Goal: Information Seeking & Learning: Check status

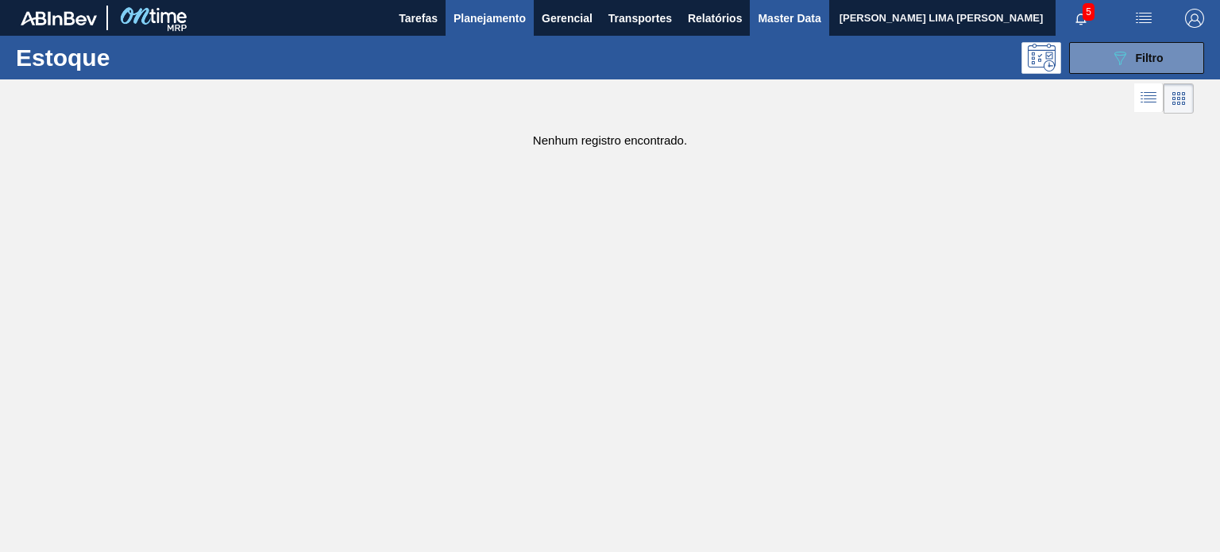
click at [771, 14] on span "Master Data" at bounding box center [789, 18] width 63 height 19
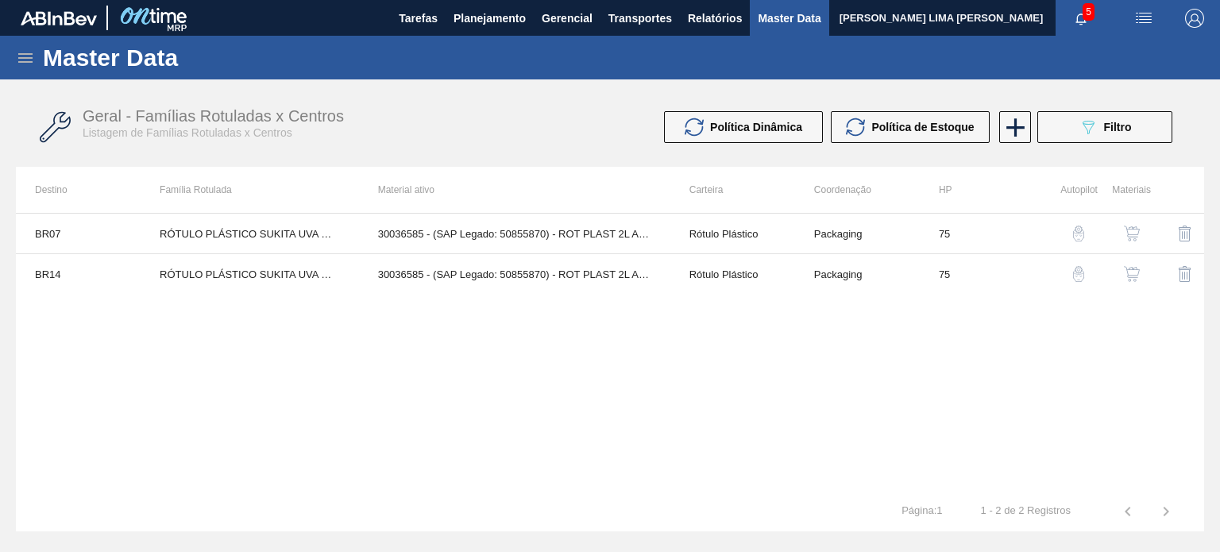
click at [30, 53] on icon at bounding box center [25, 58] width 14 height 10
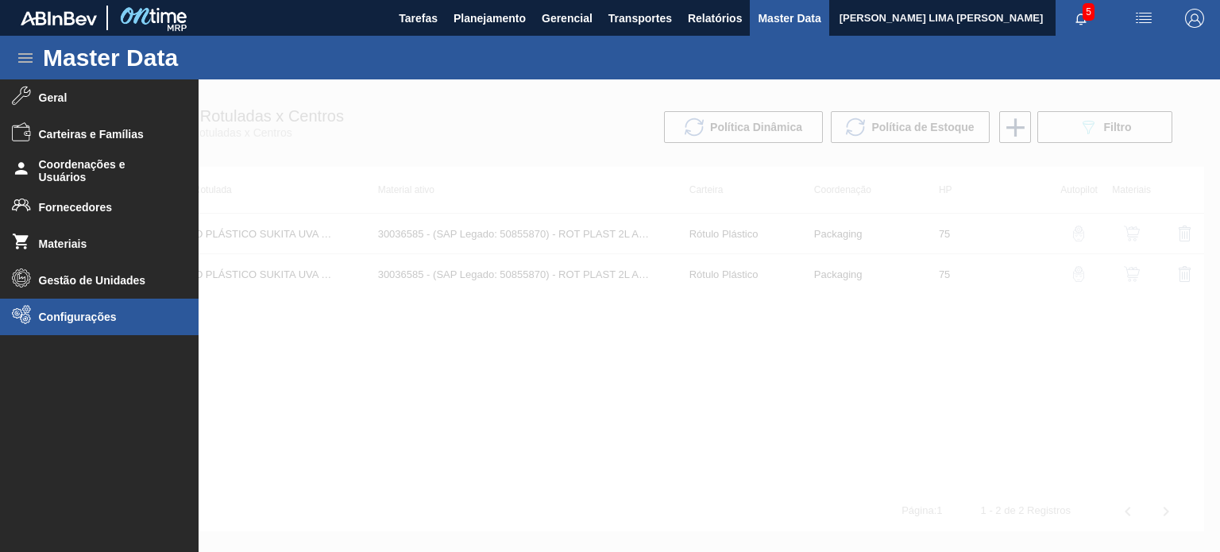
click at [46, 312] on span "Configurações" at bounding box center [104, 317] width 131 height 13
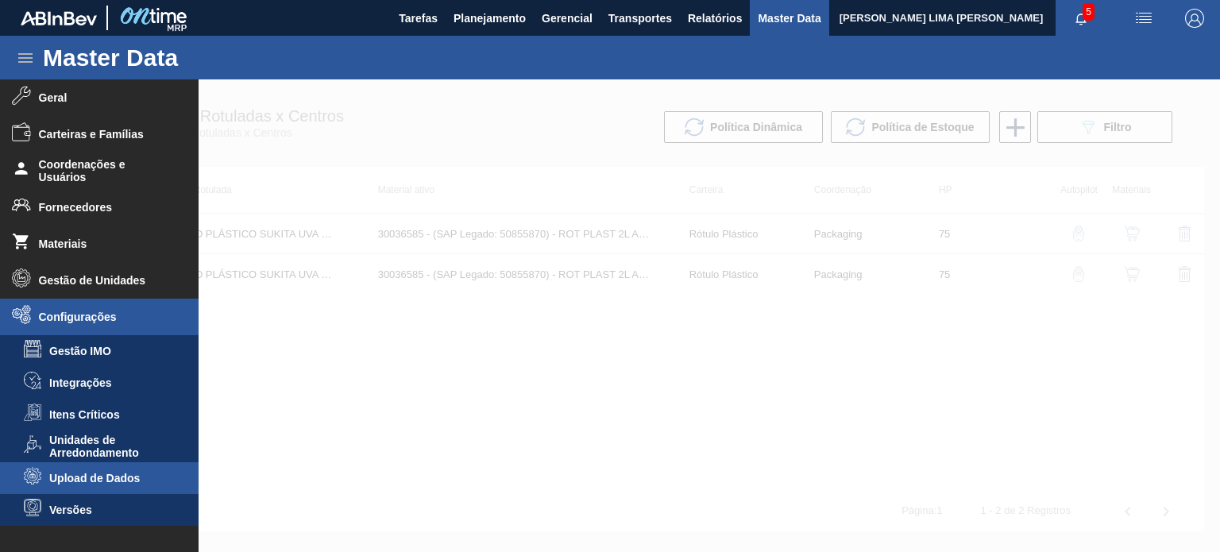
click at [76, 478] on span "Upload de Dados" at bounding box center [110, 478] width 122 height 13
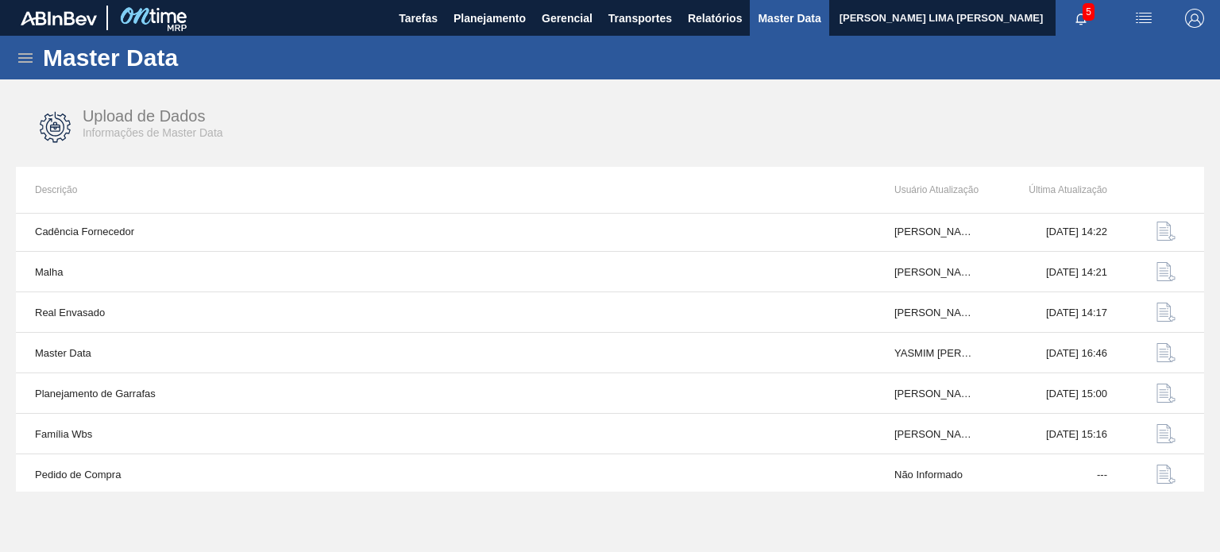
scroll to position [165, 0]
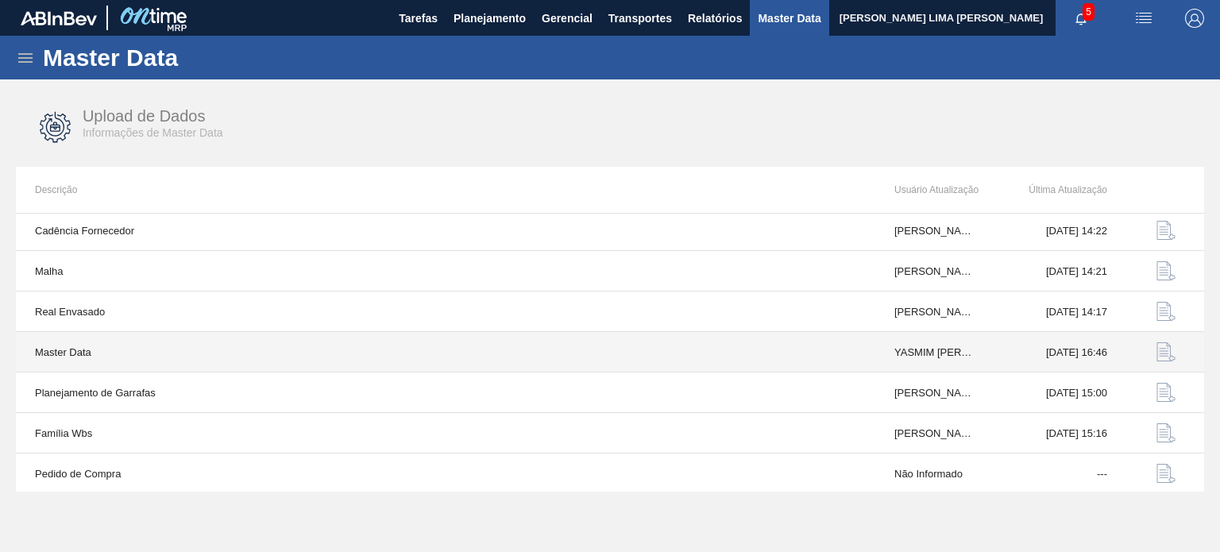
click at [1165, 355] on img "button" at bounding box center [1166, 351] width 19 height 19
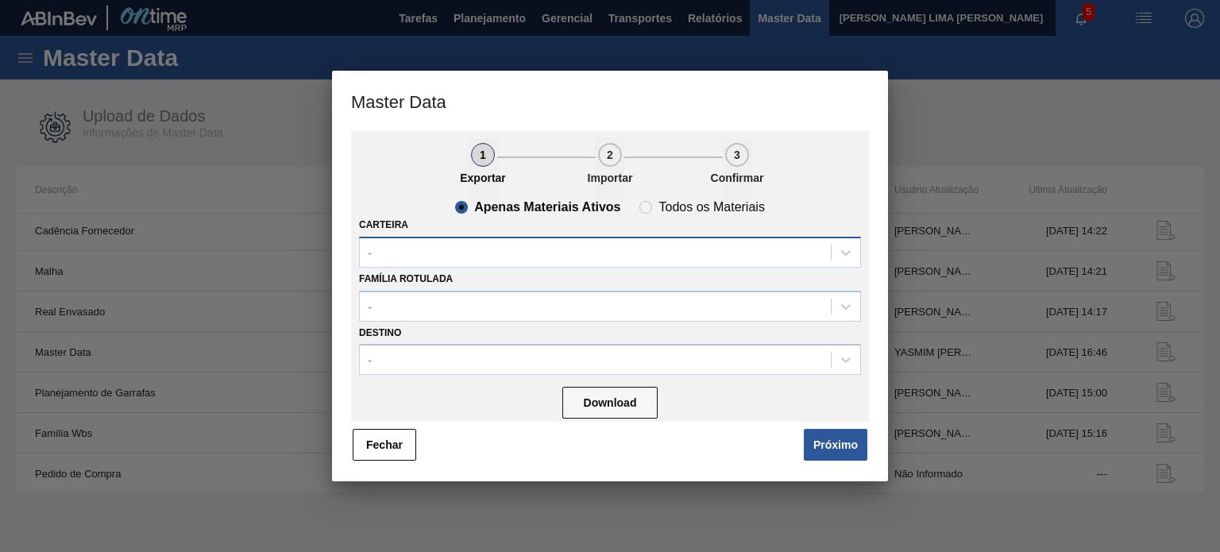
click at [491, 250] on div "-" at bounding box center [595, 252] width 471 height 23
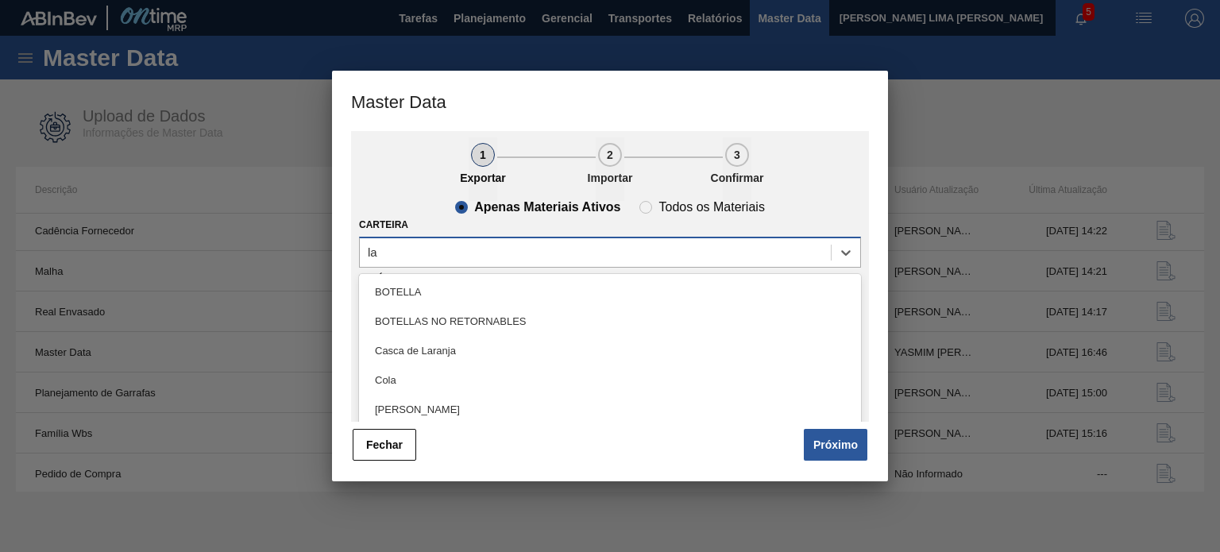
type input "lac"
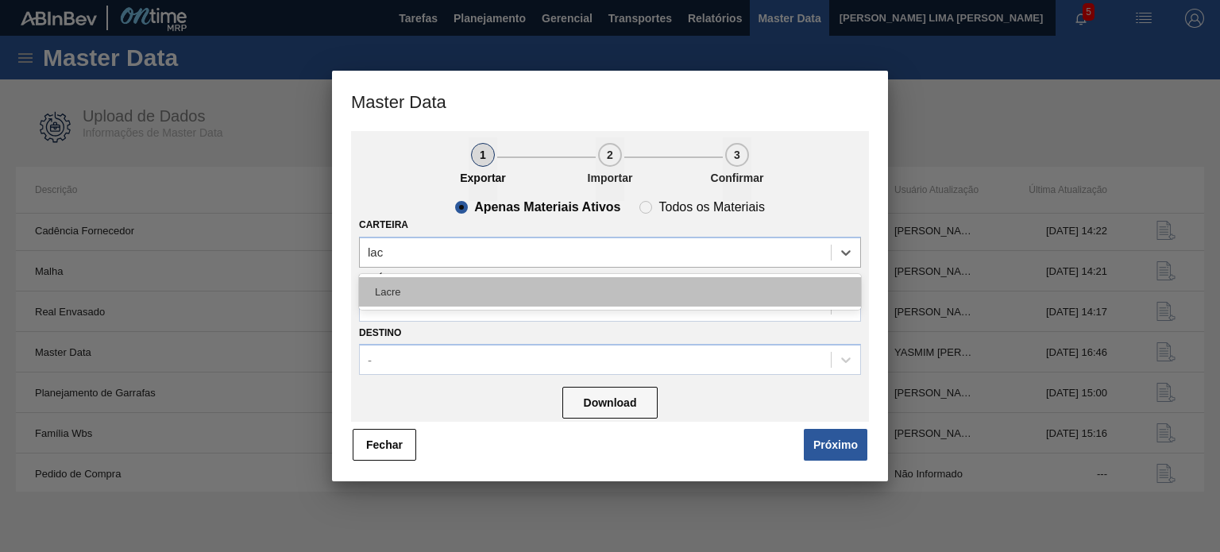
click at [479, 285] on div "Lacre" at bounding box center [610, 291] width 502 height 29
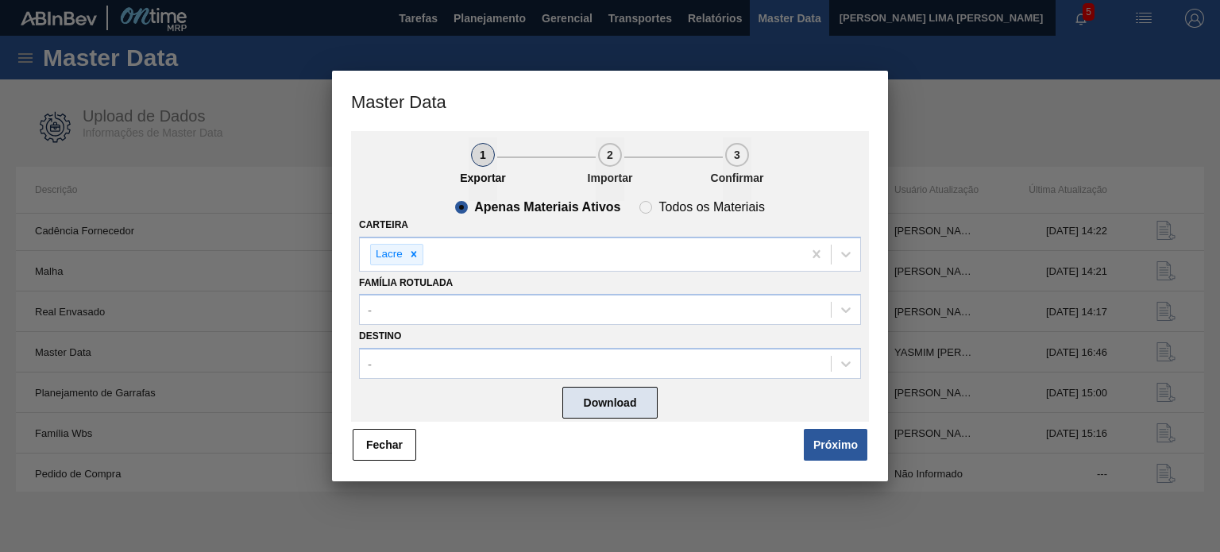
click at [611, 393] on button "Download" at bounding box center [610, 403] width 95 height 32
click at [381, 447] on button "Fechar" at bounding box center [385, 445] width 64 height 32
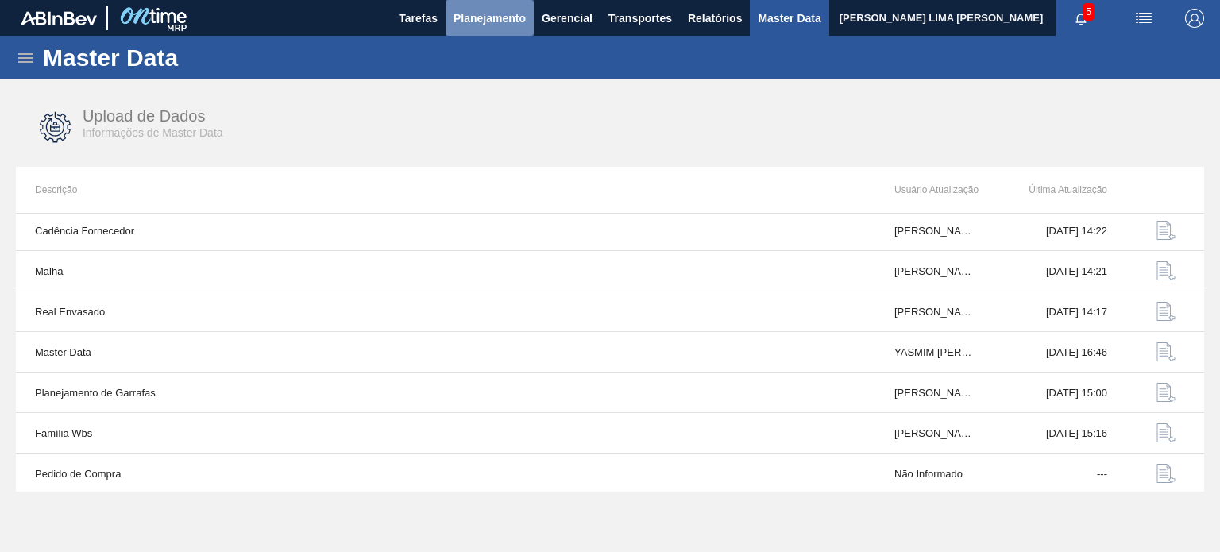
click at [464, 14] on span "Planejamento" at bounding box center [490, 18] width 72 height 19
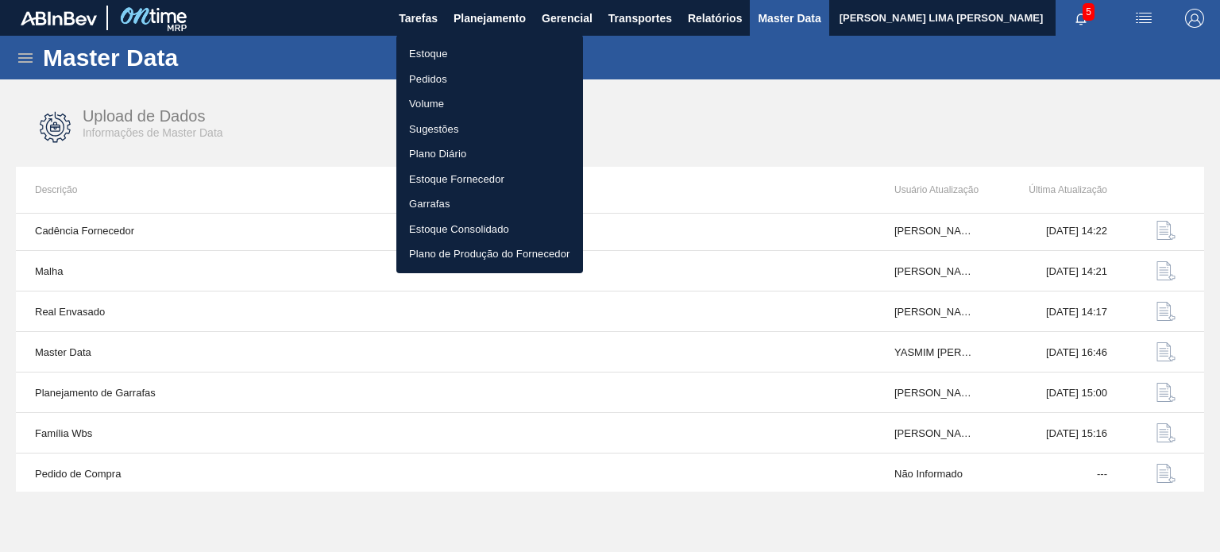
click at [407, 53] on li "Estoque" at bounding box center [489, 53] width 187 height 25
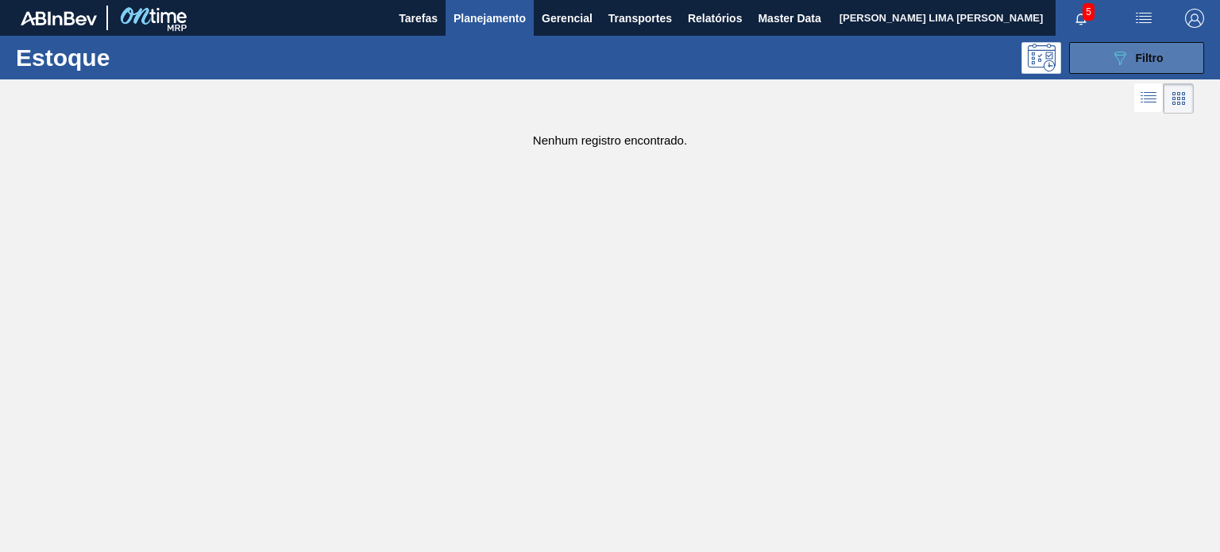
click at [1102, 71] on button "089F7B8B-B2A5-4AFE-B5C0-19BA573D28AC Filtro" at bounding box center [1136, 58] width 135 height 32
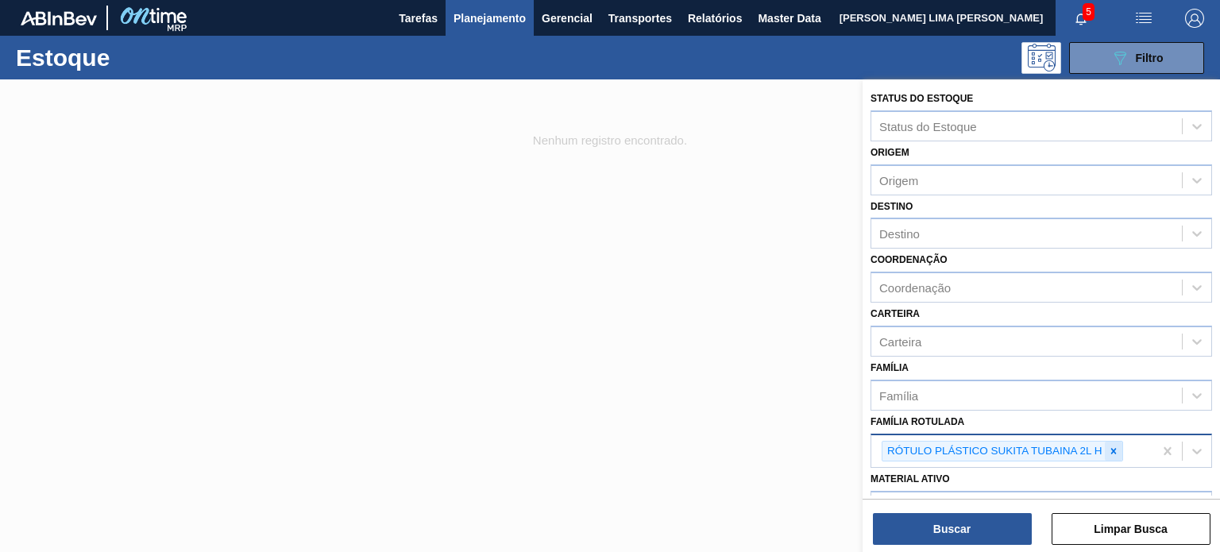
click at [1109, 447] on icon at bounding box center [1113, 451] width 11 height 11
paste Rotulada "LACRE WALS"
type Rotulada "LACRE WALS"
click at [988, 476] on div "LACRE WALS" at bounding box center [1042, 488] width 342 height 29
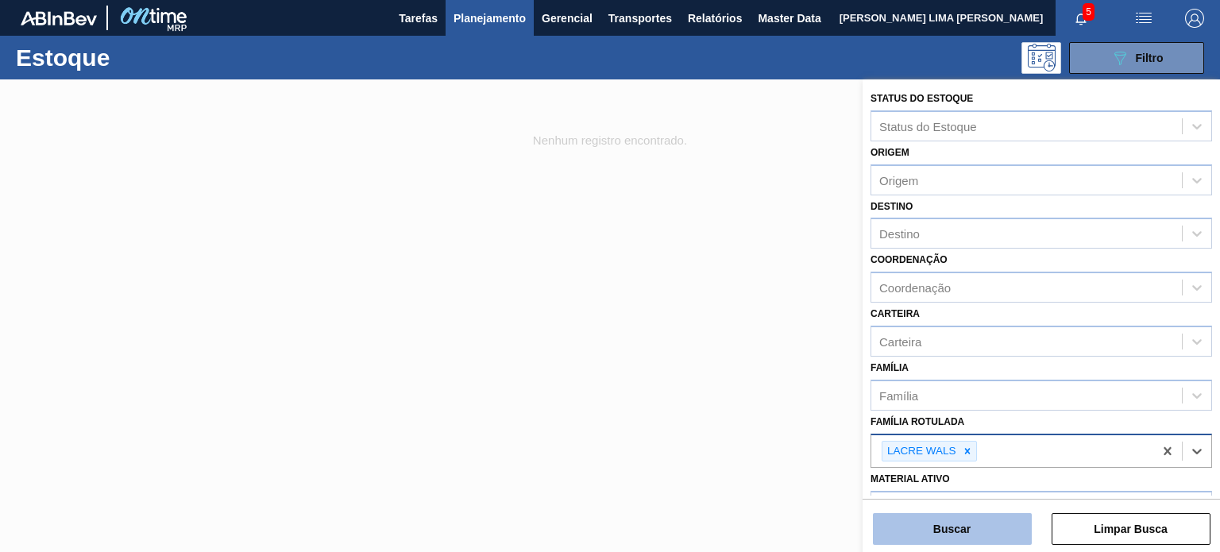
click at [948, 530] on button "Buscar" at bounding box center [952, 529] width 159 height 32
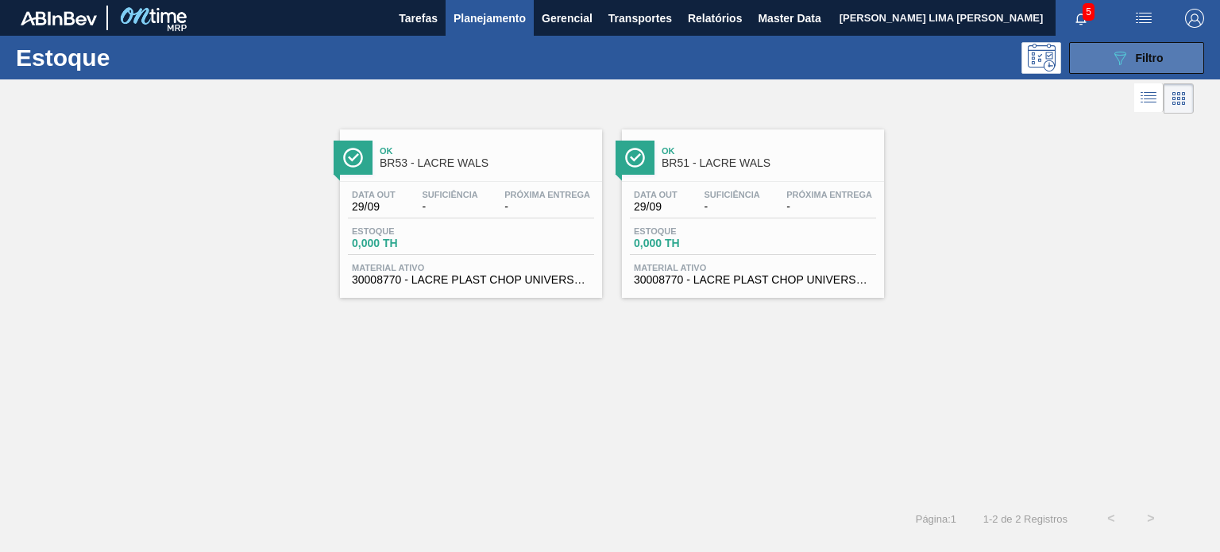
click at [1115, 60] on icon "089F7B8B-B2A5-4AFE-B5C0-19BA573D28AC" at bounding box center [1120, 57] width 19 height 19
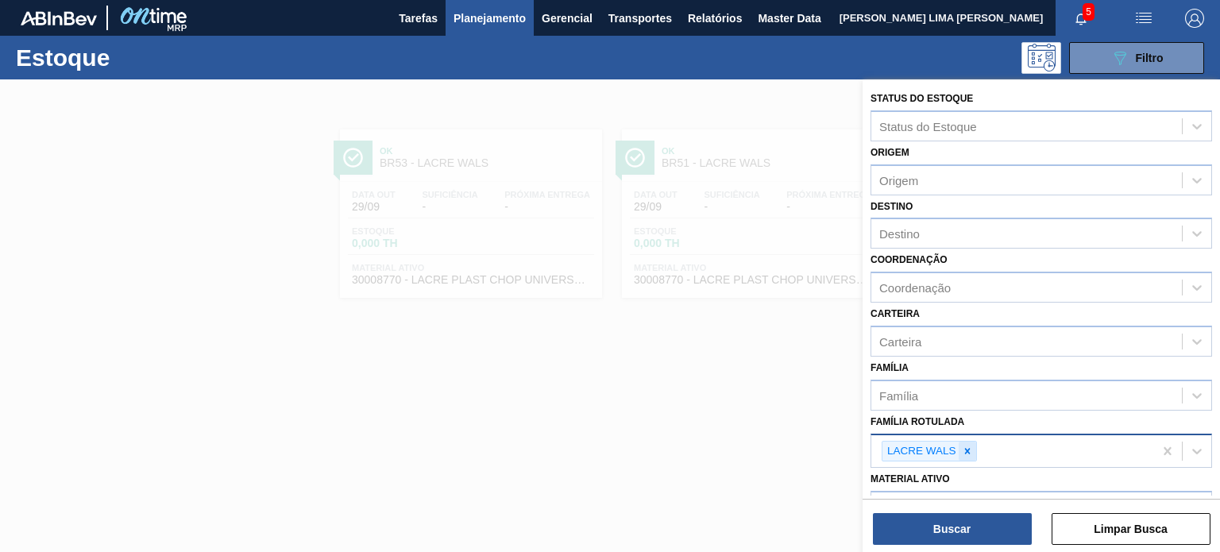
click at [962, 446] on icon at bounding box center [967, 451] width 11 height 11
paste Rotulada "LACRE CHOPP AP"
type Rotulada "LACRE CHOPP AP"
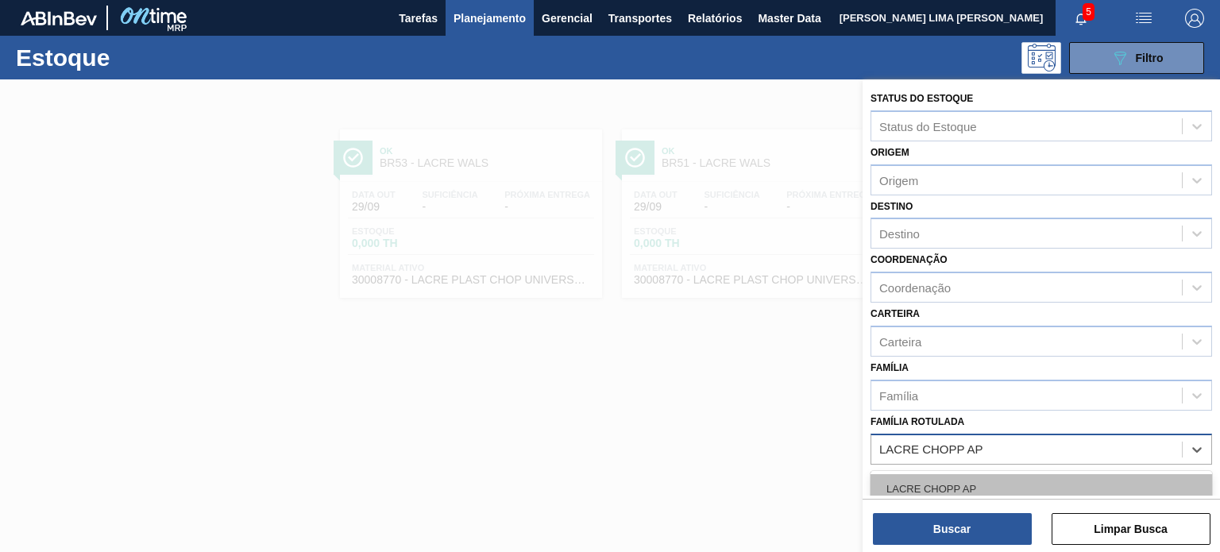
click at [957, 486] on div "LACRE CHOPP AP" at bounding box center [1042, 488] width 342 height 29
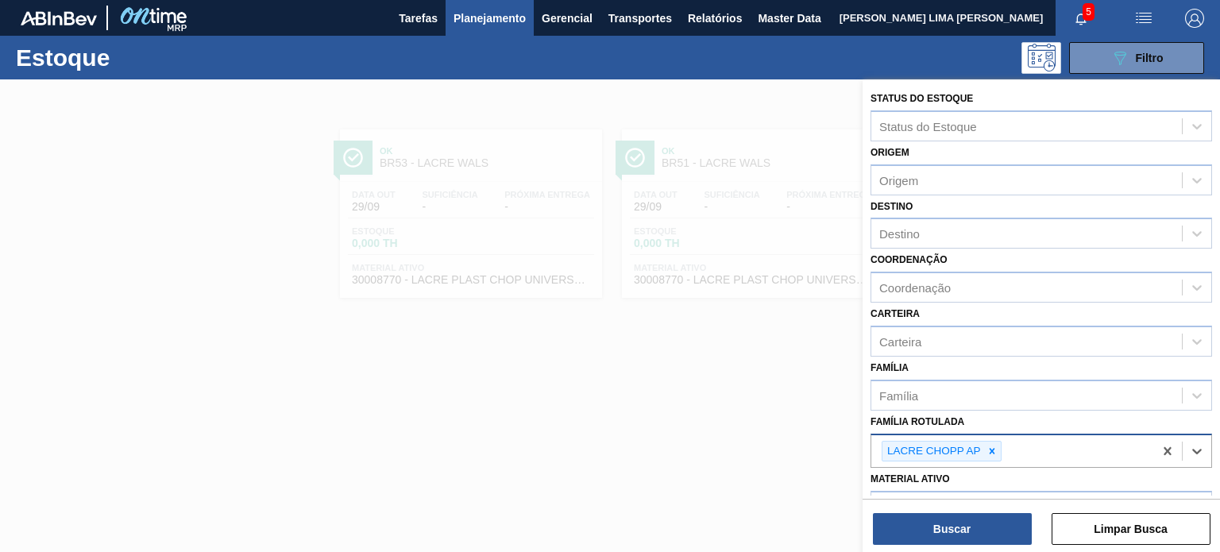
click at [963, 546] on div "Status do Estoque Status do Estoque Origem Origem Destino Destino Coordenação C…" at bounding box center [1042, 317] width 358 height 476
click at [952, 533] on button "Buscar" at bounding box center [952, 529] width 159 height 32
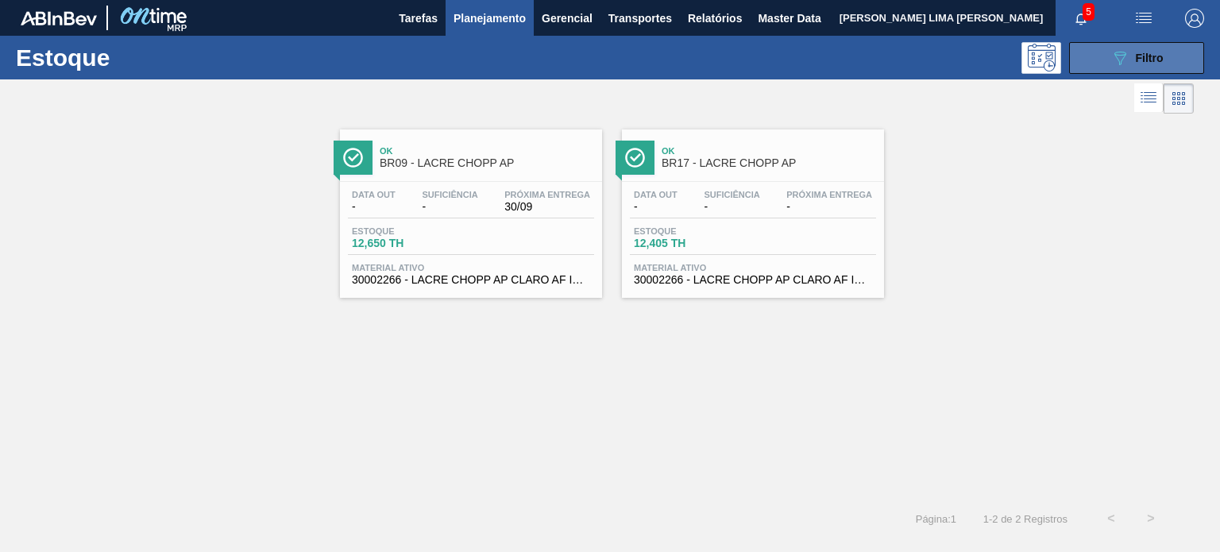
click at [1094, 54] on button "089F7B8B-B2A5-4AFE-B5C0-19BA573D28AC Filtro" at bounding box center [1136, 58] width 135 height 32
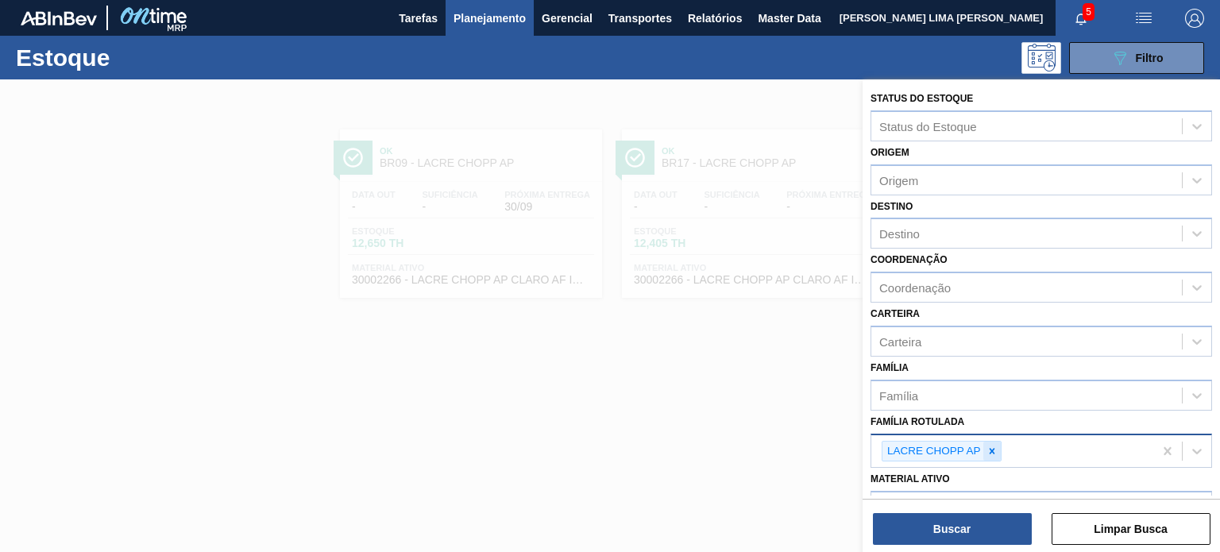
click at [989, 451] on icon at bounding box center [992, 451] width 11 height 11
paste Rotulada "LACRE WALS"
type Rotulada "LACRE WALS"
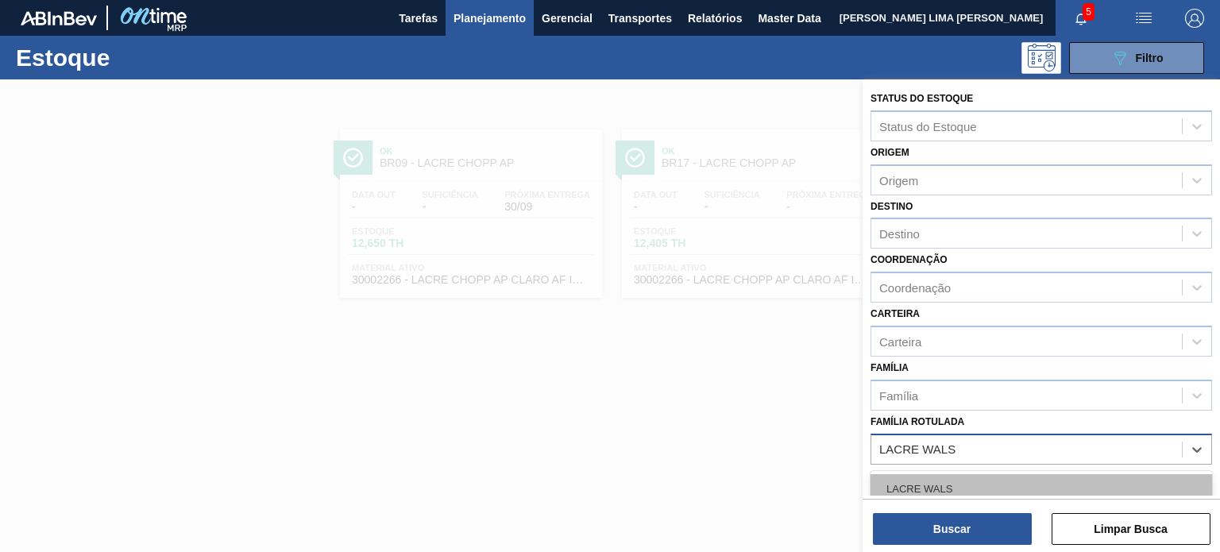
click at [980, 474] on div "LACRE WALS" at bounding box center [1042, 488] width 342 height 29
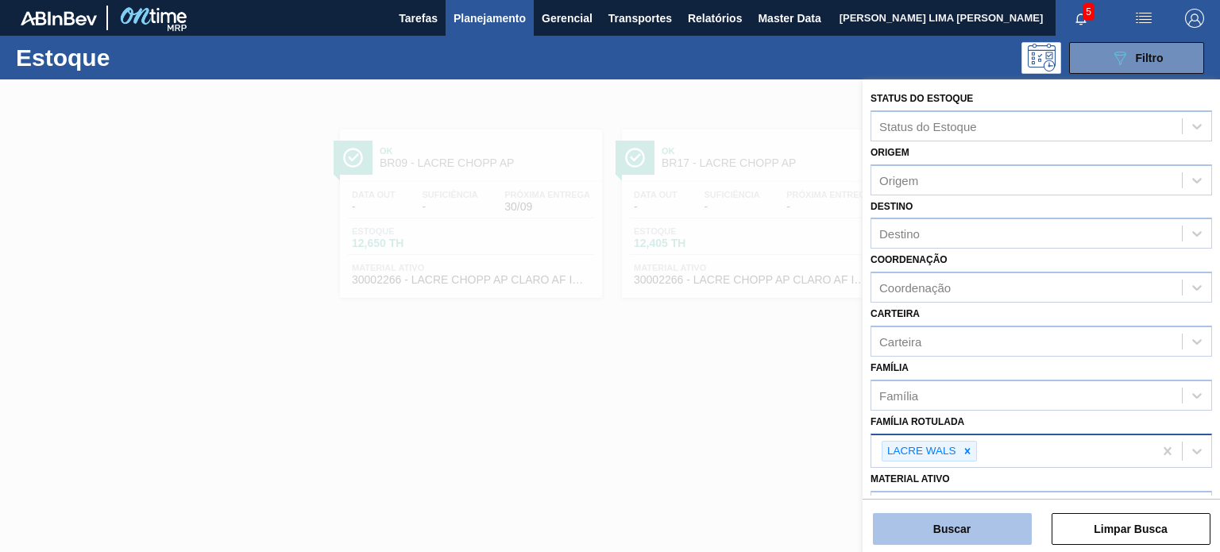
click at [969, 517] on button "Buscar" at bounding box center [952, 529] width 159 height 32
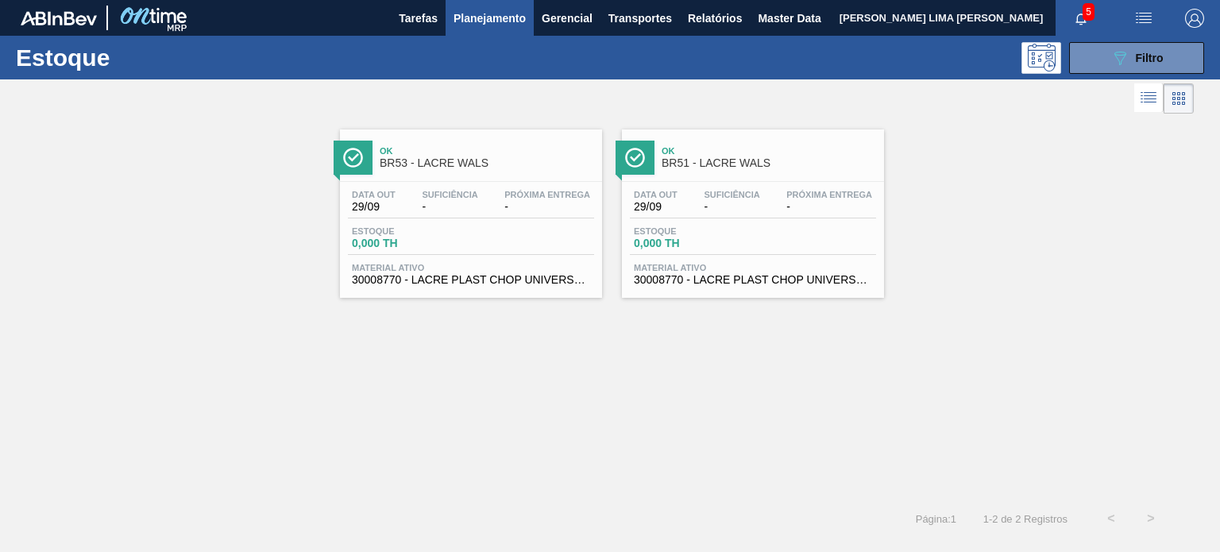
click at [591, 190] on div "Próxima Entrega -" at bounding box center [548, 201] width 94 height 23
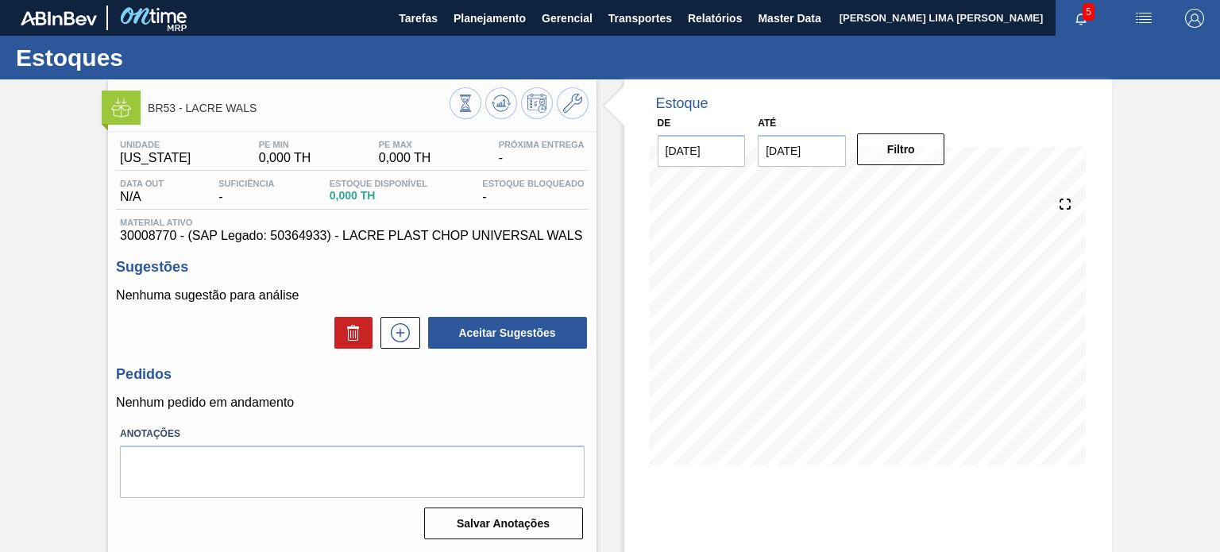
drag, startPoint x: 486, startPoint y: 21, endPoint x: 454, endPoint y: 41, distance: 38.2
click at [486, 21] on span "Planejamento" at bounding box center [490, 18] width 72 height 19
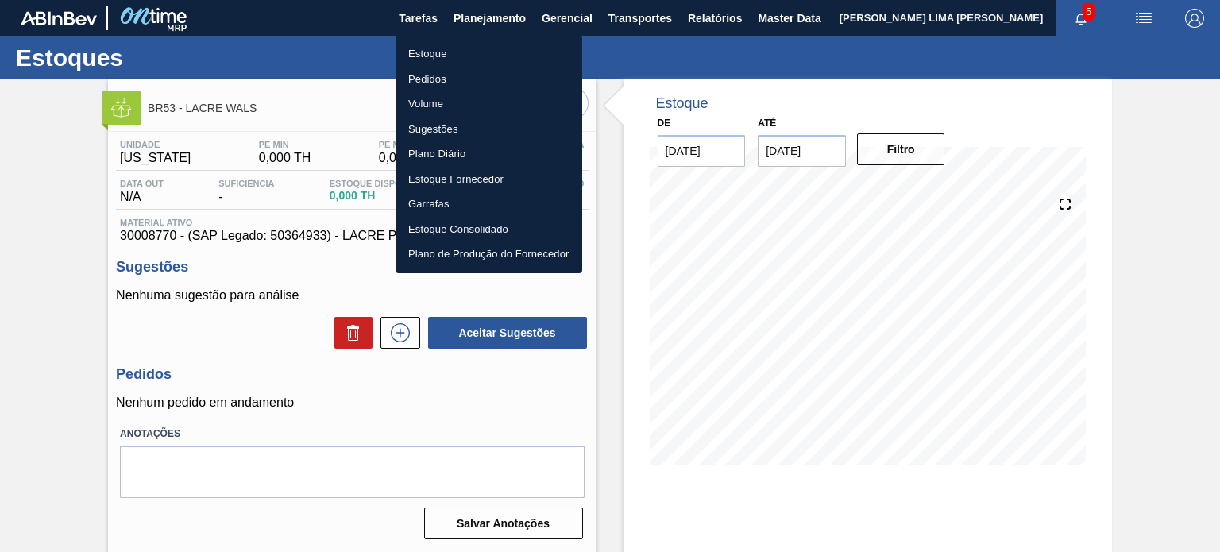
click at [441, 53] on li "Estoque" at bounding box center [489, 53] width 187 height 25
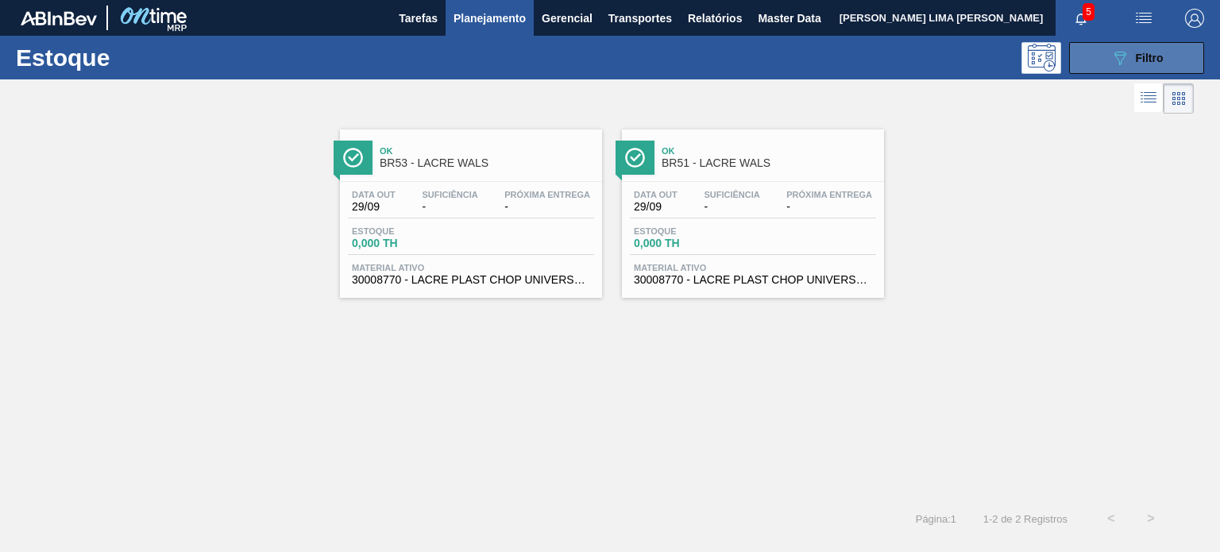
click at [1134, 42] on button "089F7B8B-B2A5-4AFE-B5C0-19BA573D28AC Filtro" at bounding box center [1136, 58] width 135 height 32
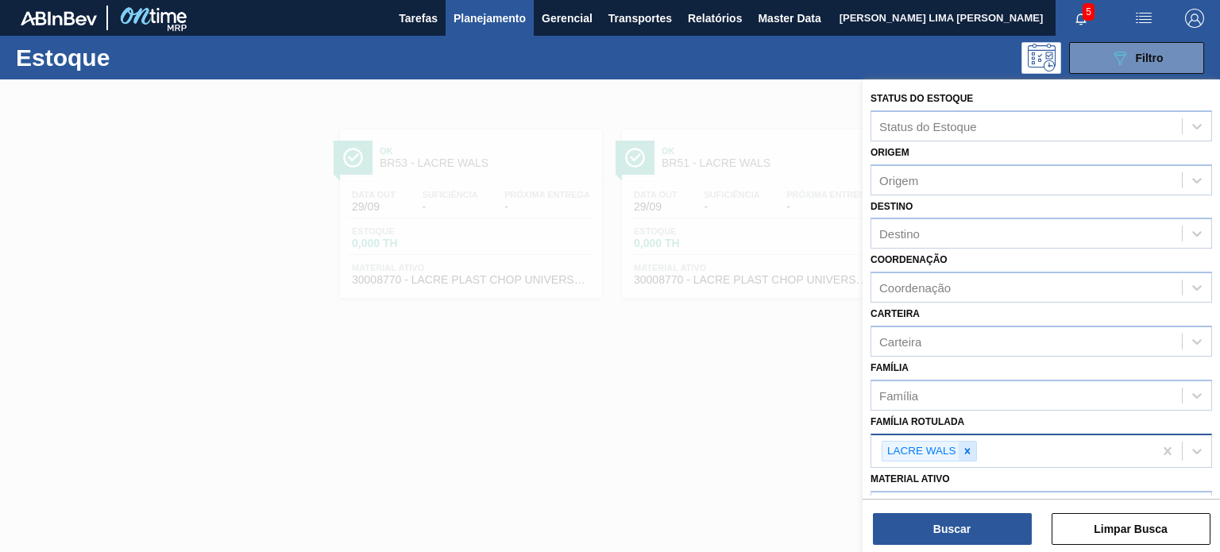
click at [957, 453] on div "LACRE WALS" at bounding box center [929, 451] width 95 height 21
click at [969, 450] on icon at bounding box center [968, 451] width 6 height 6
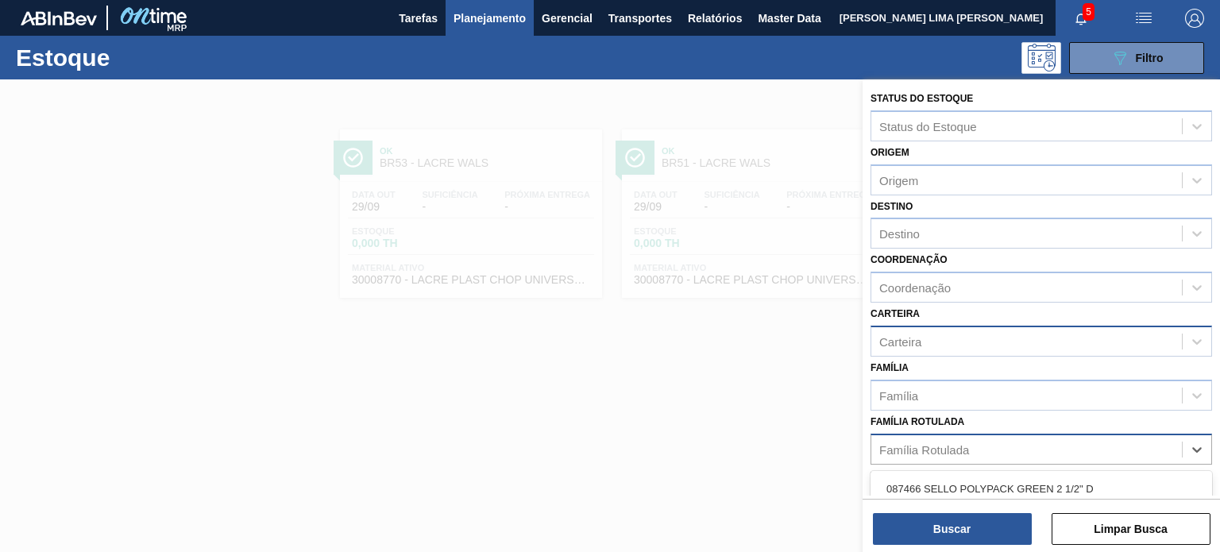
click at [923, 330] on div "Carteira" at bounding box center [1027, 341] width 311 height 23
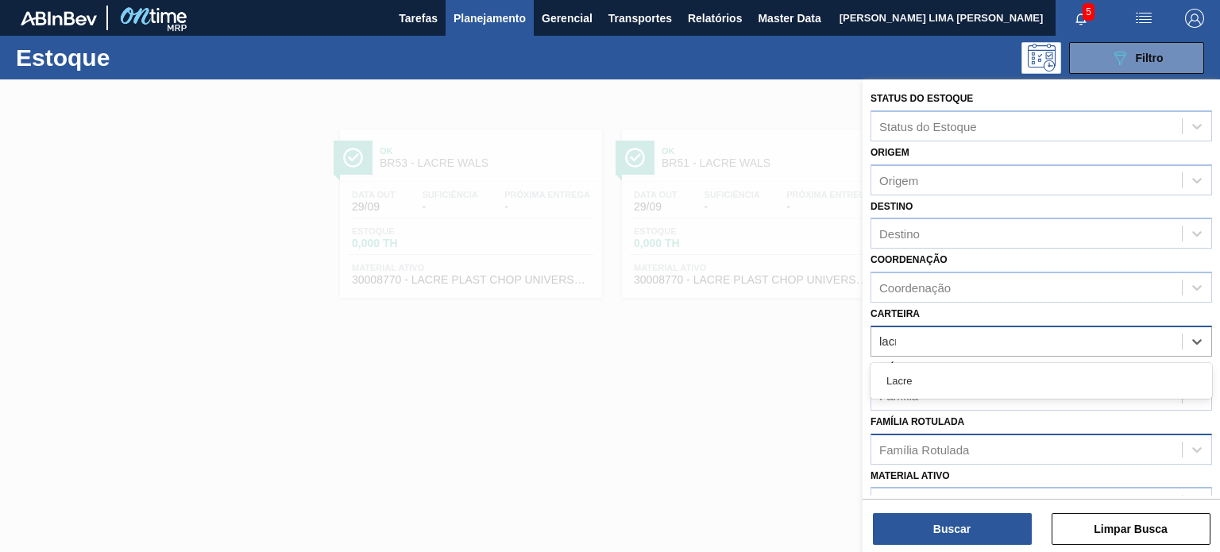
type input "lacre"
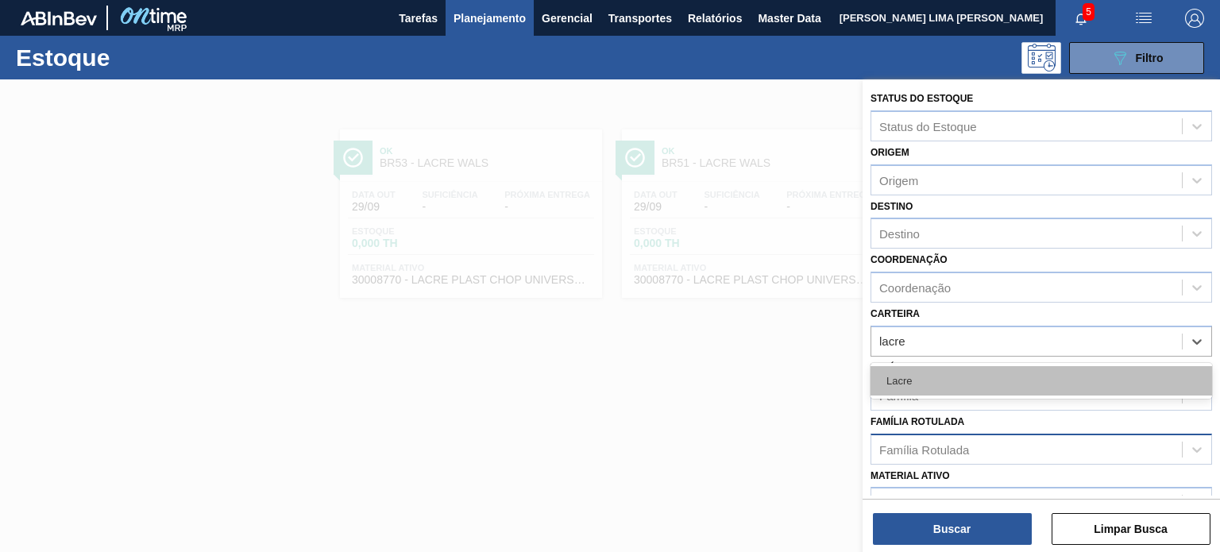
click at [957, 376] on div "Lacre" at bounding box center [1042, 380] width 342 height 29
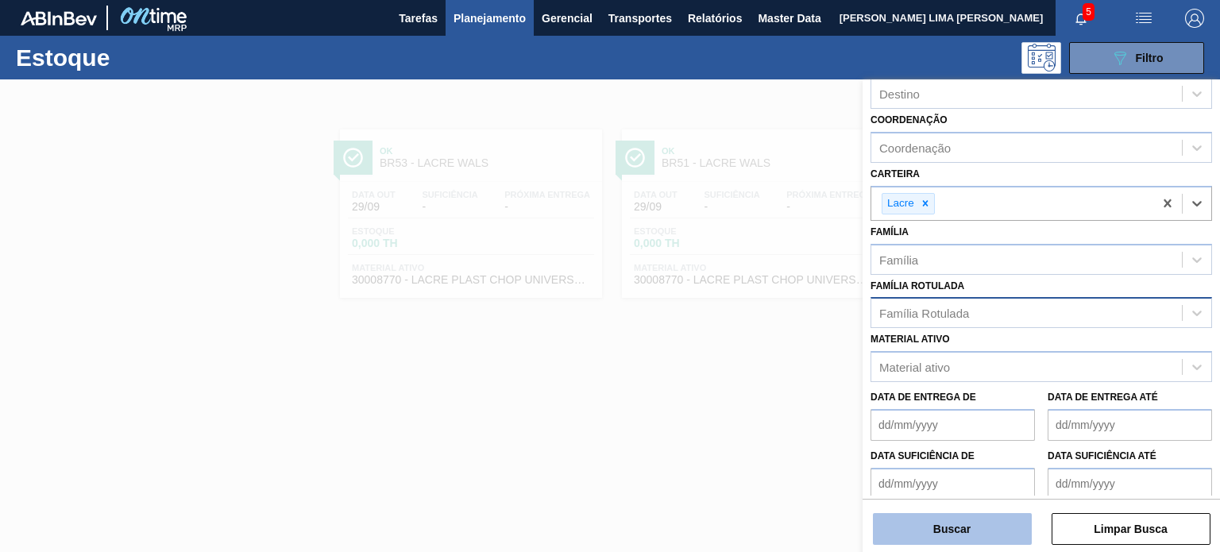
scroll to position [206, 0]
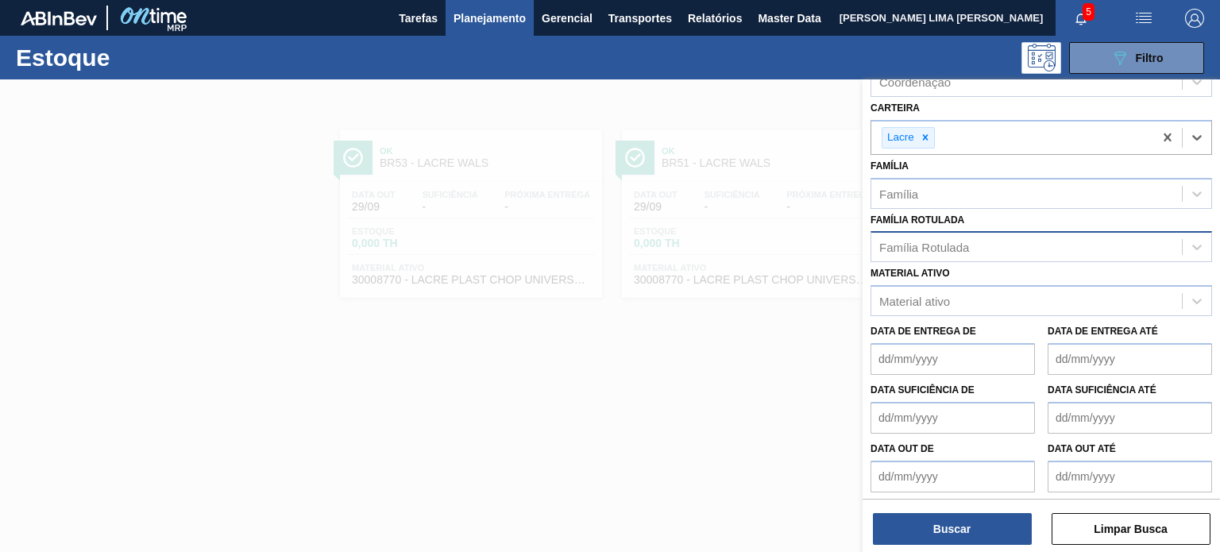
click at [966, 549] on div "Status do Estoque Status do Estoque Origem Origem Destino Destino Coordenação C…" at bounding box center [1042, 317] width 358 height 476
click at [960, 534] on button "Buscar" at bounding box center [952, 529] width 159 height 32
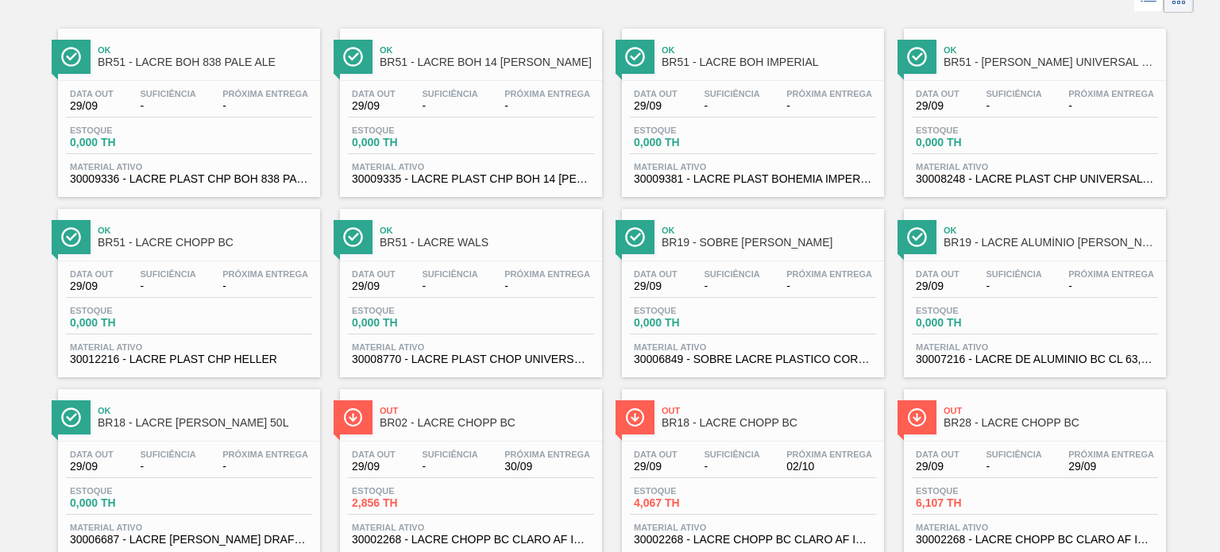
scroll to position [0, 0]
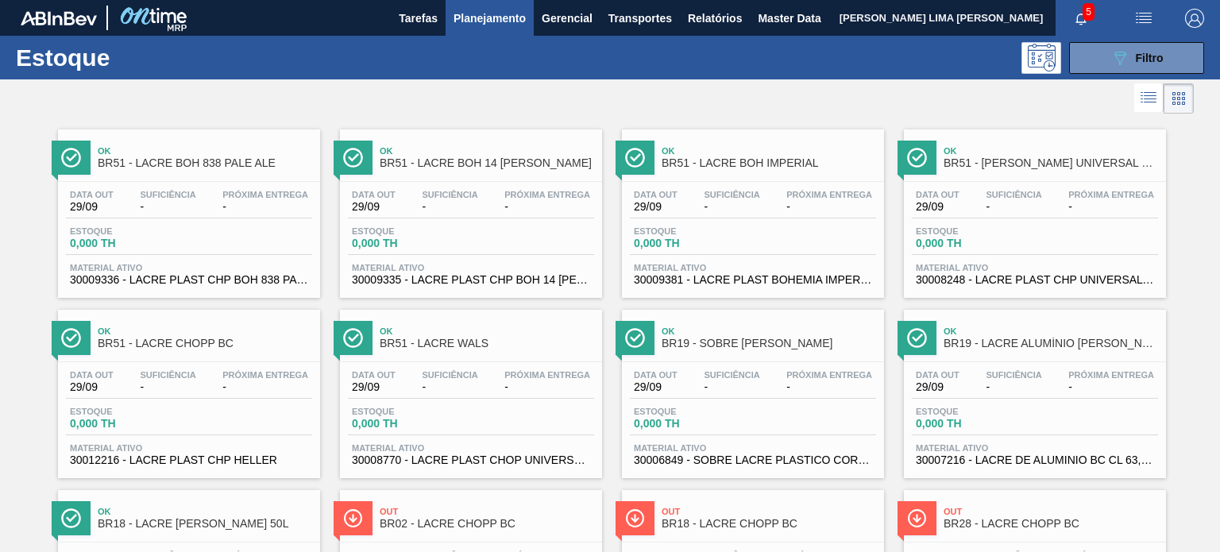
drag, startPoint x: 1114, startPoint y: 60, endPoint x: 1104, endPoint y: 93, distance: 33.9
click at [1113, 60] on icon "089F7B8B-B2A5-4AFE-B5C0-19BA573D28AC" at bounding box center [1120, 57] width 19 height 19
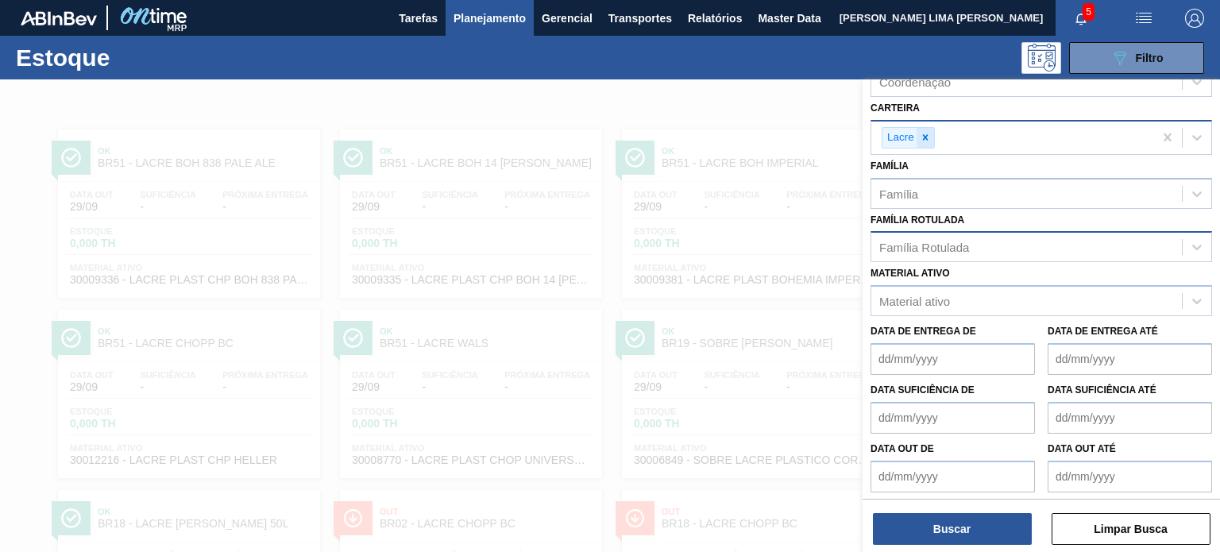
click at [932, 142] on div at bounding box center [925, 138] width 17 height 20
click at [937, 240] on div "Família Rotulada" at bounding box center [925, 247] width 90 height 14
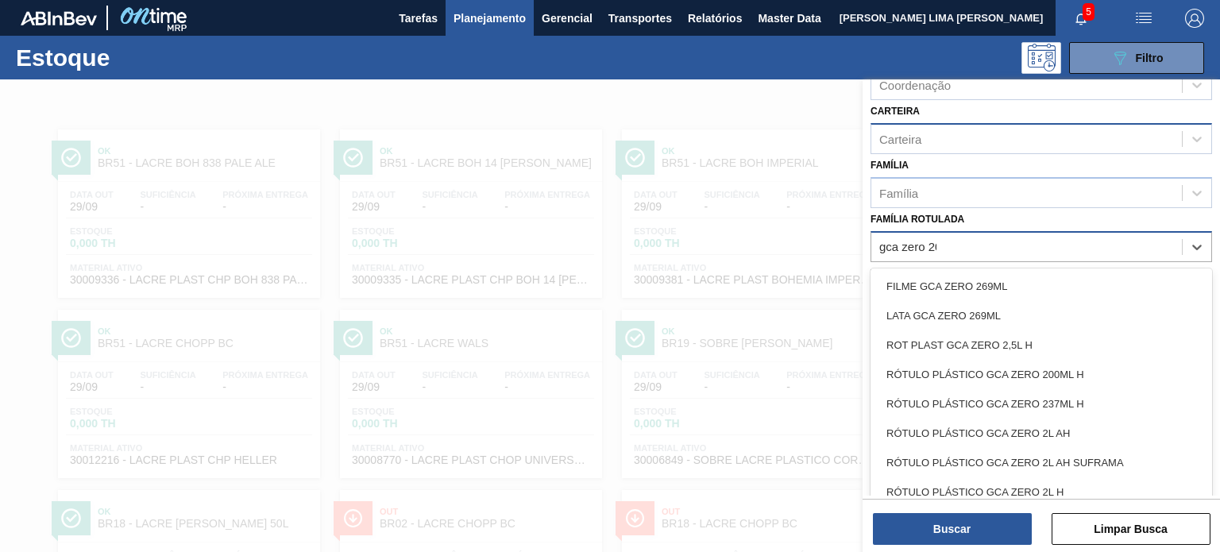
type Rotulada "gca zero 200"
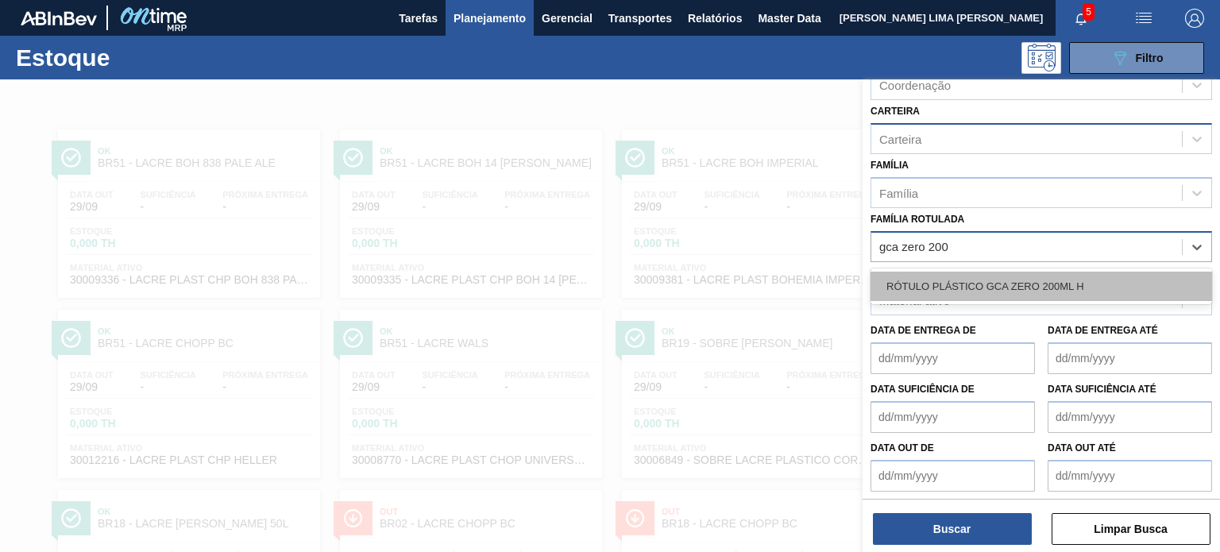
click at [985, 296] on div "RÓTULO PLÁSTICO GCA ZERO 200ML H" at bounding box center [1042, 286] width 342 height 29
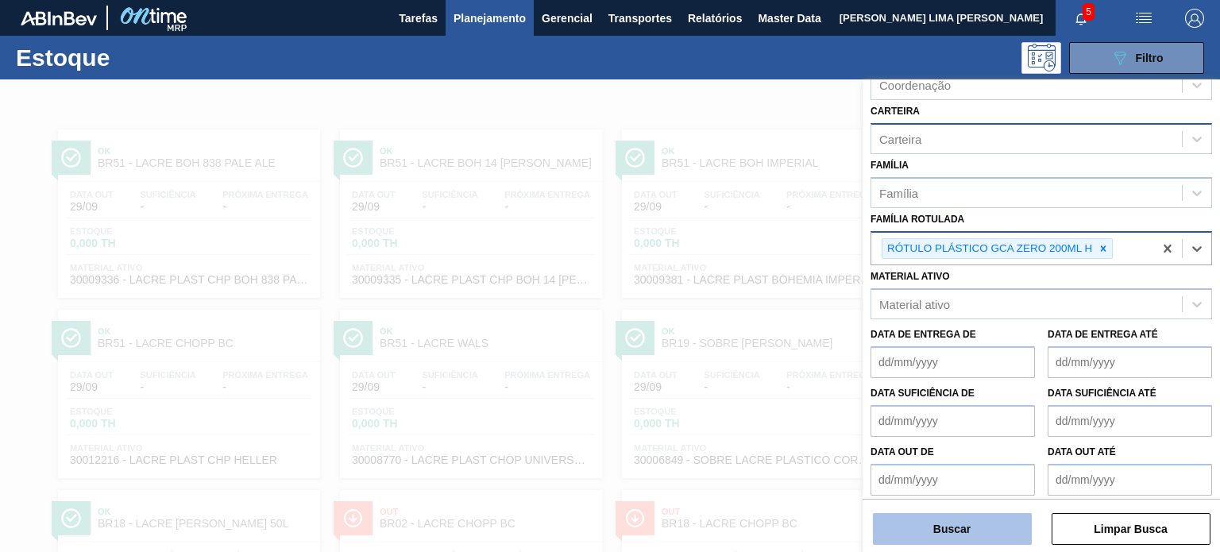
click at [974, 532] on button "Buscar" at bounding box center [952, 529] width 159 height 32
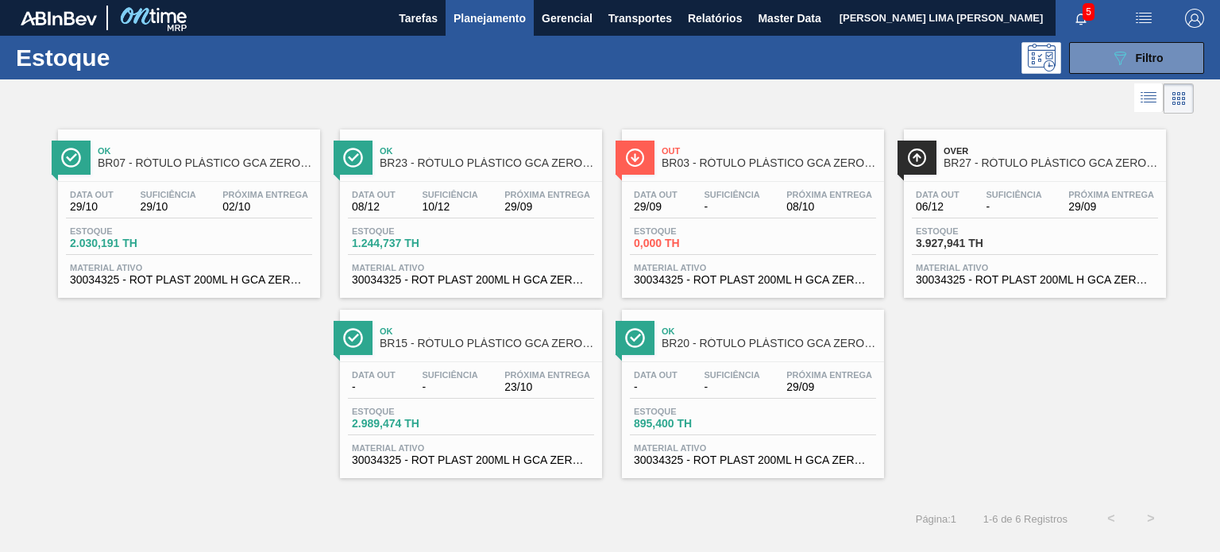
click at [859, 217] on div "Data out 29/09 Suficiência - Próxima Entrega 08/10" at bounding box center [753, 204] width 246 height 29
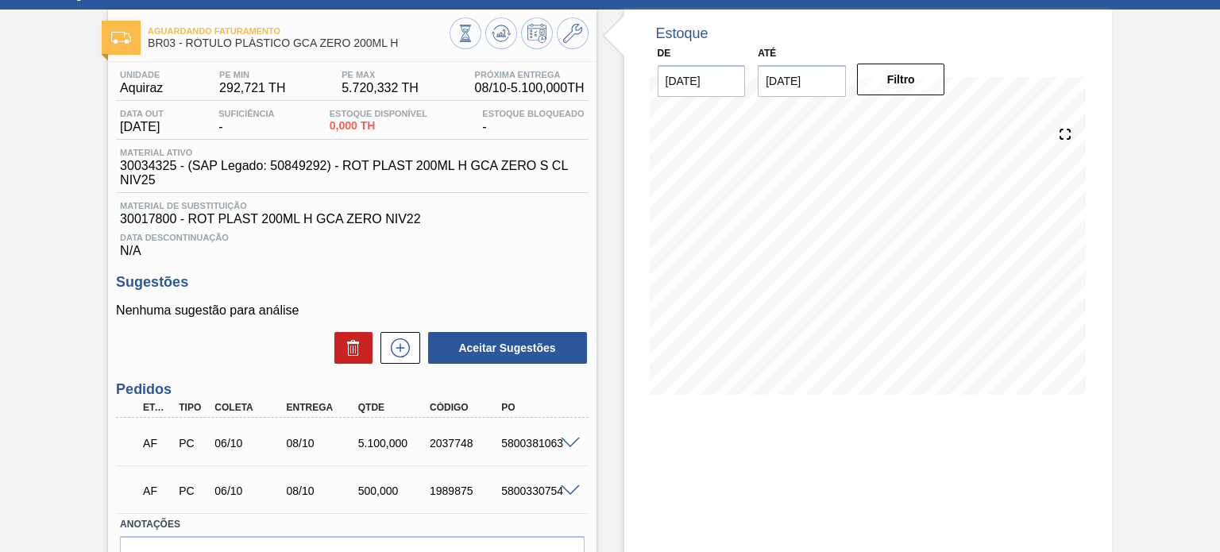
scroll to position [159, 0]
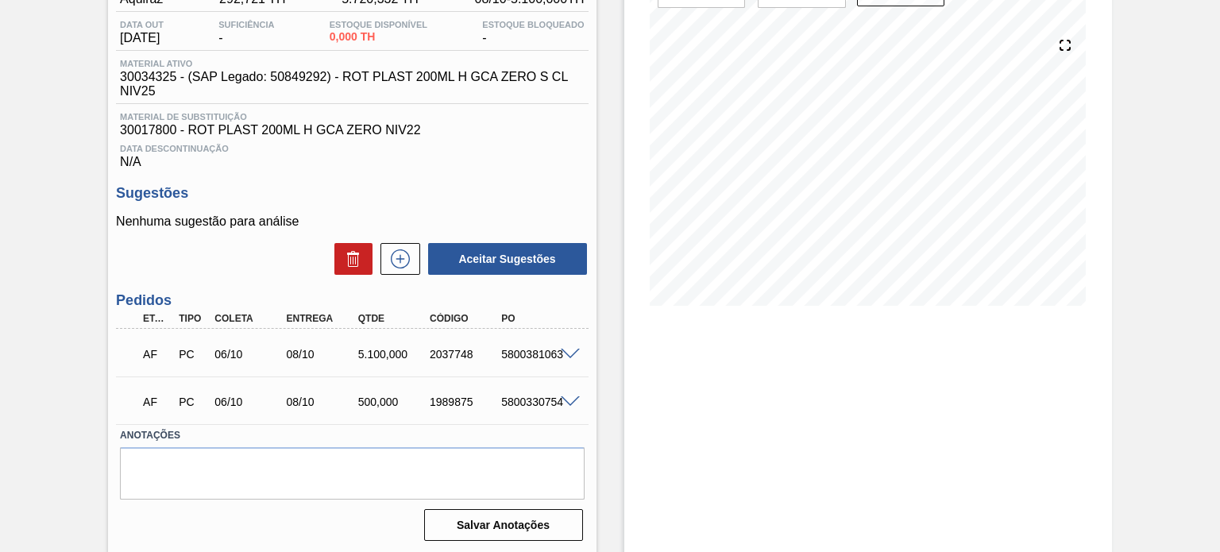
click at [563, 349] on span at bounding box center [570, 355] width 19 height 12
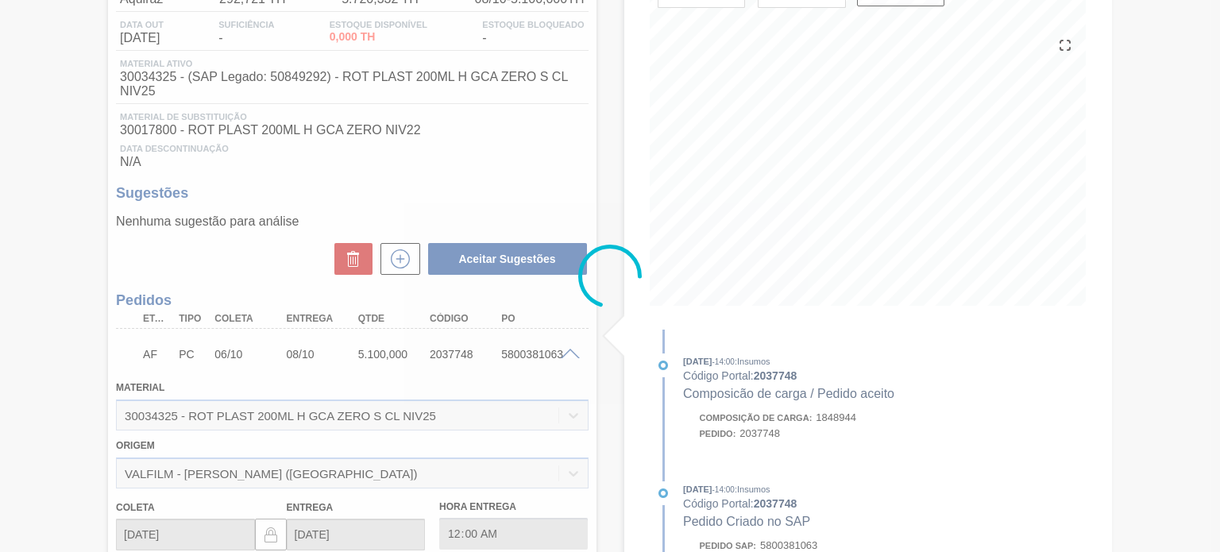
click at [429, 414] on div at bounding box center [610, 276] width 1220 height 552
click at [429, 414] on div "Material 30034325 - ROT PLAST 200ML H GCA ZERO S CL NIV25" at bounding box center [352, 404] width 472 height 54
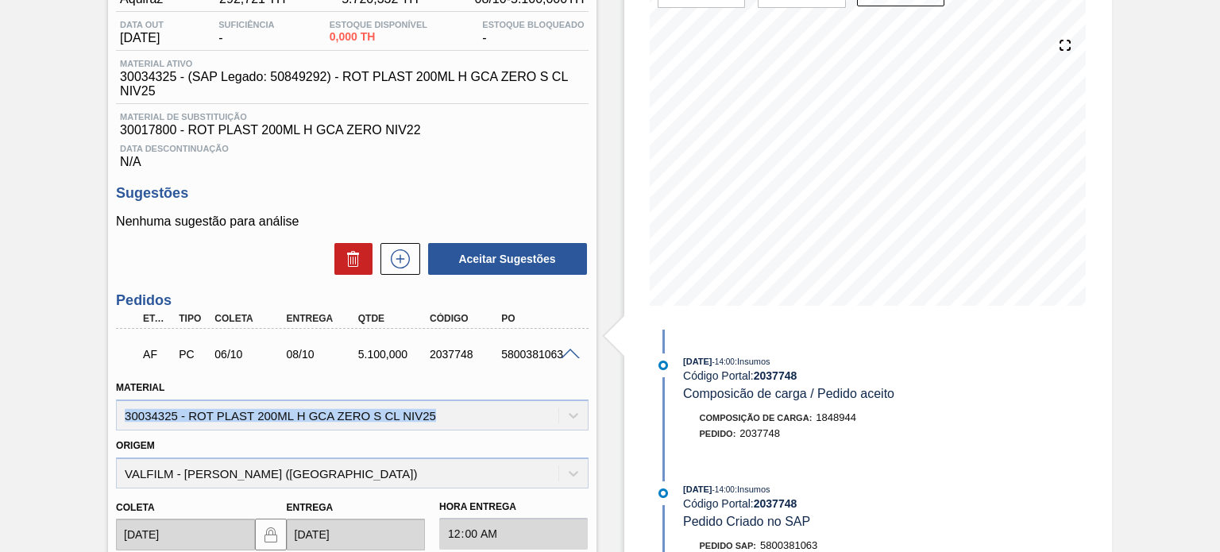
click at [429, 414] on div "Material 30034325 - ROT PLAST 200ML H GCA ZERO S CL NIV25" at bounding box center [352, 404] width 472 height 54
copy div "30034325 - ROT PLAST 200ML H GCA ZERO S CL NIV25"
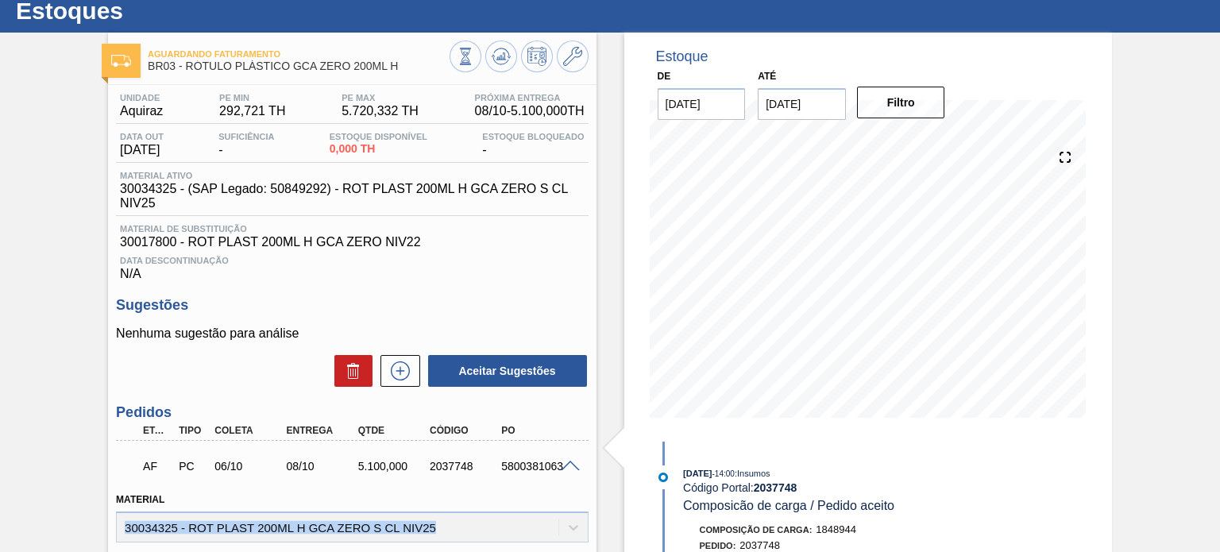
scroll to position [0, 0]
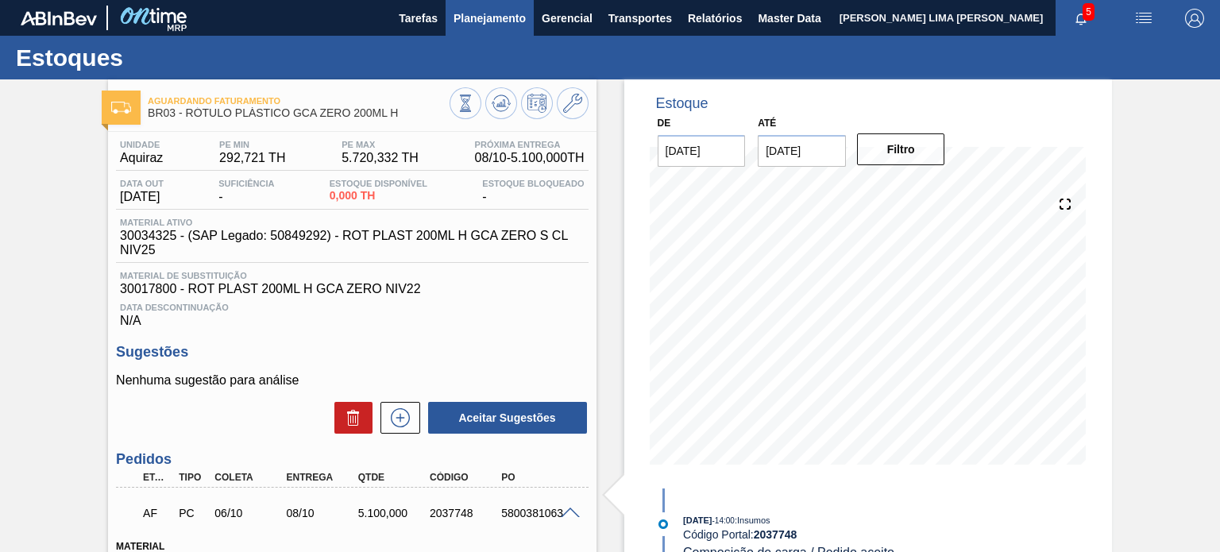
click at [507, 25] on span "Planejamento" at bounding box center [490, 18] width 72 height 19
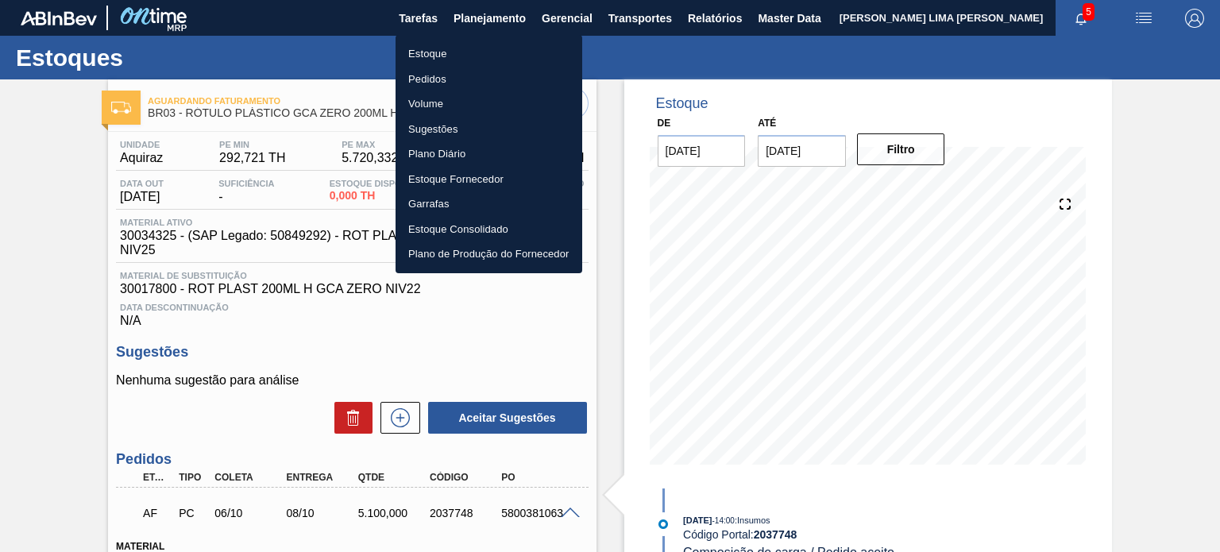
click at [486, 54] on li "Estoque" at bounding box center [489, 53] width 187 height 25
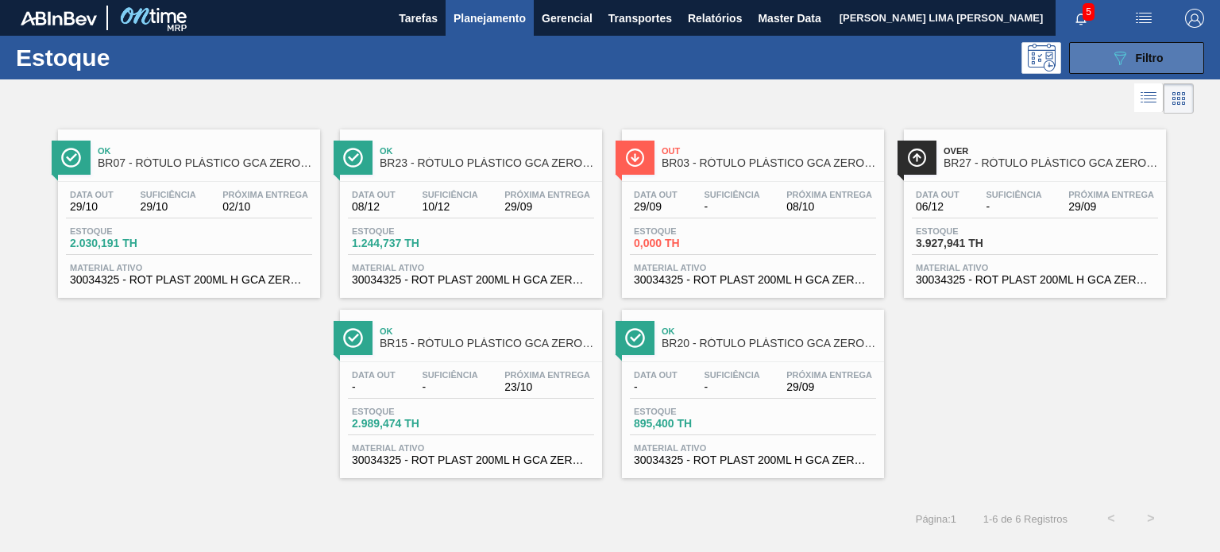
click at [1127, 44] on button "089F7B8B-B2A5-4AFE-B5C0-19BA573D28AC Filtro" at bounding box center [1136, 58] width 135 height 32
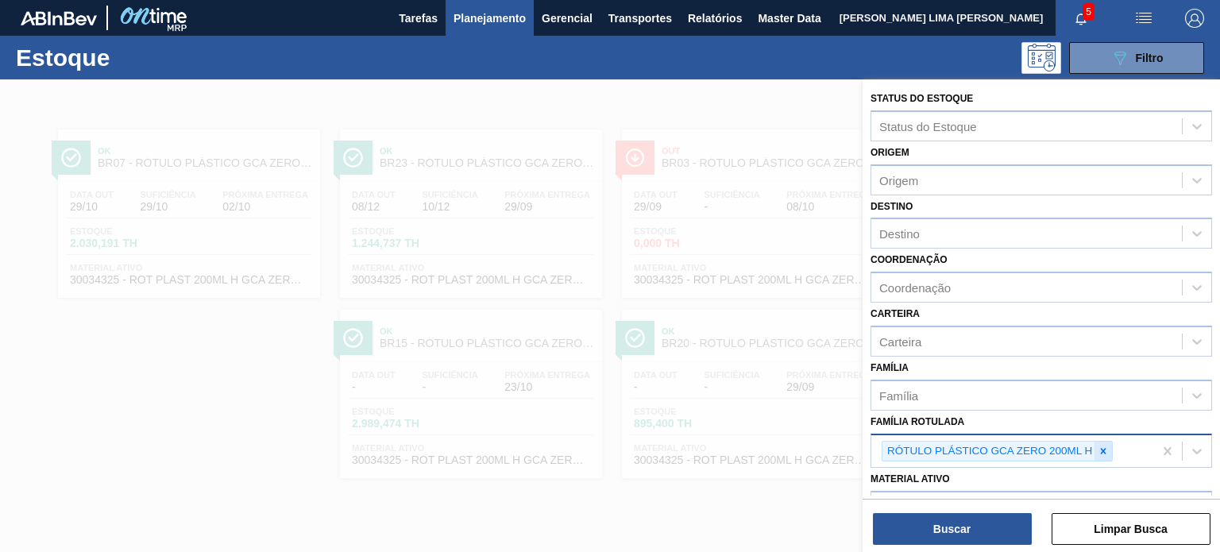
click at [1103, 446] on icon at bounding box center [1103, 451] width 11 height 11
paste Rotulada "LACRE TRANSPARENTE 12L"
type Rotulada "LACRE TRANSPARENTE 12L"
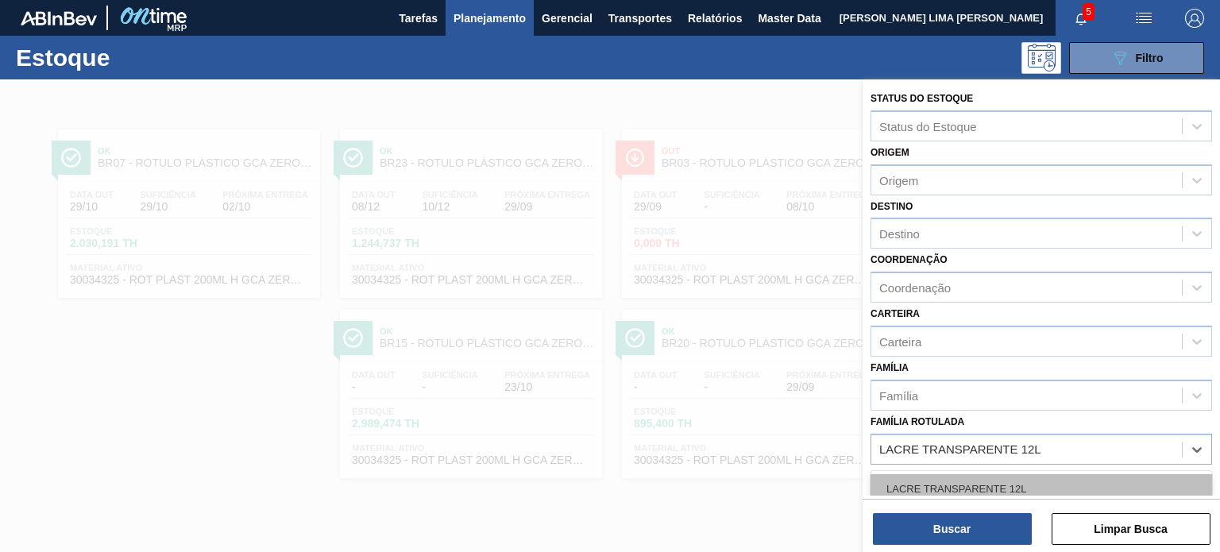
click at [1043, 479] on div "LACRE TRANSPARENTE 12L" at bounding box center [1042, 488] width 342 height 29
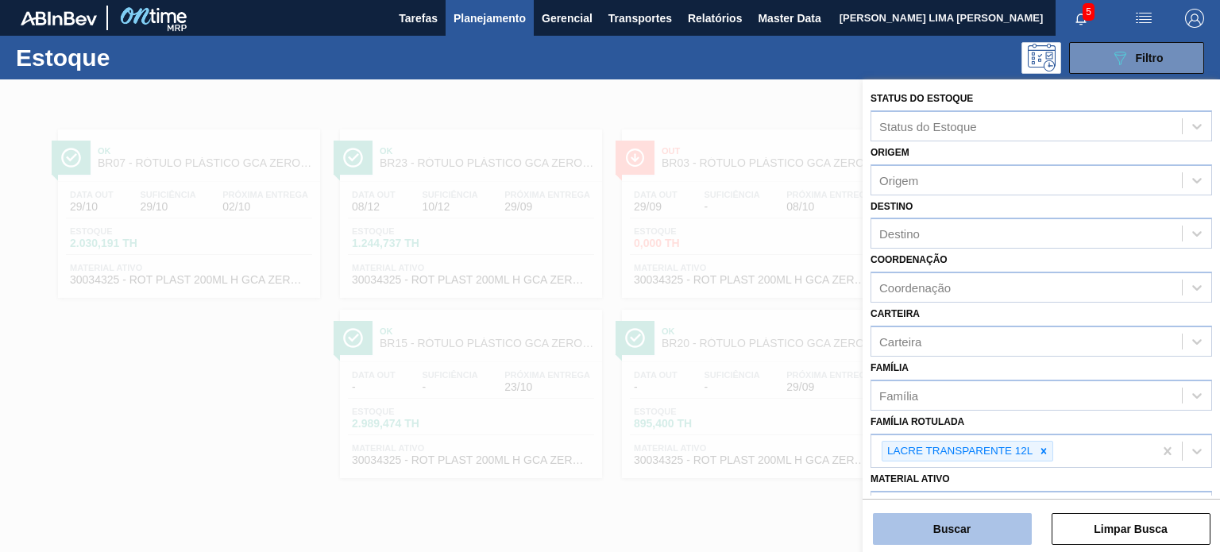
click at [989, 520] on button "Buscar" at bounding box center [952, 529] width 159 height 32
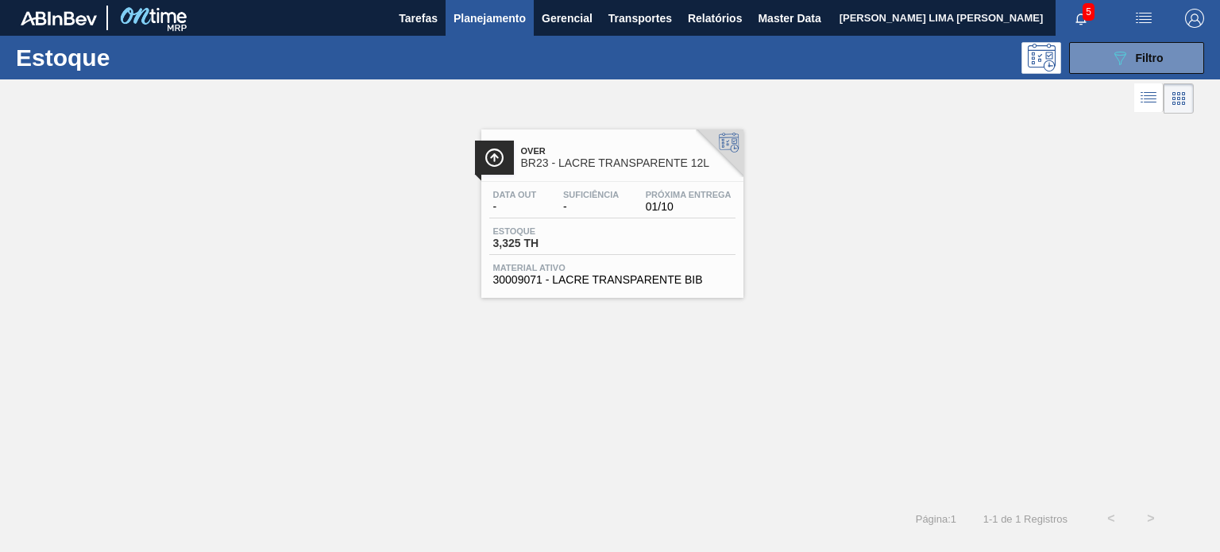
click at [572, 215] on div "Data out - Suficiência - Próxima Entrega 01/10" at bounding box center [612, 204] width 246 height 29
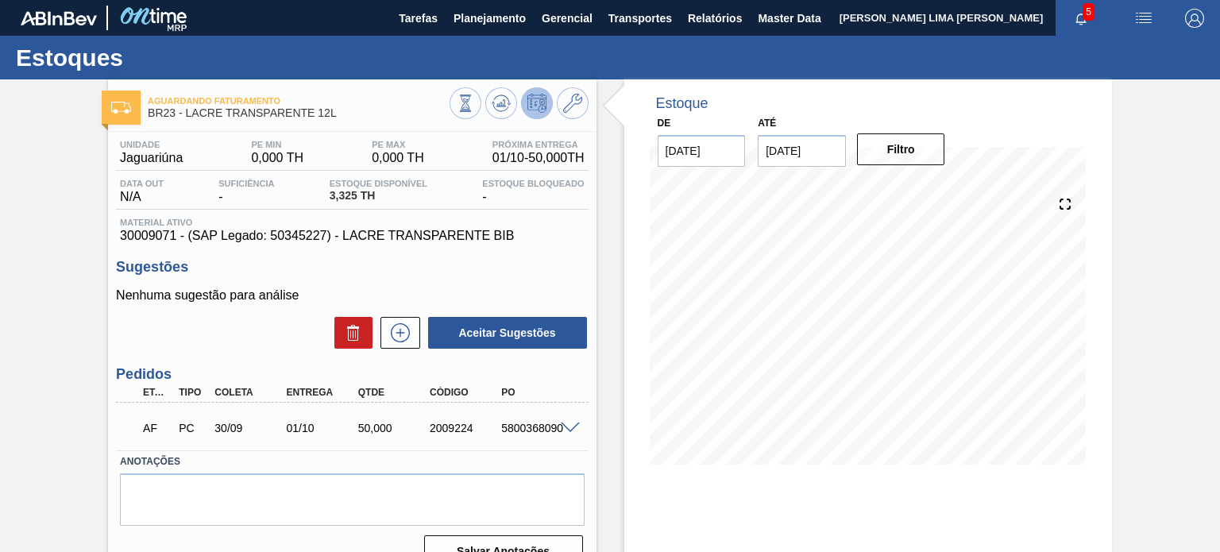
click at [568, 428] on span at bounding box center [570, 429] width 19 height 12
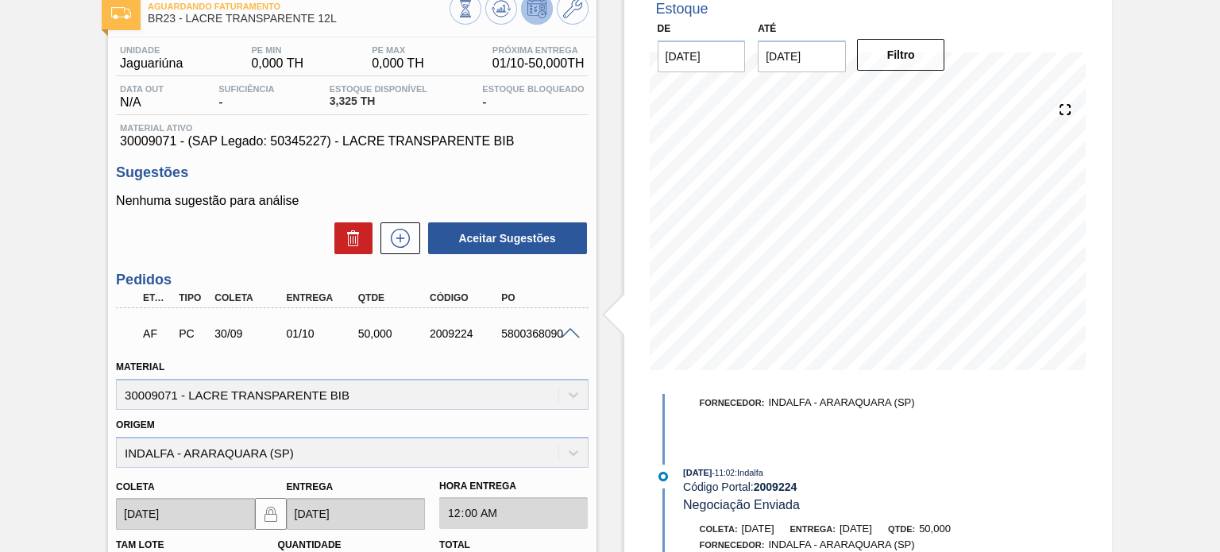
scroll to position [15, 0]
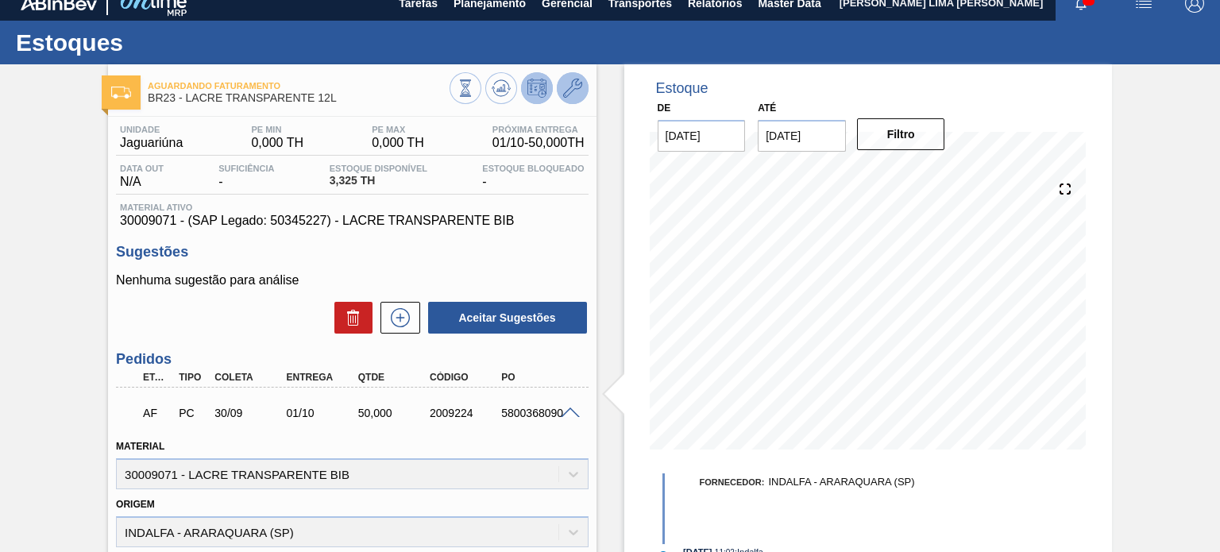
click at [572, 93] on icon at bounding box center [572, 88] width 19 height 19
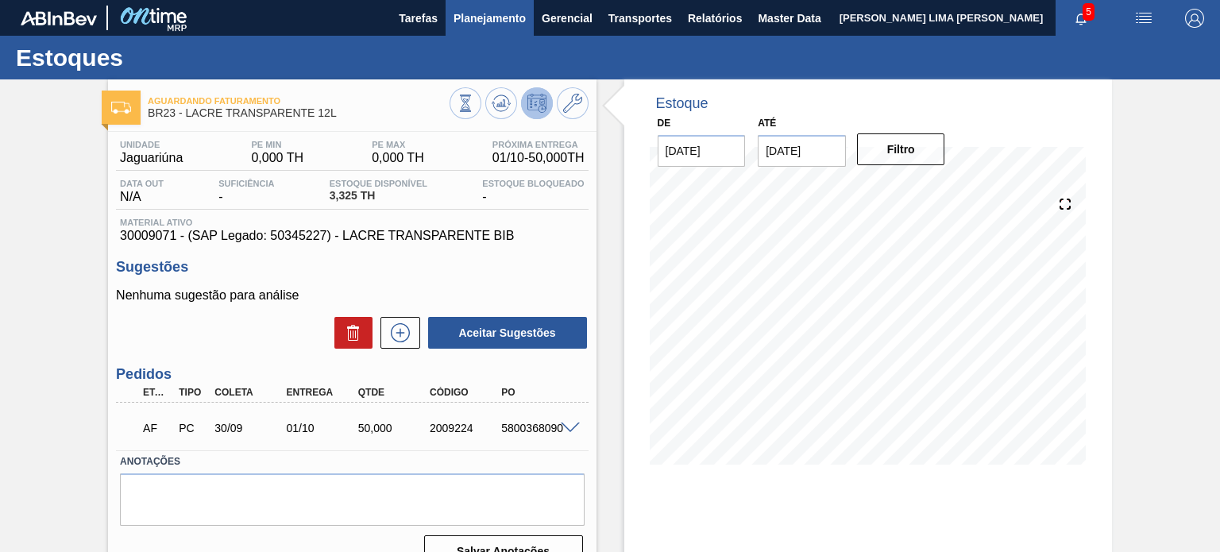
click at [505, 24] on span "Planejamento" at bounding box center [490, 18] width 72 height 19
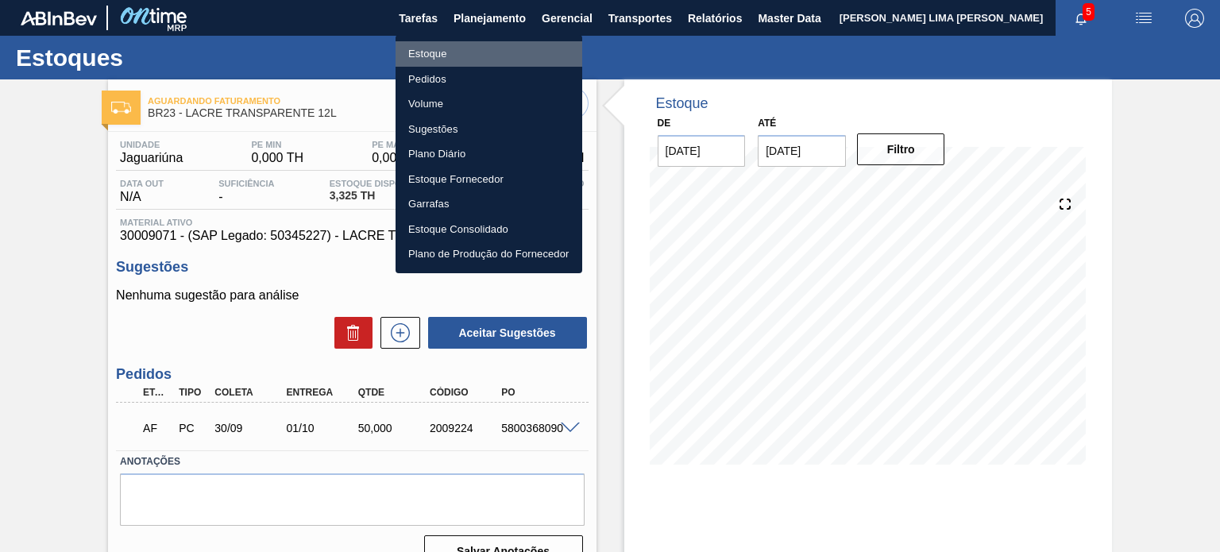
click at [453, 47] on li "Estoque" at bounding box center [489, 53] width 187 height 25
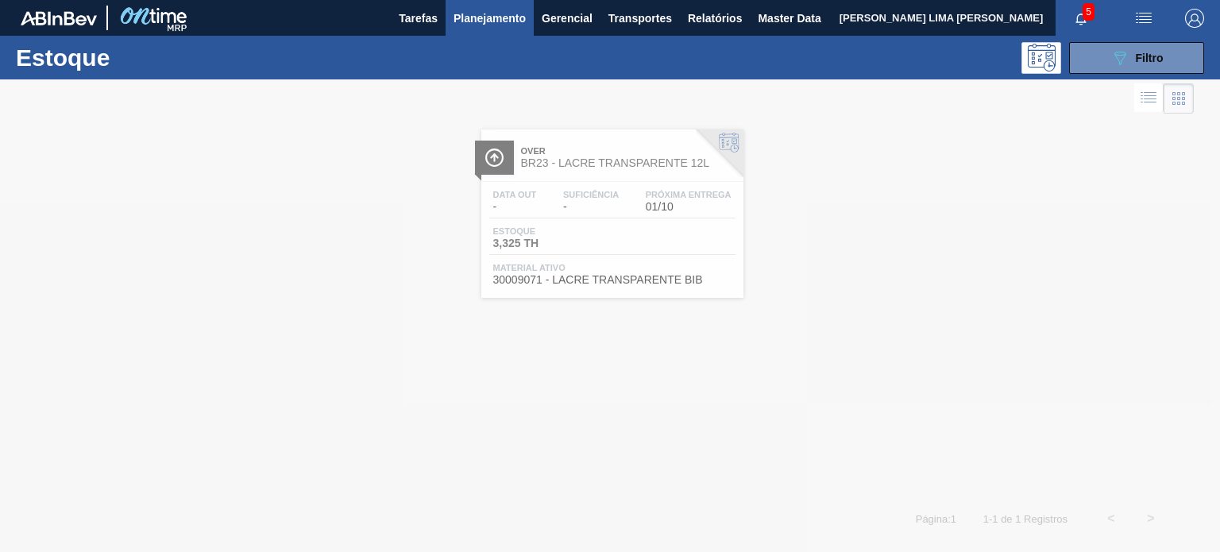
click at [1183, 75] on div "Estoque 089F7B8B-B2A5-4AFE-B5C0-19BA573D28AC Filtro" at bounding box center [610, 58] width 1220 height 44
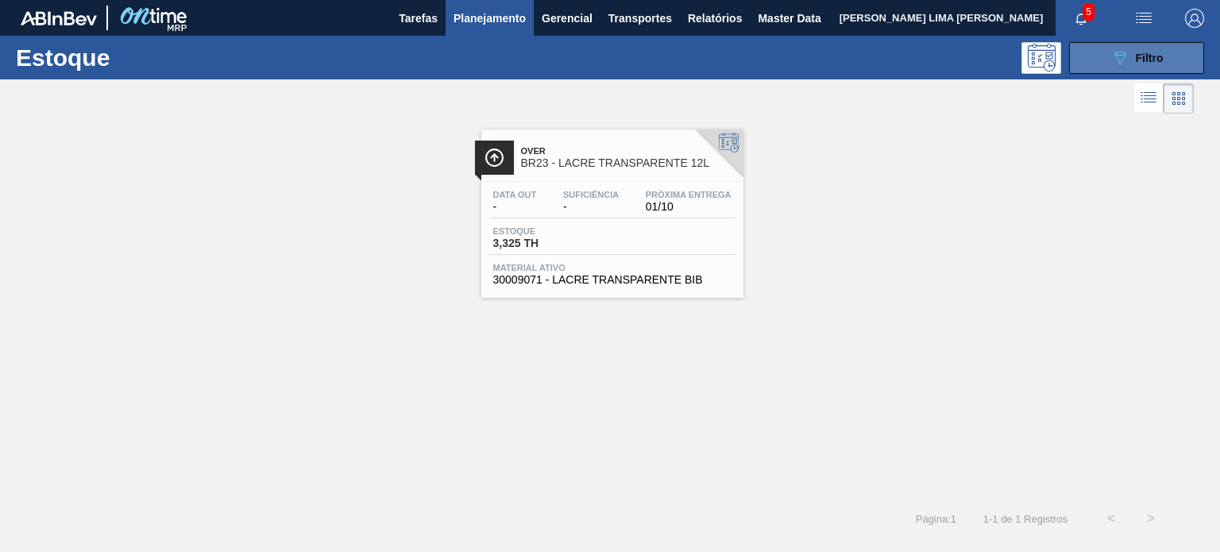
click at [1174, 66] on button "089F7B8B-B2A5-4AFE-B5C0-19BA573D28AC Filtro" at bounding box center [1136, 58] width 135 height 32
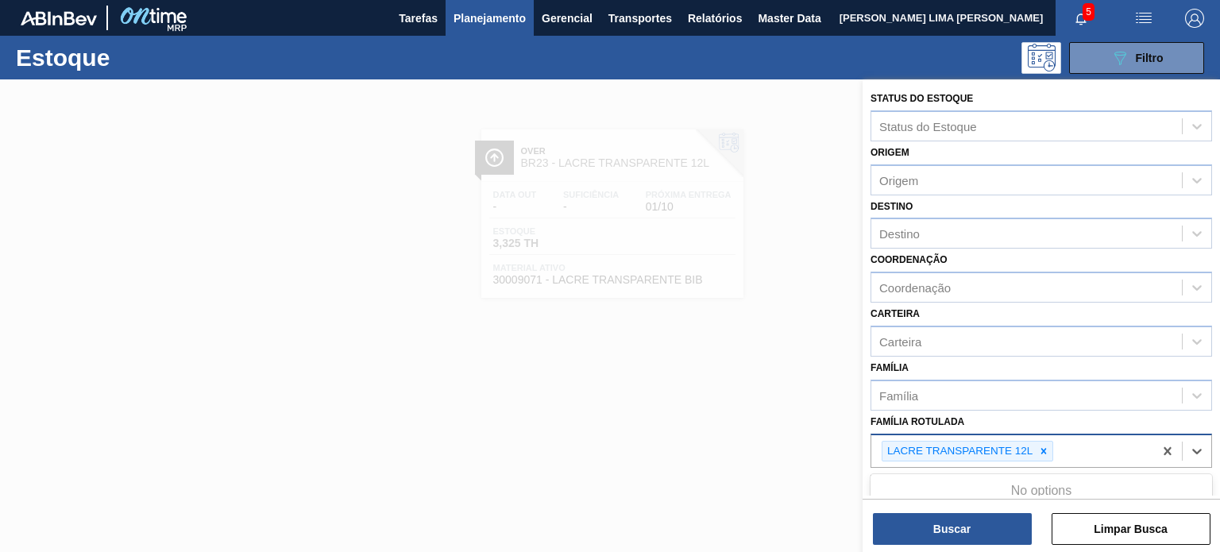
click at [1043, 441] on div "LACRE TRANSPARENTE 12L" at bounding box center [968, 451] width 172 height 21
click at [1042, 453] on icon at bounding box center [1043, 451] width 11 height 11
paste Rotulada "LACRE PATAGÔNIA"
type Rotulada "LACRE PATAGÔNIA"
click at [1011, 480] on div "Status do Estoque Status do Estoque Origem Origem Destino Destino Coordenação C…" at bounding box center [1042, 402] width 358 height 647
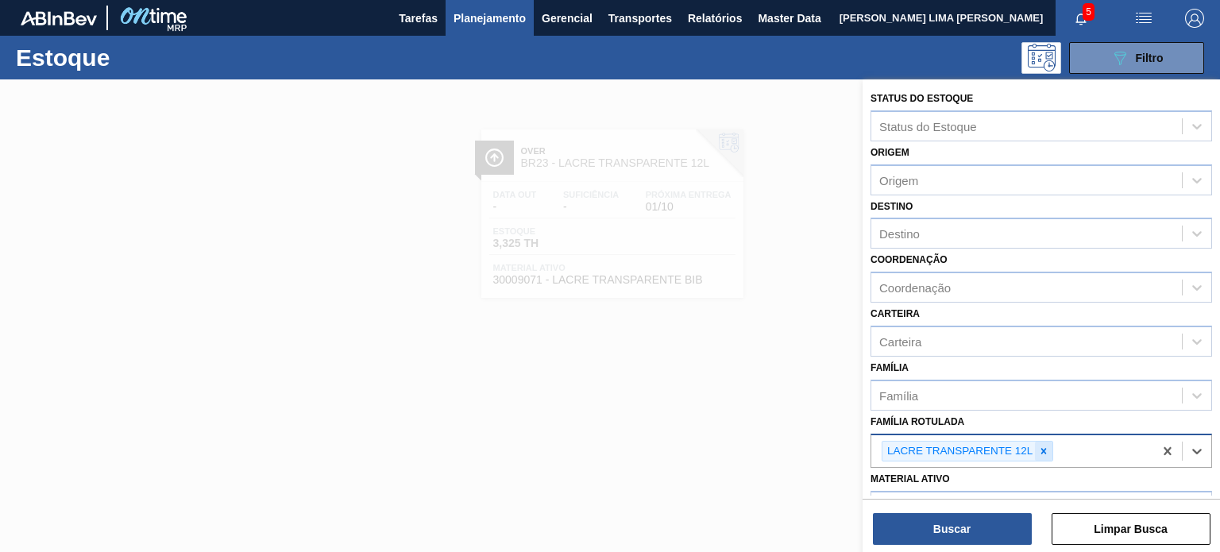
click at [1050, 454] on div at bounding box center [1043, 452] width 17 height 20
paste Rotulada "LACRE PATAGÔNIA"
type Rotulada "LACRE PATAGÔNIA"
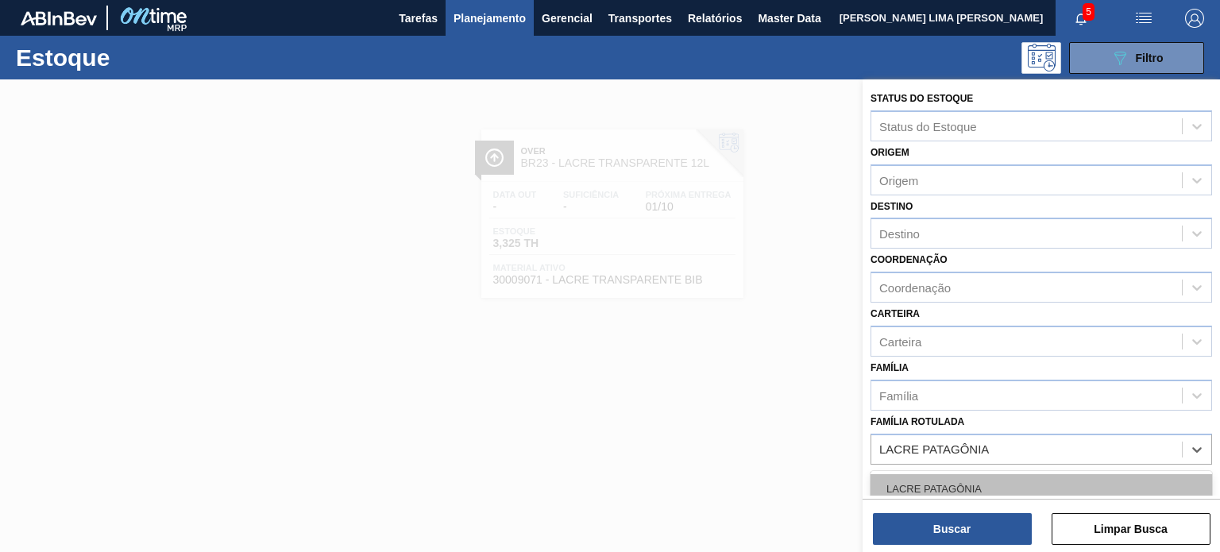
click at [992, 481] on div "LACRE PATAGÔNIA" at bounding box center [1042, 488] width 342 height 29
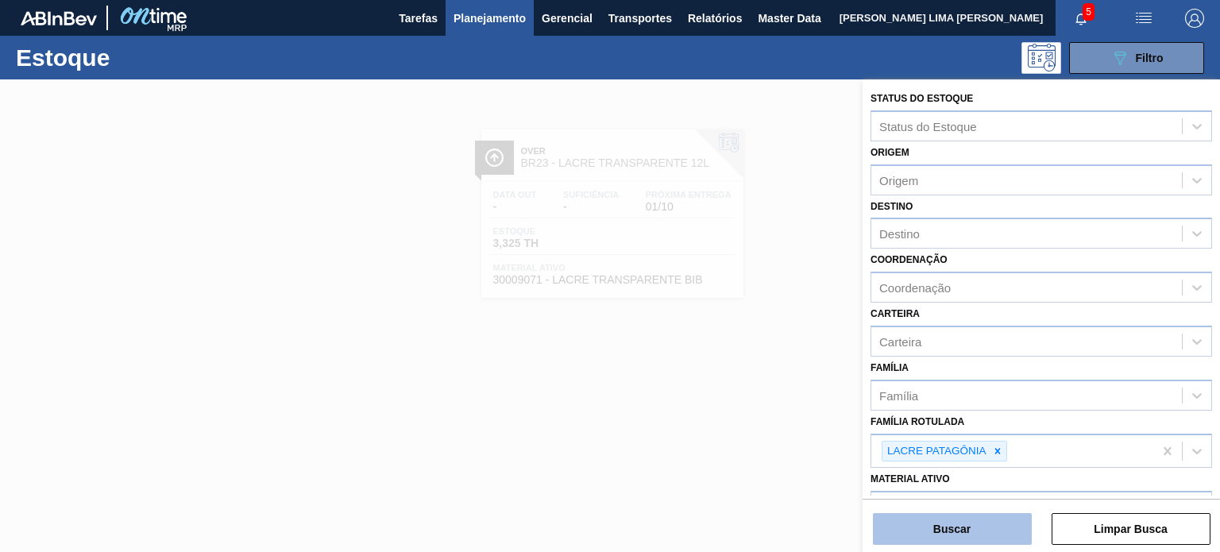
click at [986, 522] on button "Buscar" at bounding box center [952, 529] width 159 height 32
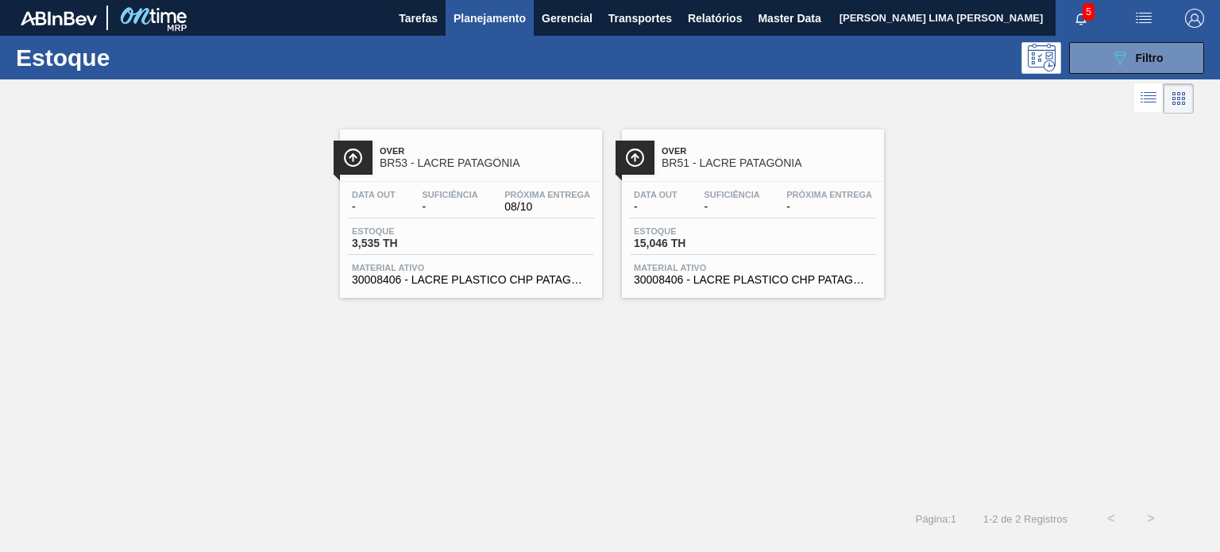
click at [723, 182] on div "Data out - Suficiência - Próxima Entrega - Estoque 15,046 TH Material ativo 300…" at bounding box center [753, 236] width 262 height 108
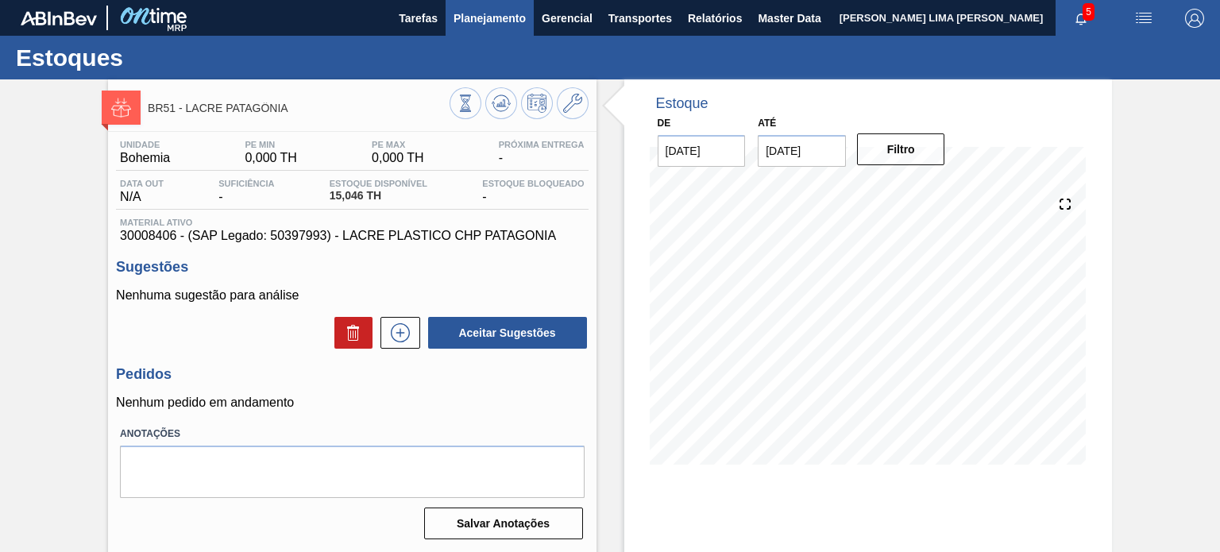
click at [532, 5] on button "Planejamento" at bounding box center [490, 18] width 88 height 36
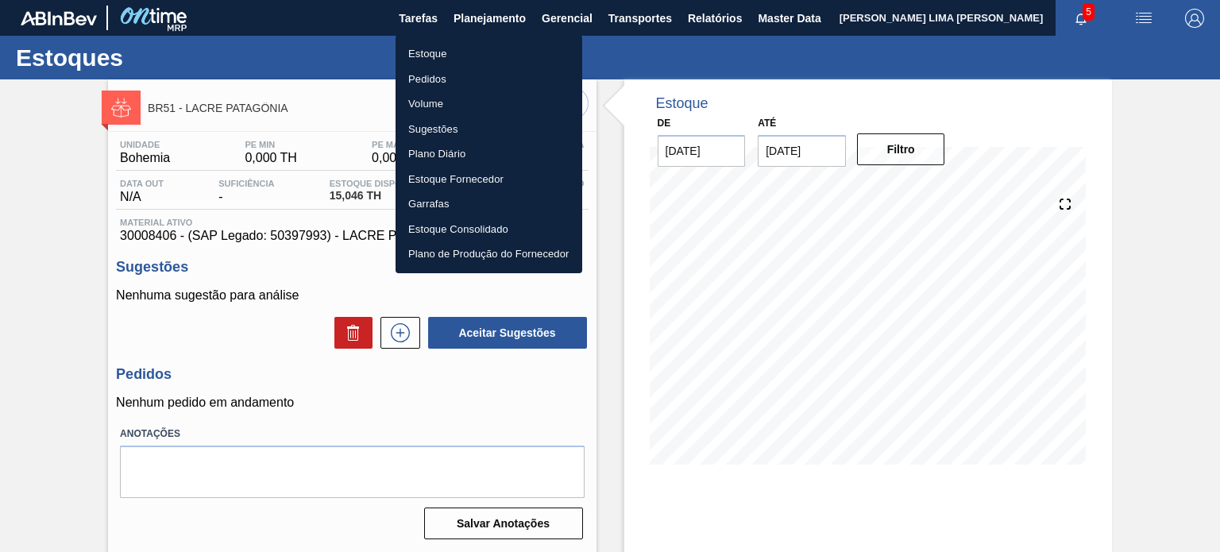
click at [467, 52] on li "Estoque" at bounding box center [489, 53] width 187 height 25
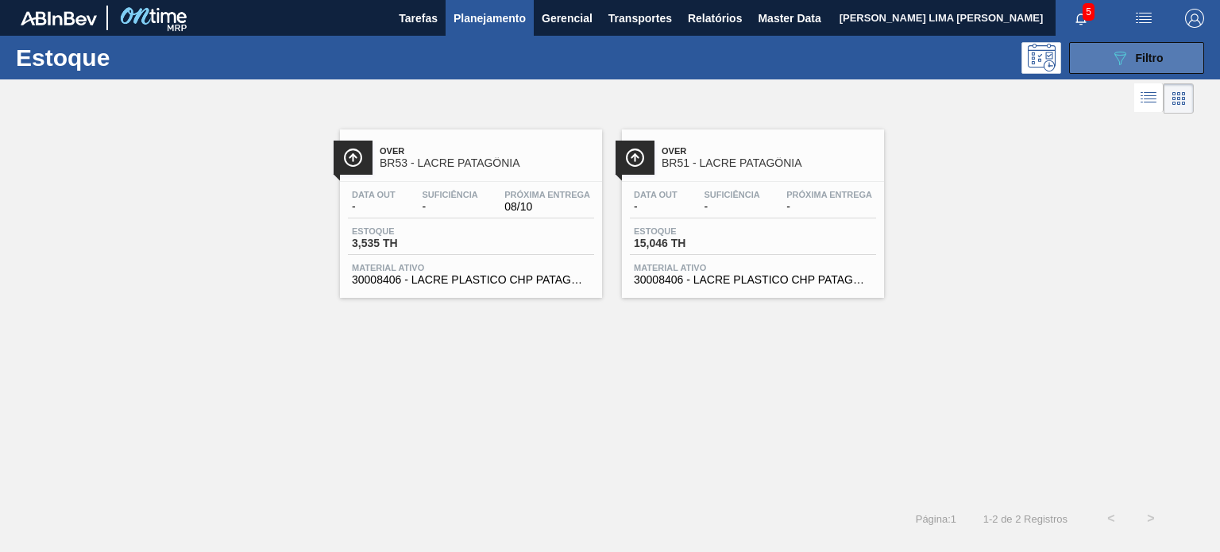
click at [1101, 56] on button "089F7B8B-B2A5-4AFE-B5C0-19BA573D28AC Filtro" at bounding box center [1136, 58] width 135 height 32
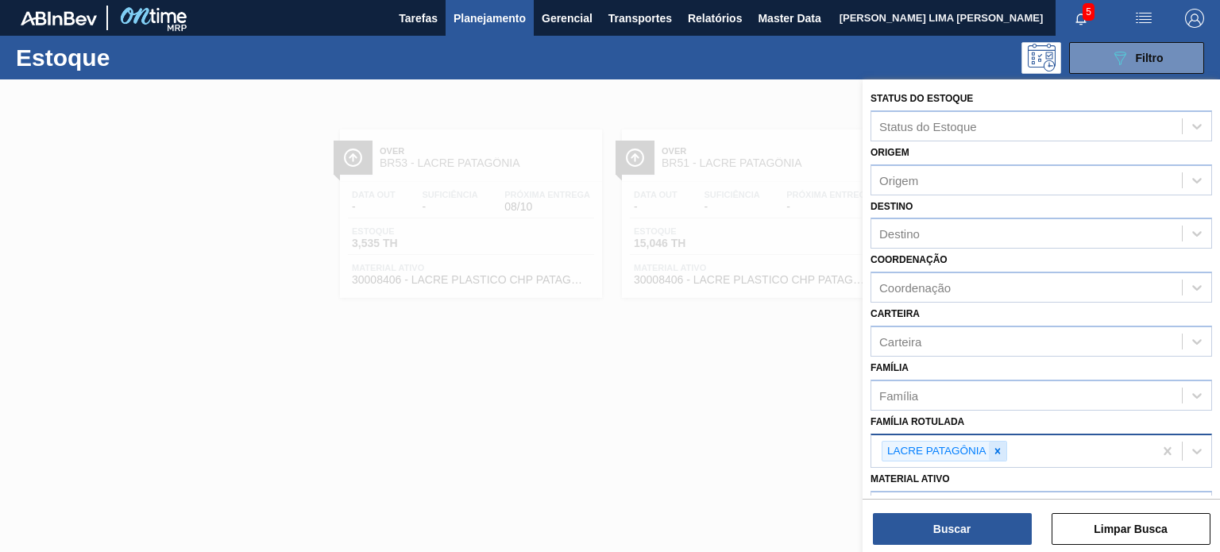
click at [1000, 450] on icon at bounding box center [997, 451] width 11 height 11
type Rotulada "gca 2l h"
click at [996, 450] on icon at bounding box center [997, 451] width 11 height 11
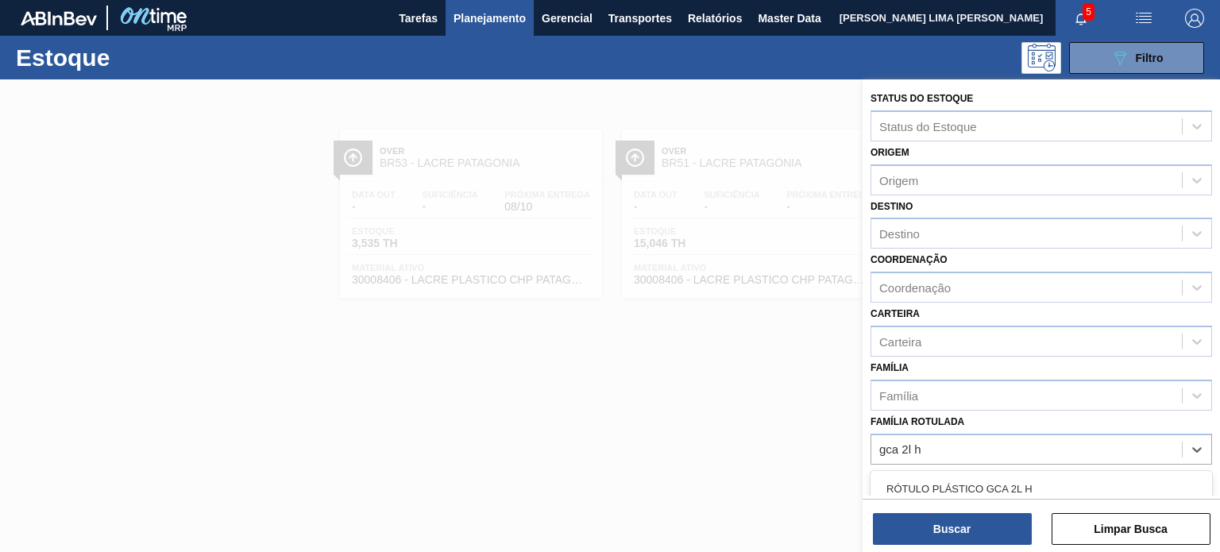
click at [1010, 477] on div "RÓTULO PLÁSTICO GCA 2L H" at bounding box center [1042, 488] width 342 height 29
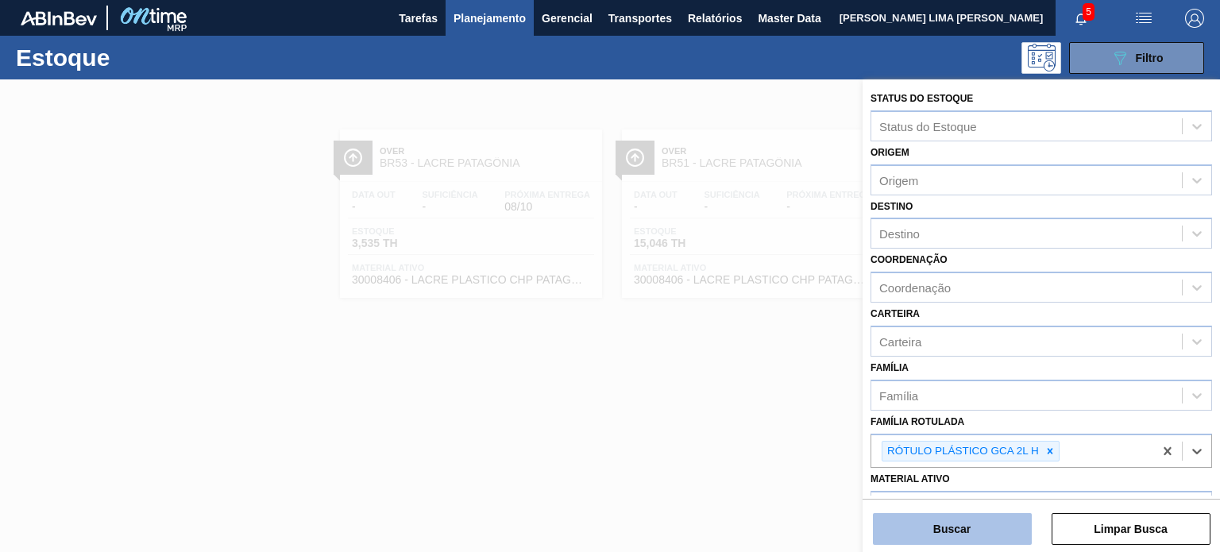
click at [1005, 524] on button "Buscar" at bounding box center [952, 529] width 159 height 32
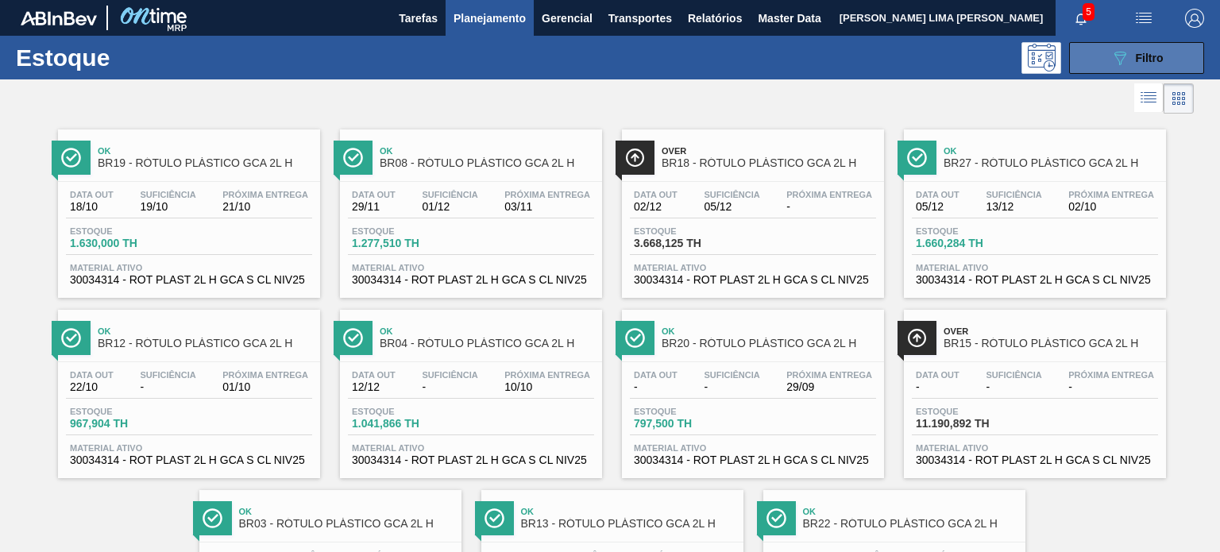
click at [1127, 56] on icon "089F7B8B-B2A5-4AFE-B5C0-19BA573D28AC" at bounding box center [1120, 57] width 19 height 19
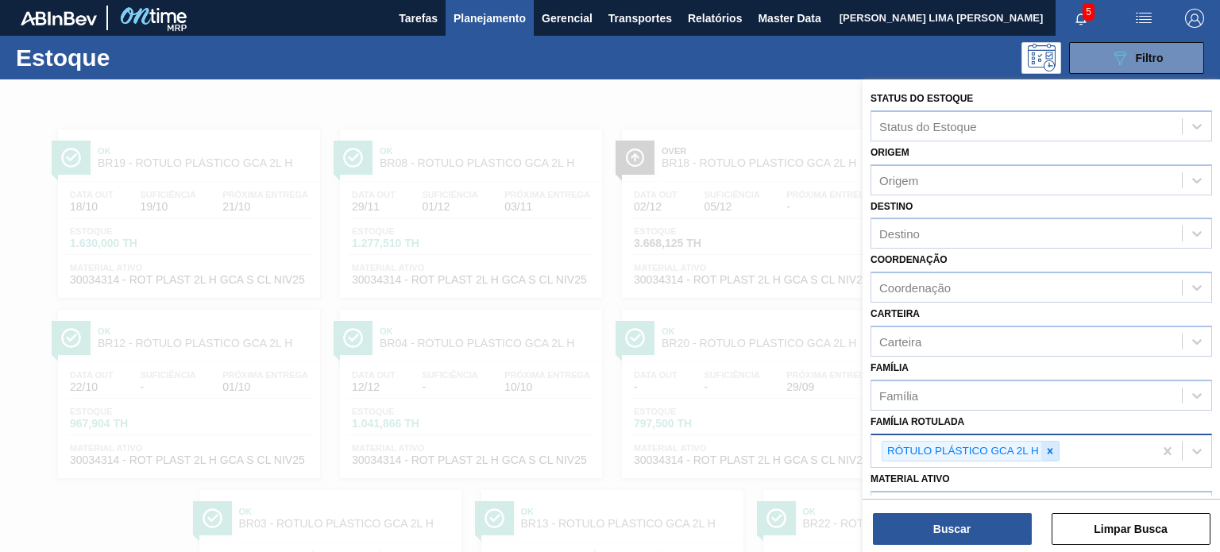
click at [1051, 447] on icon at bounding box center [1050, 451] width 11 height 11
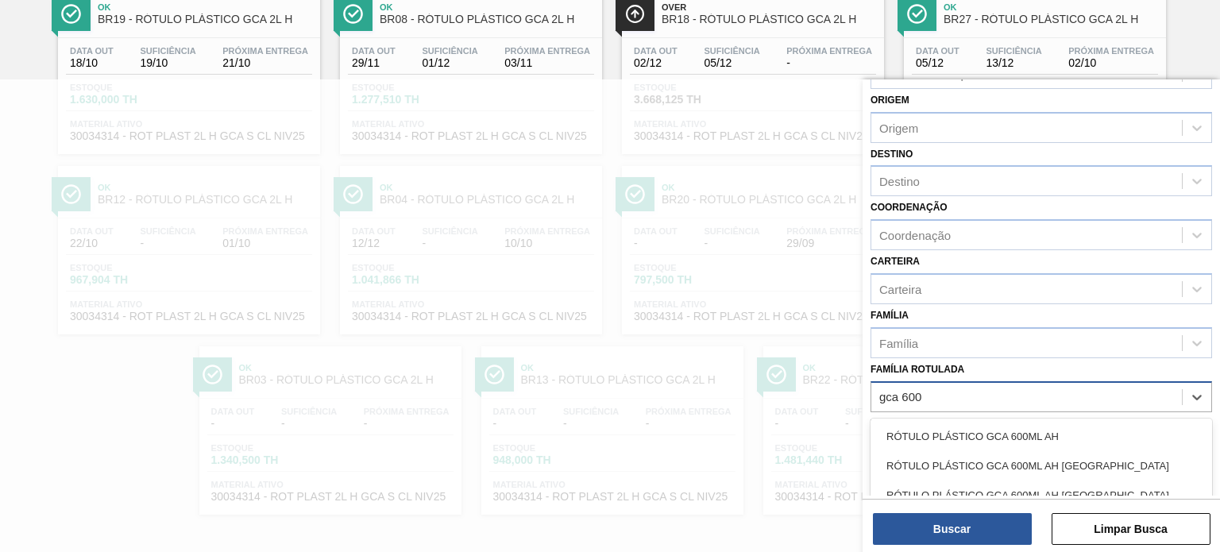
scroll to position [79, 0]
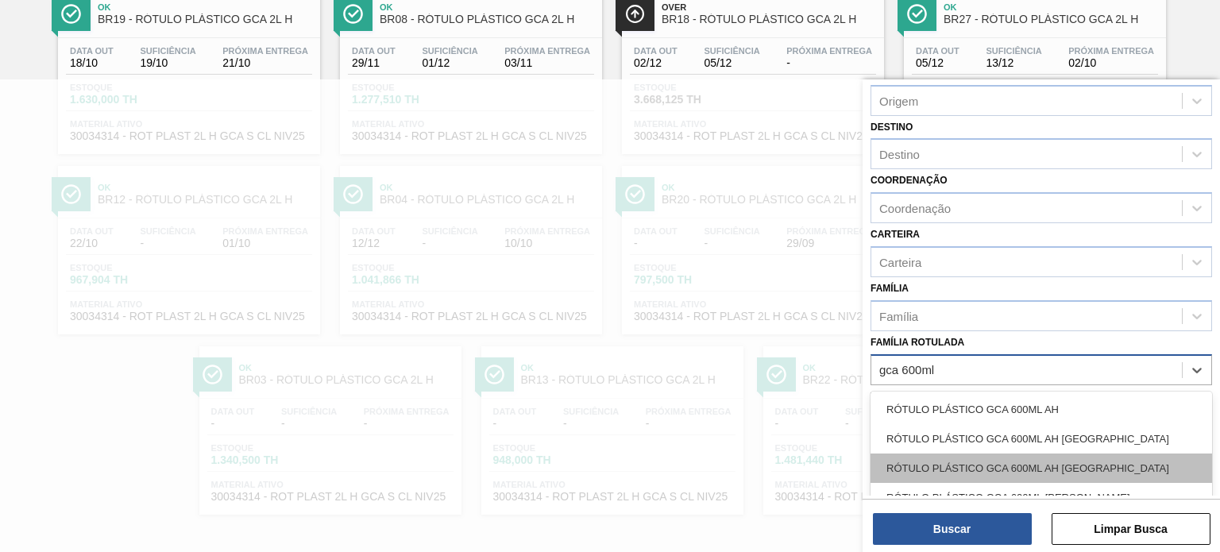
type Rotulada "gca 600ml h"
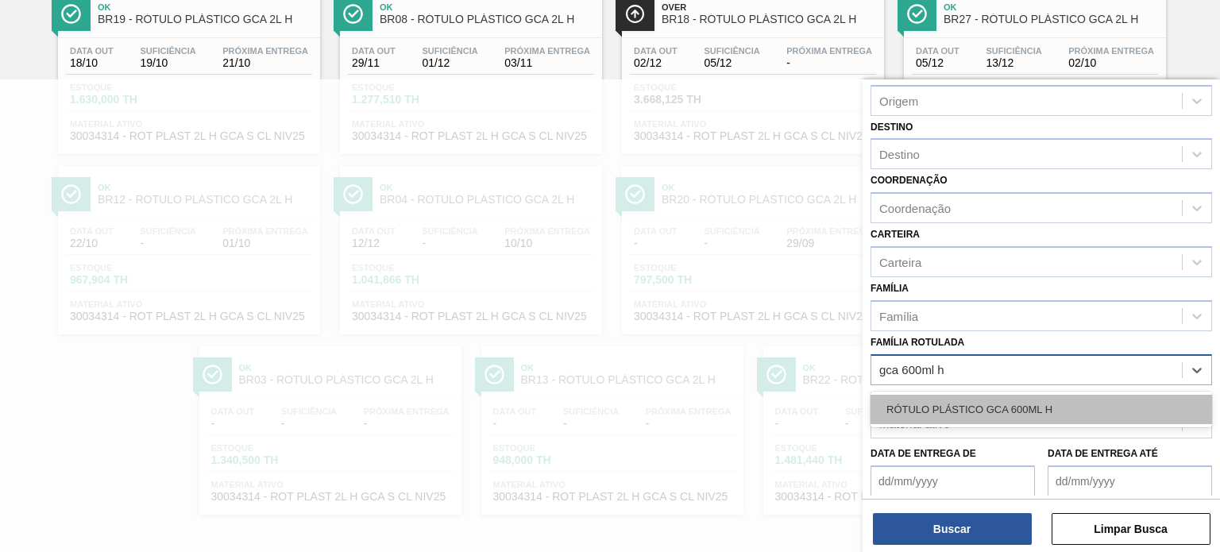
click at [1058, 404] on div "RÓTULO PLÁSTICO GCA 600ML H" at bounding box center [1042, 409] width 342 height 29
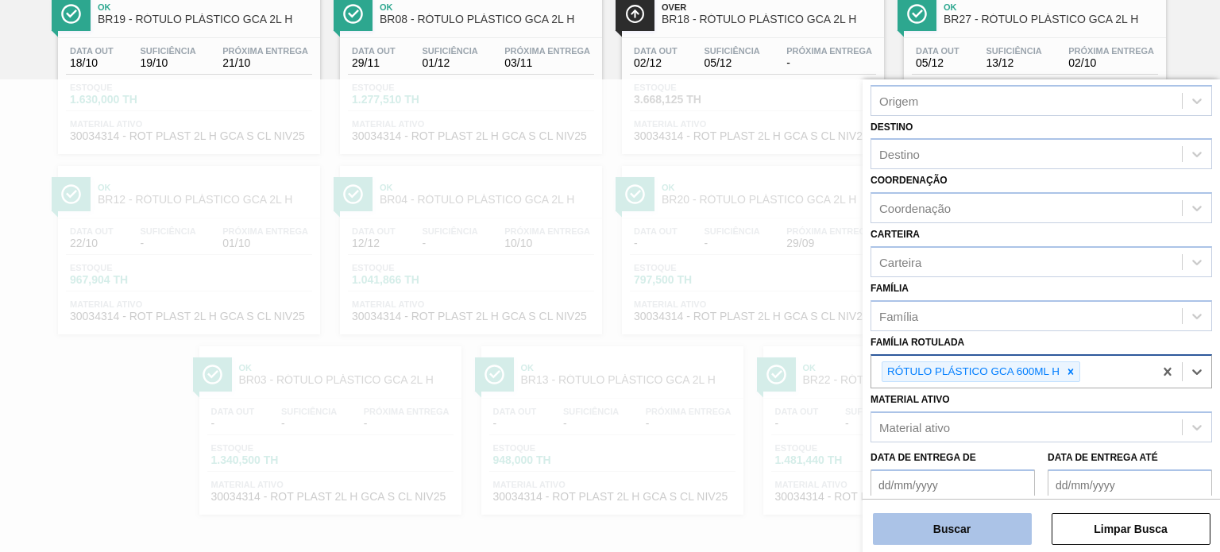
click at [1000, 520] on button "Buscar" at bounding box center [952, 529] width 159 height 32
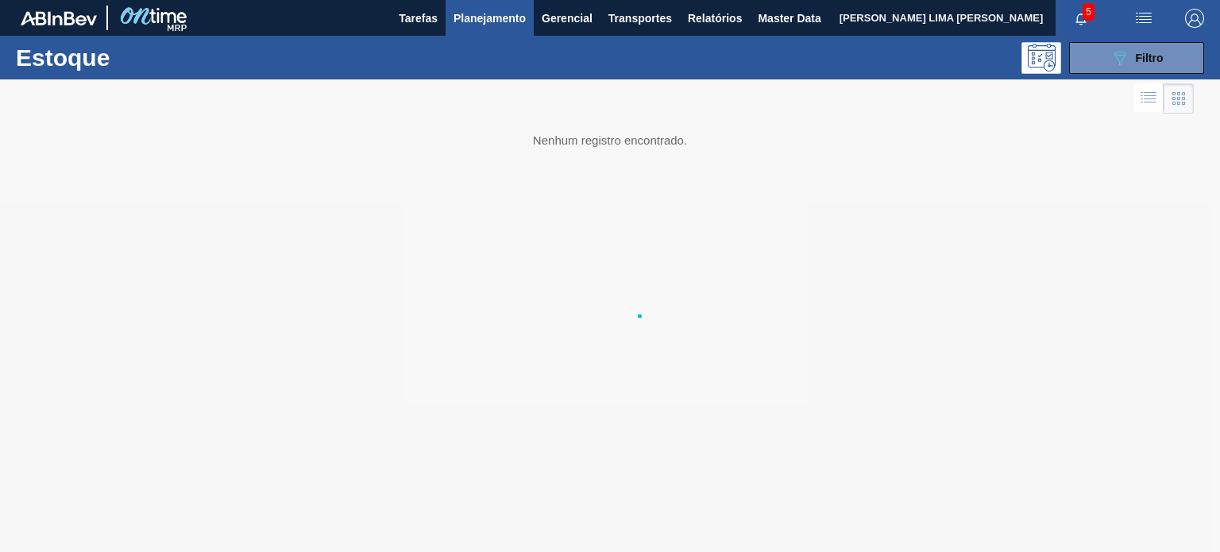
scroll to position [0, 0]
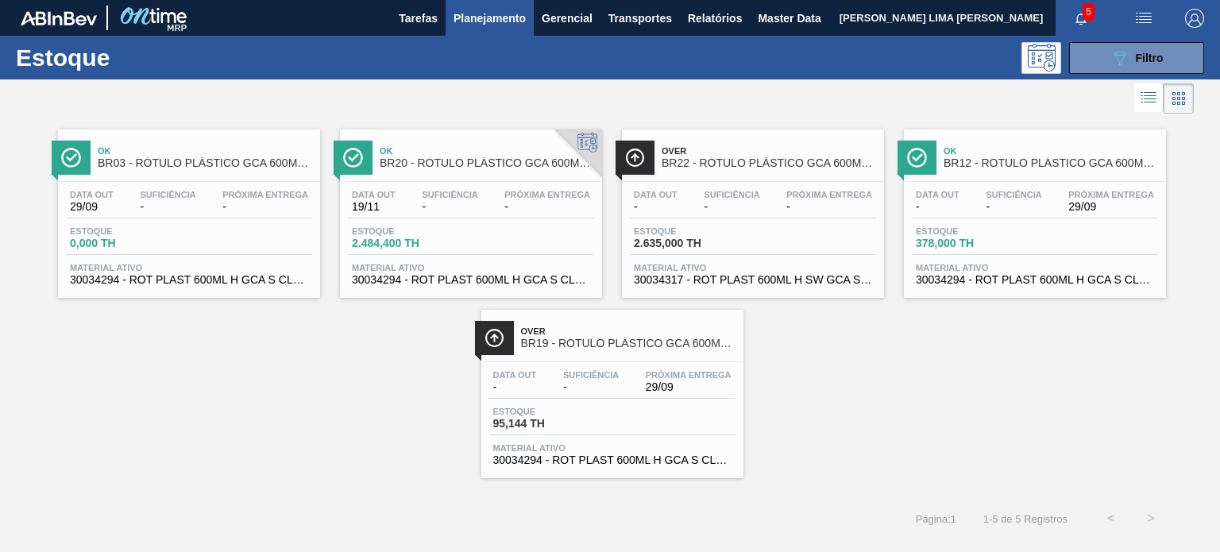
click at [618, 381] on span "-" at bounding box center [591, 387] width 56 height 12
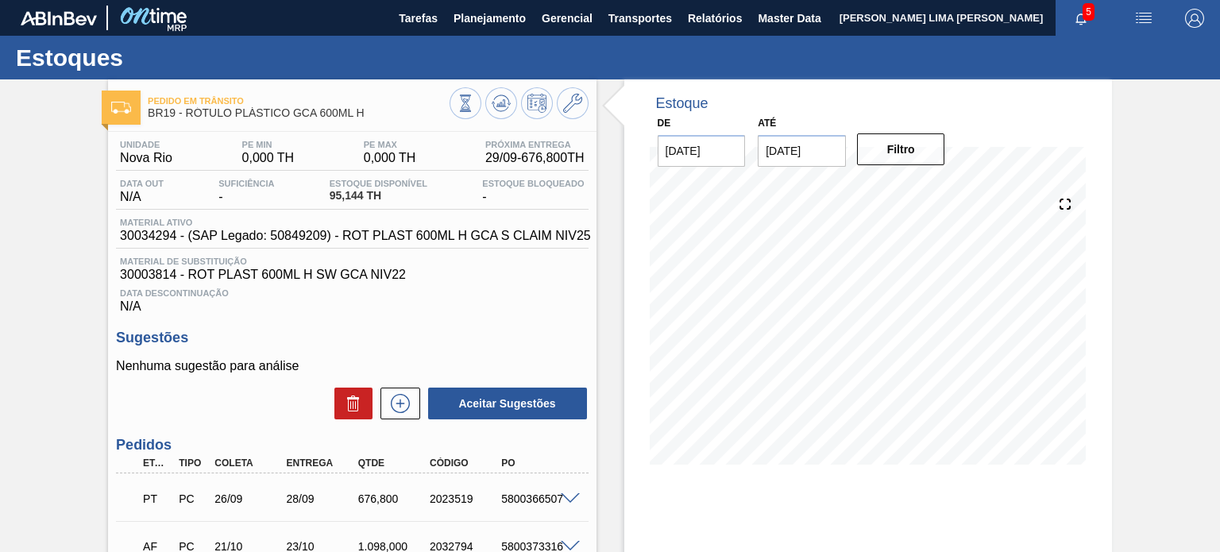
scroll to position [79, 0]
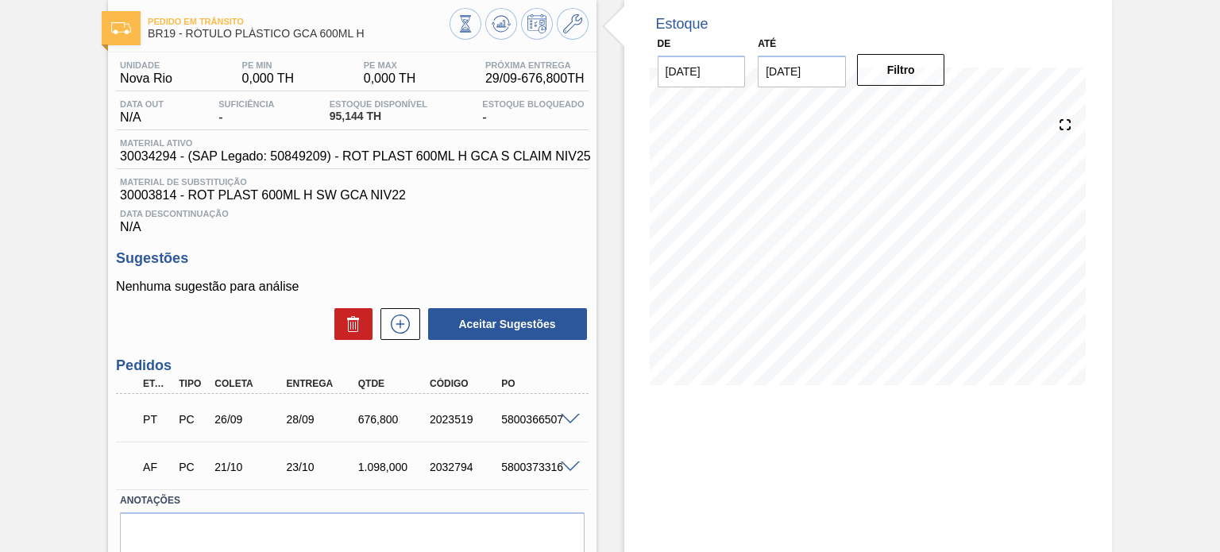
click at [561, 410] on div "PT PC 26/09 28/09 676,800 2023519 5800366507" at bounding box center [348, 418] width 430 height 32
click at [563, 414] on span at bounding box center [570, 420] width 19 height 12
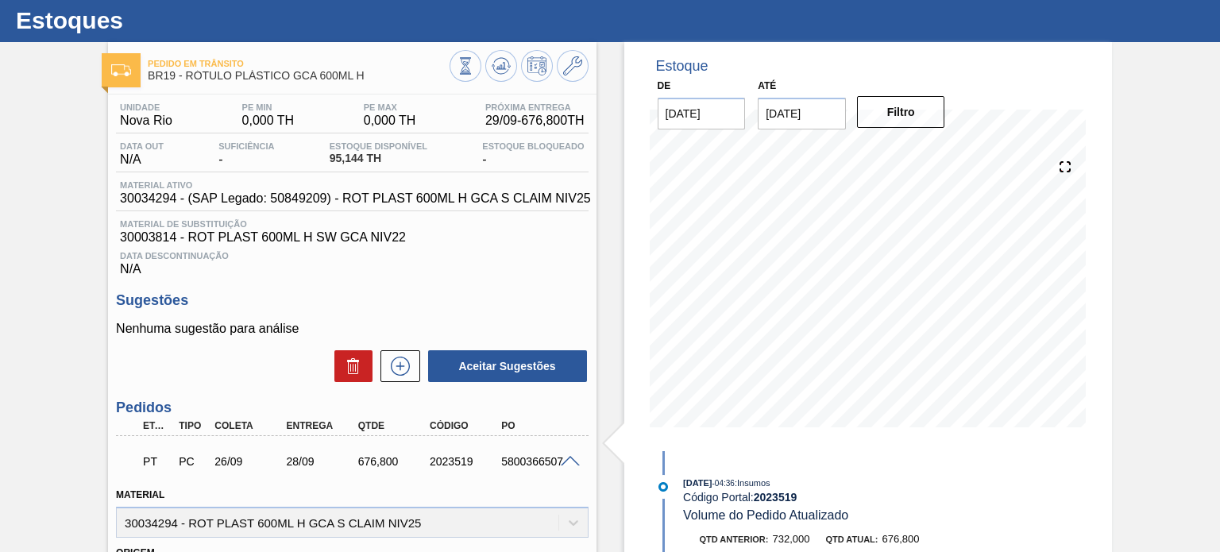
scroll to position [0, 0]
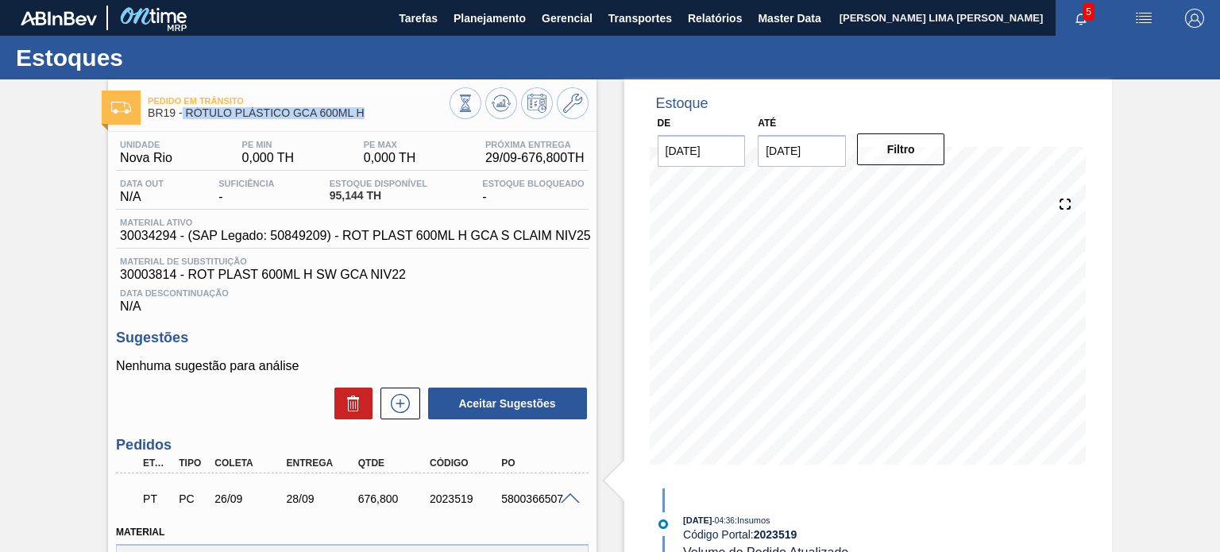
drag, startPoint x: 372, startPoint y: 115, endPoint x: 184, endPoint y: 120, distance: 188.4
click at [184, 120] on div "Pedido em Trânsito BR19 - RÓTULO PLÁSTICO GCA 600ML H" at bounding box center [298, 108] width 301 height 36
copy span "RÓTULO PLÁSTICO GCA 600ML H"
click at [470, 27] on span "Planejamento" at bounding box center [490, 18] width 72 height 19
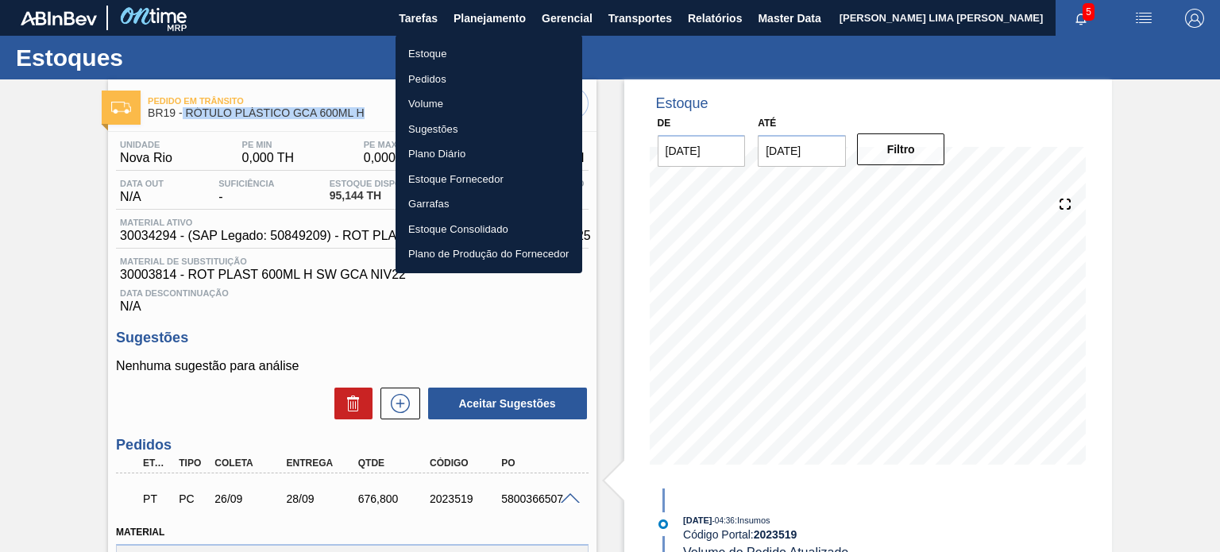
click at [454, 58] on li "Estoque" at bounding box center [489, 53] width 187 height 25
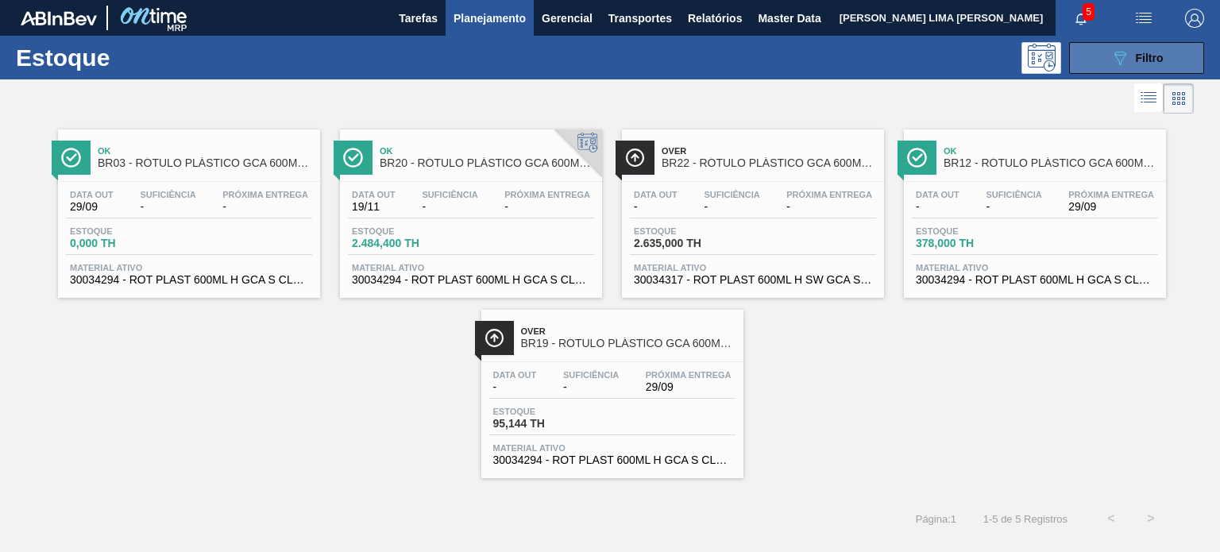
click at [1123, 63] on icon "089F7B8B-B2A5-4AFE-B5C0-19BA573D28AC" at bounding box center [1120, 57] width 19 height 19
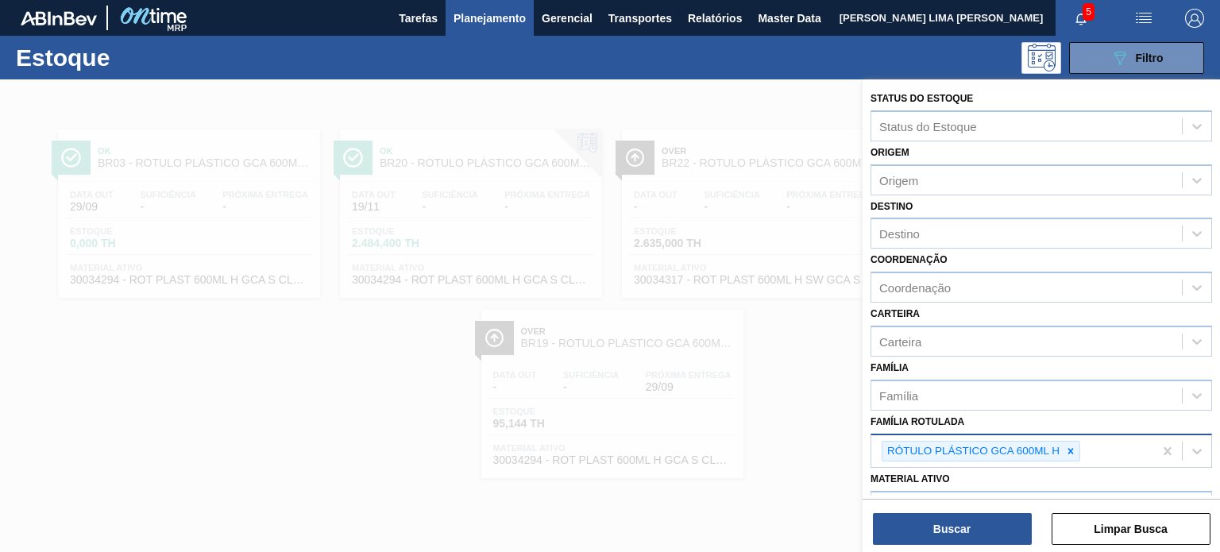
click at [1080, 446] on div "RÓTULO PLÁSTICO GCA 600ML H" at bounding box center [981, 451] width 199 height 21
click at [1074, 446] on icon at bounding box center [1070, 451] width 11 height 11
type Rotulada "pc 2l"
click at [1073, 446] on icon at bounding box center [1070, 451] width 11 height 11
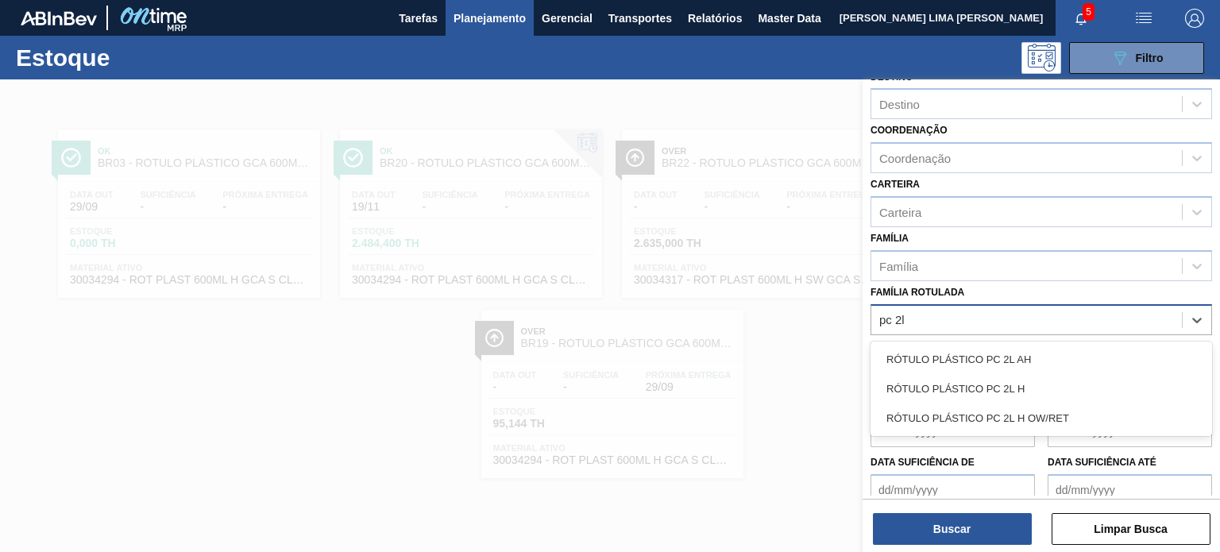
scroll to position [159, 0]
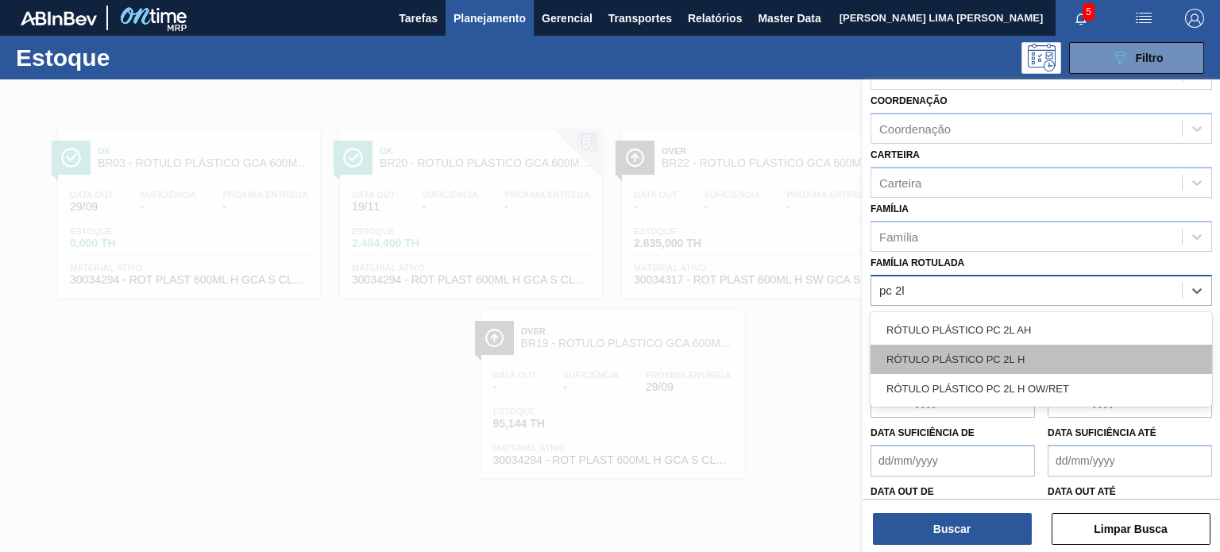
click at [1027, 358] on div "RÓTULO PLÁSTICO PC 2L H" at bounding box center [1042, 359] width 342 height 29
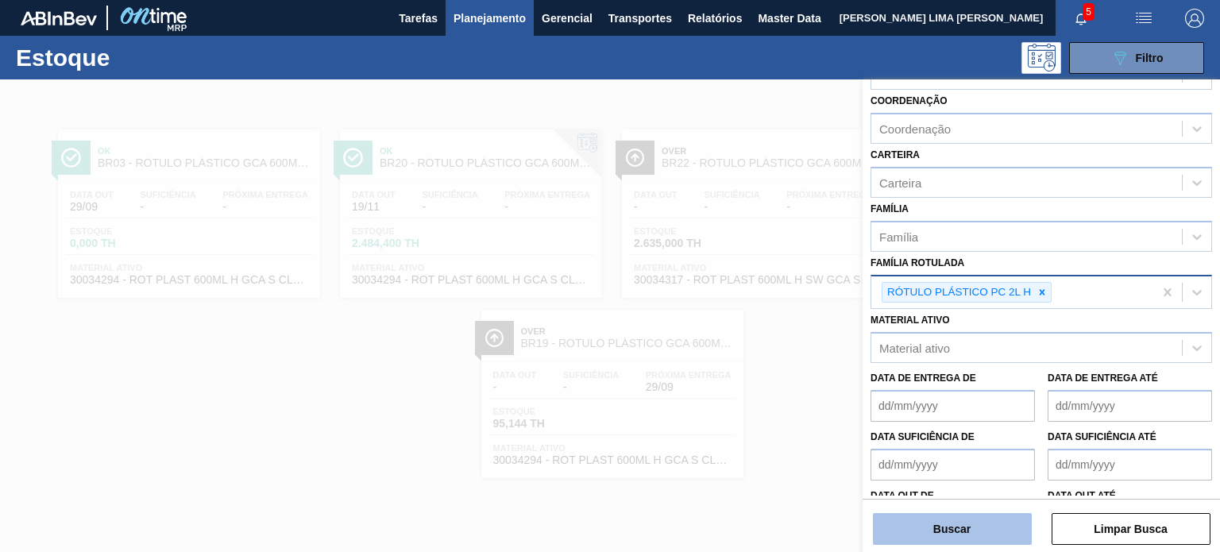
click at [998, 524] on button "Buscar" at bounding box center [952, 529] width 159 height 32
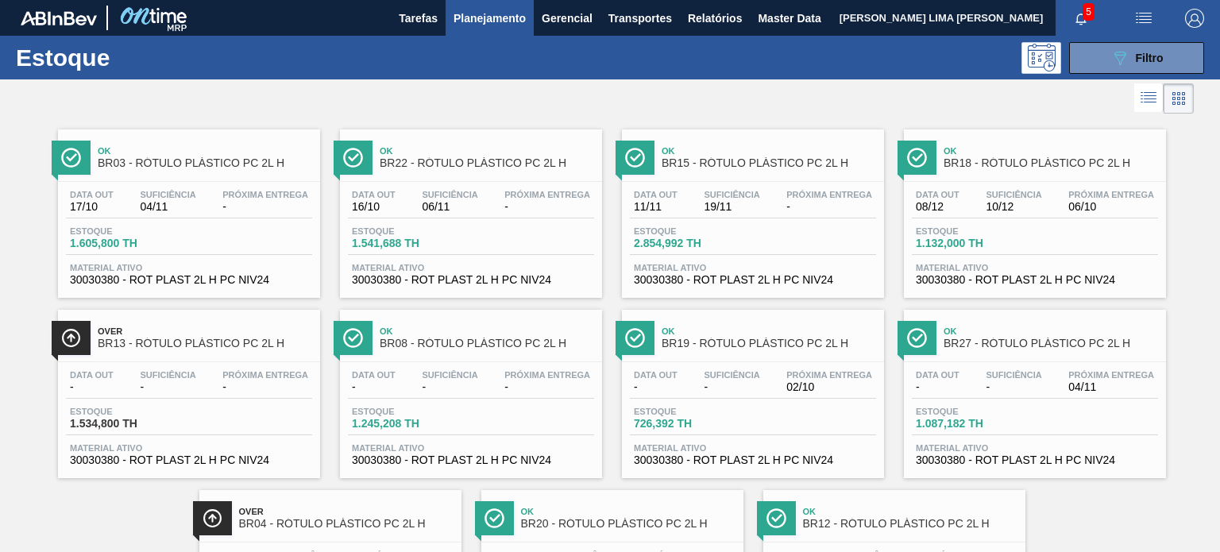
scroll to position [79, 0]
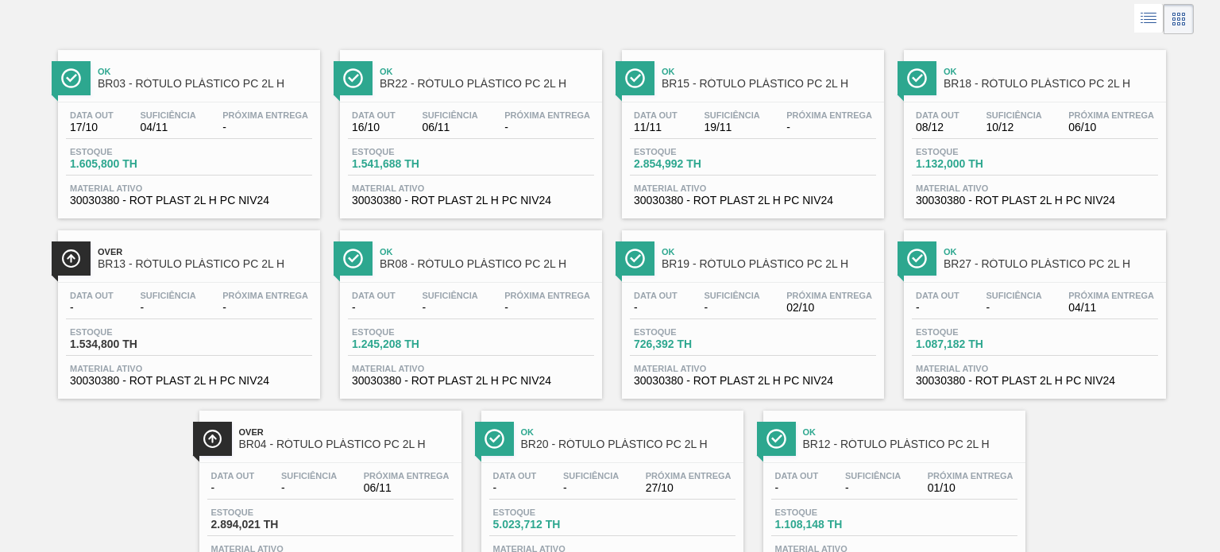
click at [791, 305] on span "02/10" at bounding box center [830, 308] width 86 height 12
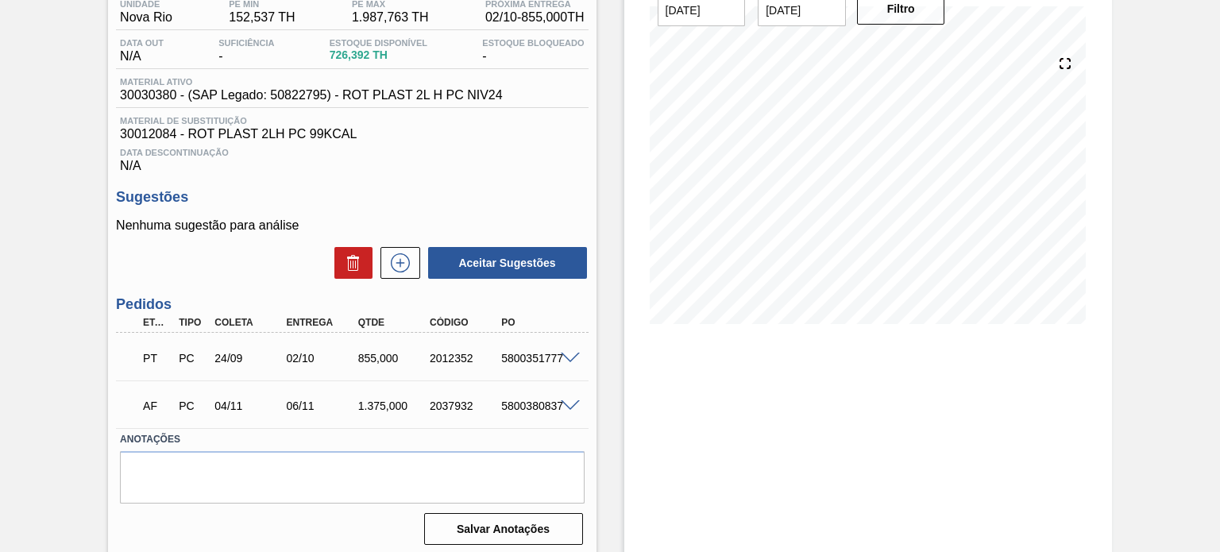
scroll to position [147, 0]
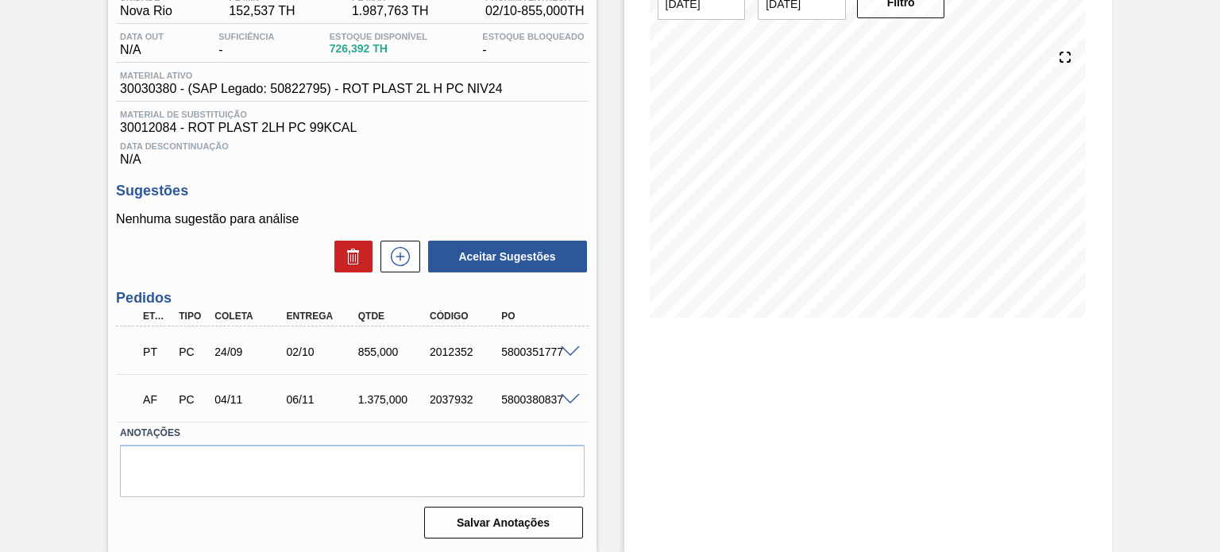
click at [566, 346] on span at bounding box center [570, 352] width 19 height 12
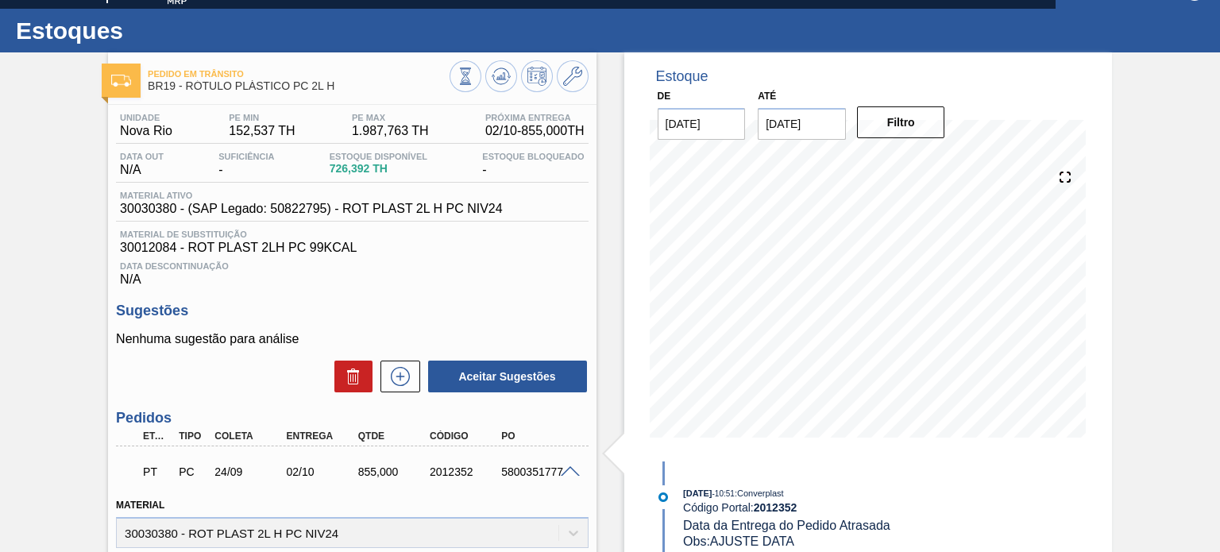
scroll to position [0, 0]
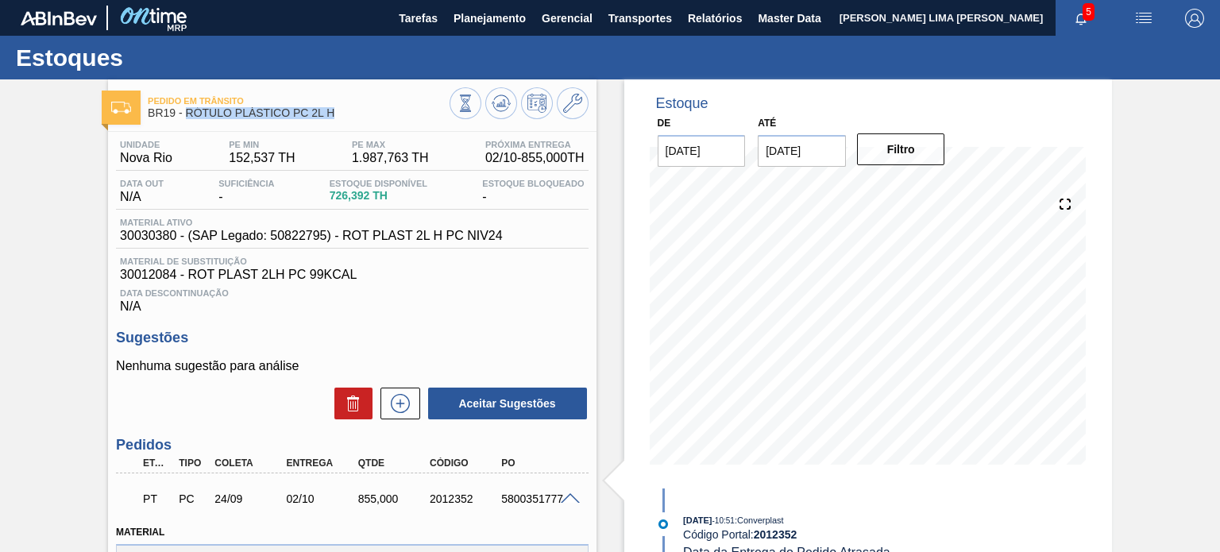
drag, startPoint x: 337, startPoint y: 114, endPoint x: 188, endPoint y: 119, distance: 149.5
click at [188, 119] on div "Pedido em Trânsito BR19 - RÓTULO PLÁSTICO PC 2L H" at bounding box center [298, 108] width 301 height 36
copy span "RÓTULO PLÁSTICO PC 2L H"
click at [501, 21] on span "Planejamento" at bounding box center [490, 18] width 72 height 19
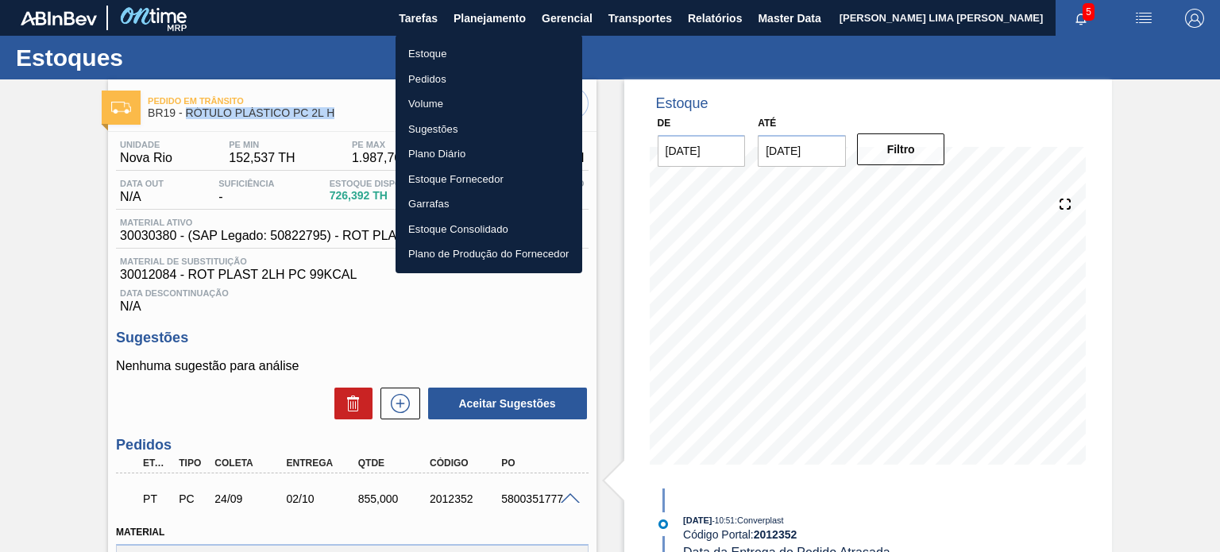
click at [447, 44] on li "Estoque" at bounding box center [489, 53] width 187 height 25
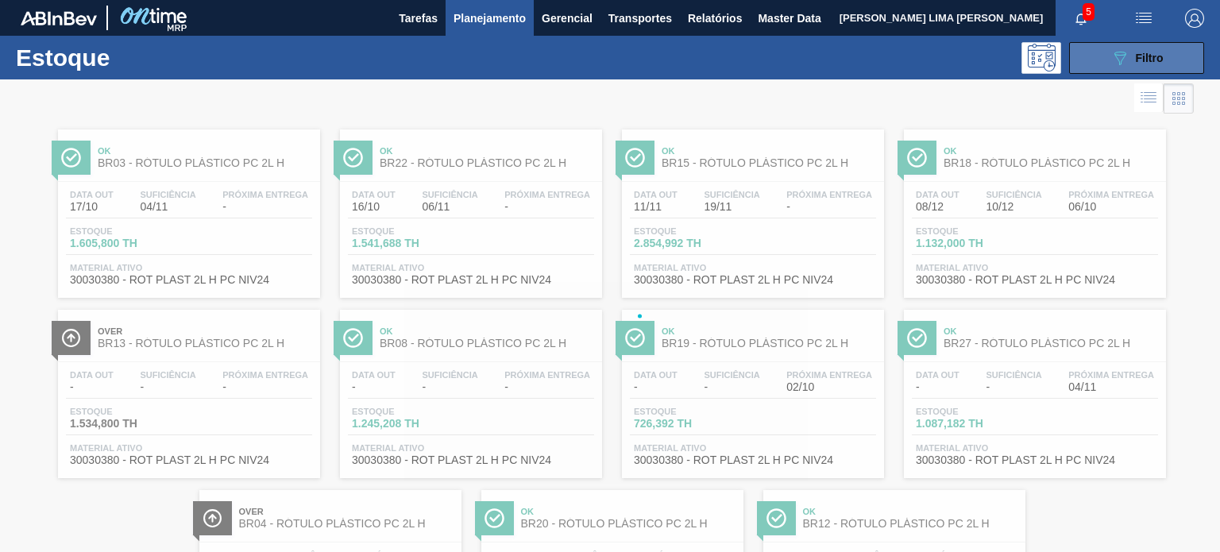
click at [1112, 63] on icon "089F7B8B-B2A5-4AFE-B5C0-19BA573D28AC" at bounding box center [1120, 57] width 19 height 19
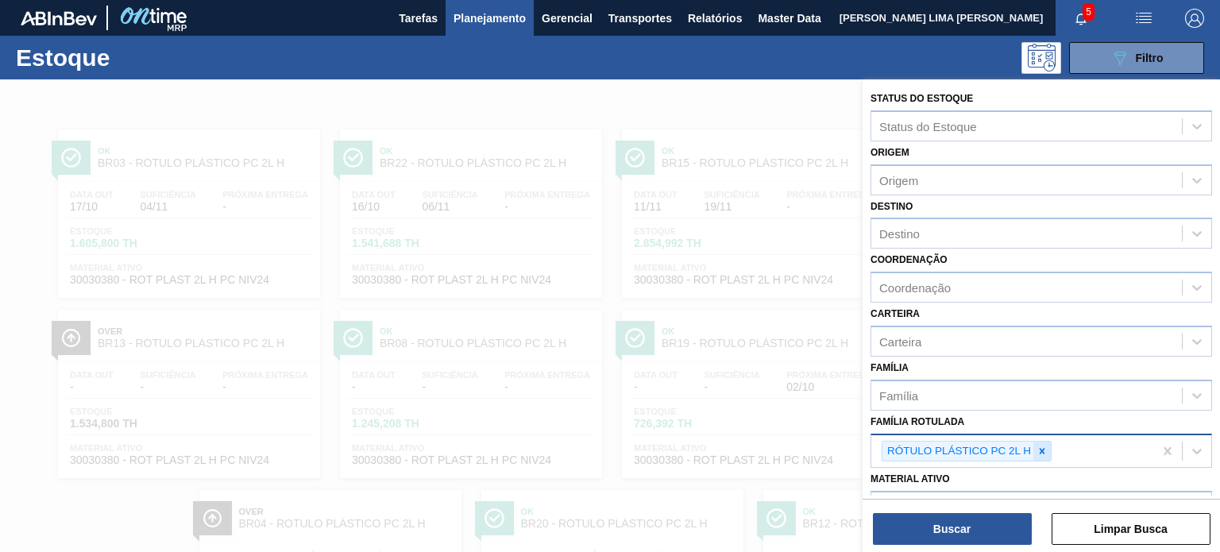
click at [1042, 448] on icon at bounding box center [1043, 451] width 6 height 6
type Rotulada "gca zero 2l h"
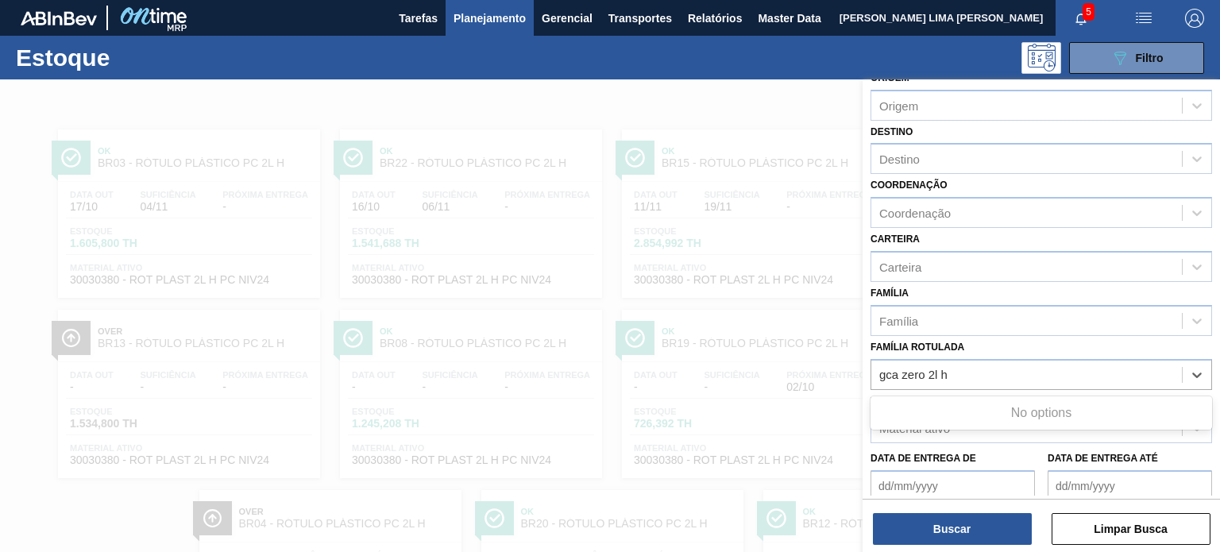
scroll to position [159, 0]
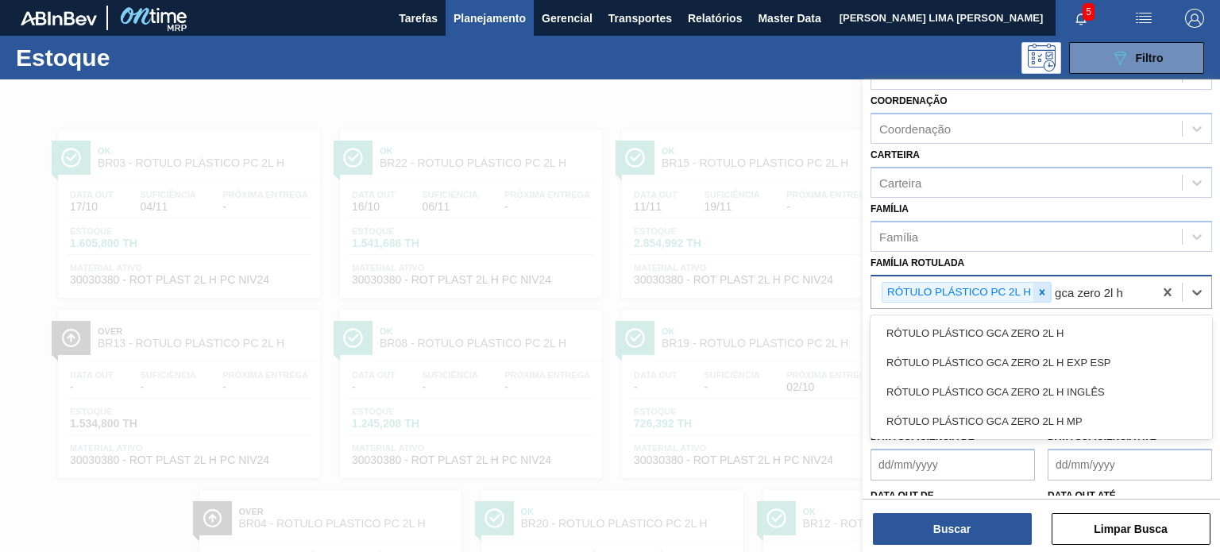
click at [1044, 287] on icon at bounding box center [1042, 292] width 11 height 11
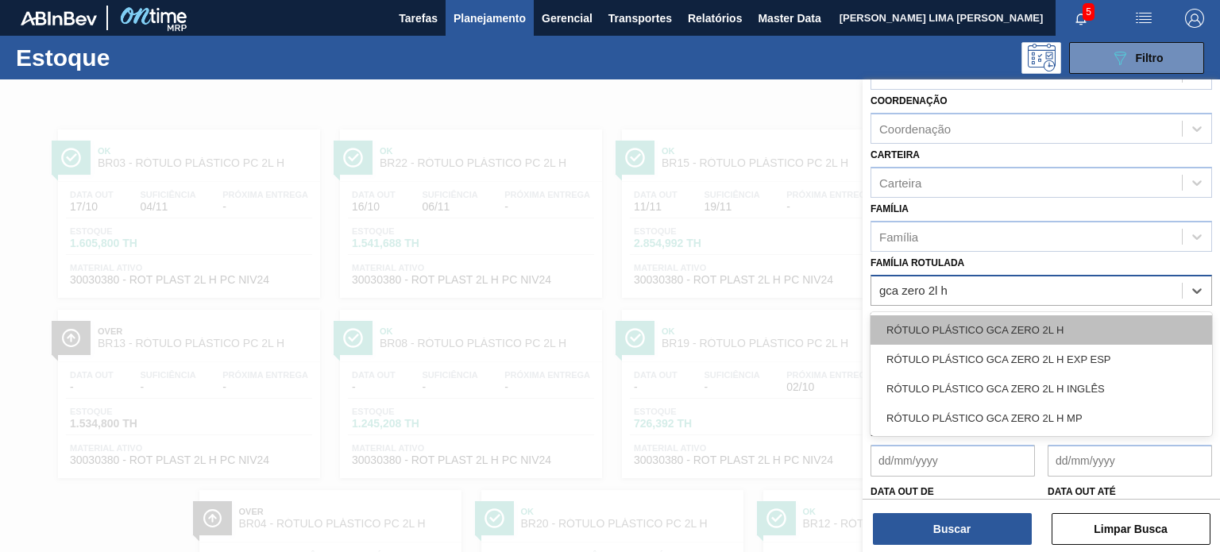
click at [1033, 320] on div "RÓTULO PLÁSTICO GCA ZERO 2L H" at bounding box center [1042, 329] width 342 height 29
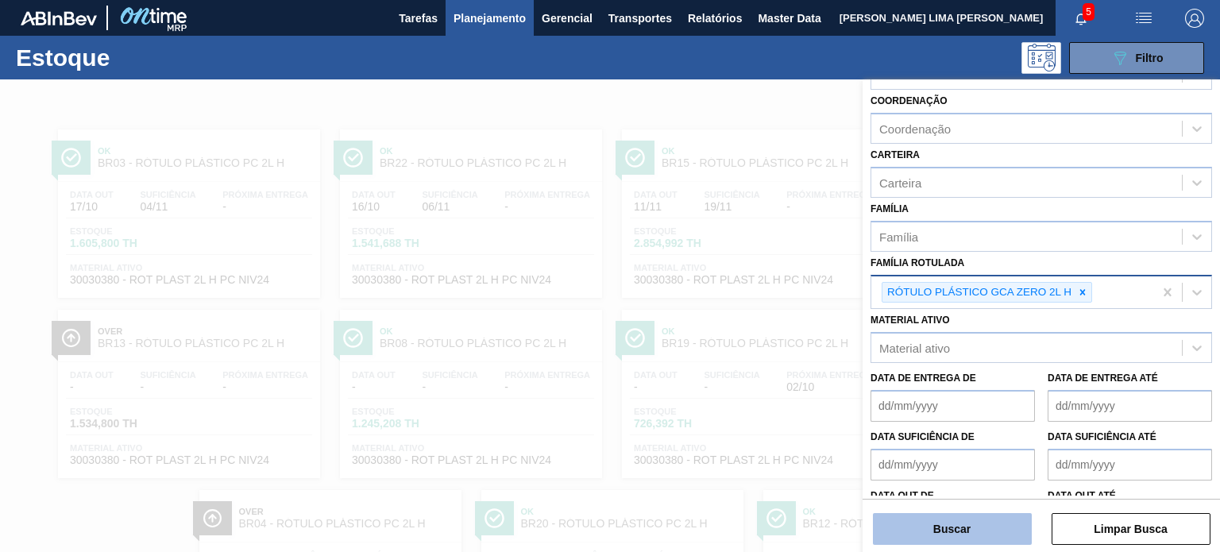
click at [980, 528] on button "Buscar" at bounding box center [952, 529] width 159 height 32
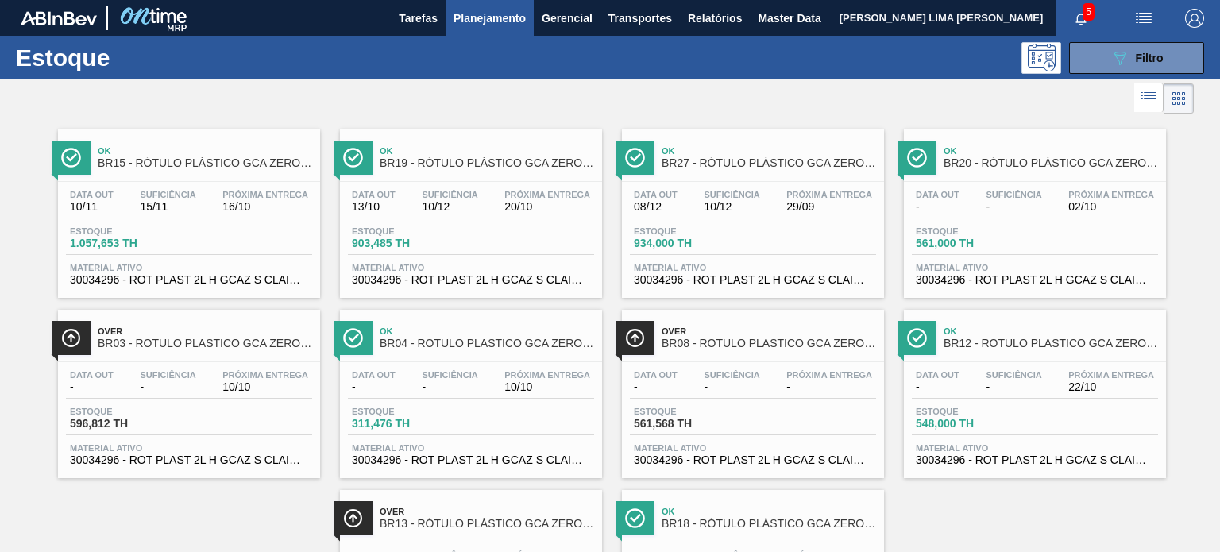
click at [472, 205] on span "10/12" at bounding box center [450, 207] width 56 height 12
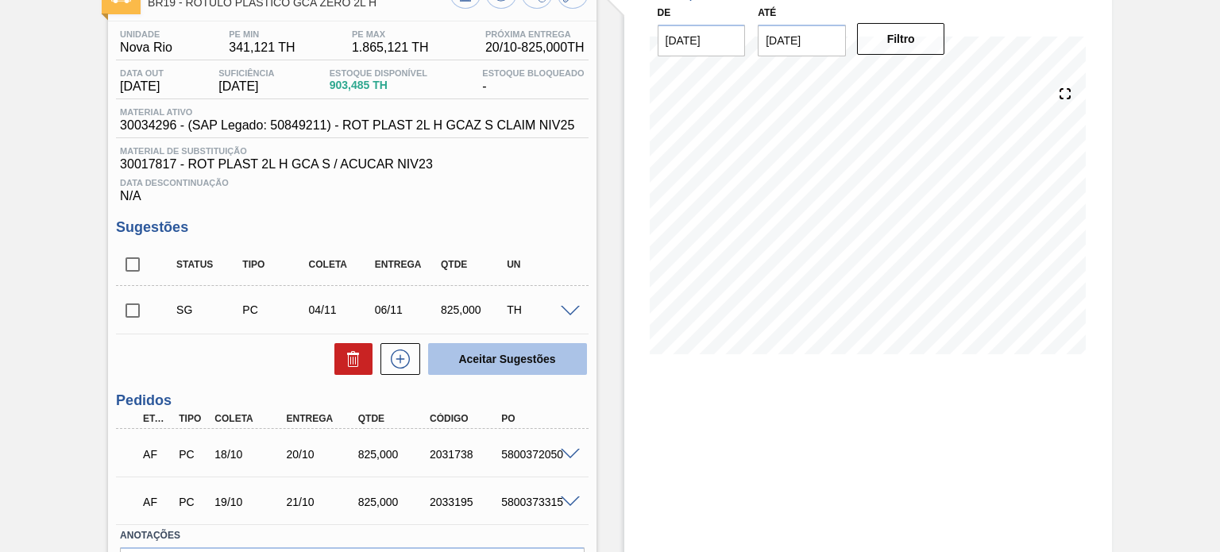
scroll to position [213, 0]
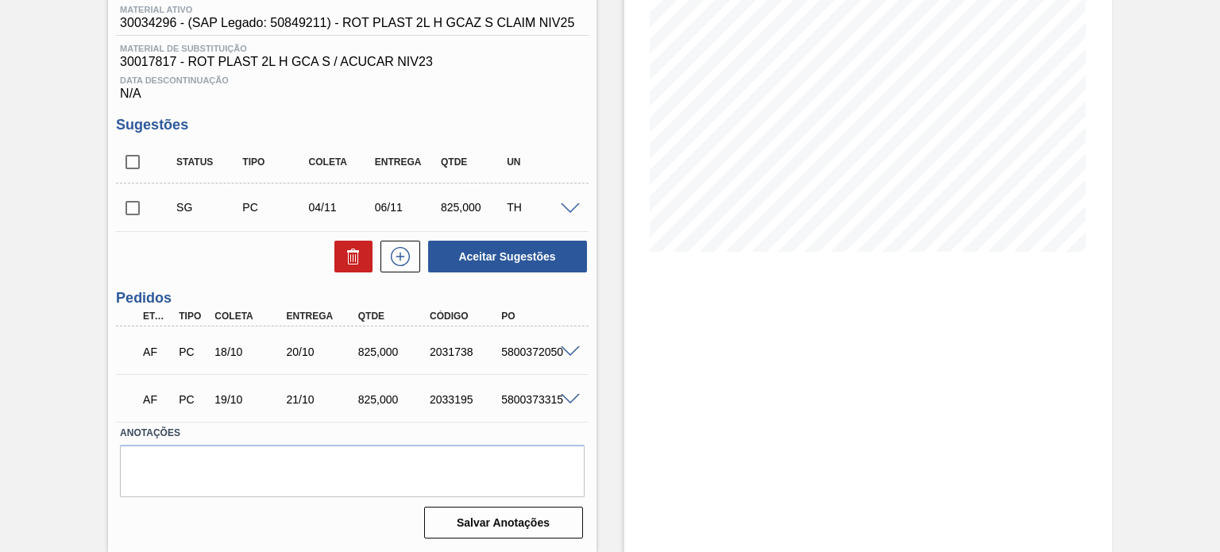
click at [570, 348] on span at bounding box center [570, 352] width 19 height 12
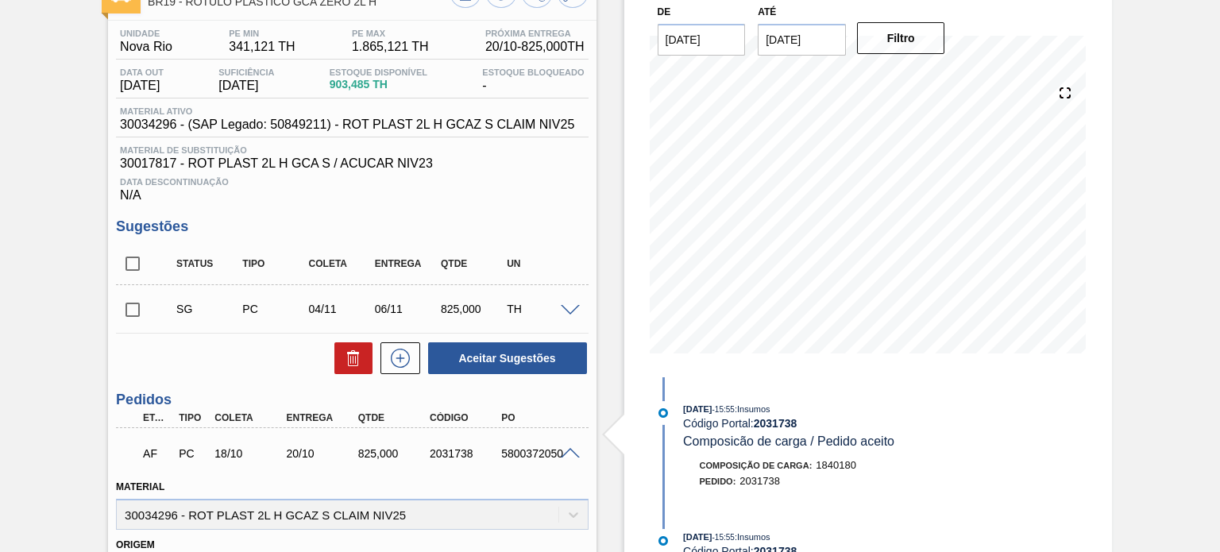
scroll to position [0, 0]
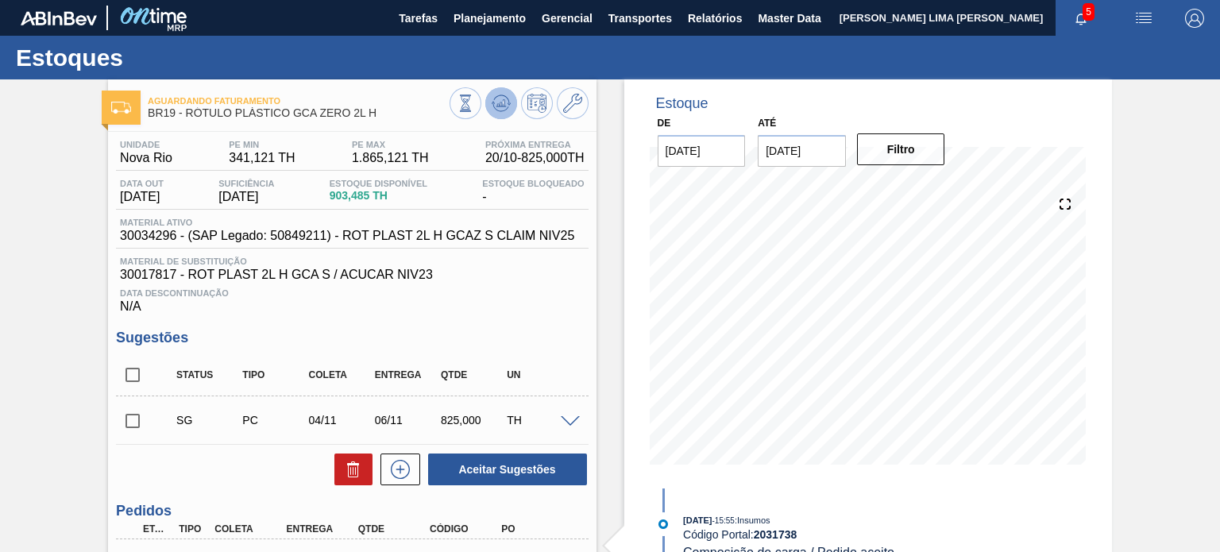
click at [493, 113] on span at bounding box center [501, 103] width 19 height 19
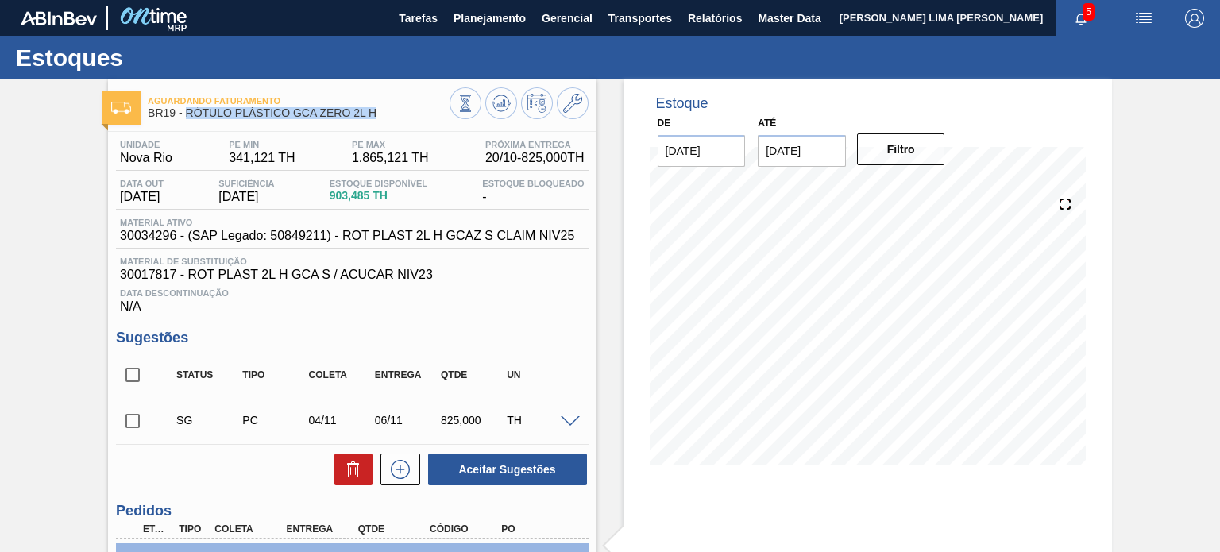
drag, startPoint x: 381, startPoint y: 113, endPoint x: 186, endPoint y: 116, distance: 194.7
click at [186, 116] on span "BR19 - RÓTULO PLÁSTICO GCA ZERO 2L H" at bounding box center [298, 113] width 301 height 12
copy span "RÓTULO PLÁSTICO GCA ZERO 2L H"
click at [150, 239] on span "30034296 - (SAP Legado: 50849211) - ROT PLAST 2L H GCAZ S CLAIM NIV25" at bounding box center [347, 236] width 454 height 14
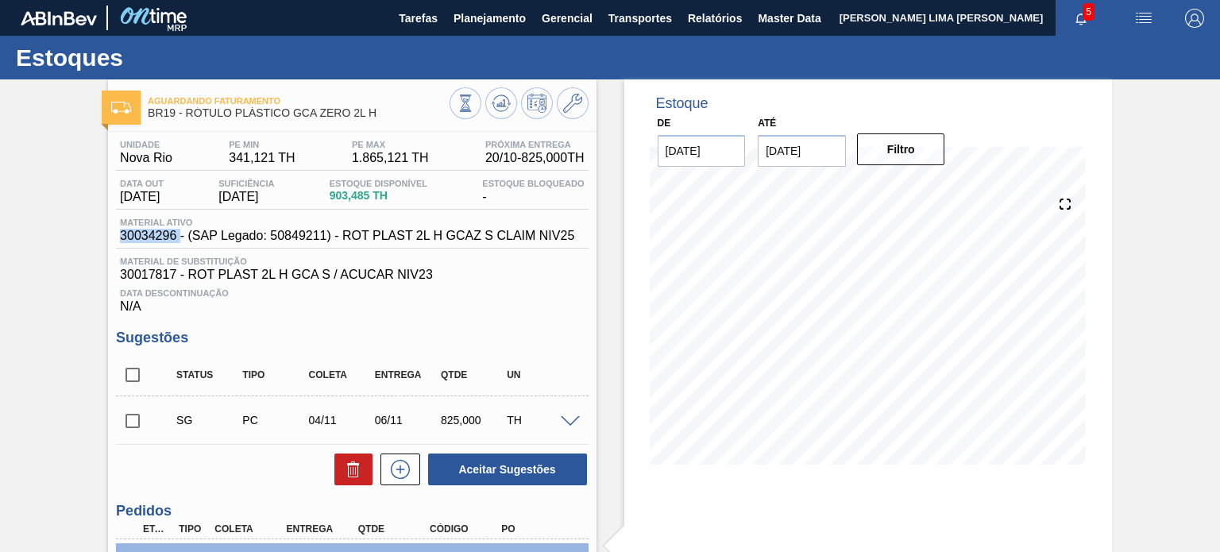
copy span "30034296"
click at [508, 21] on span "Planejamento" at bounding box center [490, 18] width 72 height 19
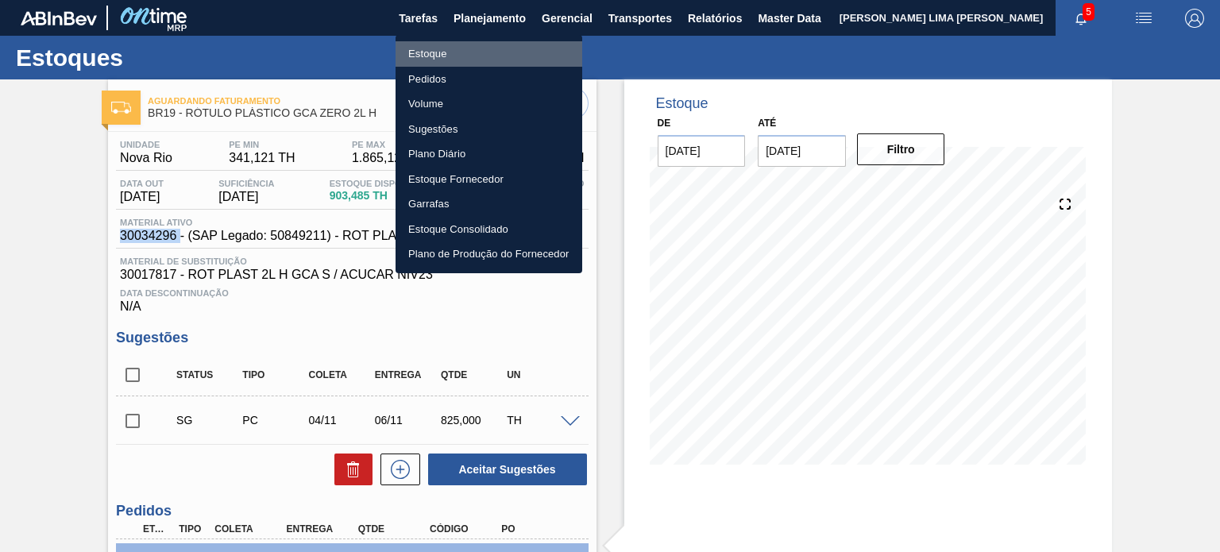
click at [459, 48] on li "Estoque" at bounding box center [489, 53] width 187 height 25
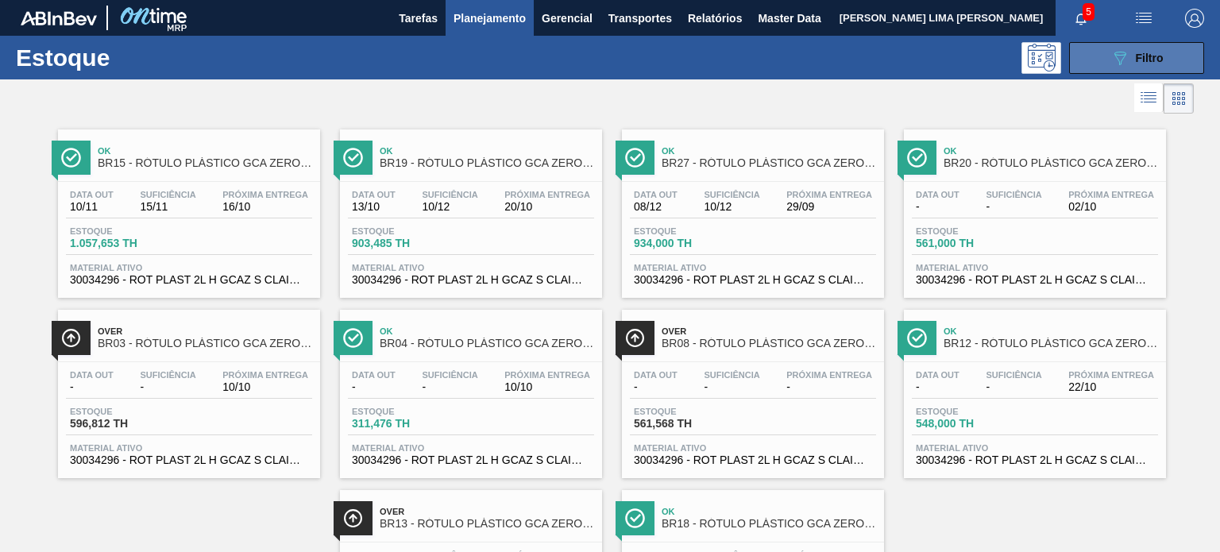
click at [1114, 60] on icon "089F7B8B-B2A5-4AFE-B5C0-19BA573D28AC" at bounding box center [1120, 57] width 19 height 19
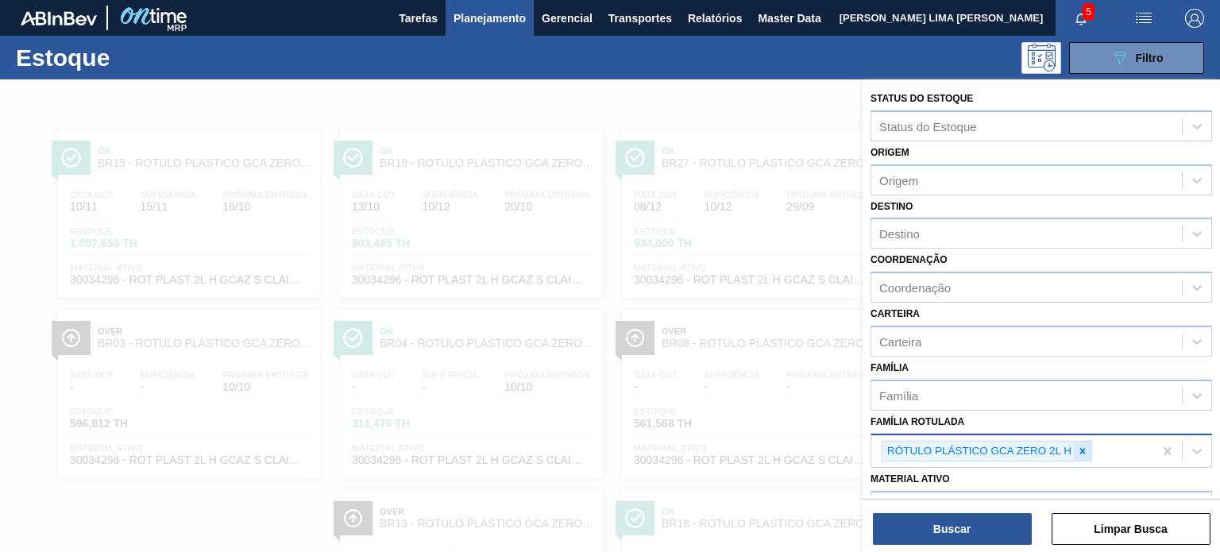
click at [1077, 447] on icon at bounding box center [1082, 451] width 11 height 11
type Rotulada "h2oh limão 1,5"
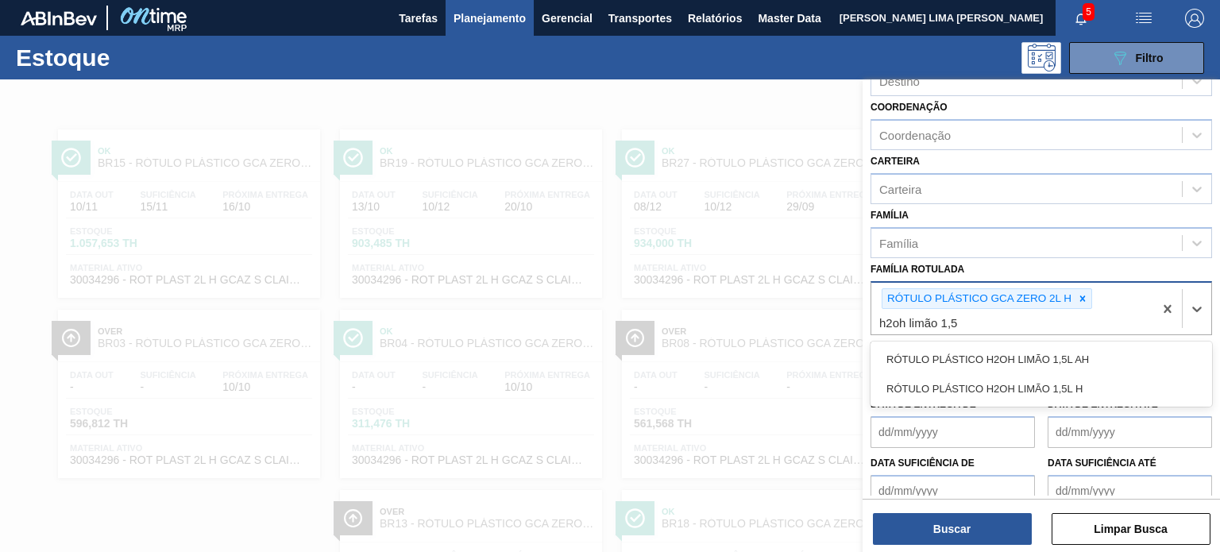
scroll to position [159, 0]
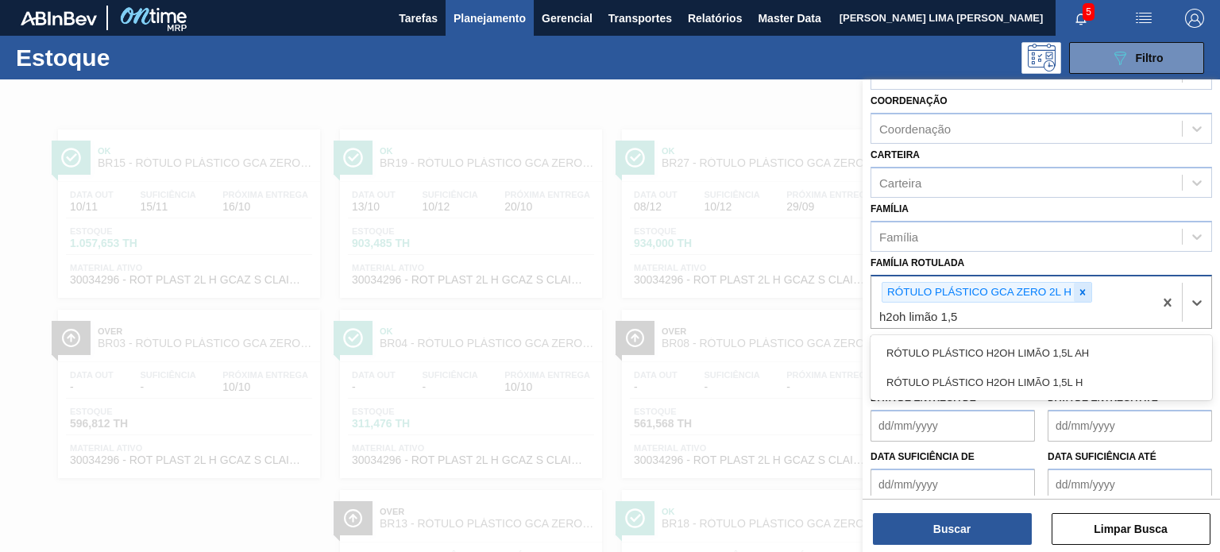
click at [1082, 289] on icon at bounding box center [1084, 292] width 6 height 6
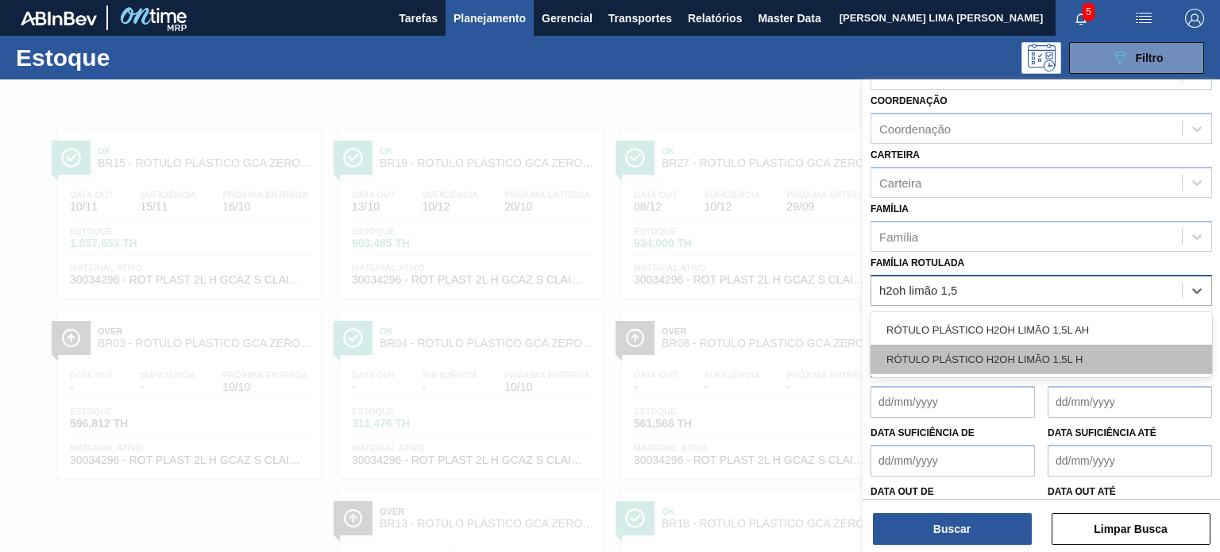
click at [1077, 349] on div "RÓTULO PLÁSTICO H2OH LIMÃO 1,5L H" at bounding box center [1042, 359] width 342 height 29
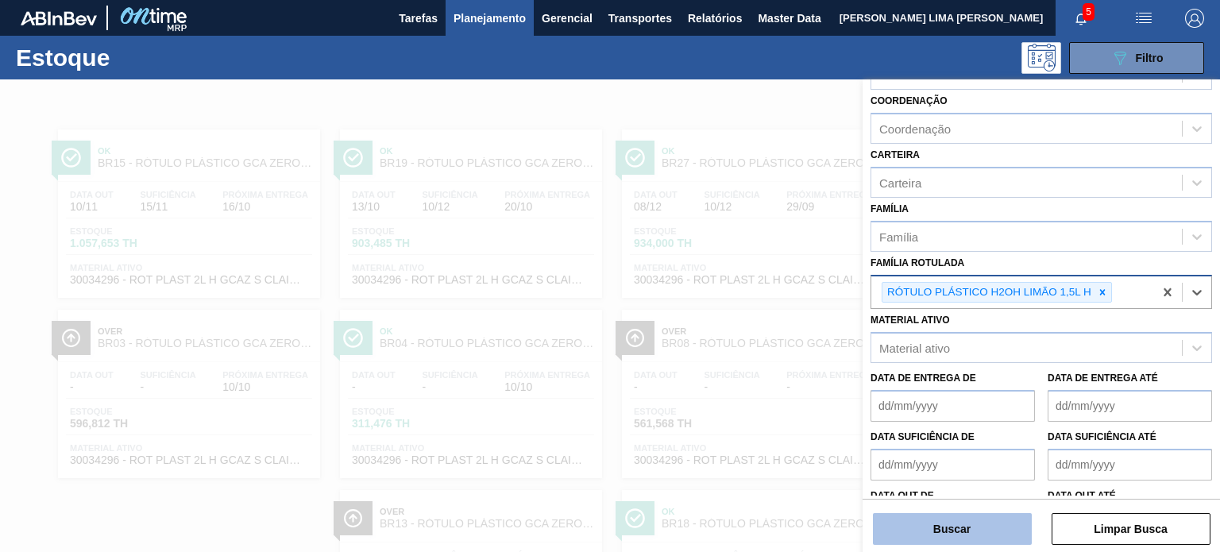
click at [985, 536] on button "Buscar" at bounding box center [952, 529] width 159 height 32
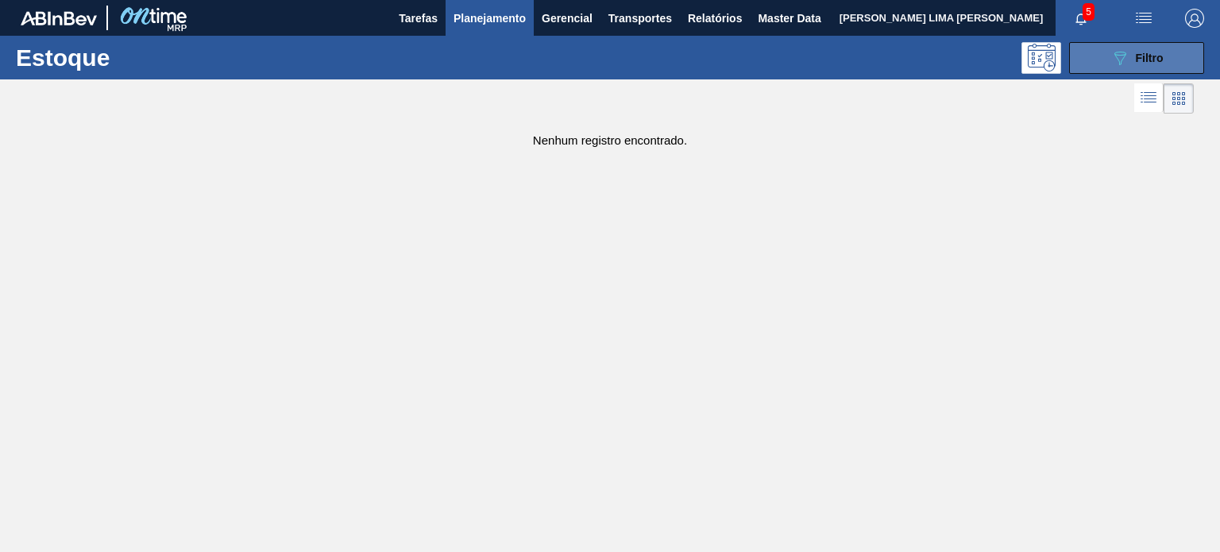
click at [1143, 53] on span "Filtro" at bounding box center [1150, 58] width 28 height 13
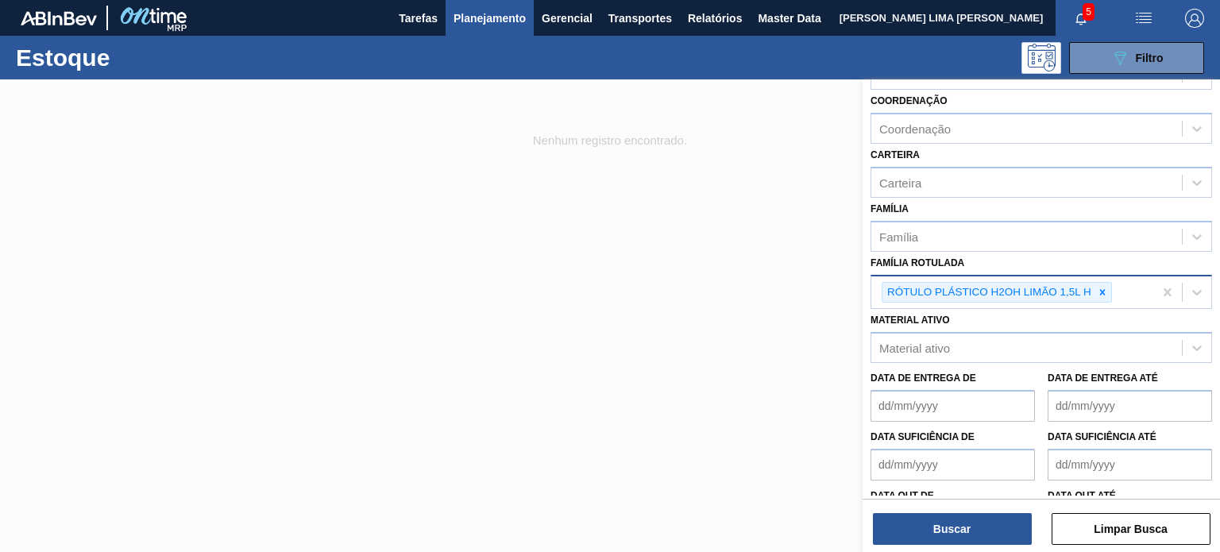
click at [1104, 298] on div at bounding box center [1102, 293] width 17 height 20
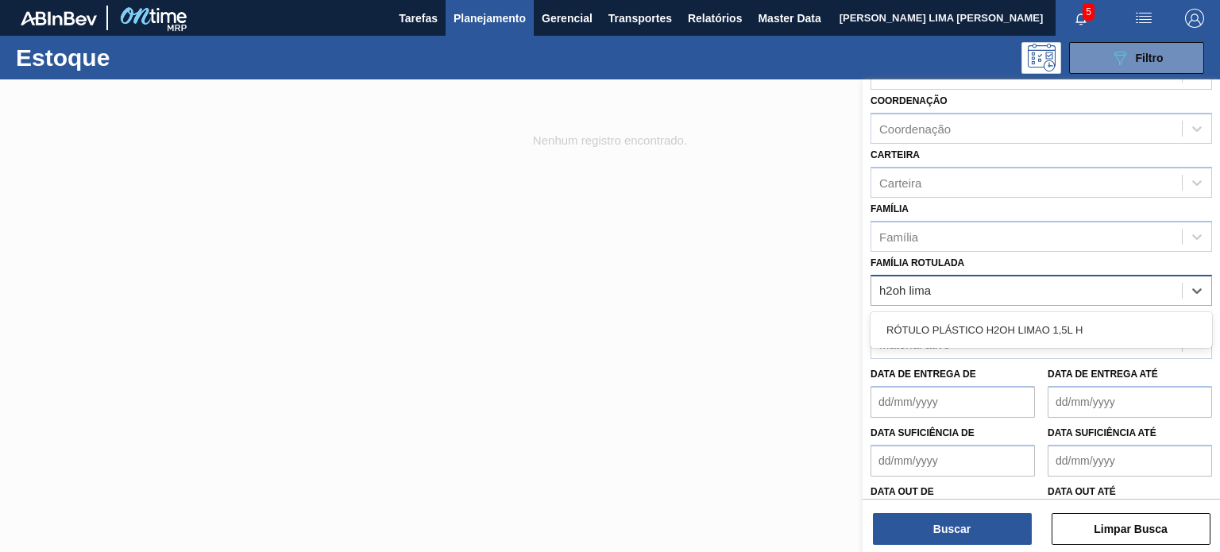
type Rotulada "h2oh limao"
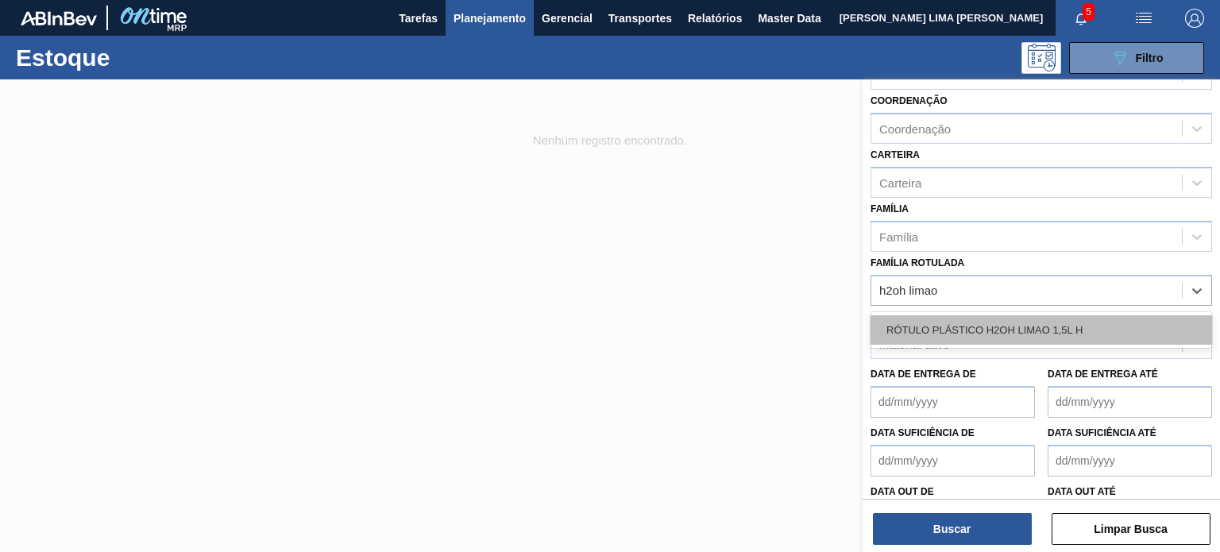
click at [1077, 315] on div "RÓTULO PLÁSTICO H2OH LIMAO 1,5L H" at bounding box center [1042, 329] width 342 height 29
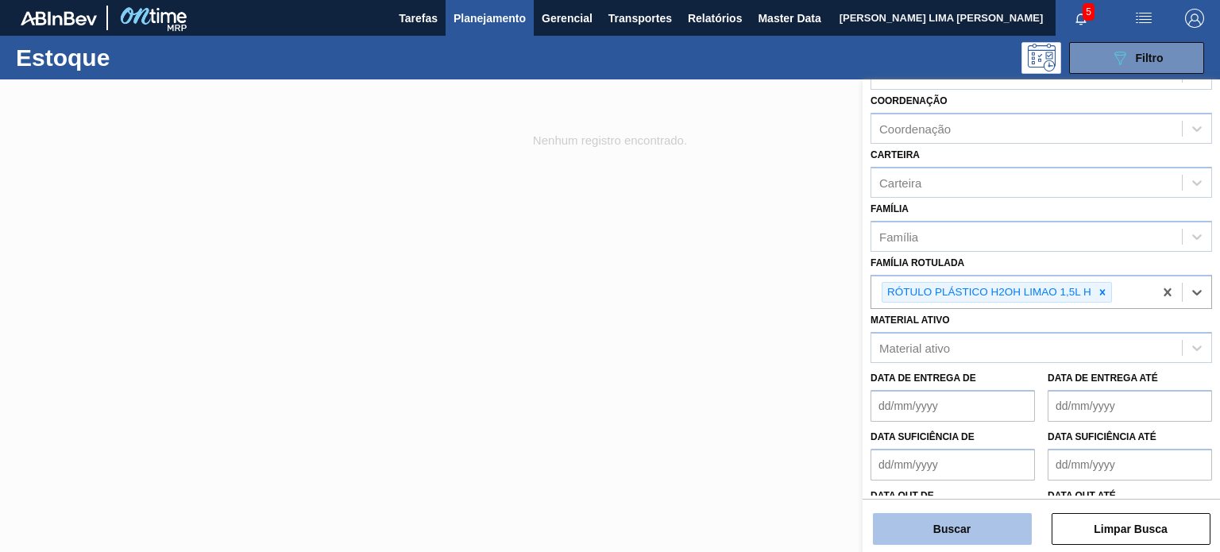
click at [969, 539] on button "Buscar" at bounding box center [952, 529] width 159 height 32
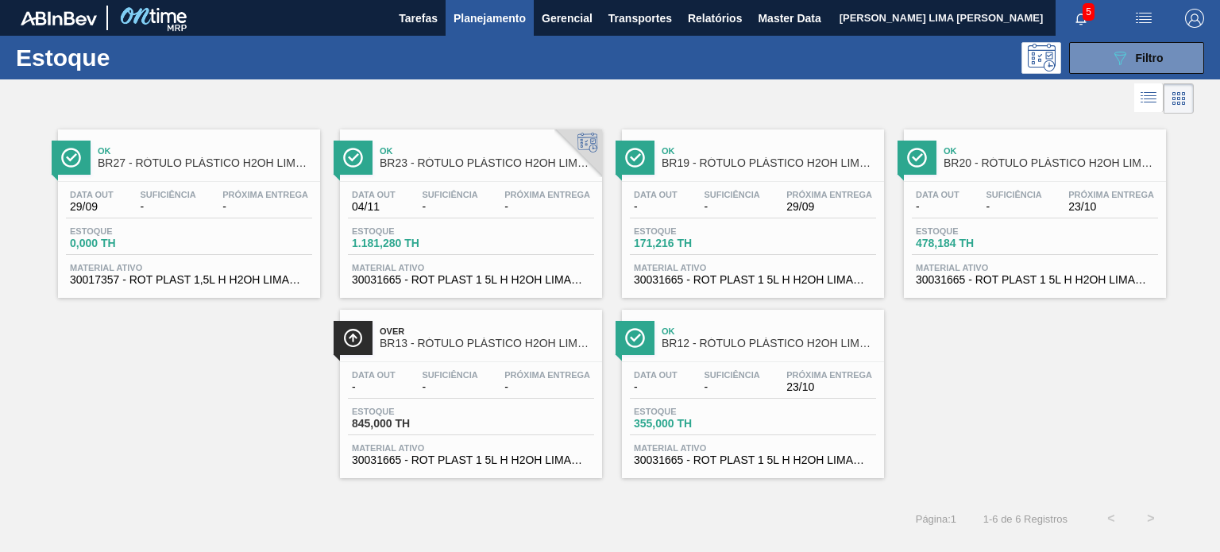
click at [800, 235] on div "Estoque 171,216 TH" at bounding box center [753, 240] width 246 height 29
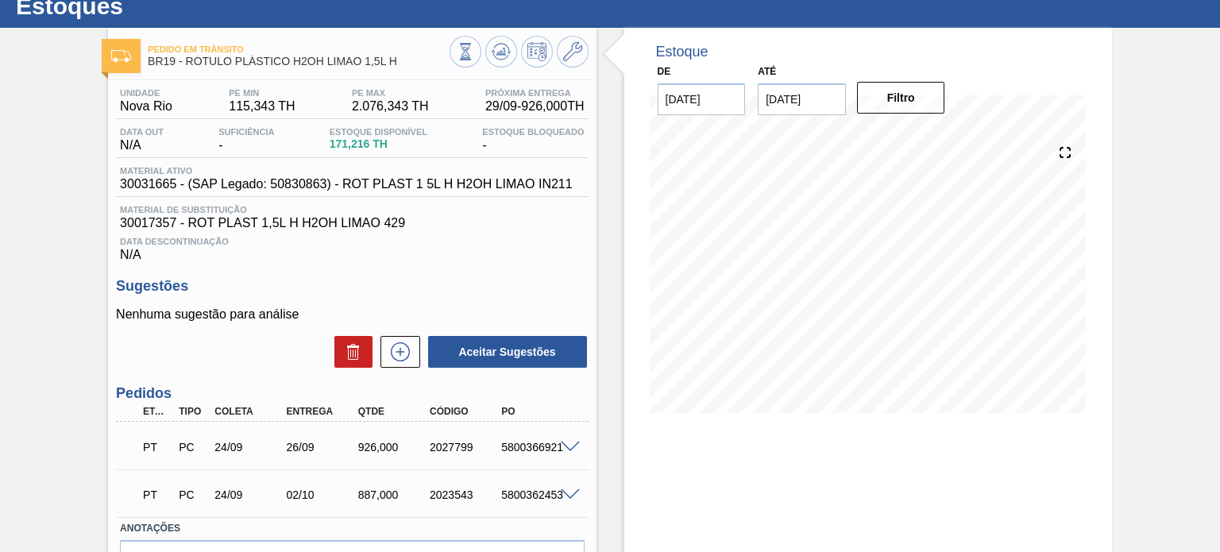
scroll to position [79, 0]
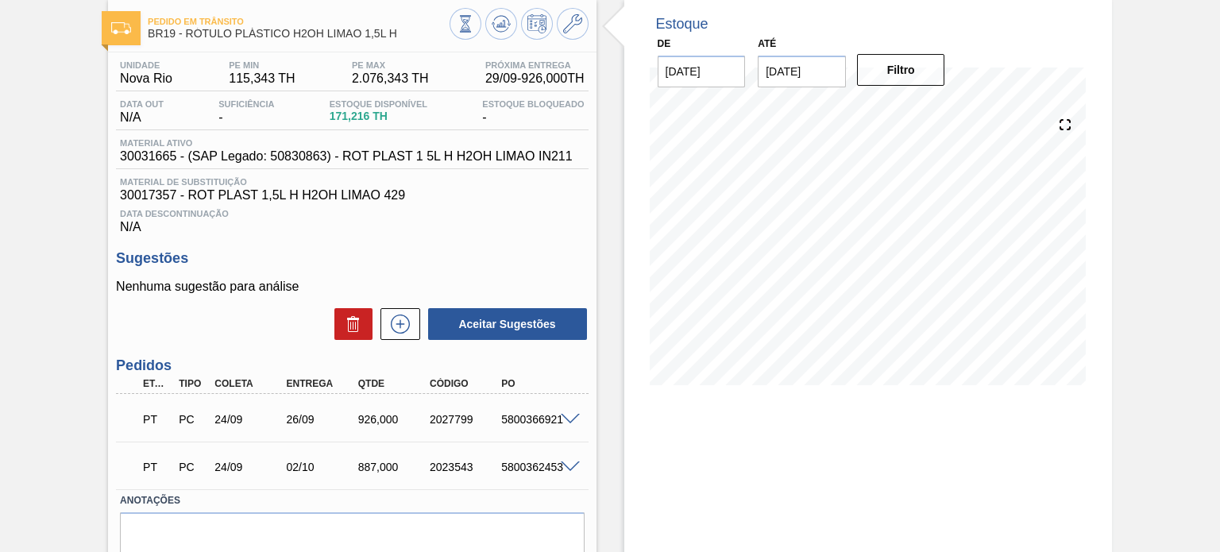
click at [563, 420] on span at bounding box center [570, 420] width 19 height 12
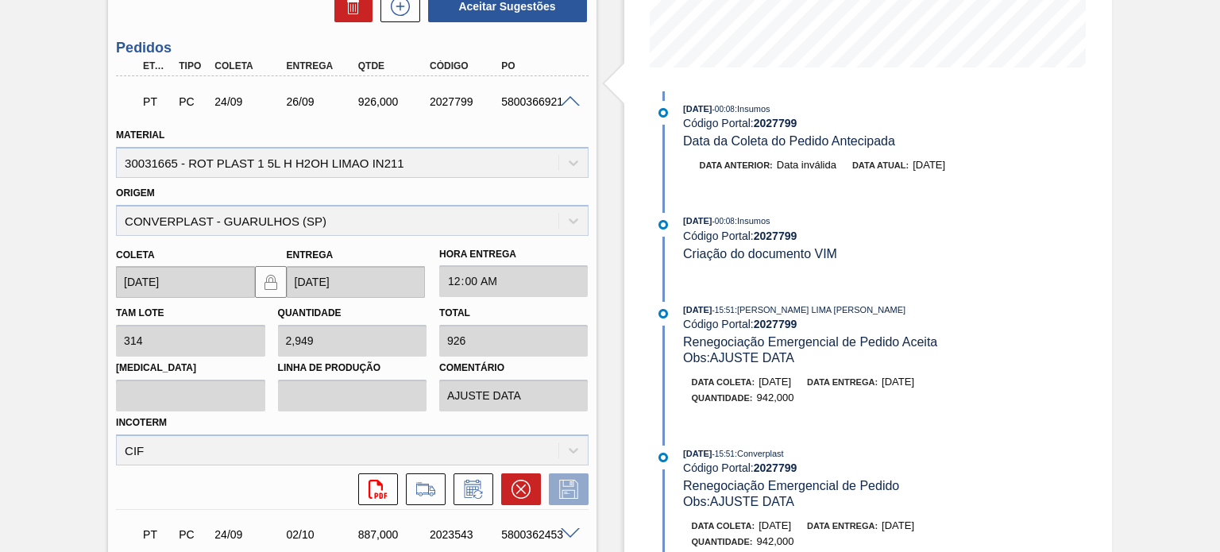
scroll to position [0, 0]
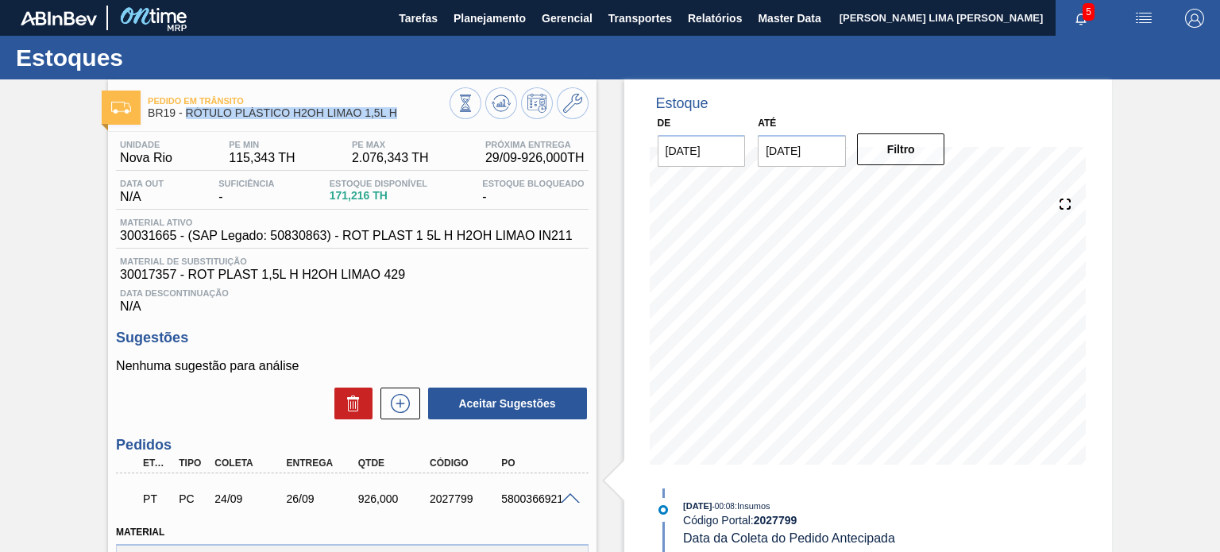
drag, startPoint x: 402, startPoint y: 117, endPoint x: 188, endPoint y: 117, distance: 213.7
click at [188, 117] on span "BR19 - RÓTULO PLÁSTICO H2OH LIMAO 1,5L H" at bounding box center [298, 113] width 301 height 12
copy span "RÓTULO PLÁSTICO H2OH LIMAO 1,5L H"
click at [476, 16] on span "Planejamento" at bounding box center [490, 18] width 72 height 19
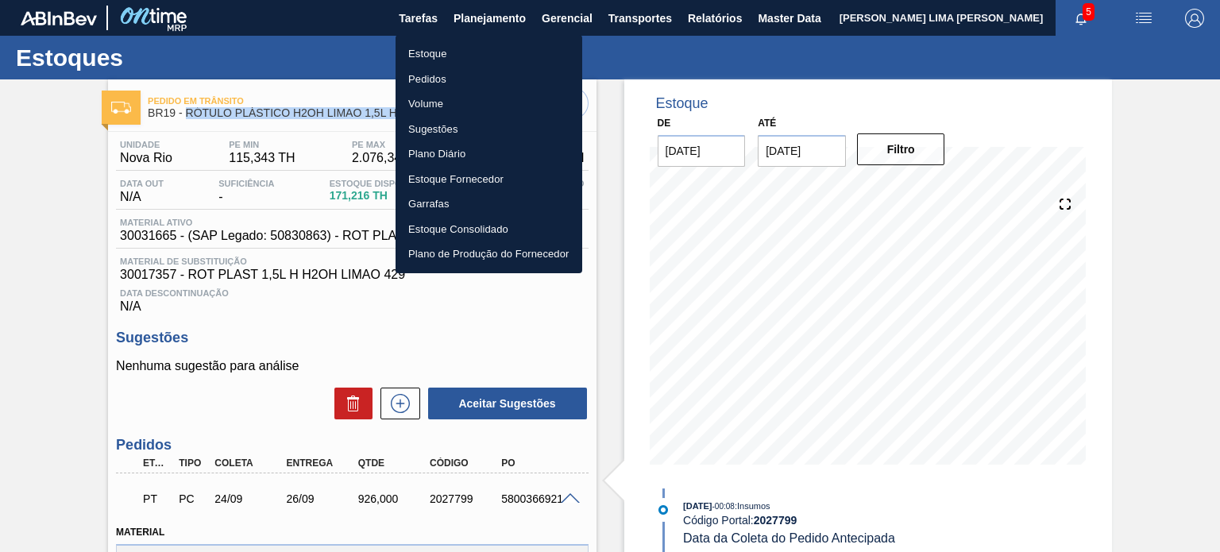
click at [447, 45] on li "Estoque" at bounding box center [489, 53] width 187 height 25
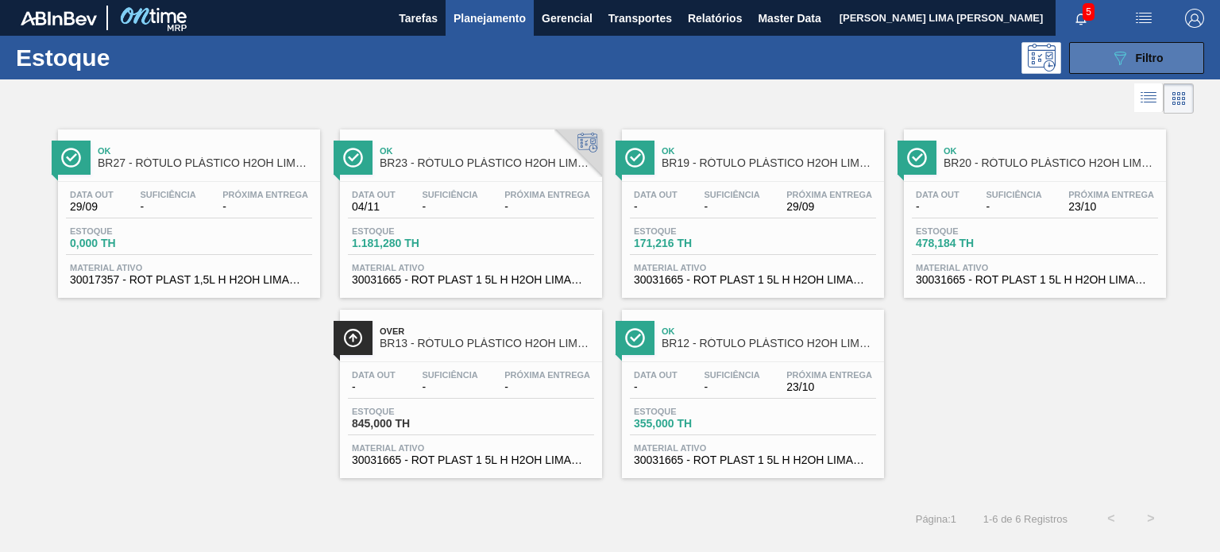
click at [1100, 72] on button "089F7B8B-B2A5-4AFE-B5C0-19BA573D28AC Filtro" at bounding box center [1136, 58] width 135 height 32
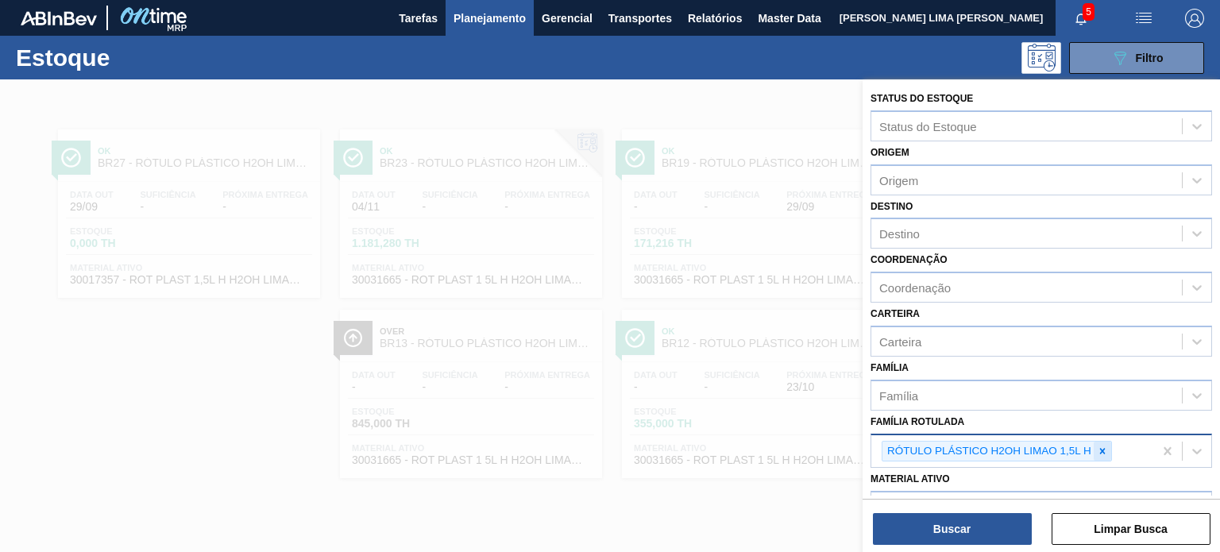
click at [1104, 450] on icon at bounding box center [1103, 451] width 6 height 6
paste Rotulada "LACRE CHOPP BC ESCURO"
type Rotulada "LACRE CHOPP BC ESCURO"
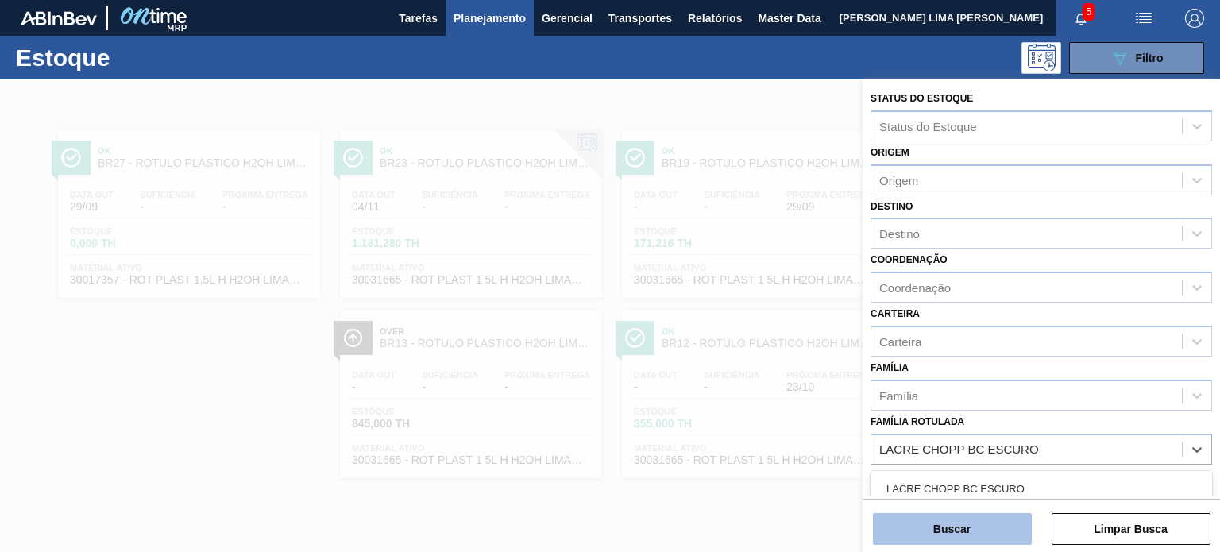
drag, startPoint x: 1046, startPoint y: 482, endPoint x: 1003, endPoint y: 522, distance: 58.5
click at [1046, 482] on div "LACRE CHOPP BC ESCURO" at bounding box center [1042, 488] width 342 height 29
click at [1001, 524] on button "Buscar" at bounding box center [952, 529] width 159 height 32
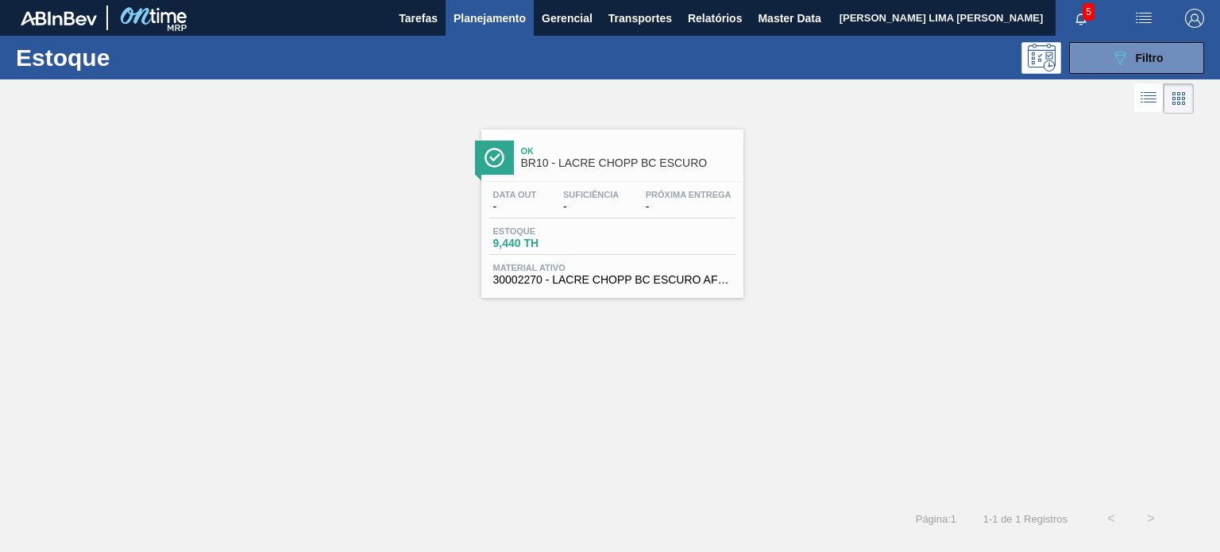
click at [649, 238] on div "Estoque 9,440 TH" at bounding box center [612, 240] width 246 height 29
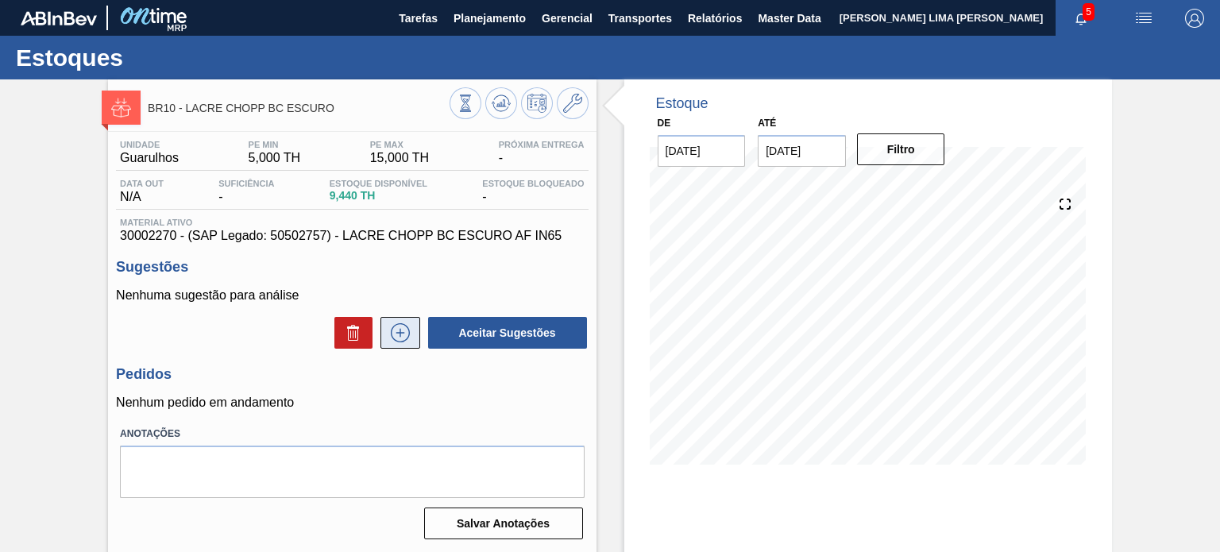
click at [408, 330] on icon at bounding box center [400, 332] width 25 height 19
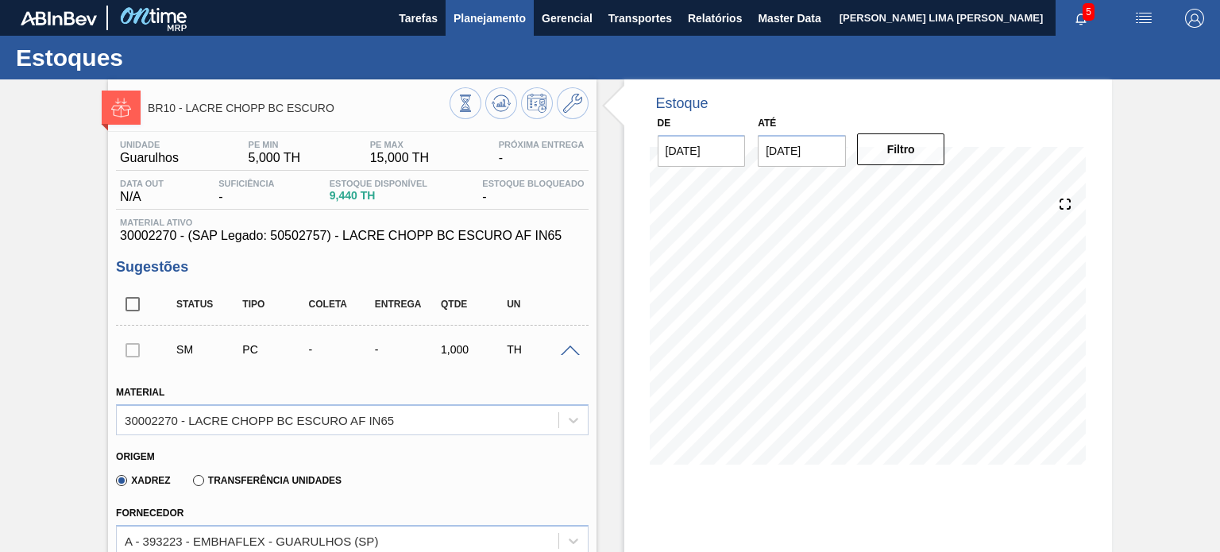
click at [447, 12] on button "Planejamento" at bounding box center [490, 18] width 88 height 36
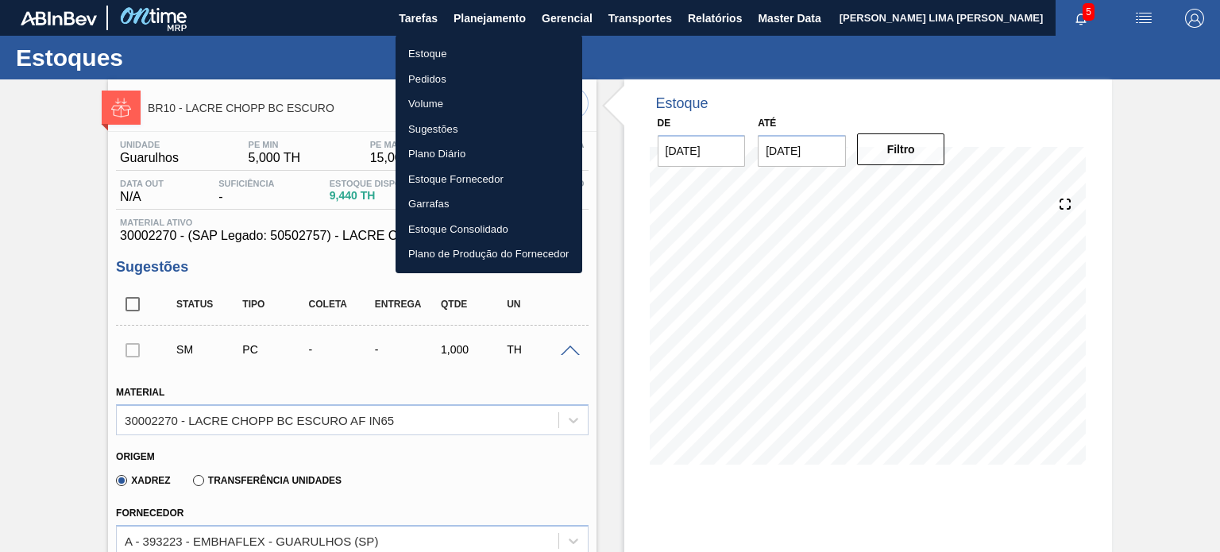
click at [451, 49] on li "Estoque" at bounding box center [489, 53] width 187 height 25
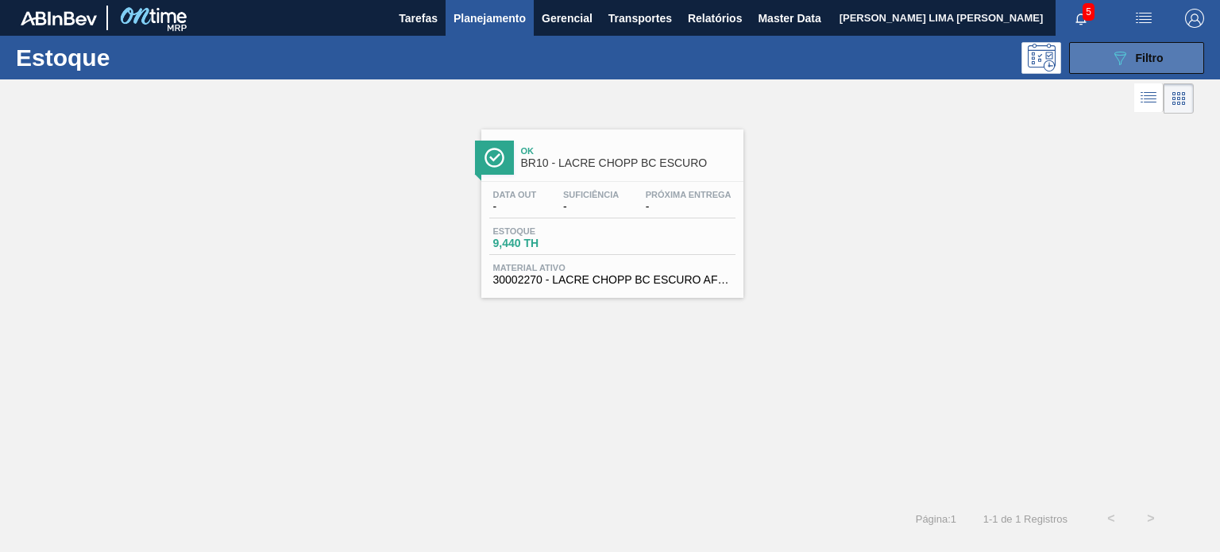
click at [1132, 67] on button "089F7B8B-B2A5-4AFE-B5C0-19BA573D28AC Filtro" at bounding box center [1136, 58] width 135 height 32
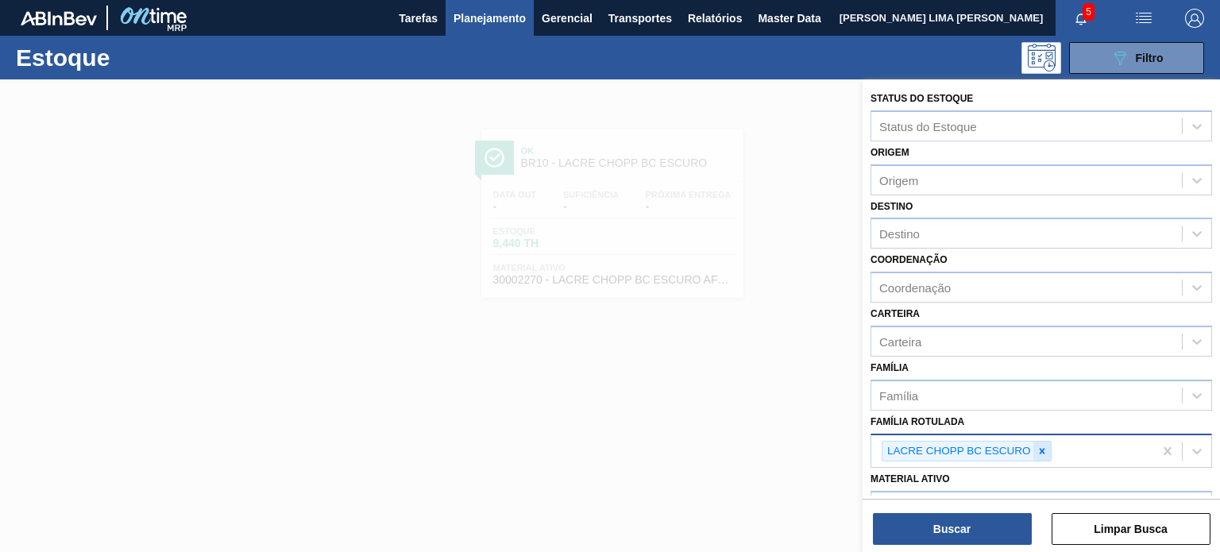
click at [1046, 446] on icon at bounding box center [1042, 451] width 11 height 11
paste Rotulada "LACRE CHOPP BC"
type Rotulada "LACRE CHOPP BC"
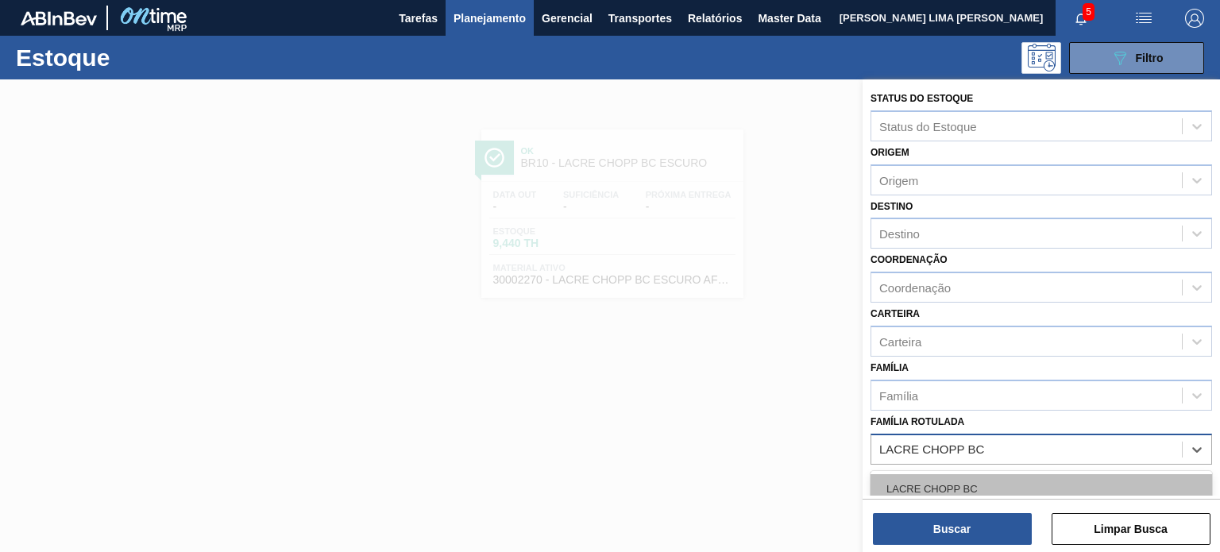
click at [992, 489] on div "LACRE CHOPP BC" at bounding box center [1042, 488] width 342 height 29
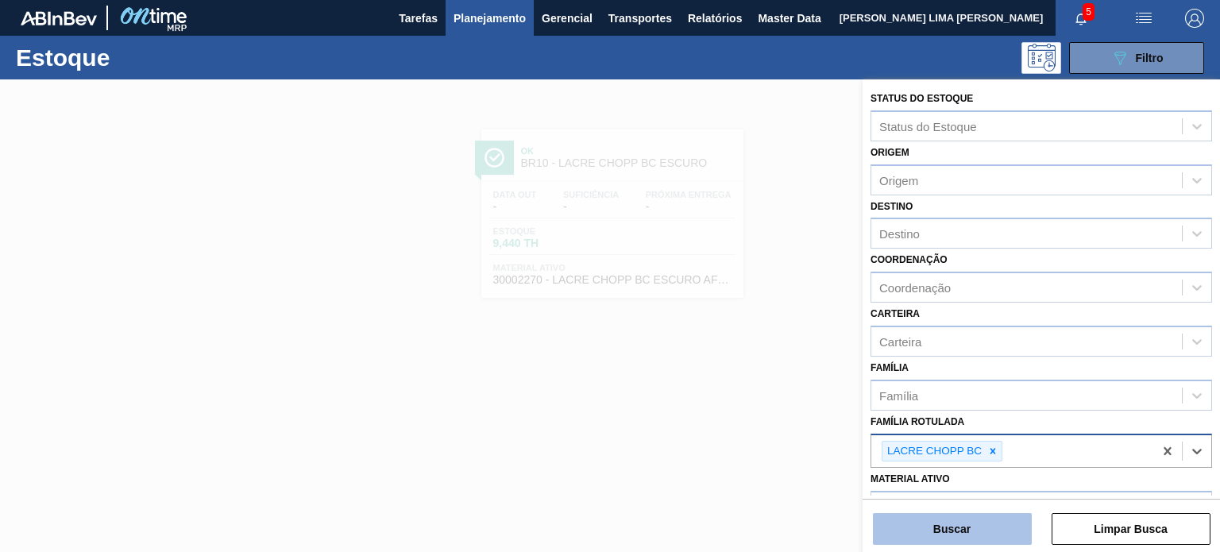
click at [981, 515] on button "Buscar" at bounding box center [952, 529] width 159 height 32
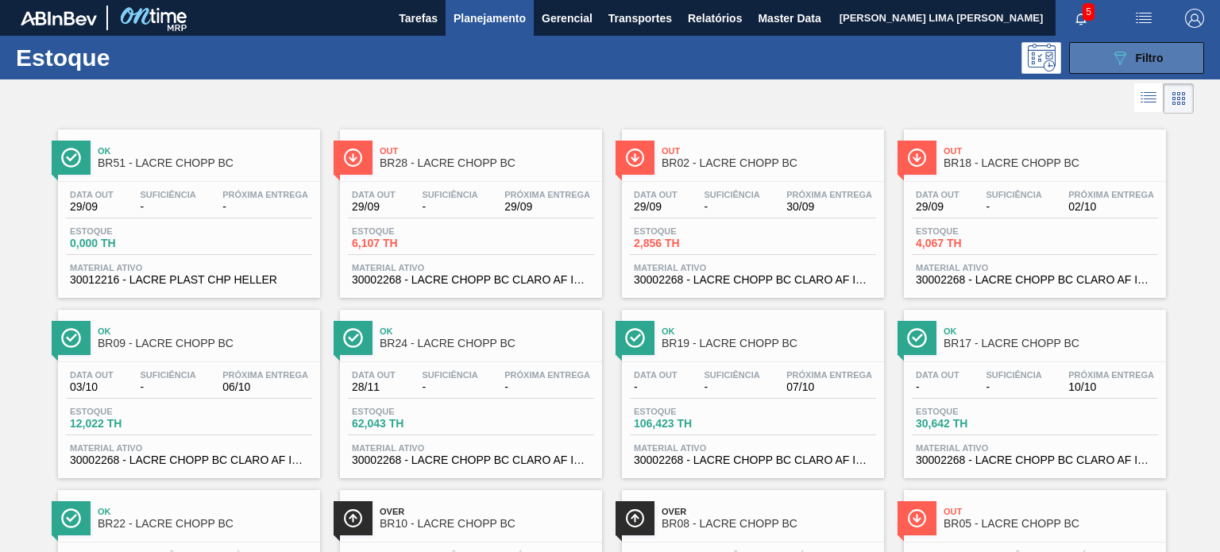
click at [1135, 68] on button "089F7B8B-B2A5-4AFE-B5C0-19BA573D28AC Filtro" at bounding box center [1136, 58] width 135 height 32
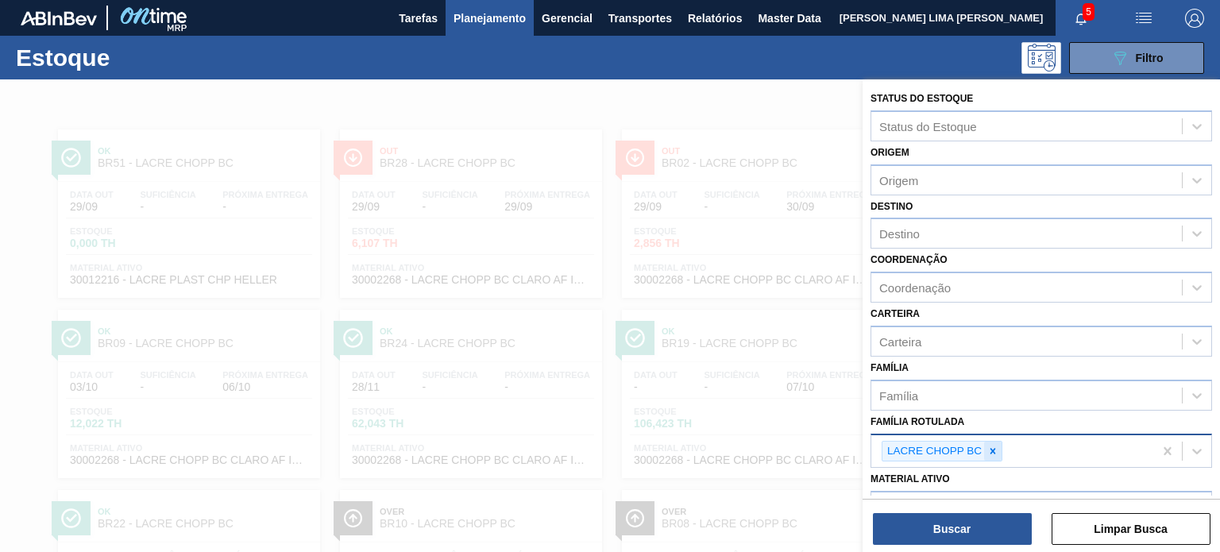
click at [992, 442] on div at bounding box center [992, 452] width 17 height 20
paste Rotulada "LACRE CHOPP AP"
type Rotulada "LACRE CHOPP AP"
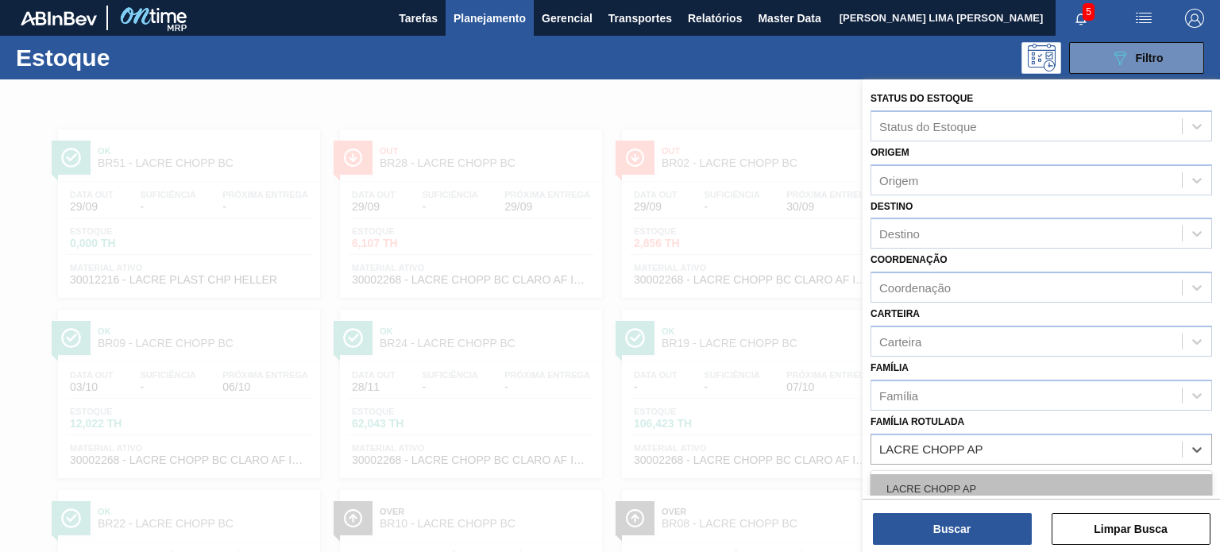
click at [988, 476] on div "LACRE CHOPP AP" at bounding box center [1042, 488] width 342 height 29
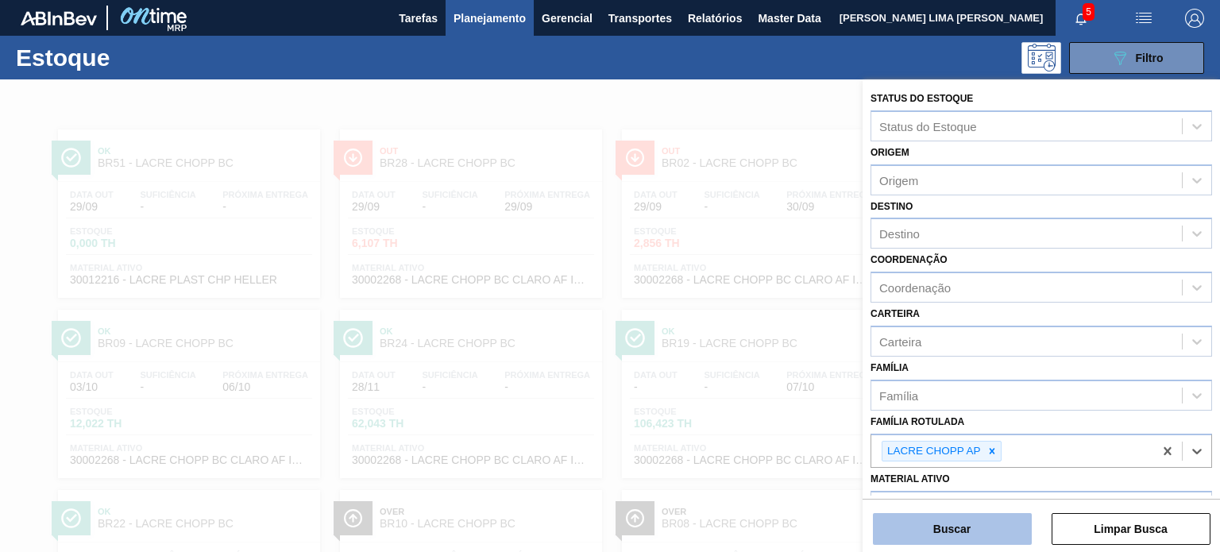
click at [982, 524] on button "Buscar" at bounding box center [952, 529] width 159 height 32
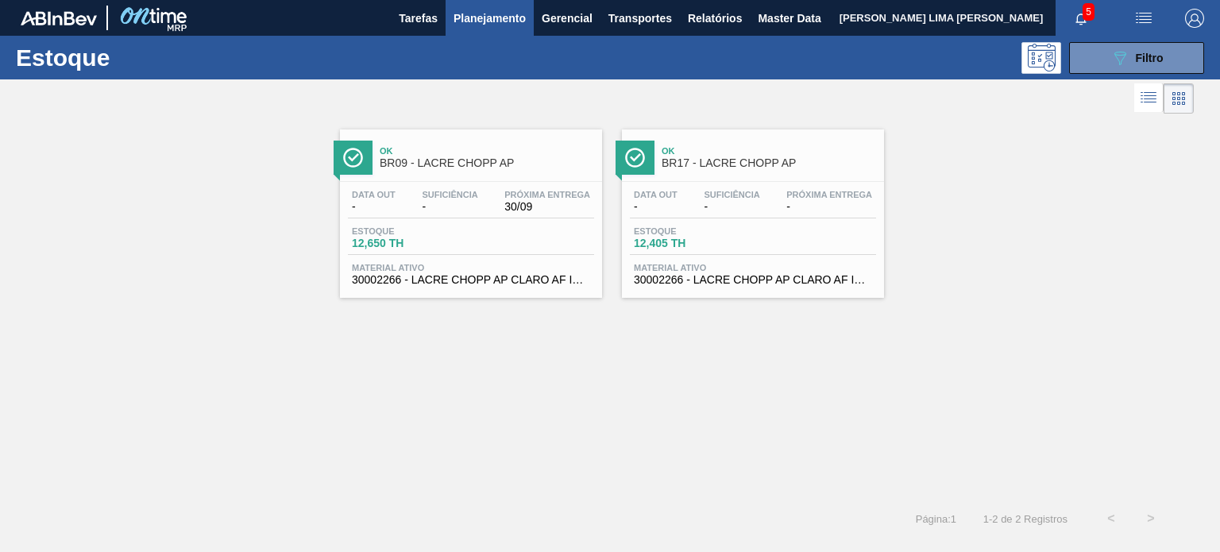
click at [686, 176] on div "Ok BR17 - LACRE CHOPP AP Data out - Suficiência - Próxima Entrega - Estoque 12,…" at bounding box center [753, 214] width 262 height 168
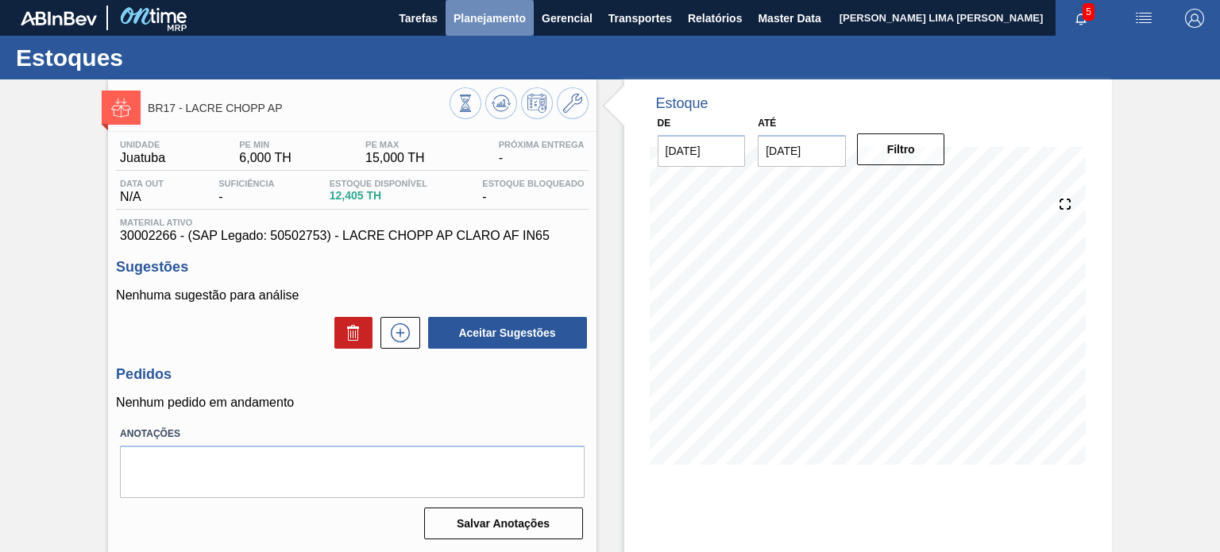
click at [519, 25] on span "Planejamento" at bounding box center [490, 18] width 72 height 19
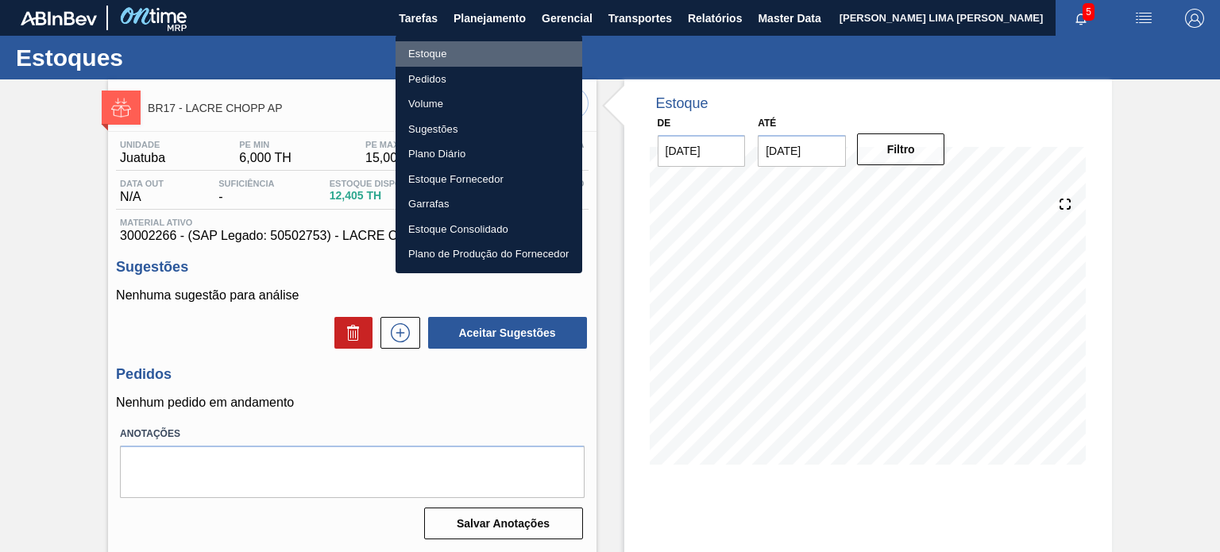
click at [474, 56] on li "Estoque" at bounding box center [489, 53] width 187 height 25
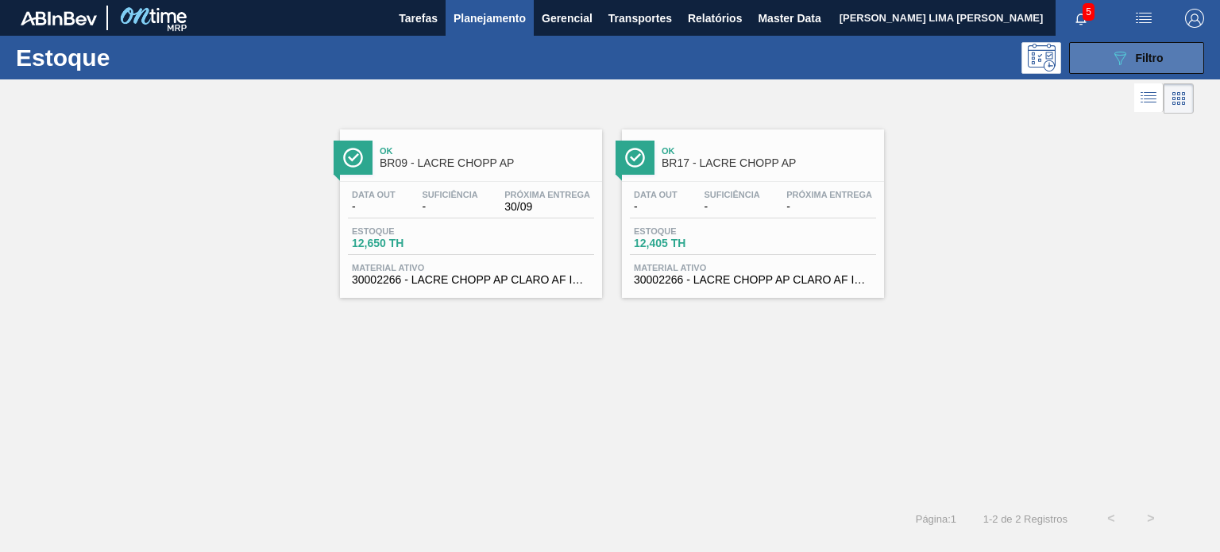
click at [1109, 68] on button "089F7B8B-B2A5-4AFE-B5C0-19BA573D28AC Filtro" at bounding box center [1136, 58] width 135 height 32
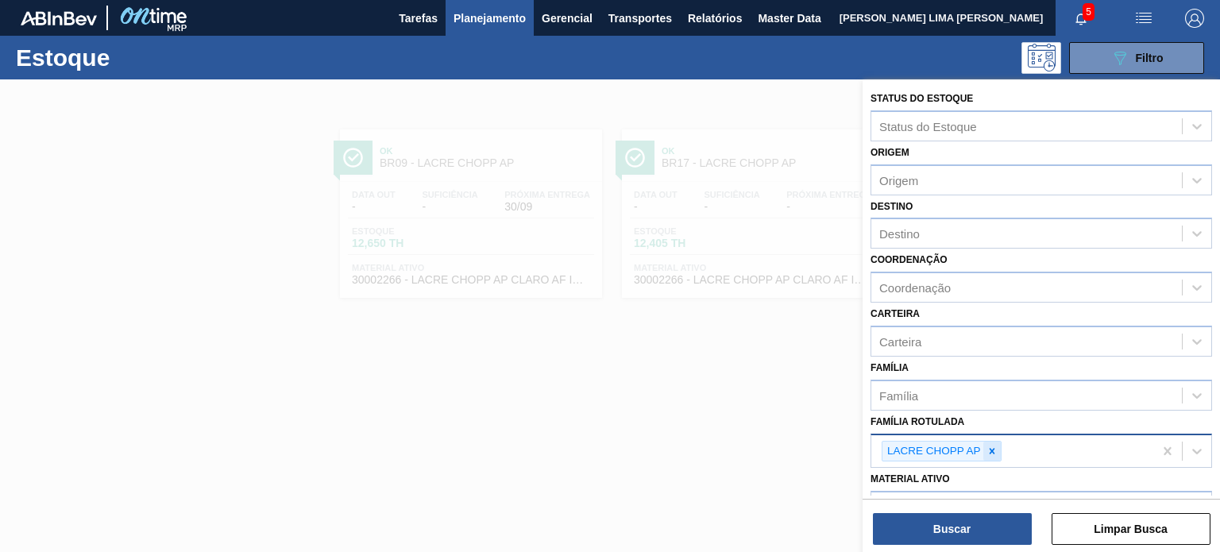
click at [992, 448] on icon at bounding box center [992, 451] width 6 height 6
paste Rotulada "LACRE CHOPP BC ESCURO"
type Rotulada "LACRE CHOPP BC ESCURO"
drag, startPoint x: 998, startPoint y: 451, endPoint x: 998, endPoint y: 464, distance: 12.7
click at [997, 451] on div at bounding box center [992, 452] width 17 height 20
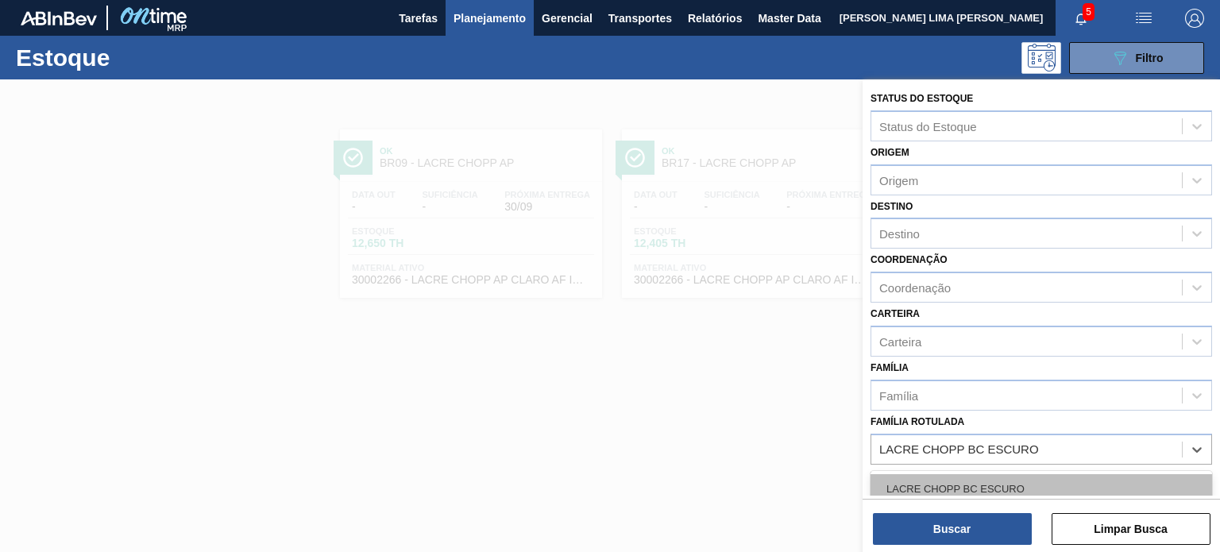
click at [991, 480] on div "LACRE CHOPP BC ESCURO" at bounding box center [1042, 488] width 342 height 29
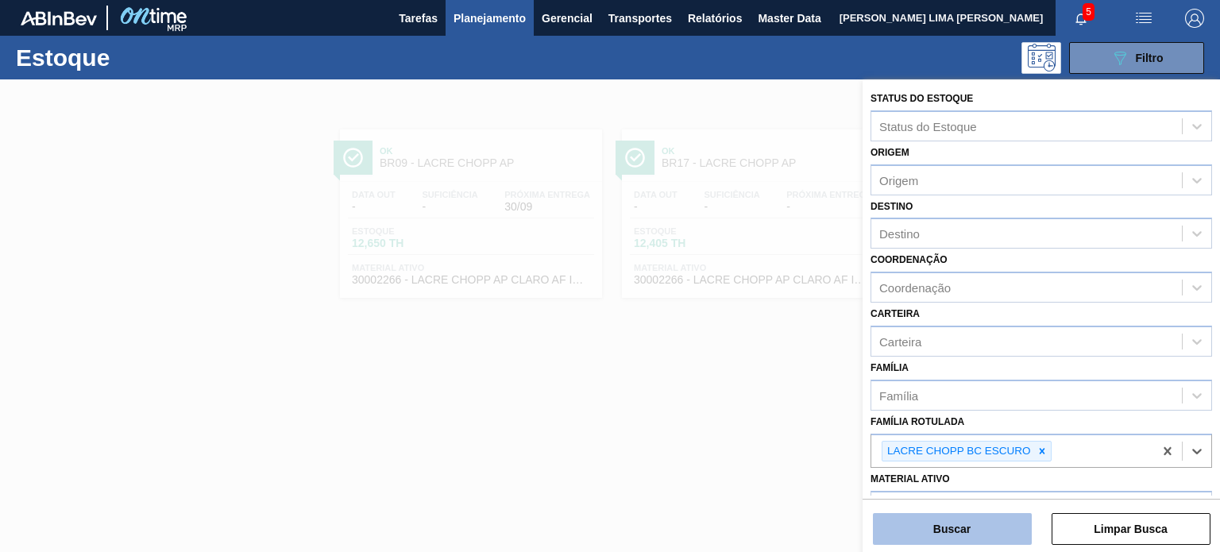
click at [990, 524] on button "Buscar" at bounding box center [952, 529] width 159 height 32
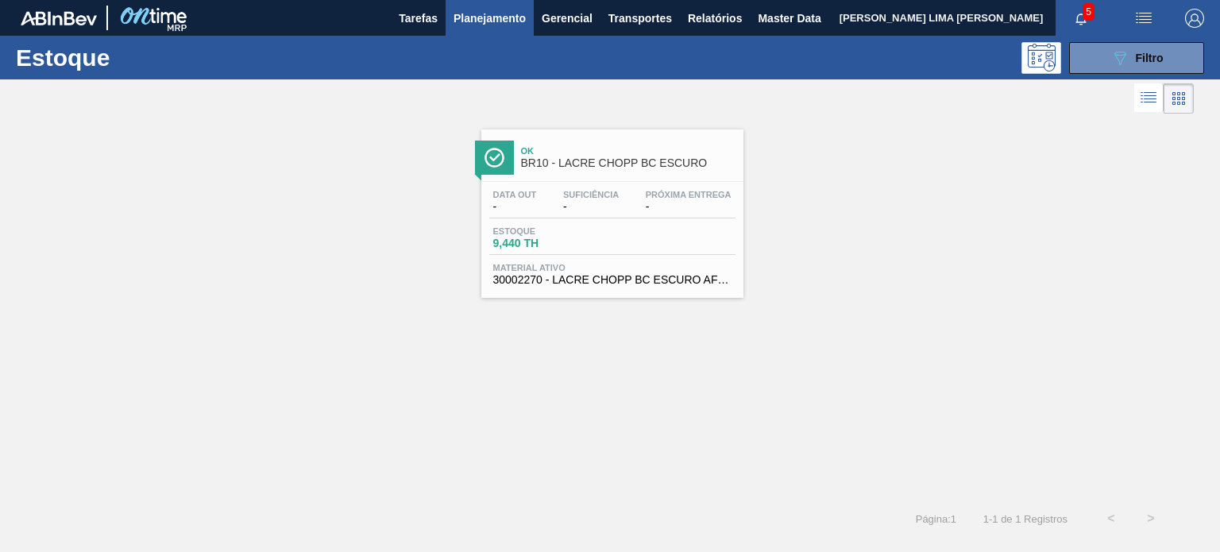
click at [569, 260] on div "Data out - Suficiência - Próxima Entrega - Estoque 9,440 TH Material ativo 3000…" at bounding box center [612, 236] width 262 height 108
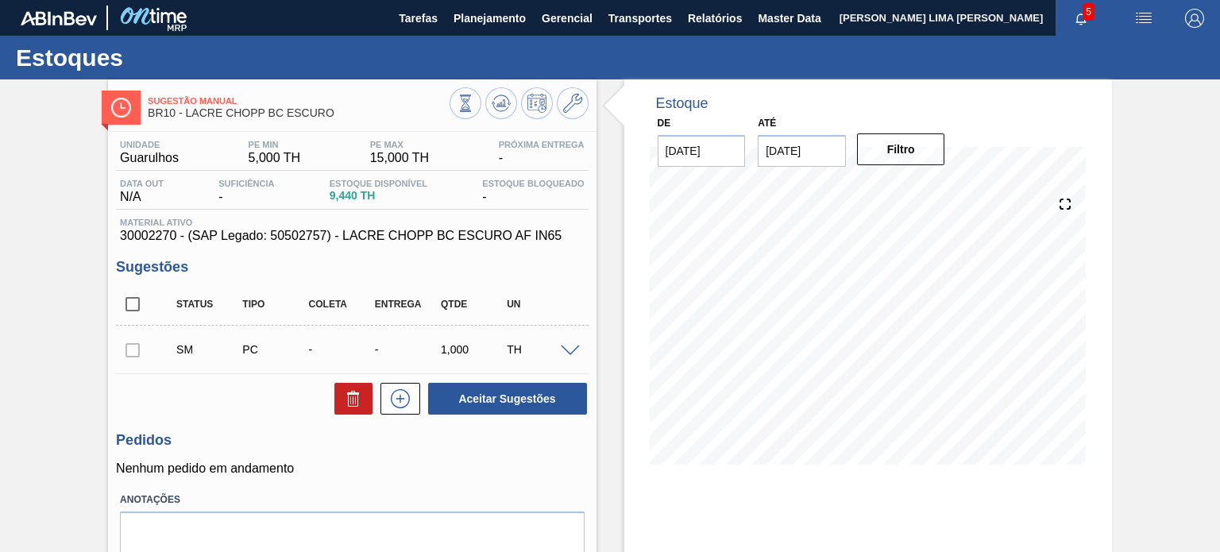
click at [1110, 387] on div "Estoque De 29/09/2025 Até 31/01/2026 Filtro 27/10 Projeção de Estoque 7.406 Nec…" at bounding box center [868, 283] width 488 height 409
click at [486, 25] on span "Planejamento" at bounding box center [490, 18] width 72 height 19
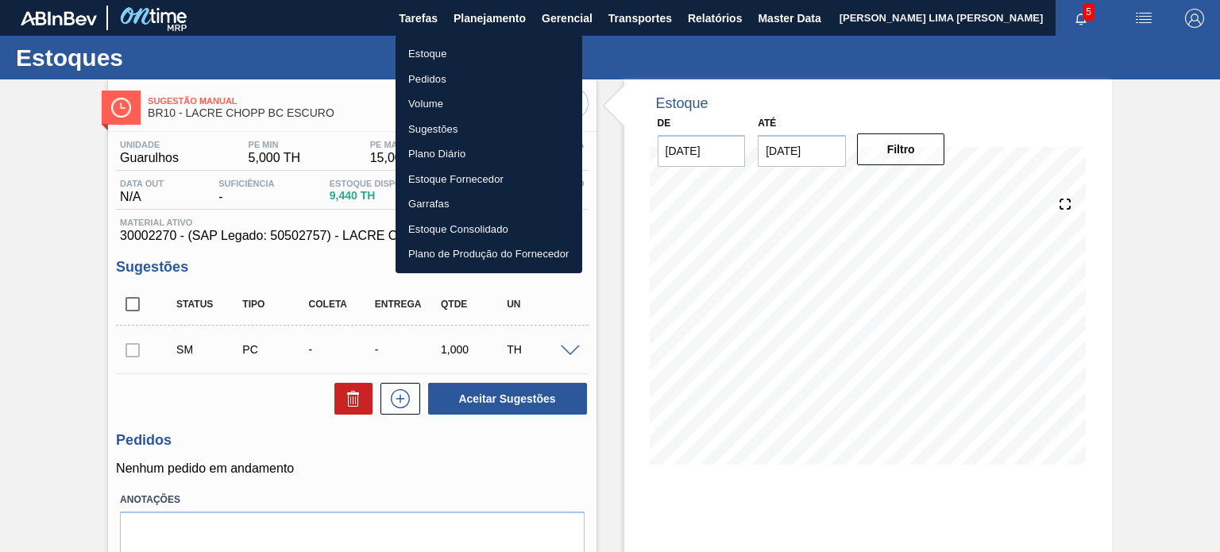
click at [465, 54] on li "Estoque" at bounding box center [489, 53] width 187 height 25
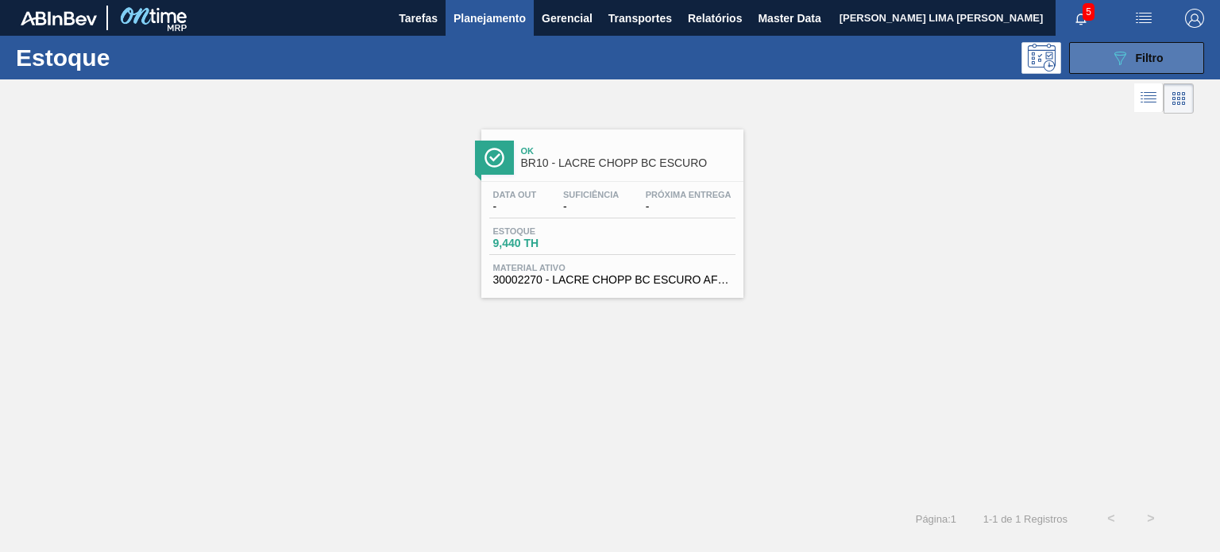
click at [1092, 50] on button "089F7B8B-B2A5-4AFE-B5C0-19BA573D28AC Filtro" at bounding box center [1136, 58] width 135 height 32
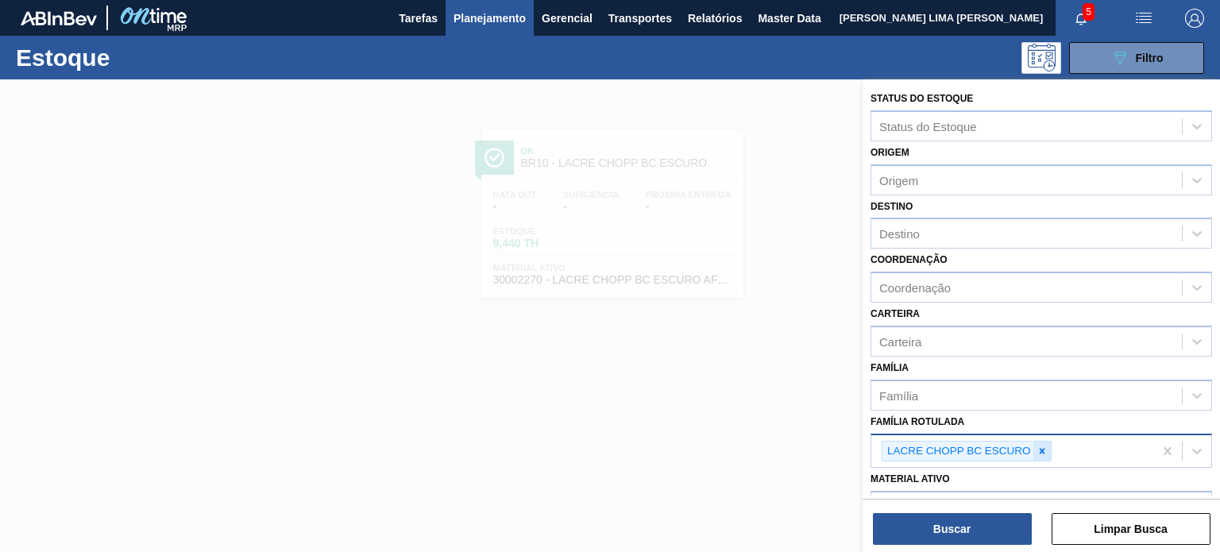
click at [1041, 442] on div at bounding box center [1042, 452] width 17 height 20
paste Rotulada "LACRE CHOPP BC"
type Rotulada "LACRE CHOPP BC"
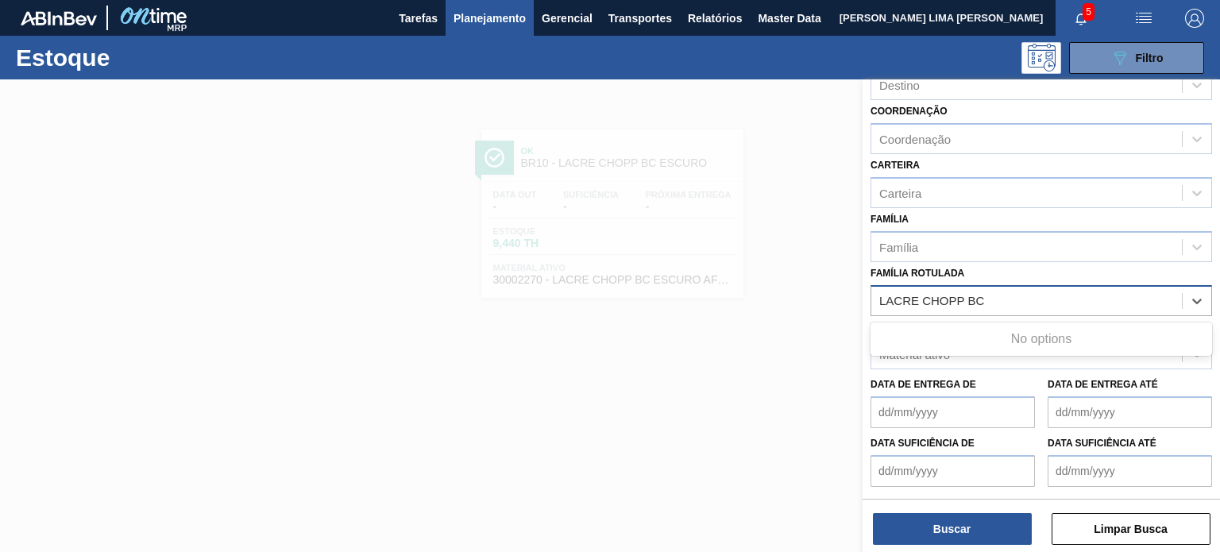
scroll to position [159, 0]
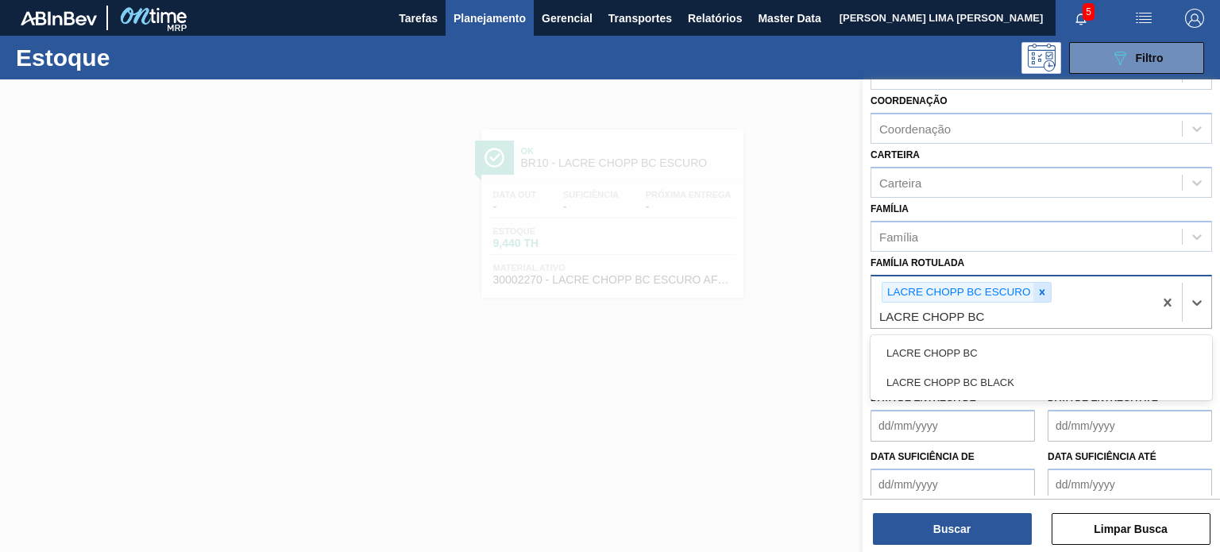
click at [1045, 288] on icon at bounding box center [1042, 292] width 11 height 11
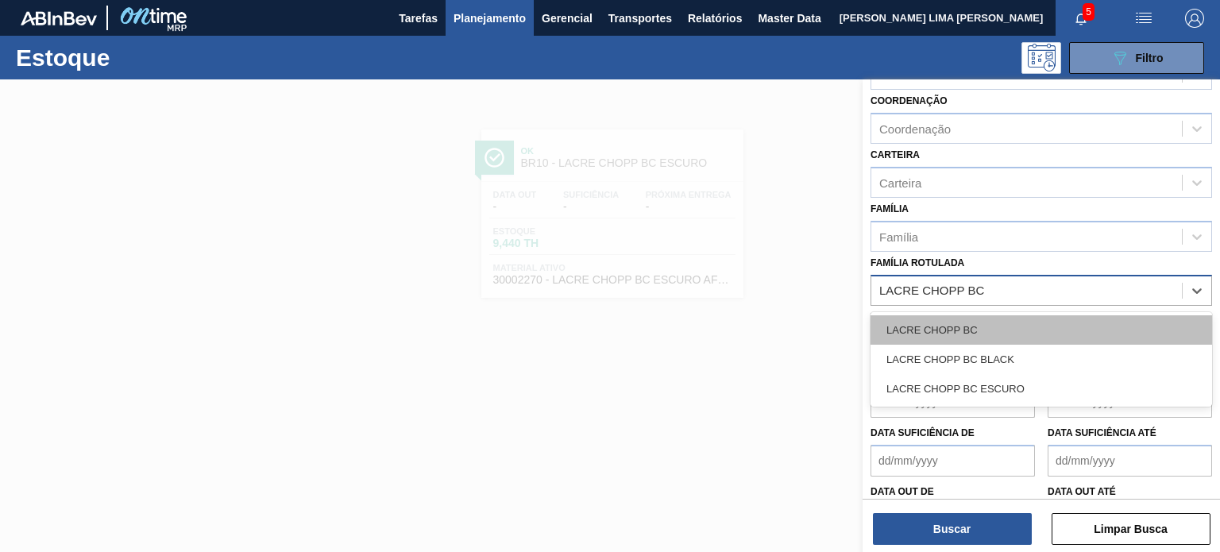
click at [995, 332] on div "LACRE CHOPP BC" at bounding box center [1042, 329] width 342 height 29
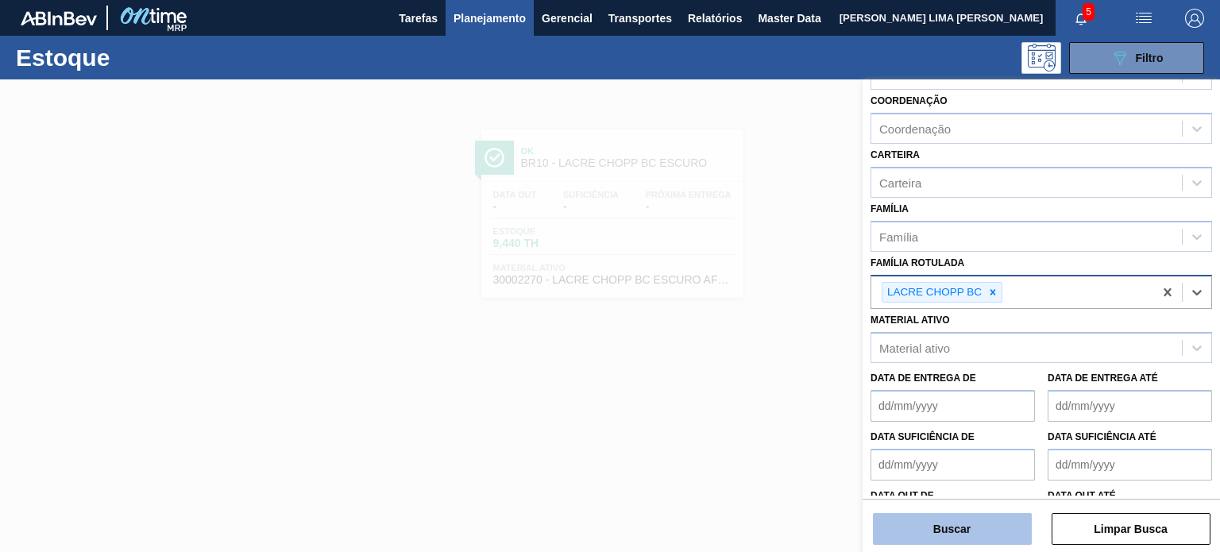
click at [983, 528] on button "Buscar" at bounding box center [952, 529] width 159 height 32
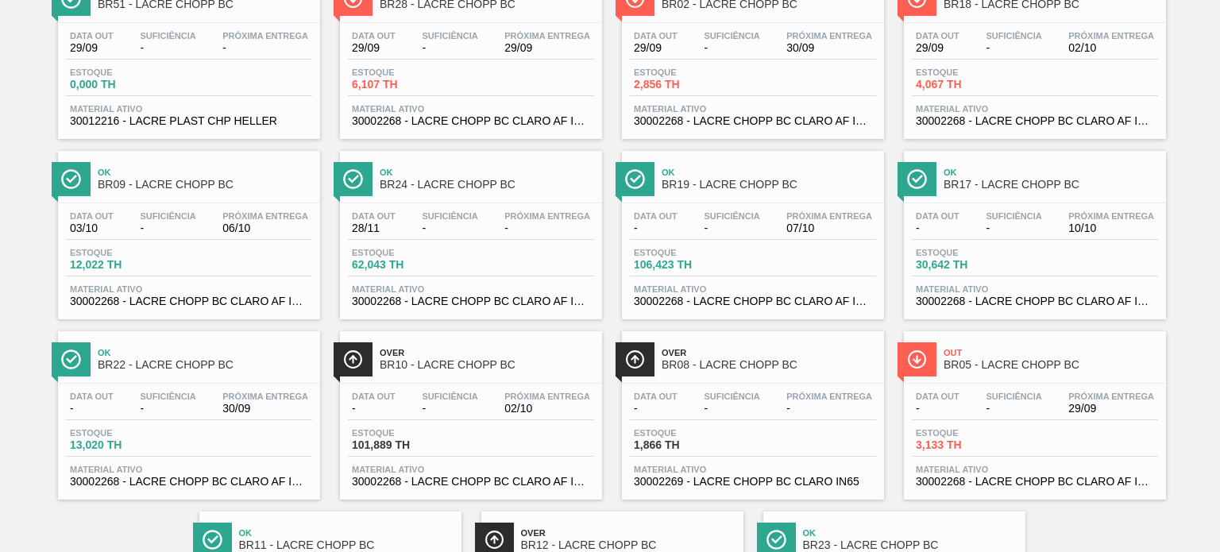
click at [544, 384] on div "Data out - Suficiência - Próxima Entrega 02/10 Estoque 101,889 TH Material ativ…" at bounding box center [471, 438] width 262 height 108
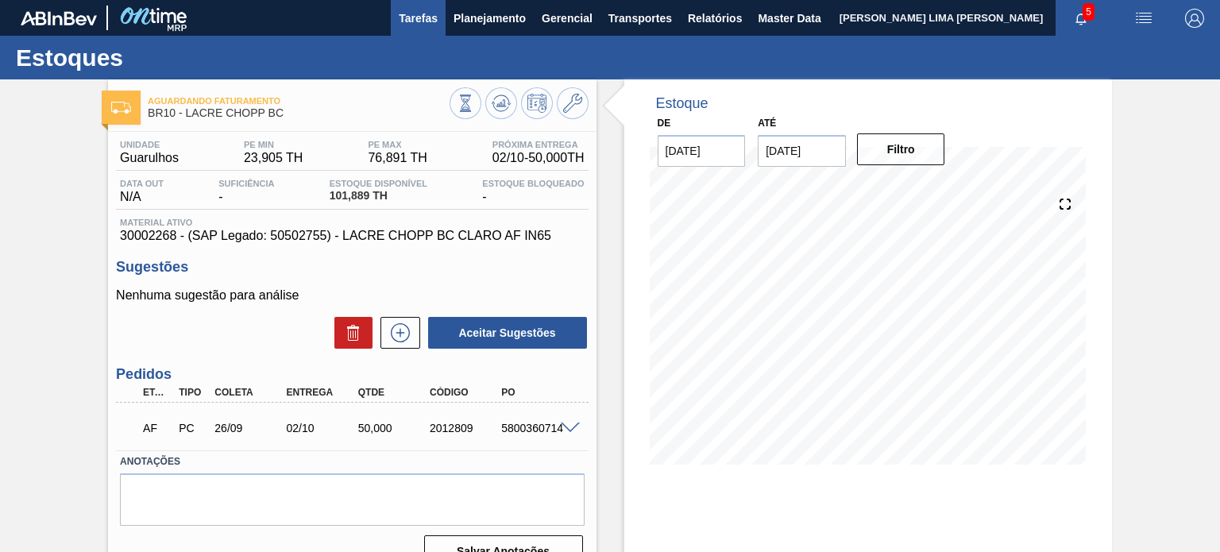
click at [439, 34] on button "Tarefas" at bounding box center [418, 18] width 55 height 36
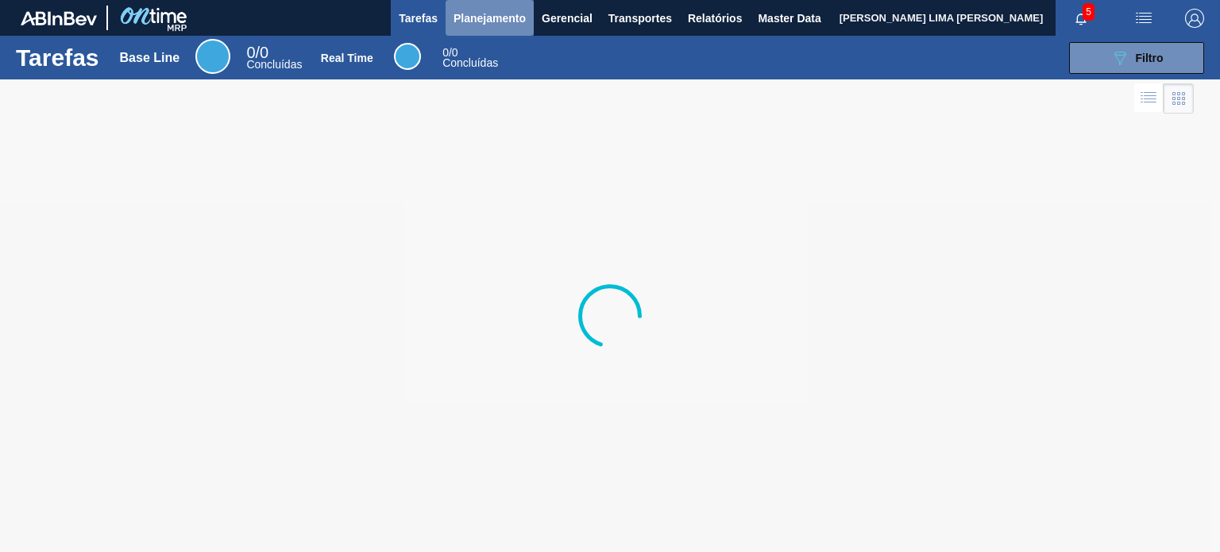
click at [471, 30] on button "Planejamento" at bounding box center [490, 18] width 88 height 36
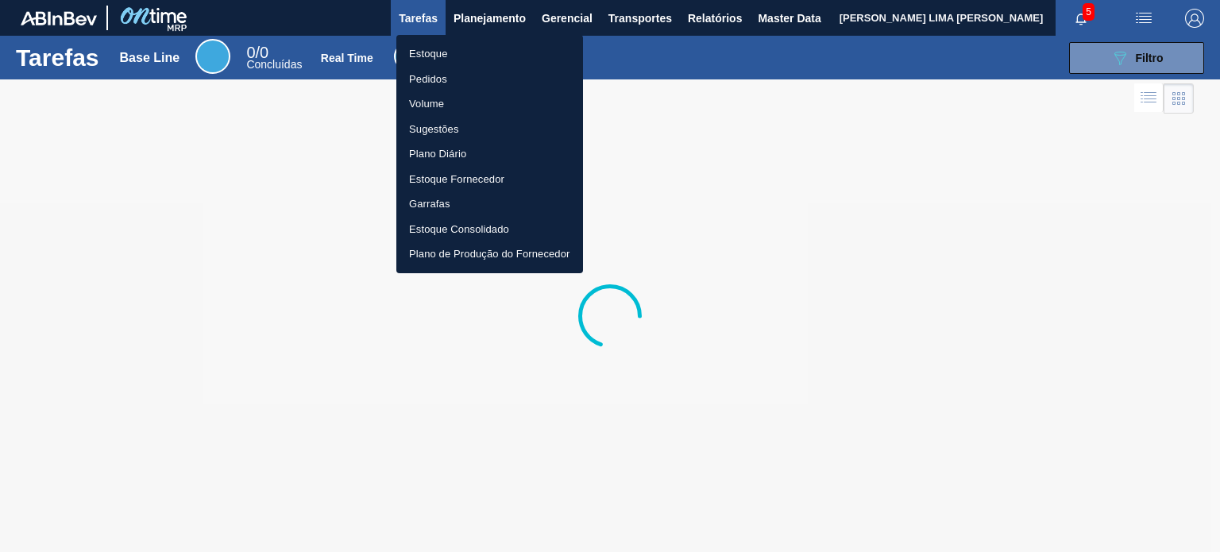
click at [443, 63] on li "Estoque" at bounding box center [489, 53] width 187 height 25
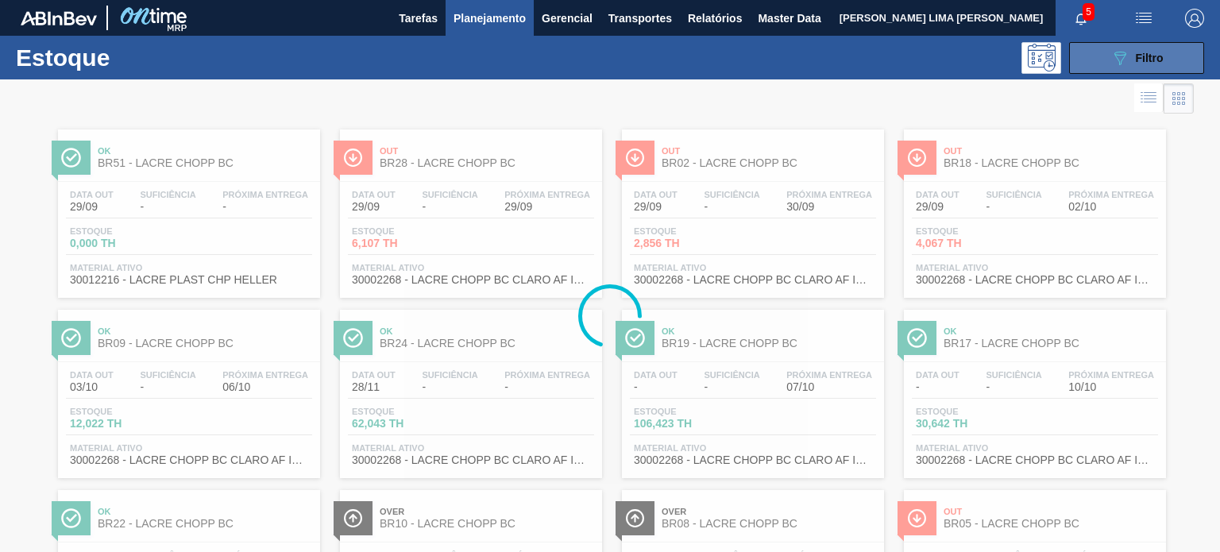
click at [1121, 71] on button "089F7B8B-B2A5-4AFE-B5C0-19BA573D28AC Filtro" at bounding box center [1136, 58] width 135 height 32
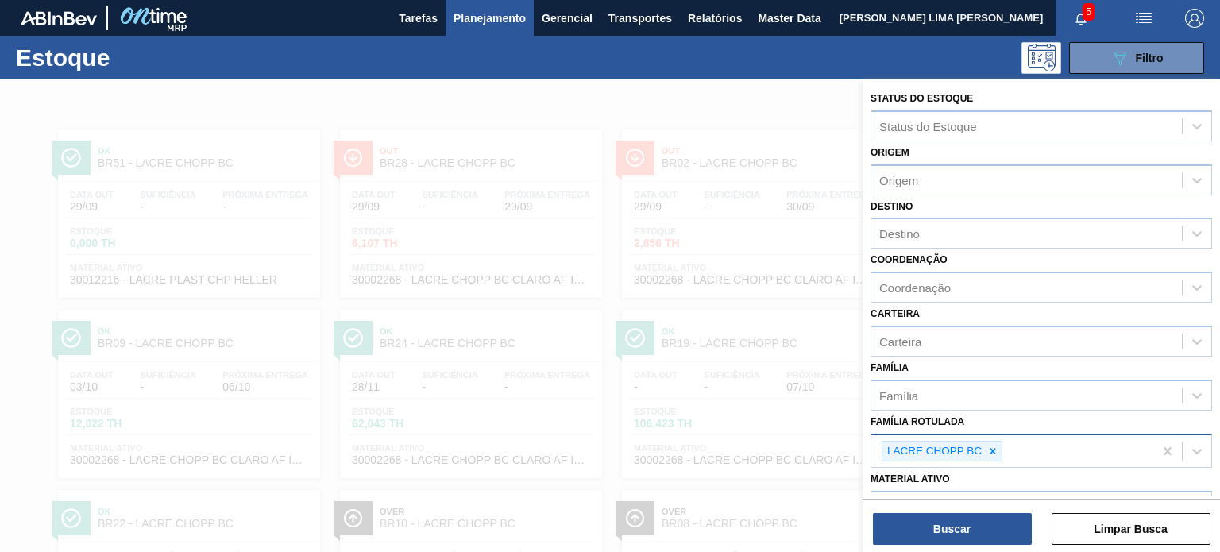
click at [981, 456] on div "LACRE CHOPP BC" at bounding box center [934, 452] width 102 height 20
click at [993, 450] on icon at bounding box center [993, 451] width 11 height 11
paste Rotulada "LACRE CHOPP AP"
type Rotulada "LACRE CHOPP AP"
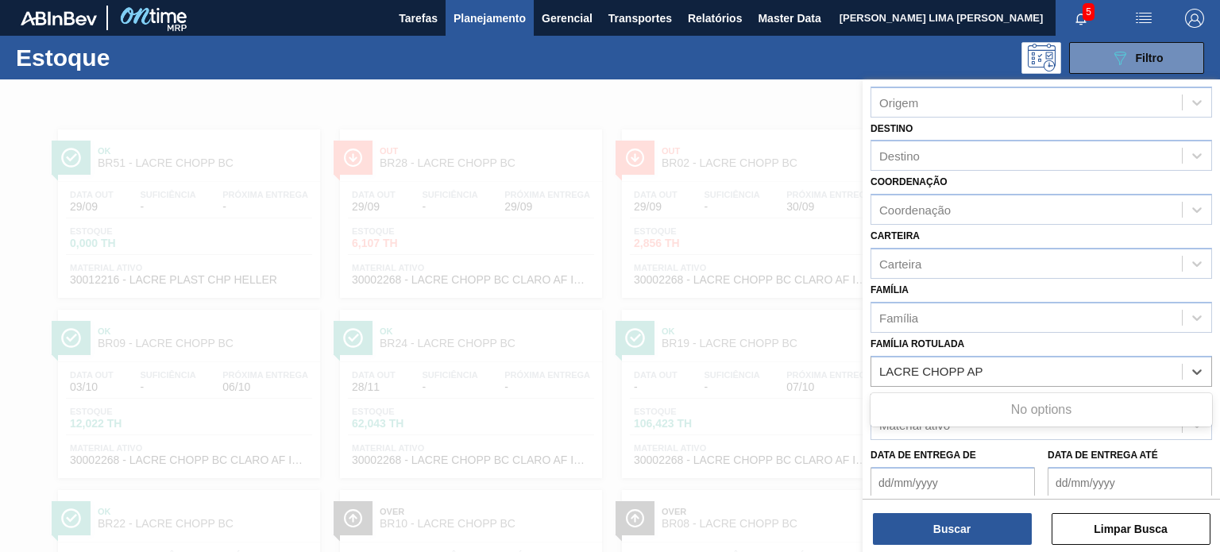
scroll to position [159, 0]
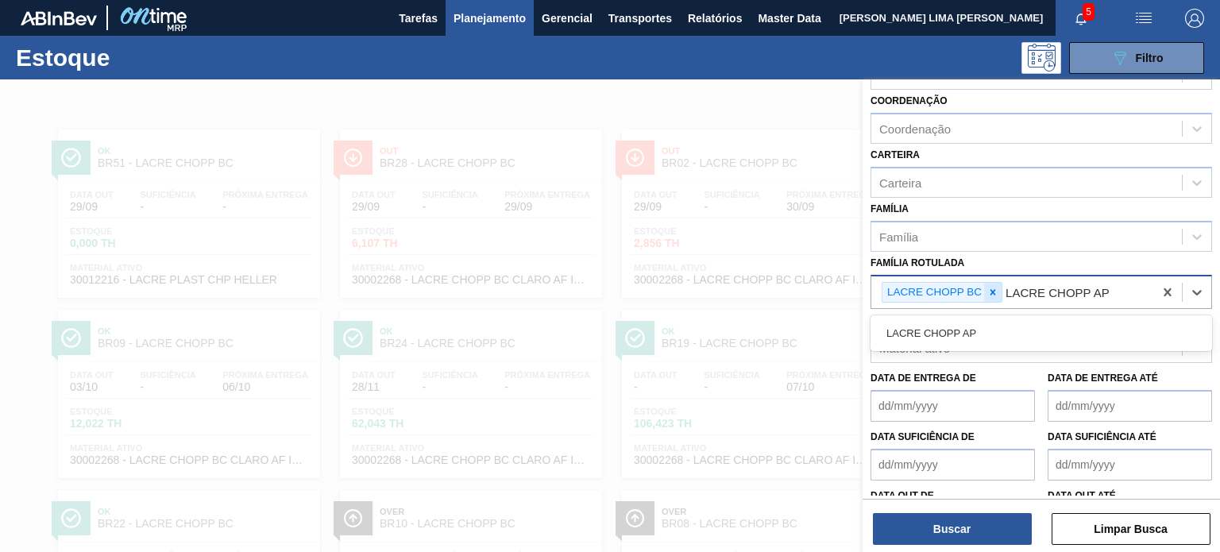
click at [992, 290] on icon at bounding box center [994, 292] width 6 height 6
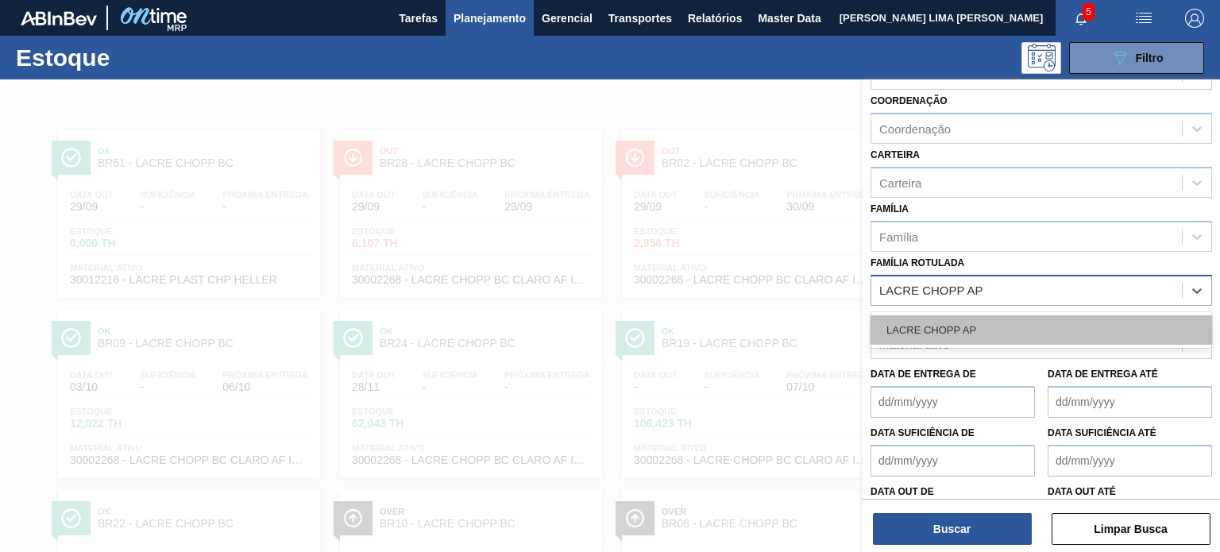
click at [977, 317] on div "LACRE CHOPP AP" at bounding box center [1042, 329] width 342 height 29
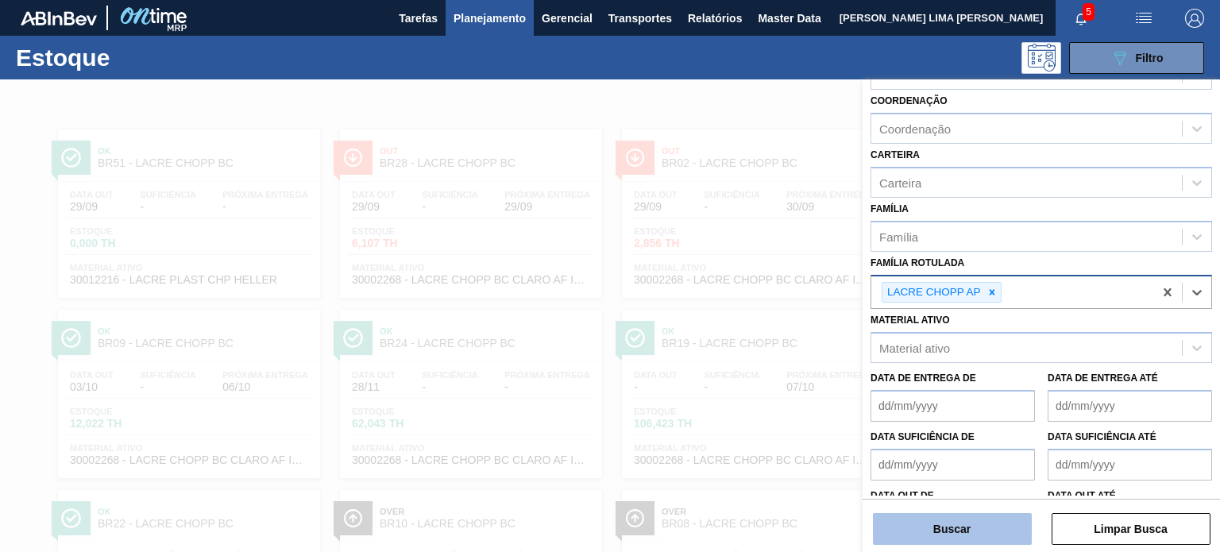
click at [988, 538] on button "Buscar" at bounding box center [952, 529] width 159 height 32
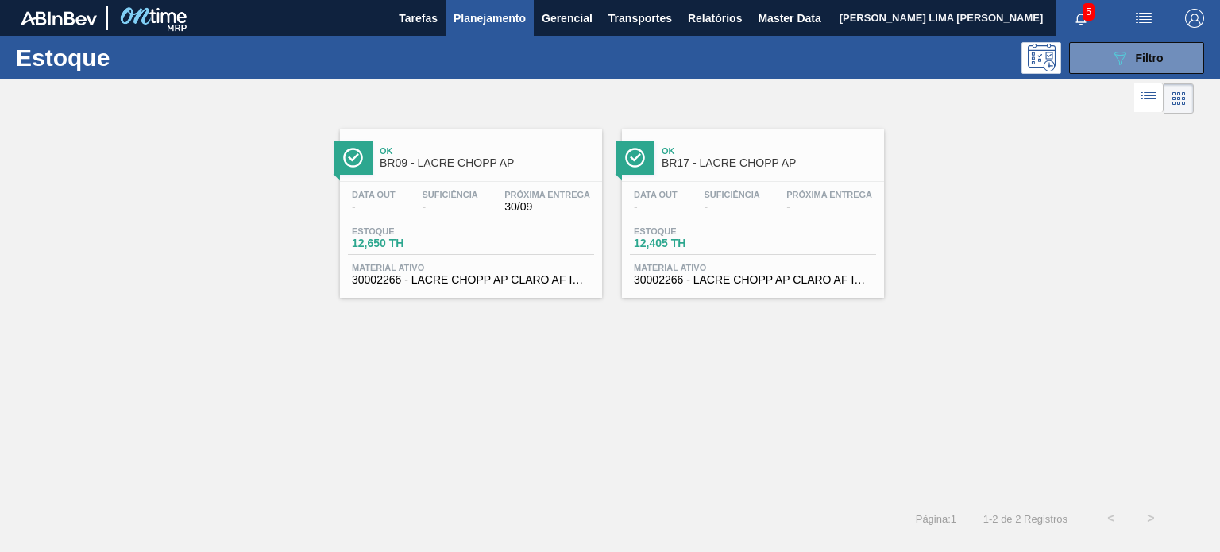
click at [675, 210] on span "-" at bounding box center [656, 207] width 44 height 12
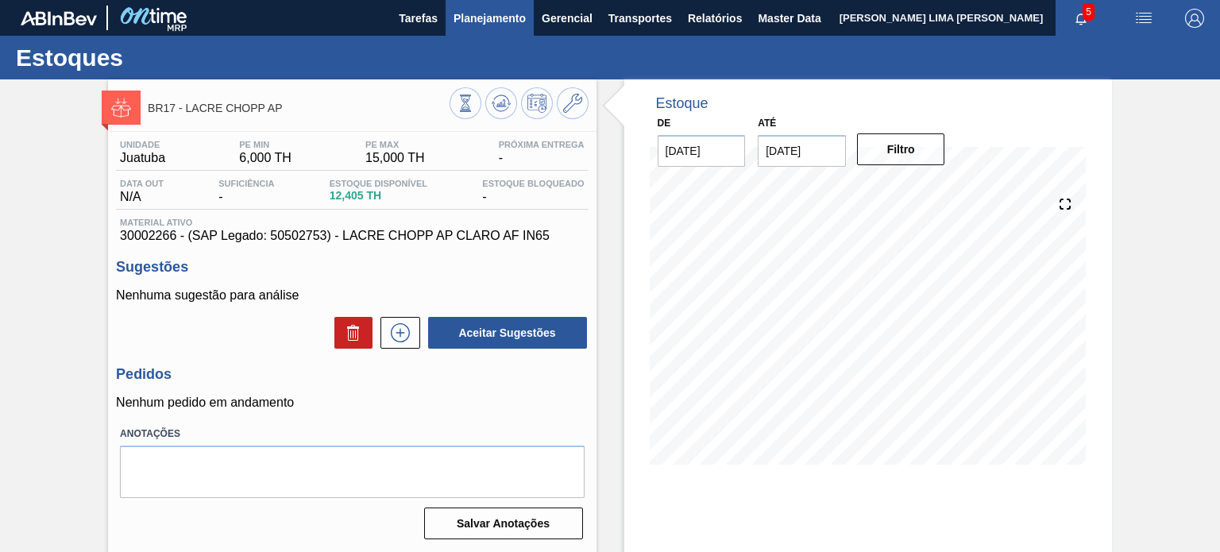
click at [474, 32] on button "Planejamento" at bounding box center [490, 18] width 88 height 36
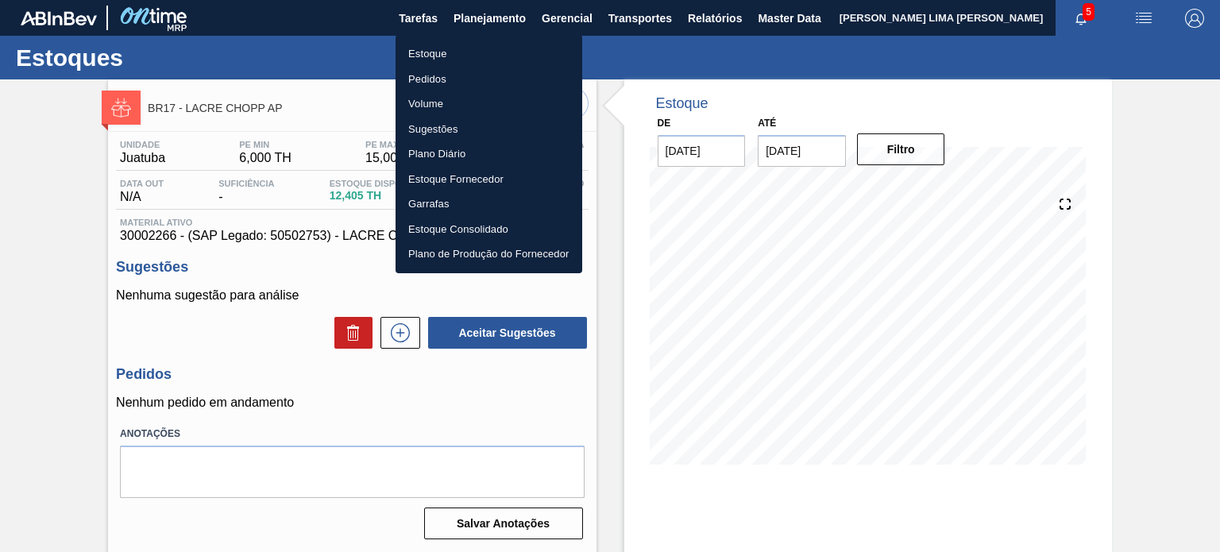
drag, startPoint x: 420, startPoint y: 59, endPoint x: 416, endPoint y: 69, distance: 11.4
click at [421, 59] on li "Estoque" at bounding box center [489, 53] width 187 height 25
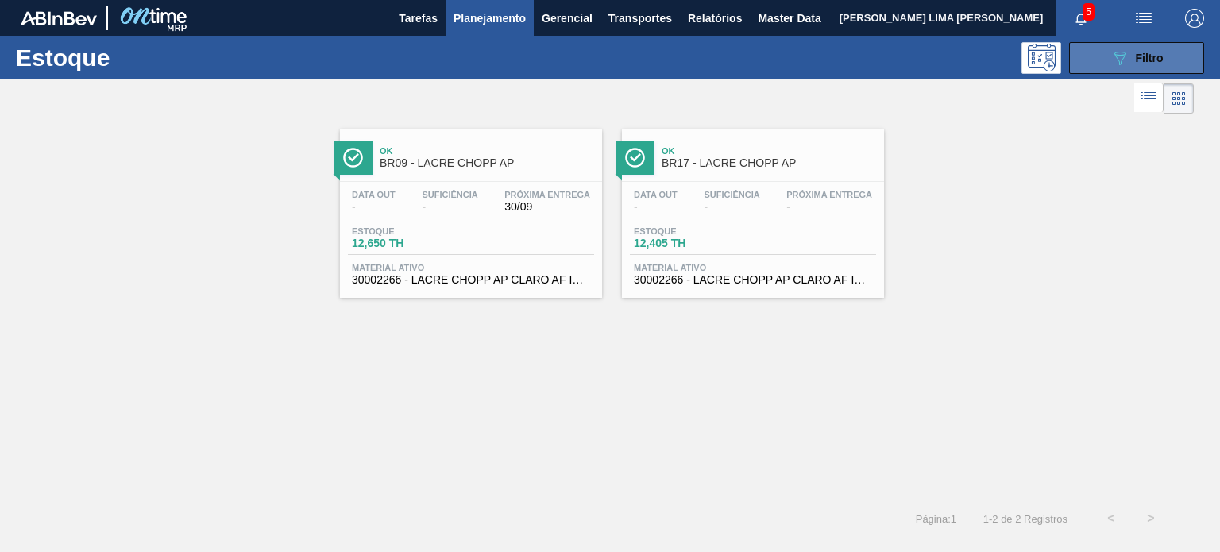
click at [1155, 60] on span "Filtro" at bounding box center [1150, 58] width 28 height 13
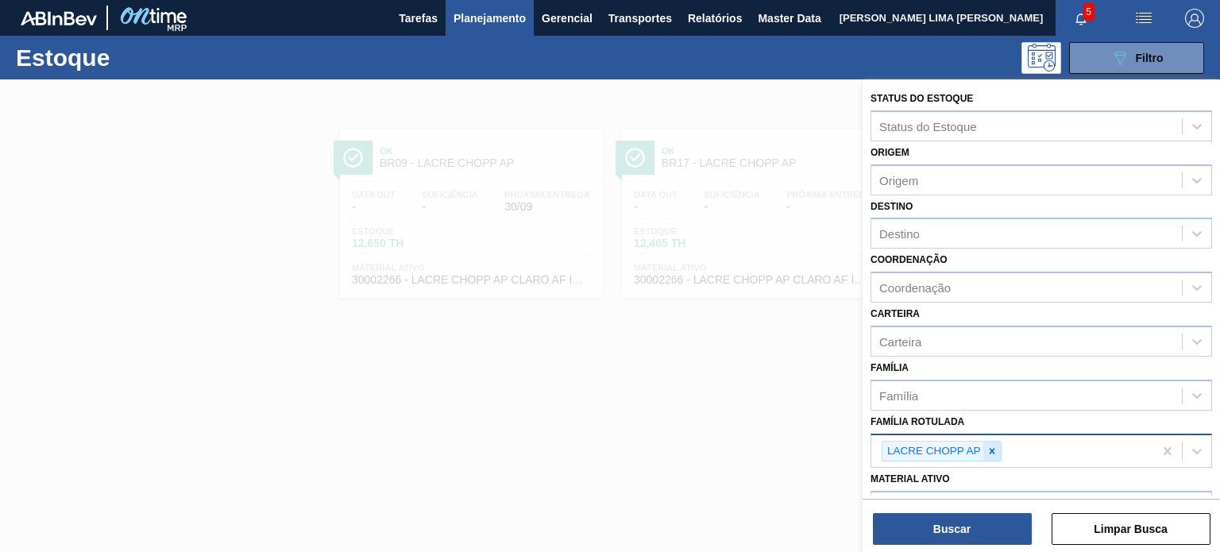
click at [990, 446] on icon at bounding box center [992, 451] width 11 height 11
paste Rotulada "LACRE CHOPP STELLA 30L"
type Rotulada "LACRE CHOPP STELLA 30L"
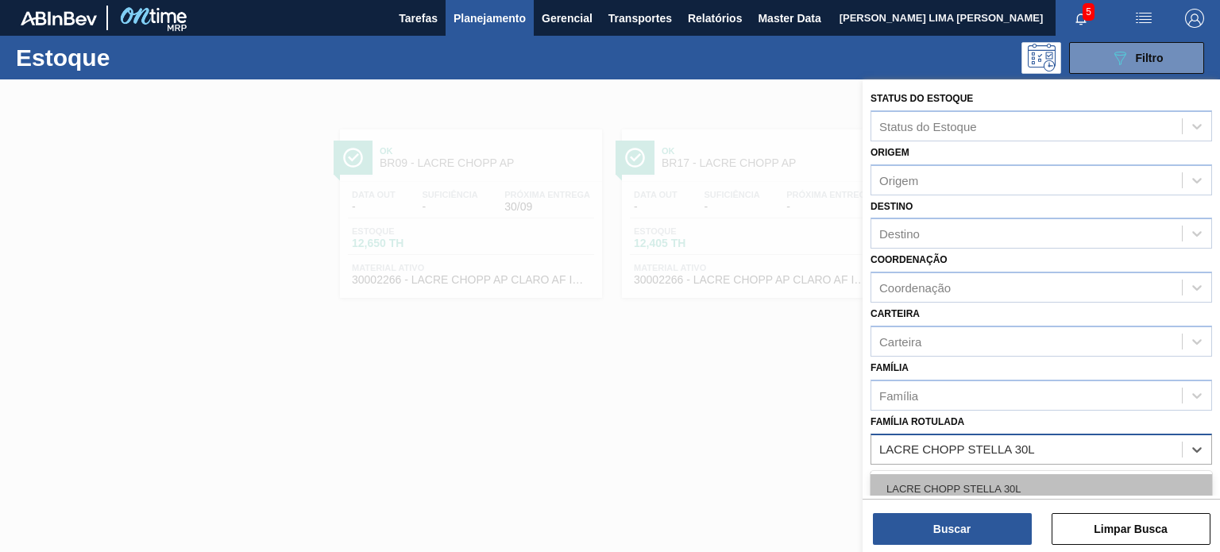
click at [973, 476] on div "LACRE CHOPP STELLA 30L" at bounding box center [1042, 488] width 342 height 29
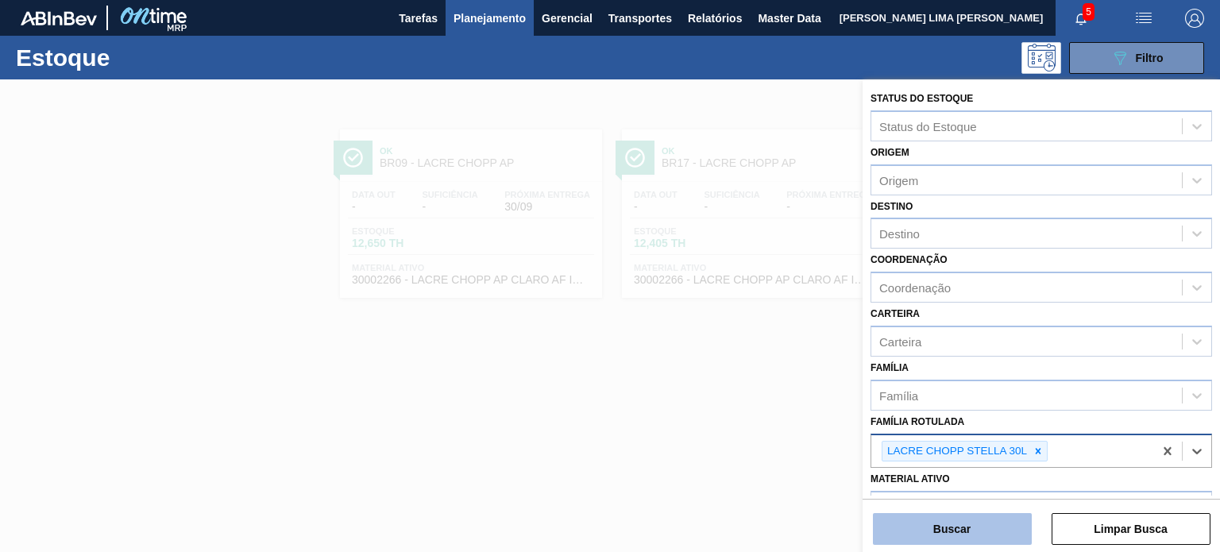
click at [998, 547] on div "Status do Estoque Status do Estoque Origem Origem Destino Destino Coordenação C…" at bounding box center [1042, 317] width 358 height 476
click at [973, 514] on button "Buscar" at bounding box center [952, 529] width 159 height 32
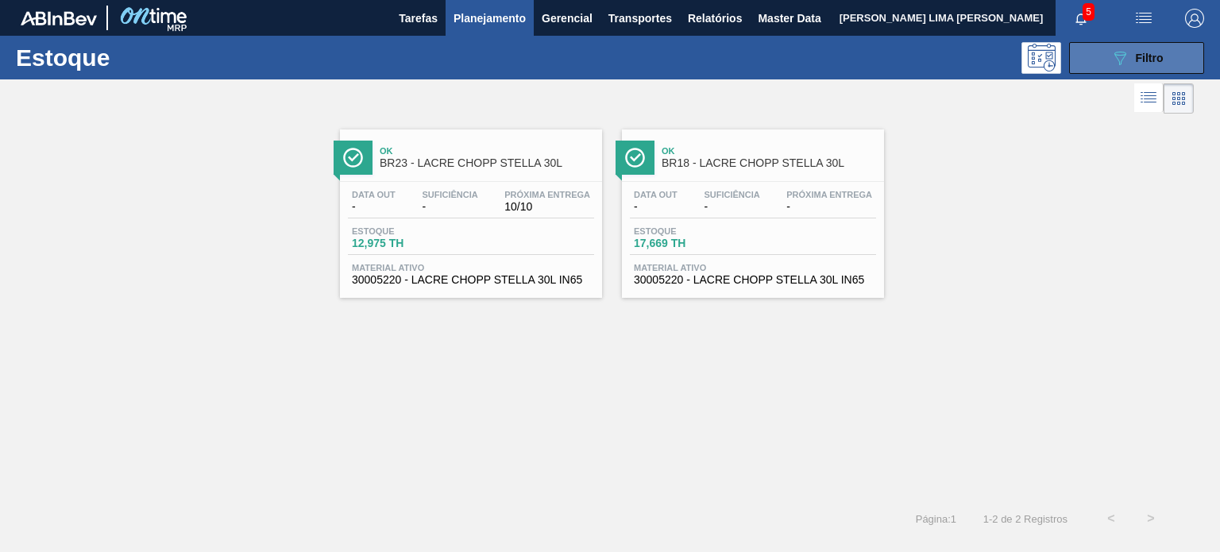
click at [1137, 52] on span "Filtro" at bounding box center [1150, 58] width 28 height 13
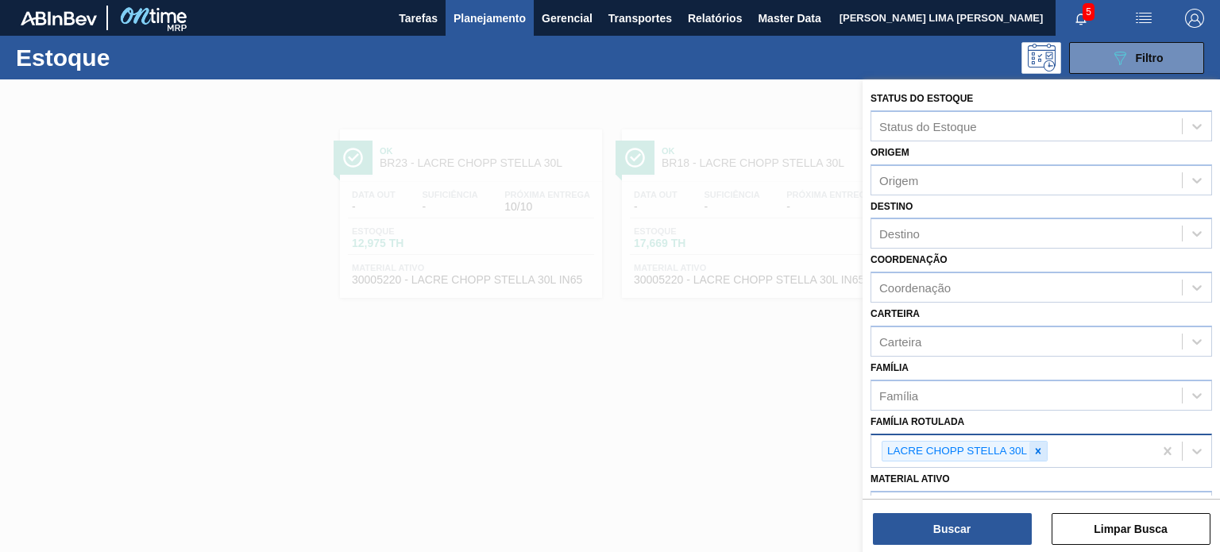
click at [1030, 444] on div at bounding box center [1038, 452] width 17 height 20
paste Rotulada "LACRE TRANSPARENTE 12L"
type Rotulada "LACRE TRANSPARENTE 12L"
drag, startPoint x: 1012, startPoint y: 466, endPoint x: 1004, endPoint y: 476, distance: 13.0
click at [1011, 466] on div "Material ativo Material ativo" at bounding box center [1042, 492] width 342 height 54
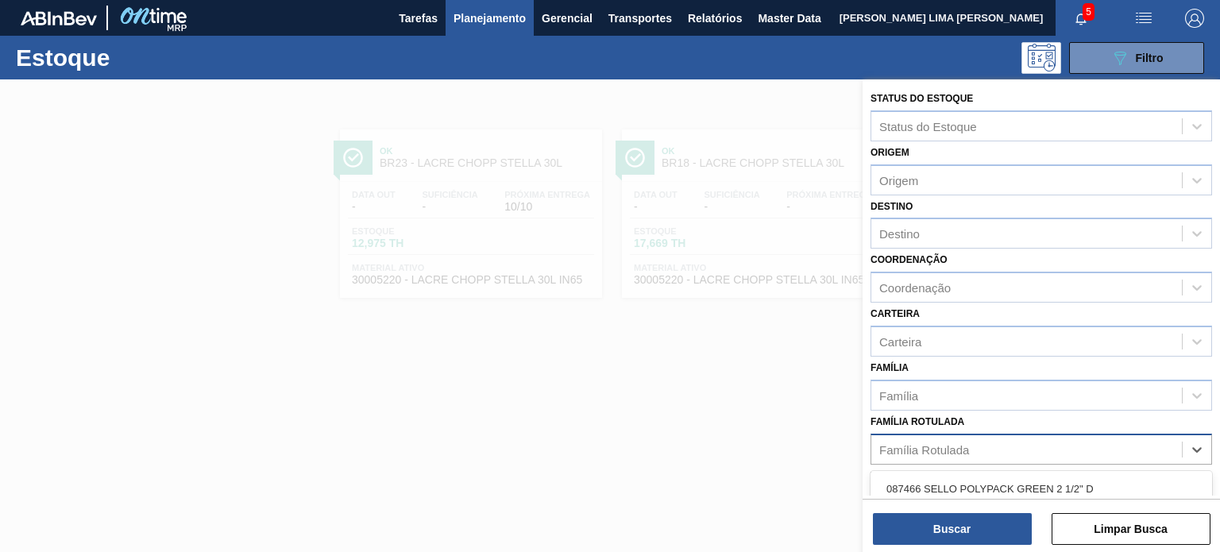
click at [1015, 448] on div "Família Rotulada" at bounding box center [1027, 449] width 311 height 23
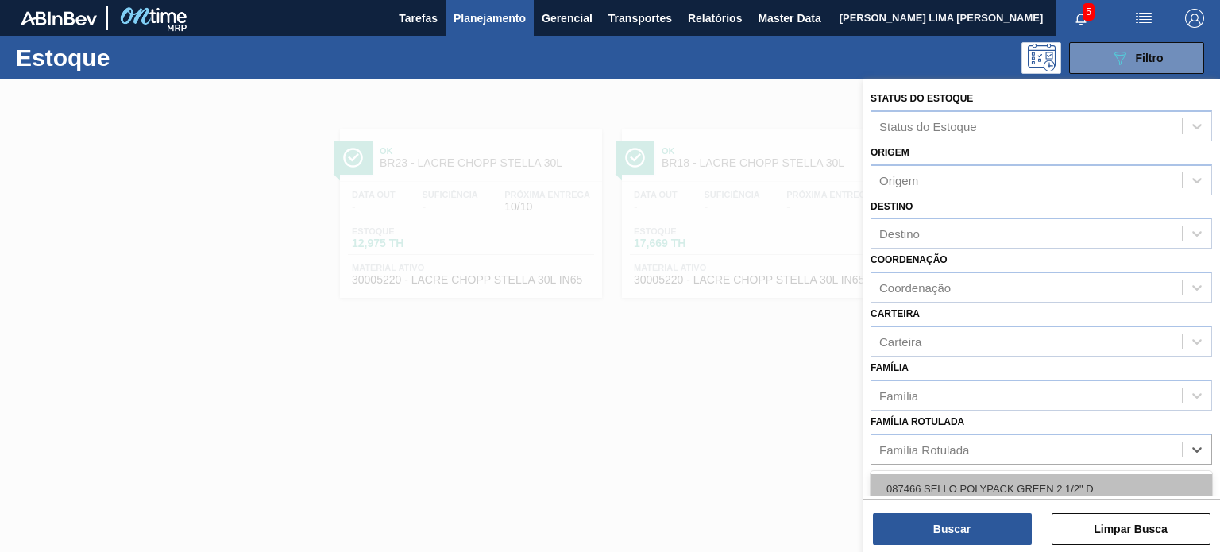
paste Rotulada "LACRE TRANSPARENTE 12L"
type Rotulada "LACRE TRANSPARENTE 12L"
click at [1014, 476] on div "LACRE TRANSPARENTE 12L" at bounding box center [1042, 488] width 342 height 29
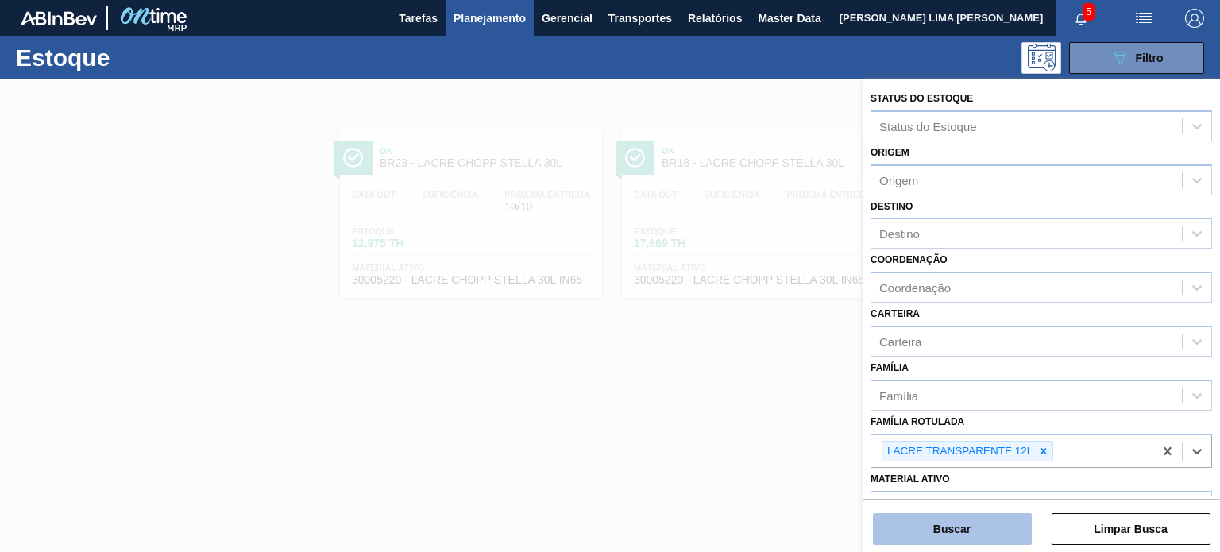
click at [985, 517] on button "Buscar" at bounding box center [952, 529] width 159 height 32
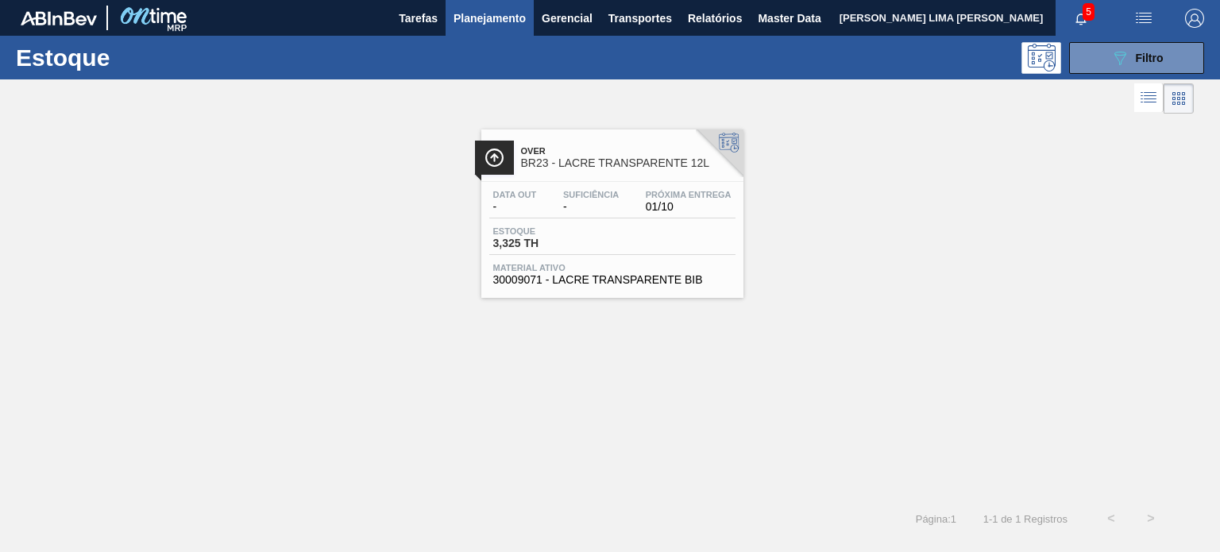
click at [652, 212] on div "Data out - Suficiência - Próxima Entrega 01/10" at bounding box center [612, 204] width 246 height 29
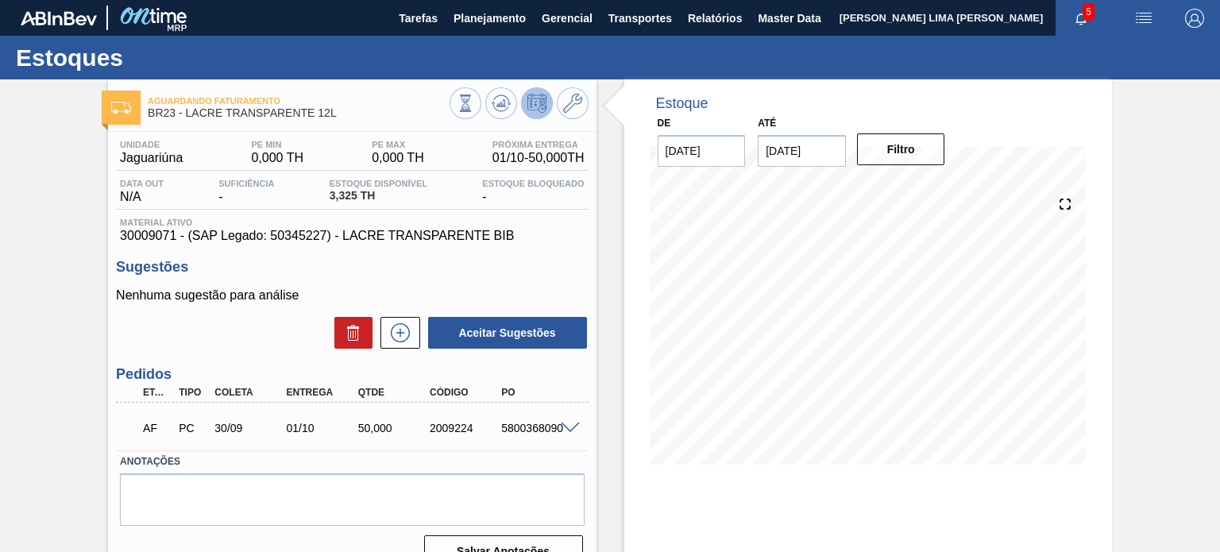
click at [362, 425] on div "50,000" at bounding box center [393, 428] width 79 height 13
click at [457, 21] on span "Planejamento" at bounding box center [490, 18] width 72 height 19
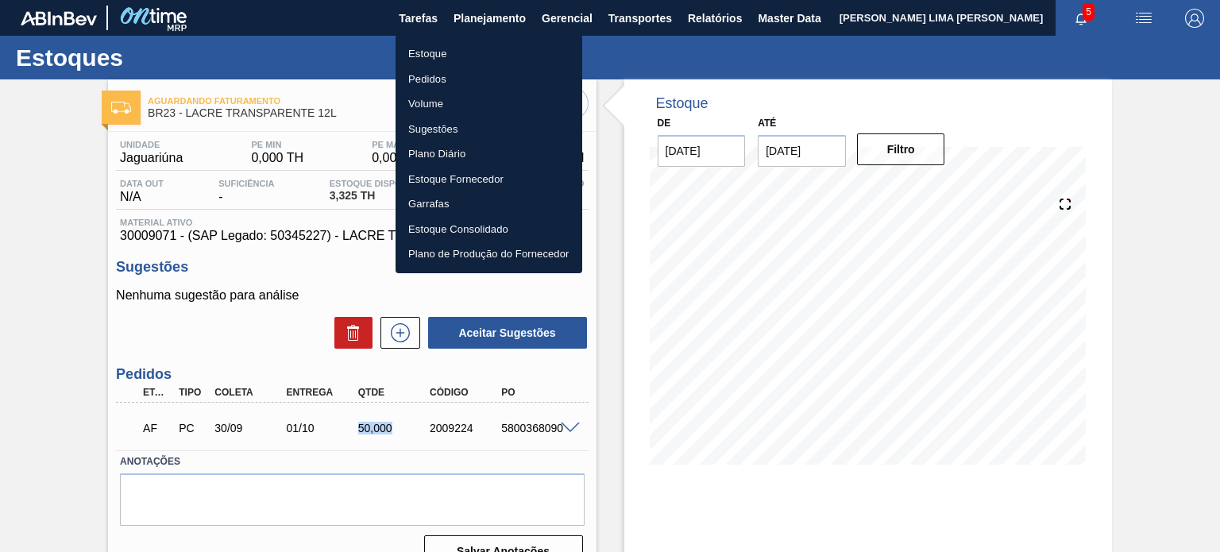
click at [423, 43] on li "Estoque" at bounding box center [489, 53] width 187 height 25
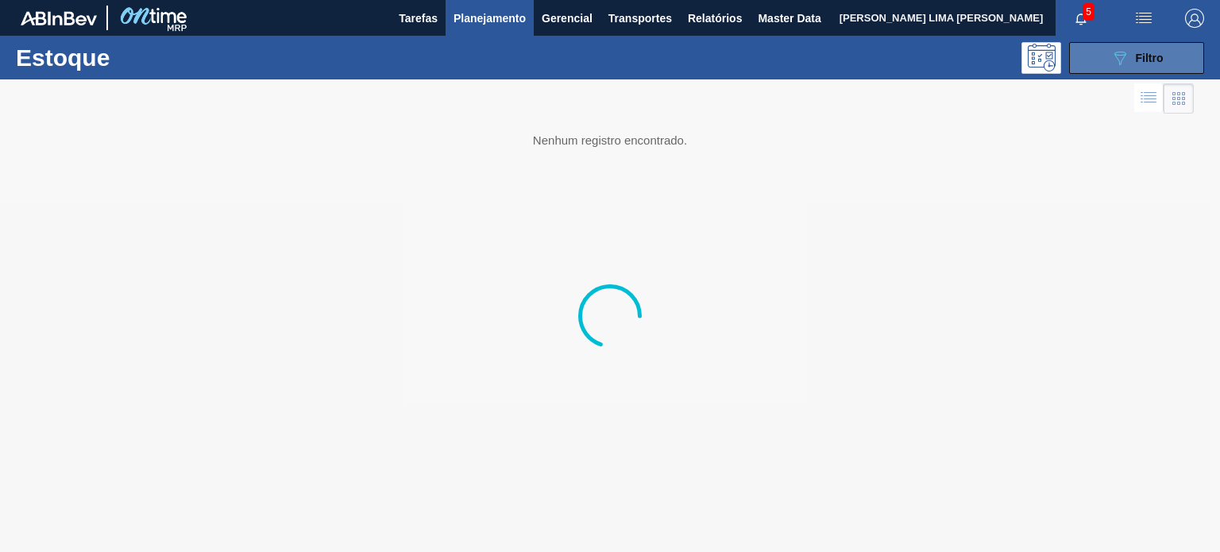
click at [1093, 55] on button "089F7B8B-B2A5-4AFE-B5C0-19BA573D28AC Filtro" at bounding box center [1136, 58] width 135 height 32
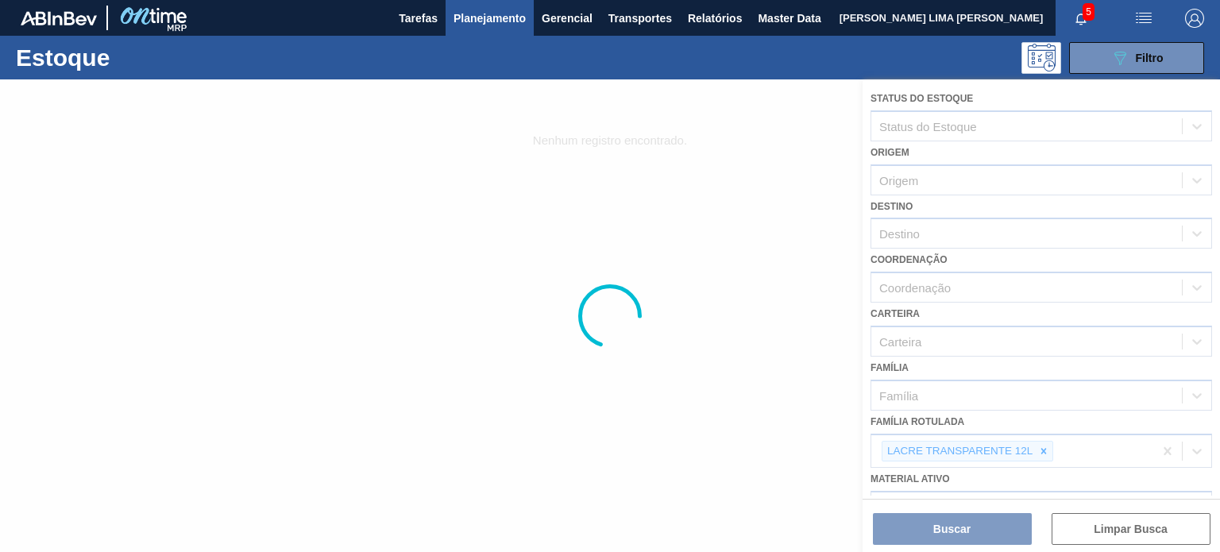
click at [1043, 450] on div at bounding box center [610, 315] width 1220 height 473
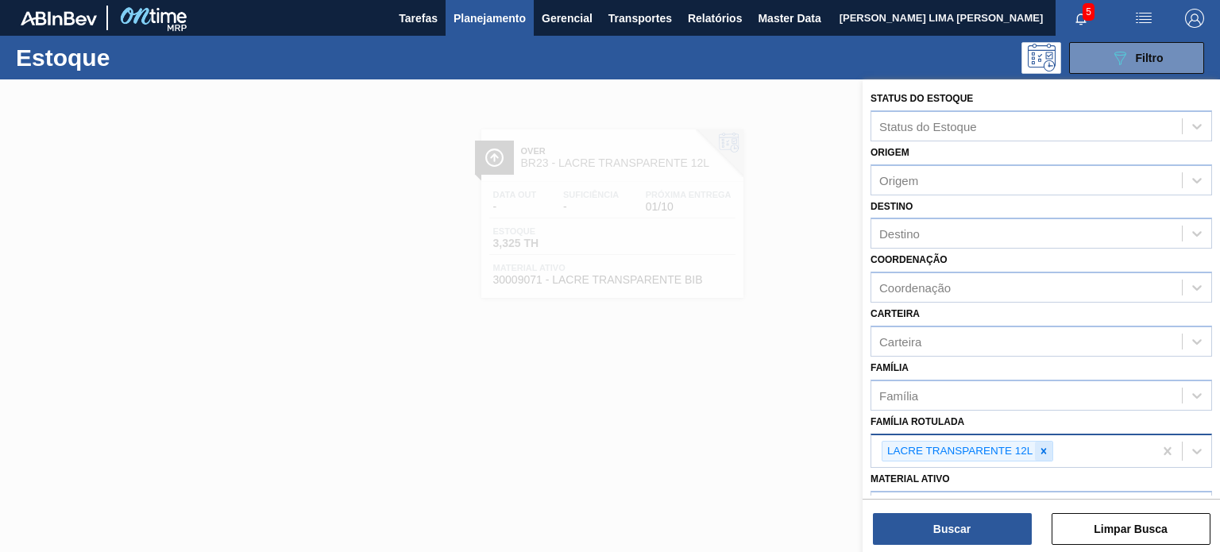
click at [1045, 446] on icon at bounding box center [1043, 451] width 11 height 11
paste Rotulada "LACRE CHOPP SPATEN"
type Rotulada "LACRE CHOPP SPATEN"
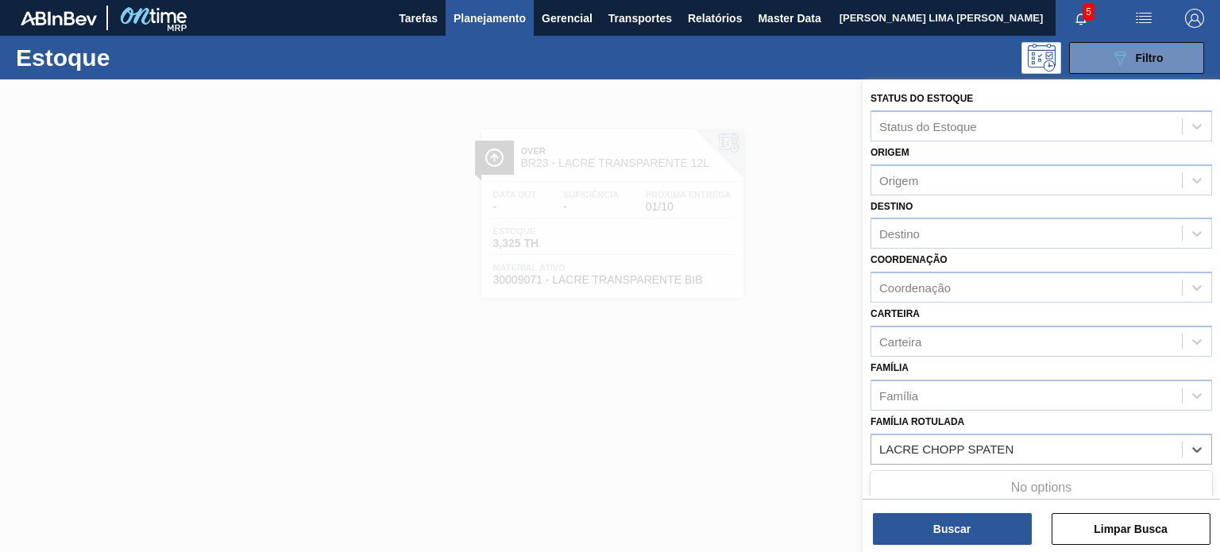
click at [1008, 479] on div "No options" at bounding box center [1042, 487] width 342 height 27
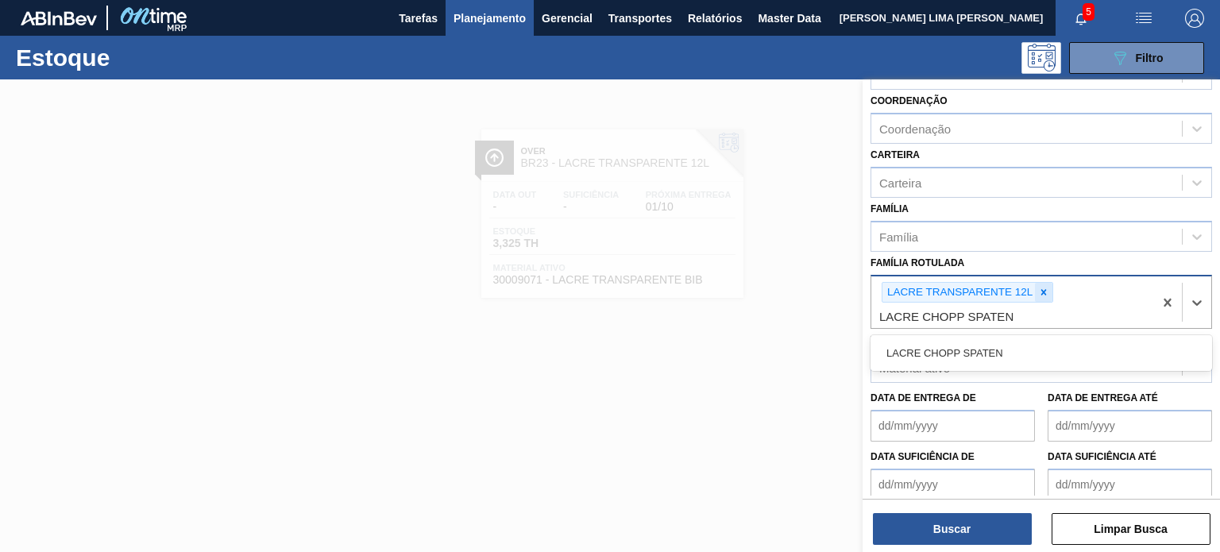
click at [1042, 297] on div at bounding box center [1043, 293] width 17 height 20
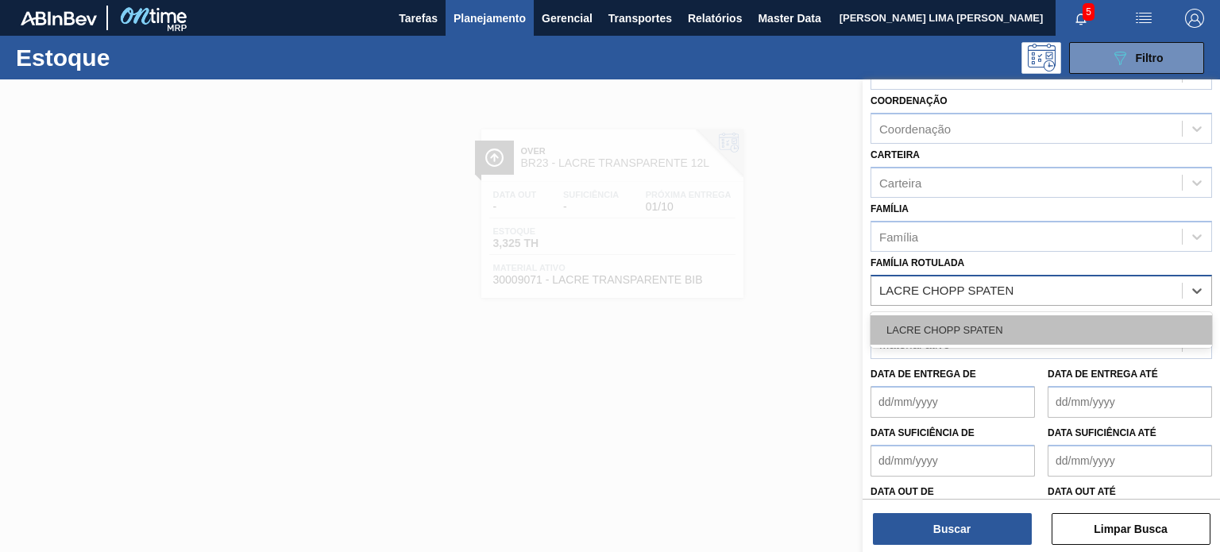
click at [1014, 320] on div "LACRE CHOPP SPATEN" at bounding box center [1042, 329] width 342 height 29
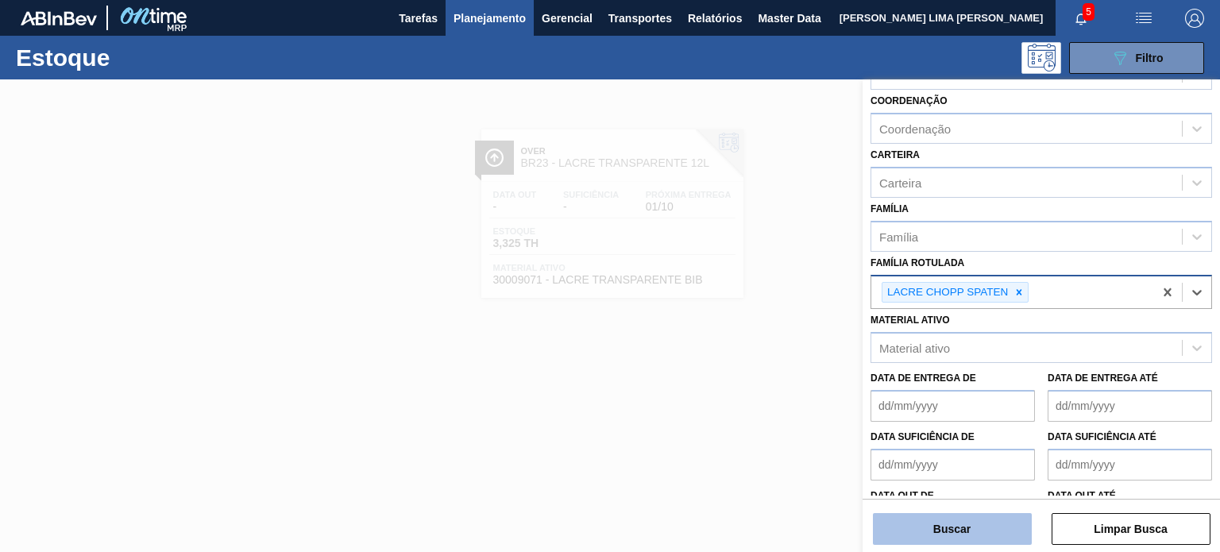
click at [973, 528] on button "Buscar" at bounding box center [952, 529] width 159 height 32
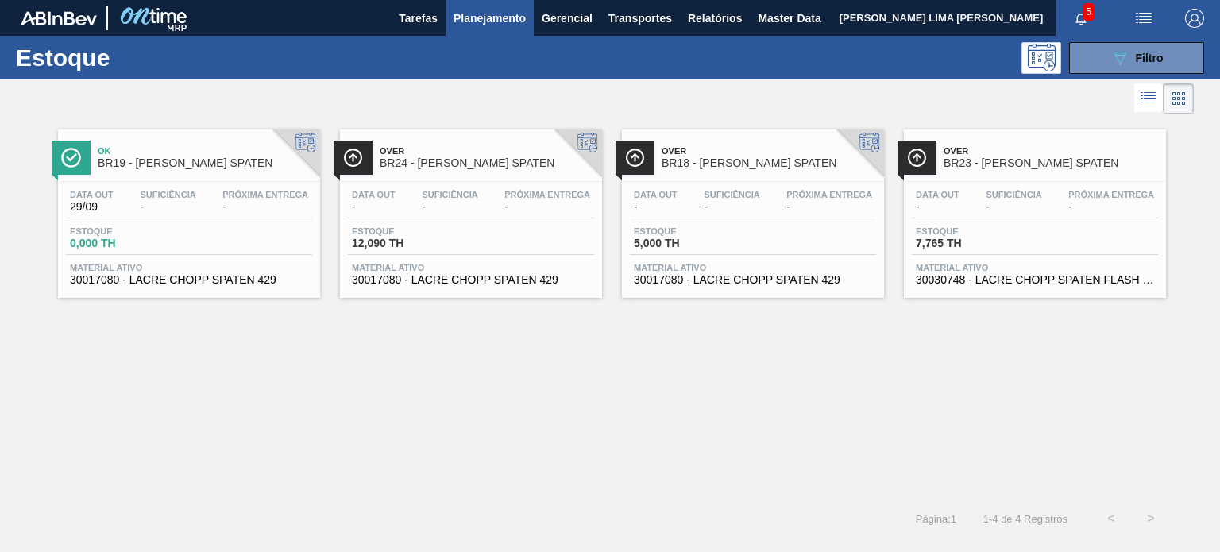
click at [985, 204] on div "Suficiência -" at bounding box center [1014, 201] width 64 height 23
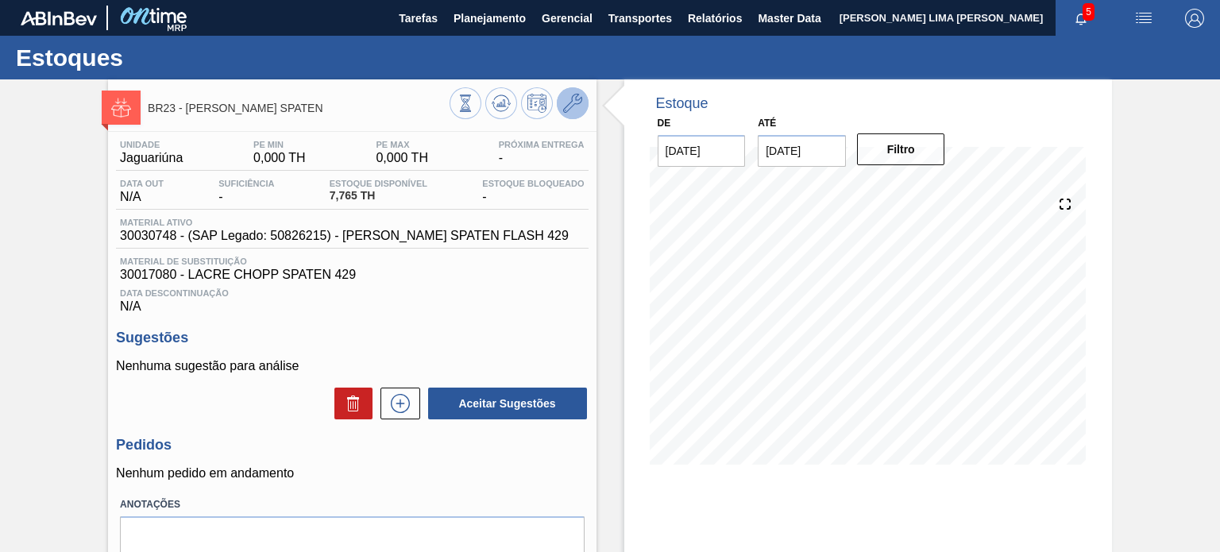
click at [575, 106] on icon at bounding box center [572, 103] width 19 height 19
click at [474, 27] on span "Planejamento" at bounding box center [490, 18] width 72 height 19
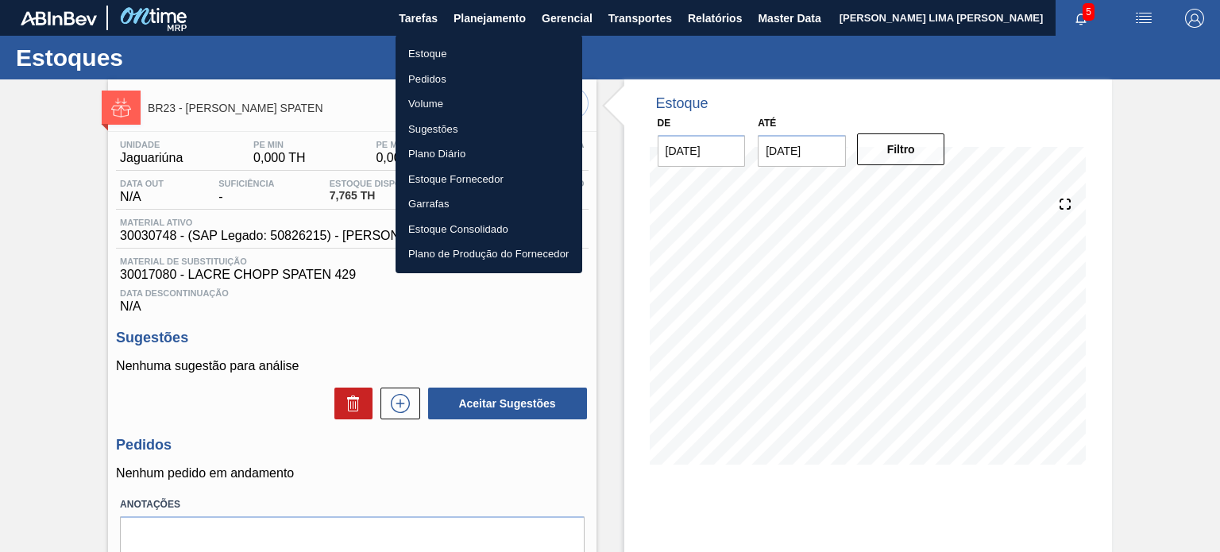
click at [435, 48] on li "Estoque" at bounding box center [489, 53] width 187 height 25
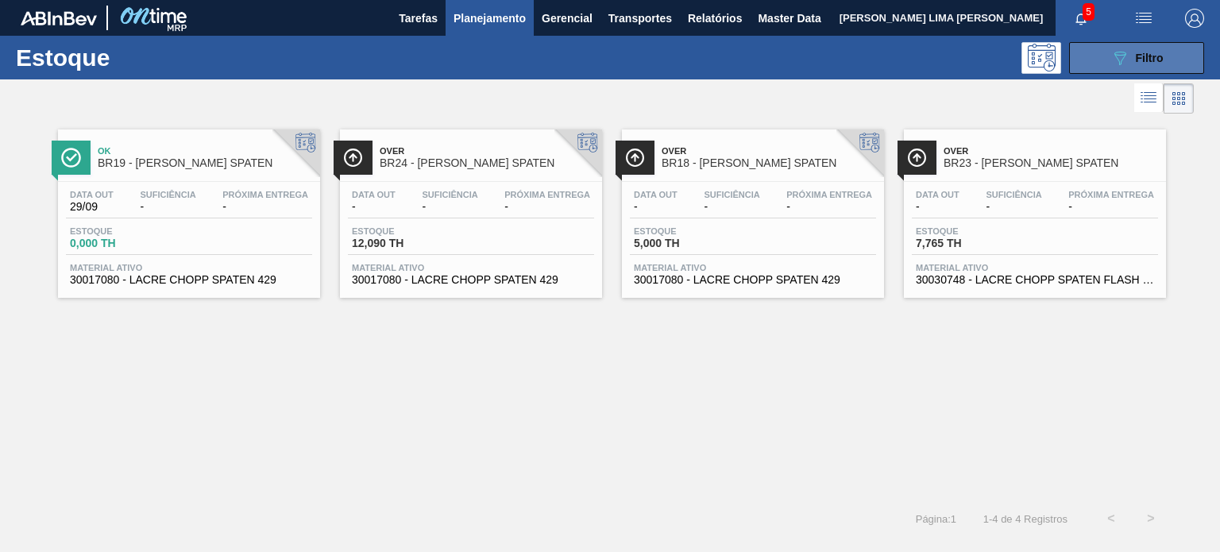
click at [1128, 59] on icon "089F7B8B-B2A5-4AFE-B5C0-19BA573D28AC" at bounding box center [1120, 57] width 19 height 19
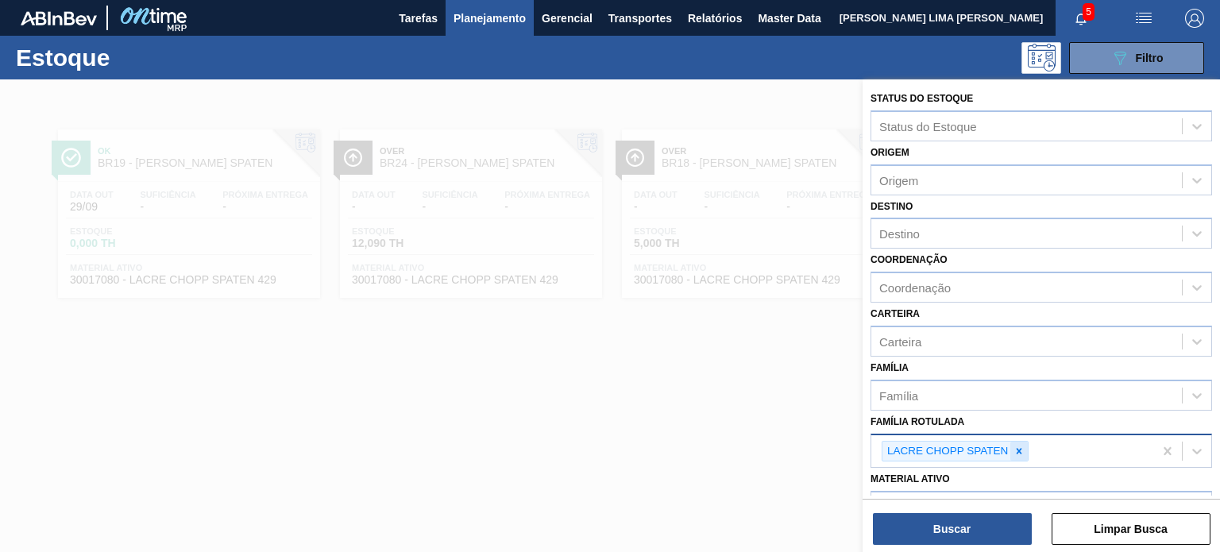
click at [1023, 446] on icon at bounding box center [1019, 451] width 11 height 11
type Rotulada "gca 1l h"
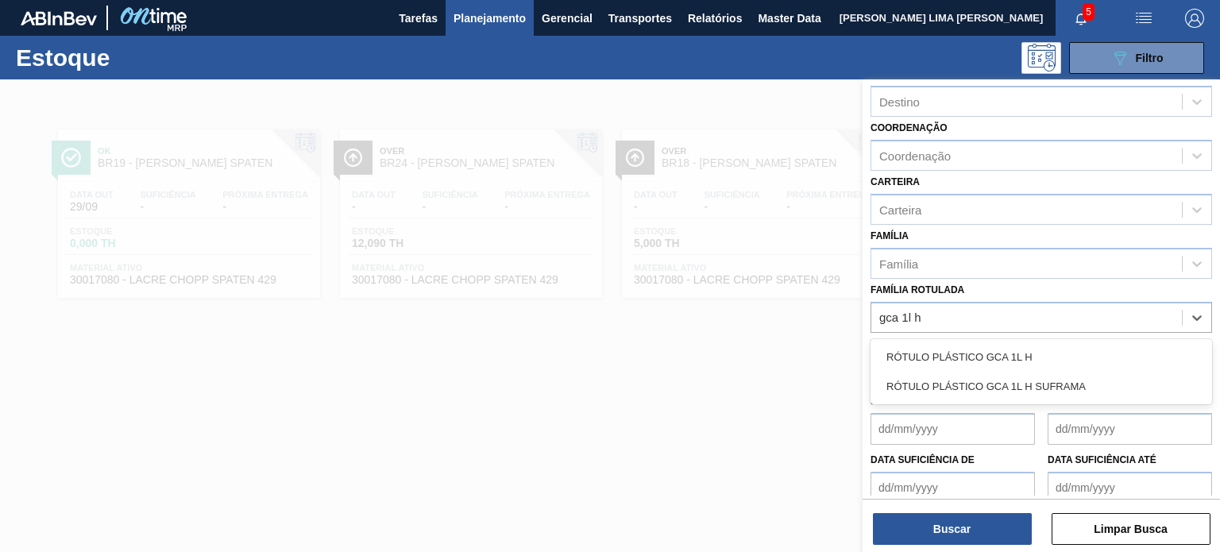
scroll to position [159, 0]
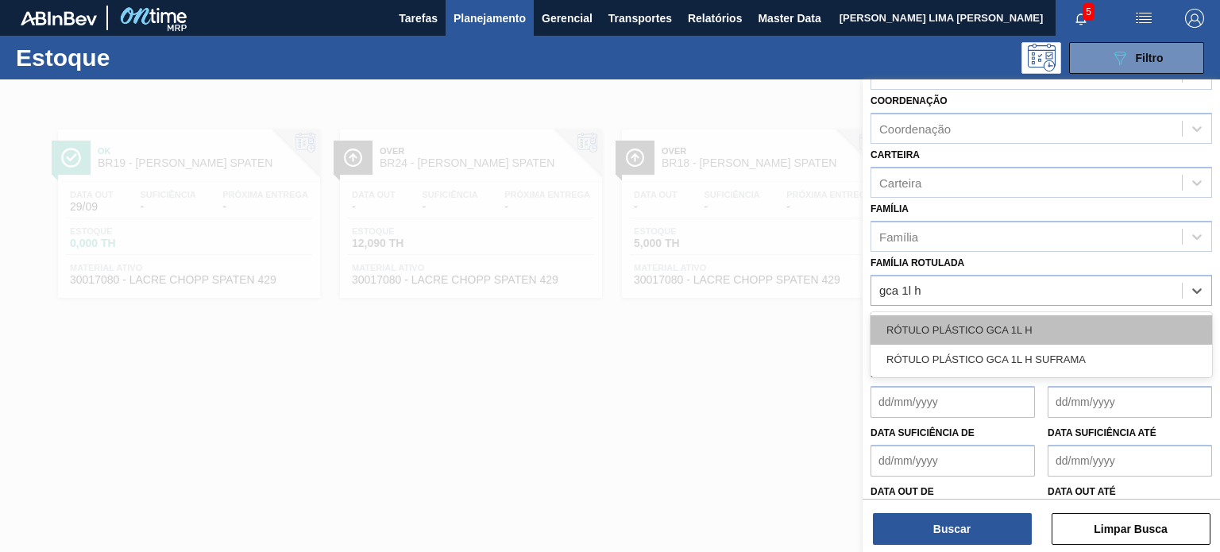
click at [1027, 332] on div "RÓTULO PLÁSTICO GCA 1L H" at bounding box center [1042, 329] width 342 height 29
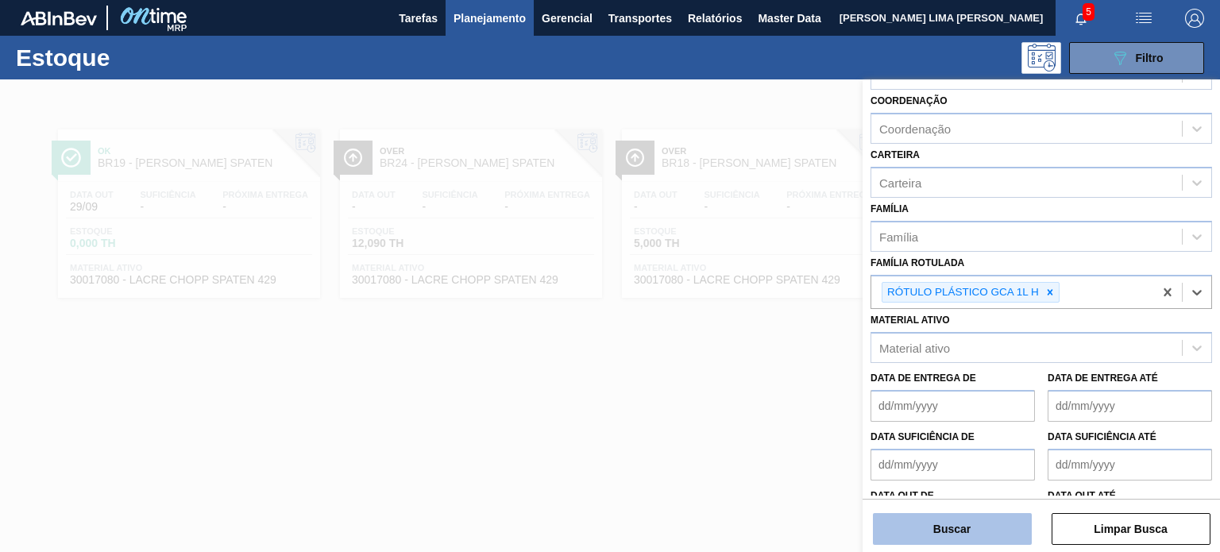
click at [958, 533] on button "Buscar" at bounding box center [952, 529] width 159 height 32
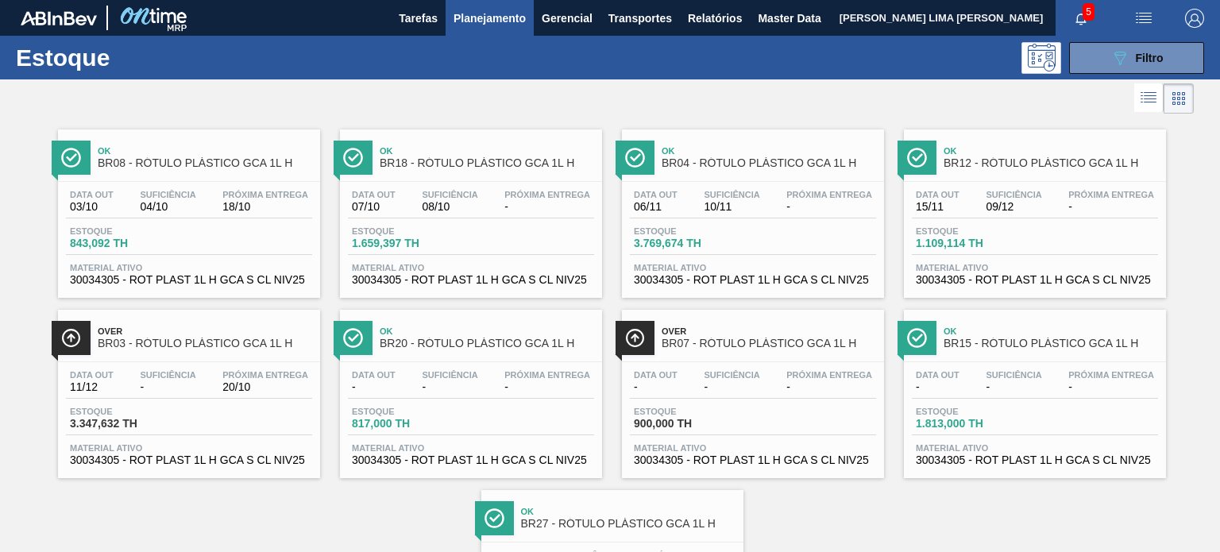
click at [266, 198] on span "Próxima Entrega" at bounding box center [265, 195] width 86 height 10
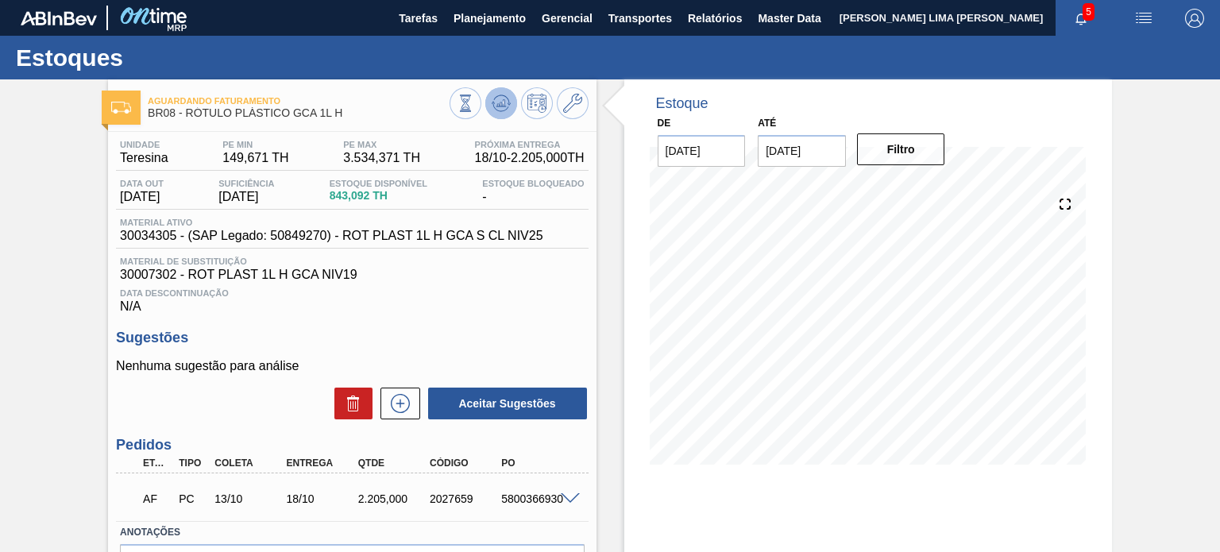
click at [500, 98] on icon at bounding box center [501, 103] width 19 height 19
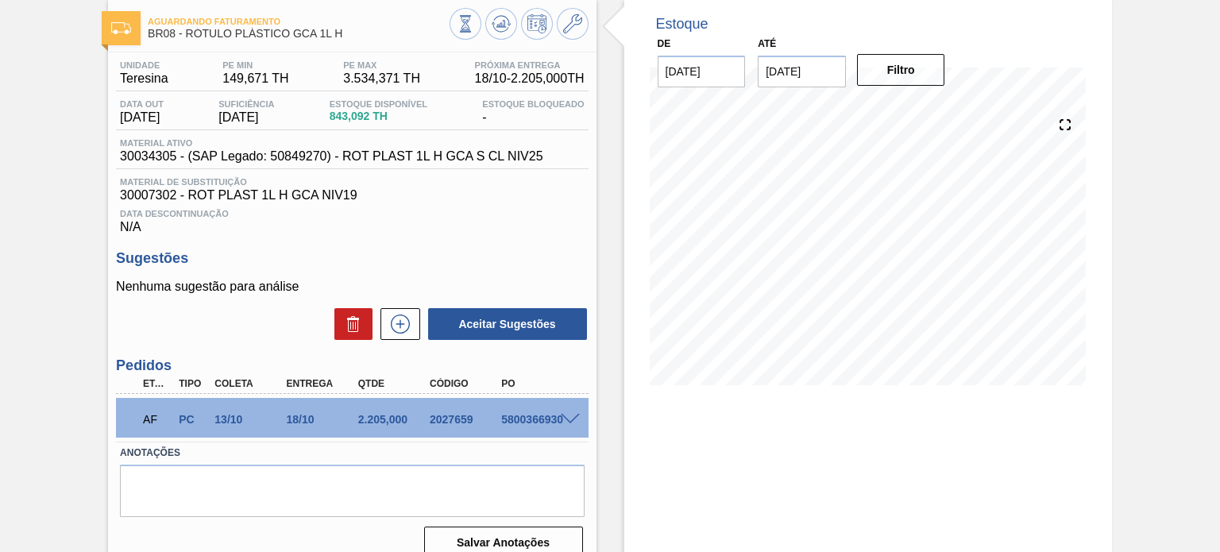
scroll to position [130, 0]
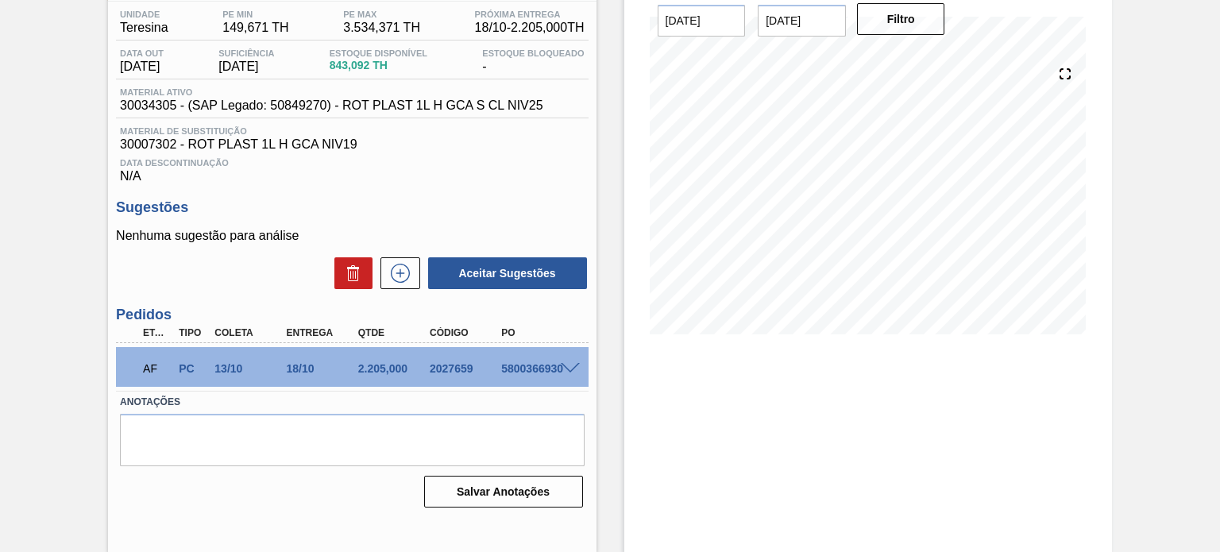
click at [563, 364] on span at bounding box center [570, 369] width 19 height 12
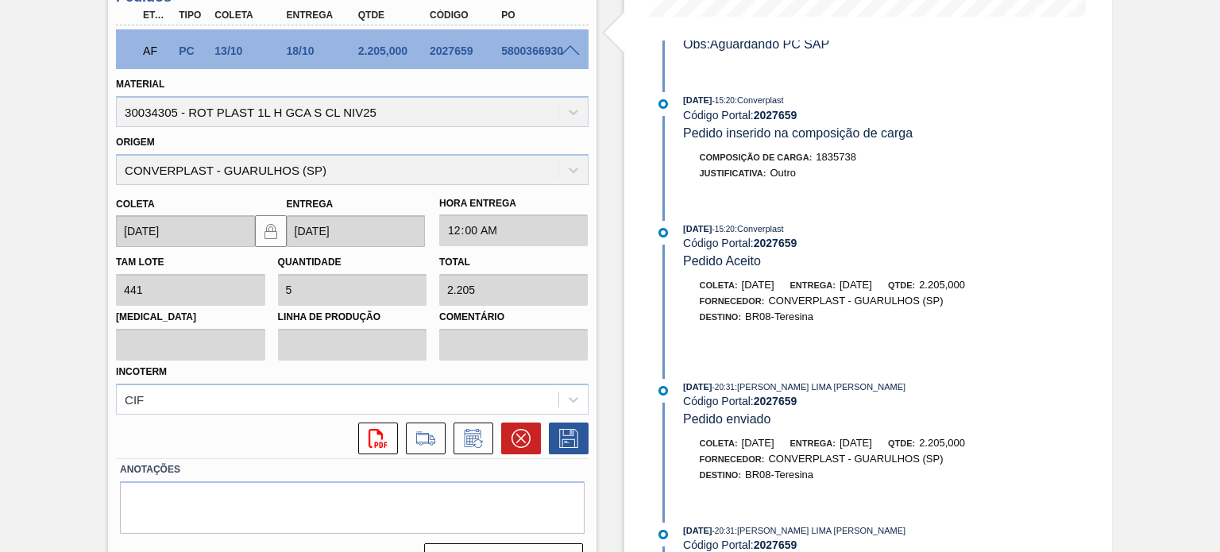
scroll to position [339, 0]
drag, startPoint x: 681, startPoint y: 223, endPoint x: 726, endPoint y: 224, distance: 45.3
click at [726, 224] on div "10/09/2025 - 15:20 : Converplast Código Portal: 2027659 Pedido Aceito" at bounding box center [856, 245] width 409 height 48
click at [712, 224] on span "10/09/2025" at bounding box center [697, 229] width 29 height 10
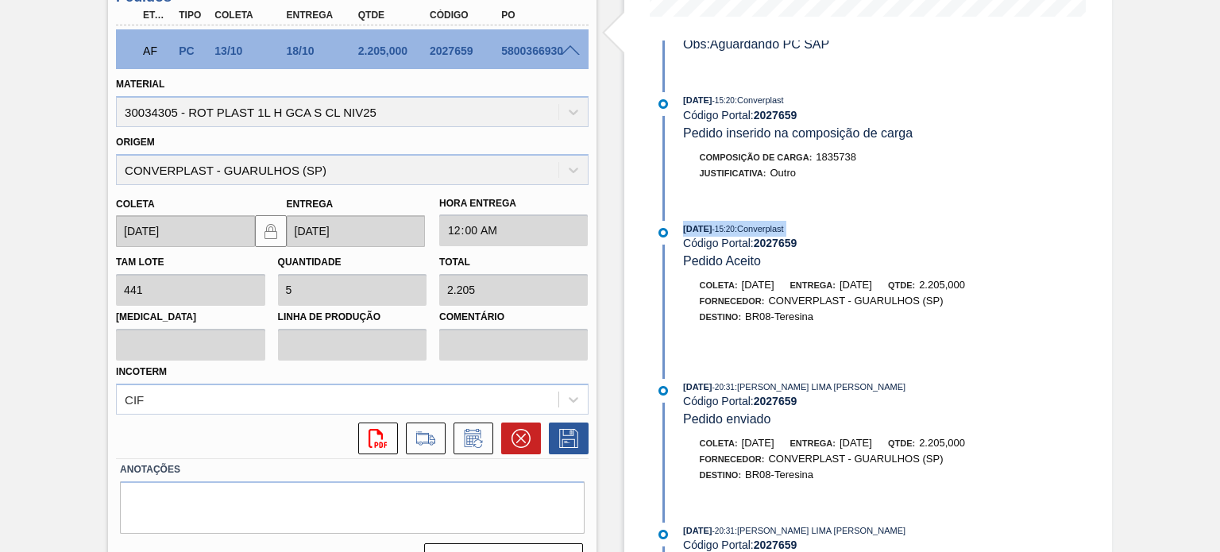
click at [712, 224] on span "10/09/2025" at bounding box center [697, 229] width 29 height 10
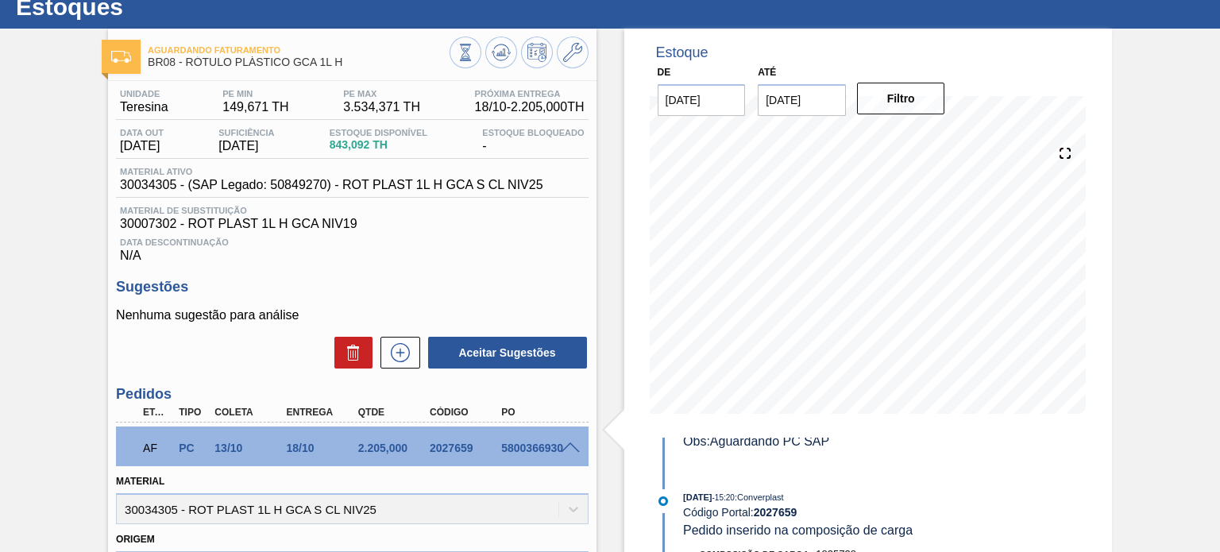
scroll to position [0, 0]
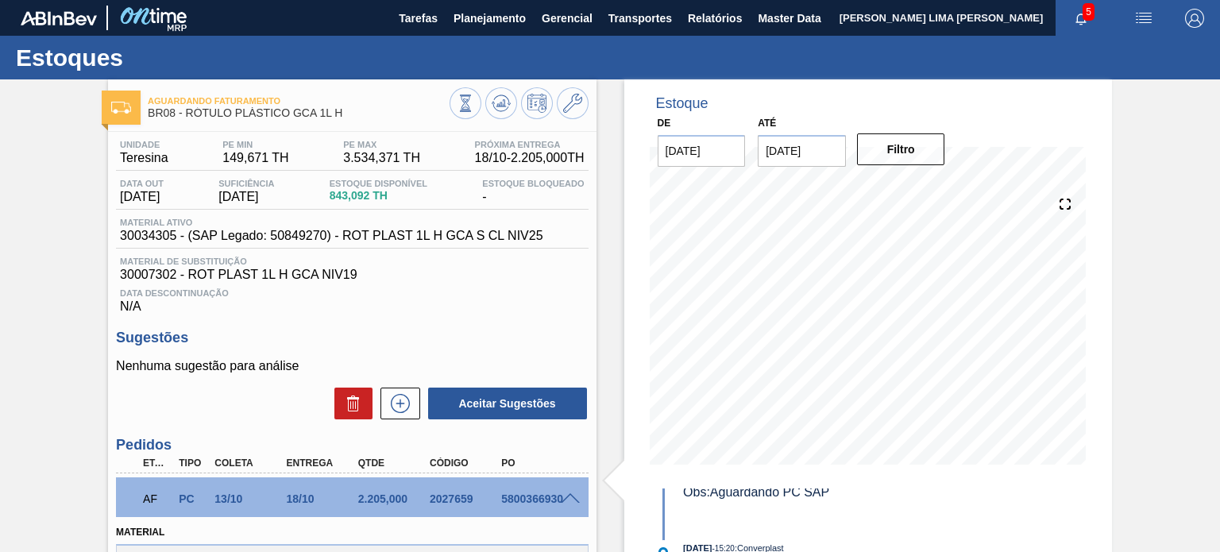
drag, startPoint x: 639, startPoint y: 313, endPoint x: 647, endPoint y: 316, distance: 8.6
click at [639, 313] on div "Estoque De 29/09/2025 Até 31/01/2026 Filtro 02/10 Projeção de Estoque 352.7 Nec…" at bounding box center [868, 283] width 488 height 409
click at [479, 21] on span "Planejamento" at bounding box center [490, 18] width 72 height 19
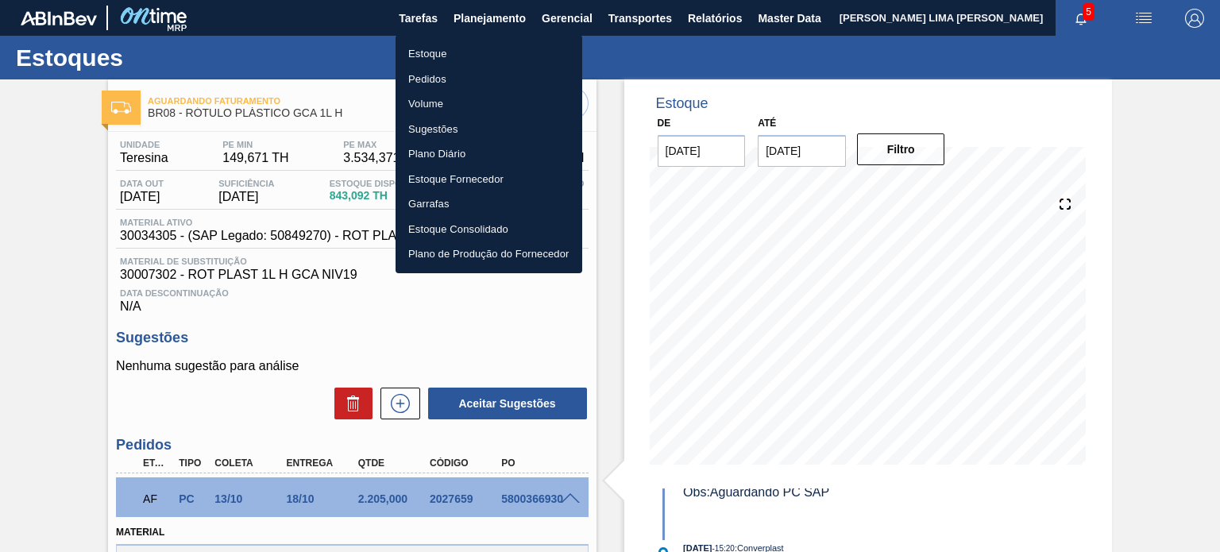
click at [610, 63] on div at bounding box center [610, 276] width 1220 height 552
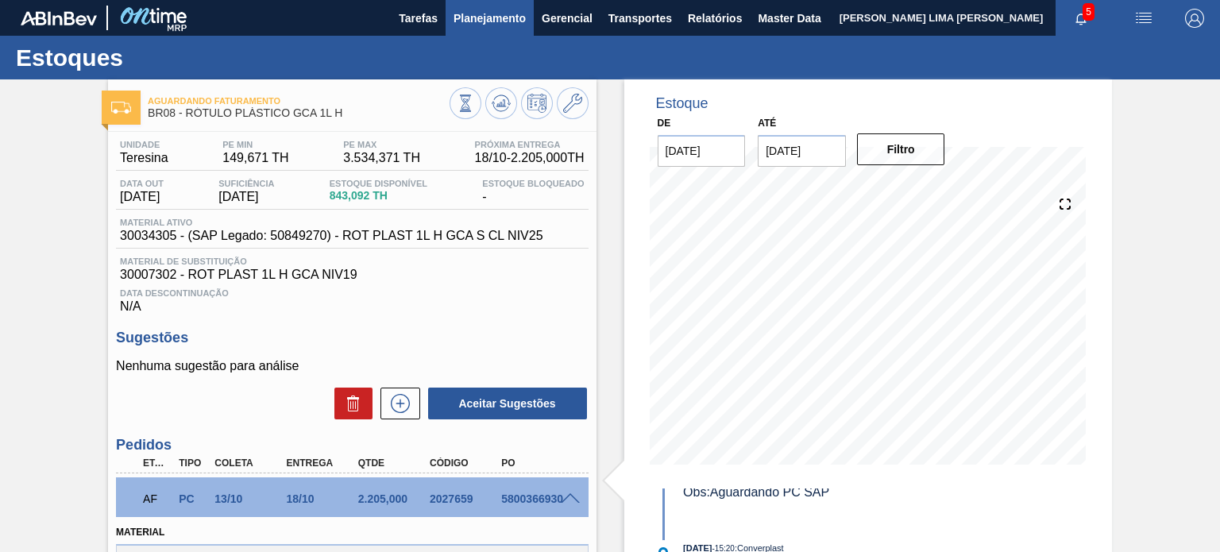
click at [461, 9] on span "Planejamento" at bounding box center [490, 18] width 72 height 19
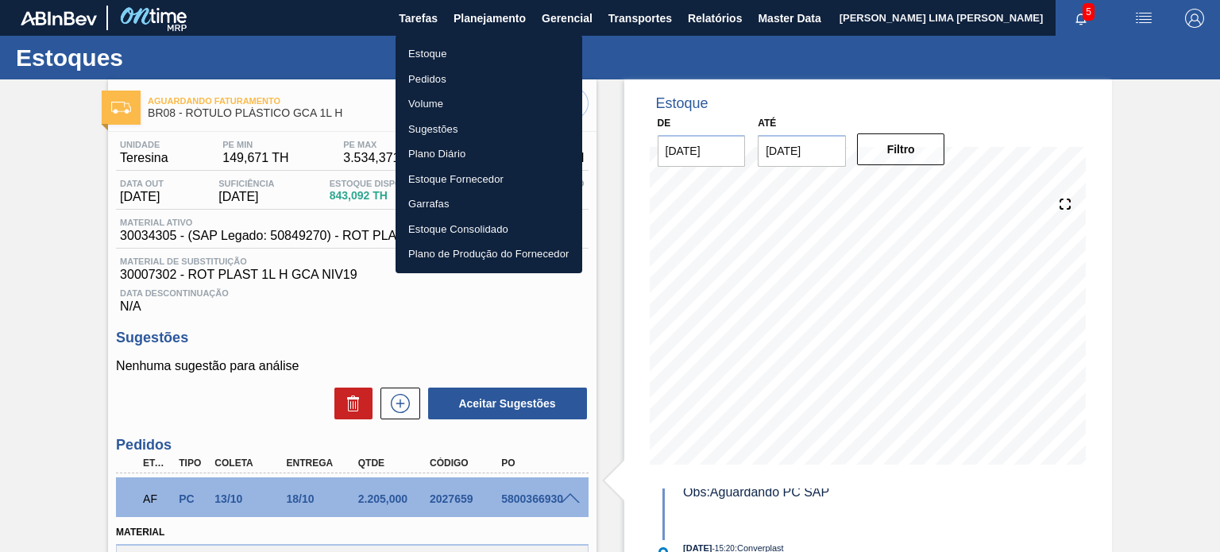
click at [405, 46] on li "Estoque" at bounding box center [489, 53] width 187 height 25
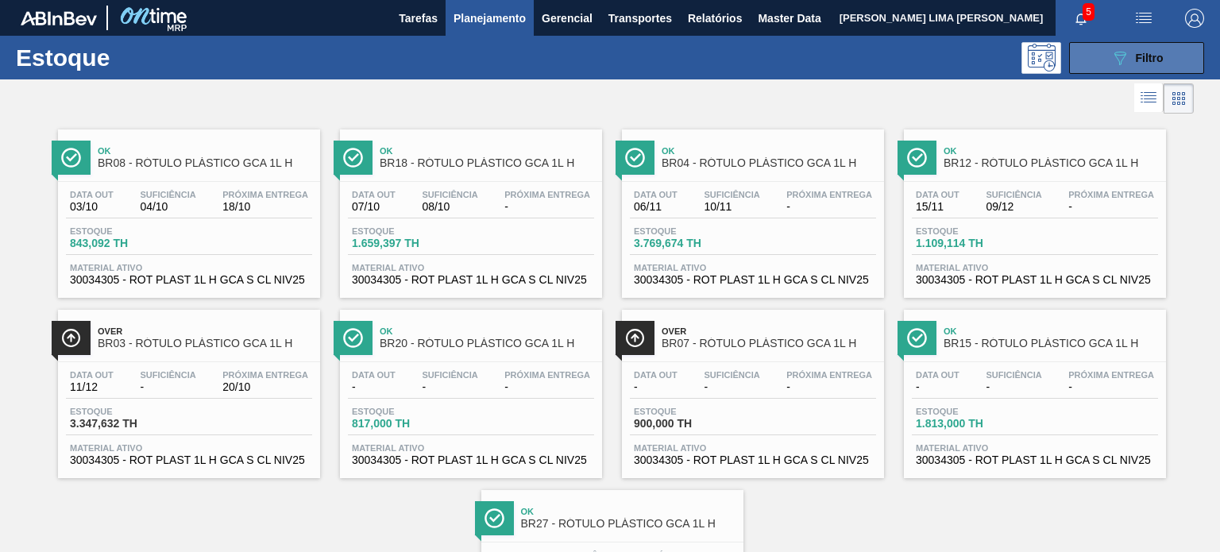
click at [1131, 72] on button "089F7B8B-B2A5-4AFE-B5C0-19BA573D28AC Filtro" at bounding box center [1136, 58] width 135 height 32
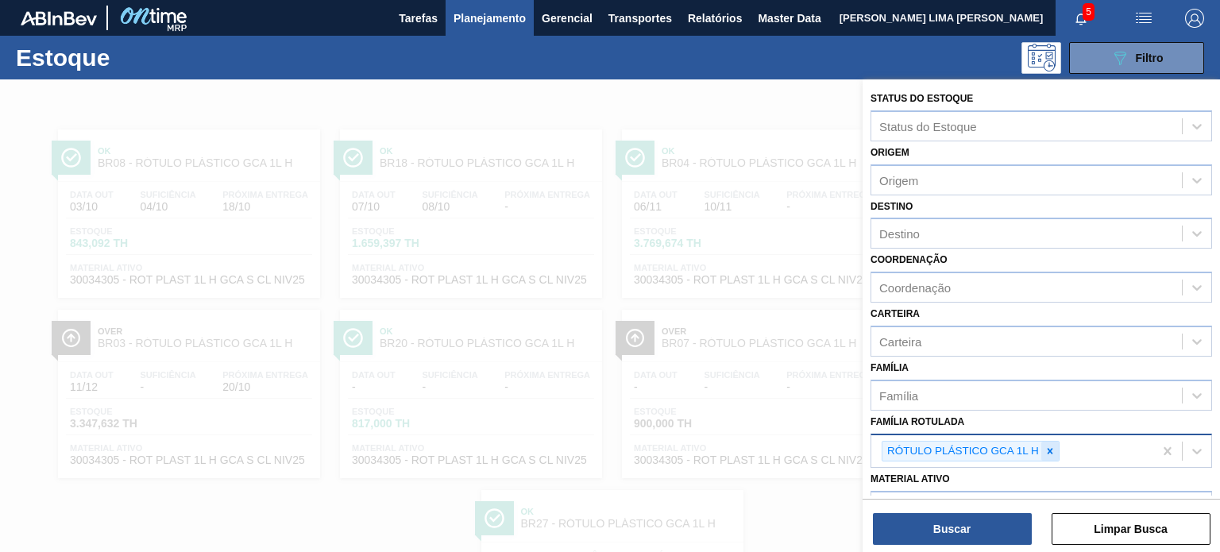
click at [1046, 446] on icon at bounding box center [1050, 451] width 11 height 11
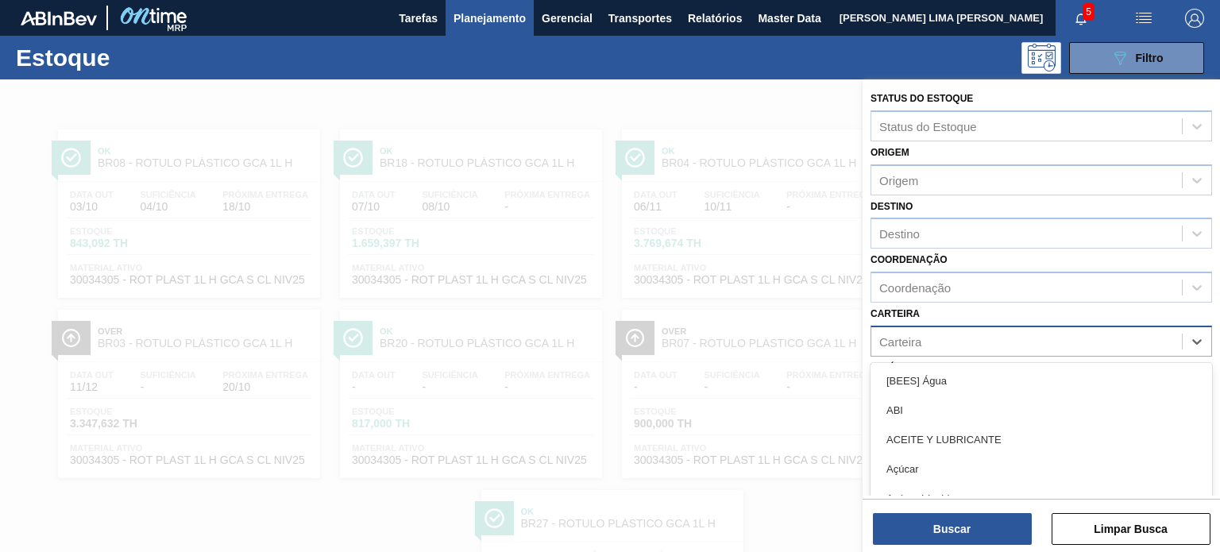
click at [927, 347] on div "Carteira" at bounding box center [1027, 341] width 311 height 23
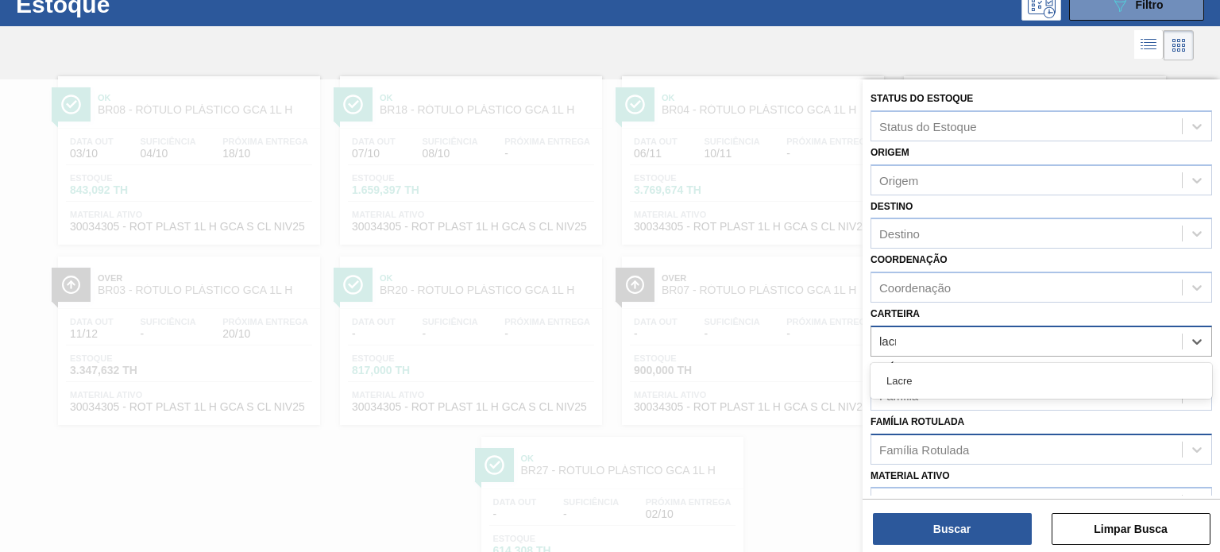
type input "lacre"
click at [938, 380] on div "Lacre" at bounding box center [1042, 380] width 342 height 29
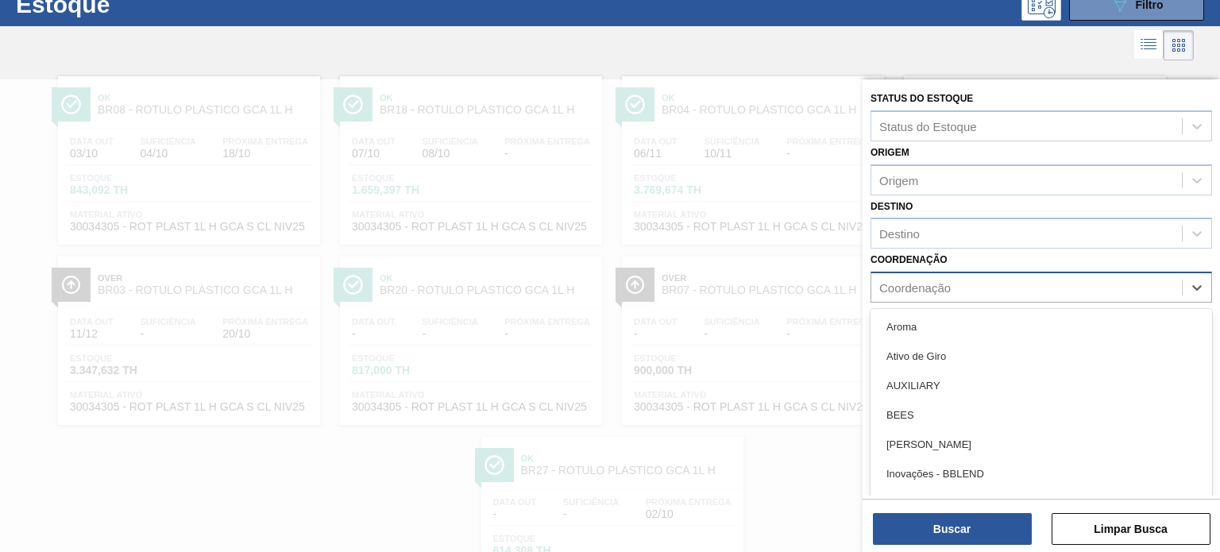
click at [944, 276] on div "Coordenação" at bounding box center [1027, 287] width 311 height 23
type input "pa"
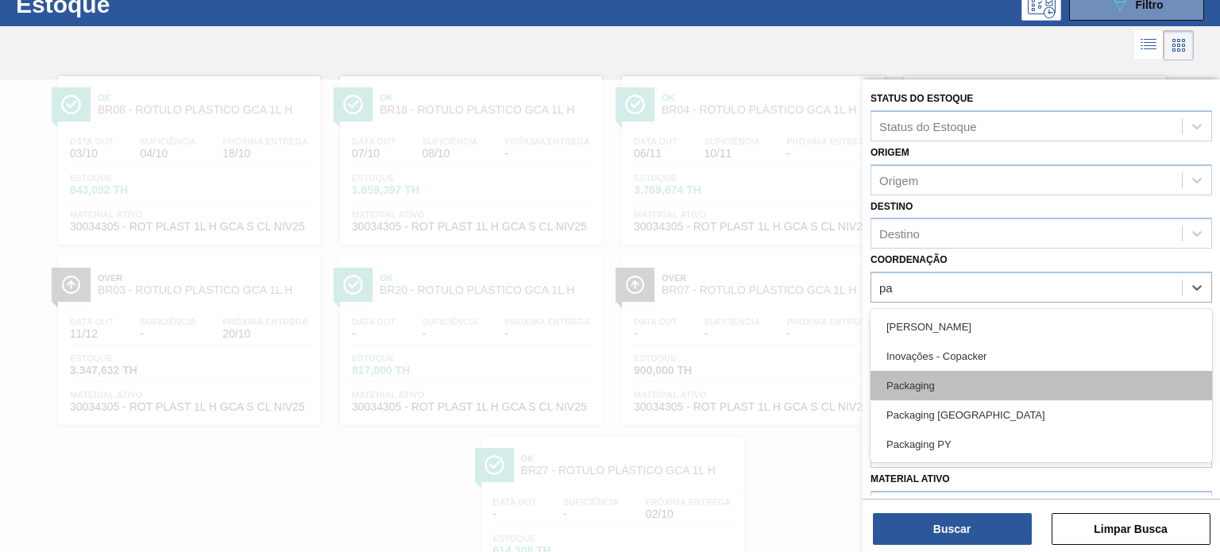
click at [930, 389] on div "Packaging" at bounding box center [1042, 385] width 342 height 29
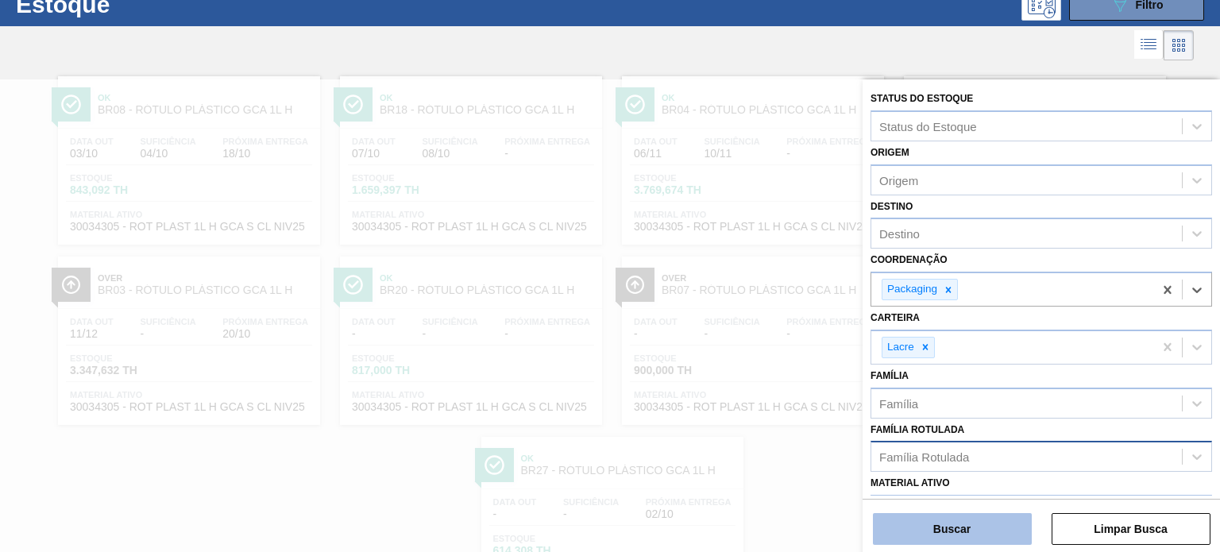
click at [971, 536] on button "Buscar" at bounding box center [952, 529] width 159 height 32
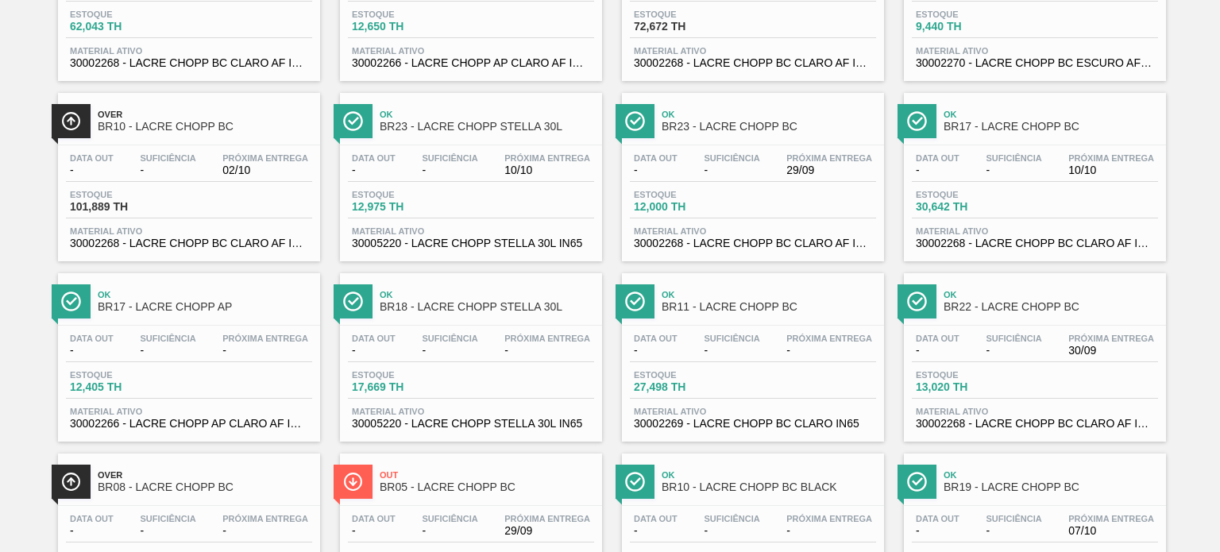
scroll to position [477, 0]
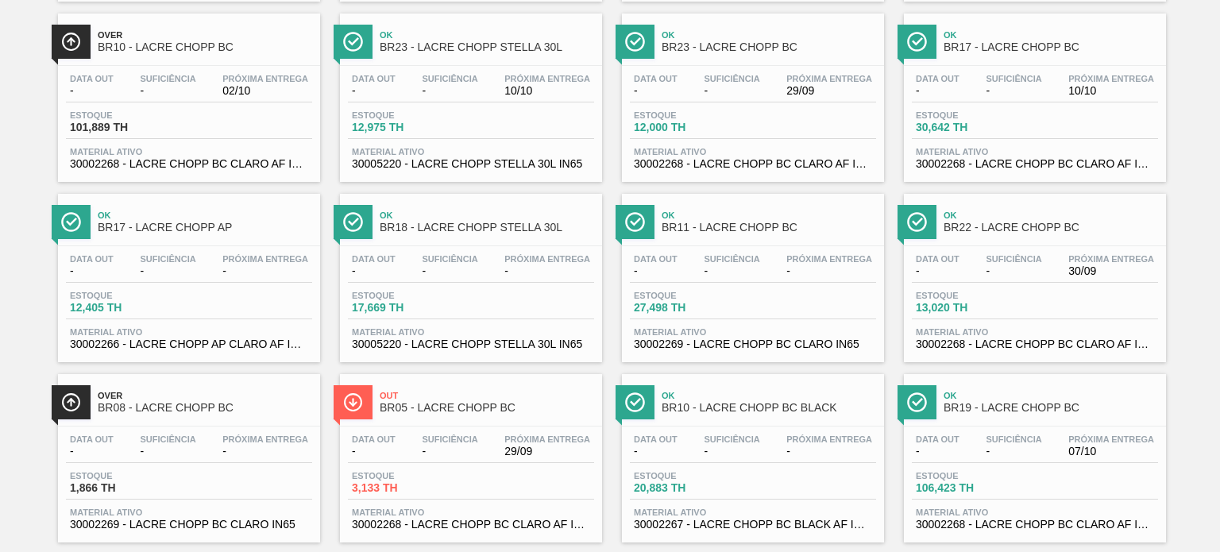
click at [193, 435] on span "Suficiência" at bounding box center [168, 440] width 56 height 10
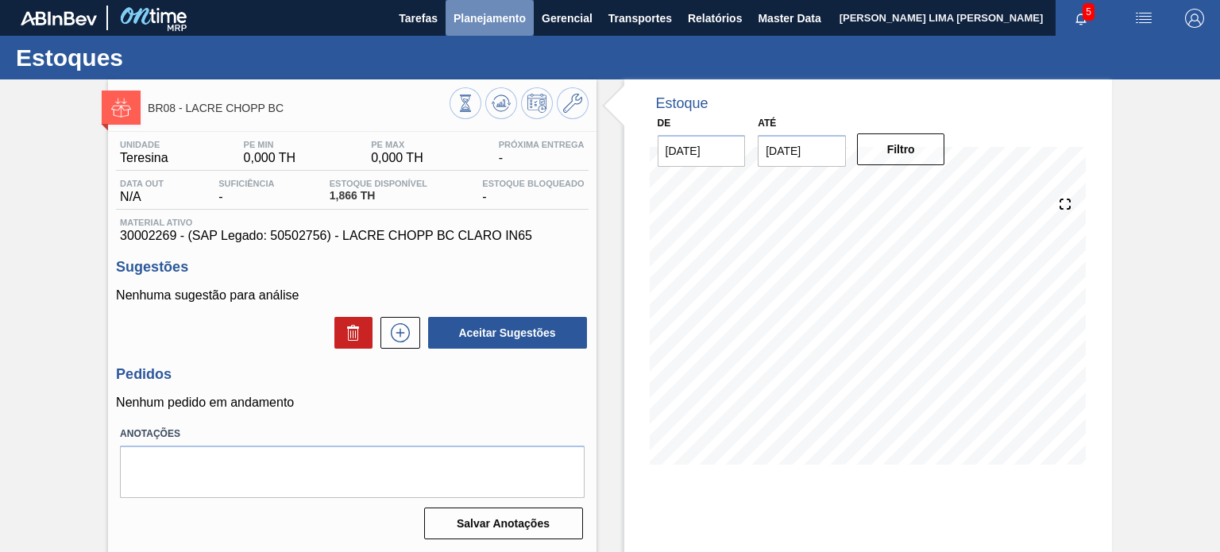
click at [465, 27] on span "Planejamento" at bounding box center [490, 18] width 72 height 19
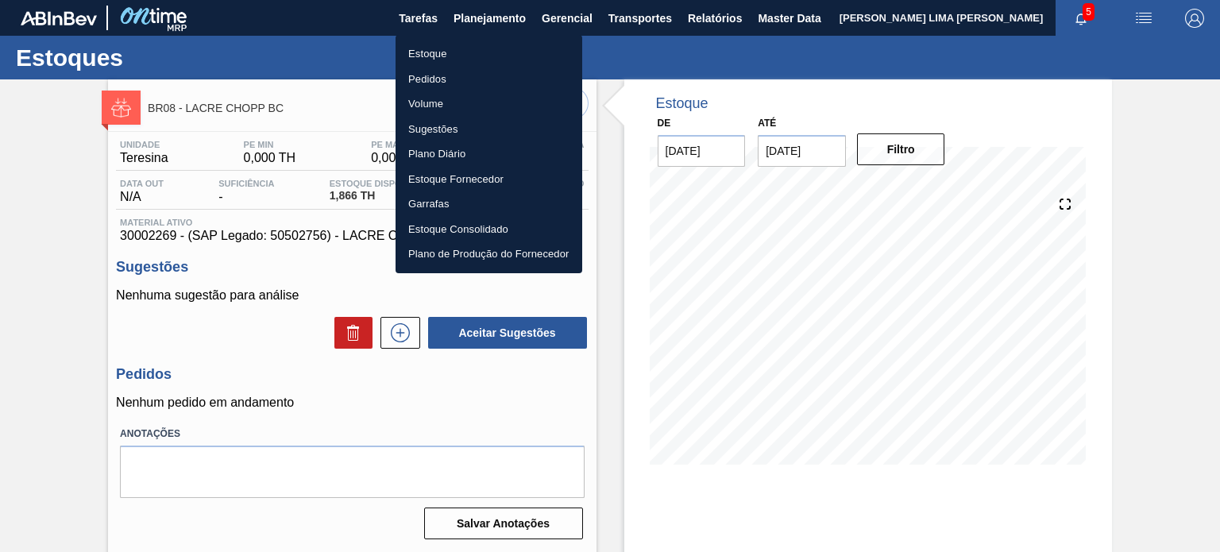
click at [432, 44] on li "Estoque" at bounding box center [489, 53] width 187 height 25
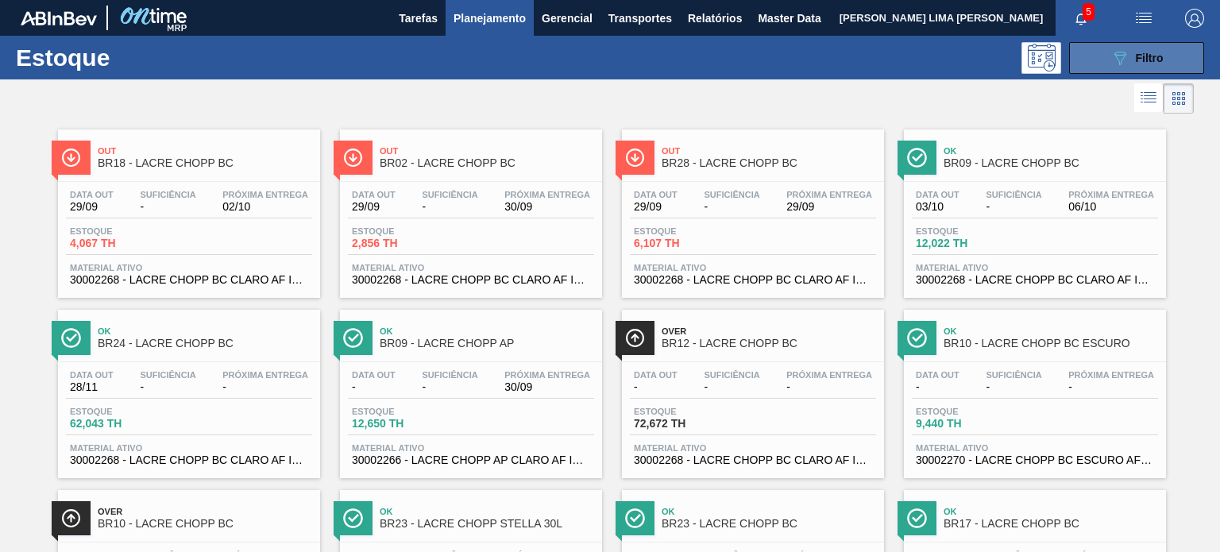
click at [1119, 60] on icon at bounding box center [1121, 59] width 12 height 14
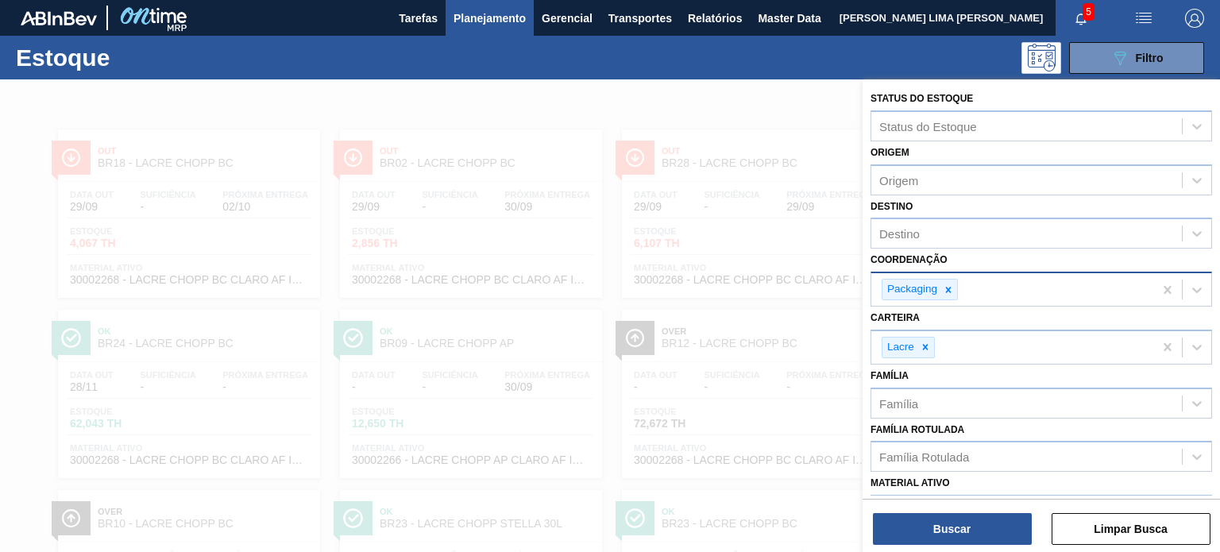
click at [944, 276] on div "Packaging" at bounding box center [1013, 289] width 282 height 33
click at [944, 284] on icon at bounding box center [948, 289] width 11 height 11
click at [925, 349] on div at bounding box center [925, 344] width 17 height 20
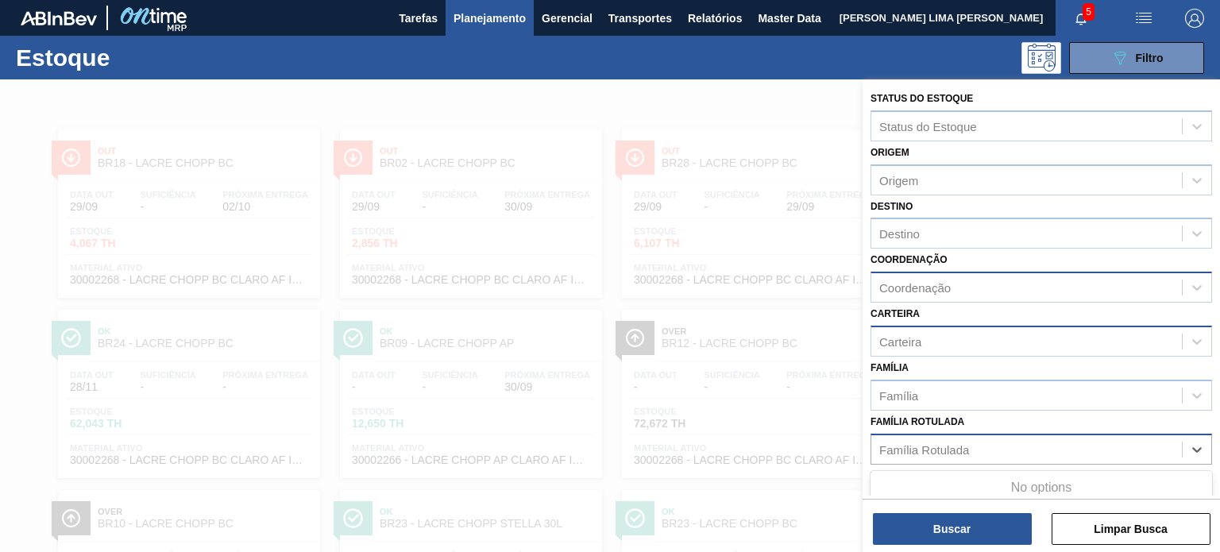
click at [925, 443] on div "Família Rotulada" at bounding box center [925, 450] width 90 height 14
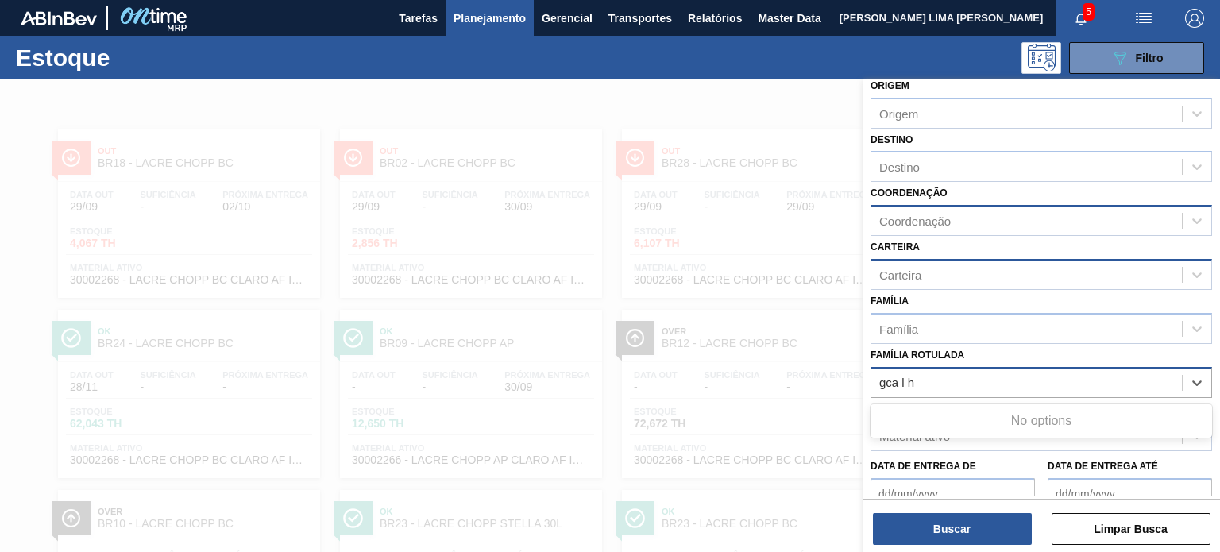
scroll to position [159, 0]
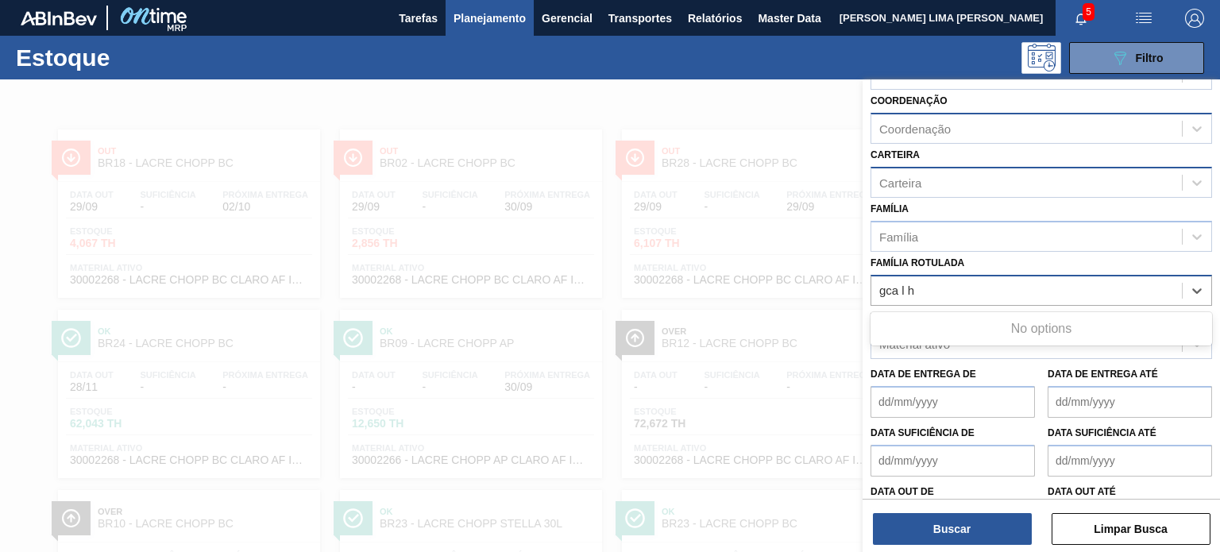
click at [899, 286] on Rotulada "gca l h" at bounding box center [898, 291] width 37 height 14
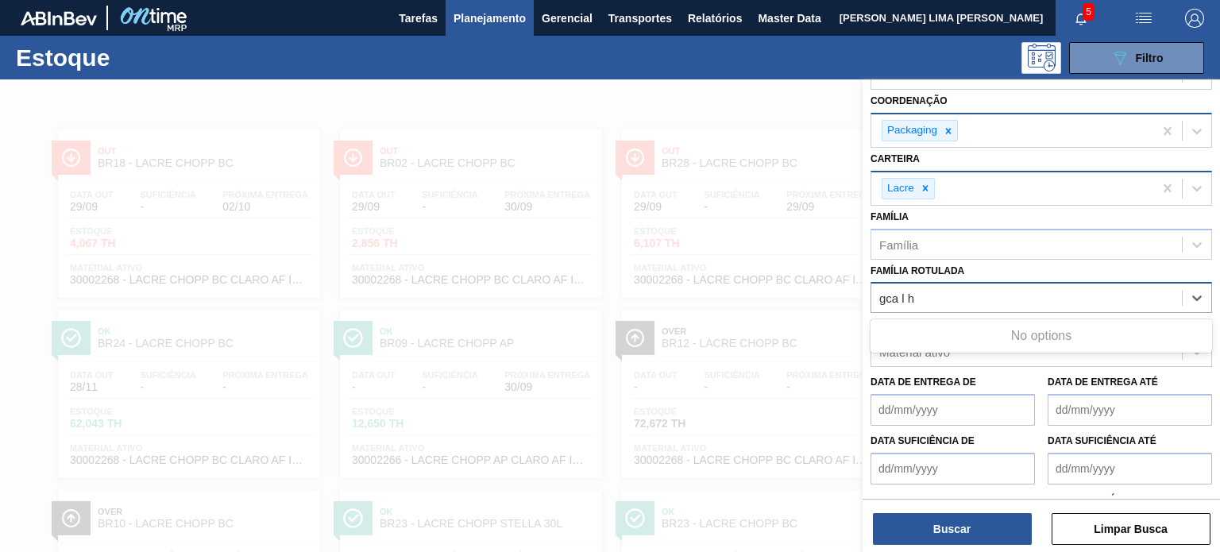
type Rotulada "gca 1l h"
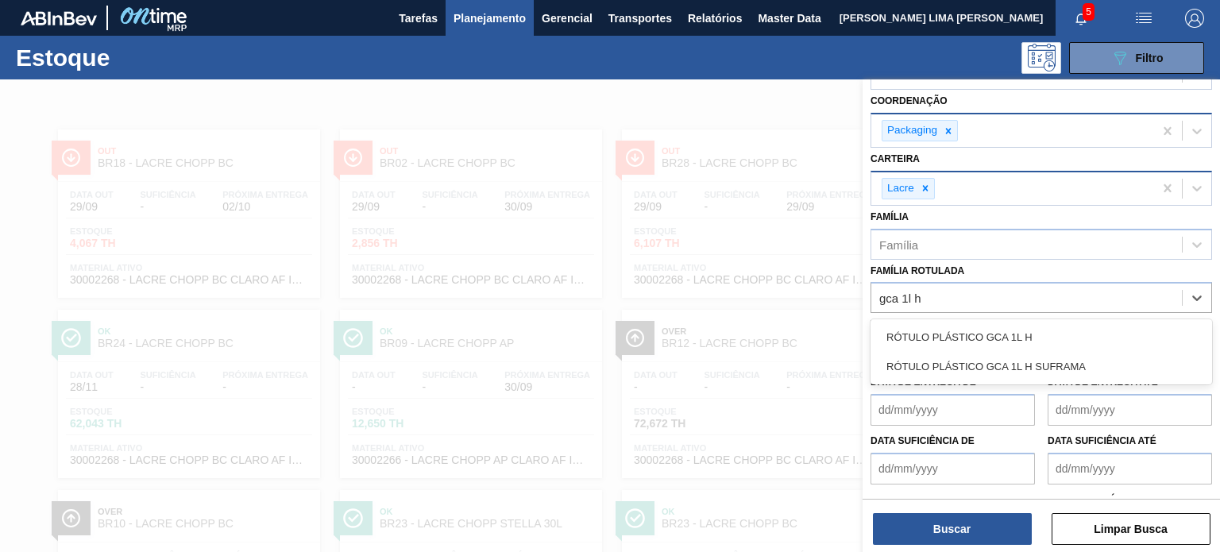
click at [973, 319] on div "RÓTULO PLÁSTICO GCA 1L H RÓTULO PLÁSTICO GCA 1L H SUFRAMA" at bounding box center [1042, 351] width 342 height 65
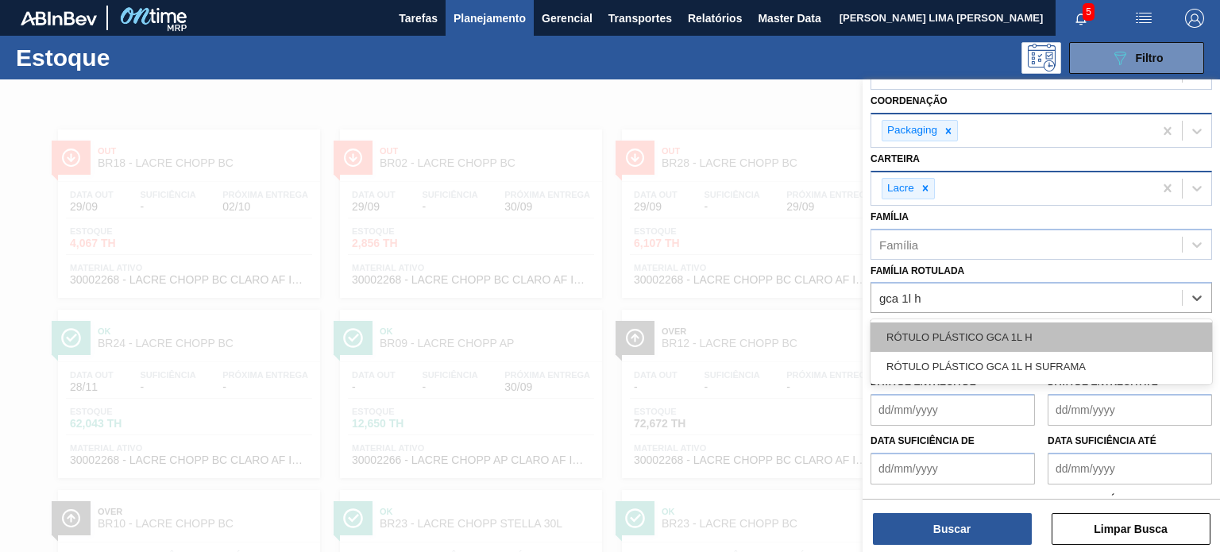
click at [979, 334] on div "RÓTULO PLÁSTICO GCA 1L H" at bounding box center [1042, 337] width 342 height 29
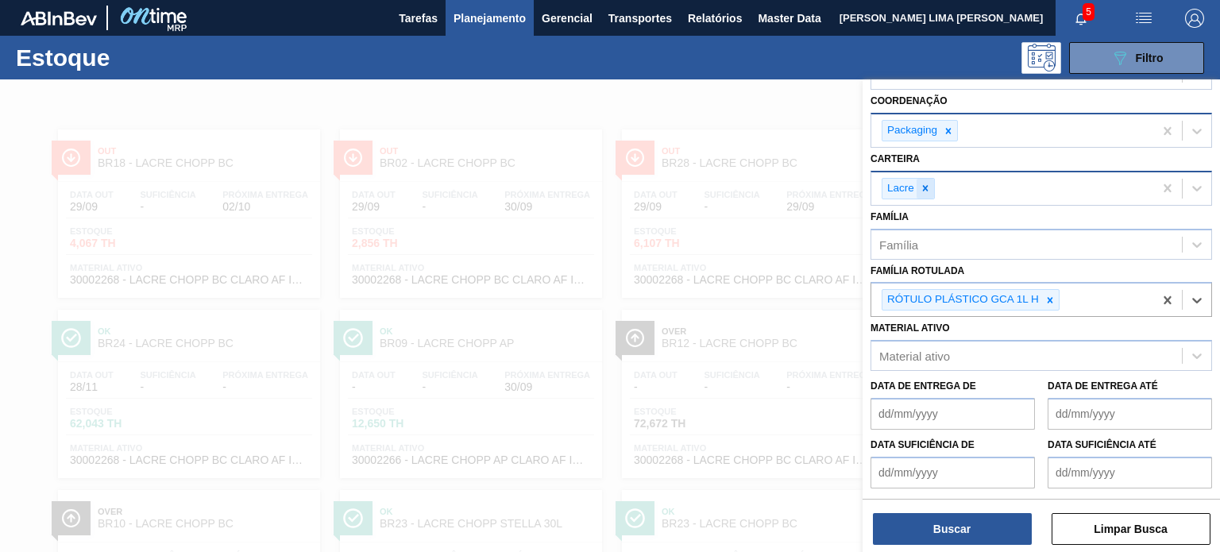
click at [928, 184] on icon at bounding box center [925, 188] width 11 height 11
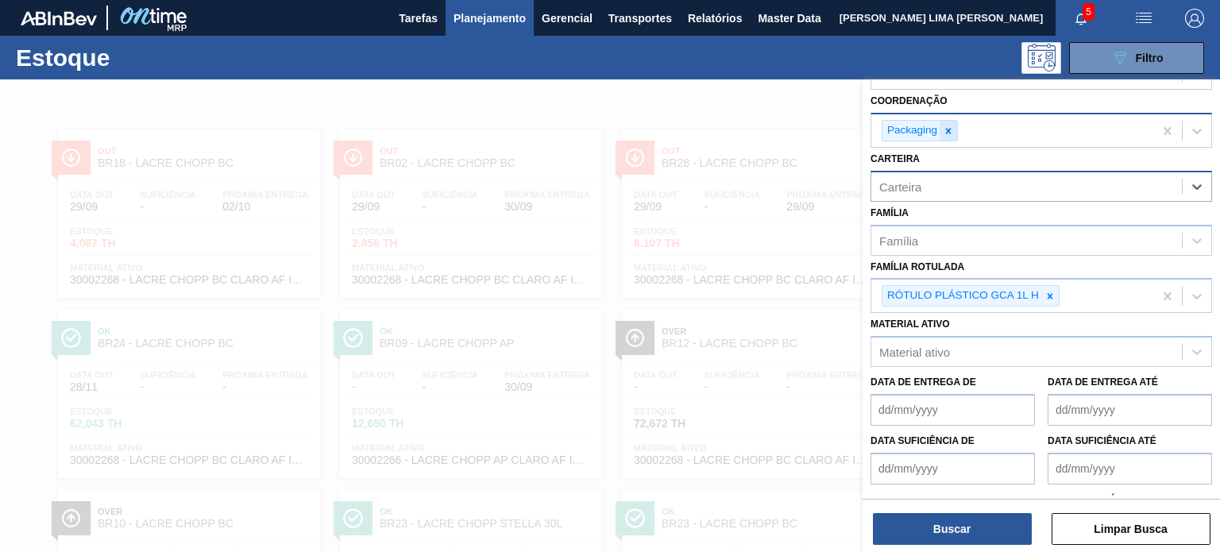
click at [950, 132] on icon at bounding box center [948, 131] width 11 height 11
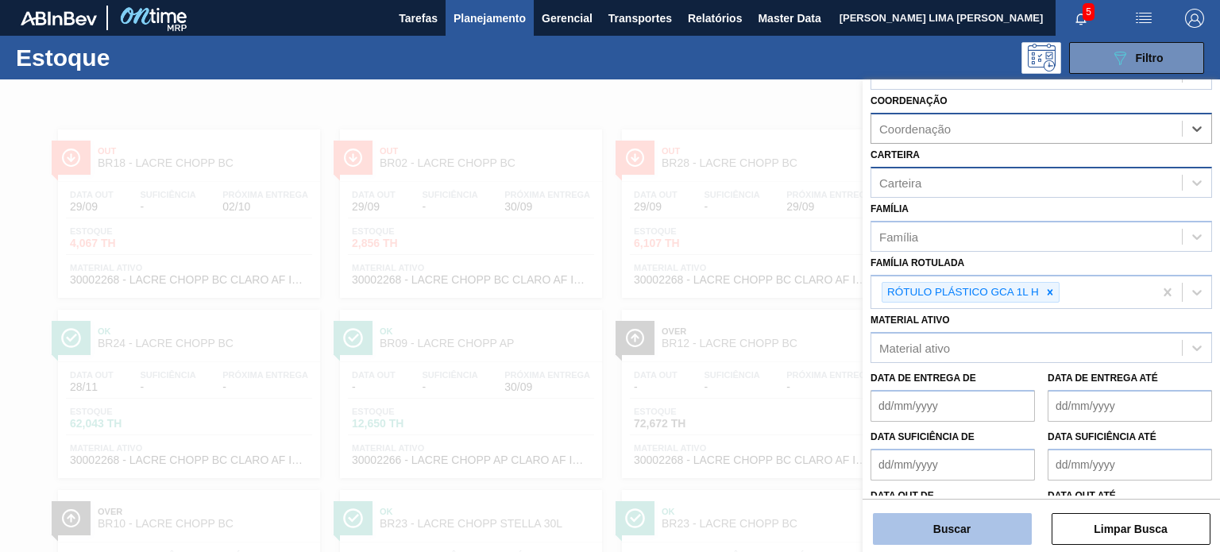
click at [986, 528] on button "Buscar" at bounding box center [952, 529] width 159 height 32
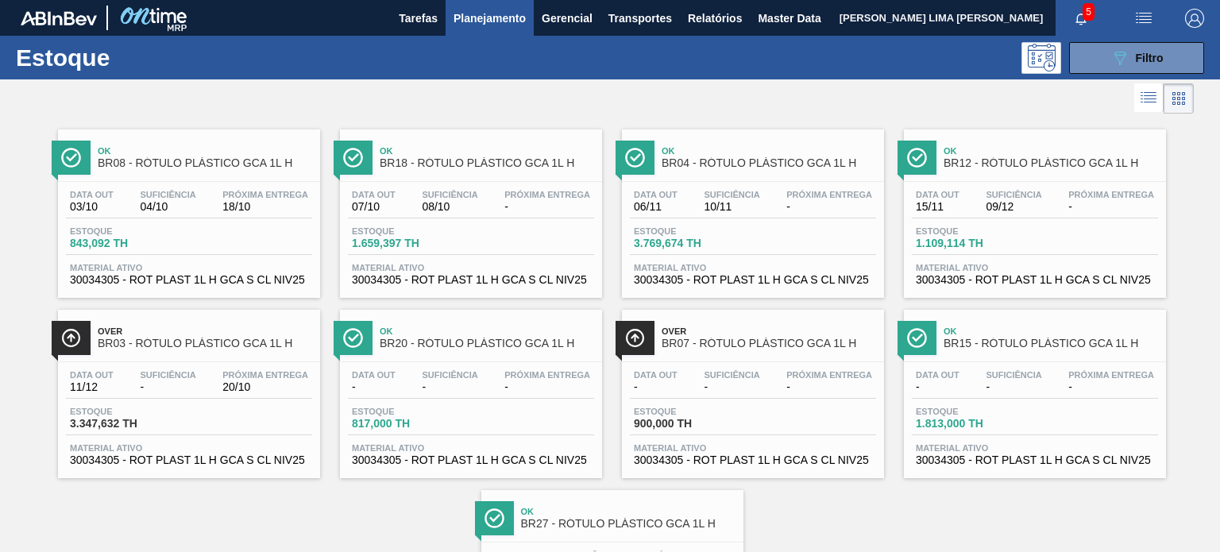
click at [253, 184] on div "Data out 03/10 Suficiência 04/10 Próxima Entrega 18/10 Estoque 843,092 TH Mater…" at bounding box center [189, 236] width 262 height 108
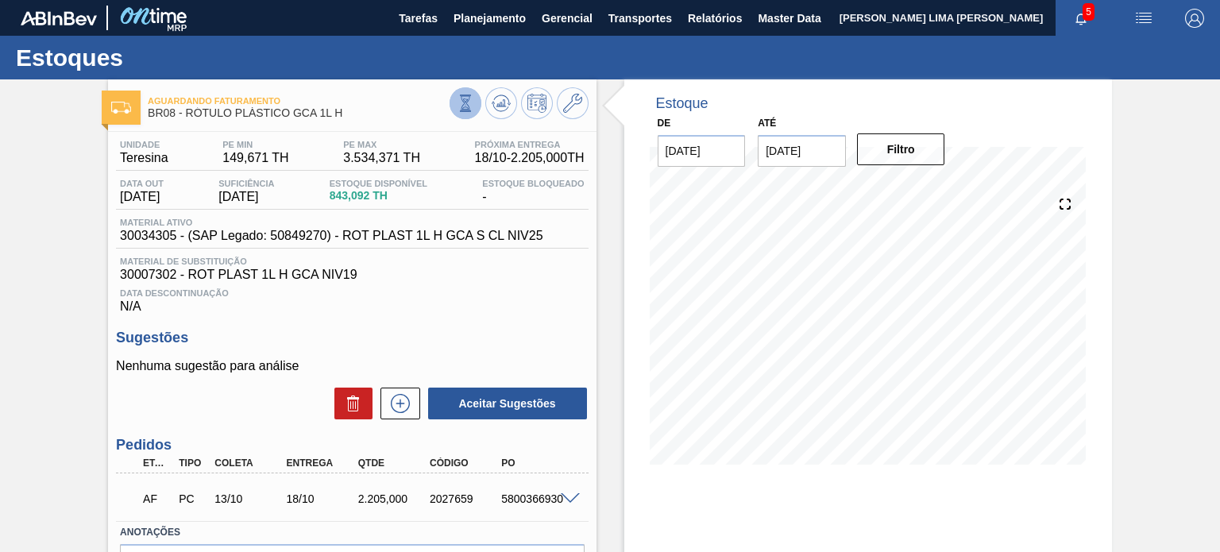
click at [464, 98] on icon at bounding box center [465, 103] width 17 height 17
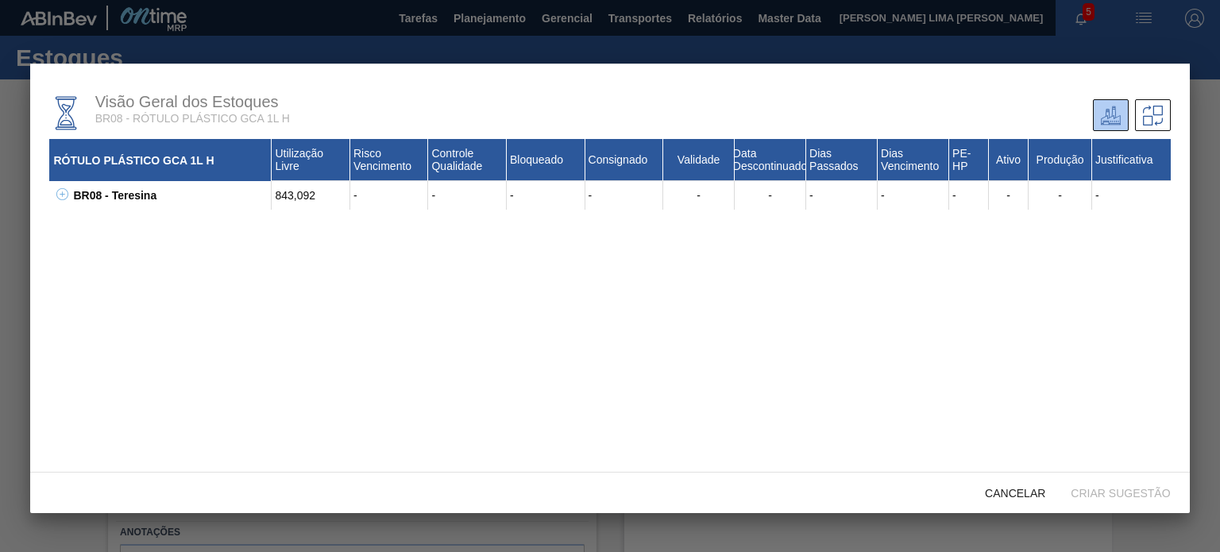
click at [64, 195] on icon at bounding box center [63, 194] width 6 height 1
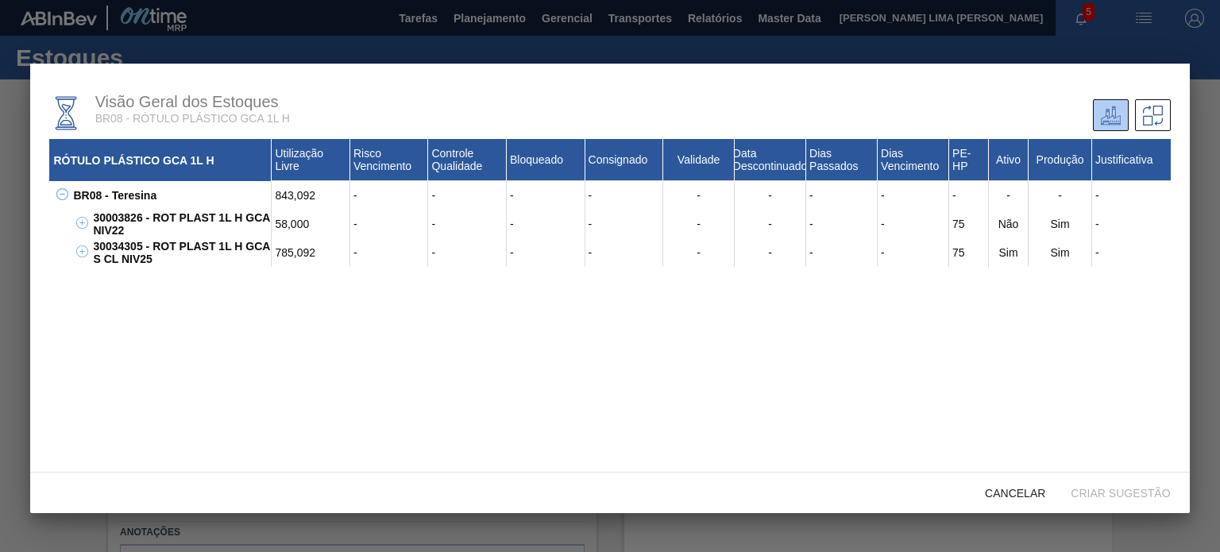
click at [126, 243] on div "30034305 - ROT PLAST 1L H GCA S CL NIV25" at bounding box center [180, 252] width 183 height 29
copy div "30034305"
drag, startPoint x: 276, startPoint y: 250, endPoint x: 311, endPoint y: 250, distance: 35.0
click at [311, 250] on div "785,092" at bounding box center [311, 252] width 79 height 29
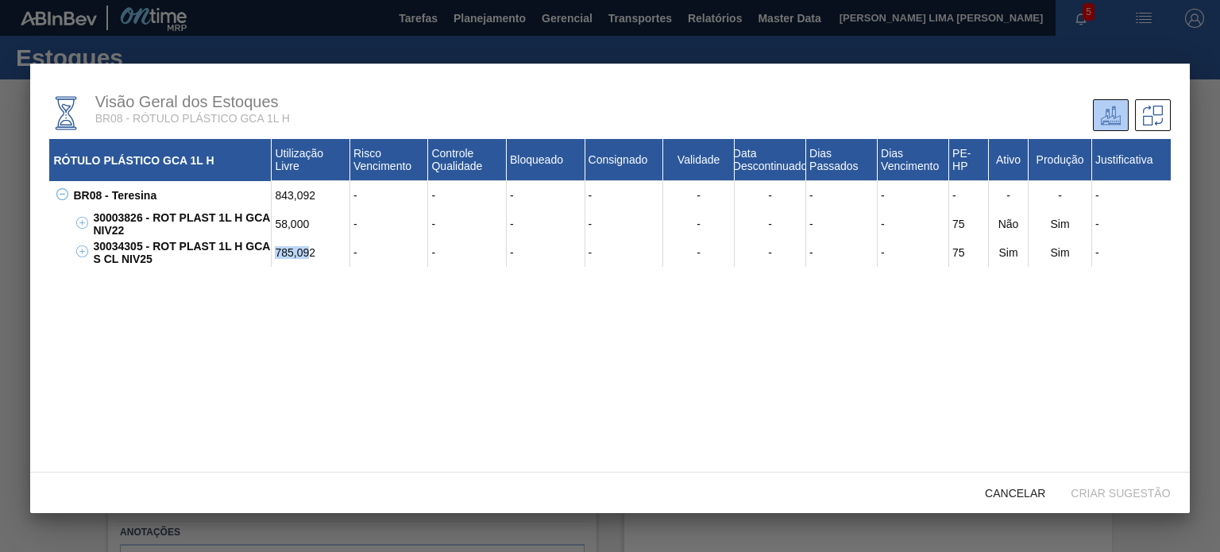
click at [311, 250] on div "785,092" at bounding box center [311, 252] width 79 height 29
click at [320, 250] on div "785,092" at bounding box center [311, 252] width 79 height 29
click at [1024, 487] on span "Cancelar" at bounding box center [1016, 493] width 86 height 13
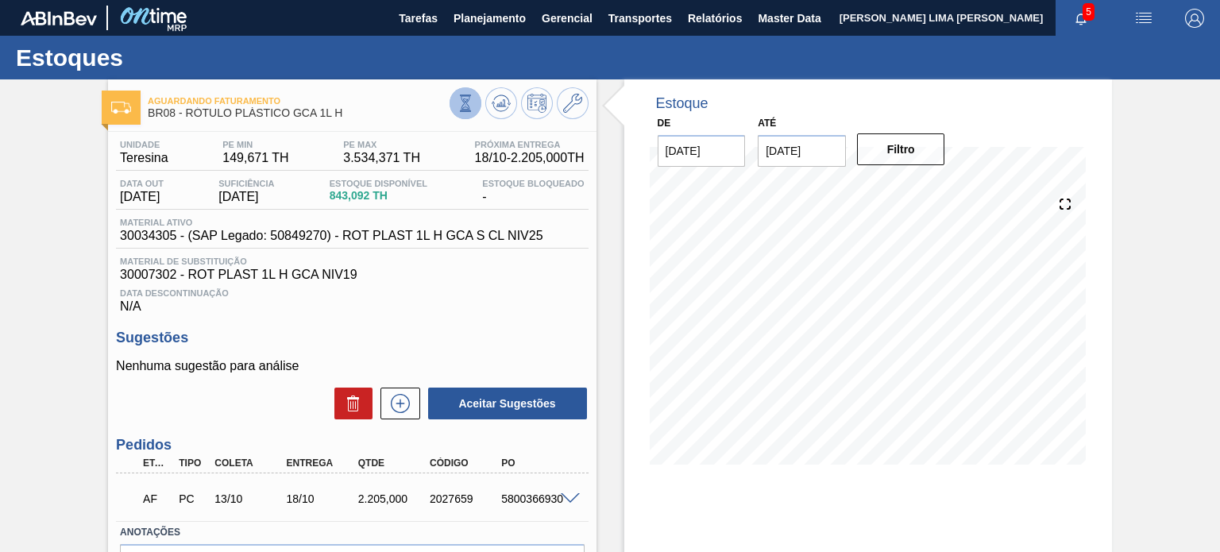
click at [453, 110] on button at bounding box center [466, 103] width 32 height 32
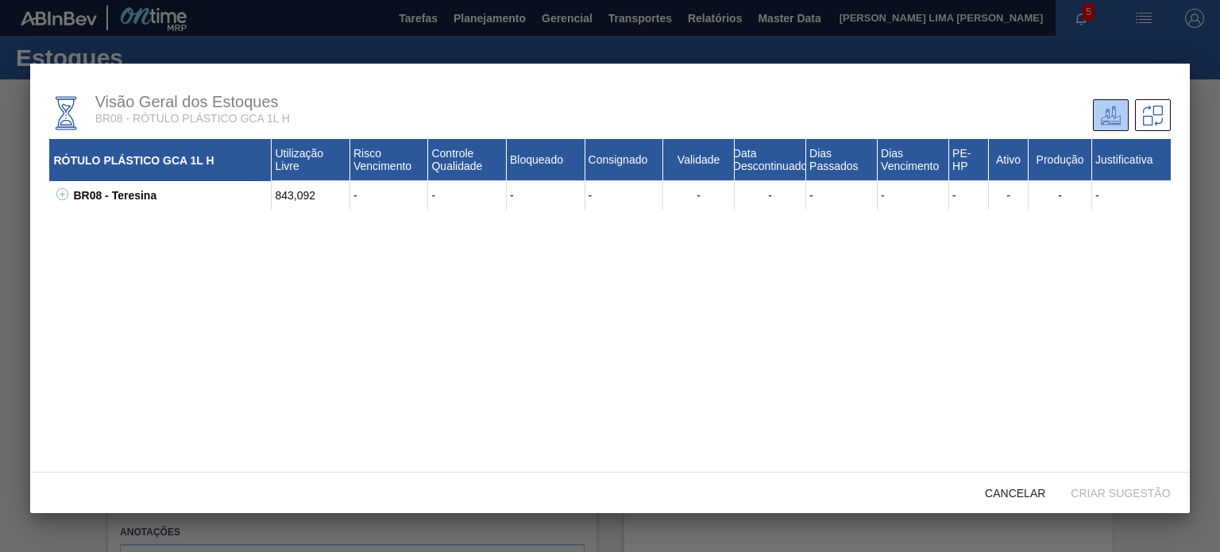
click at [54, 199] on button at bounding box center [60, 196] width 16 height 16
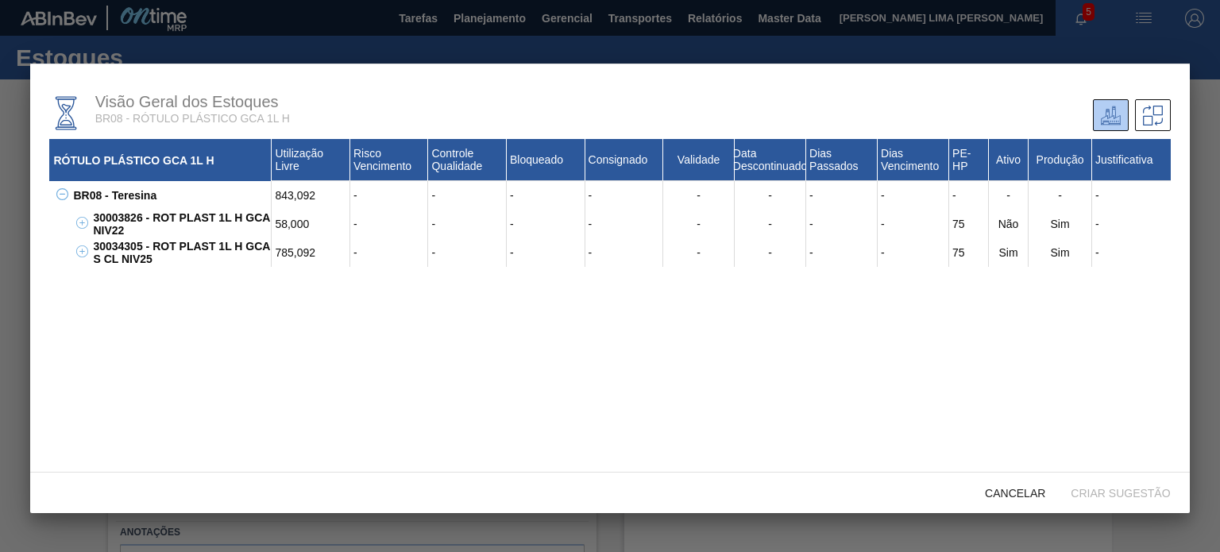
click at [106, 214] on div "30003826 - ROT PLAST 1L H GCA NIV22" at bounding box center [180, 224] width 183 height 29
copy div "30003826"
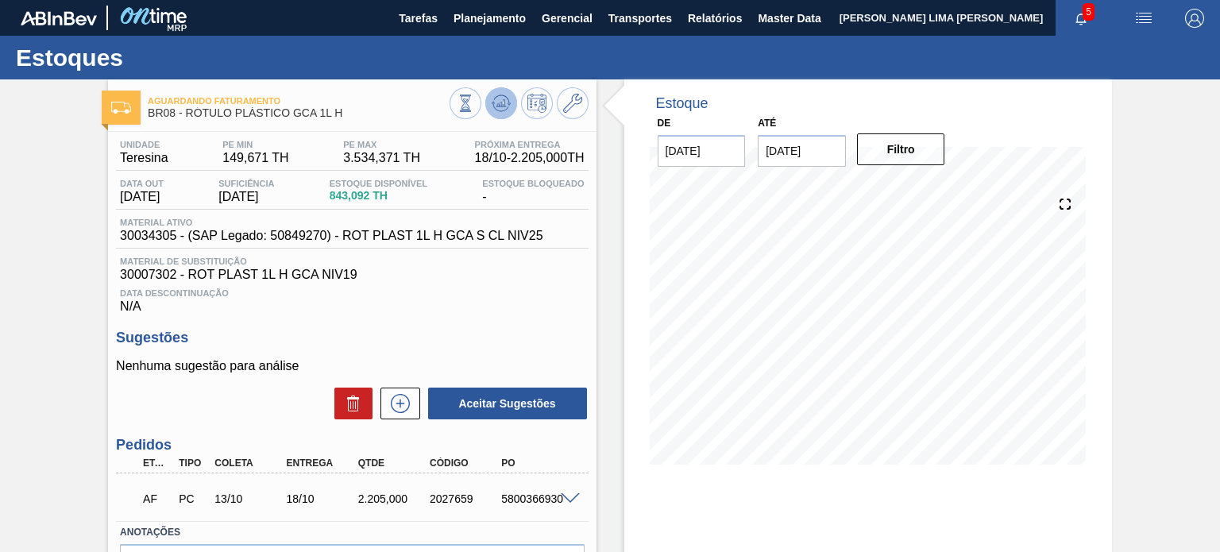
click at [498, 110] on icon at bounding box center [501, 107] width 16 height 8
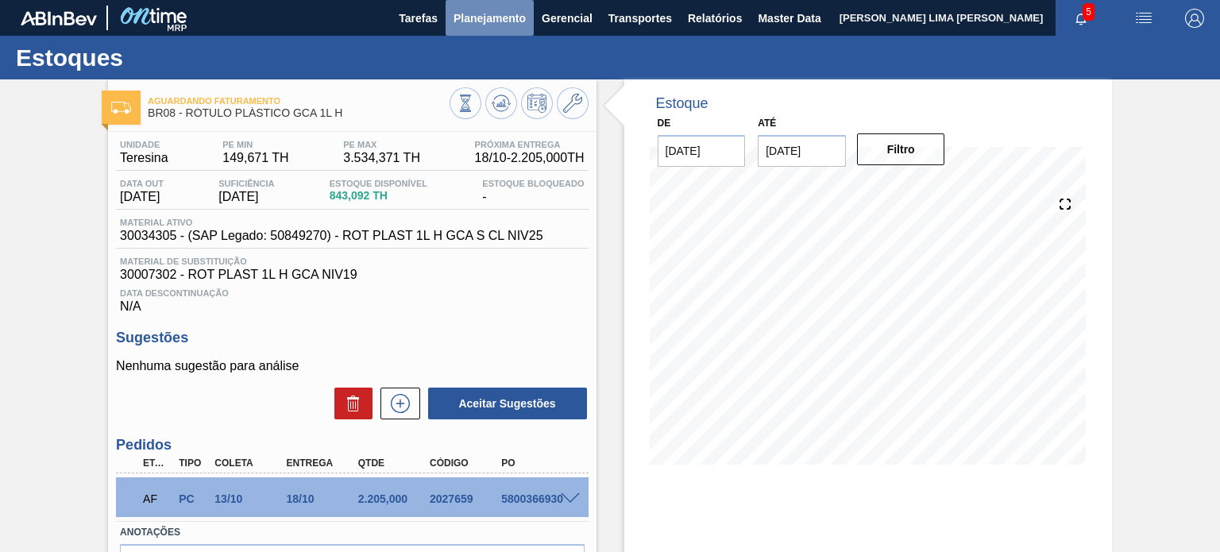
click at [496, 21] on span "Planejamento" at bounding box center [490, 18] width 72 height 19
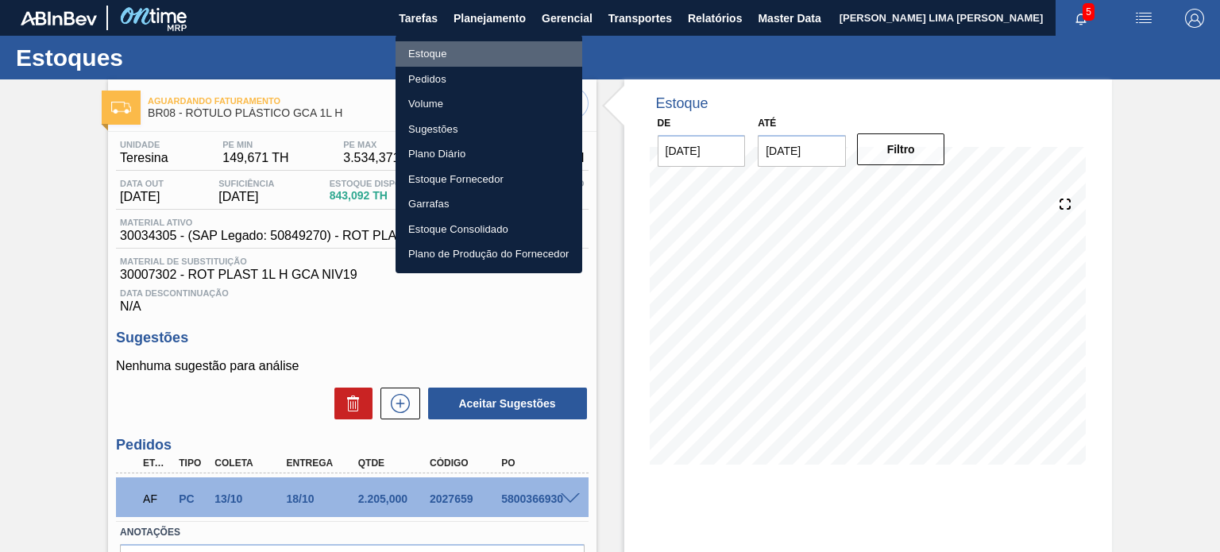
click at [471, 48] on li "Estoque" at bounding box center [489, 53] width 187 height 25
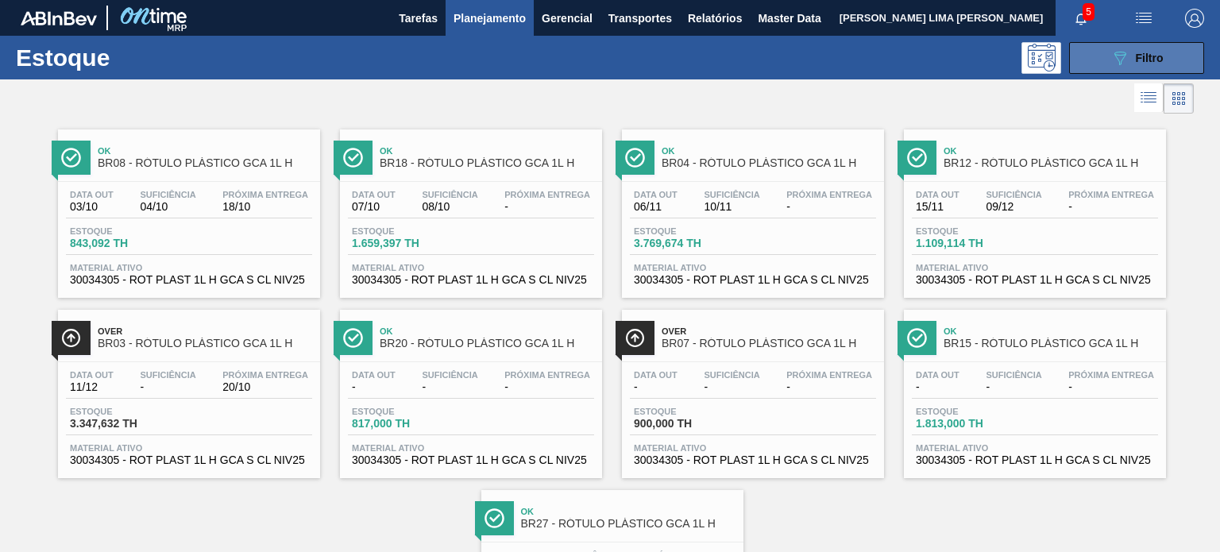
click at [1123, 66] on icon "089F7B8B-B2A5-4AFE-B5C0-19BA573D28AC" at bounding box center [1120, 57] width 19 height 19
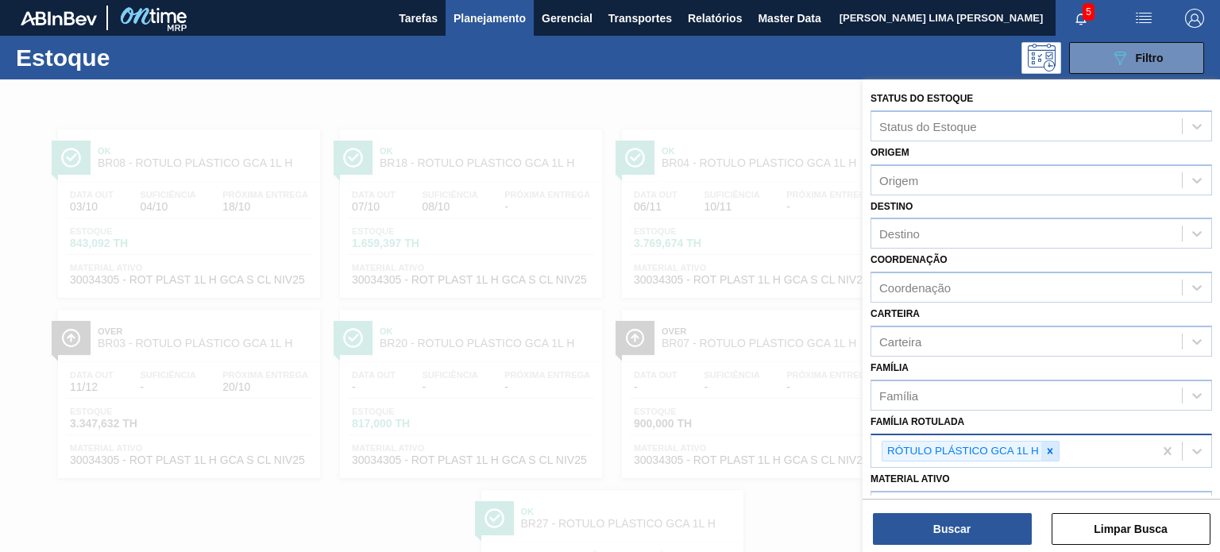
click at [1058, 449] on div at bounding box center [1050, 452] width 17 height 20
click at [713, 249] on div at bounding box center [610, 355] width 1220 height 552
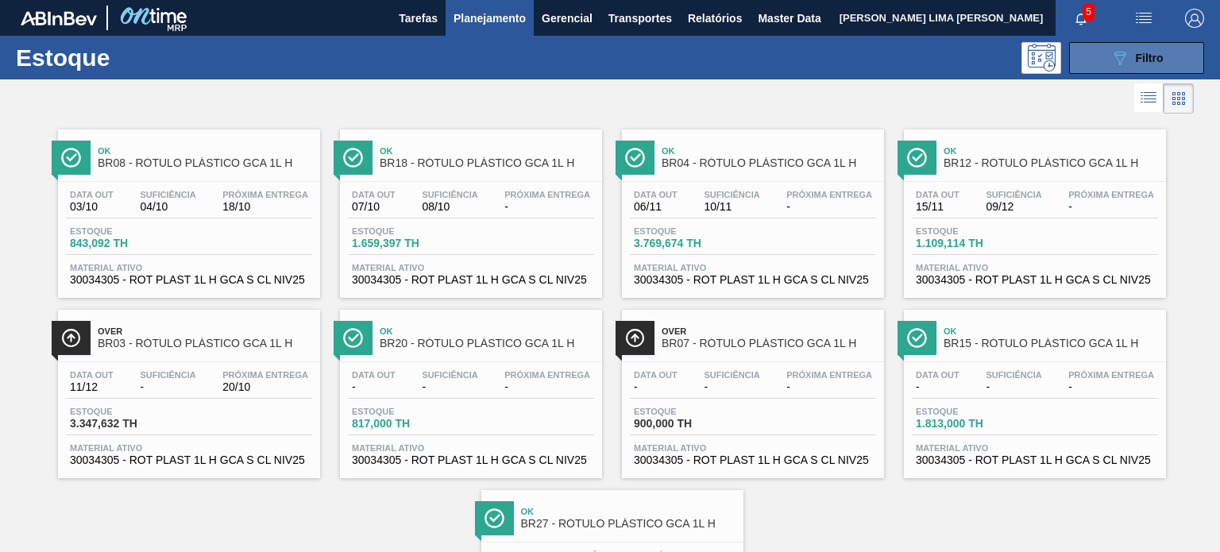
click at [1152, 66] on div "089F7B8B-B2A5-4AFE-B5C0-19BA573D28AC Filtro" at bounding box center [1137, 57] width 53 height 19
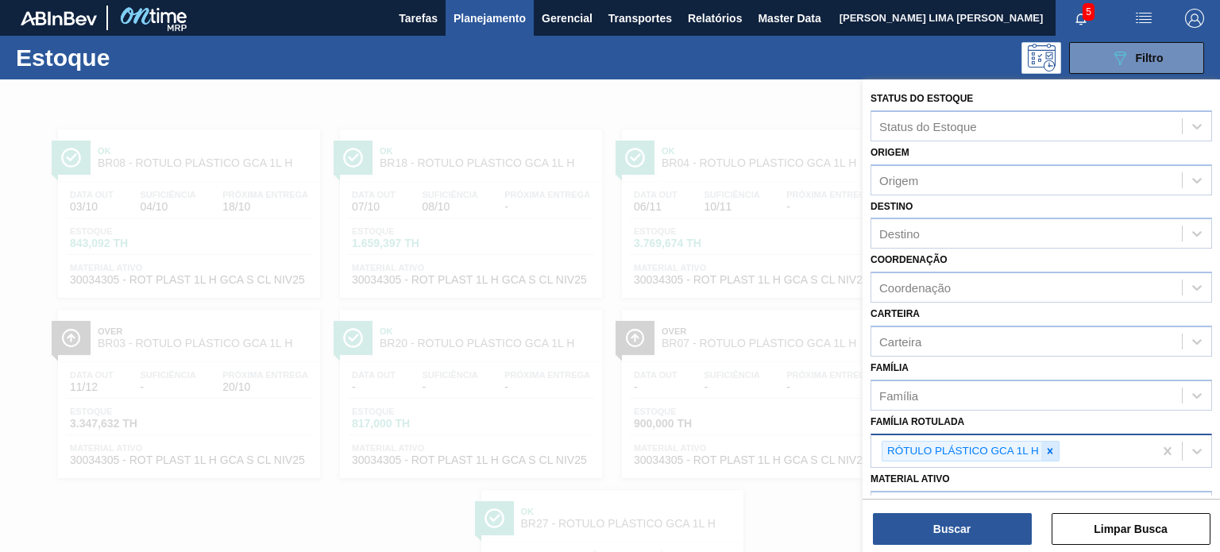
click at [1045, 447] on icon at bounding box center [1050, 451] width 11 height 11
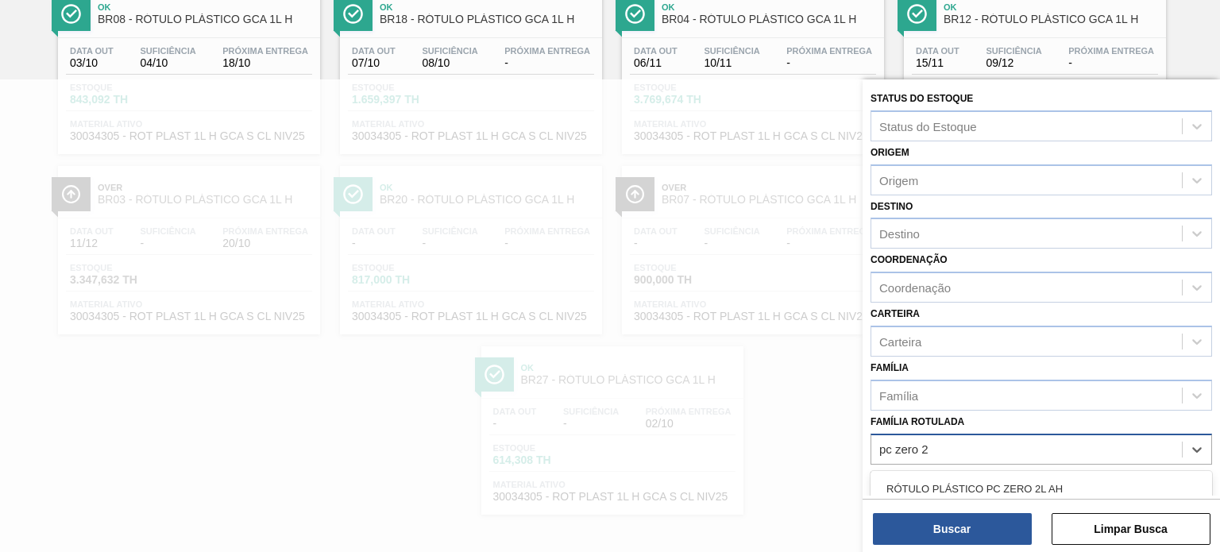
type Rotulada "pc zero 2l"
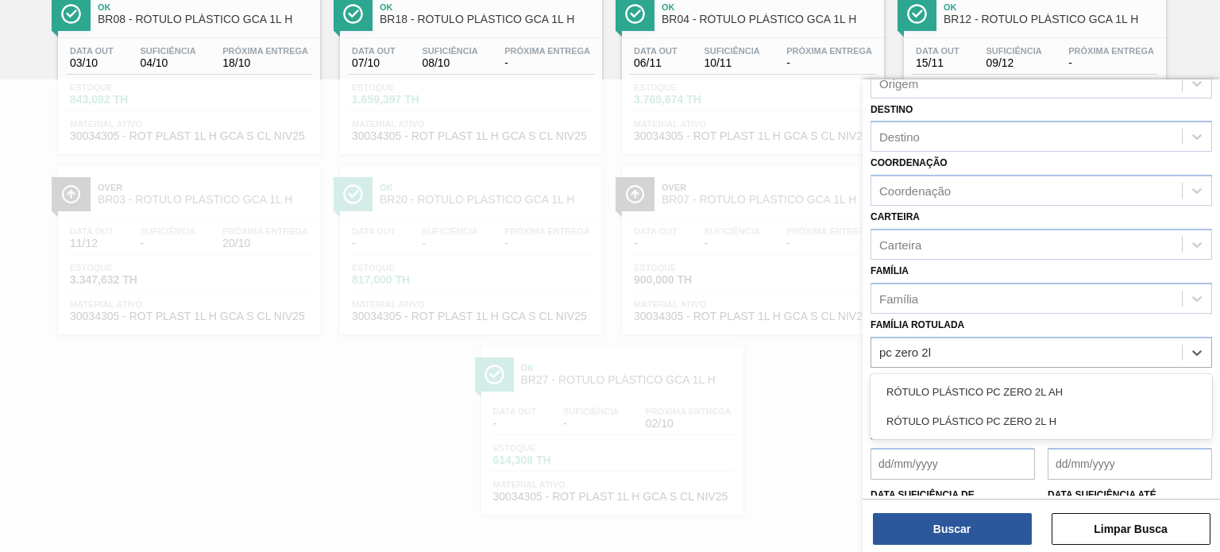
scroll to position [159, 0]
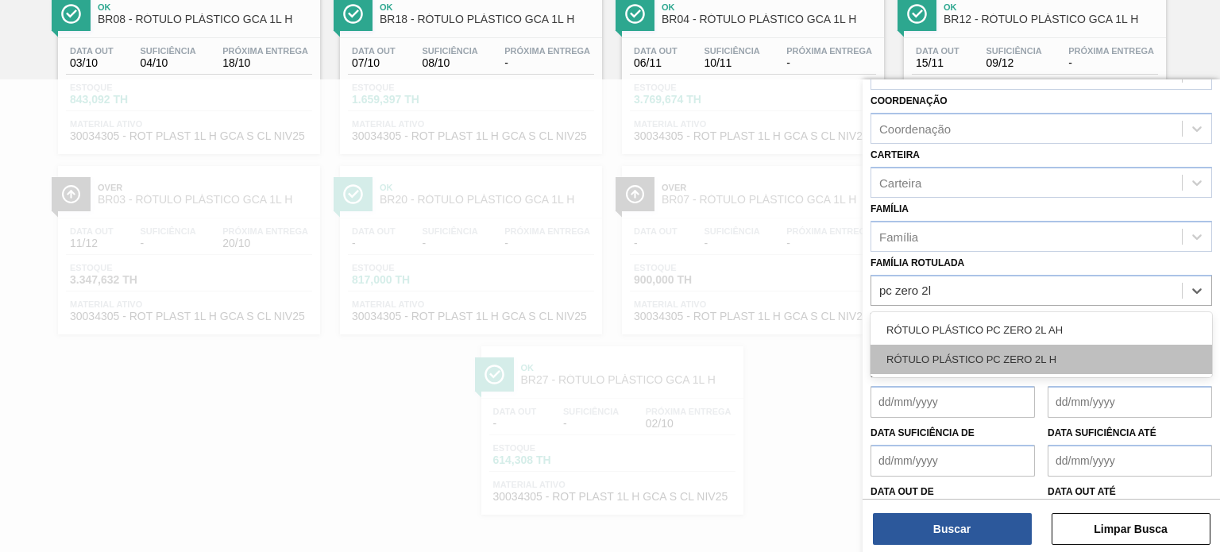
click at [1058, 360] on div "RÓTULO PLÁSTICO PC ZERO 2L H" at bounding box center [1042, 359] width 342 height 29
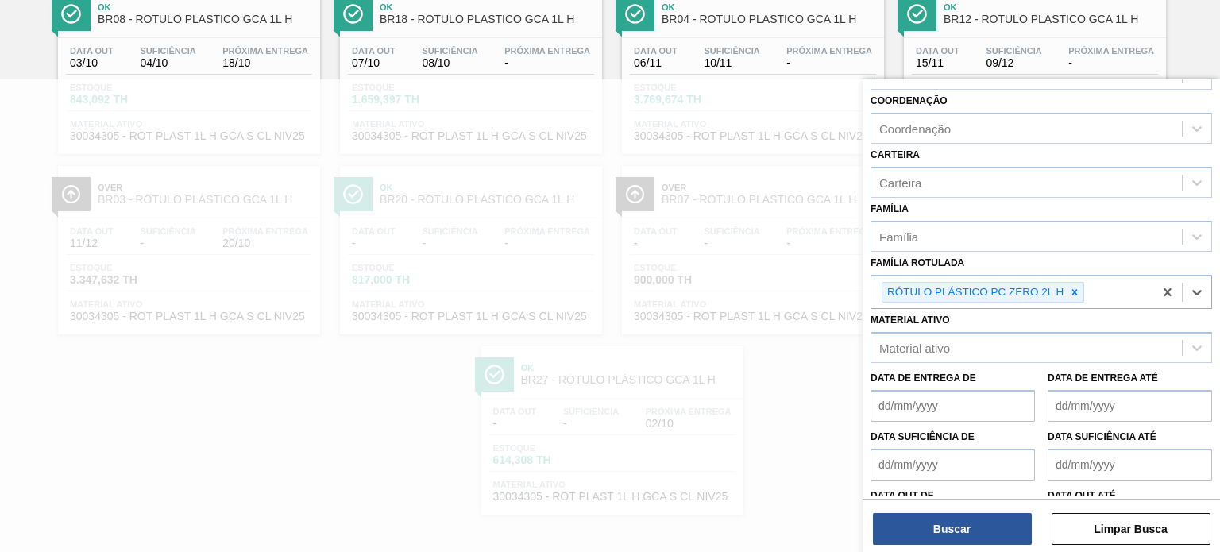
click at [1000, 547] on div "Status do Estoque Status do Estoque Origem Origem Destino Destino Coordenação C…" at bounding box center [1042, 317] width 358 height 476
click at [1000, 542] on button "Buscar" at bounding box center [952, 529] width 159 height 32
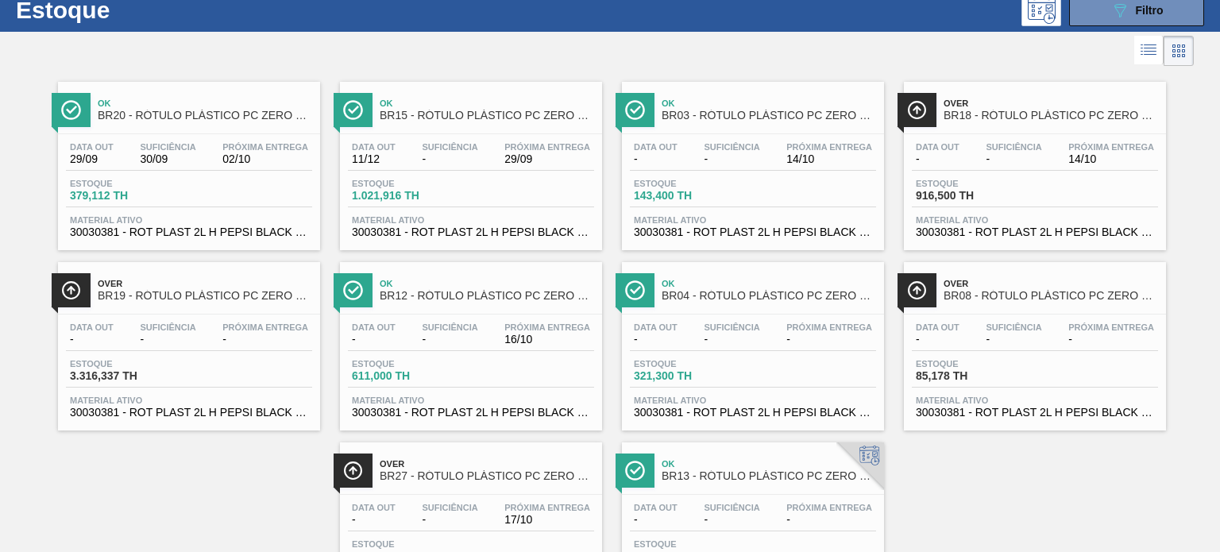
scroll to position [0, 0]
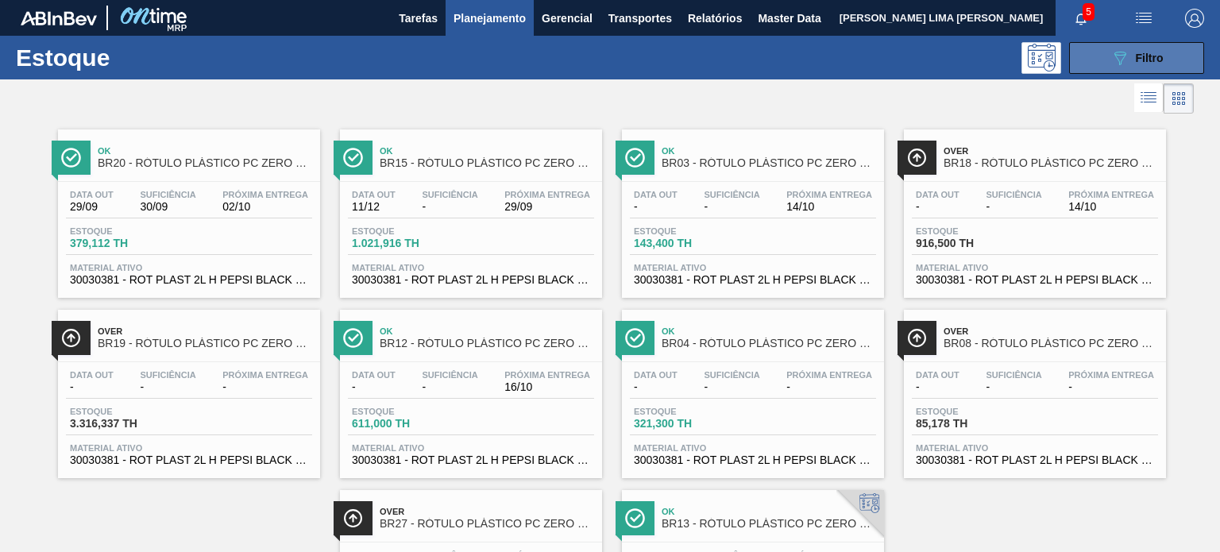
click at [1117, 61] on icon at bounding box center [1121, 59] width 12 height 14
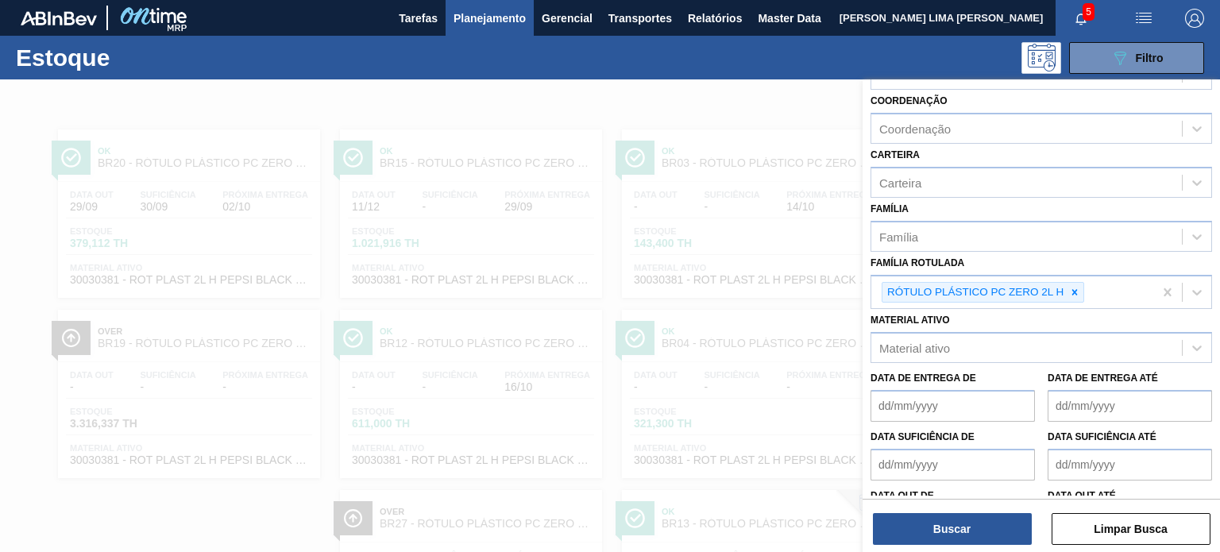
click at [722, 230] on div at bounding box center [610, 355] width 1220 height 552
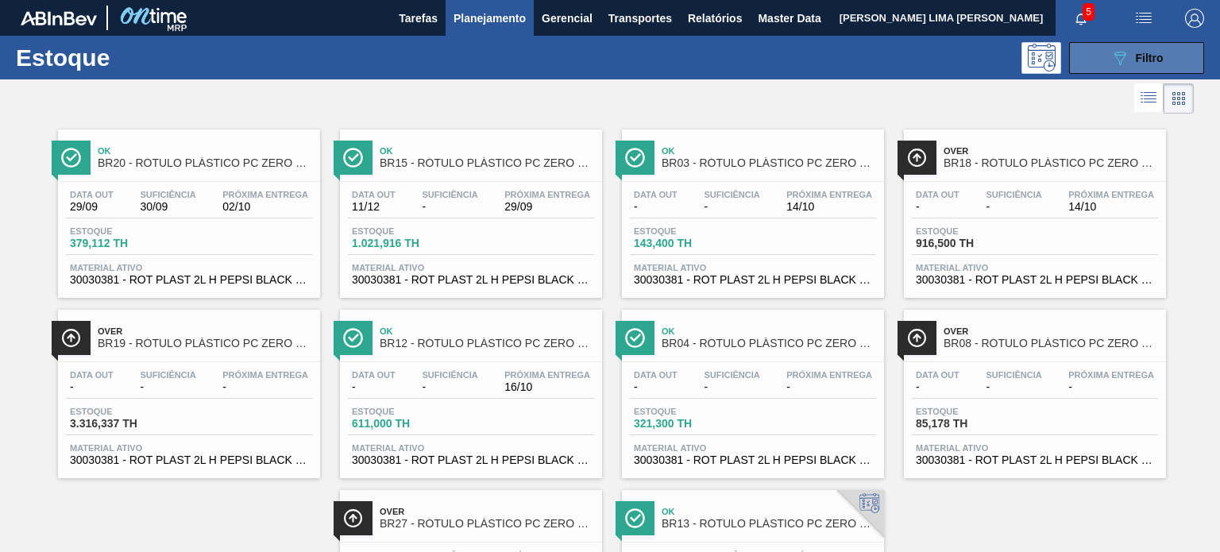
click at [1123, 61] on icon "089F7B8B-B2A5-4AFE-B5C0-19BA573D28AC" at bounding box center [1120, 57] width 19 height 19
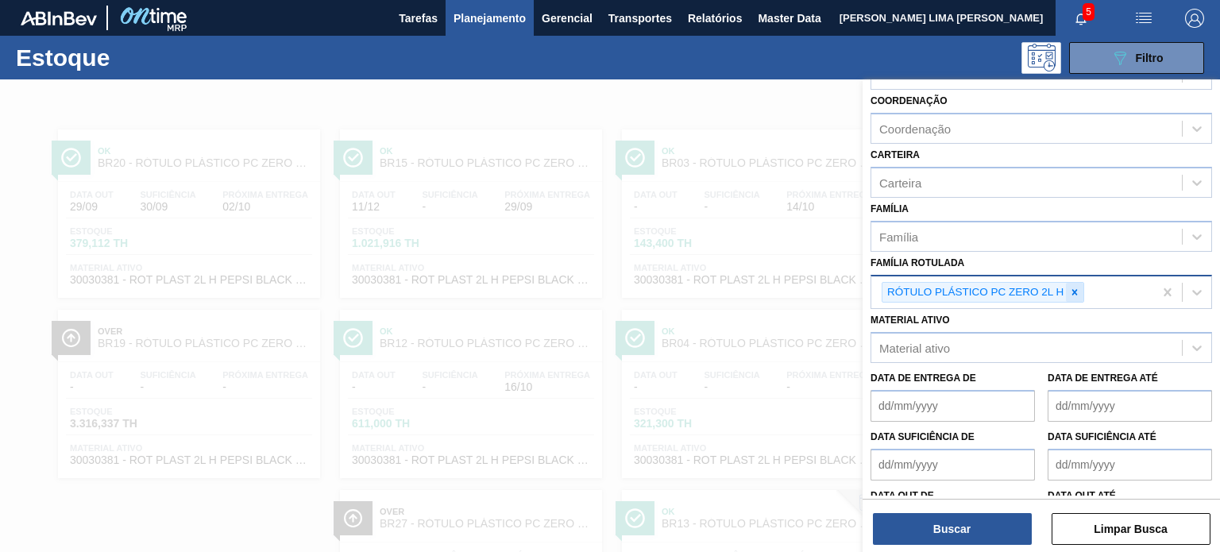
click at [1074, 294] on icon at bounding box center [1074, 292] width 11 height 11
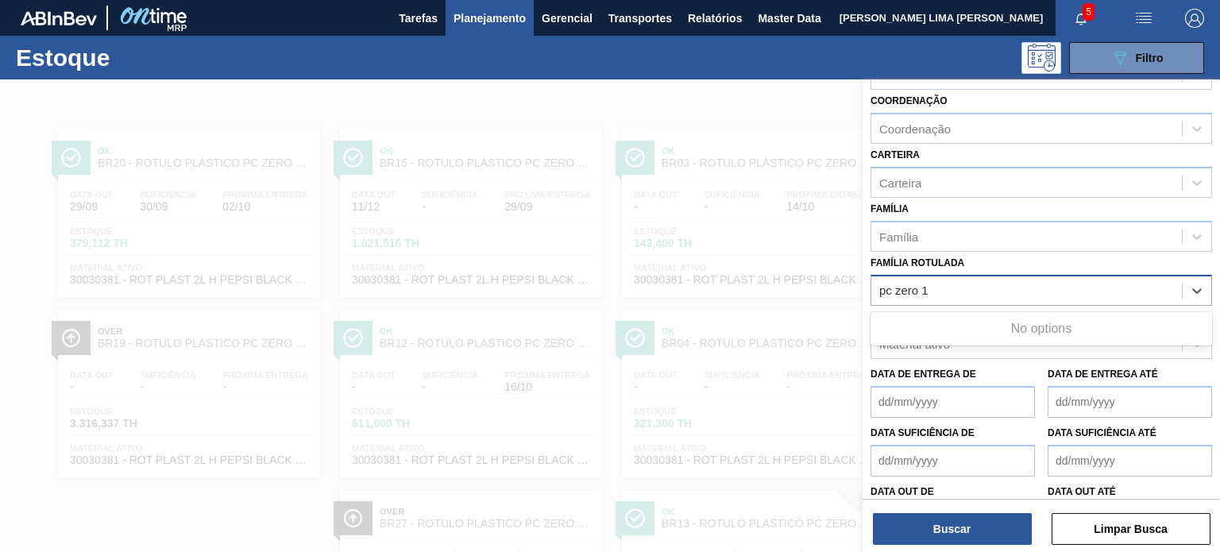
type Rotulada "pc zero 1l"
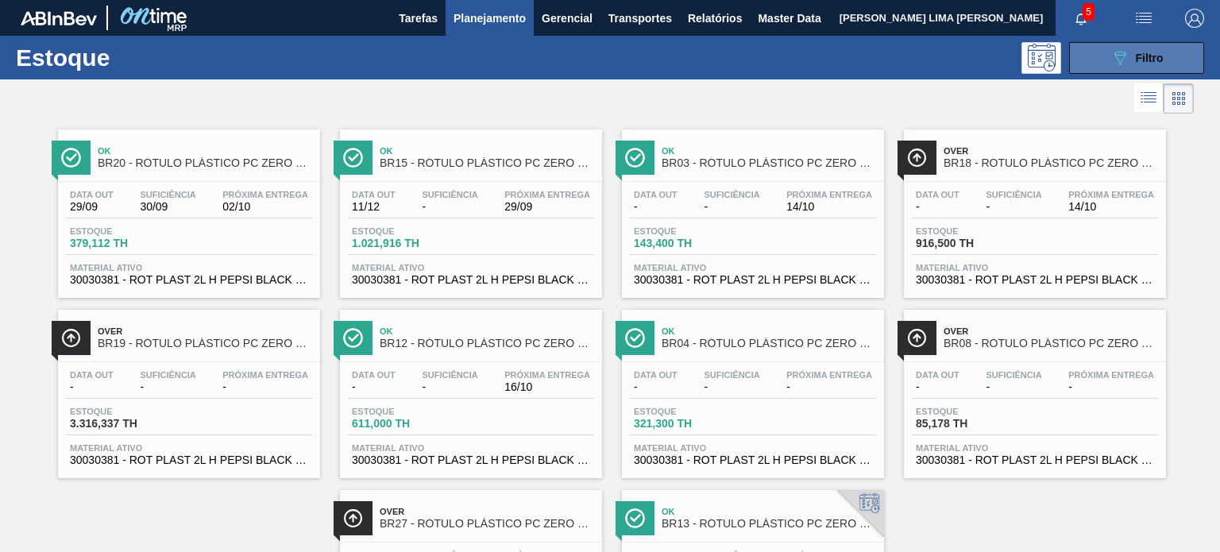
click at [1112, 68] on button "089F7B8B-B2A5-4AFE-B5C0-19BA573D28AC Filtro" at bounding box center [1136, 58] width 135 height 32
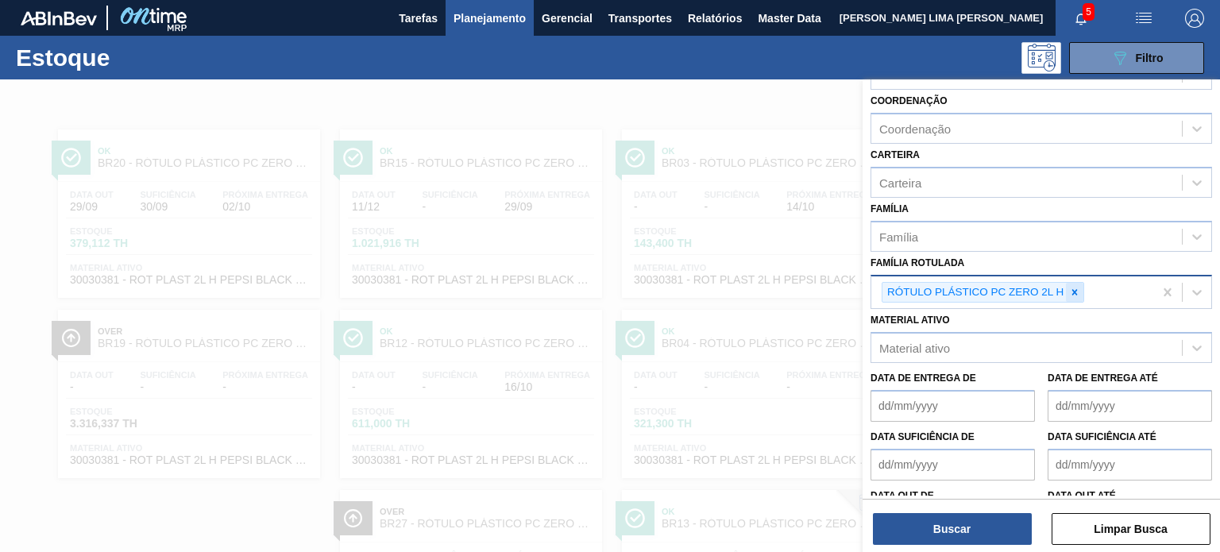
click at [1076, 293] on icon at bounding box center [1074, 292] width 11 height 11
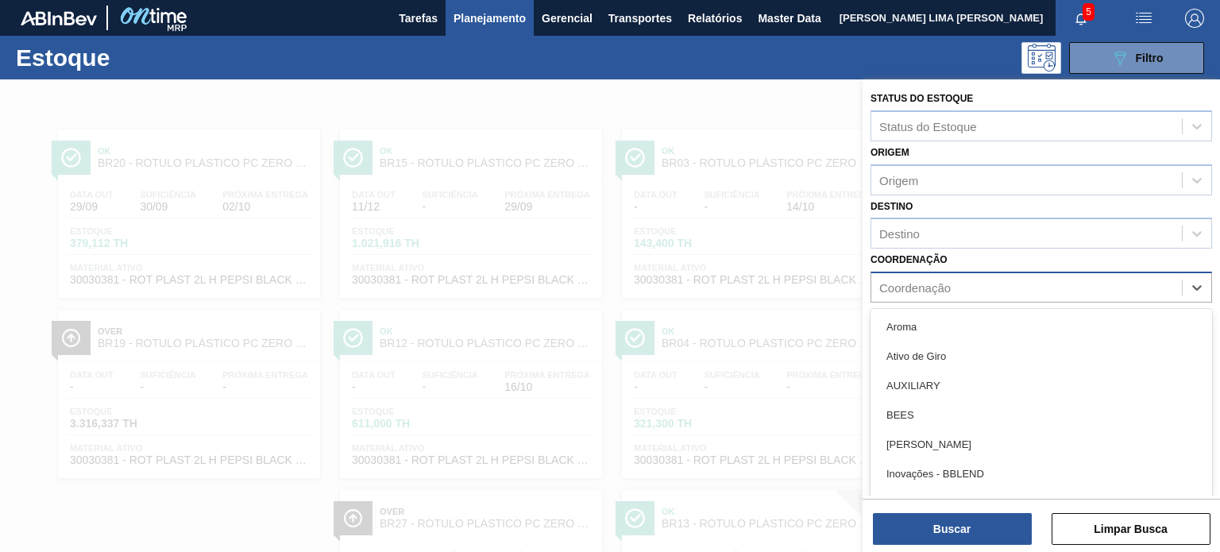
click at [953, 276] on div "Coordenação" at bounding box center [1027, 287] width 311 height 23
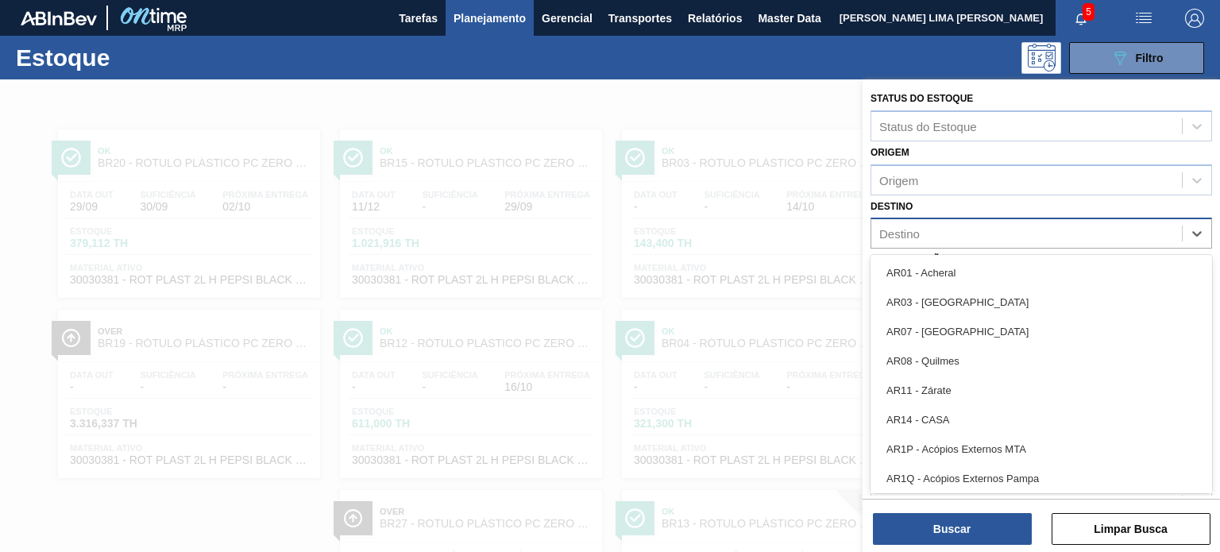
click at [930, 239] on div "Destino" at bounding box center [1027, 233] width 311 height 23
type input "br20"
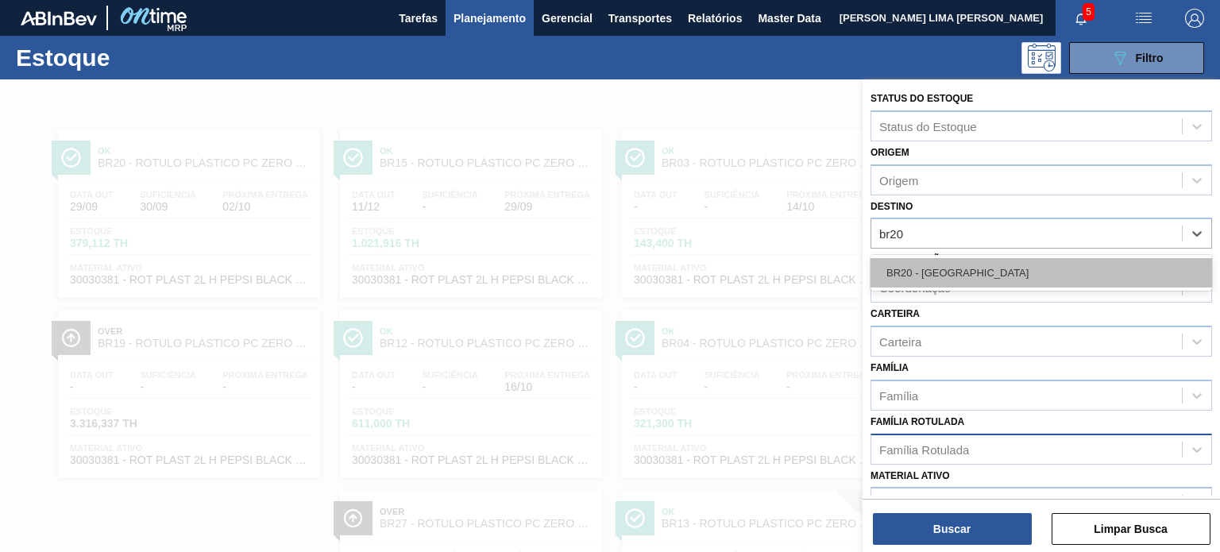
click at [946, 263] on div "BR20 - Sapucaia" at bounding box center [1042, 272] width 342 height 29
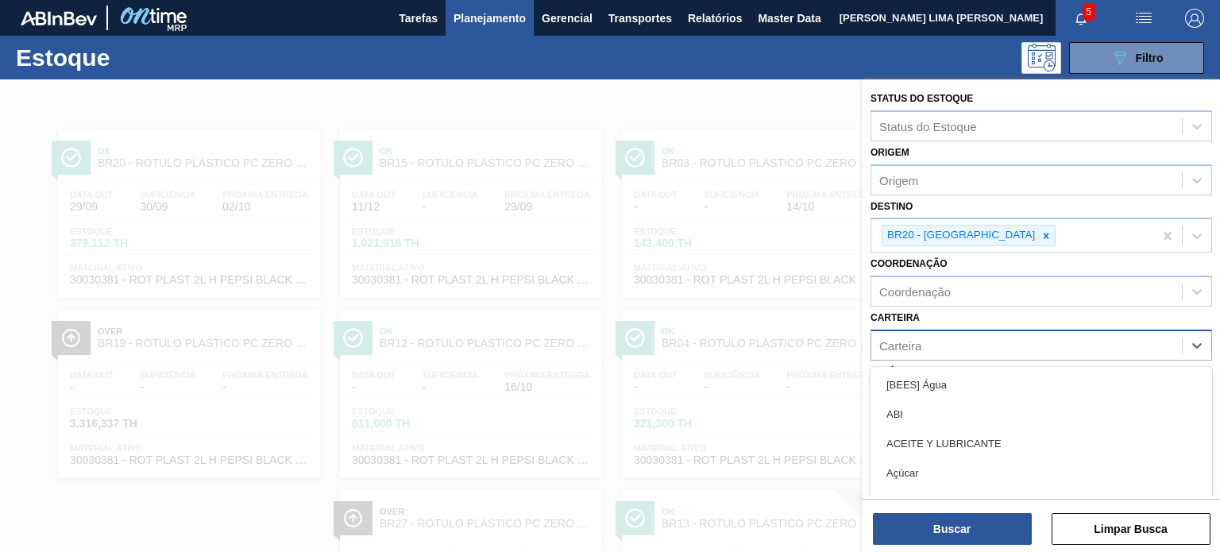
click at [941, 349] on div "Carteira" at bounding box center [1027, 345] width 311 height 23
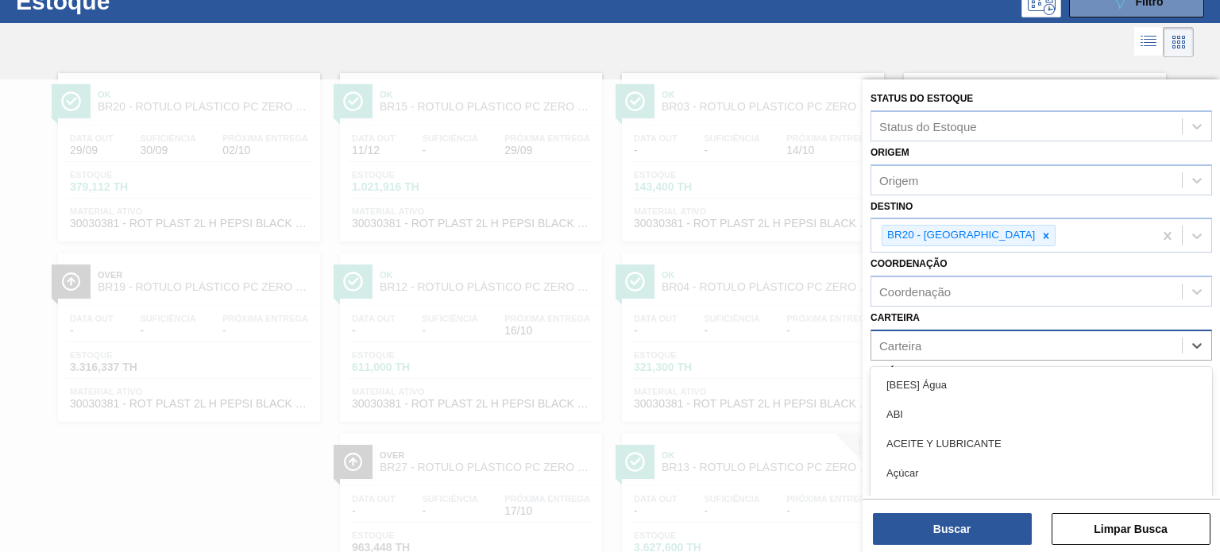
scroll to position [56, 0]
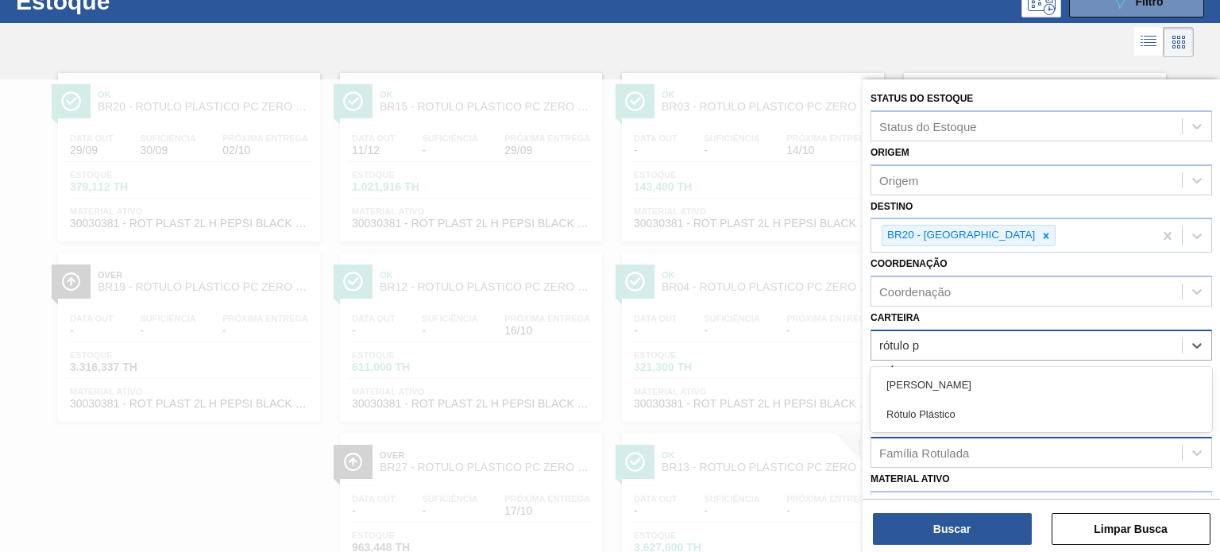
type input "rótulo pl"
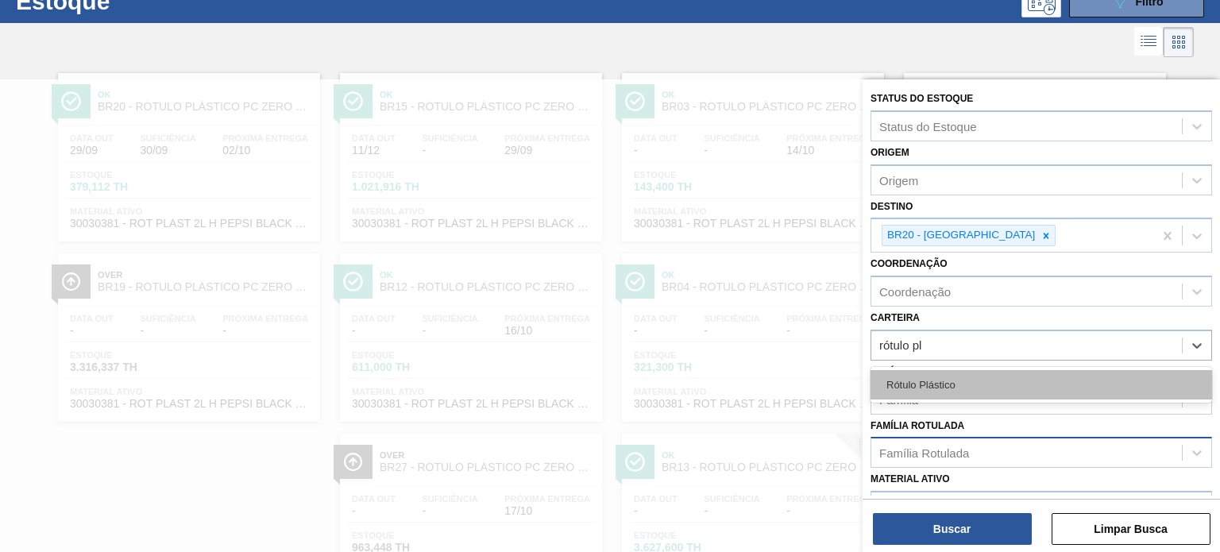
click at [949, 381] on div "Rótulo Plástico" at bounding box center [1042, 384] width 342 height 29
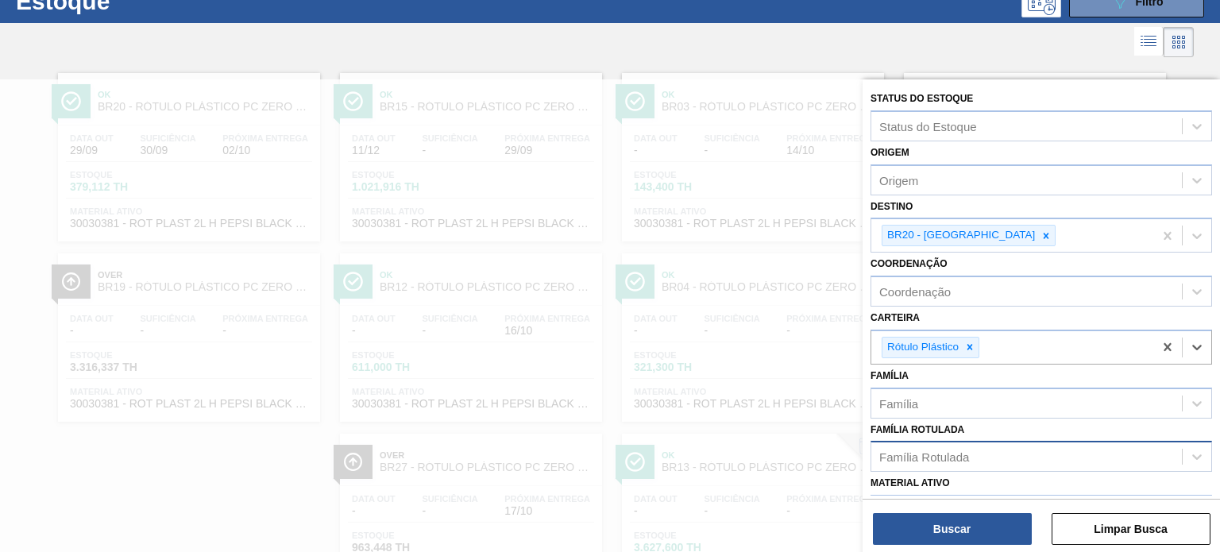
drag, startPoint x: 957, startPoint y: 489, endPoint x: 957, endPoint y: 507, distance: 17.5
click at [957, 491] on div "Material ativo Material ativo" at bounding box center [1042, 499] width 342 height 54
click at [956, 514] on button "Buscar" at bounding box center [952, 529] width 159 height 32
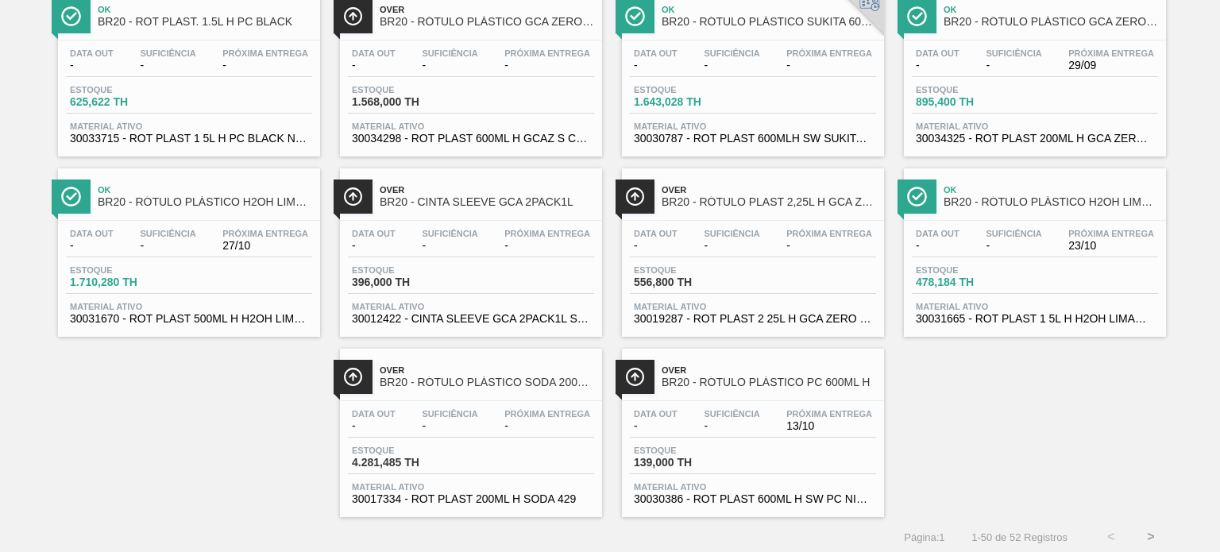
scroll to position [0, 0]
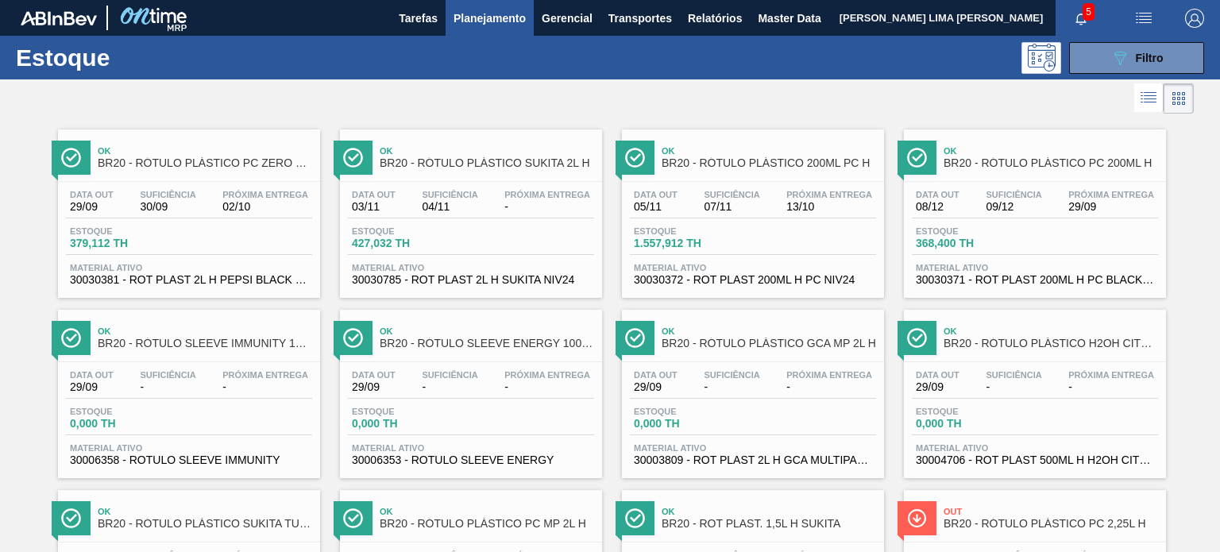
click at [690, 83] on div at bounding box center [597, 98] width 1194 height 38
click at [1095, 53] on button "089F7B8B-B2A5-4AFE-B5C0-19BA573D28AC Filtro" at bounding box center [1136, 58] width 135 height 32
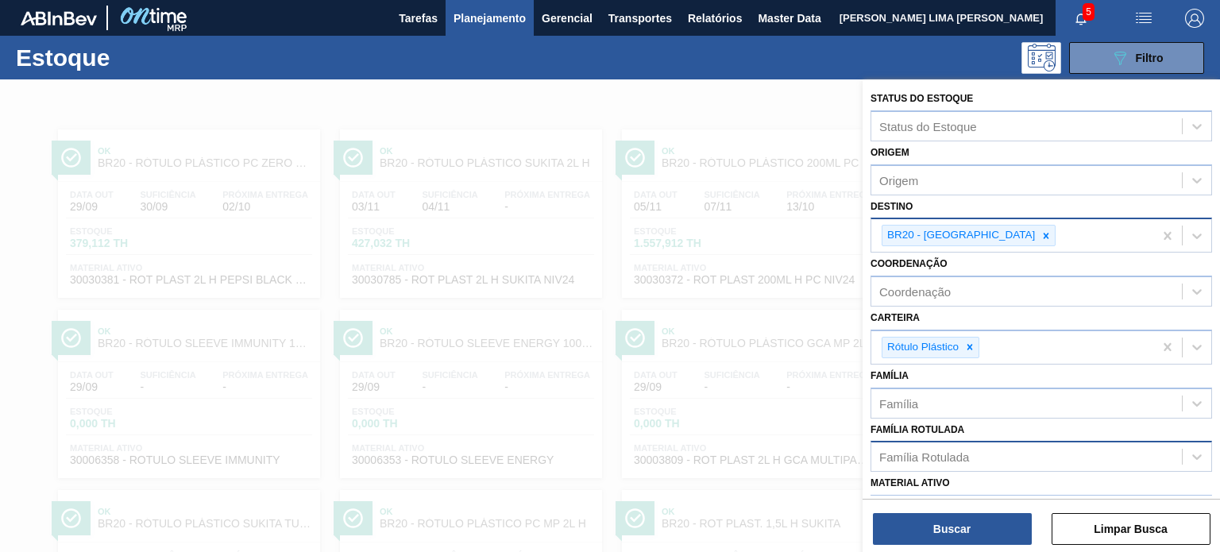
click at [1041, 233] on icon at bounding box center [1046, 235] width 11 height 11
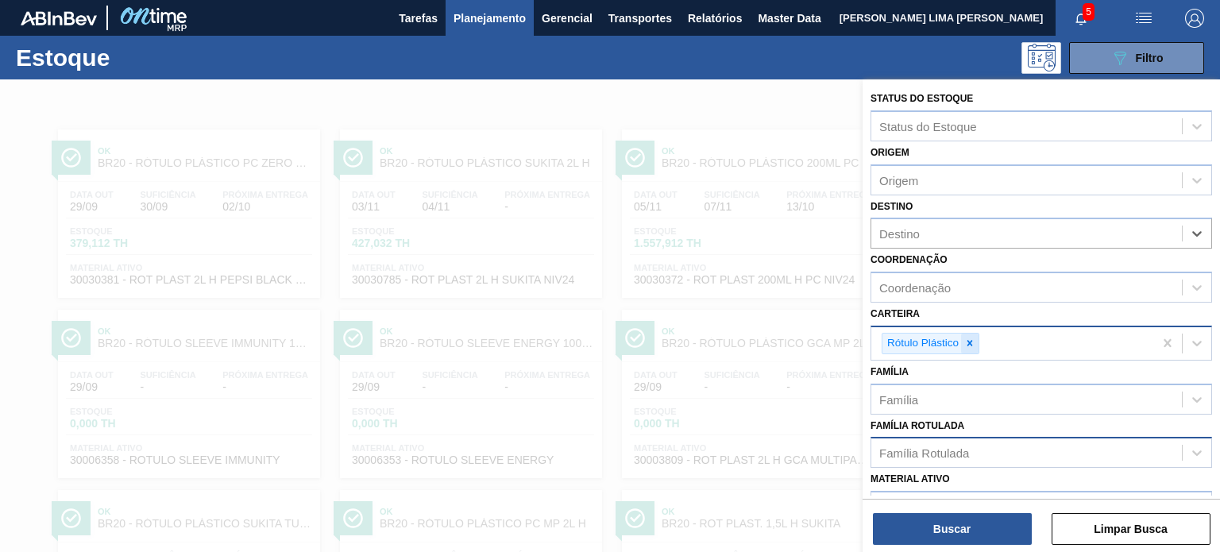
click at [974, 347] on div at bounding box center [969, 344] width 17 height 20
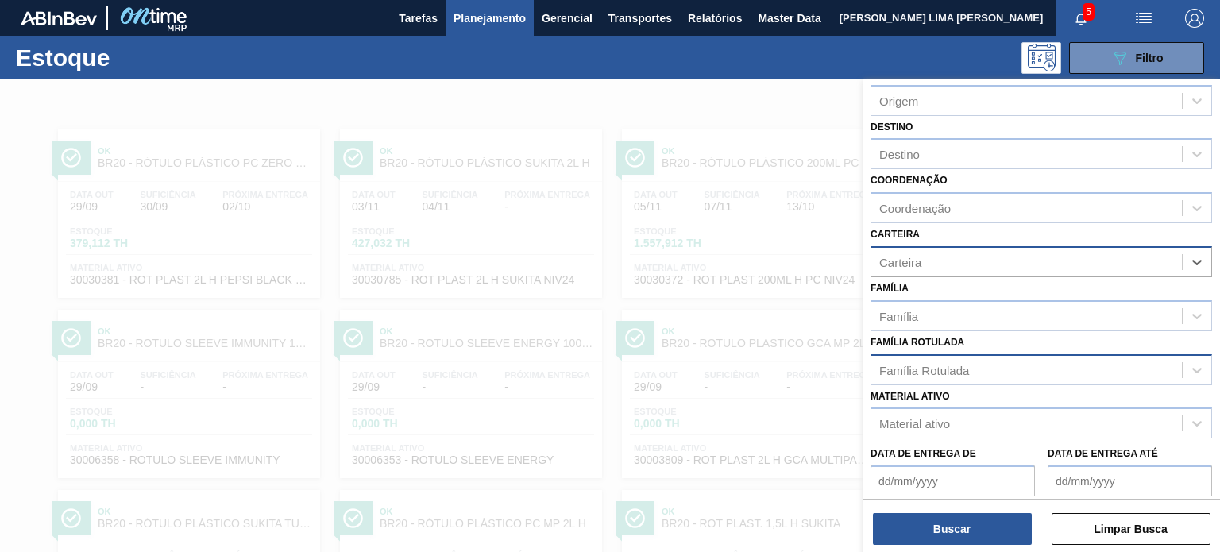
click at [905, 368] on div "Família Rotulada" at bounding box center [925, 370] width 90 height 14
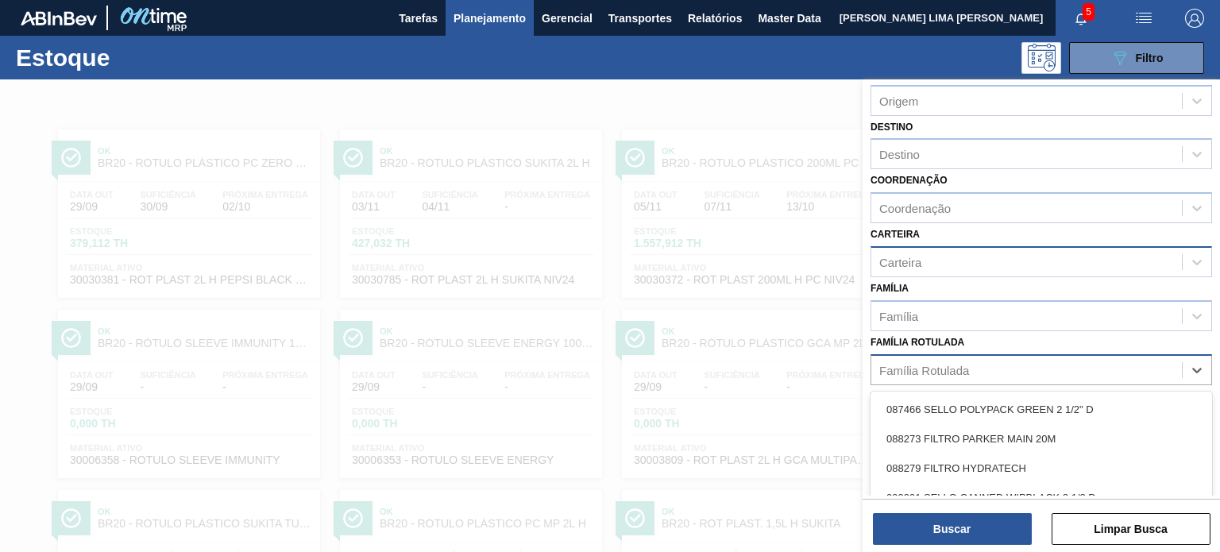
scroll to position [80, 0]
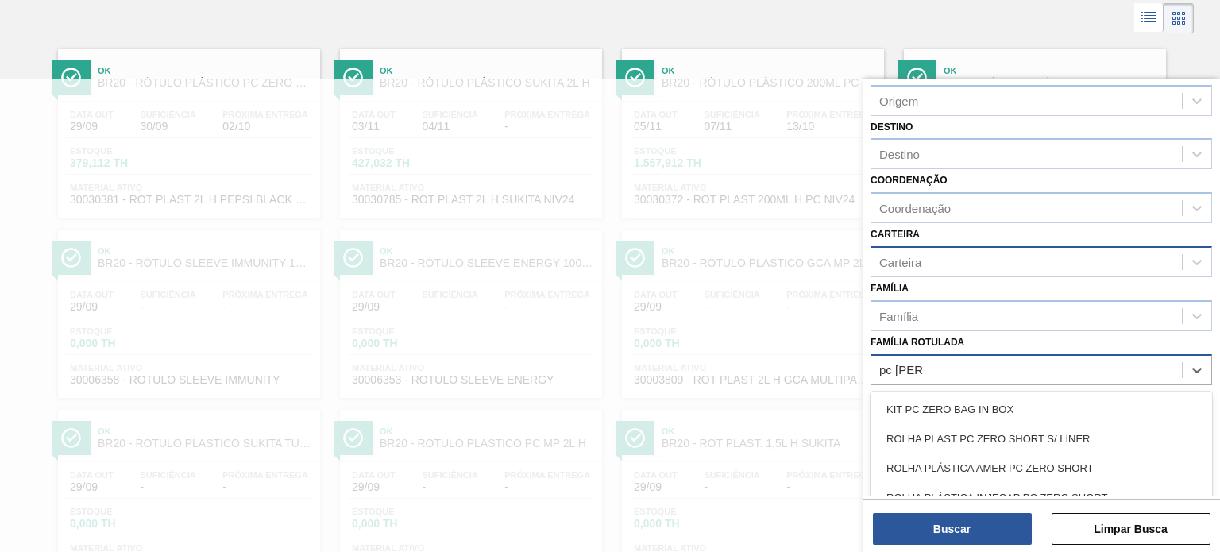
type Rotulada "pc zero 2"
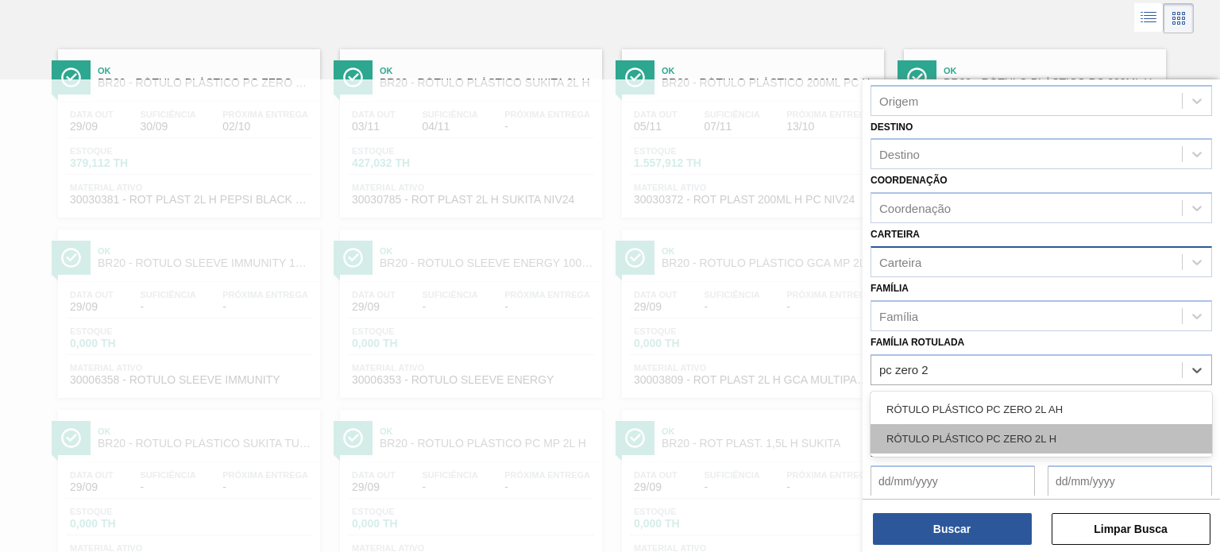
click at [1065, 425] on div "RÓTULO PLÁSTICO PC ZERO 2L H" at bounding box center [1042, 438] width 342 height 29
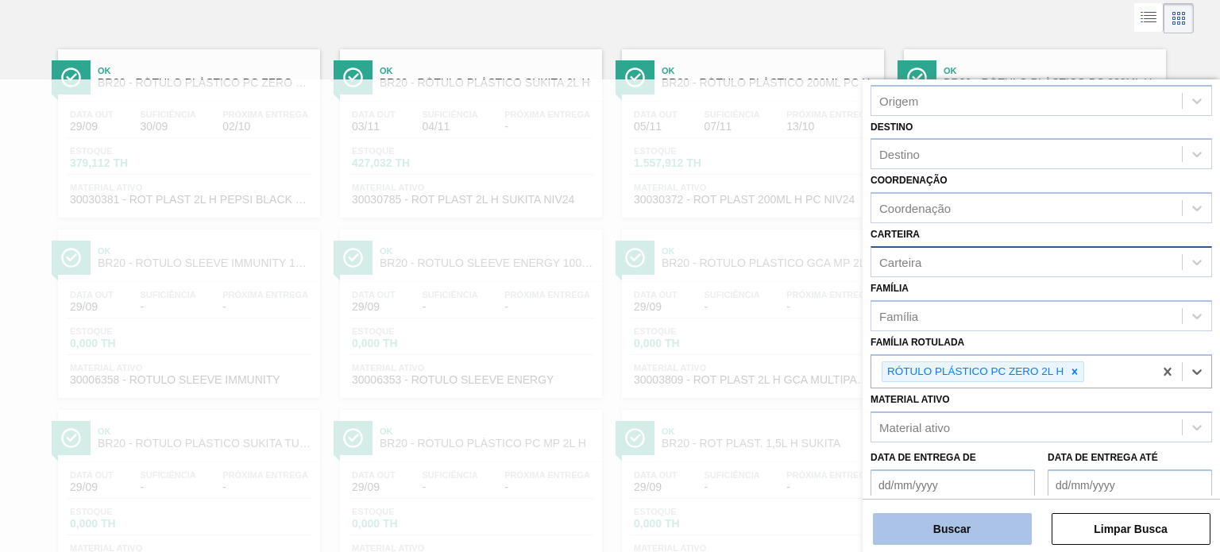
click at [990, 533] on button "Buscar" at bounding box center [952, 529] width 159 height 32
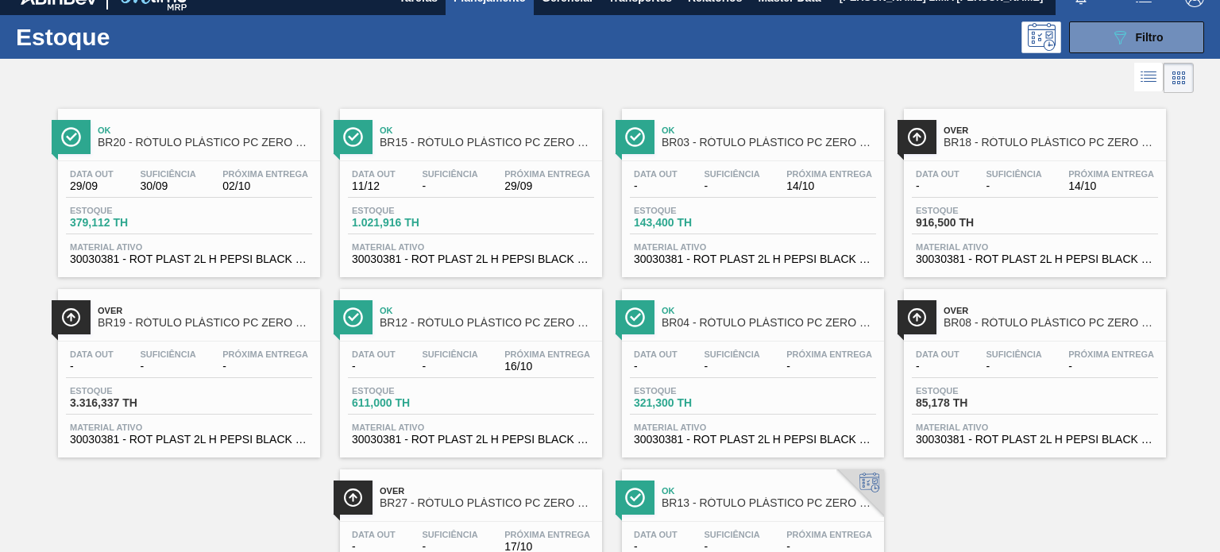
scroll to position [0, 0]
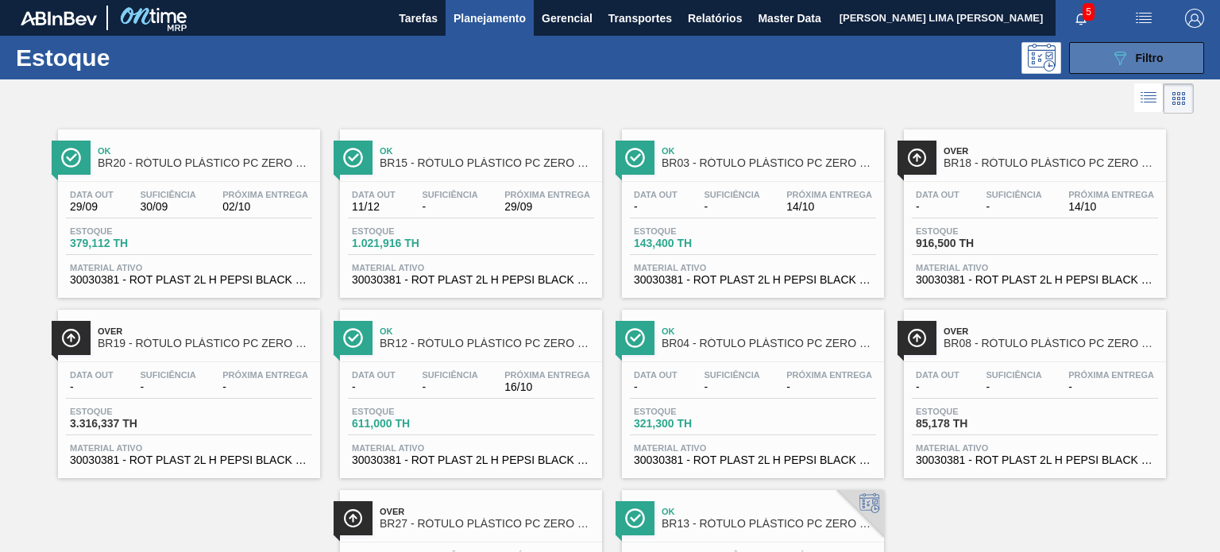
click at [1122, 53] on icon "089F7B8B-B2A5-4AFE-B5C0-19BA573D28AC" at bounding box center [1120, 57] width 19 height 19
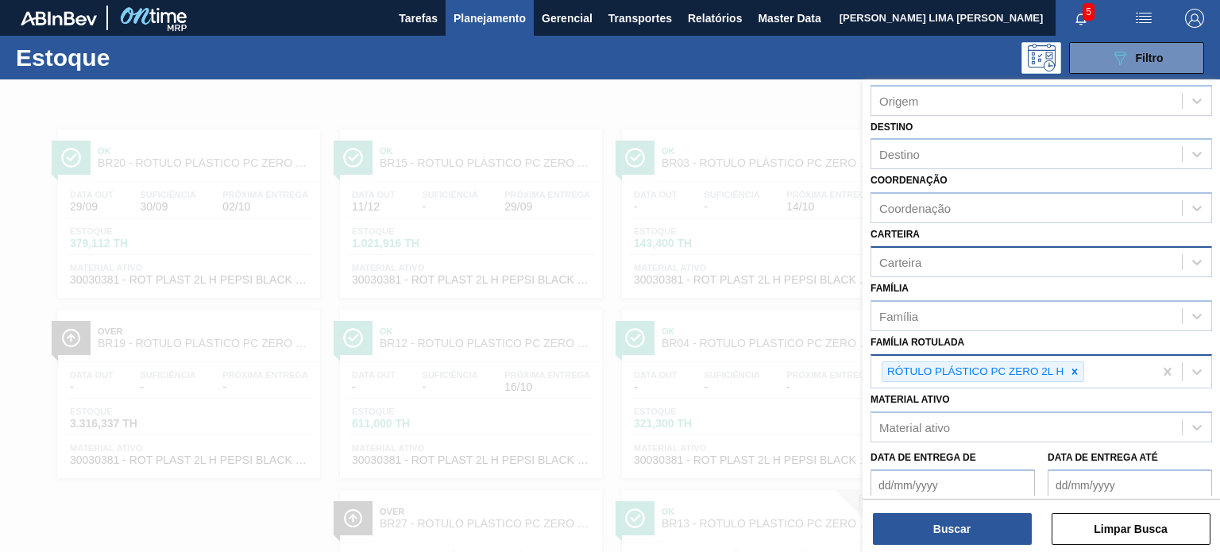
click at [1075, 366] on icon at bounding box center [1074, 371] width 11 height 11
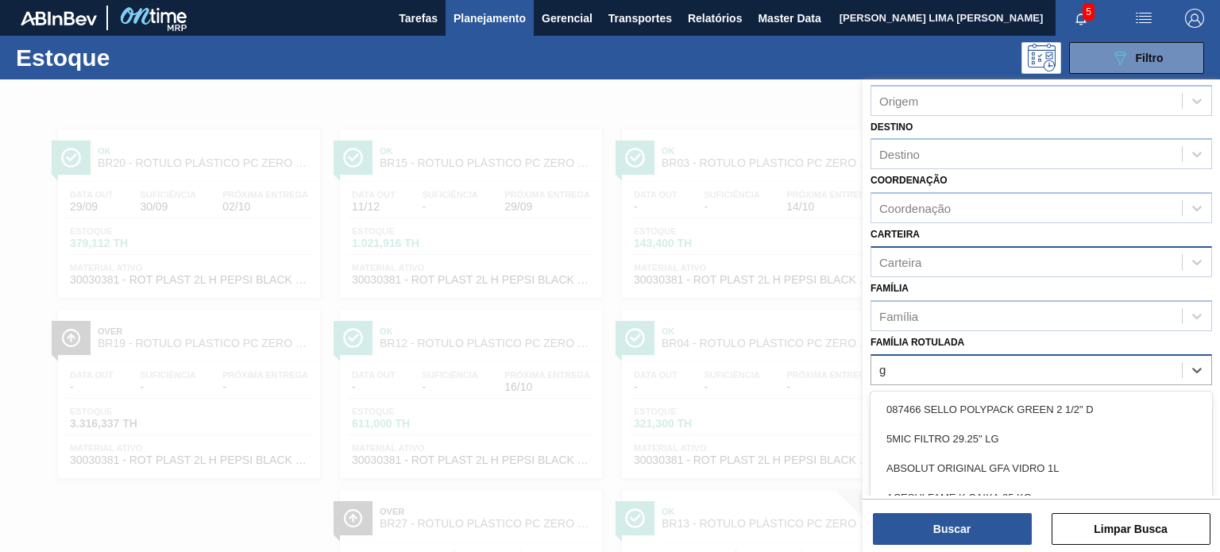
scroll to position [80, 0]
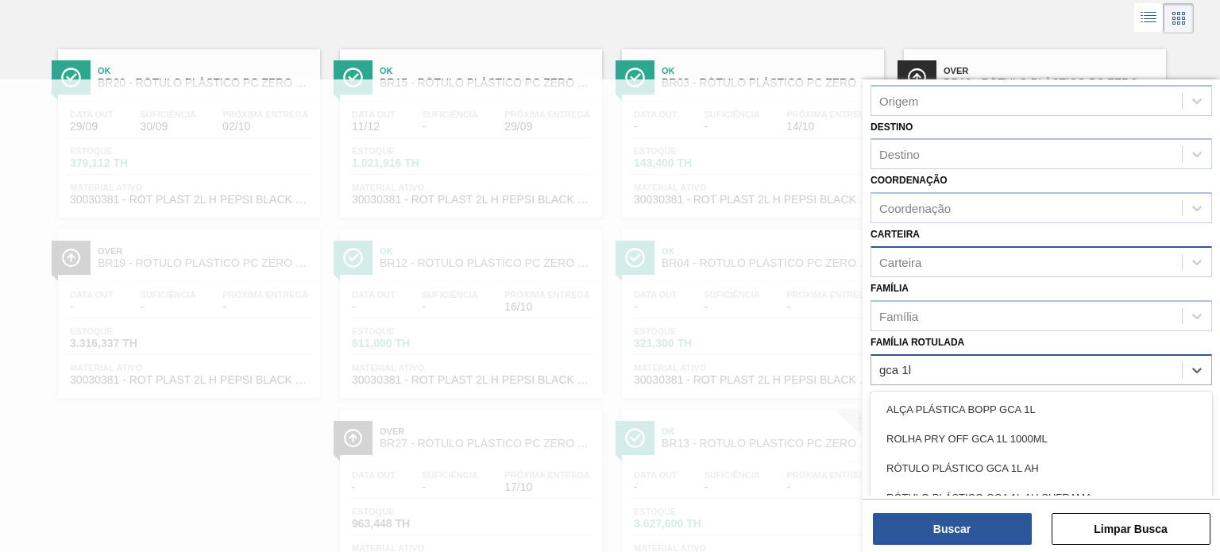
type Rotulada "gca 1l h"
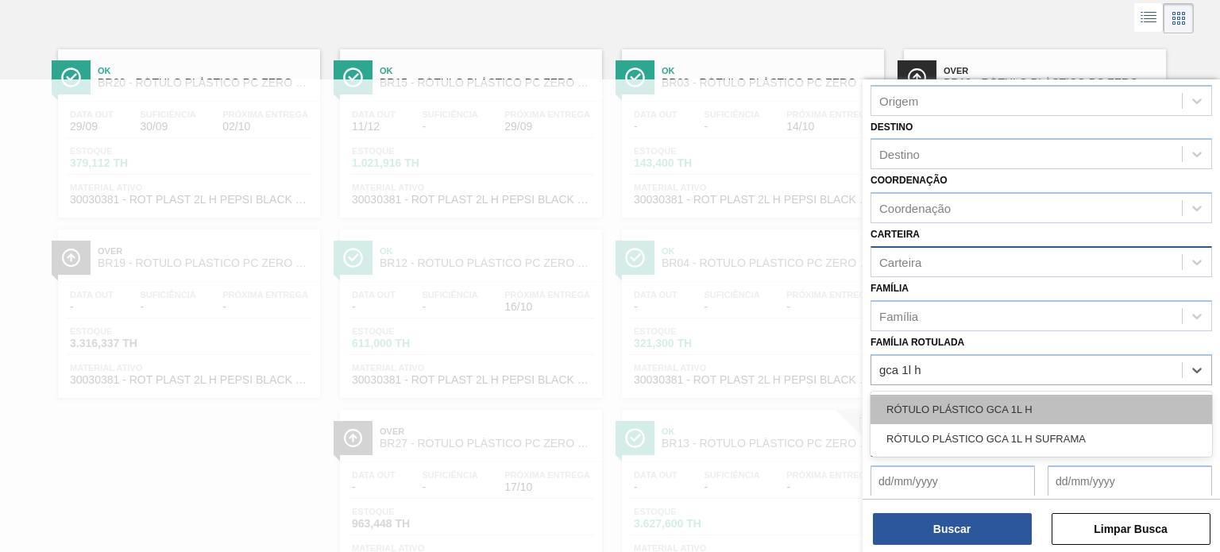
click at [1012, 403] on div "RÓTULO PLÁSTICO GCA 1L H" at bounding box center [1042, 409] width 342 height 29
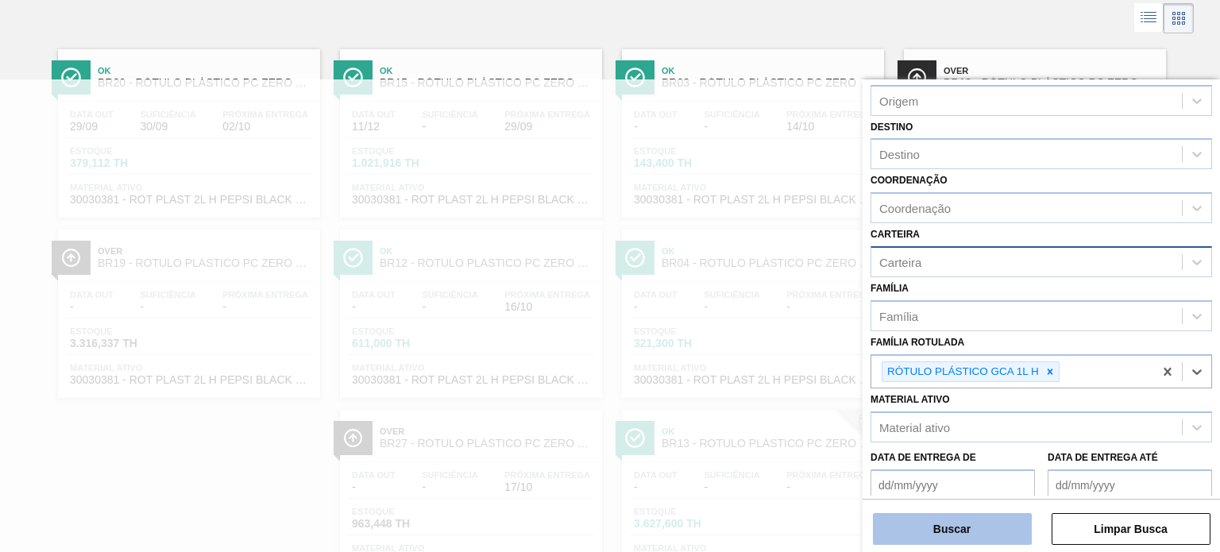
click at [979, 520] on button "Buscar" at bounding box center [952, 529] width 159 height 32
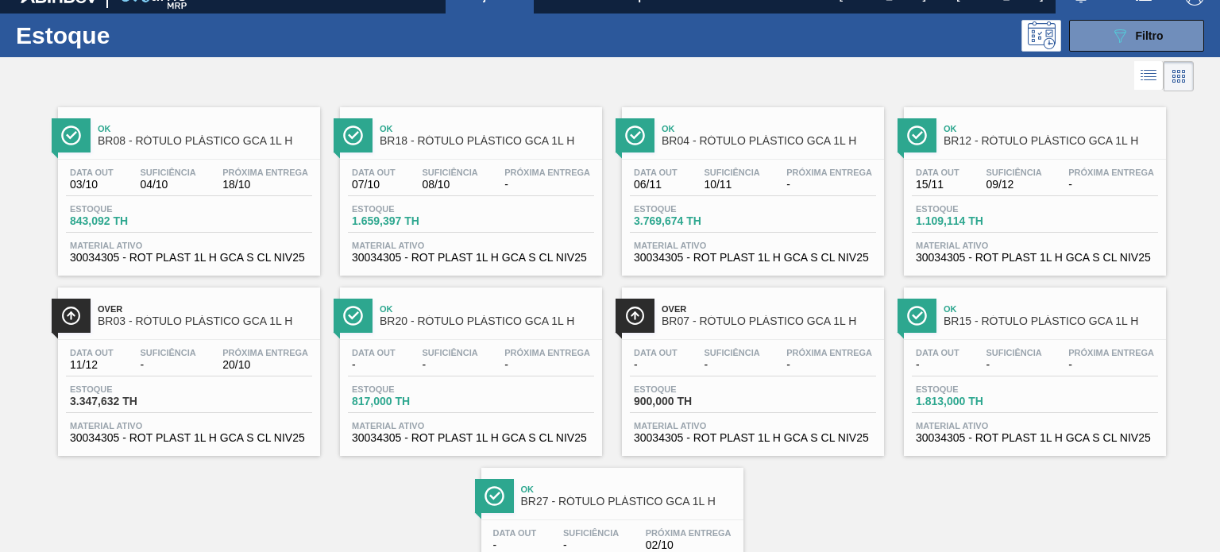
scroll to position [0, 0]
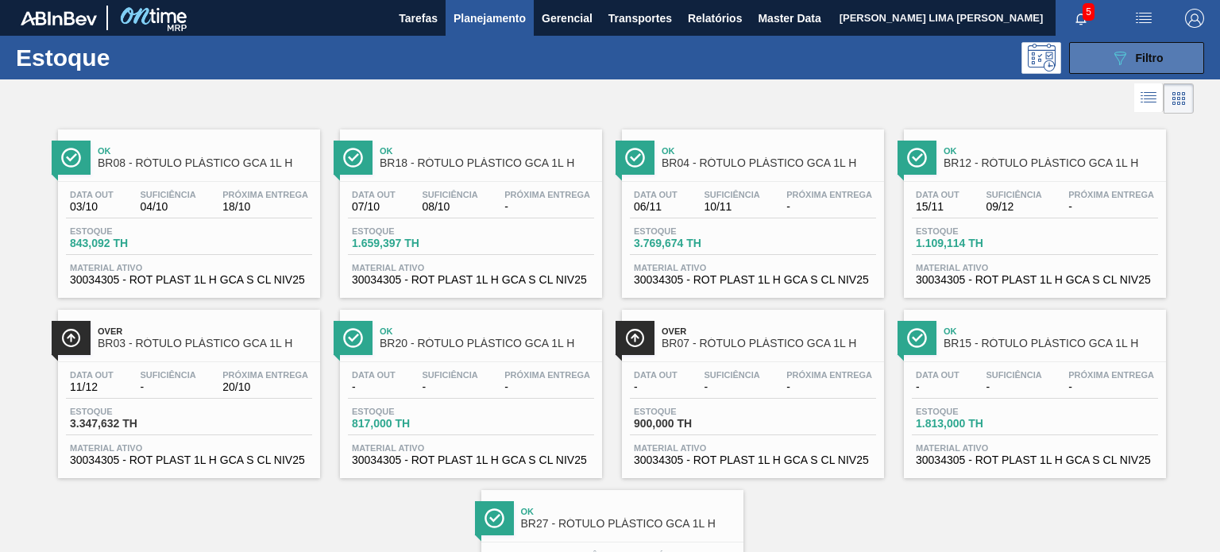
click at [1126, 68] on button "089F7B8B-B2A5-4AFE-B5C0-19BA573D28AC Filtro" at bounding box center [1136, 58] width 135 height 32
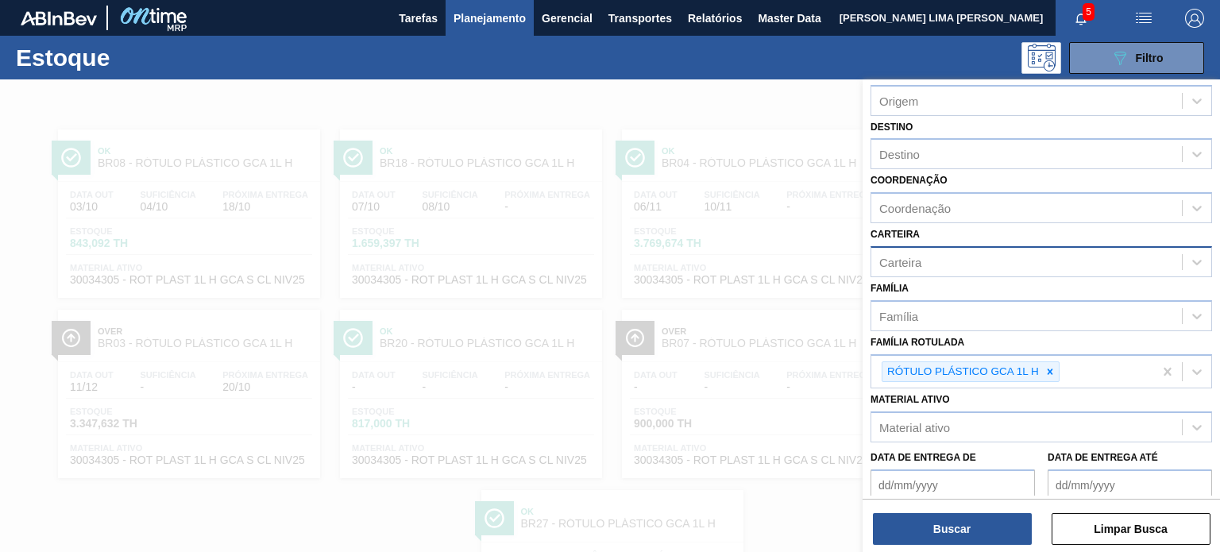
click at [804, 257] on div at bounding box center [610, 355] width 1220 height 552
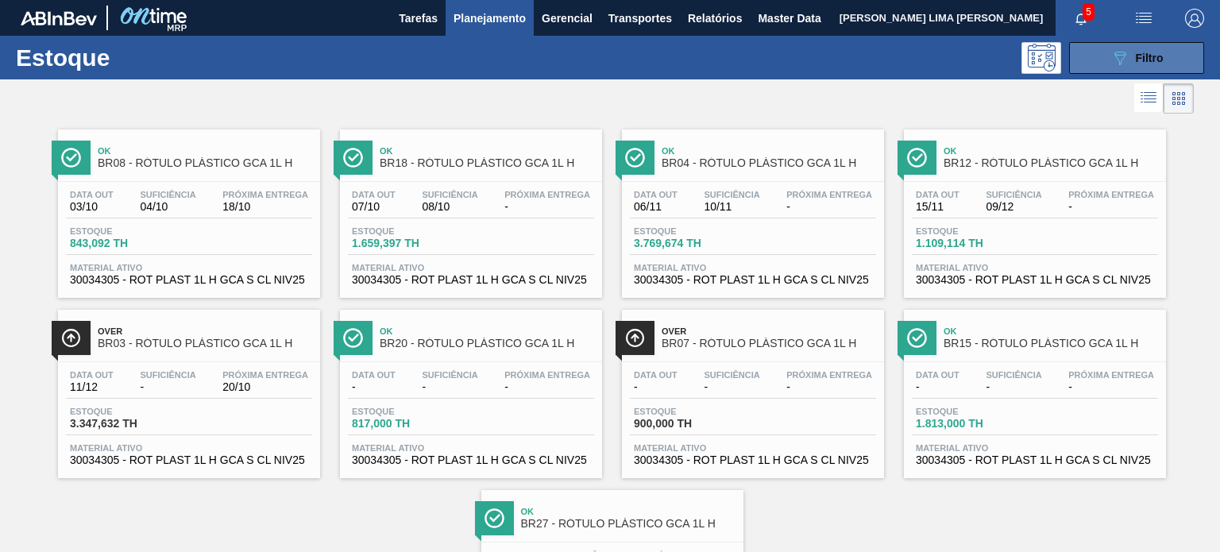
click at [1150, 52] on span "Filtro" at bounding box center [1150, 58] width 28 height 13
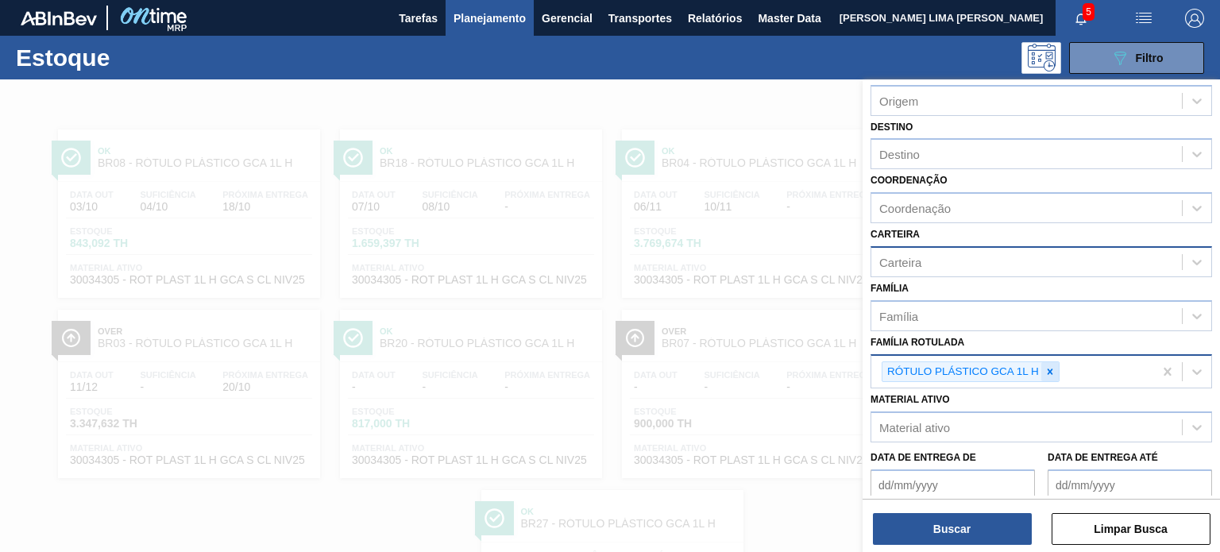
click at [1052, 368] on icon at bounding box center [1050, 371] width 11 height 11
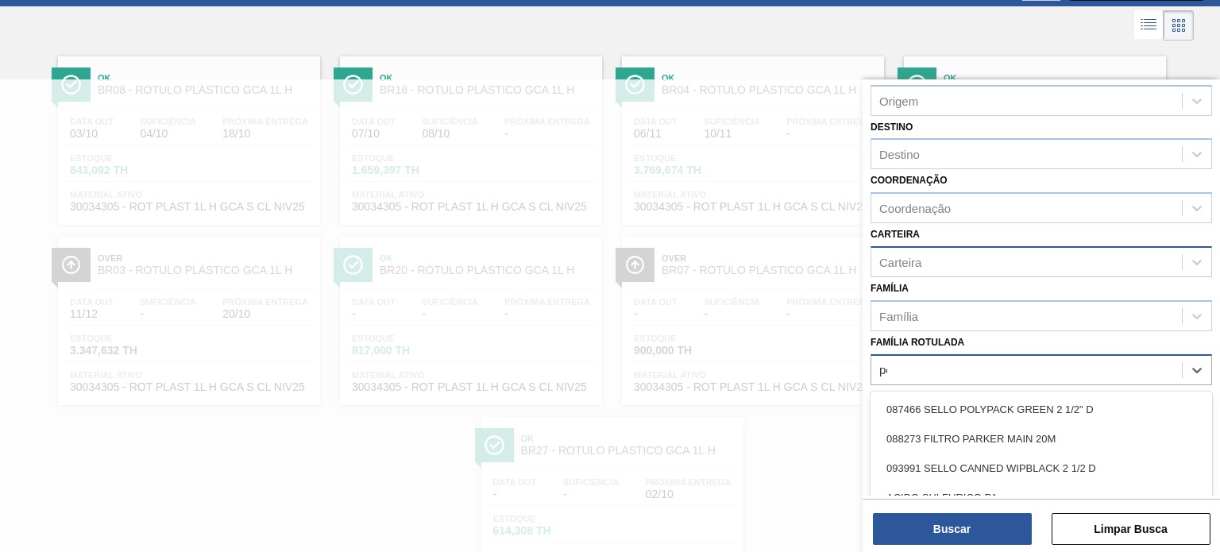
scroll to position [80, 0]
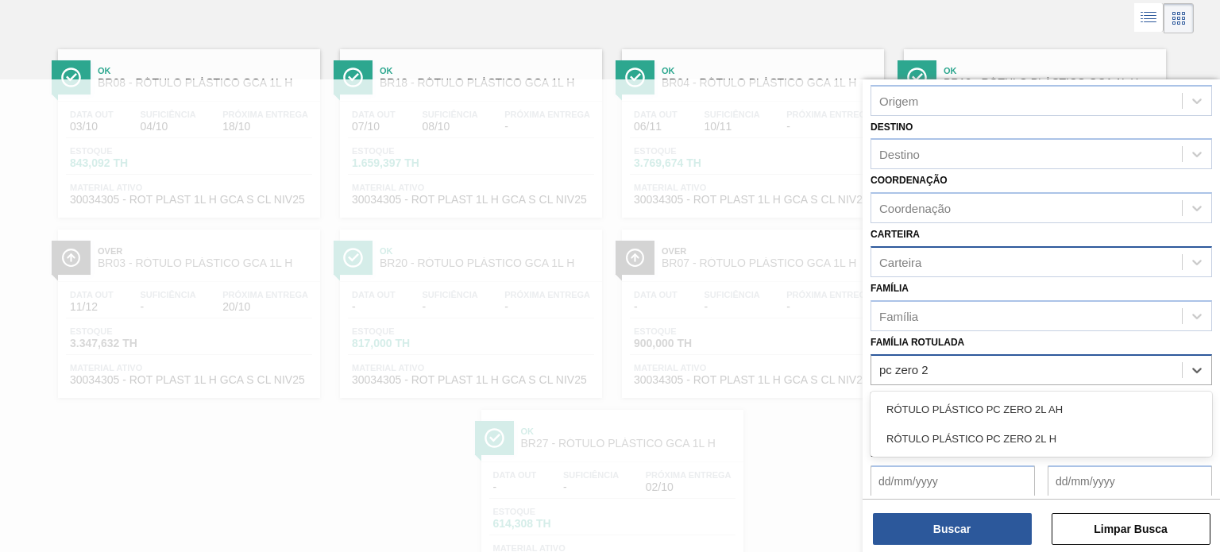
type Rotulada "pc zero 2l"
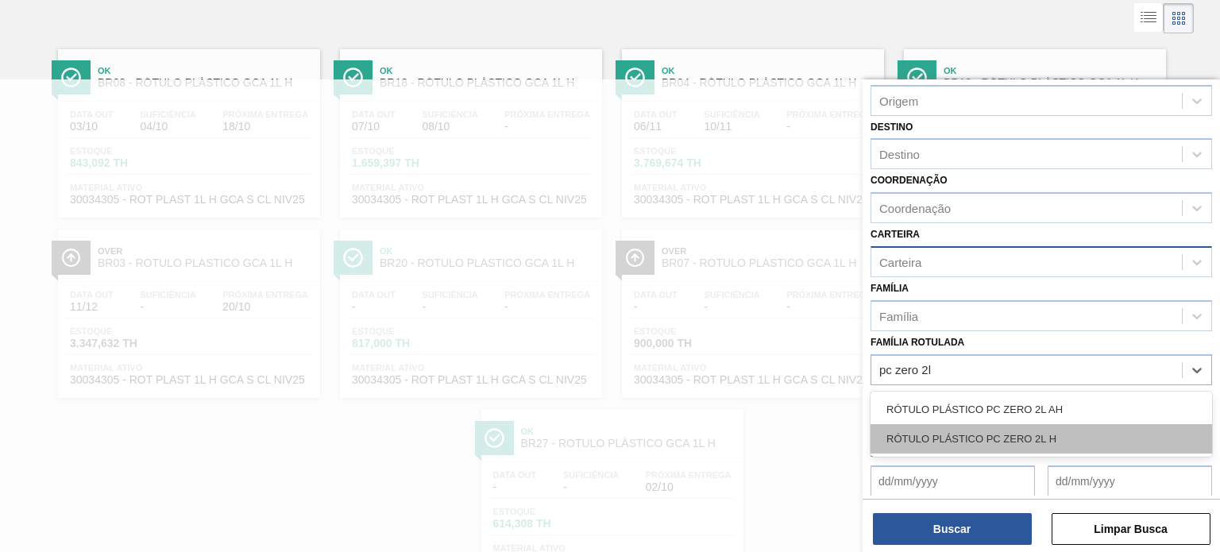
click at [1046, 439] on div "RÓTULO PLÁSTICO PC ZERO 2L H" at bounding box center [1042, 438] width 342 height 29
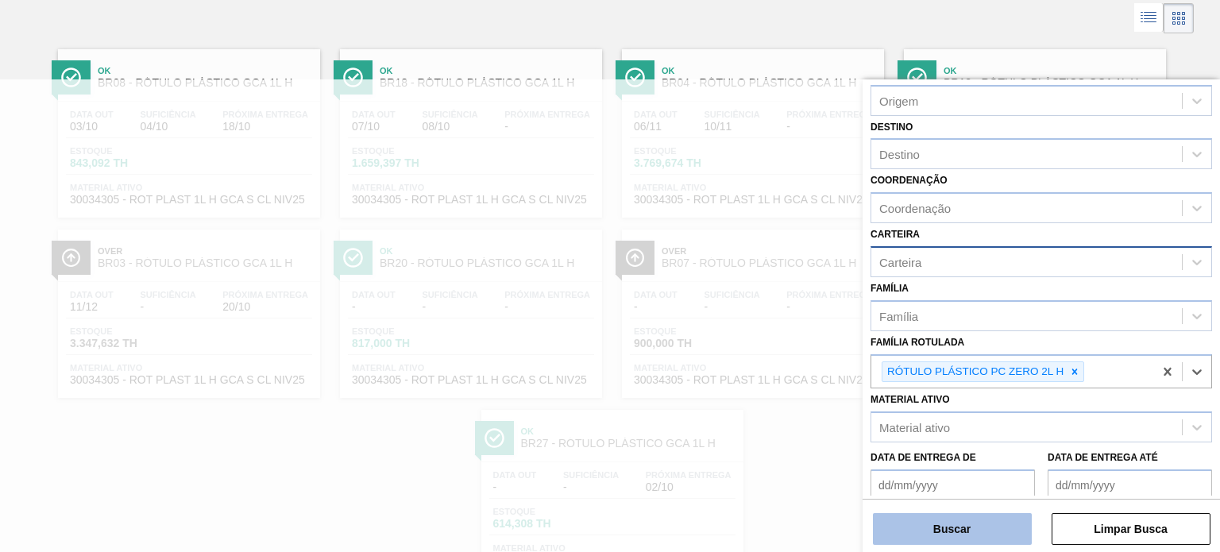
click at [977, 521] on button "Buscar" at bounding box center [952, 529] width 159 height 32
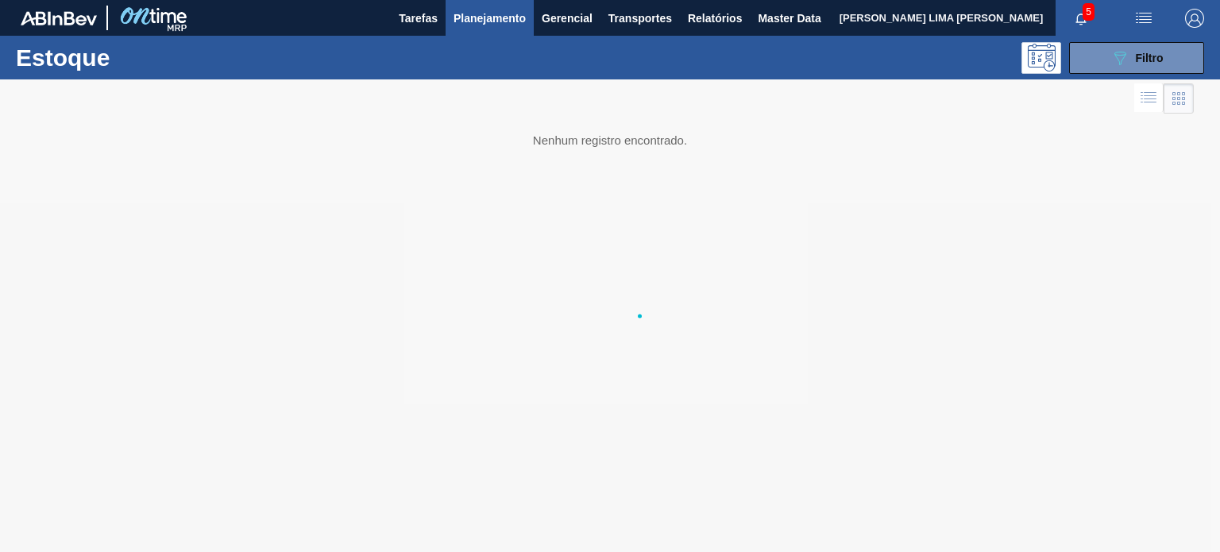
scroll to position [0, 0]
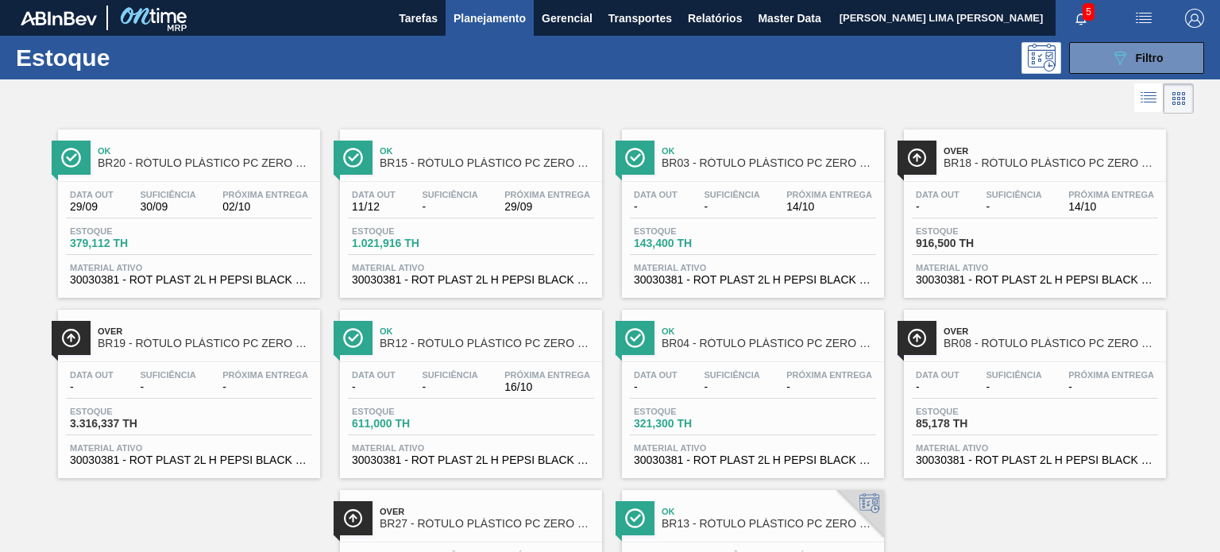
click at [823, 110] on div at bounding box center [597, 98] width 1194 height 38
click at [1103, 44] on button "089F7B8B-B2A5-4AFE-B5C0-19BA573D28AC Filtro" at bounding box center [1136, 58] width 135 height 32
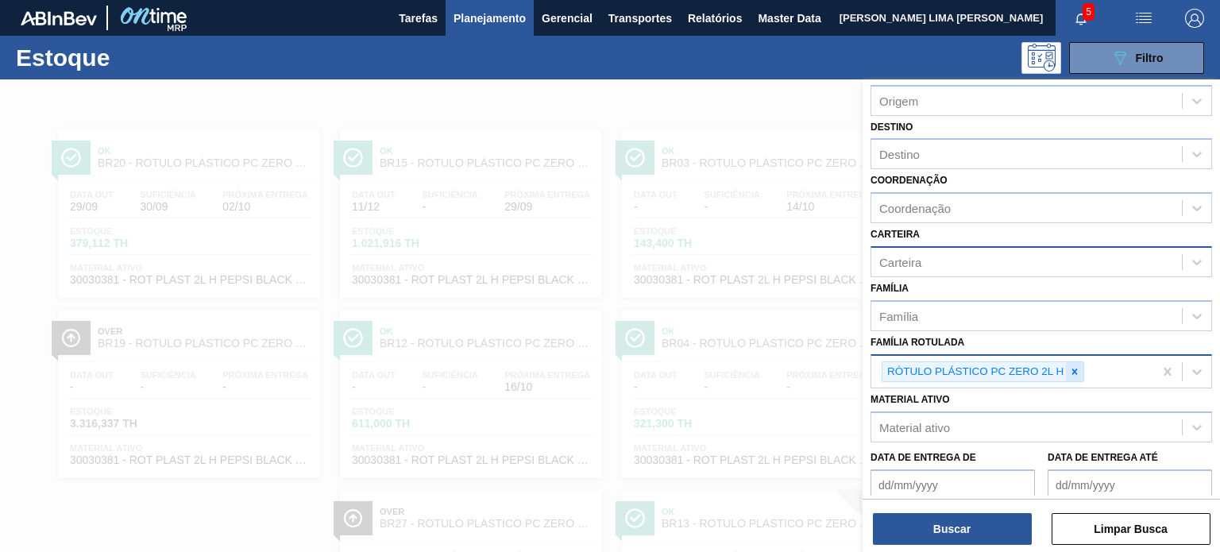
click at [1077, 369] on icon at bounding box center [1076, 372] width 6 height 6
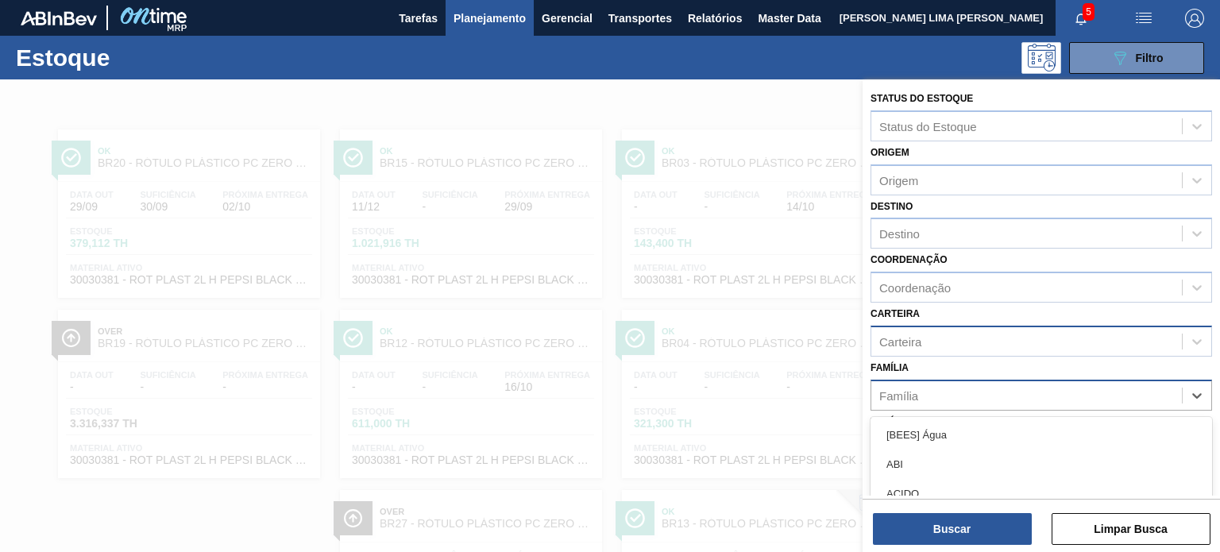
click at [953, 393] on div "Família" at bounding box center [1027, 395] width 311 height 23
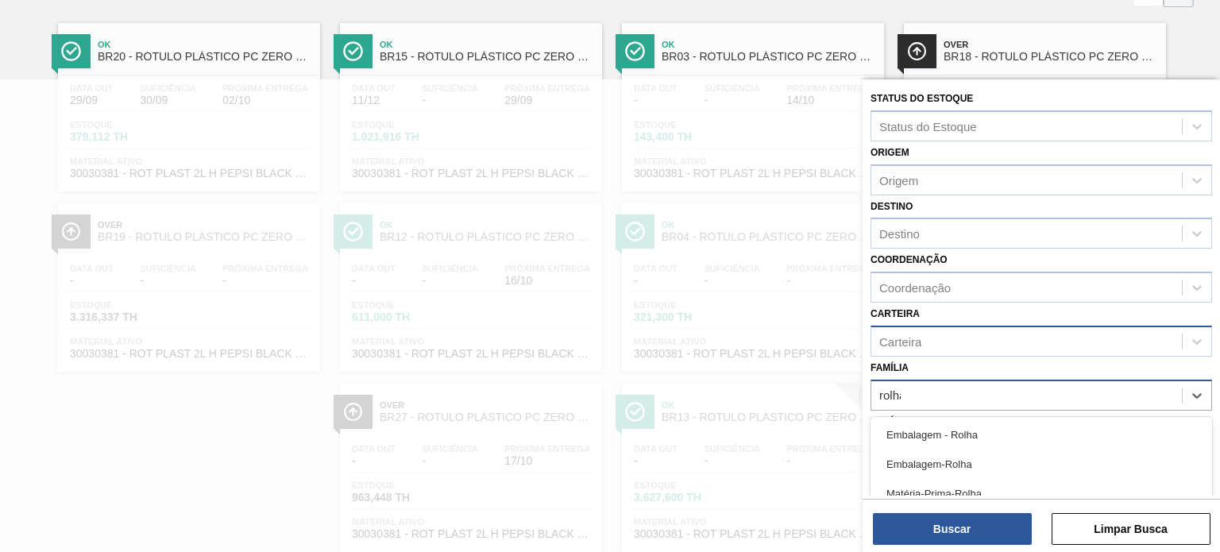
type input "rolhas"
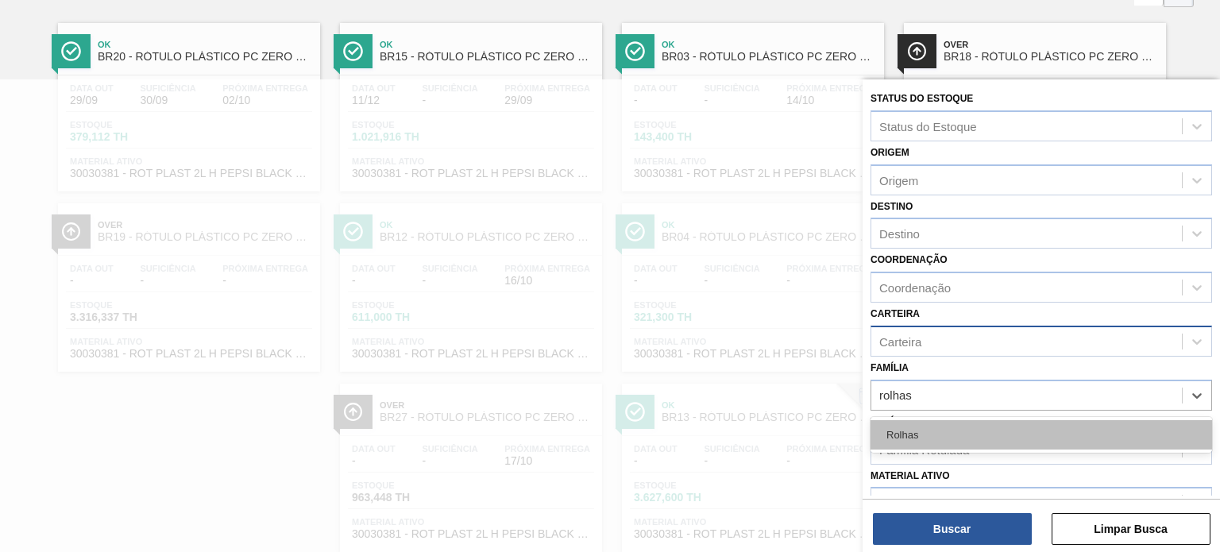
click at [943, 426] on div "Rolhas" at bounding box center [1042, 434] width 342 height 29
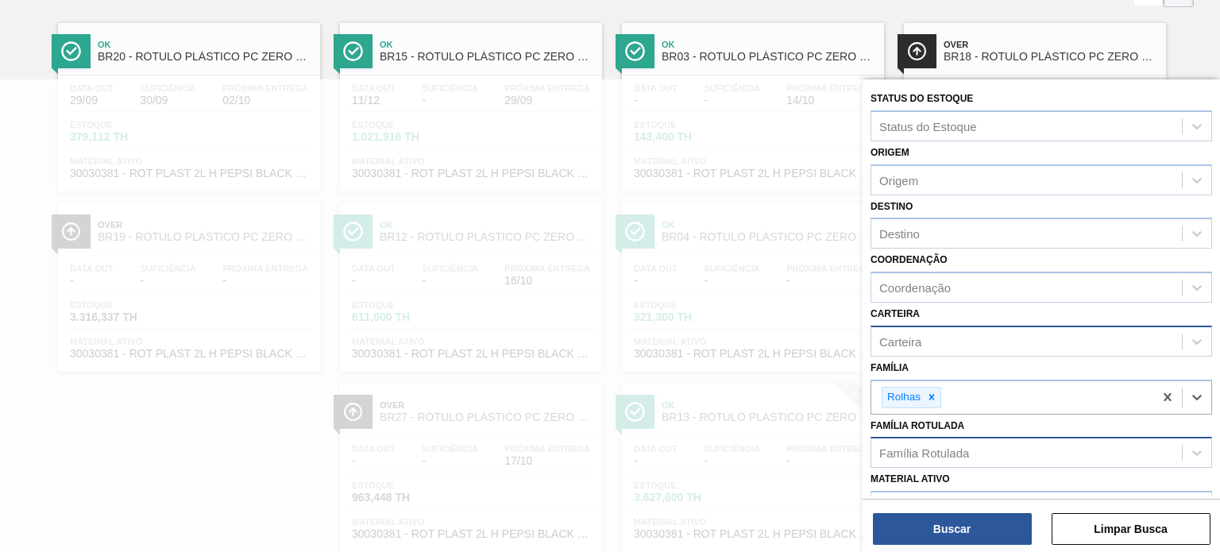
click at [952, 549] on div "Status do Estoque Status do Estoque Origem Origem Destino Destino Coordenação C…" at bounding box center [1042, 317] width 358 height 476
click at [969, 530] on button "Buscar" at bounding box center [952, 529] width 159 height 32
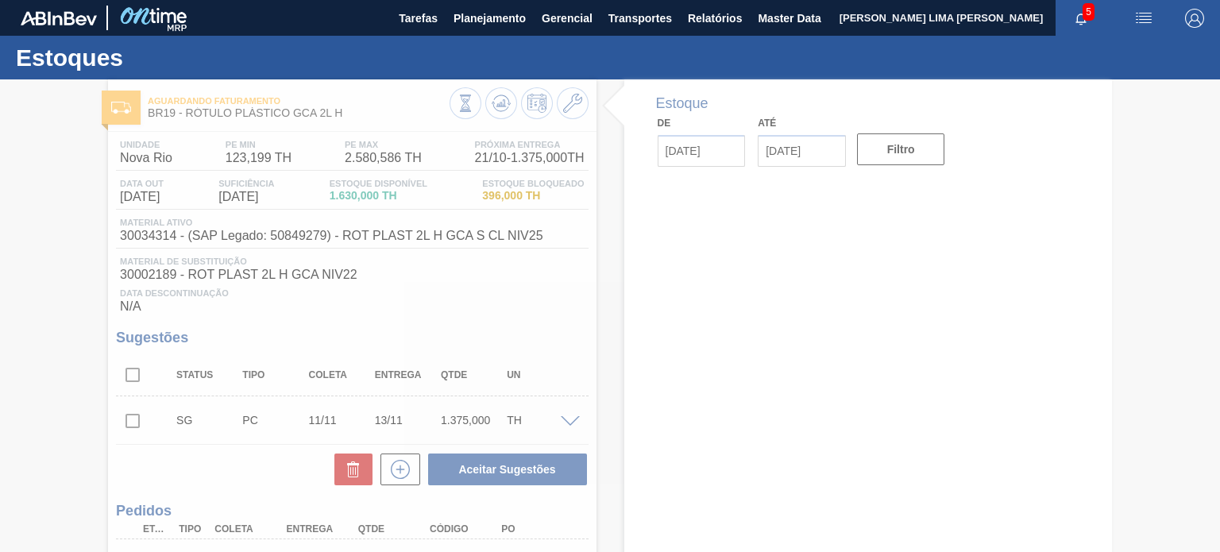
type input "[DATE]"
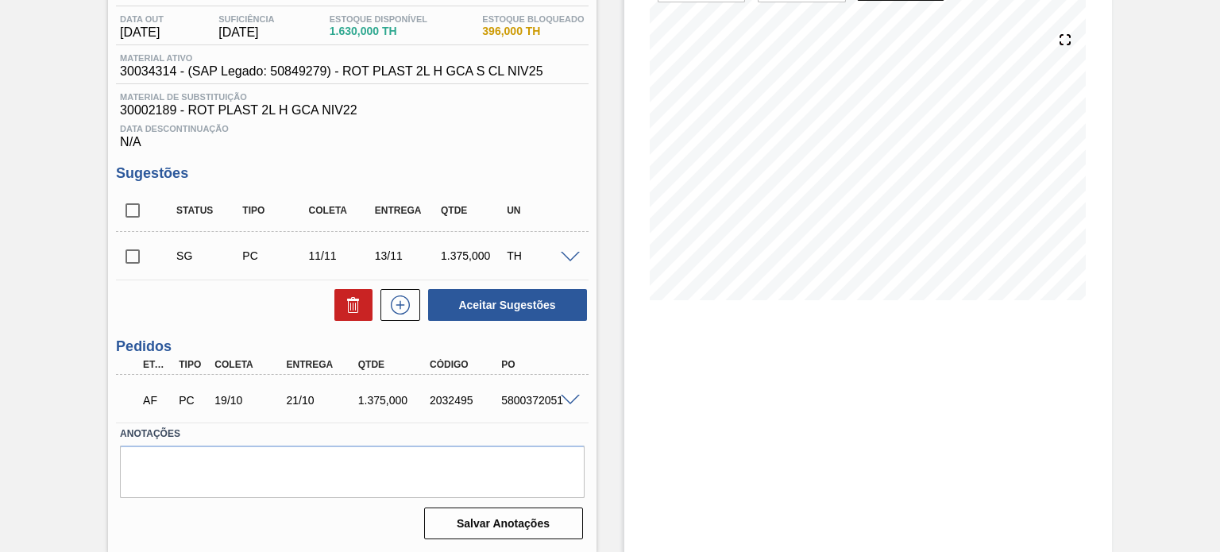
scroll to position [165, 0]
click at [457, 400] on div "2032495" at bounding box center [465, 399] width 79 height 13
copy div "2032495"
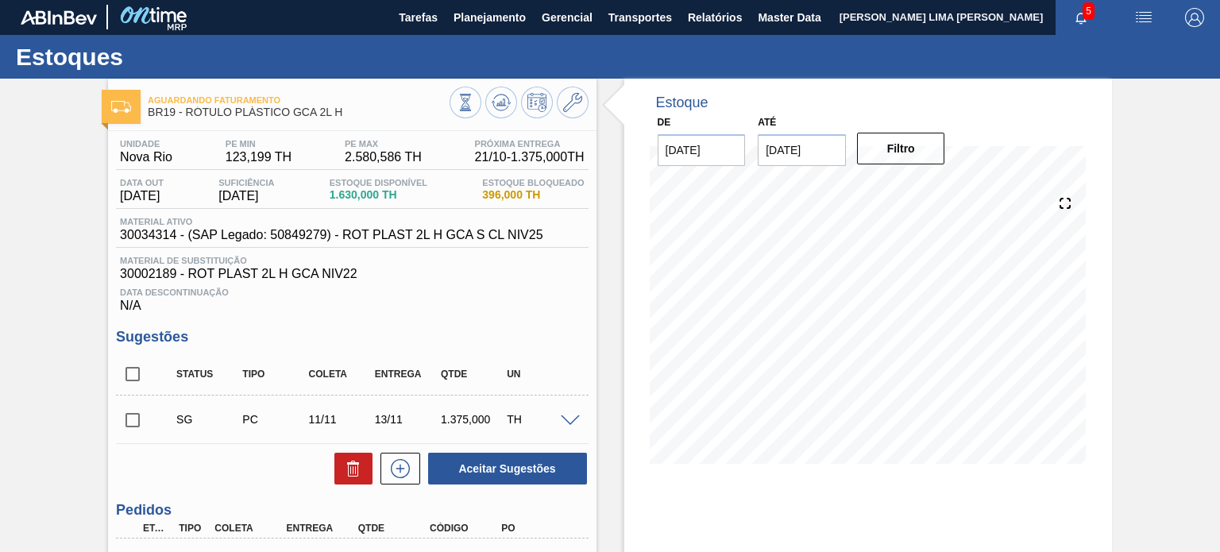
scroll to position [0, 0]
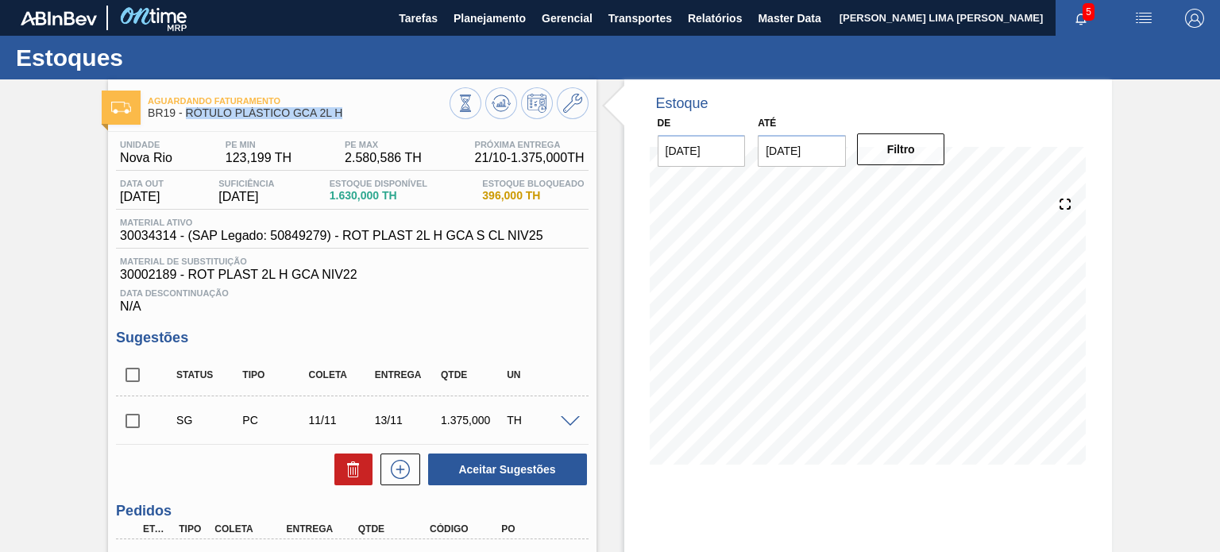
drag, startPoint x: 350, startPoint y: 113, endPoint x: 188, endPoint y: 117, distance: 162.1
click at [188, 117] on span "BR19 - RÓTULO PLÁSTICO GCA 2L H" at bounding box center [298, 113] width 301 height 12
copy span "RÓTULO PLÁSTICO GCA 2L H"
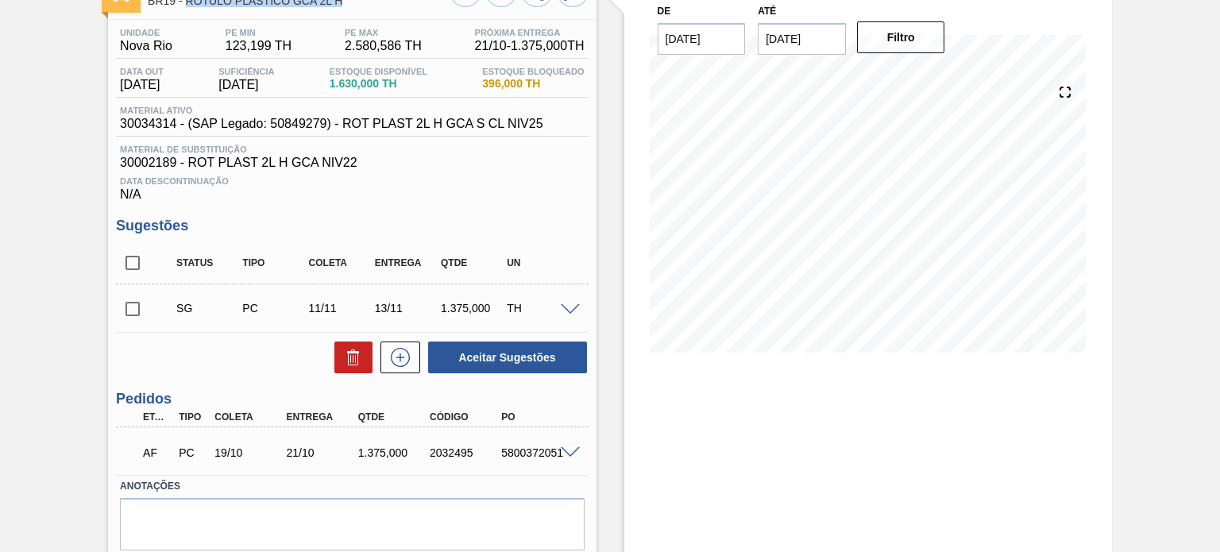
scroll to position [159, 0]
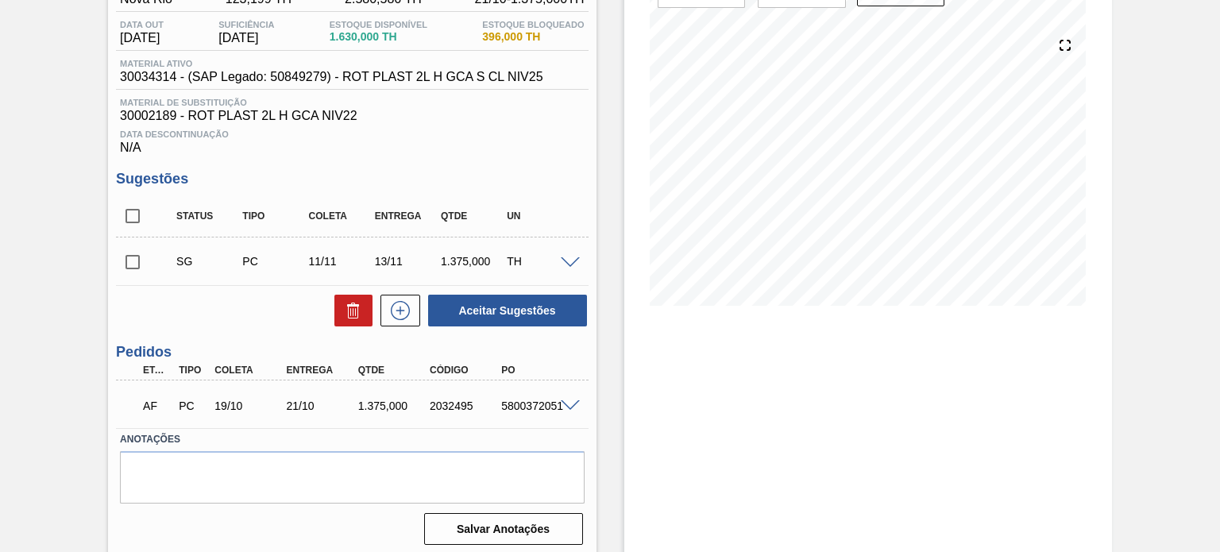
click at [464, 418] on div "AF PC 19/10 21/10 1.375,000 2032495 5800372051" at bounding box center [348, 405] width 430 height 32
click at [462, 416] on div "AF PC 19/10 21/10 1.375,000 2032495 5800372051" at bounding box center [348, 405] width 430 height 32
click at [459, 414] on div "AF PC 19/10 21/10 1.375,000 2032495 5800372051" at bounding box center [348, 405] width 430 height 32
copy div "2032495"
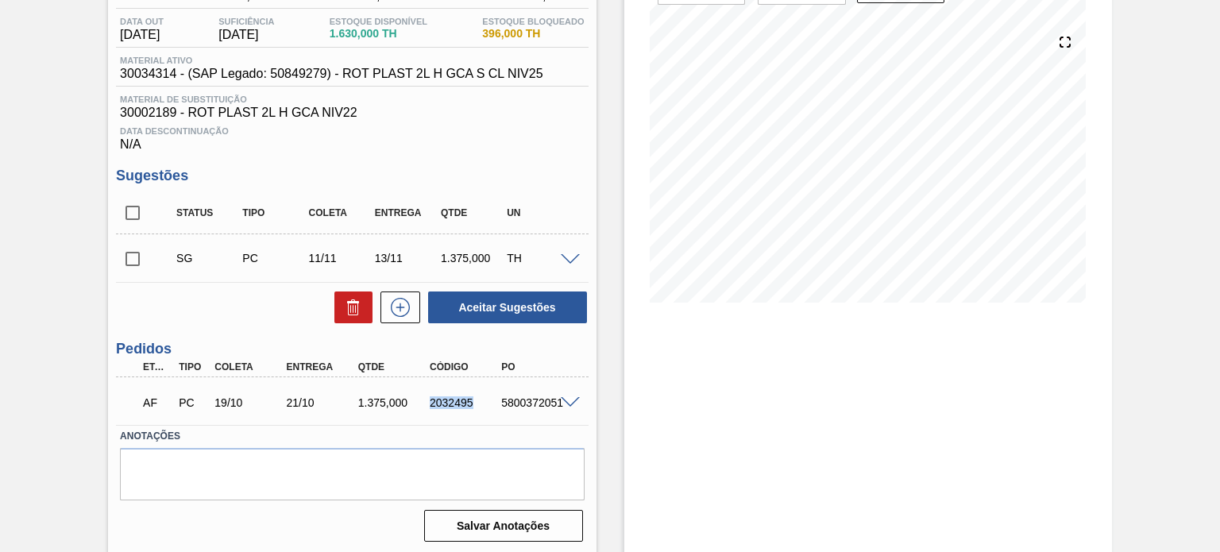
scroll to position [165, 0]
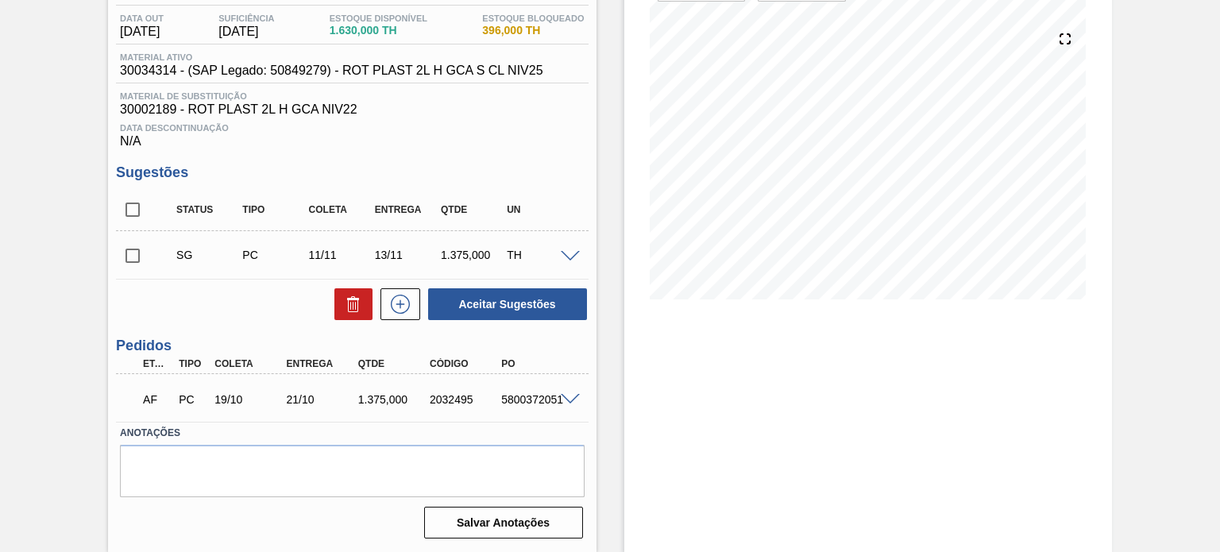
click at [570, 396] on span at bounding box center [570, 400] width 19 height 12
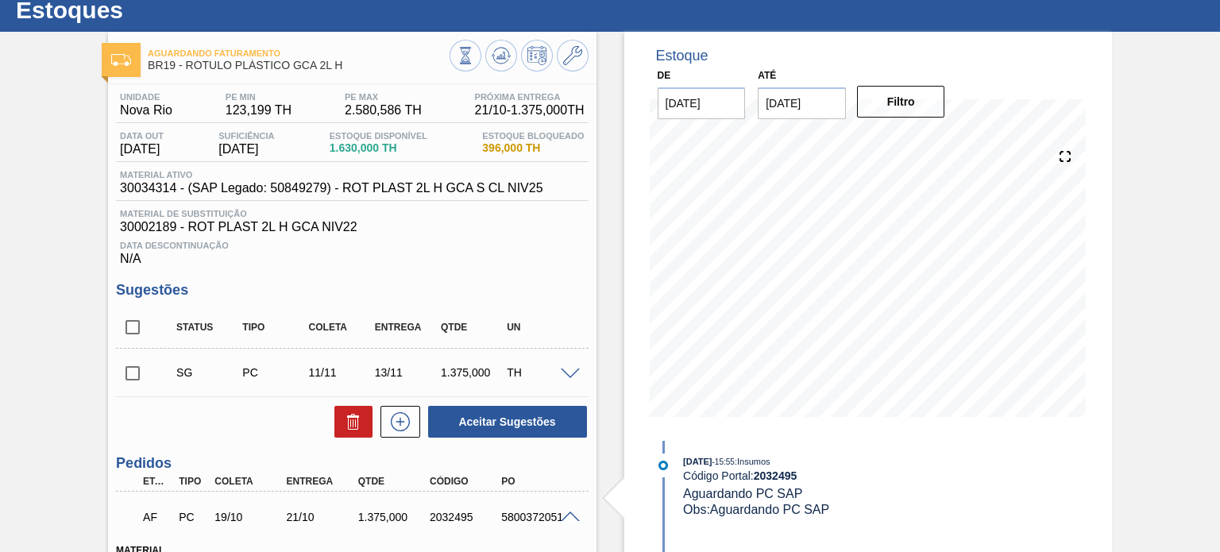
scroll to position [0, 0]
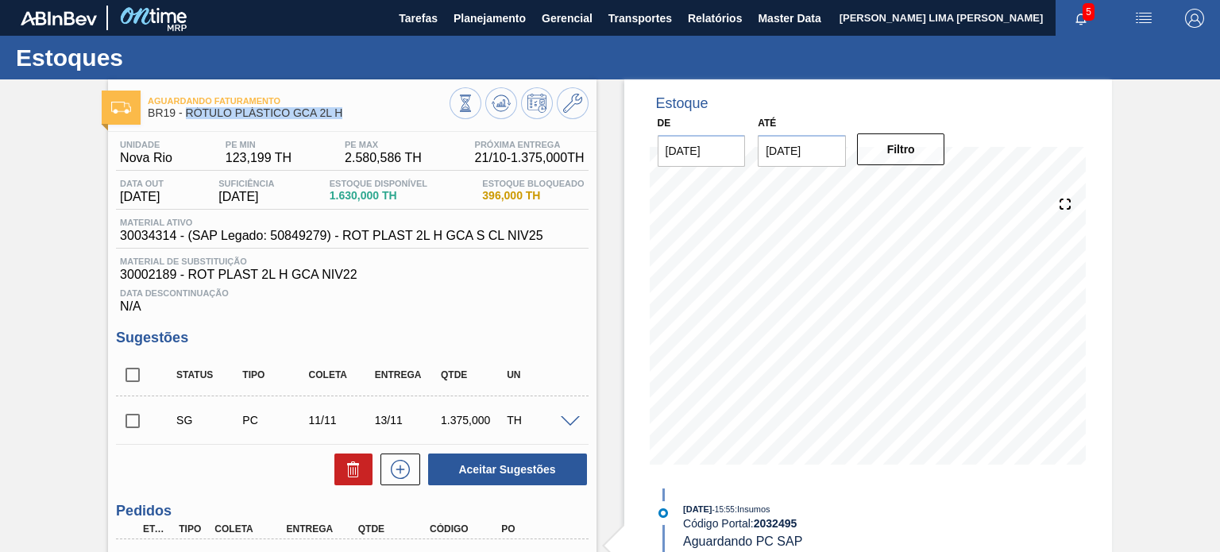
drag, startPoint x: 353, startPoint y: 118, endPoint x: 188, endPoint y: 124, distance: 165.4
click at [188, 124] on div "Aguardando Faturamento BR19 - RÓTULO PLÁSTICO GCA 2L H" at bounding box center [298, 108] width 301 height 36
copy span "RÓTULO PLÁSTICO GCA 2L H"
click at [412, 234] on span "30034314 - (SAP Legado: 50849279) - ROT PLAST 2L H GCA S CL NIV25" at bounding box center [331, 236] width 423 height 14
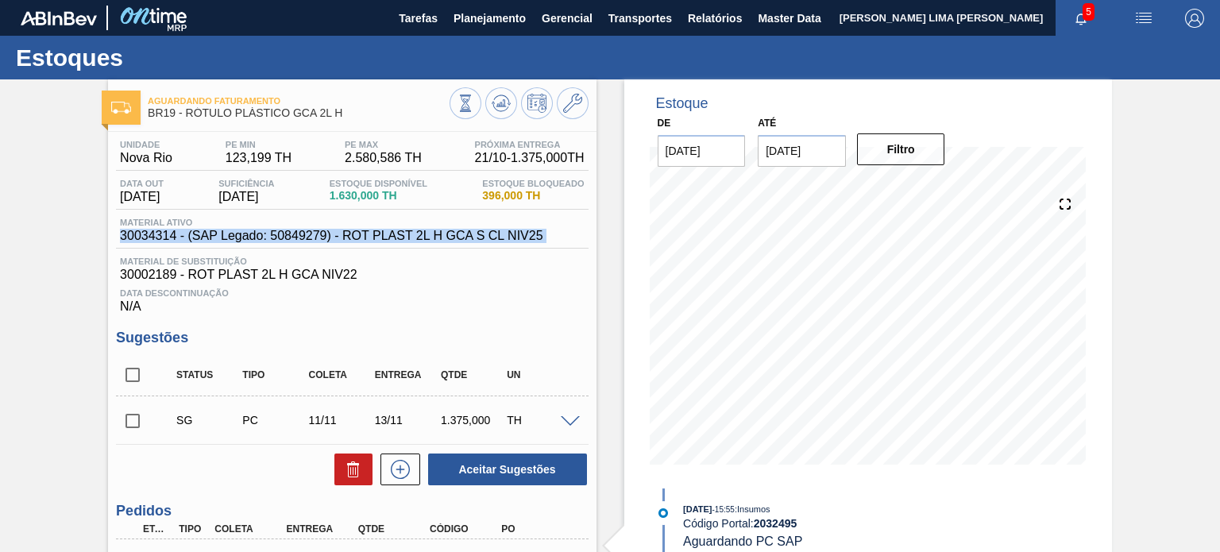
drag, startPoint x: 412, startPoint y: 234, endPoint x: 403, endPoint y: 238, distance: 10.3
click at [412, 234] on span "30034314 - (SAP Legado: 50849279) - ROT PLAST 2L H GCA S CL NIV25" at bounding box center [331, 236] width 423 height 14
copy span "30034314 - (SAP Legado: 50849279) - ROT PLAST 2L H GCA S CL NIV25"
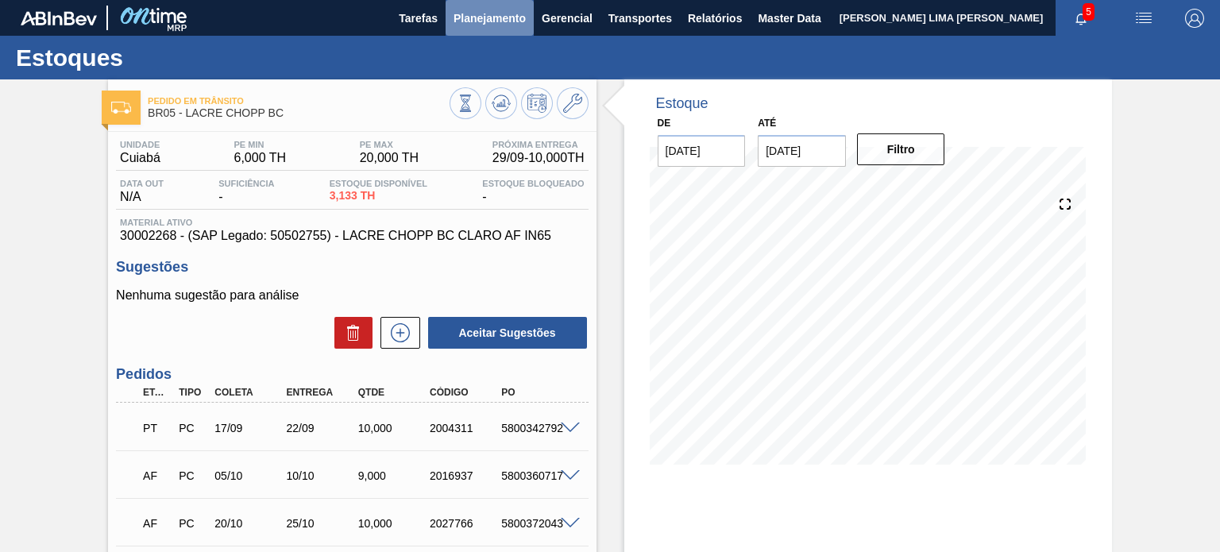
click at [483, 32] on button "Planejamento" at bounding box center [490, 18] width 88 height 36
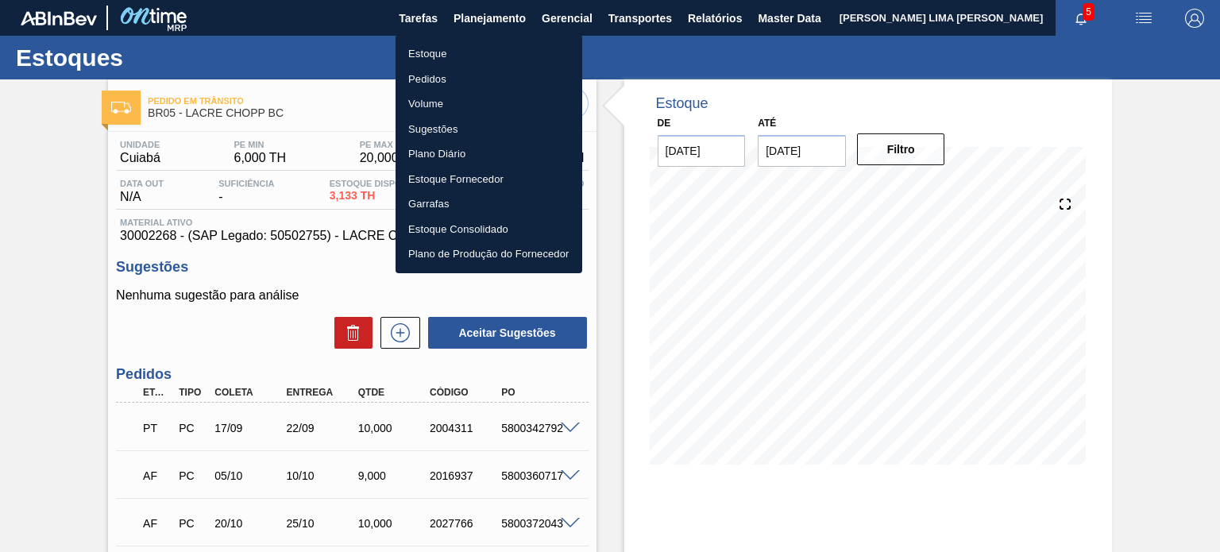
click at [458, 56] on li "Estoque" at bounding box center [489, 53] width 187 height 25
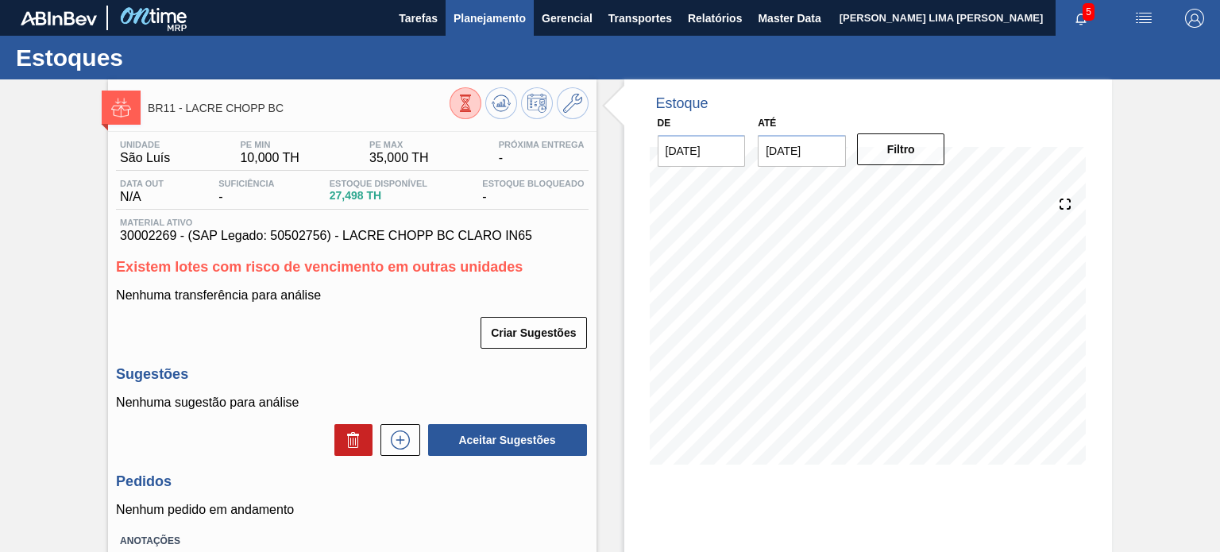
click at [489, 21] on span "Planejamento" at bounding box center [490, 18] width 72 height 19
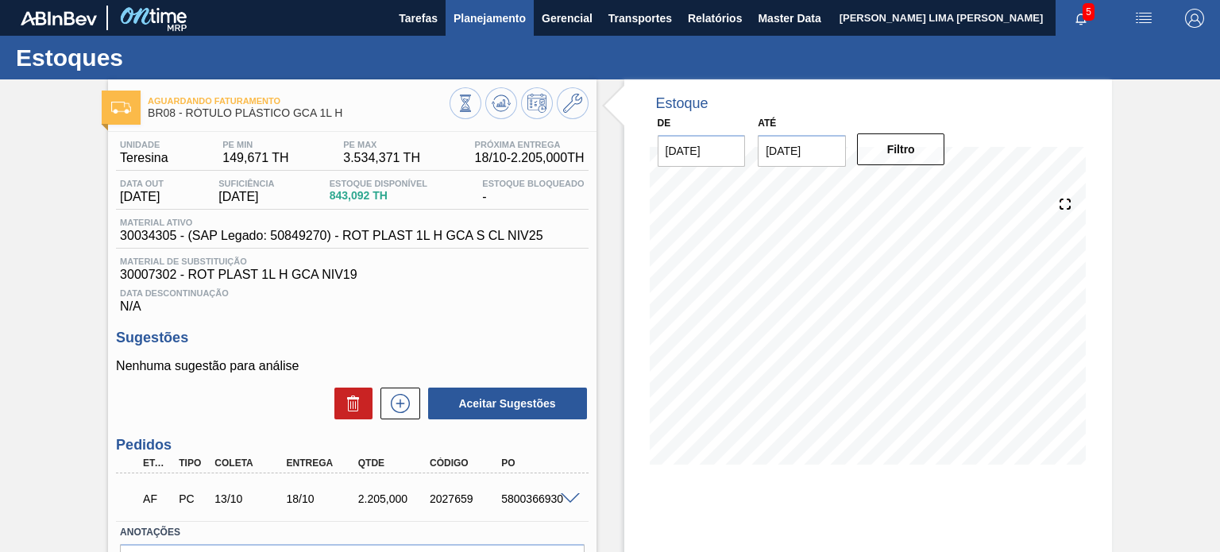
click at [468, 19] on span "Planejamento" at bounding box center [490, 18] width 72 height 19
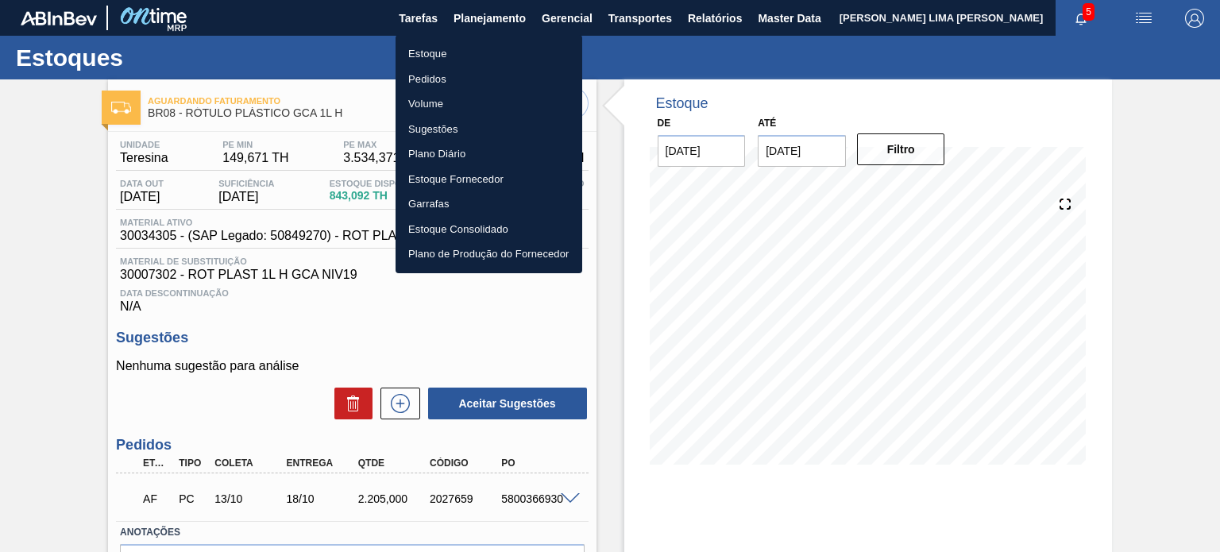
click at [450, 48] on li "Estoque" at bounding box center [489, 53] width 187 height 25
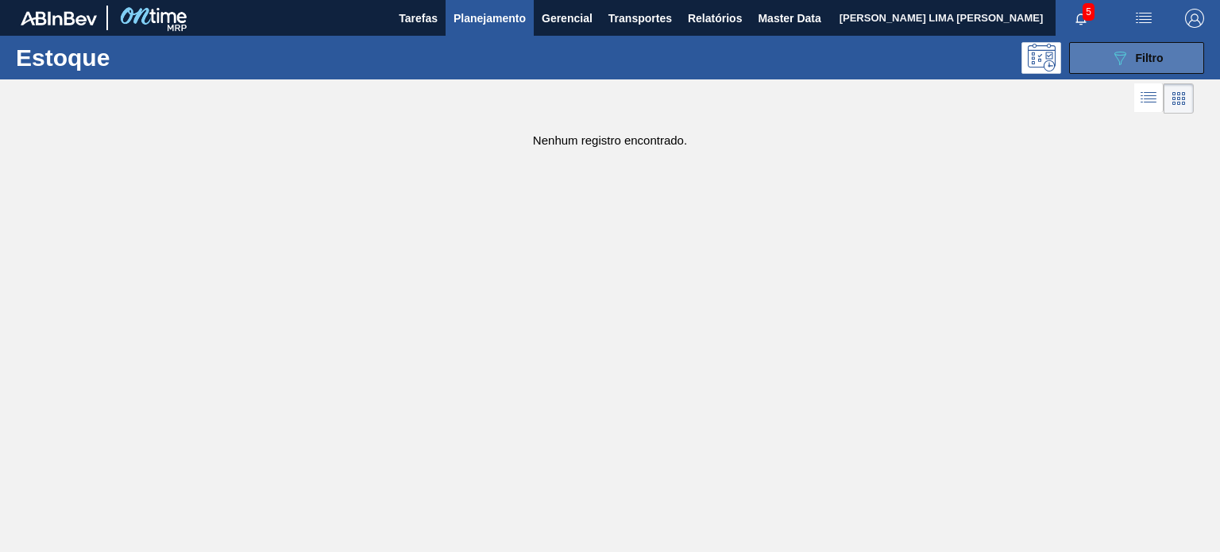
click at [1112, 44] on button "089F7B8B-B2A5-4AFE-B5C0-19BA573D28AC Filtro" at bounding box center [1136, 58] width 135 height 32
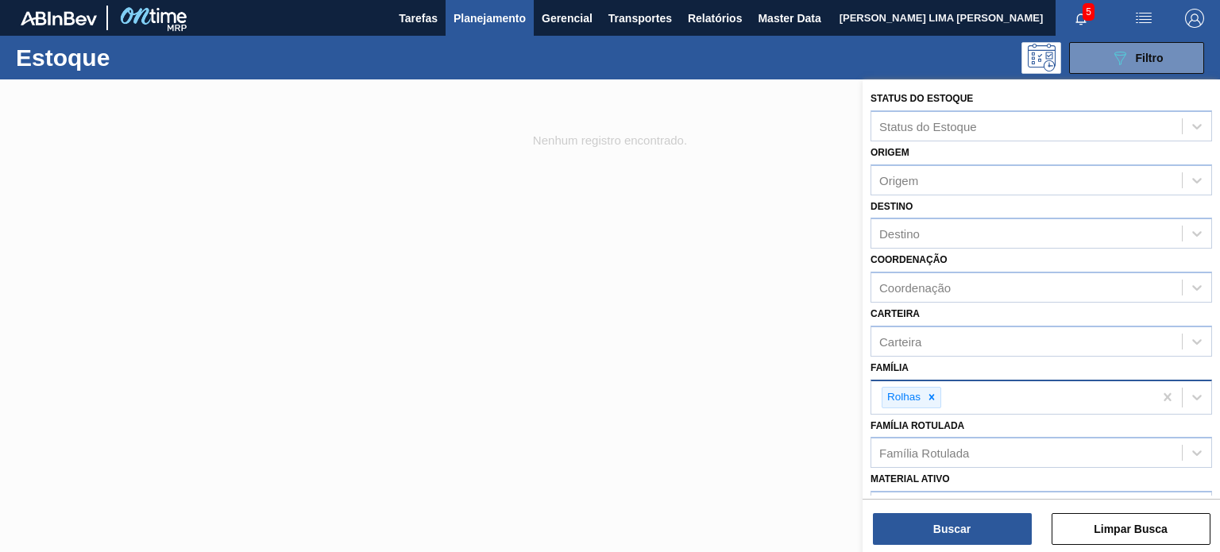
click at [938, 395] on div at bounding box center [931, 398] width 17 height 20
type input "o"
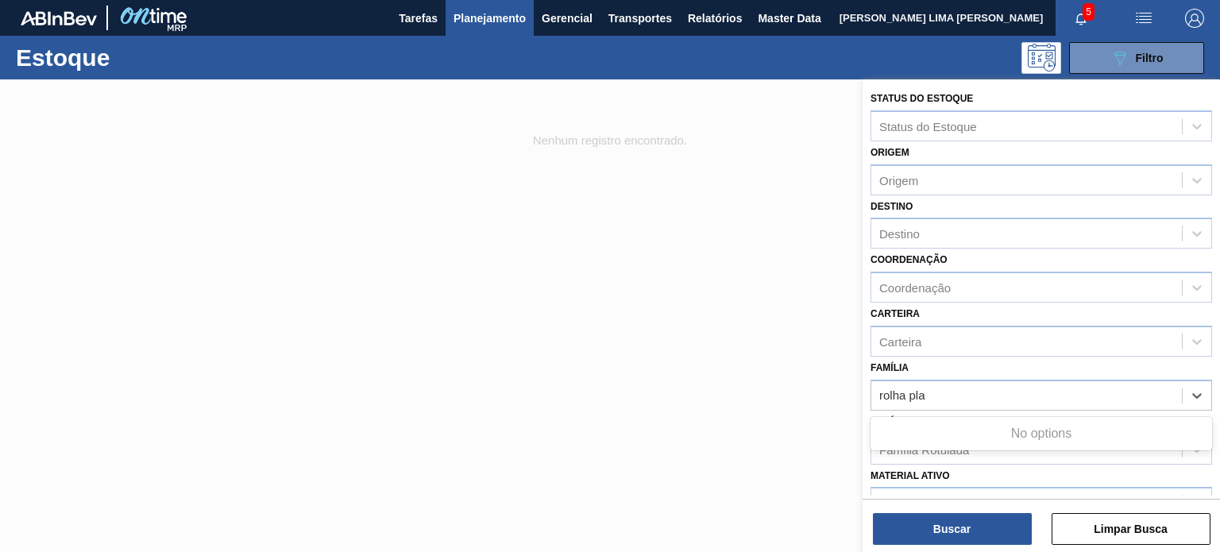
type input "rolha pl"
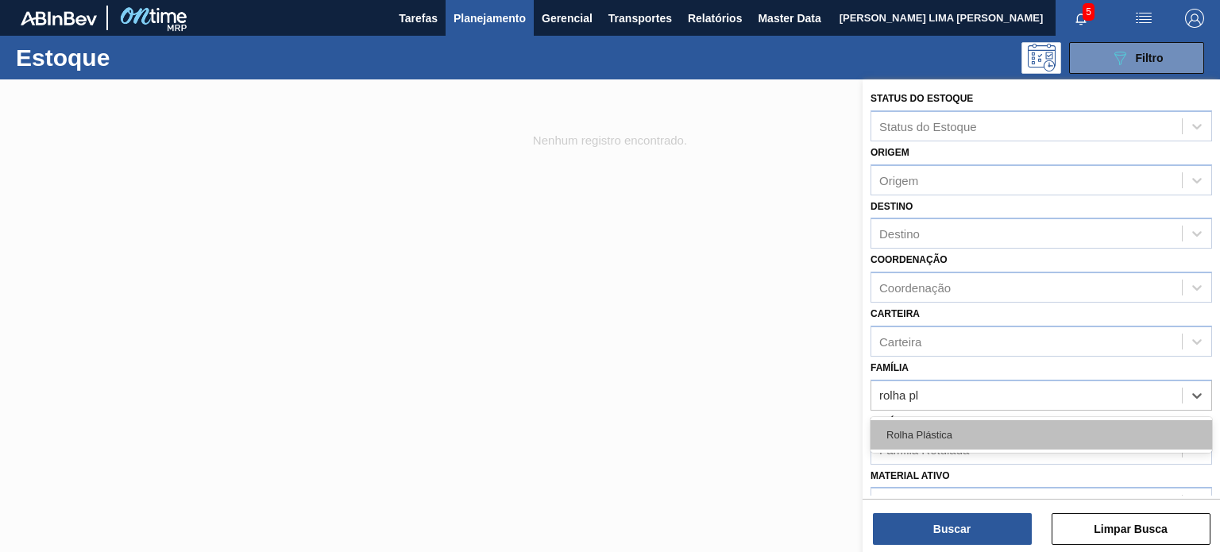
click at [977, 434] on div "Rolha Plástica" at bounding box center [1042, 434] width 342 height 29
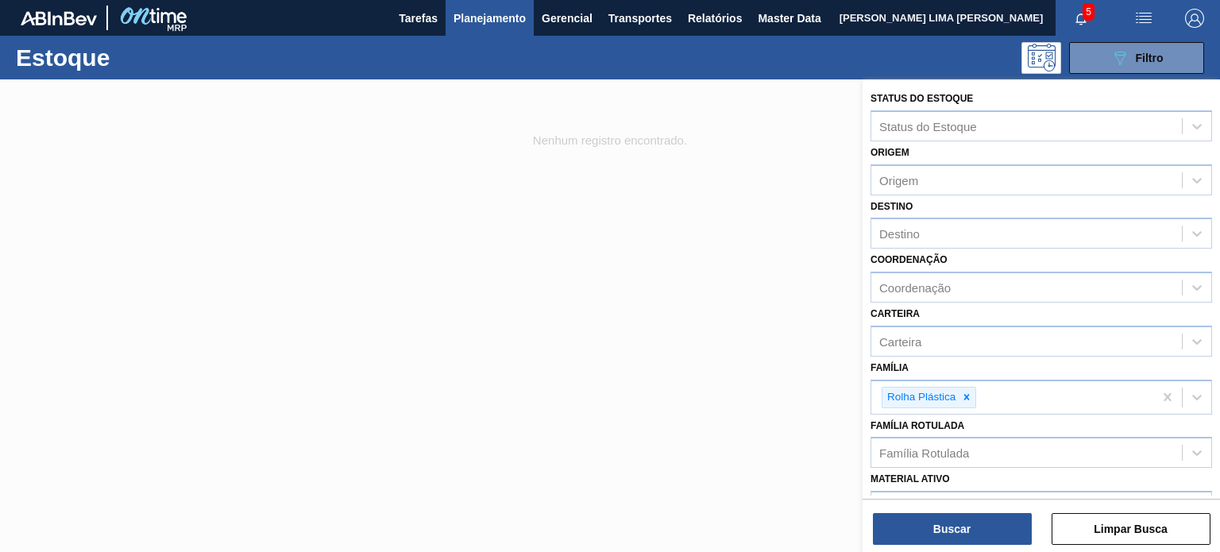
click at [984, 512] on div "Buscar Limpar Busca" at bounding box center [1042, 521] width 358 height 44
click at [986, 520] on button "Buscar" at bounding box center [952, 529] width 159 height 32
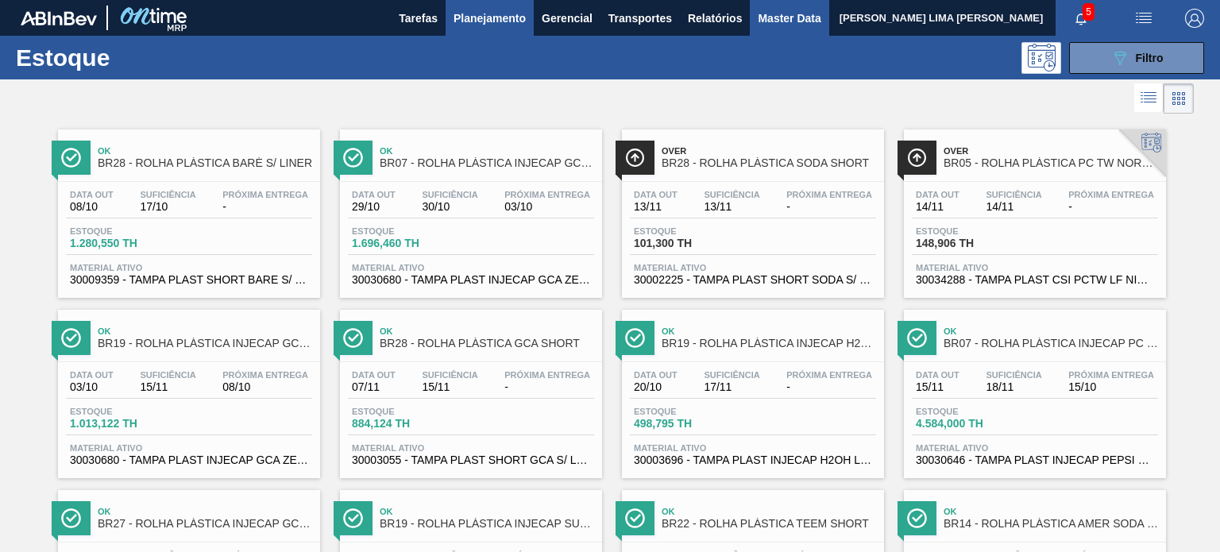
click at [788, 21] on span "Master Data" at bounding box center [789, 18] width 63 height 19
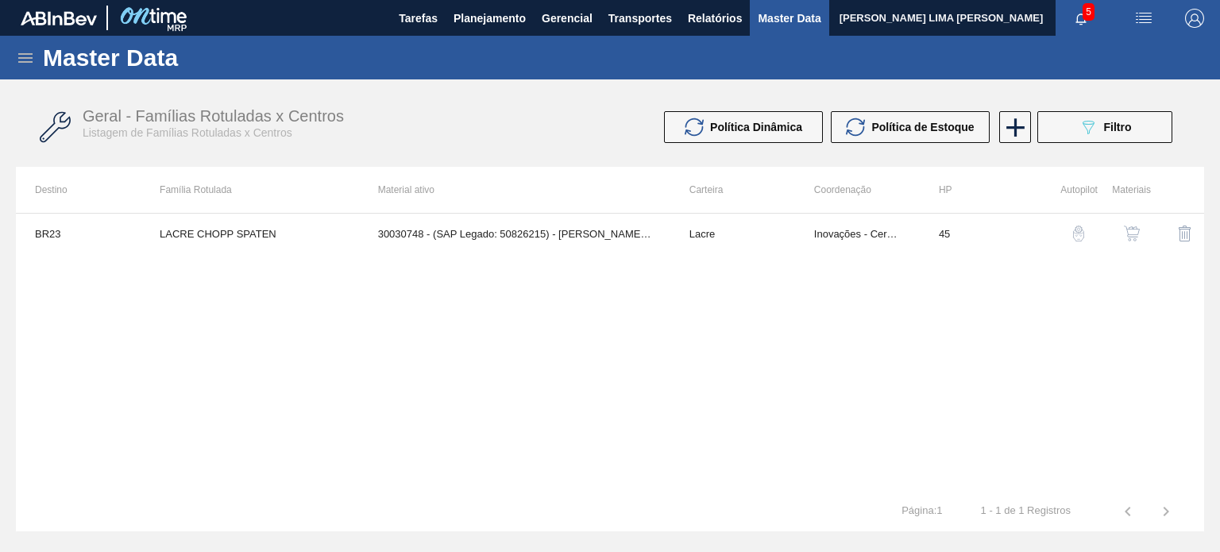
click at [29, 57] on icon at bounding box center [25, 58] width 14 height 10
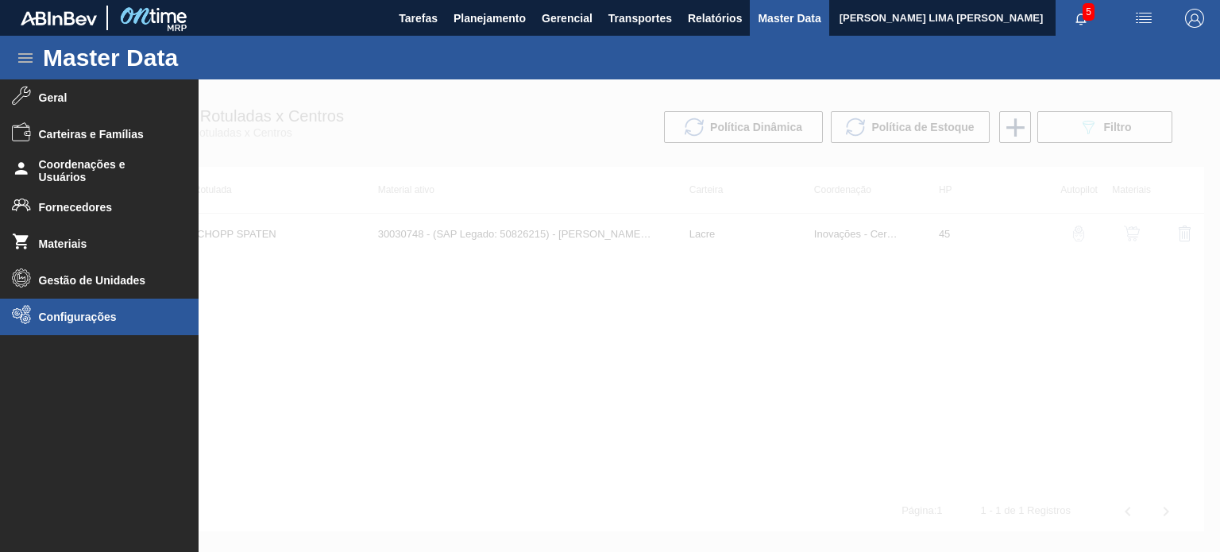
click at [52, 311] on span "Configurações" at bounding box center [104, 317] width 131 height 13
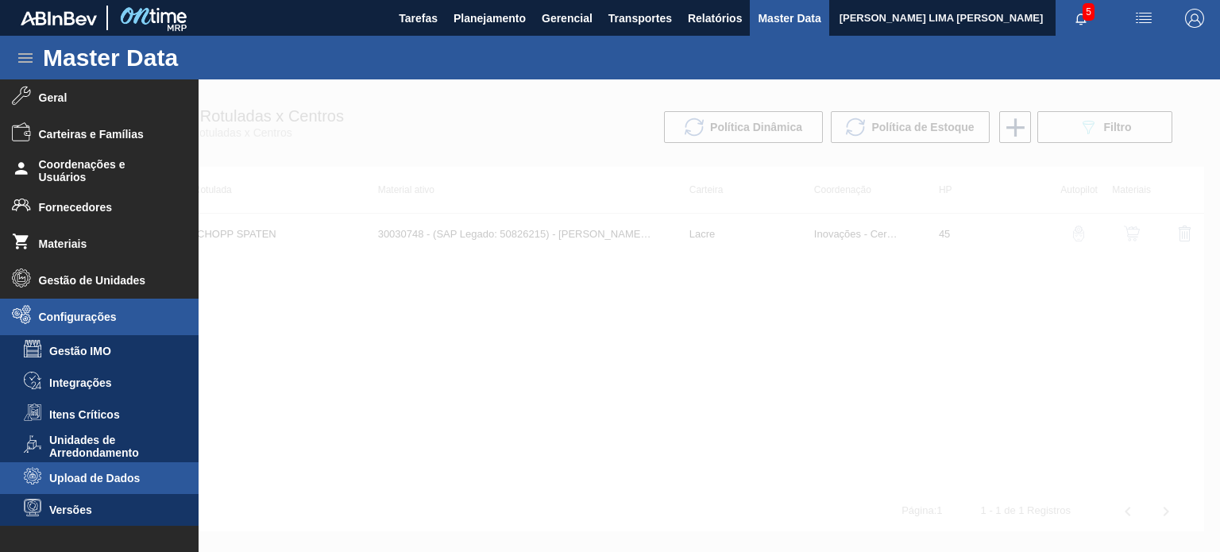
click at [102, 486] on li "Upload de Dados" at bounding box center [99, 478] width 199 height 32
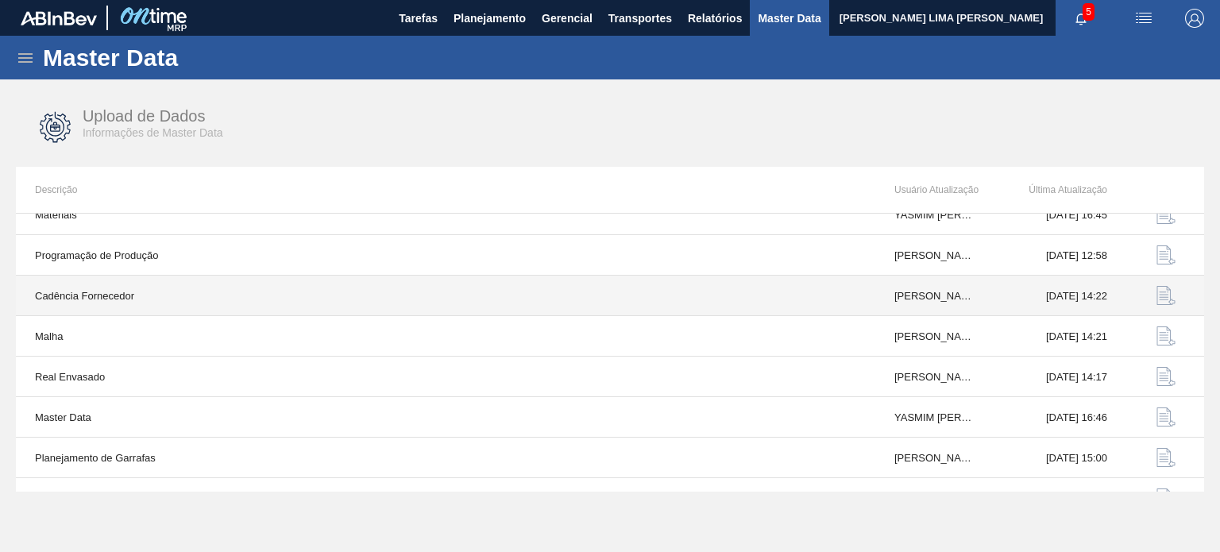
scroll to position [165, 0]
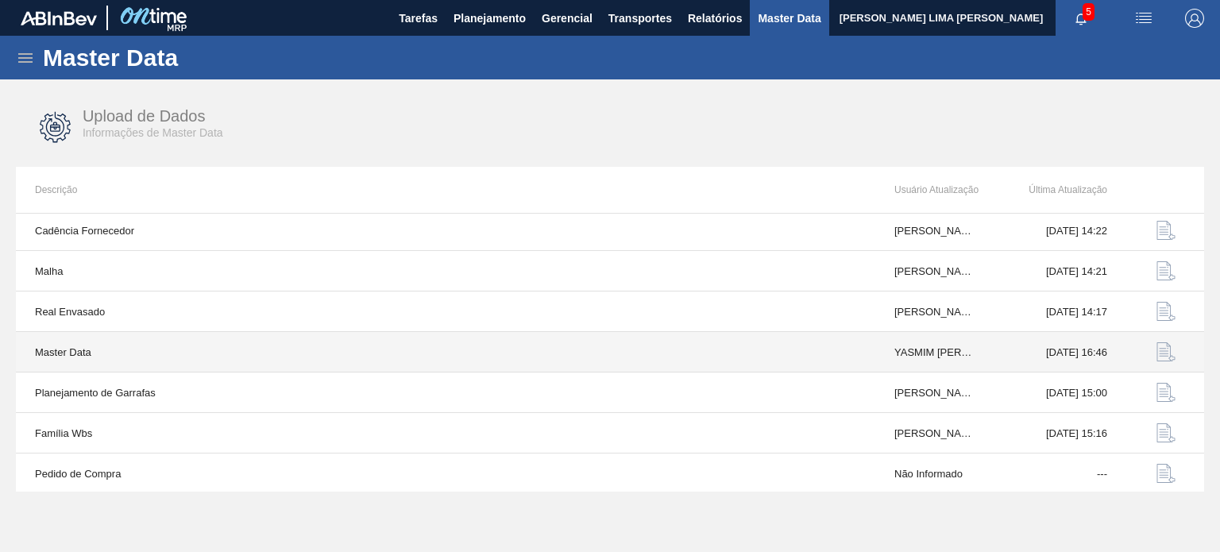
click at [1164, 350] on img "button" at bounding box center [1166, 351] width 19 height 19
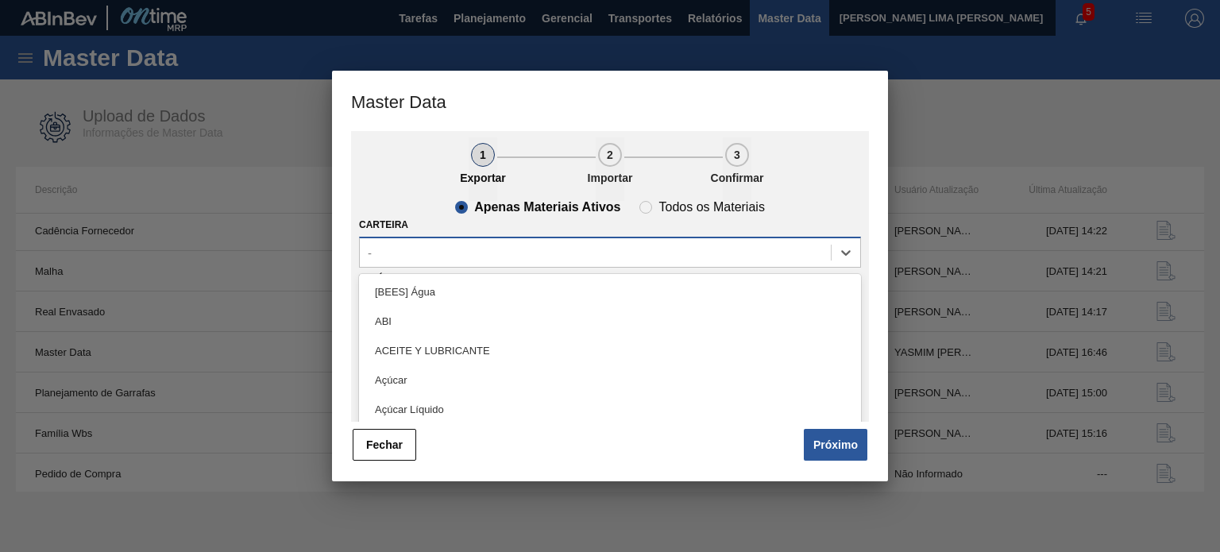
click at [540, 257] on div "-" at bounding box center [595, 252] width 471 height 23
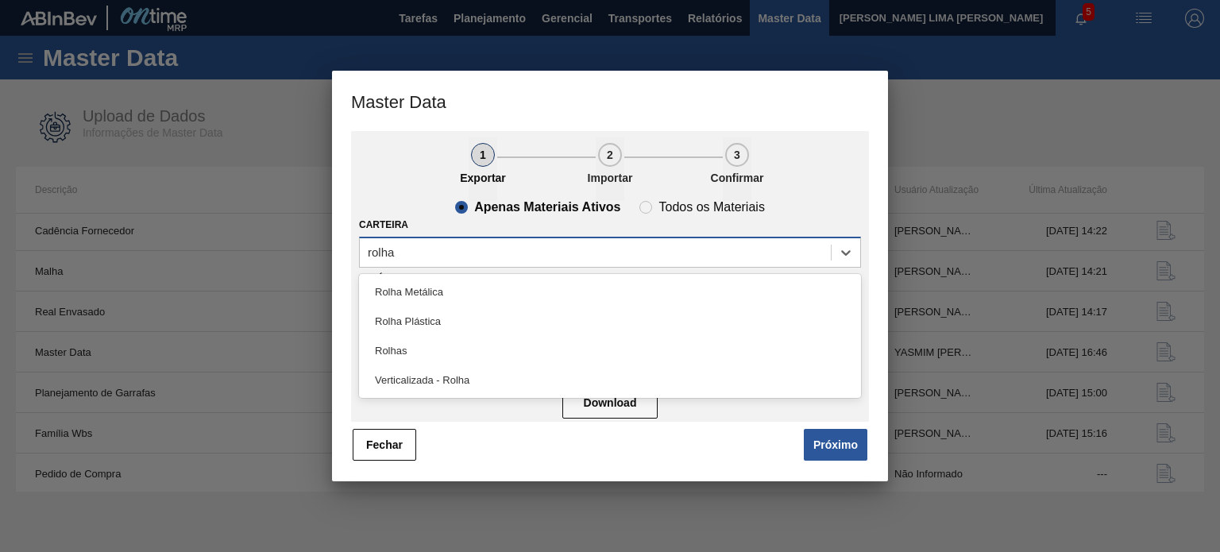
type input "rolha"
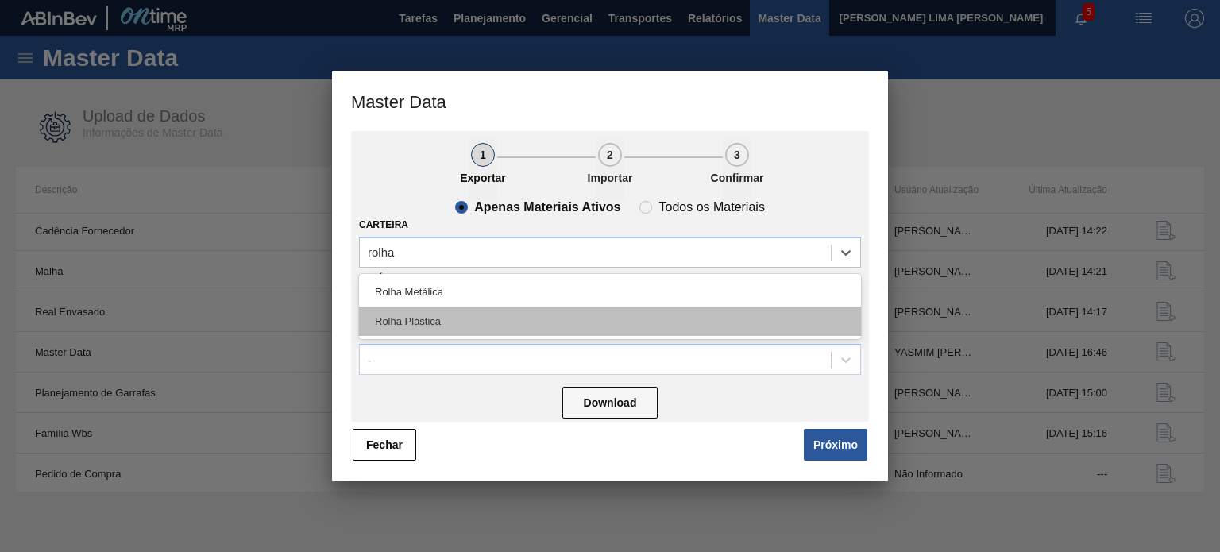
click at [481, 327] on div "Rolha Plástica" at bounding box center [610, 321] width 502 height 29
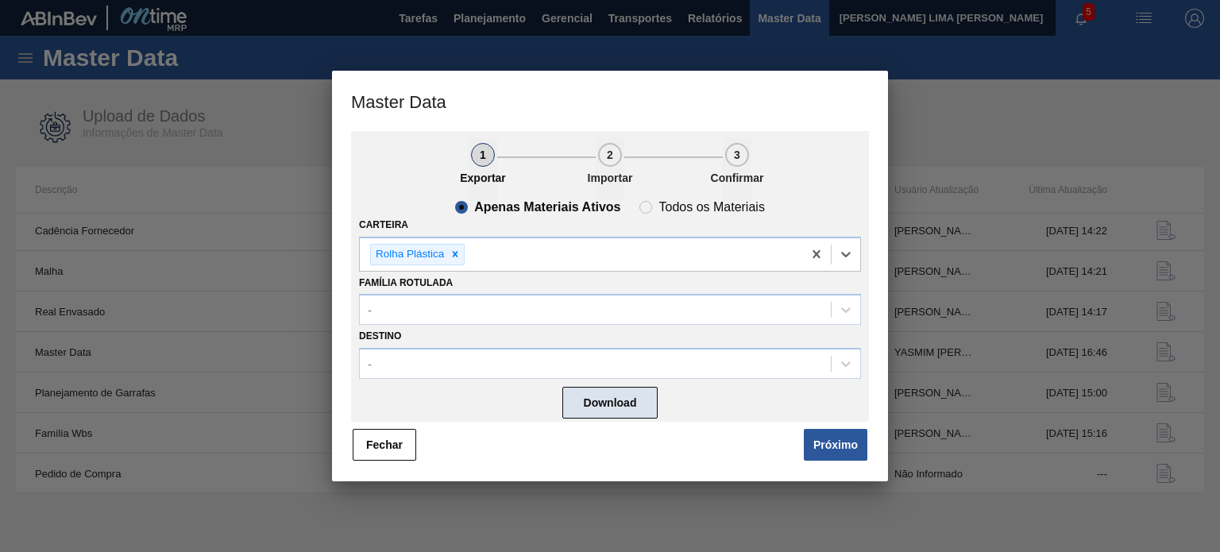
click at [620, 408] on button "Download" at bounding box center [610, 403] width 95 height 32
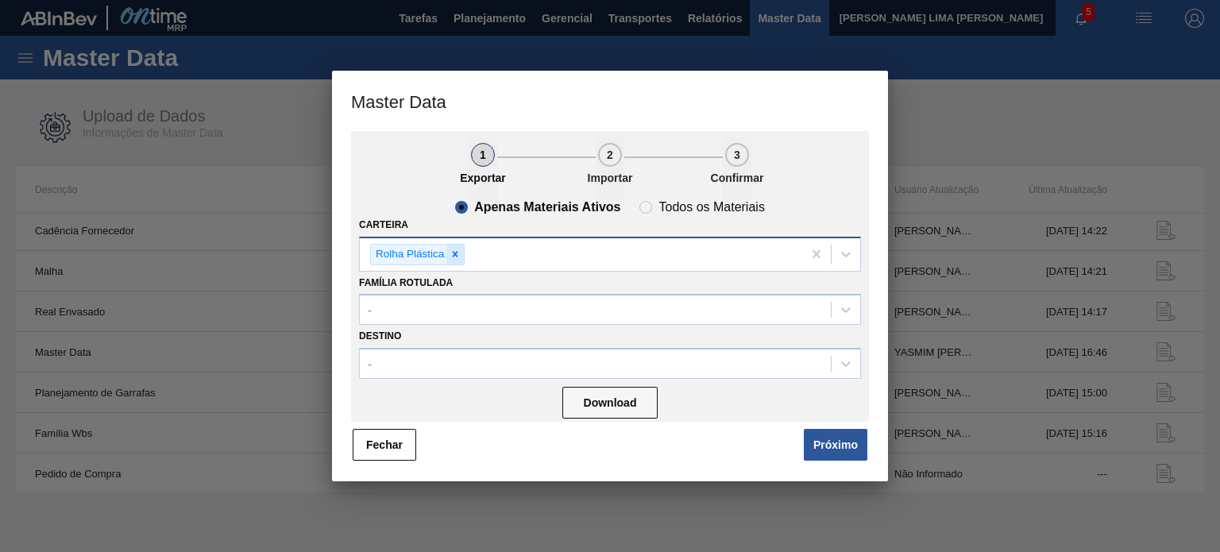
click at [462, 257] on div at bounding box center [455, 255] width 17 height 20
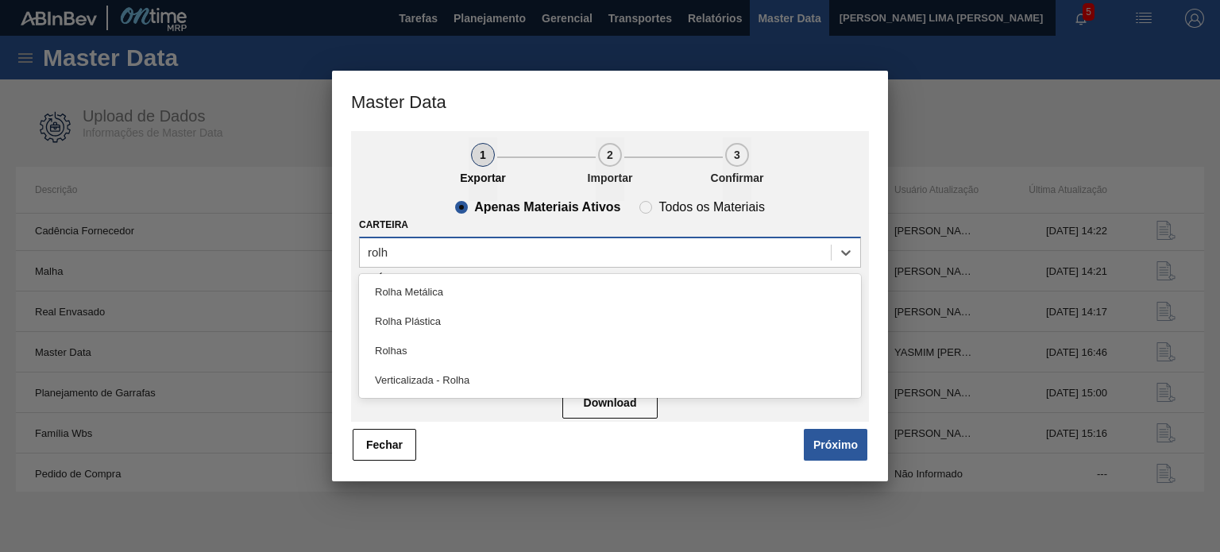
type input "rolha"
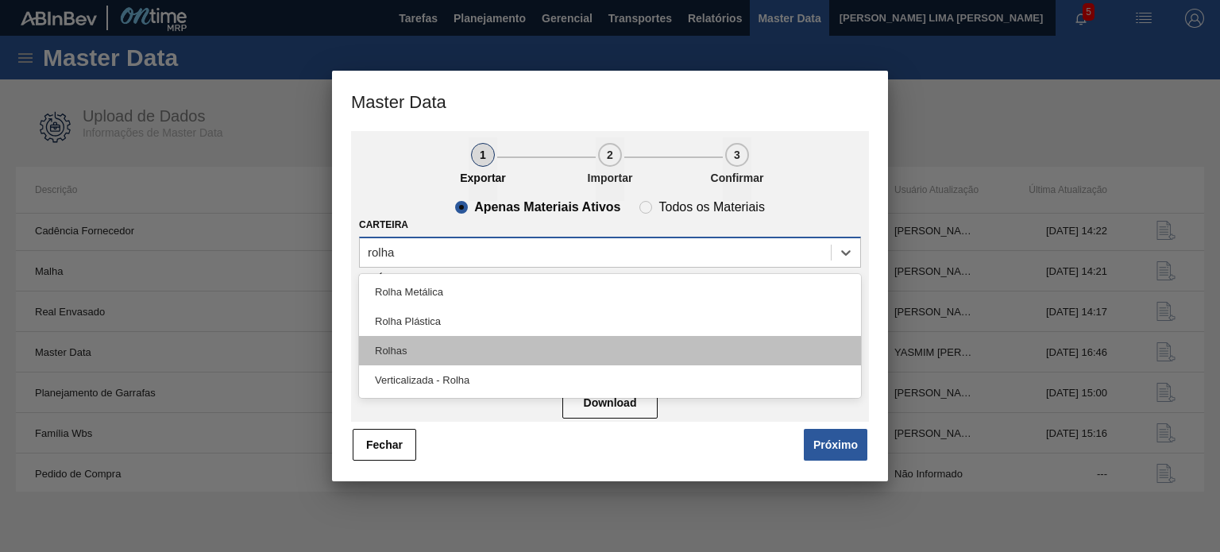
click at [442, 345] on div "Rolhas" at bounding box center [610, 350] width 502 height 29
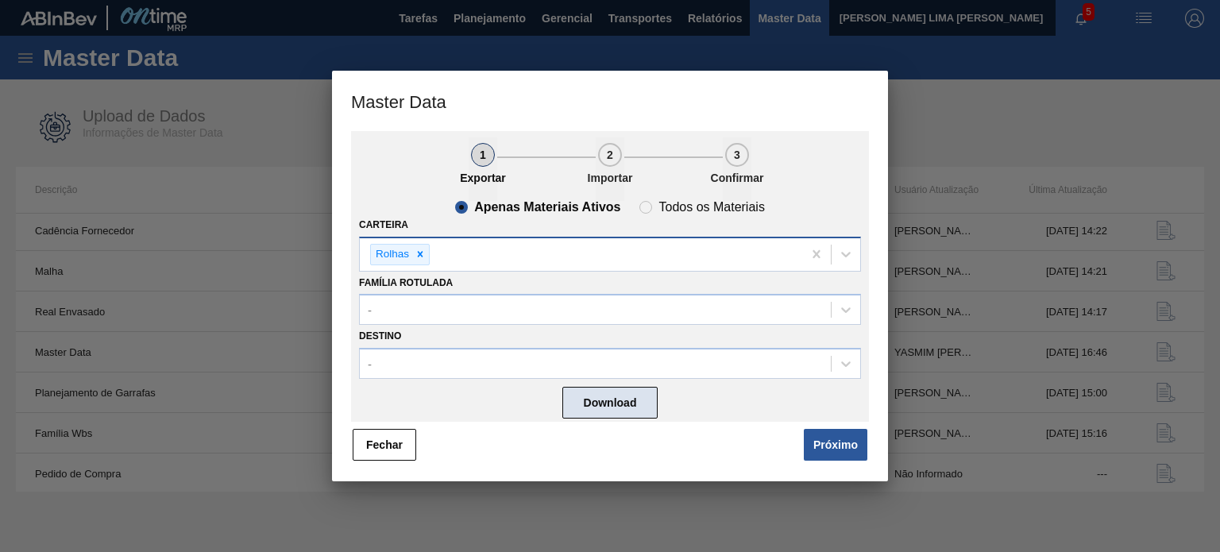
click at [628, 409] on button "Download" at bounding box center [610, 403] width 95 height 32
click at [404, 439] on button "Fechar" at bounding box center [385, 445] width 64 height 32
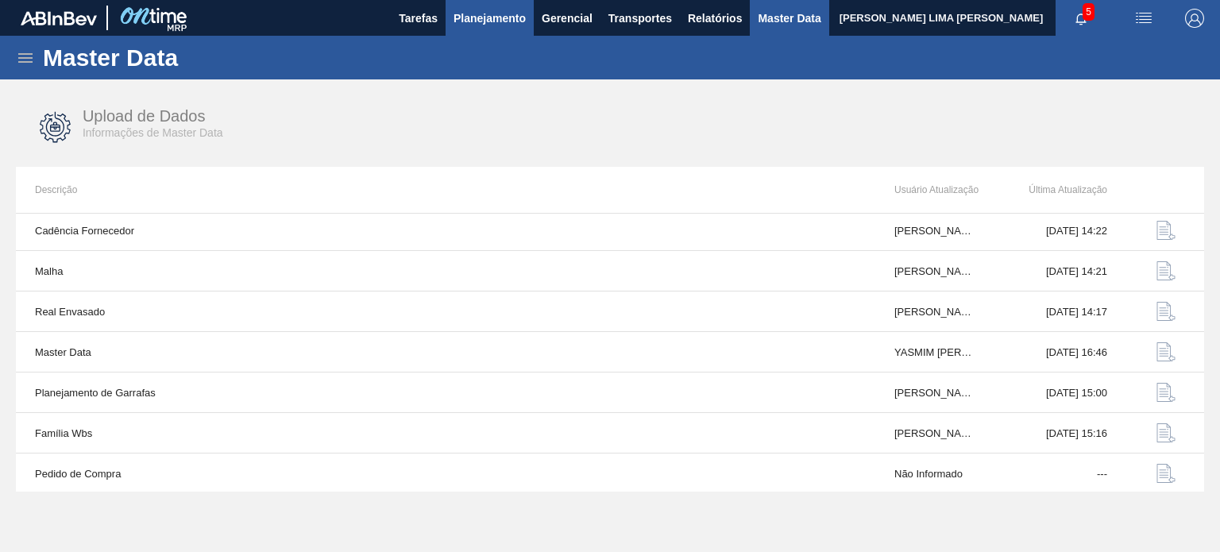
click at [474, 18] on span "Planejamento" at bounding box center [490, 18] width 72 height 19
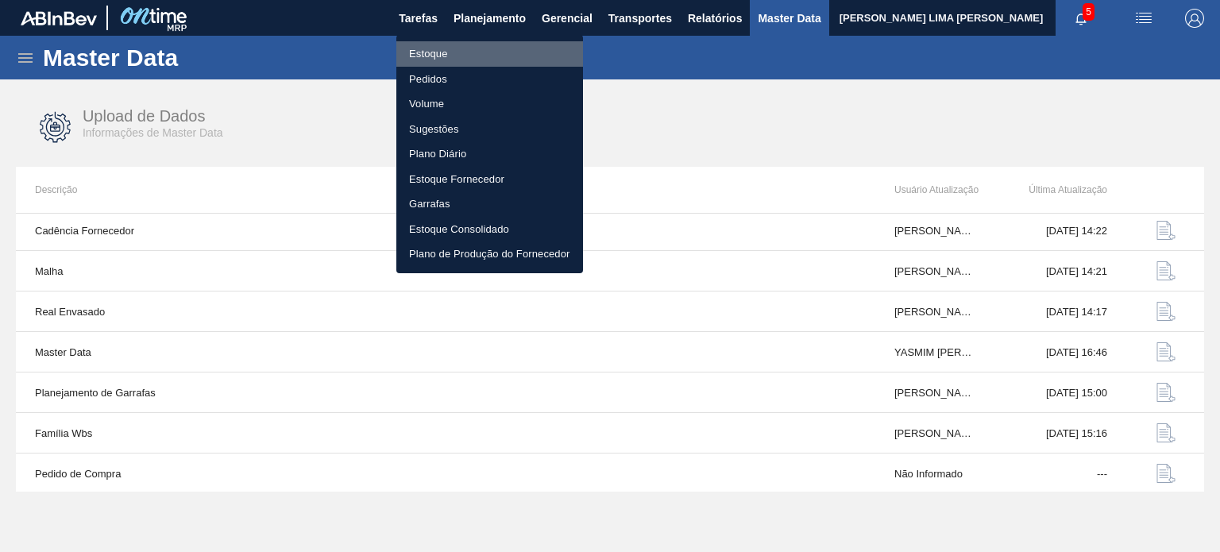
click at [461, 51] on li "Estoque" at bounding box center [489, 53] width 187 height 25
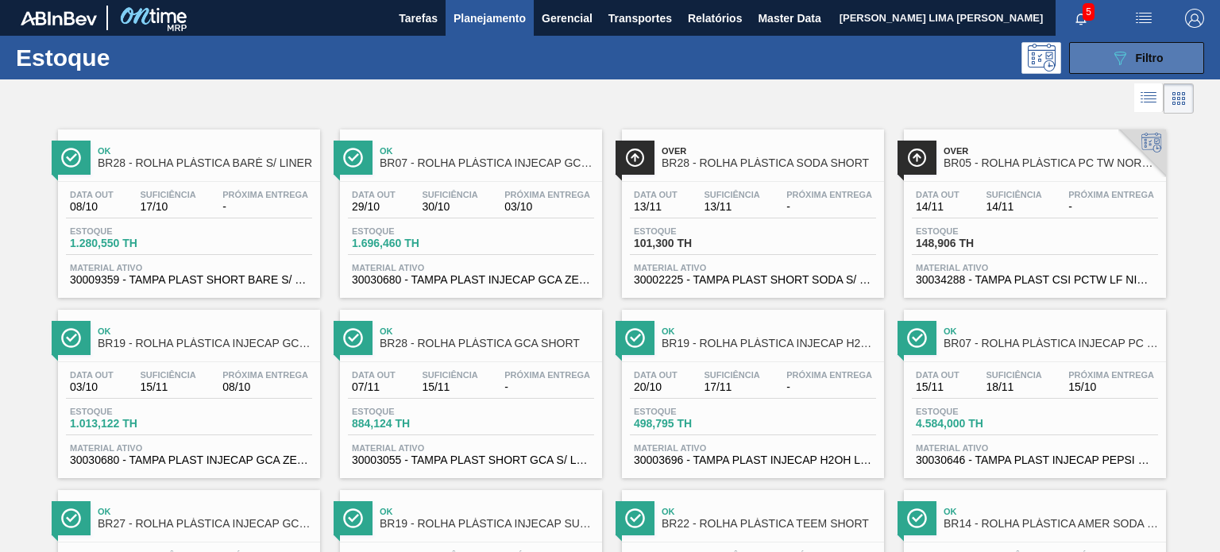
click at [1122, 61] on icon "089F7B8B-B2A5-4AFE-B5C0-19BA573D28AC" at bounding box center [1120, 57] width 19 height 19
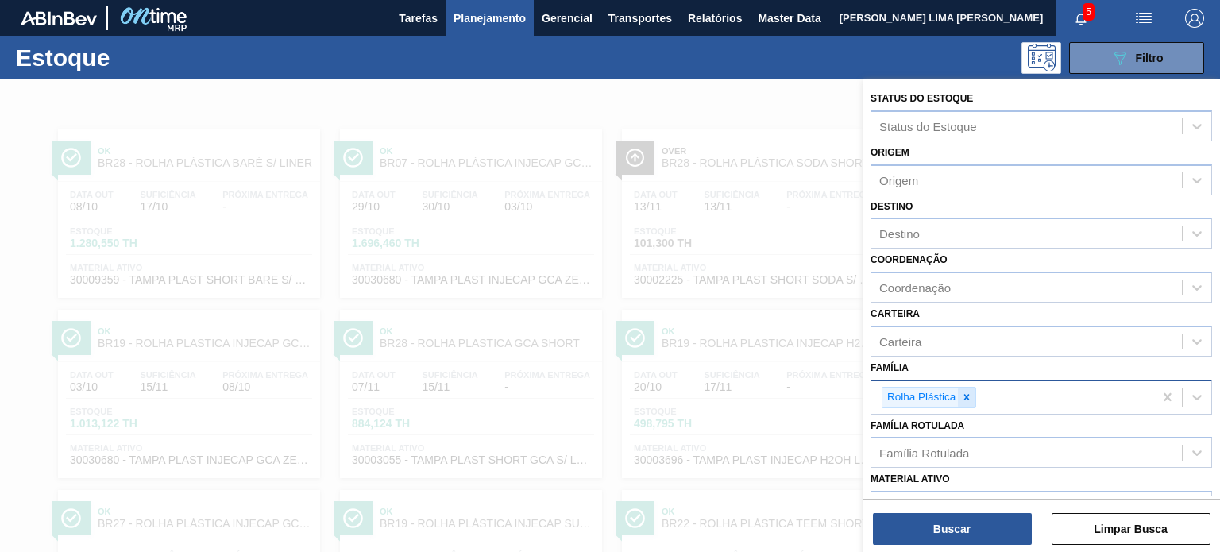
click at [964, 392] on icon at bounding box center [966, 397] width 11 height 11
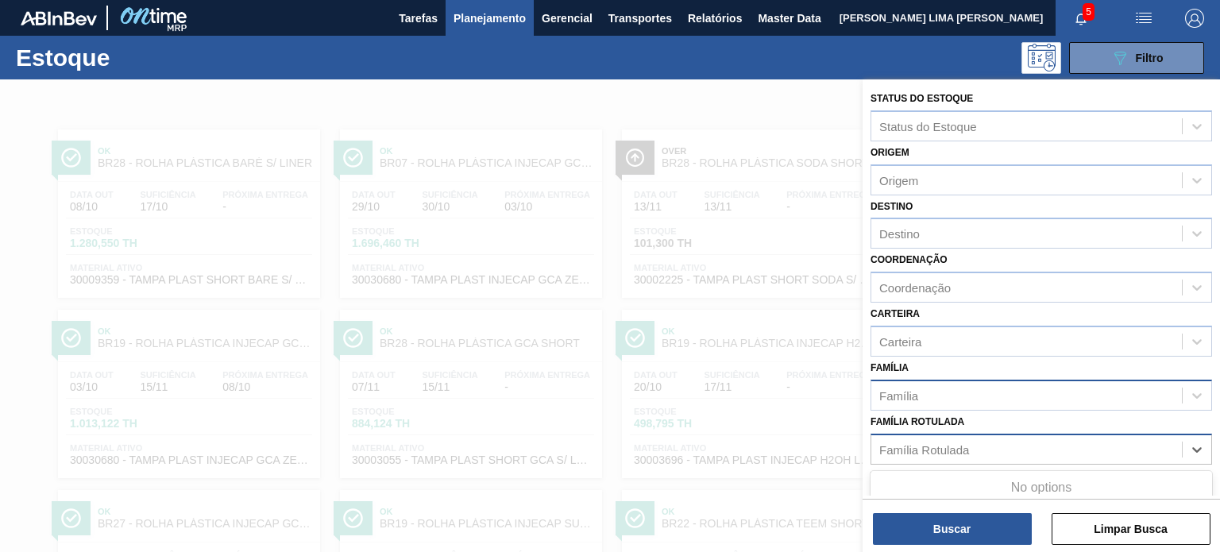
click at [962, 444] on div "Família Rotulada" at bounding box center [925, 450] width 90 height 14
paste Rotulada "TAMPA PLAST AMÉRICA PEPSI"
type Rotulada "TAMPA PLAST AMÉRICA PEPSI"
click at [957, 395] on div "Rolha Plástica" at bounding box center [920, 398] width 75 height 20
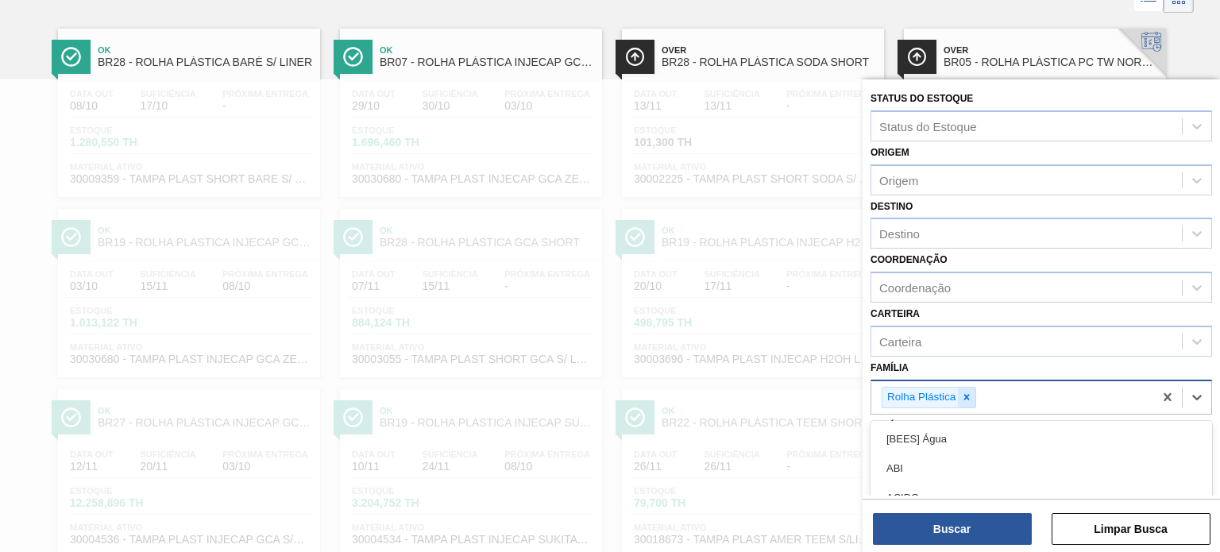
scroll to position [110, 0]
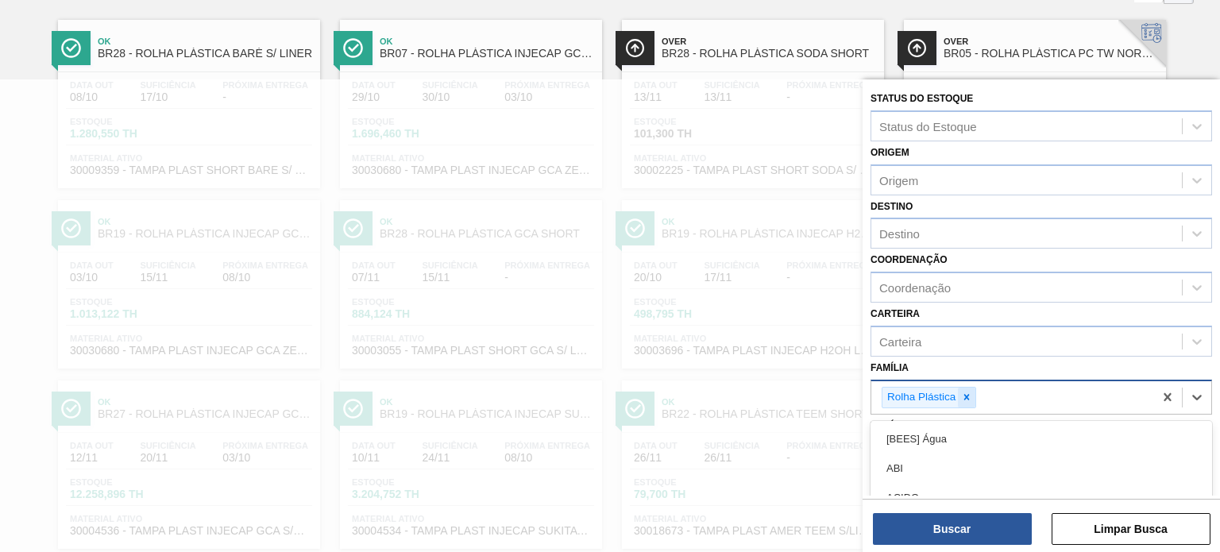
click at [968, 395] on icon at bounding box center [968, 398] width 6 height 6
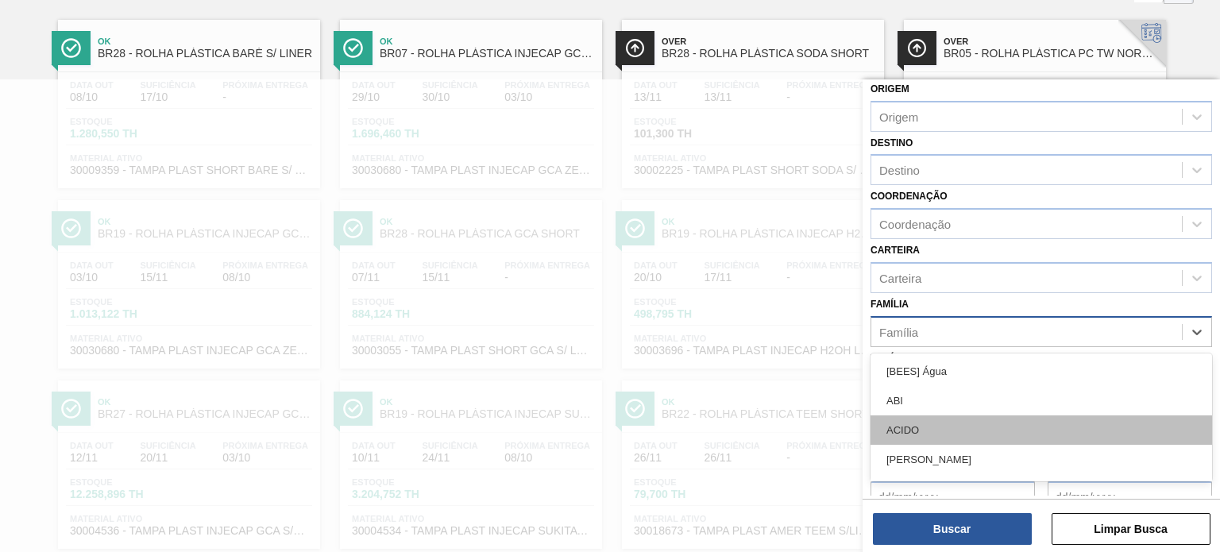
scroll to position [159, 0]
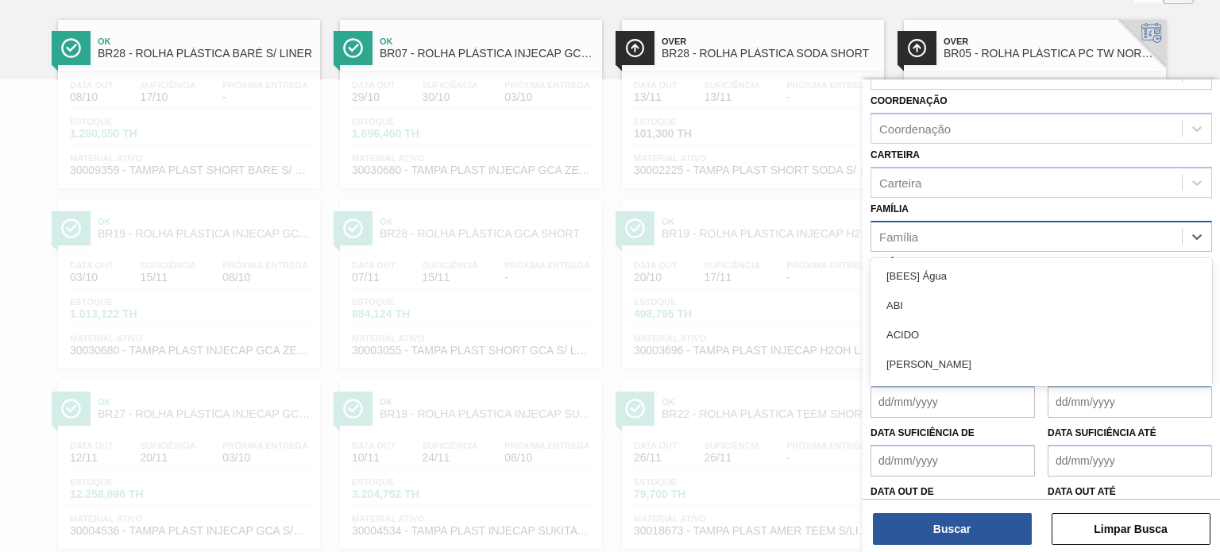
click at [992, 207] on div "Família option Rolha Plástica, deselected. option [BEES] Água focused, 1 of 101…" at bounding box center [1042, 225] width 342 height 54
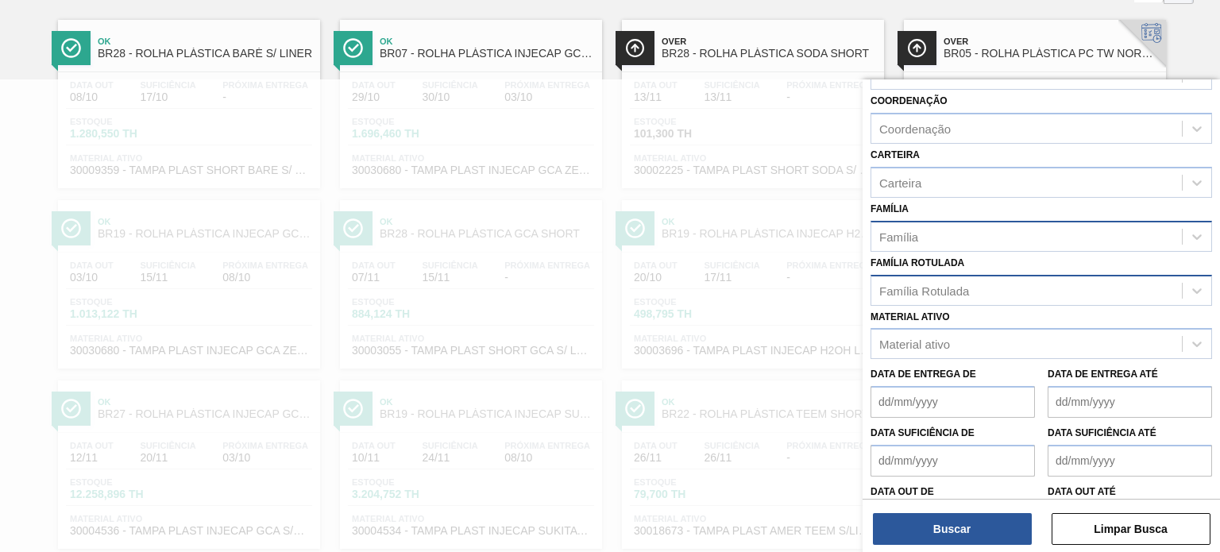
click at [980, 284] on div "Família Rotulada" at bounding box center [1027, 290] width 311 height 23
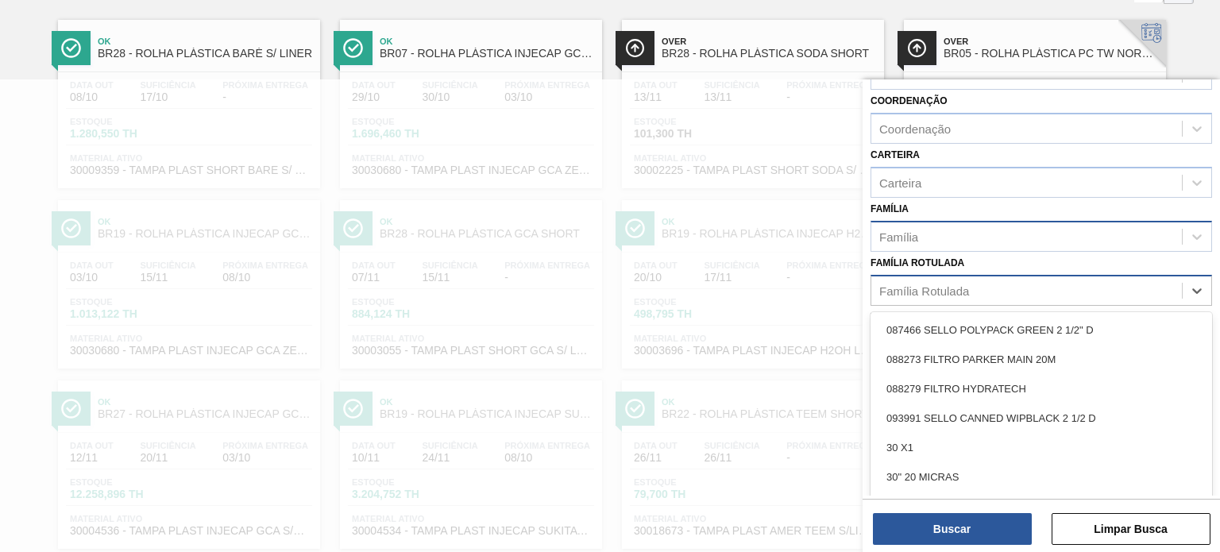
paste Rotulada "TAMPA PLAST AMÉRICA PEPSI"
type Rotulada "TAMPA PLAST AMÉRICA PEPSI"
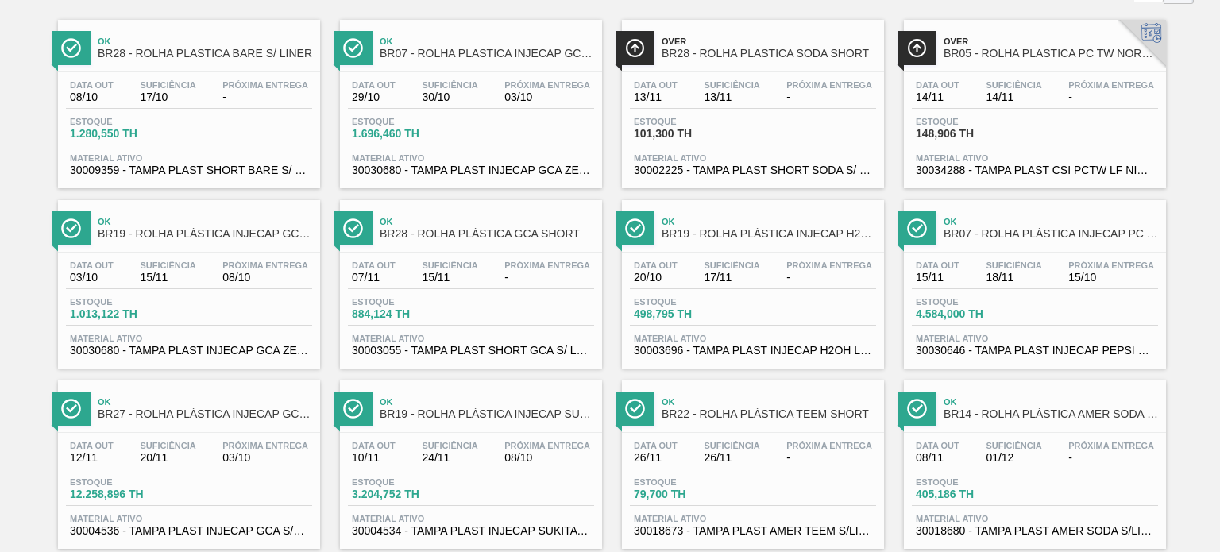
scroll to position [0, 0]
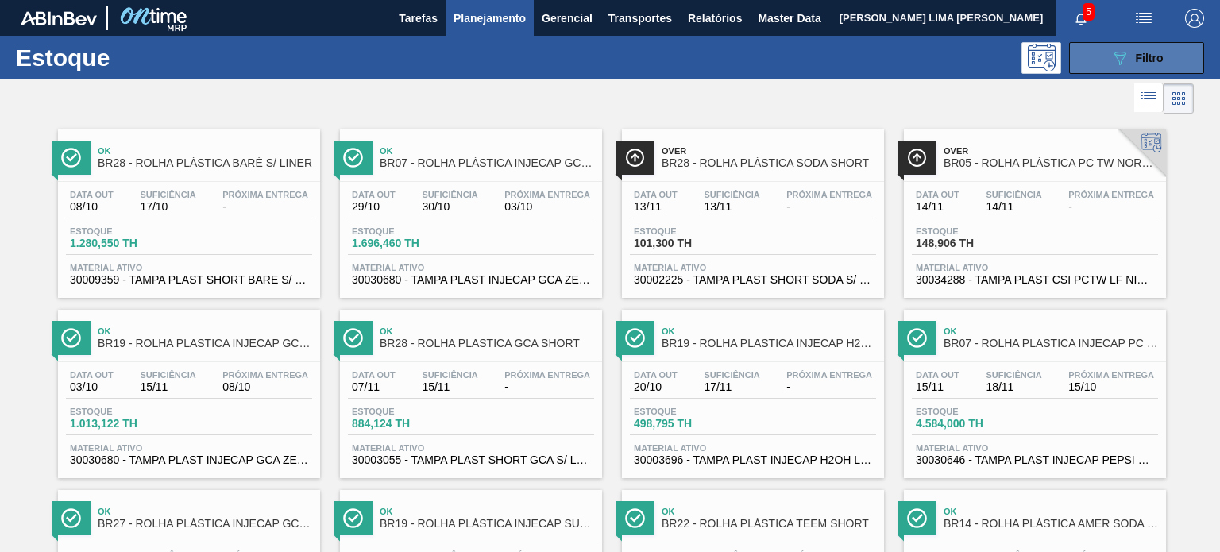
click at [1103, 66] on button "089F7B8B-B2A5-4AFE-B5C0-19BA573D28AC Filtro" at bounding box center [1136, 58] width 135 height 32
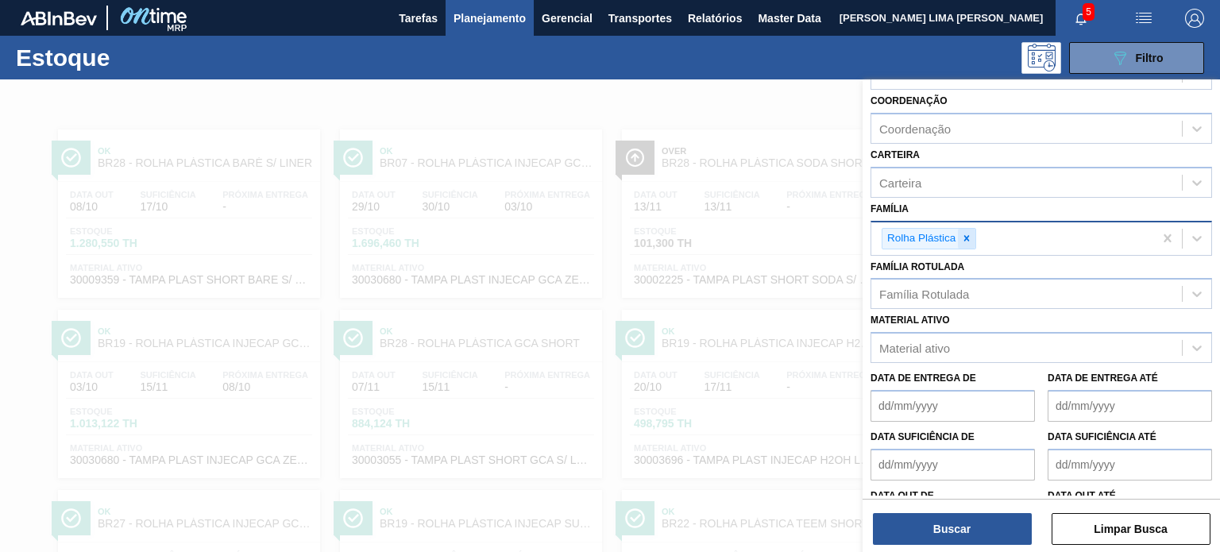
click at [970, 244] on div at bounding box center [966, 239] width 17 height 20
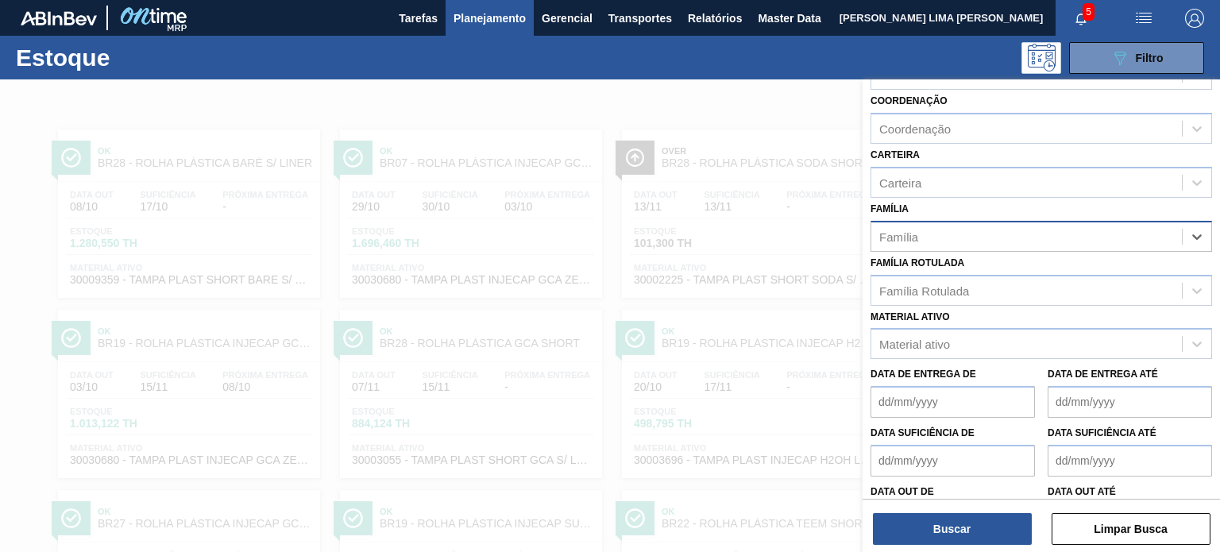
paste input "ROLHA PLÁSTICA SODA SHORT"
type input "ROLHA PLÁSTICA SODA SHORT"
click at [967, 267] on div "No options" at bounding box center [1042, 274] width 342 height 27
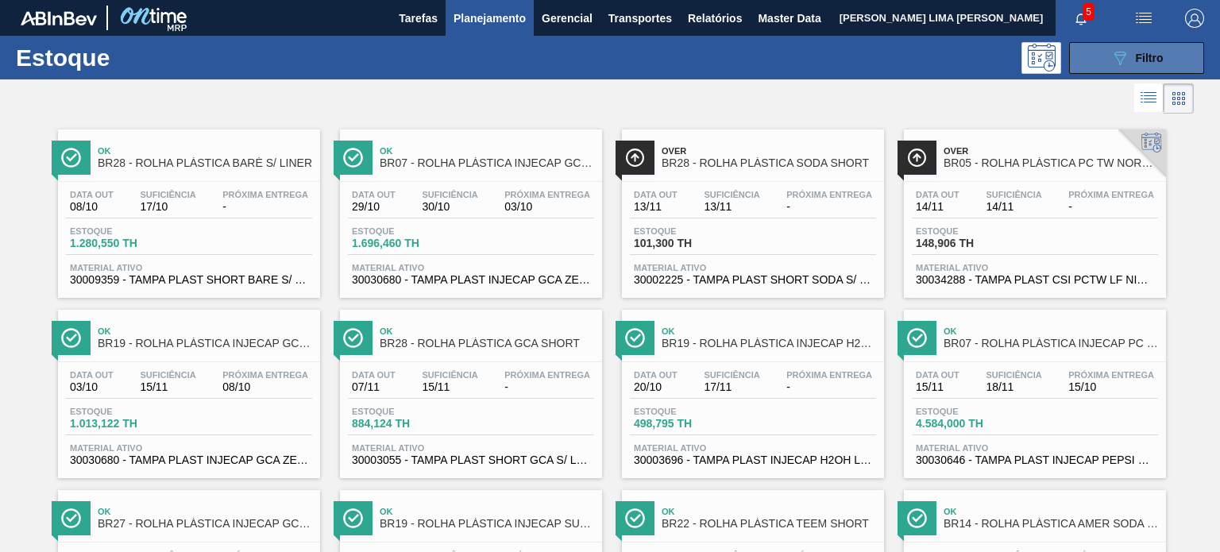
click at [1120, 56] on icon "089F7B8B-B2A5-4AFE-B5C0-19BA573D28AC" at bounding box center [1120, 57] width 19 height 19
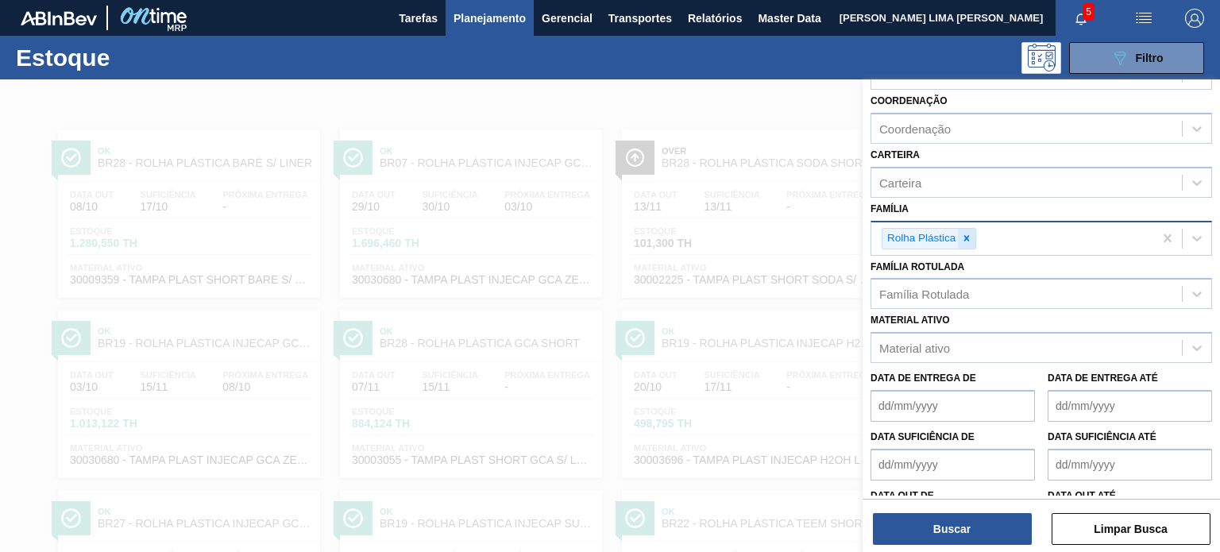
click at [963, 241] on icon at bounding box center [966, 238] width 11 height 11
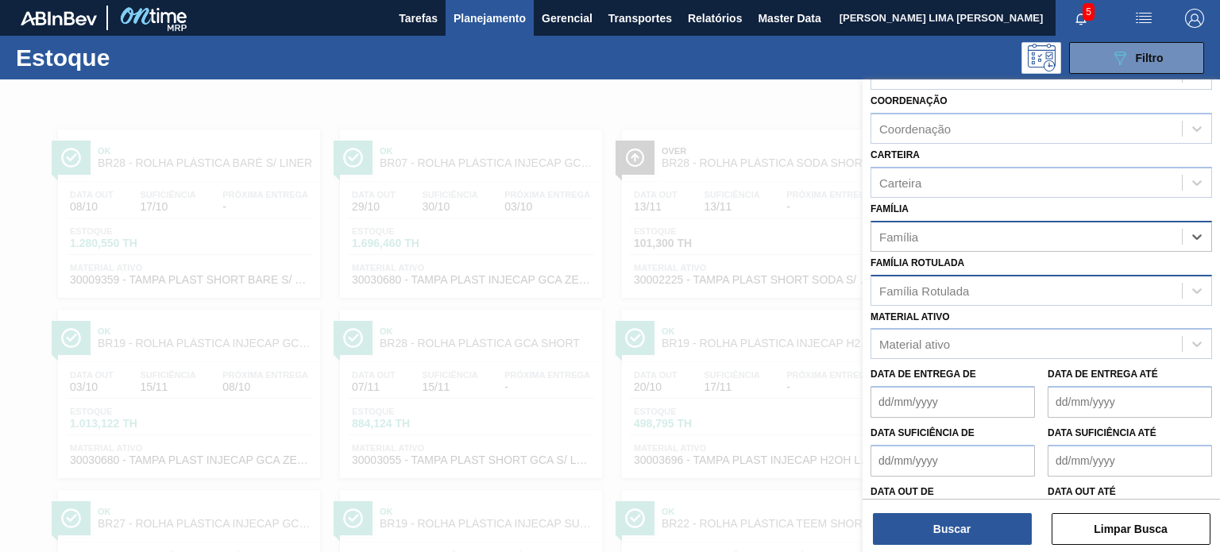
click at [941, 292] on div "Família Rotulada" at bounding box center [925, 291] width 90 height 14
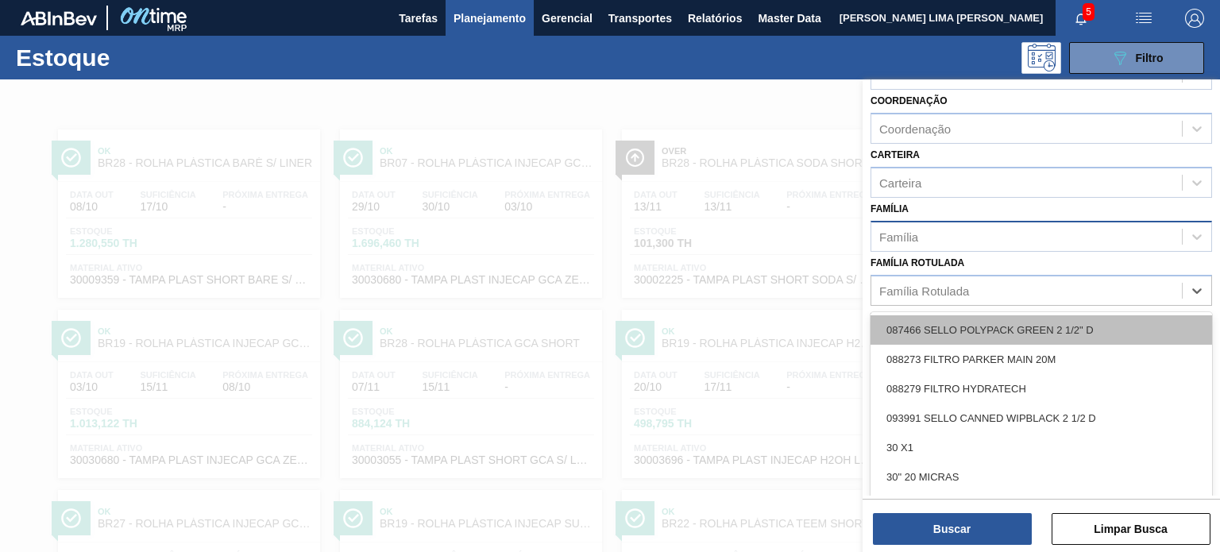
paste Rotulada "ROLHA PLÁSTICA SODA SHORT"
type Rotulada "ROLHA PLÁSTICA SODA SHORT"
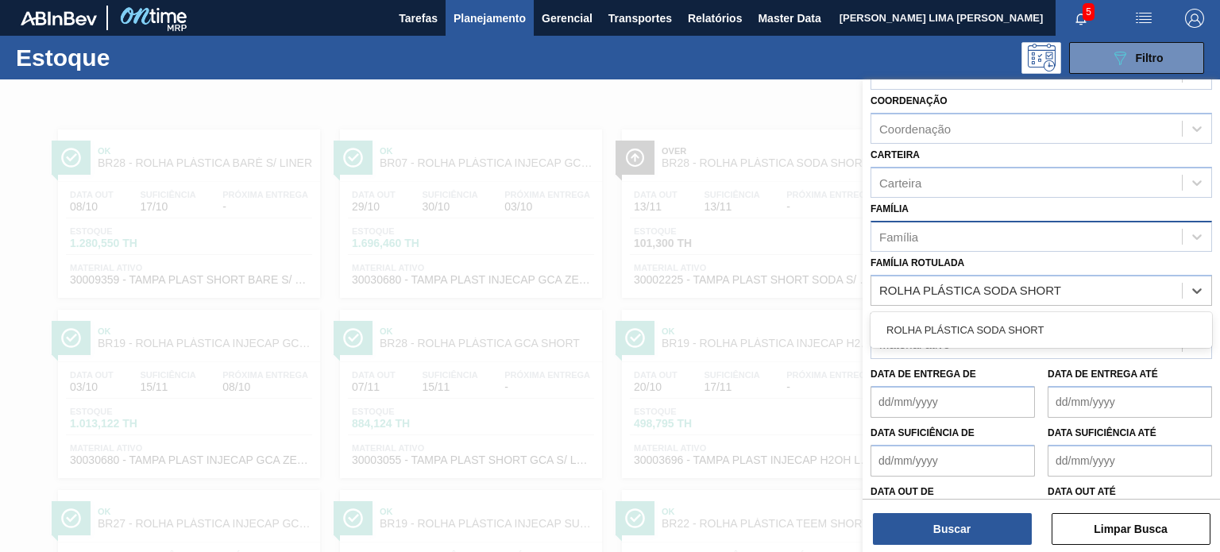
click at [959, 333] on div "ROLHA PLÁSTICA SODA SHORT" at bounding box center [1042, 329] width 342 height 29
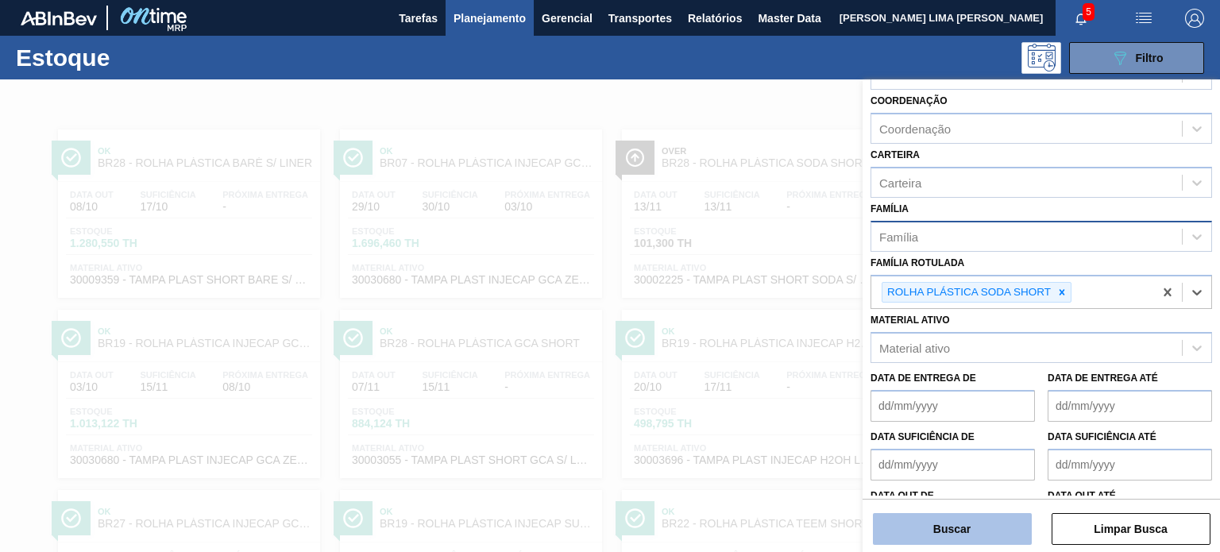
click at [966, 524] on button "Buscar" at bounding box center [952, 529] width 159 height 32
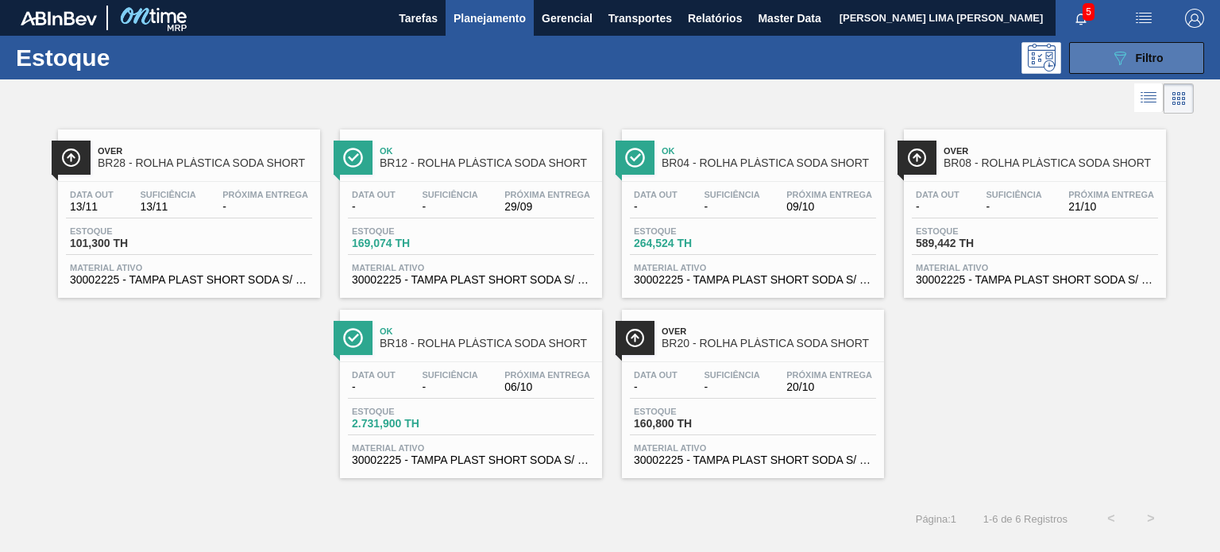
click at [1116, 66] on icon "089F7B8B-B2A5-4AFE-B5C0-19BA573D28AC" at bounding box center [1120, 57] width 19 height 19
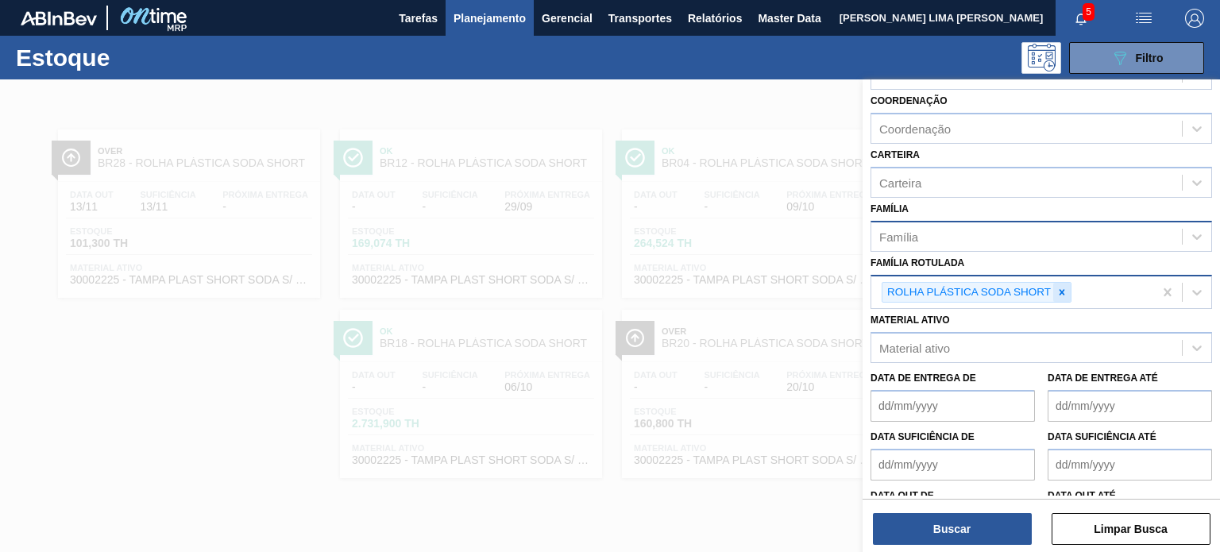
click at [1065, 292] on icon at bounding box center [1062, 292] width 11 height 11
paste Rotulada "TAMPA PLAST AMÉRICA GCA"
type Rotulada "TAMPA PLAST AMÉRICA GCA"
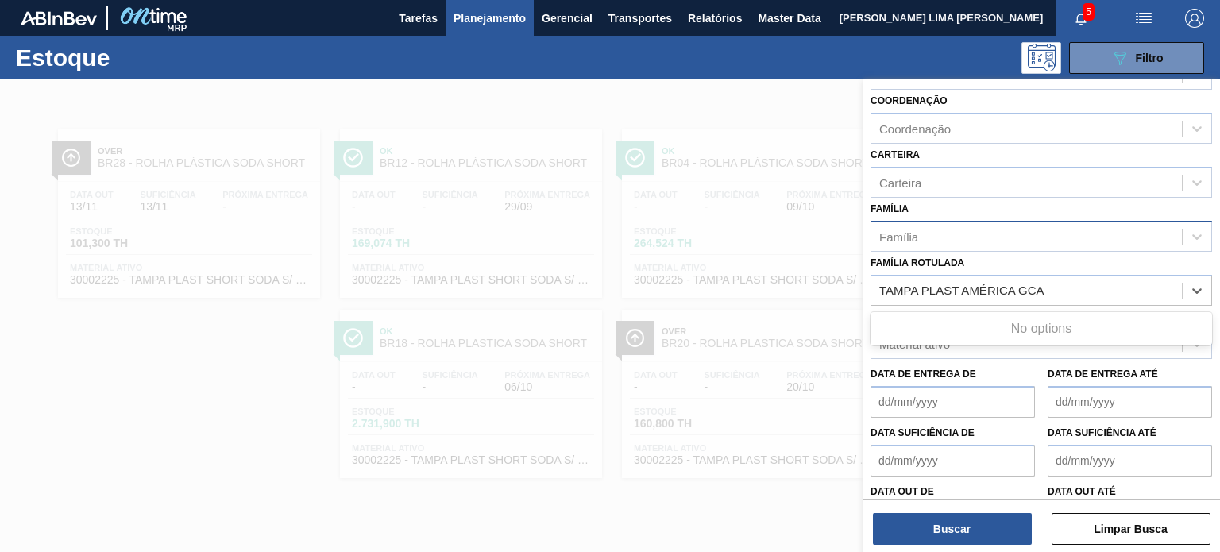
click at [1023, 334] on div "No options" at bounding box center [1042, 328] width 342 height 27
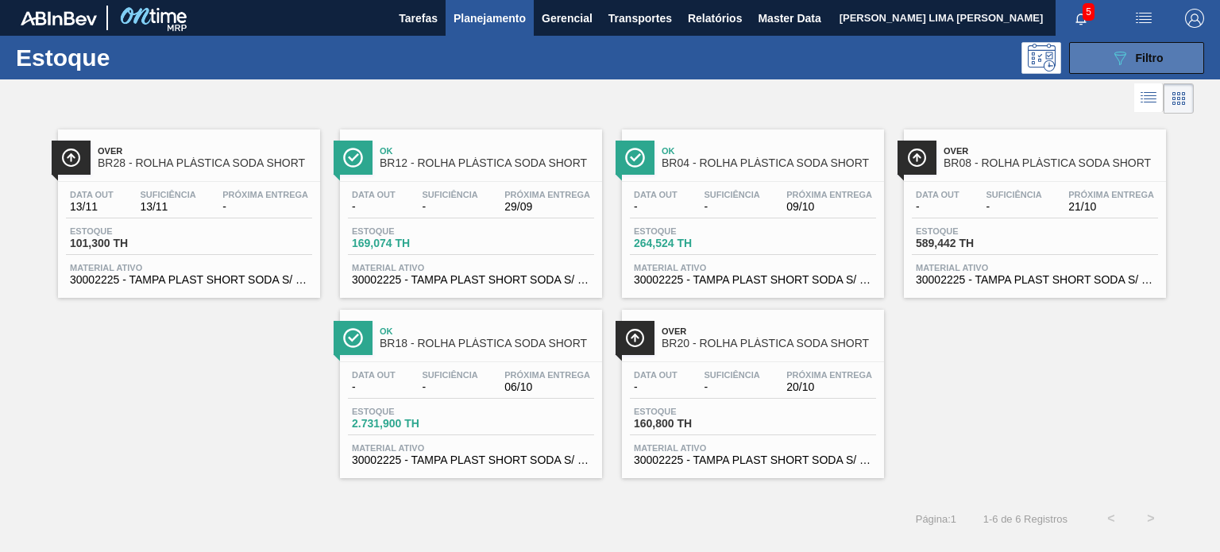
click at [1131, 63] on div "089F7B8B-B2A5-4AFE-B5C0-19BA573D28AC Filtro" at bounding box center [1137, 57] width 53 height 19
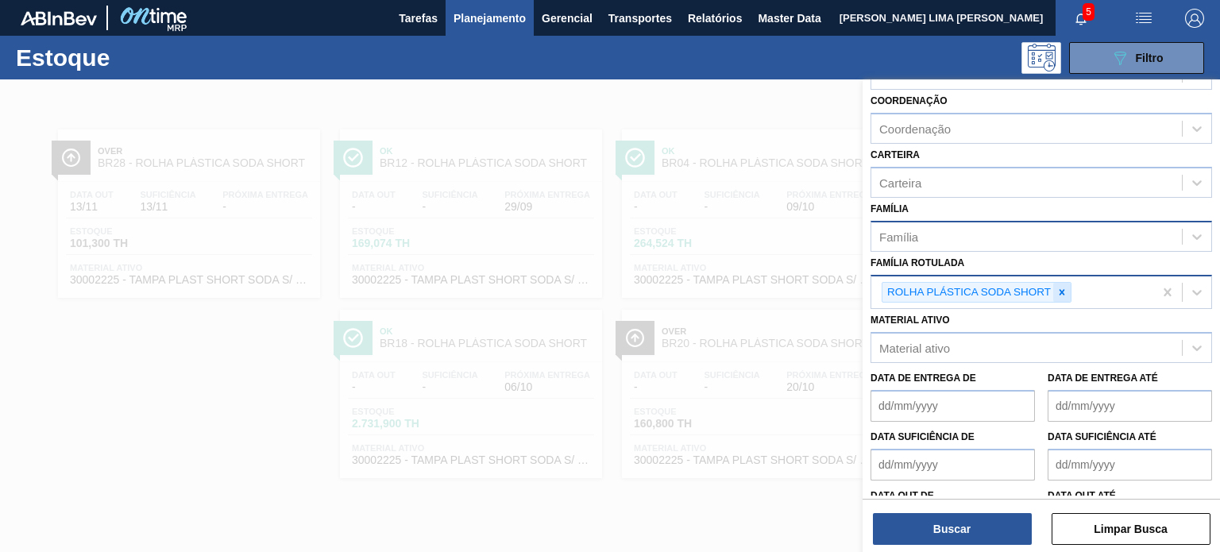
click at [1060, 290] on icon at bounding box center [1063, 292] width 6 height 6
paste Rotulada "TAMPA PLAST AMÉRICA PEPSI"
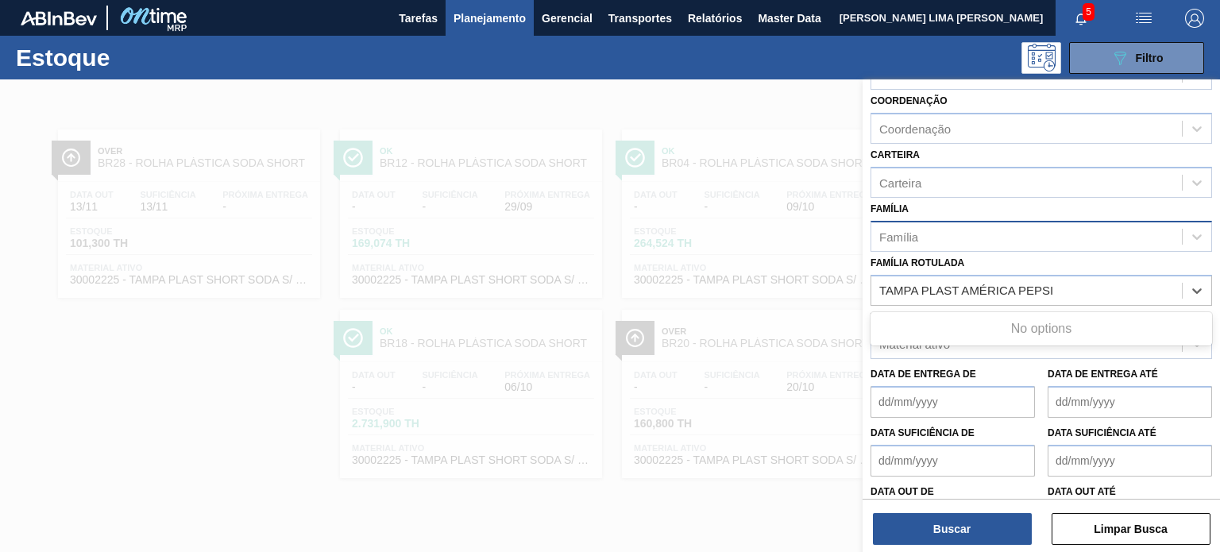
type Rotulada "TAMPA PLAST AMÉRICA PEPSI"
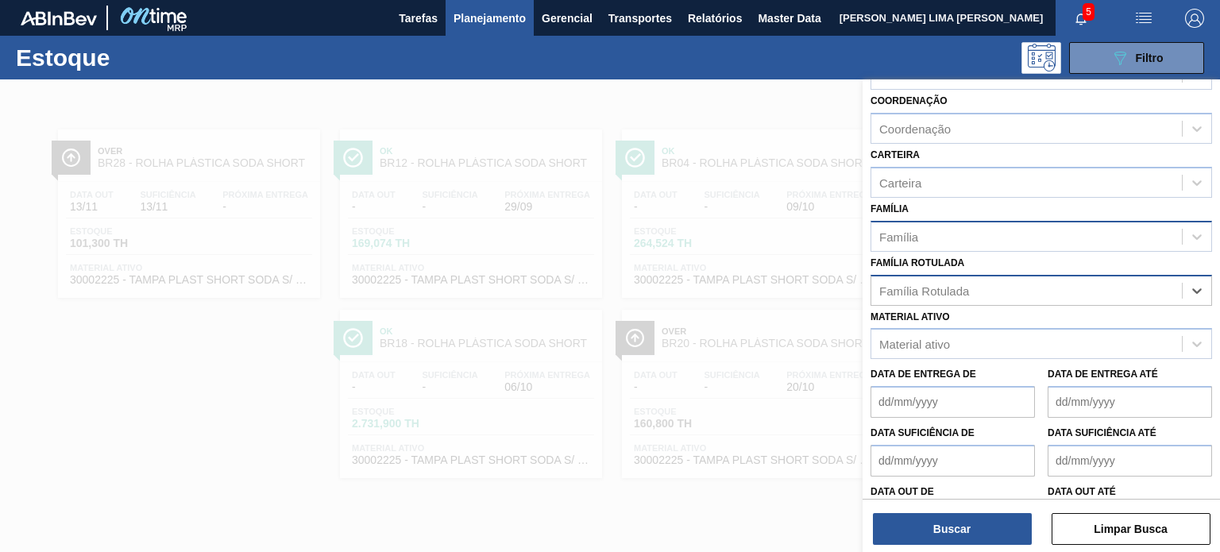
paste Rotulada "ROLHA PLÁSTICA SUKITA TUBAINA SHORT"
type Rotulada "ROLHA PLÁSTICA SUKITA TUBAINA SHORT"
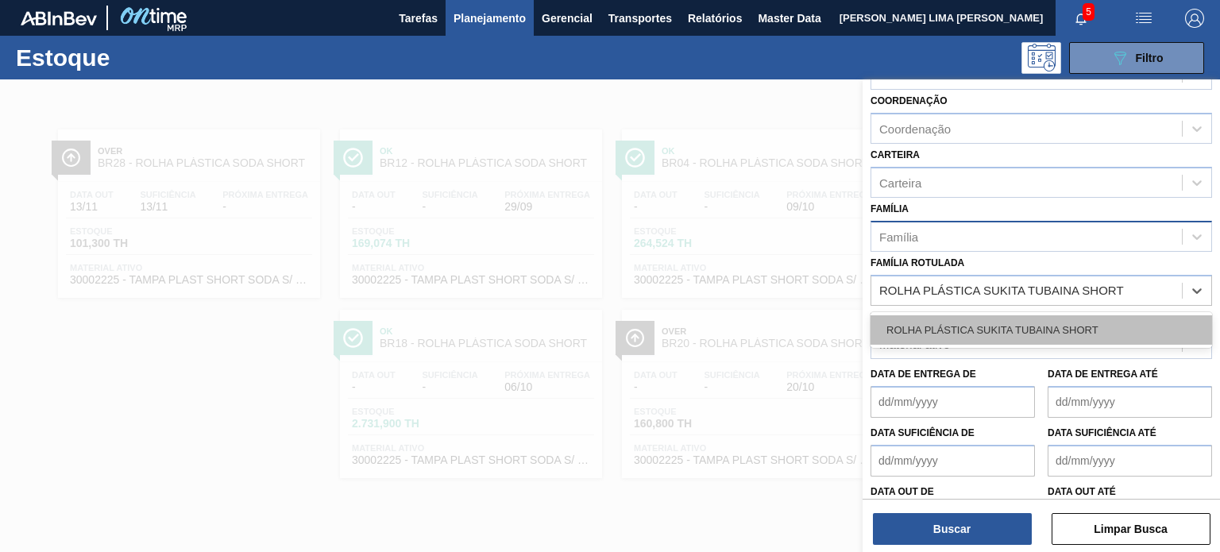
click at [985, 325] on div "ROLHA PLÁSTICA SUKITA TUBAINA SHORT" at bounding box center [1042, 329] width 342 height 29
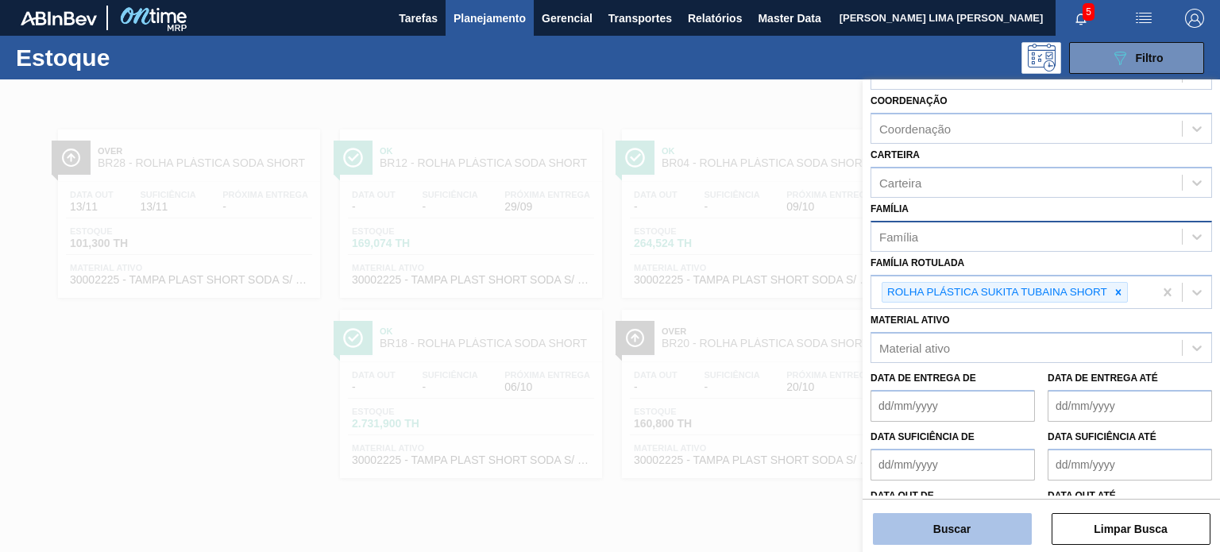
click at [938, 517] on button "Buscar" at bounding box center [952, 529] width 159 height 32
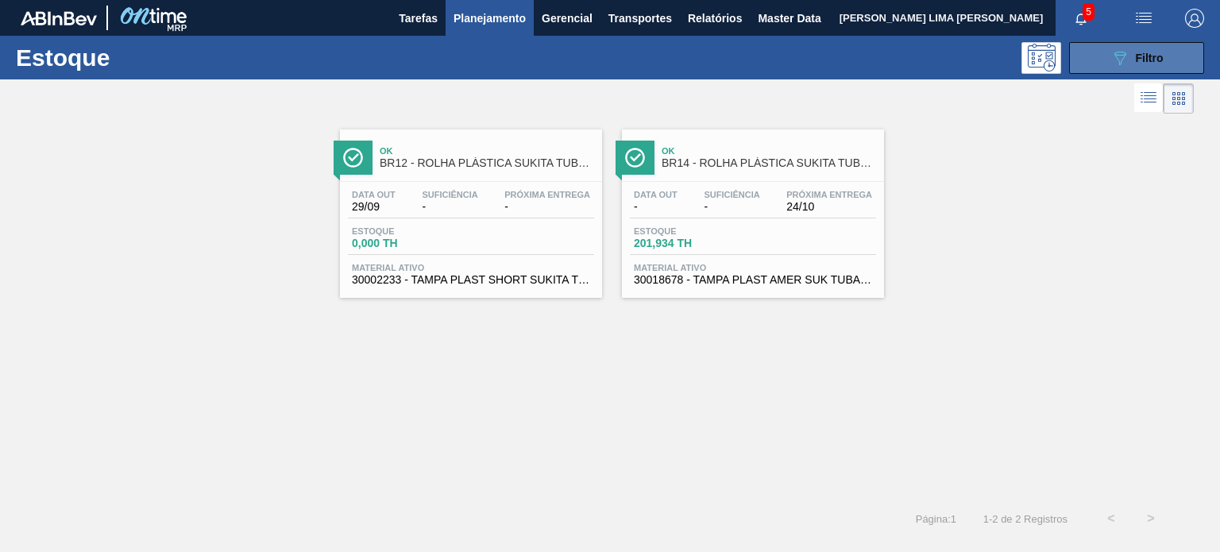
click at [1098, 72] on button "089F7B8B-B2A5-4AFE-B5C0-19BA573D28AC Filtro" at bounding box center [1136, 58] width 135 height 32
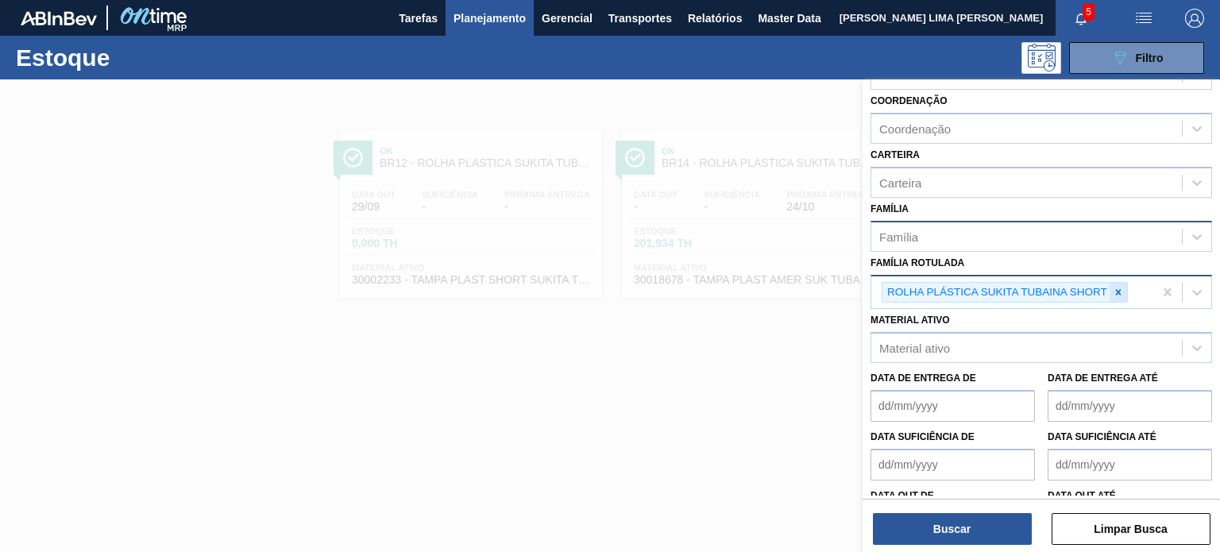
click at [1113, 297] on div at bounding box center [1118, 293] width 17 height 20
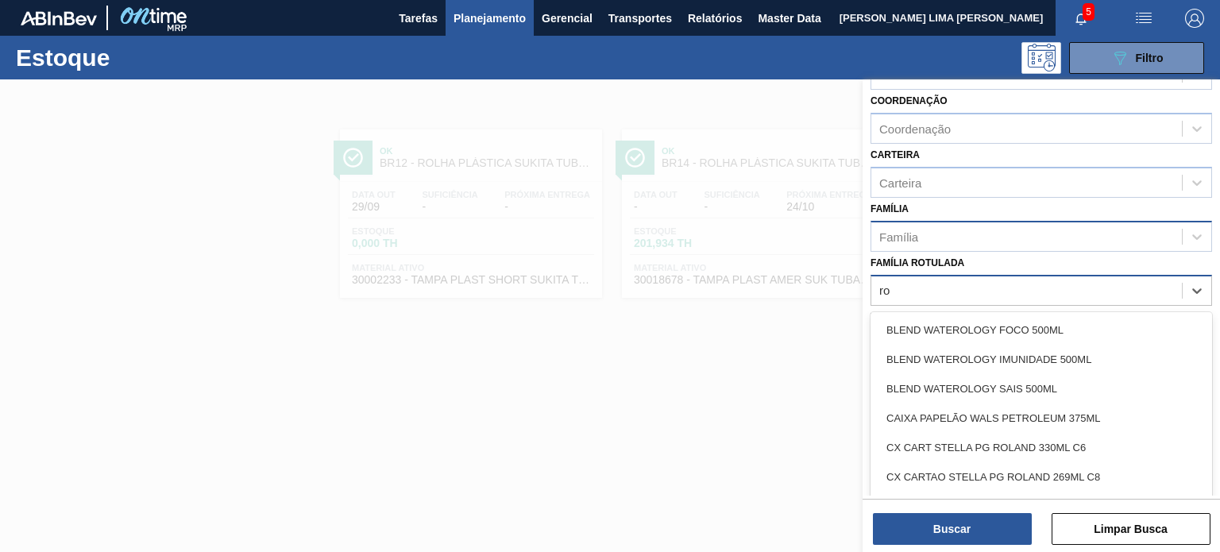
type Rotulada "r"
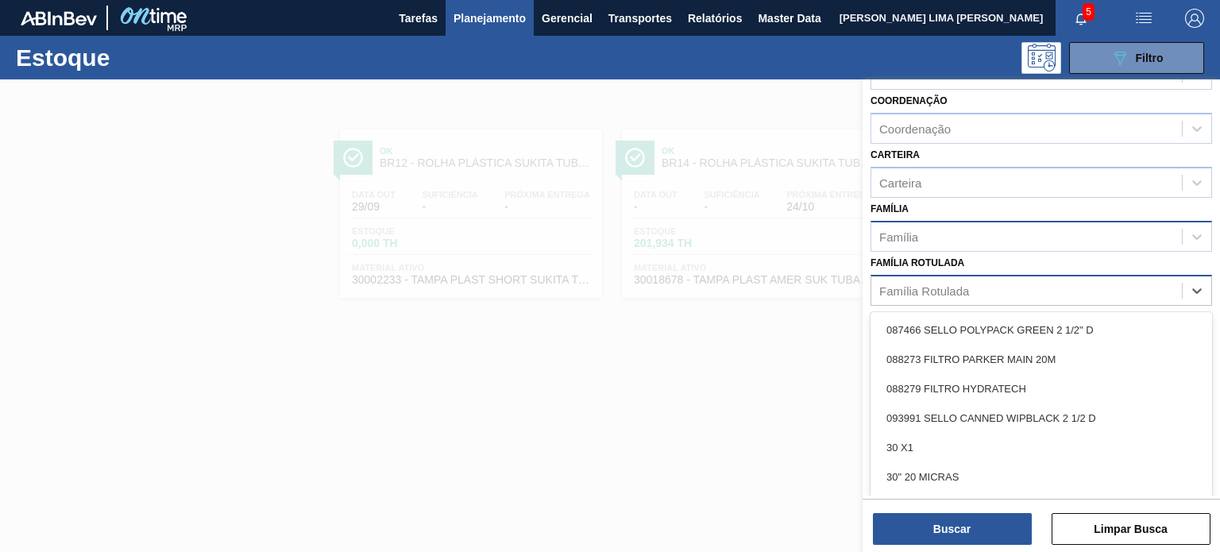
click at [945, 226] on div "Família" at bounding box center [1027, 236] width 311 height 23
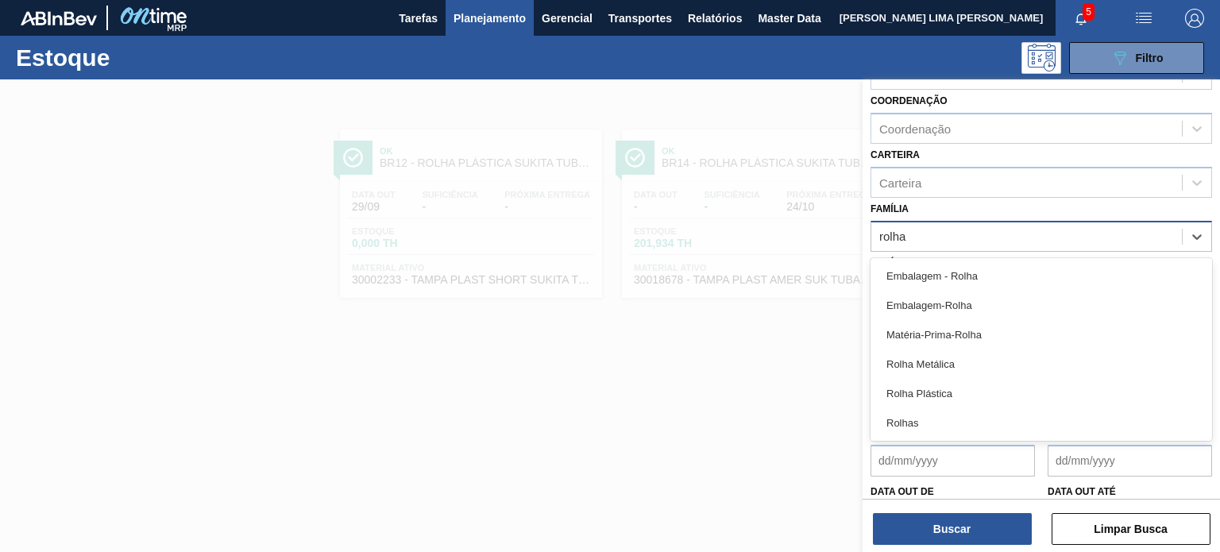
type input "rolha m"
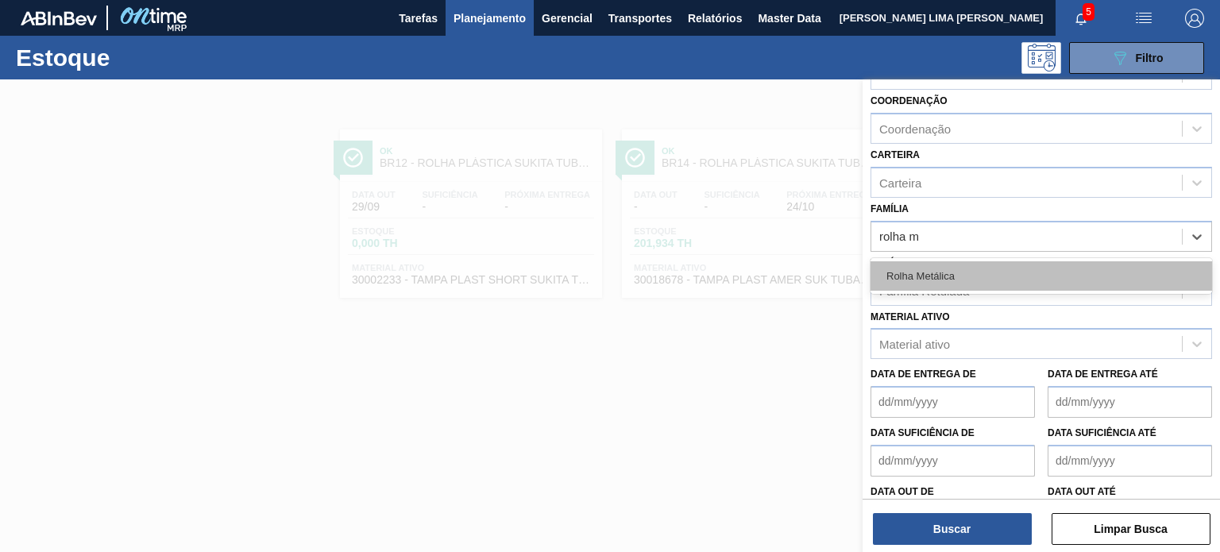
click at [918, 263] on div "Rolha Metálica" at bounding box center [1042, 275] width 342 height 29
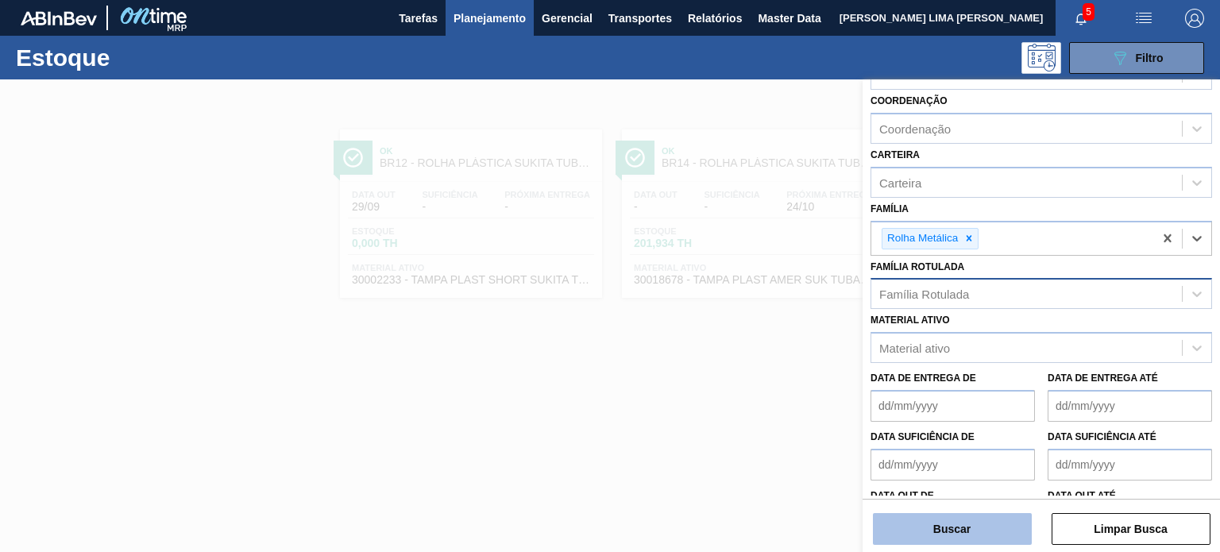
click at [985, 539] on button "Buscar" at bounding box center [952, 529] width 159 height 32
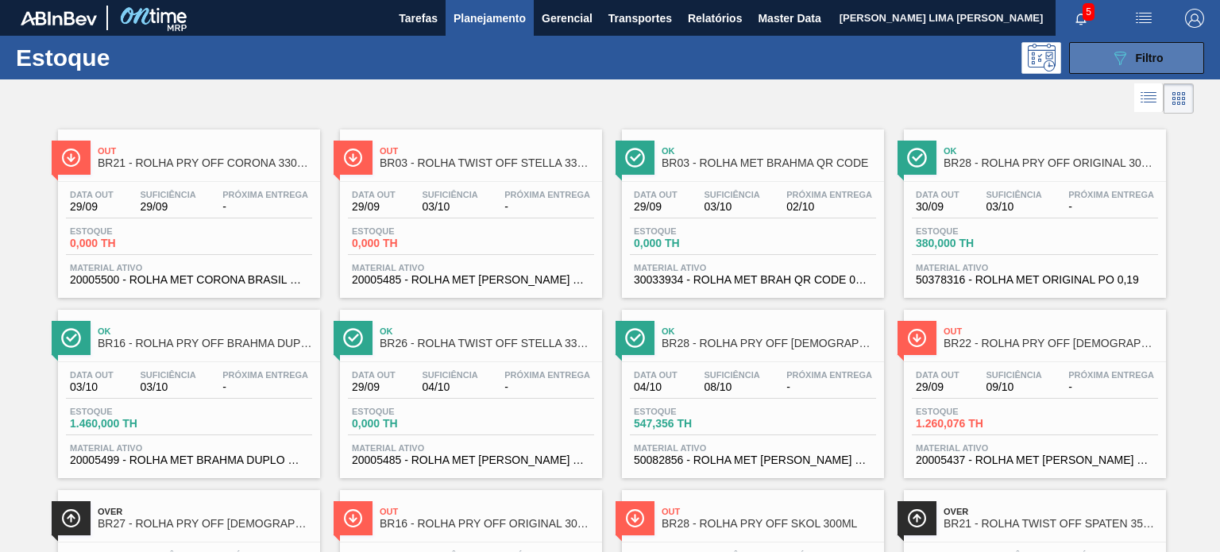
click at [1111, 64] on icon "089F7B8B-B2A5-4AFE-B5C0-19BA573D28AC" at bounding box center [1120, 57] width 19 height 19
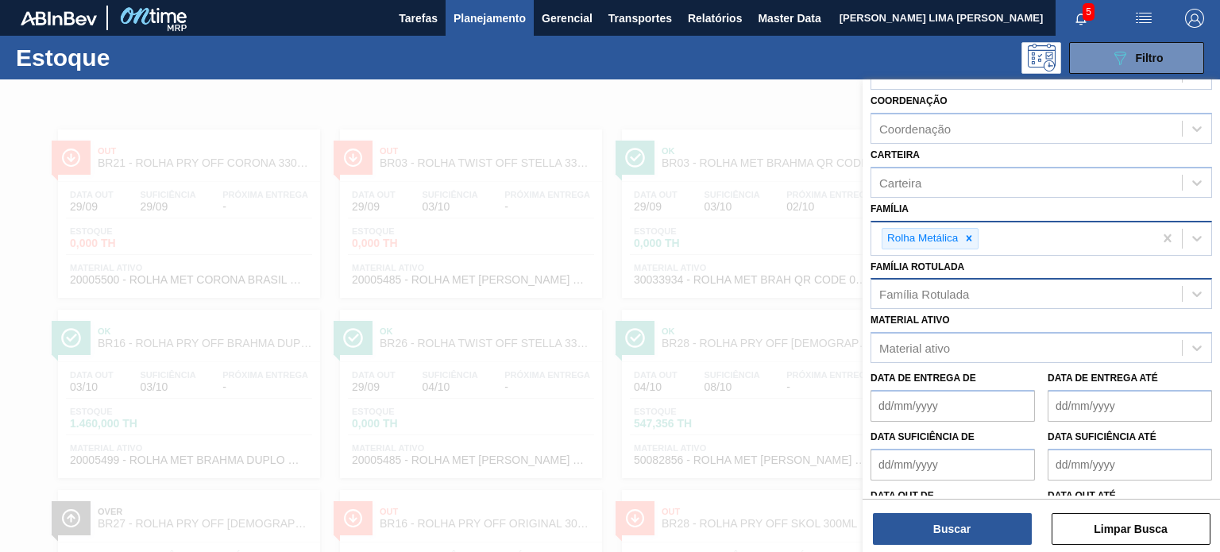
click at [965, 246] on div "Rolha Metálica" at bounding box center [1013, 238] width 282 height 33
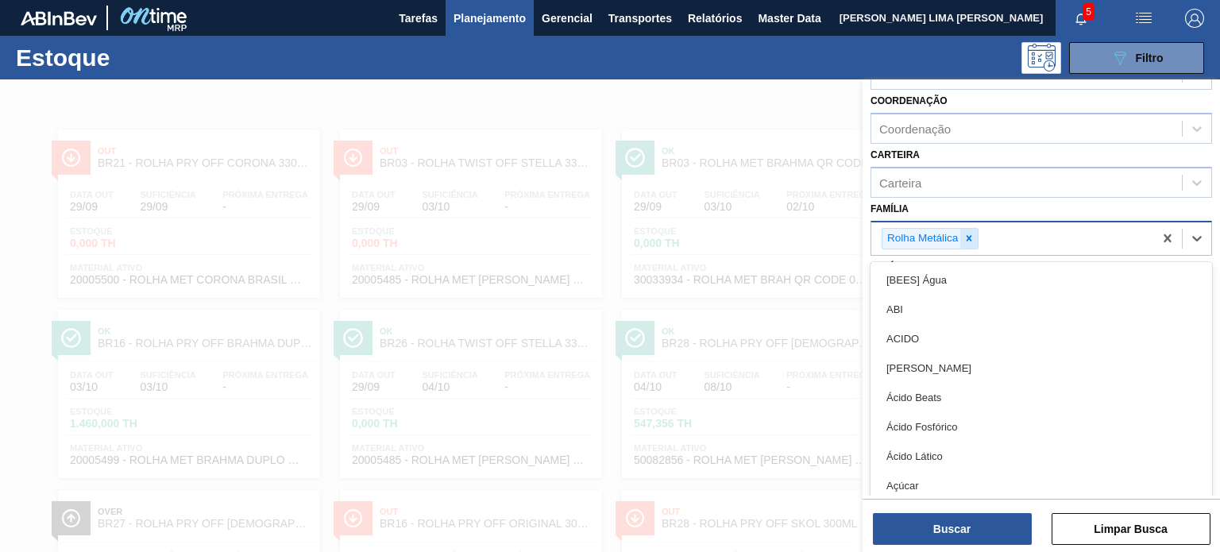
click at [973, 243] on div at bounding box center [969, 239] width 17 height 20
click at [960, 215] on div "Família option Rolha Metálica, deselected. option [BEES] Água focused, 1 of 101…" at bounding box center [1042, 225] width 342 height 54
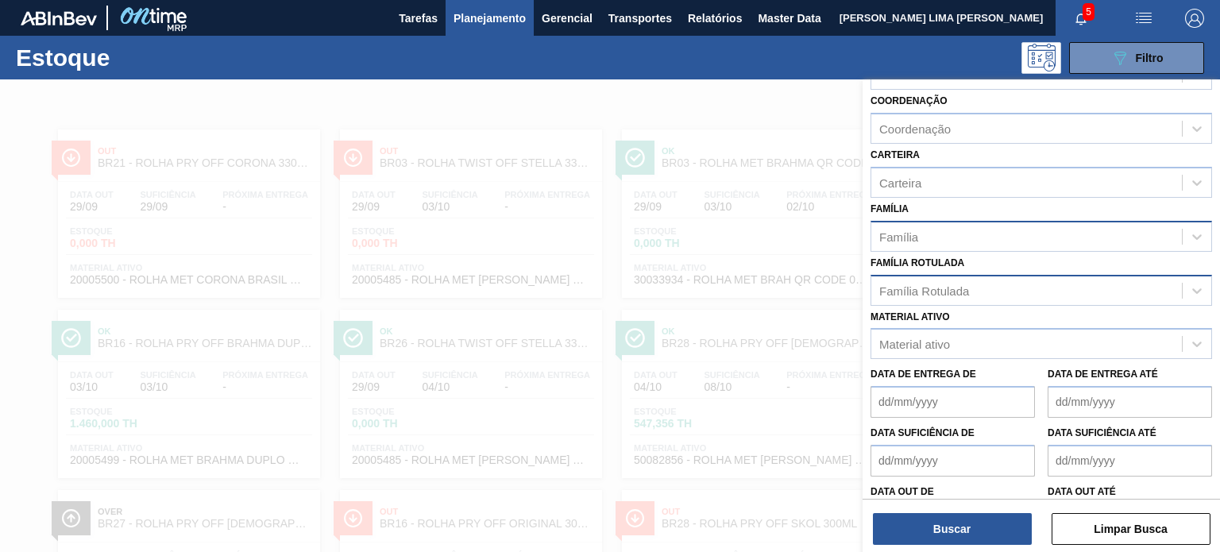
click at [930, 299] on div "Família Rotulada" at bounding box center [1042, 290] width 342 height 31
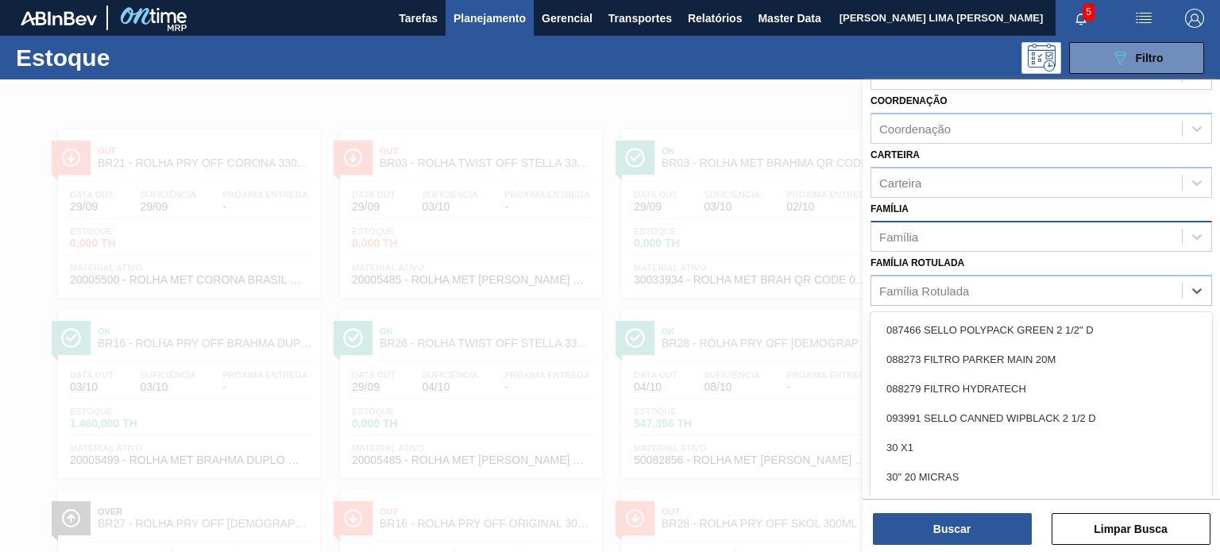
paste Rotulada "ROLHA PLÁSTICA GATORADE NORMAL"
type Rotulada "ROLHA PLÁSTICA GATORADE NORMAL"
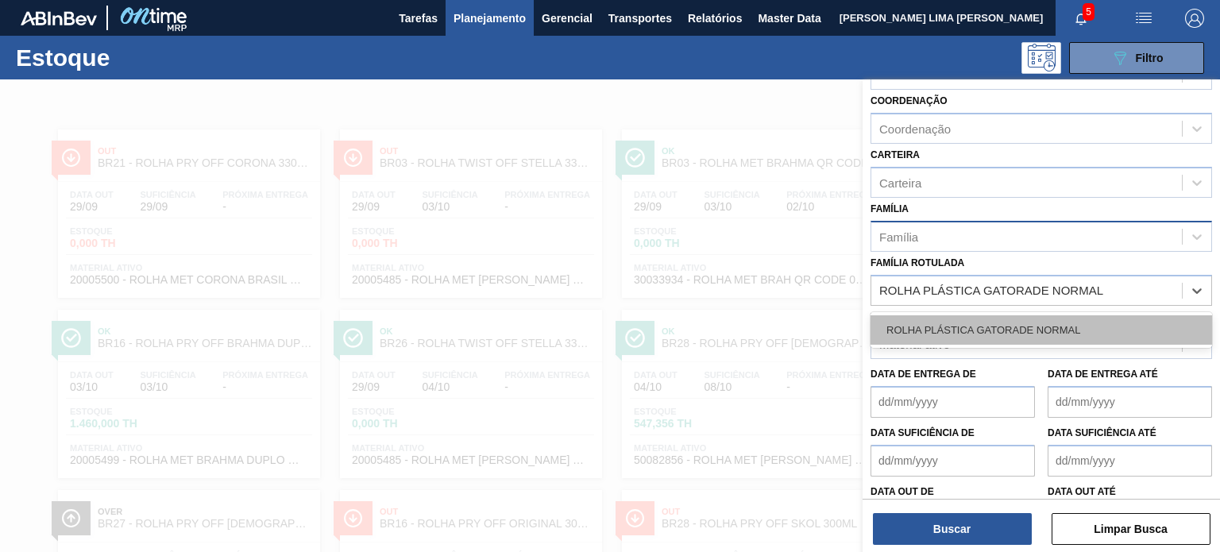
click at [952, 326] on div "ROLHA PLÁSTICA GATORADE NORMAL" at bounding box center [1042, 329] width 342 height 29
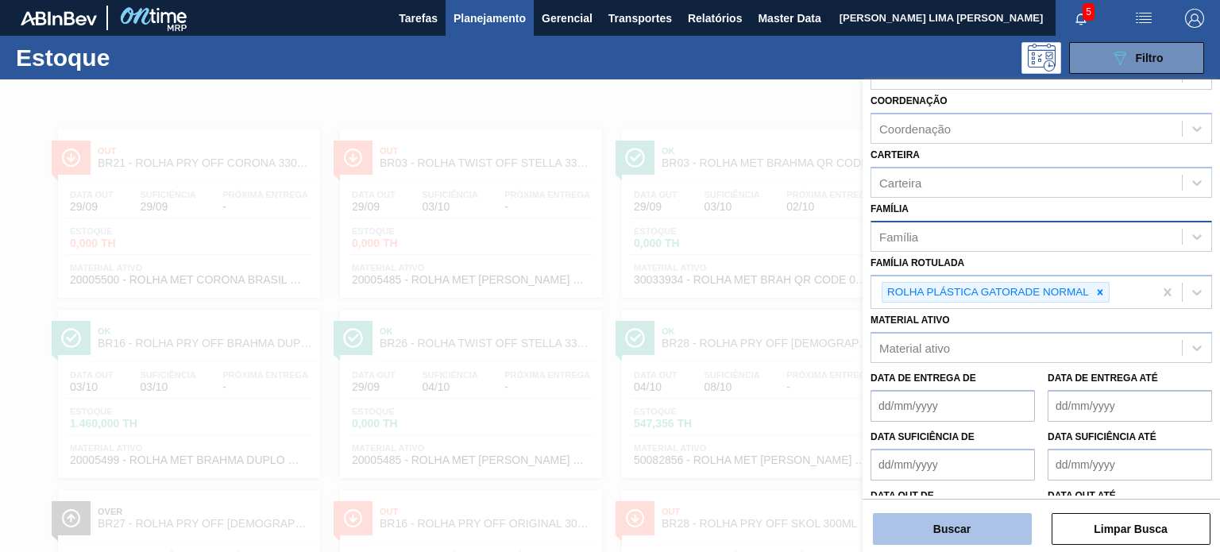
click at [960, 533] on button "Buscar" at bounding box center [952, 529] width 159 height 32
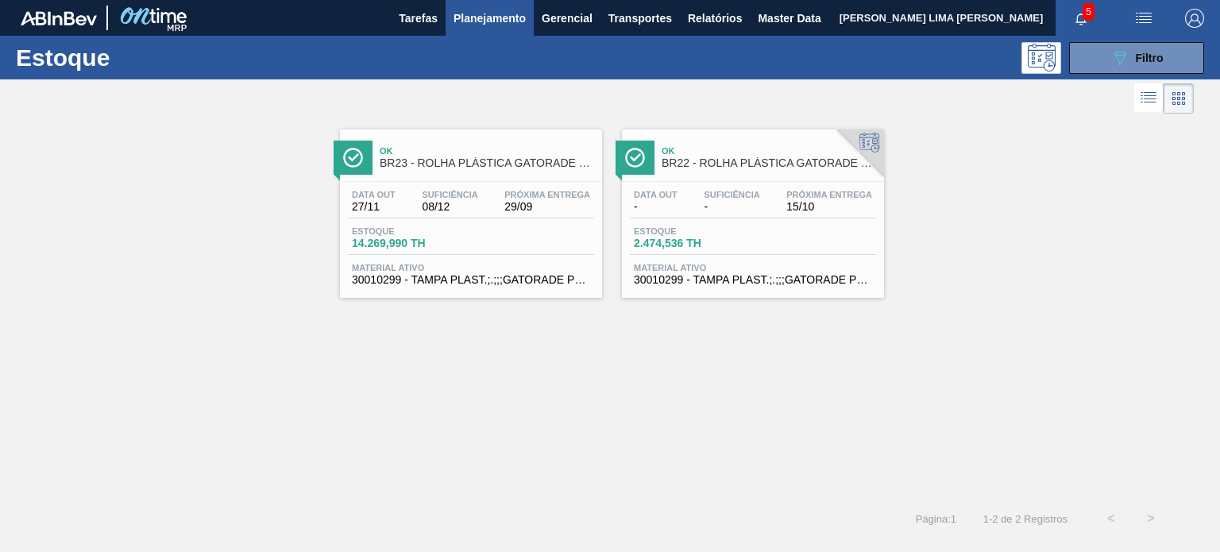
click at [663, 181] on div at bounding box center [754, 181] width 236 height 1
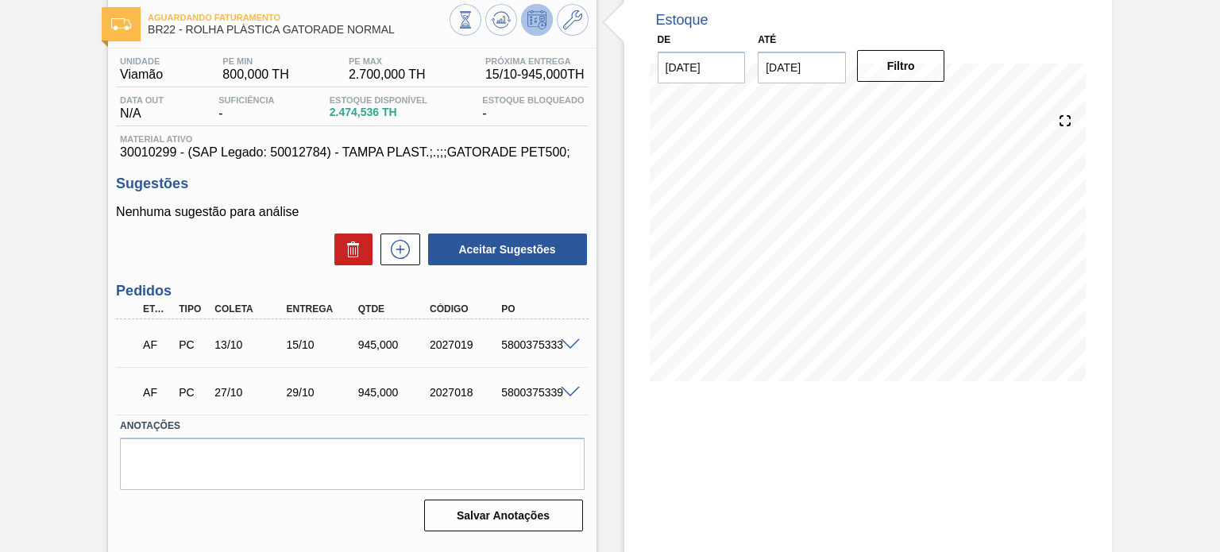
scroll to position [130, 0]
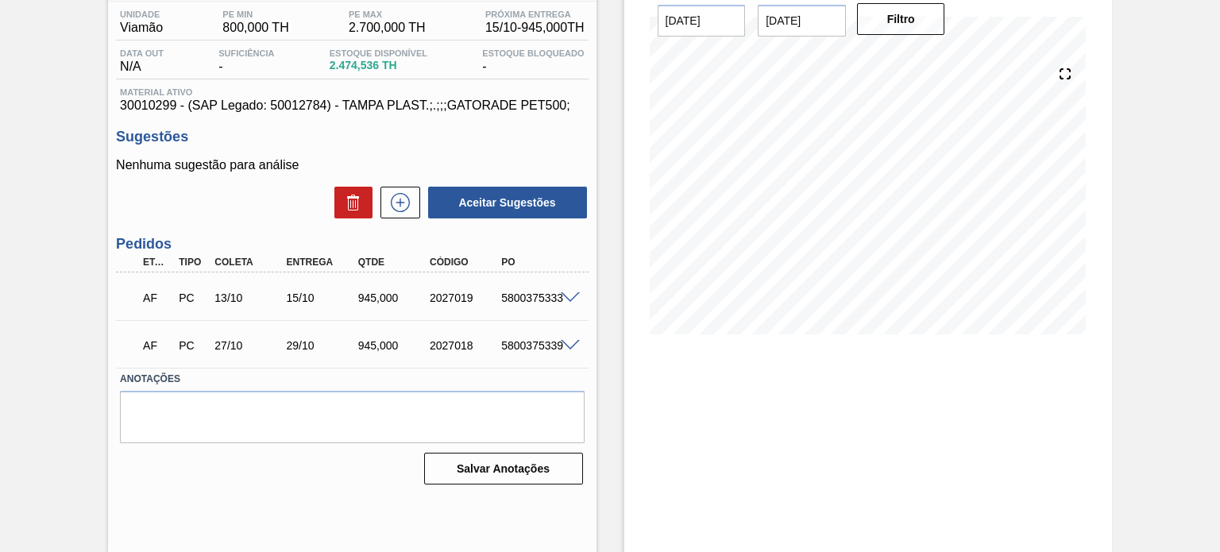
click at [566, 291] on div at bounding box center [573, 297] width 32 height 12
click at [573, 299] on span at bounding box center [570, 298] width 19 height 12
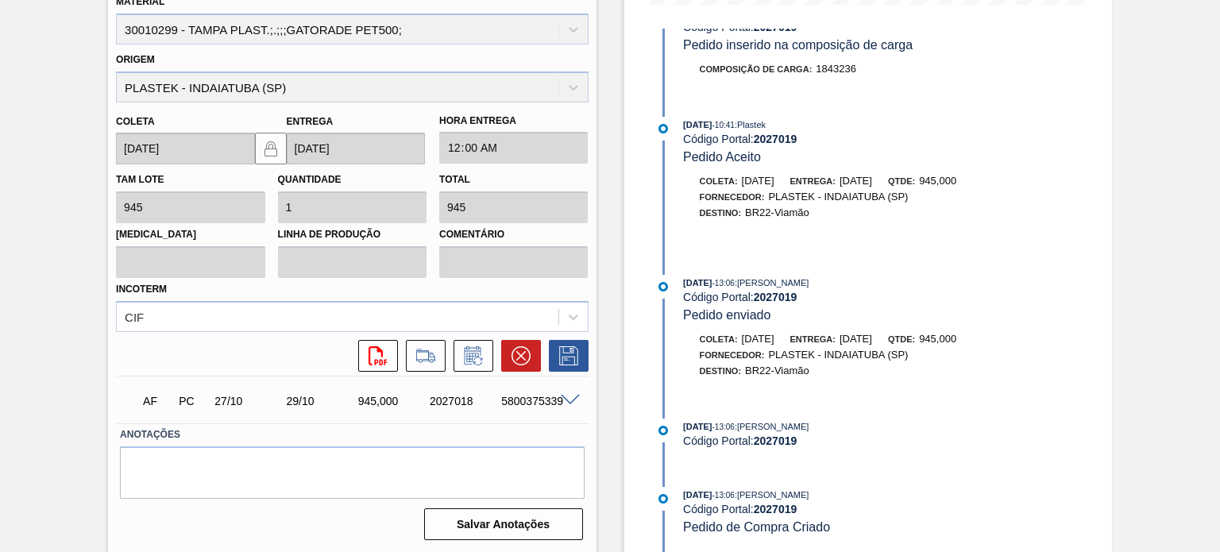
scroll to position [63, 0]
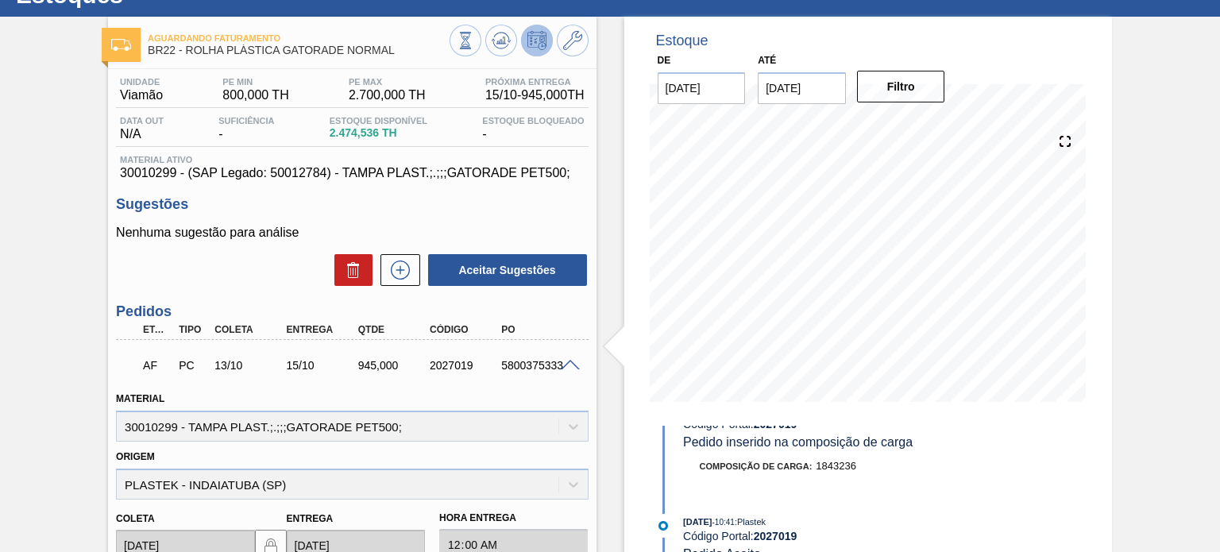
click at [569, 371] on div "5800375333" at bounding box center [536, 365] width 79 height 13
click at [569, 365] on span at bounding box center [570, 366] width 19 height 12
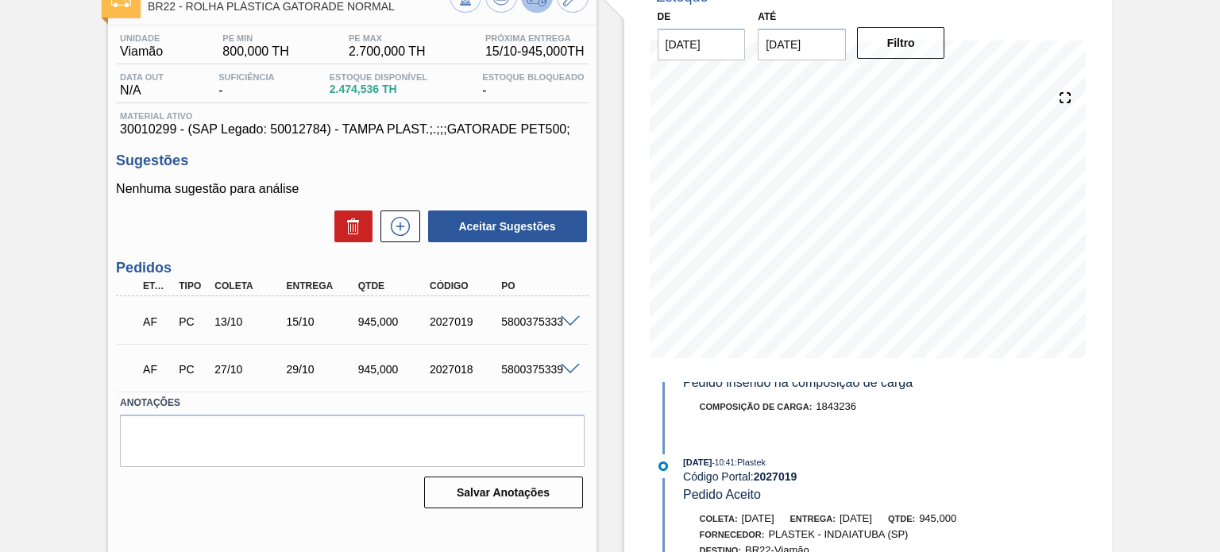
scroll to position [130, 0]
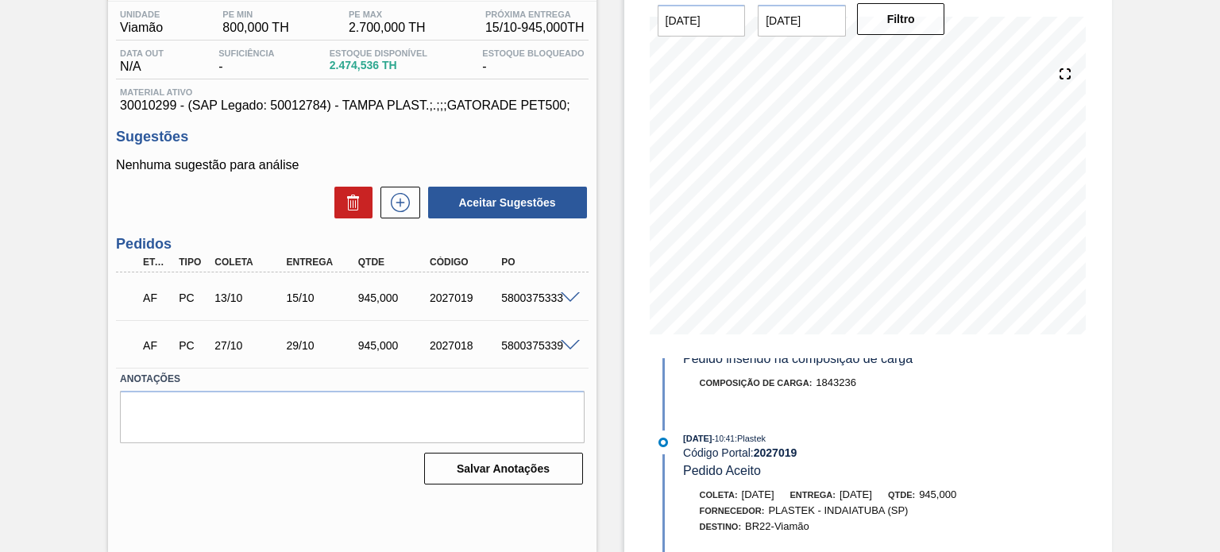
click at [572, 345] on span at bounding box center [570, 346] width 19 height 12
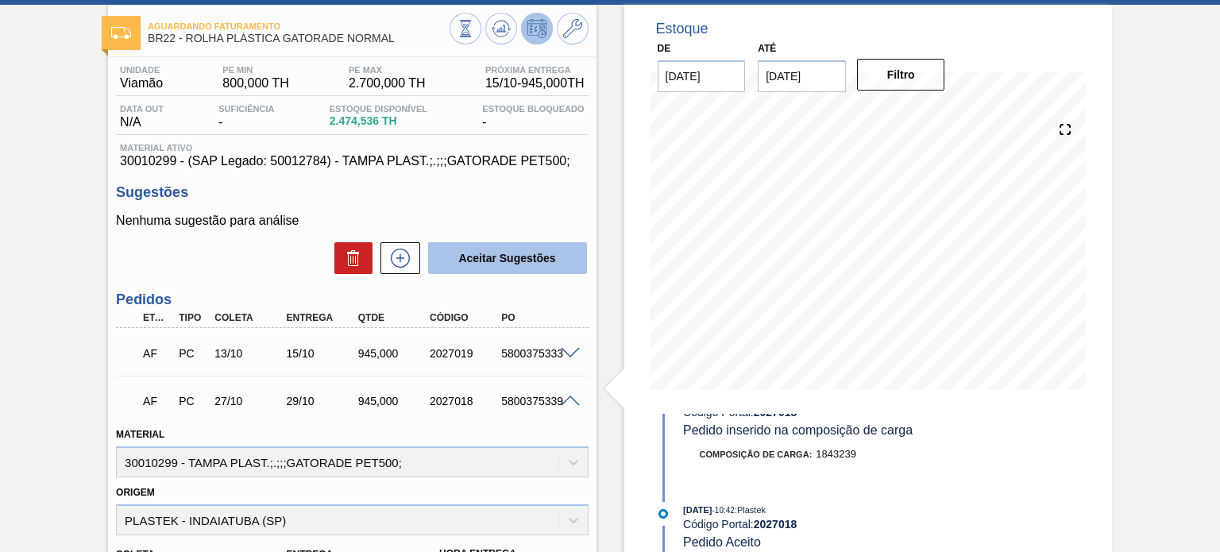
scroll to position [63, 0]
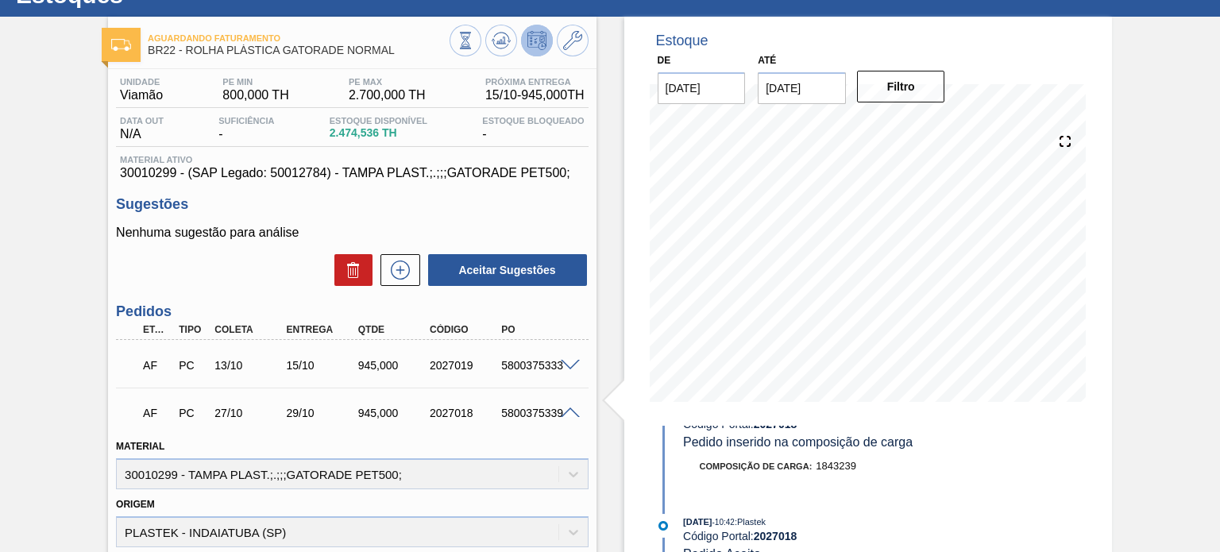
click at [563, 408] on span at bounding box center [570, 414] width 19 height 12
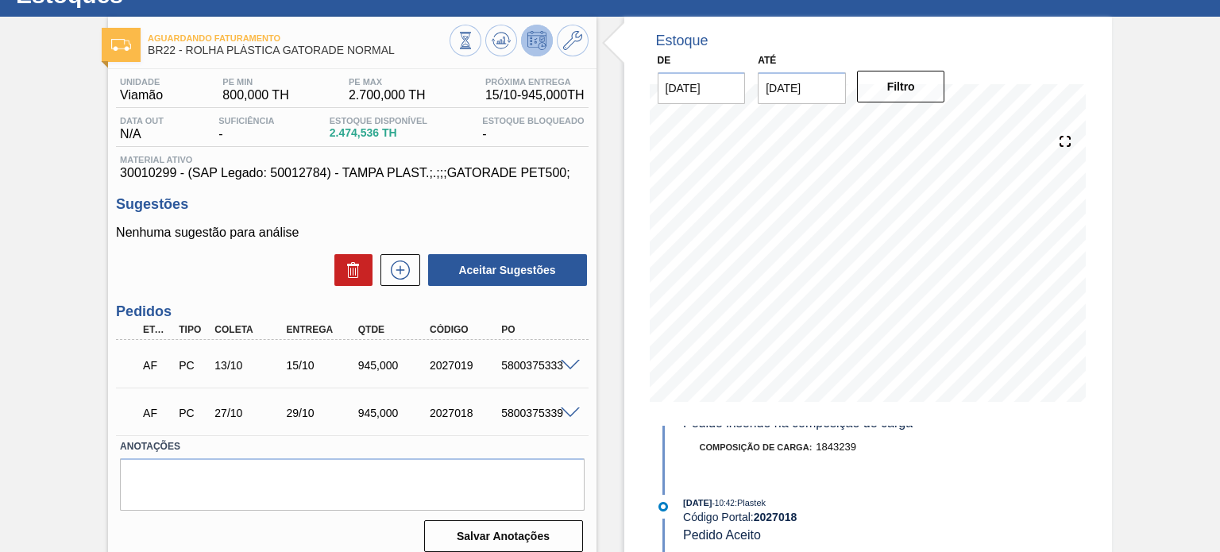
click at [566, 408] on span at bounding box center [570, 414] width 19 height 12
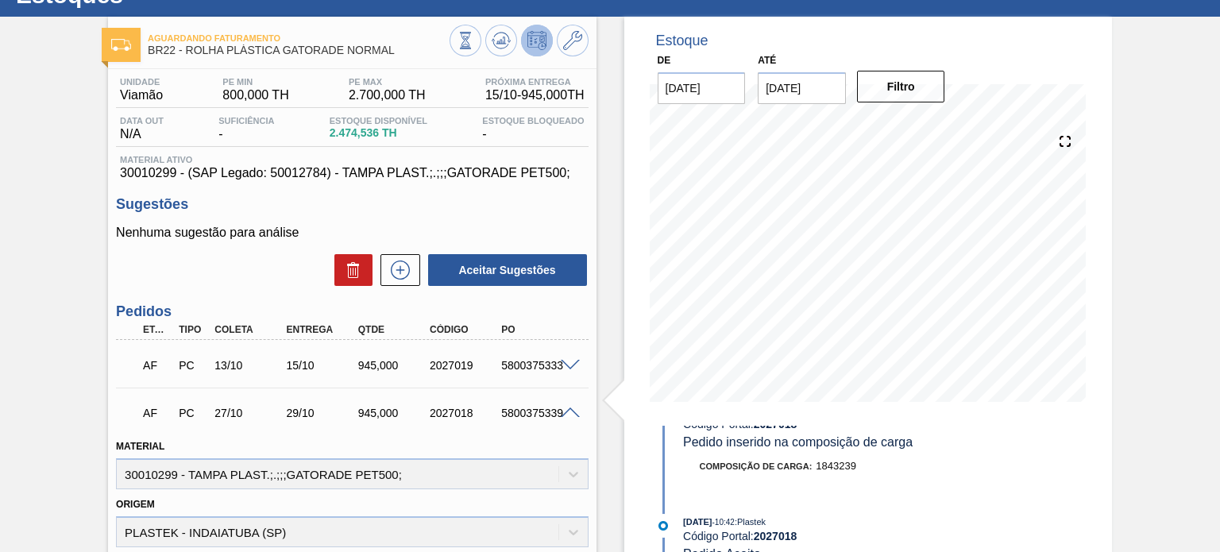
click at [567, 408] on span at bounding box center [570, 414] width 19 height 12
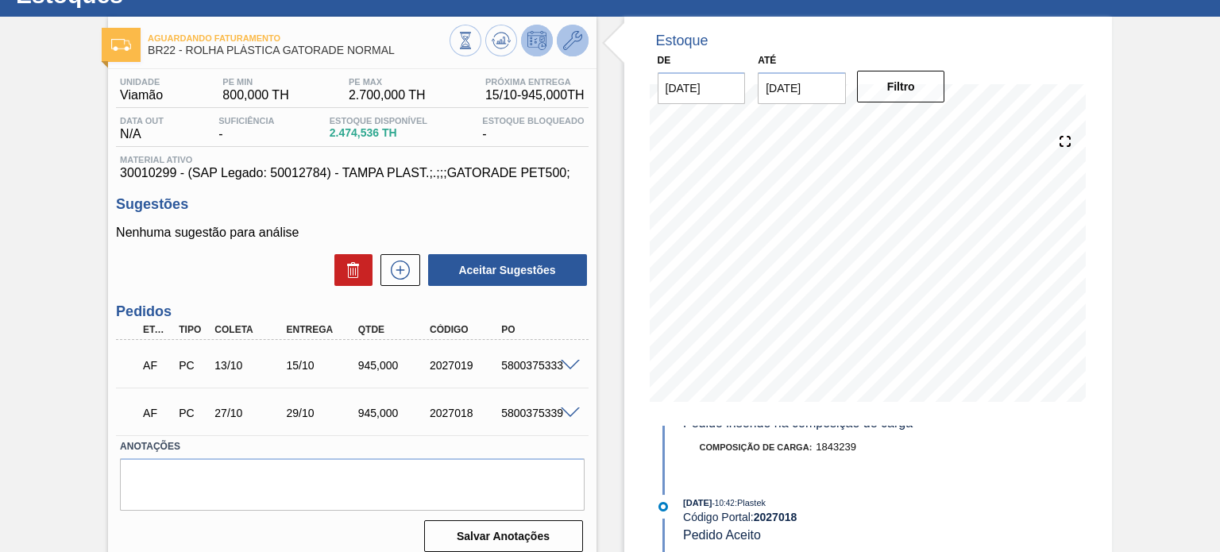
click at [563, 45] on icon at bounding box center [572, 40] width 19 height 19
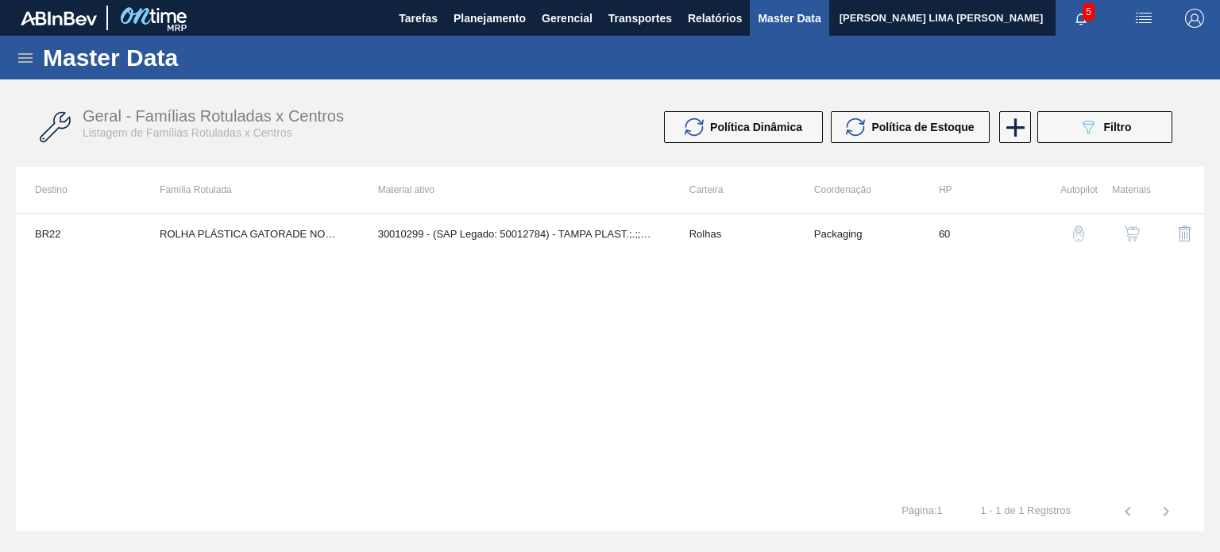
click at [1135, 223] on button "button" at bounding box center [1132, 234] width 38 height 38
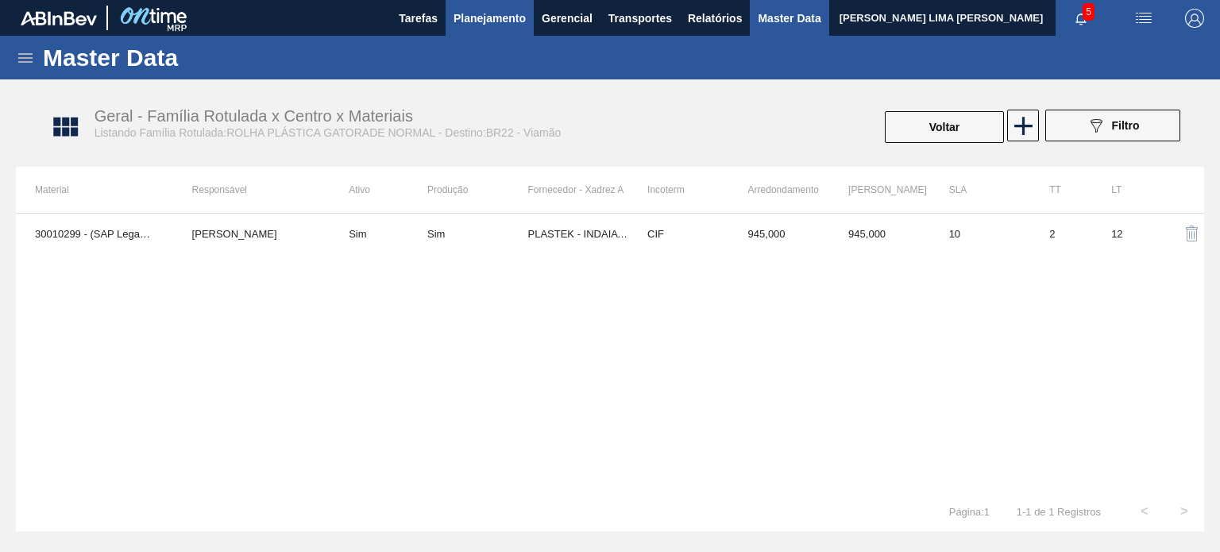
click at [473, 33] on button "Planejamento" at bounding box center [490, 18] width 88 height 36
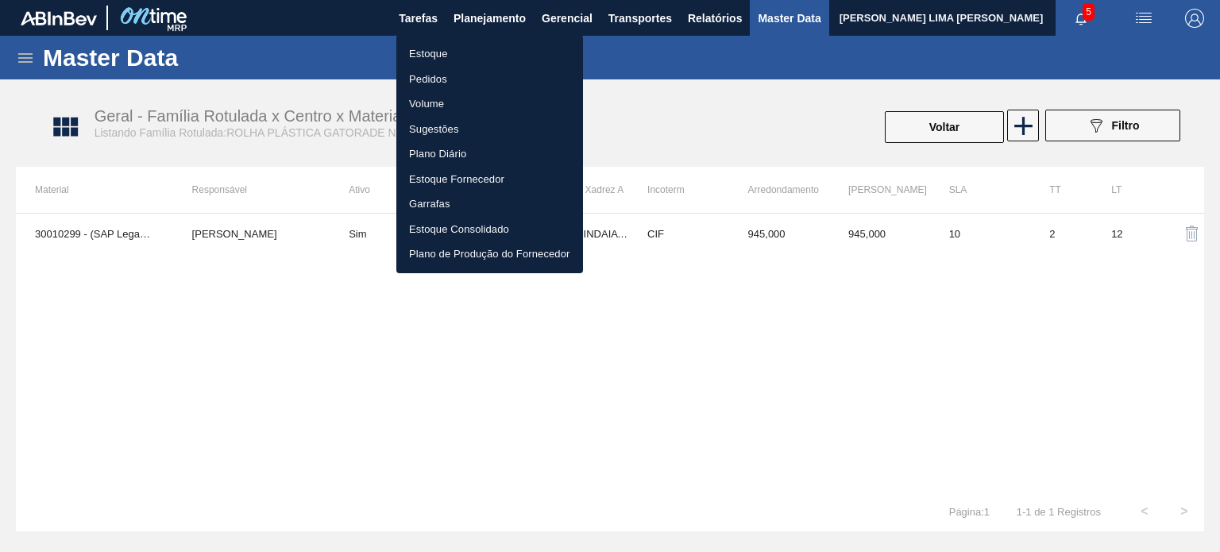
click at [467, 60] on li "Estoque" at bounding box center [489, 53] width 187 height 25
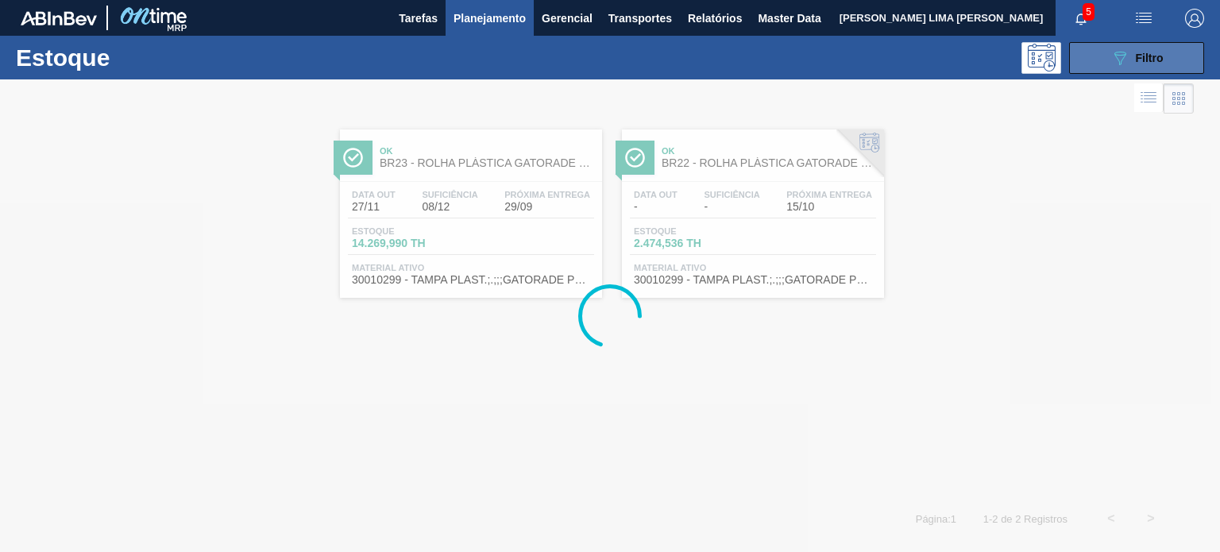
click at [1114, 68] on button "089F7B8B-B2A5-4AFE-B5C0-19BA573D28AC Filtro" at bounding box center [1136, 58] width 135 height 32
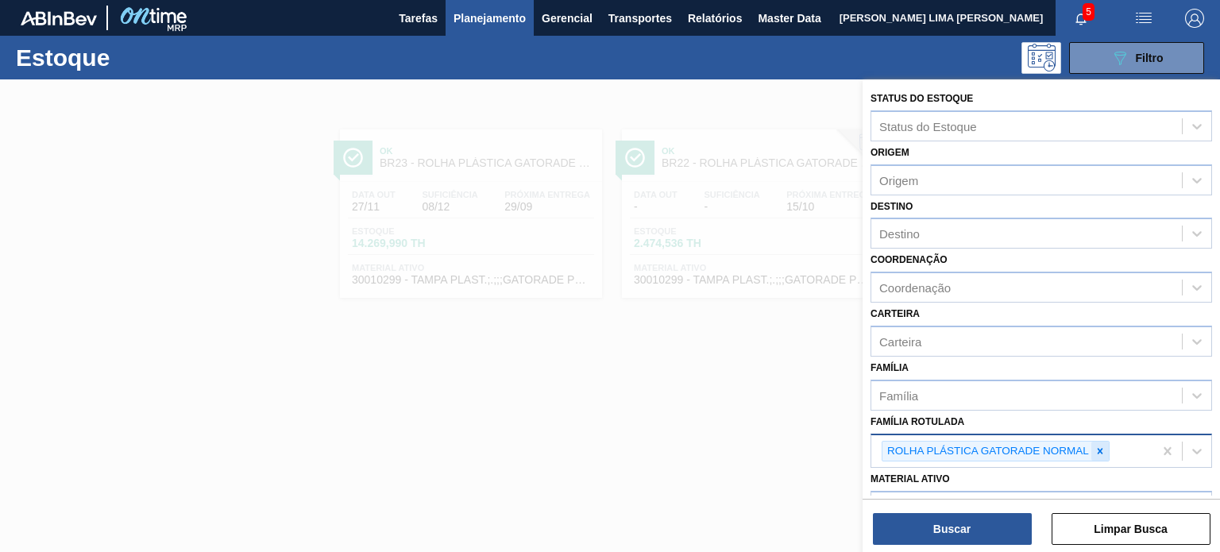
click at [1103, 453] on icon at bounding box center [1100, 451] width 11 height 11
paste Rotulada "ROLHA PLÁSTICA PC SHORT"
type Rotulada "ROLHA PLÁSTICA PC SHORT"
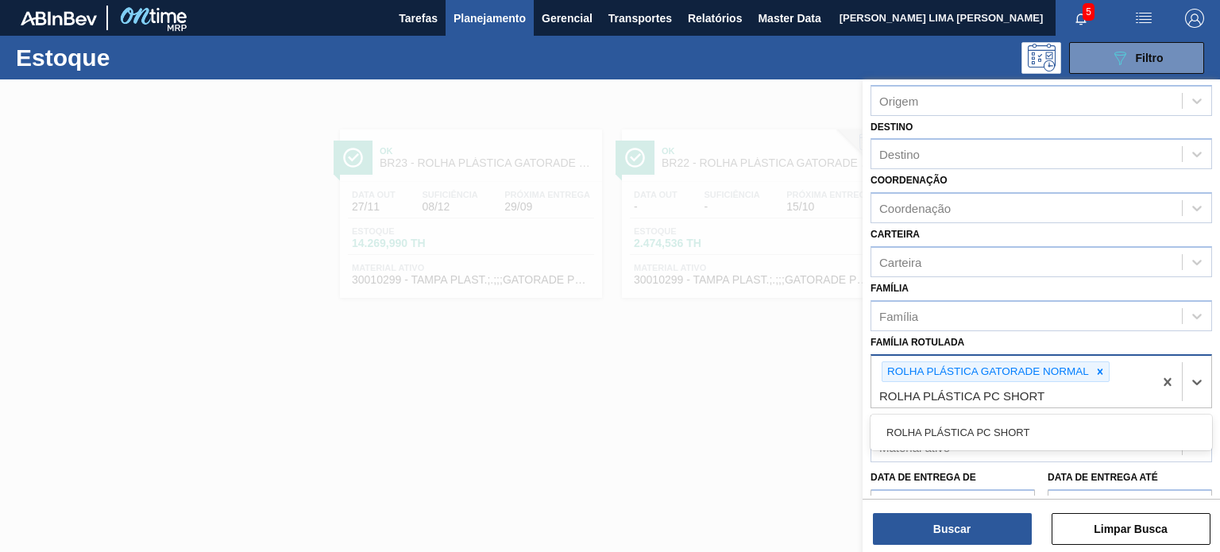
click at [1100, 369] on icon at bounding box center [1101, 372] width 6 height 6
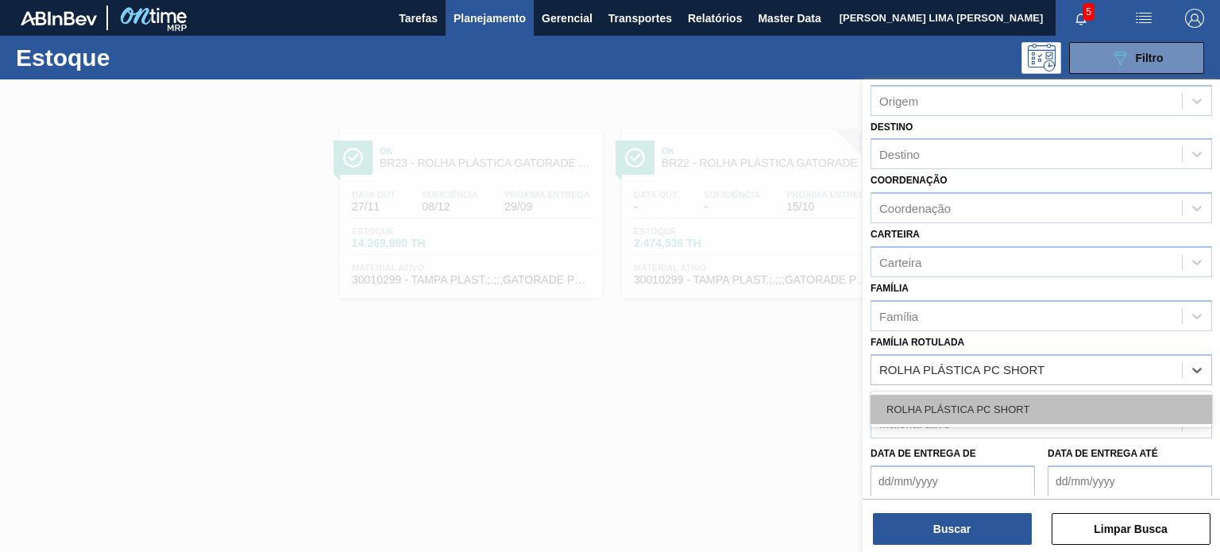
click at [1031, 403] on div "ROLHA PLÁSTICA PC SHORT" at bounding box center [1042, 409] width 342 height 29
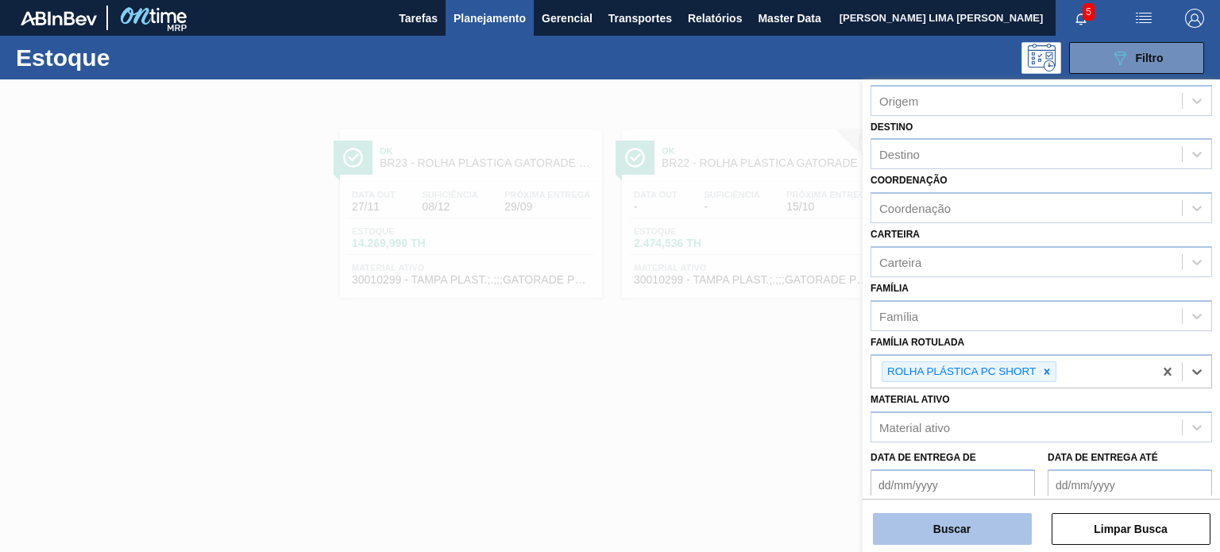
click at [984, 526] on button "Buscar" at bounding box center [952, 529] width 159 height 32
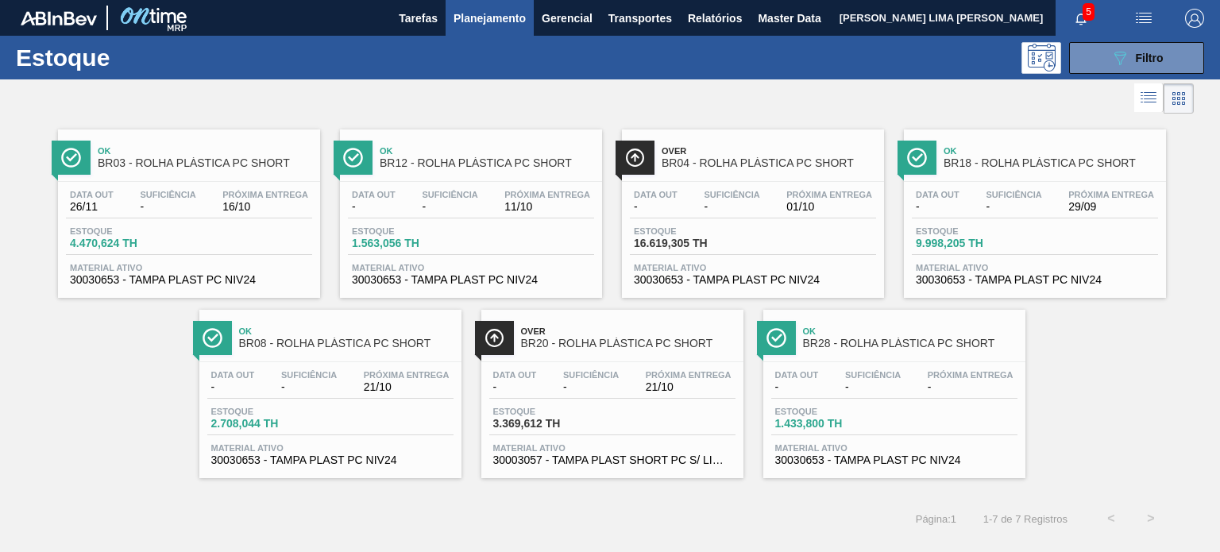
click at [657, 354] on div "Over BR20 - ROLHA PLÁSTICA PC SHORT" at bounding box center [628, 338] width 215 height 36
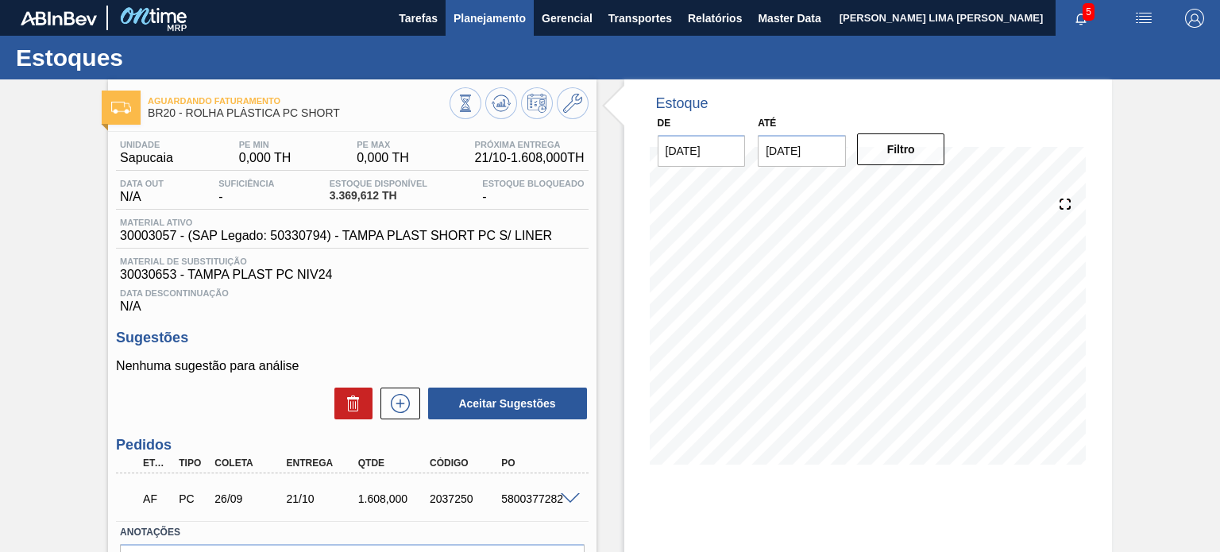
click at [474, 21] on span "Planejamento" at bounding box center [490, 18] width 72 height 19
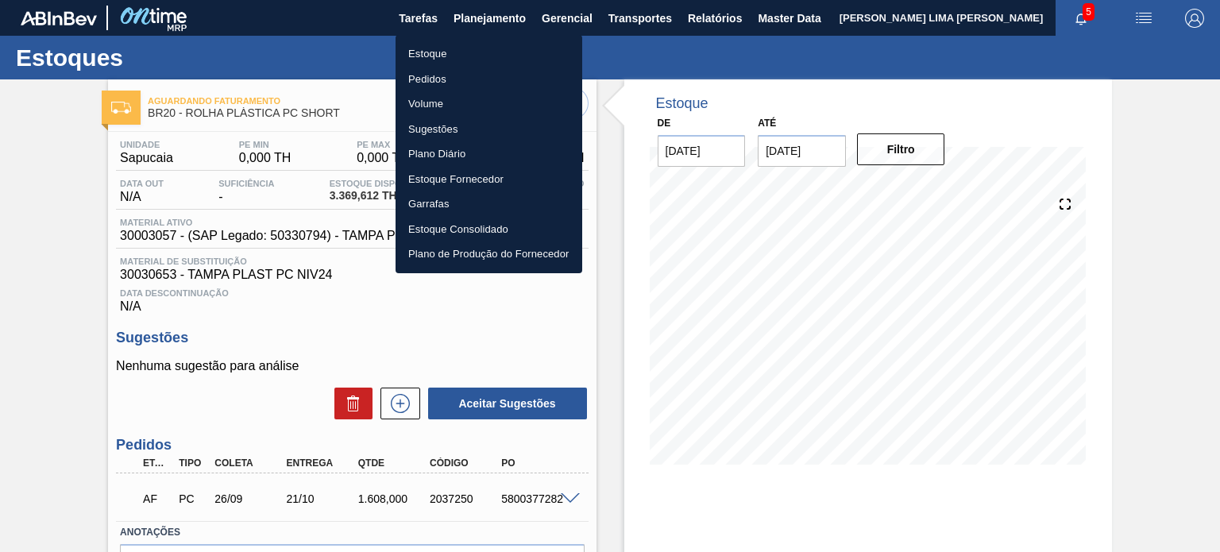
click at [431, 52] on li "Estoque" at bounding box center [489, 53] width 187 height 25
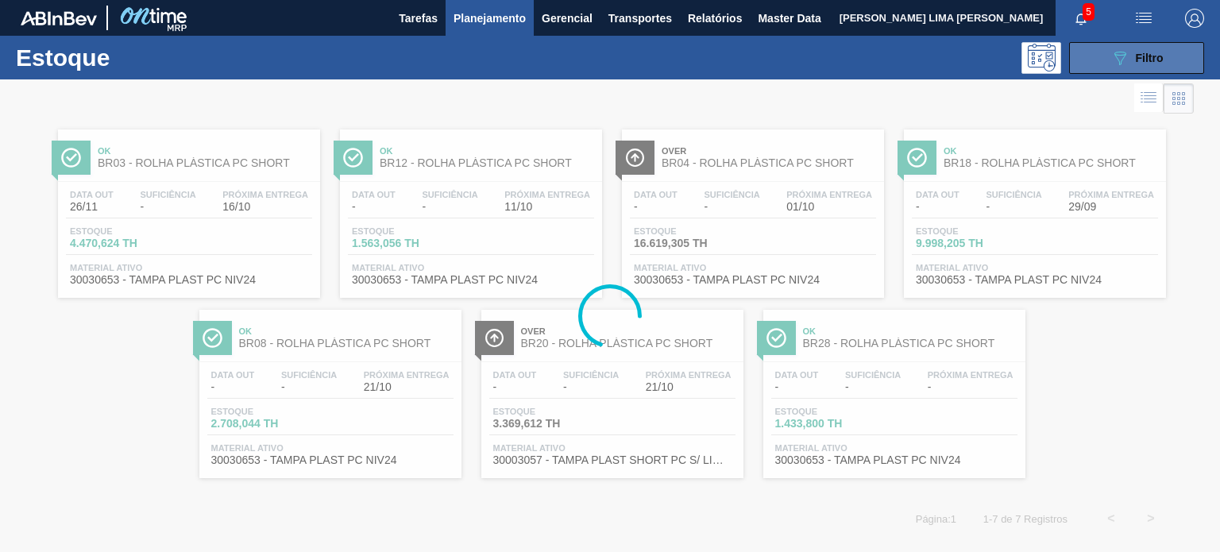
click at [1189, 61] on button "089F7B8B-B2A5-4AFE-B5C0-19BA573D28AC Filtro" at bounding box center [1136, 58] width 135 height 32
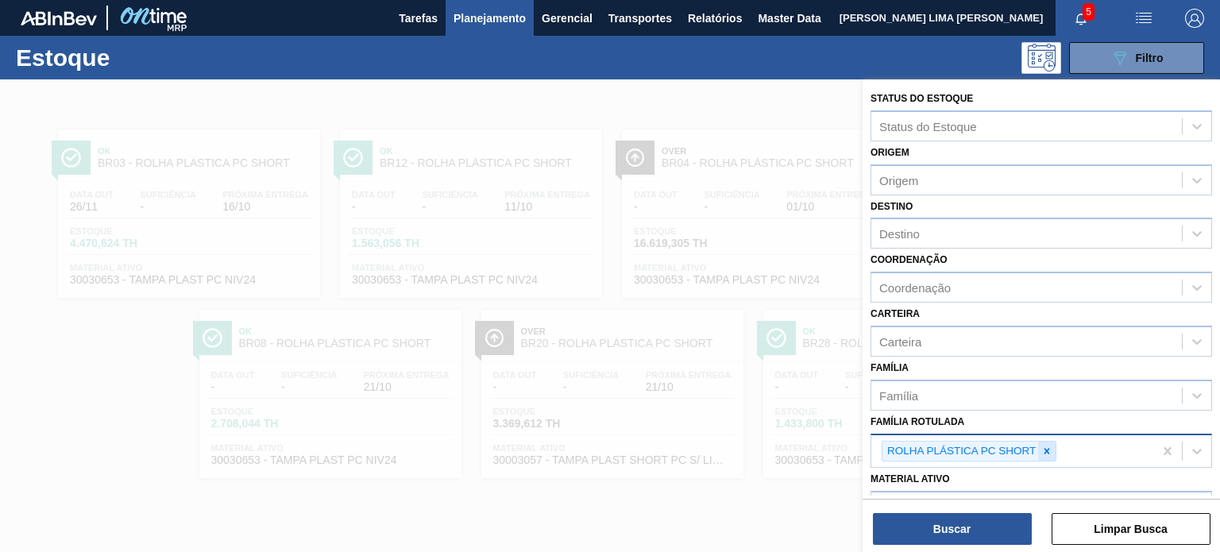
click at [1050, 446] on icon at bounding box center [1047, 451] width 11 height 11
paste Rotulada "ROLHA PLÁSTICA GATORADE NORMAL"
type Rotulada "ROLHA PLÁSTICA GATORADE NORMAL"
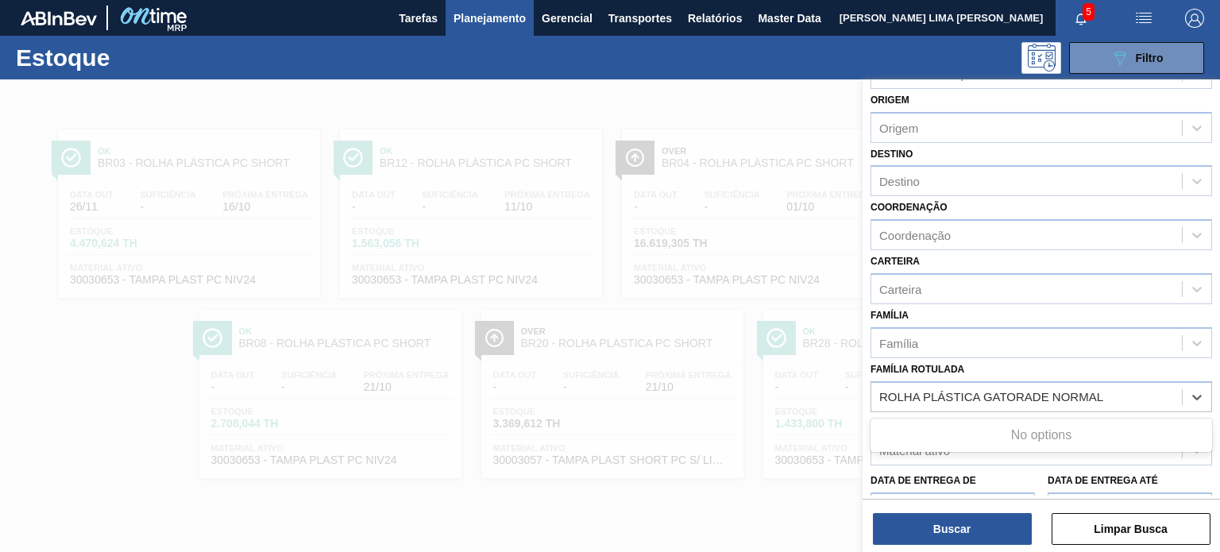
scroll to position [79, 0]
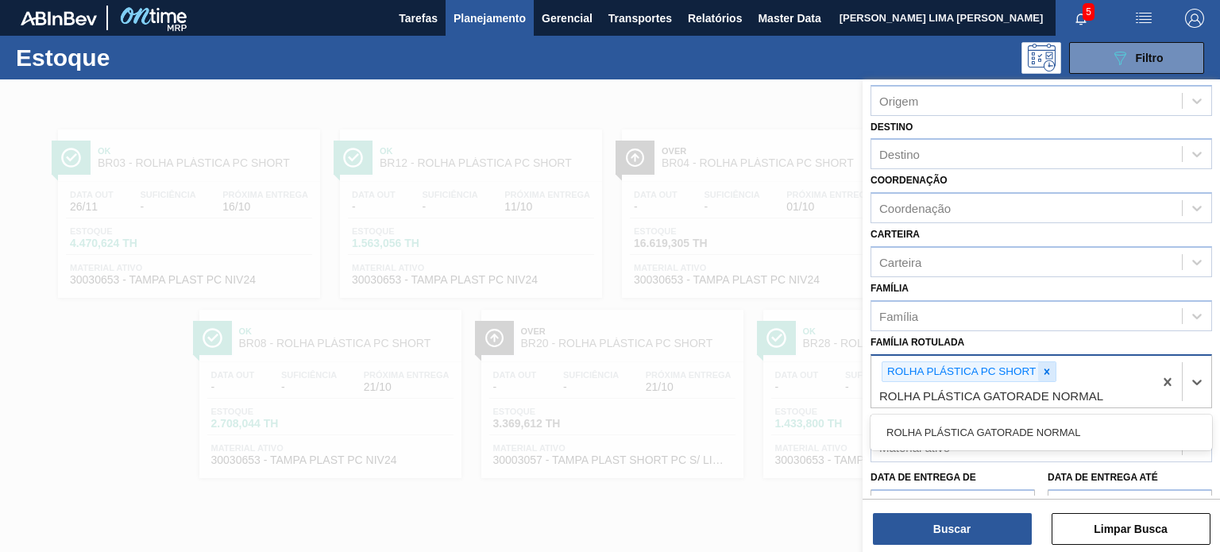
click at [1042, 366] on icon at bounding box center [1047, 371] width 11 height 11
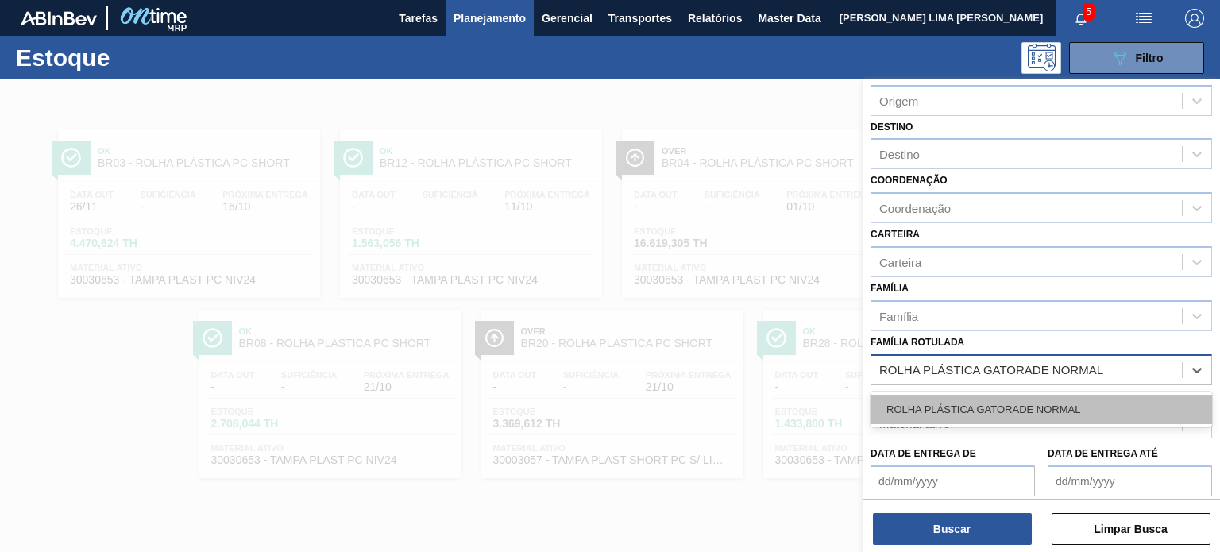
click at [1042, 403] on div "ROLHA PLÁSTICA GATORADE NORMAL" at bounding box center [1042, 409] width 342 height 29
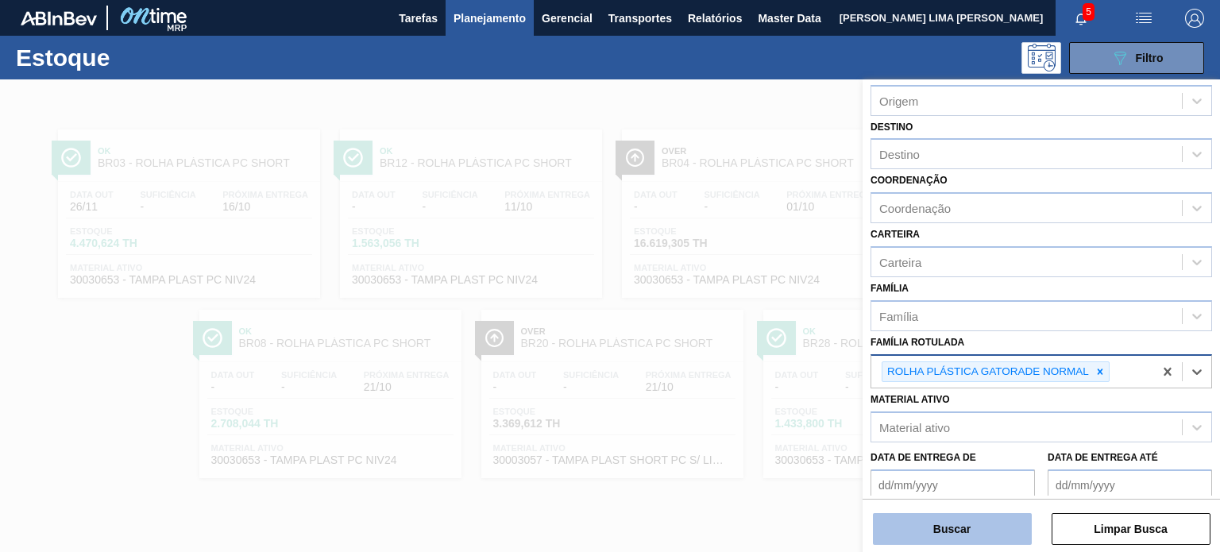
click at [985, 520] on button "Buscar" at bounding box center [952, 529] width 159 height 32
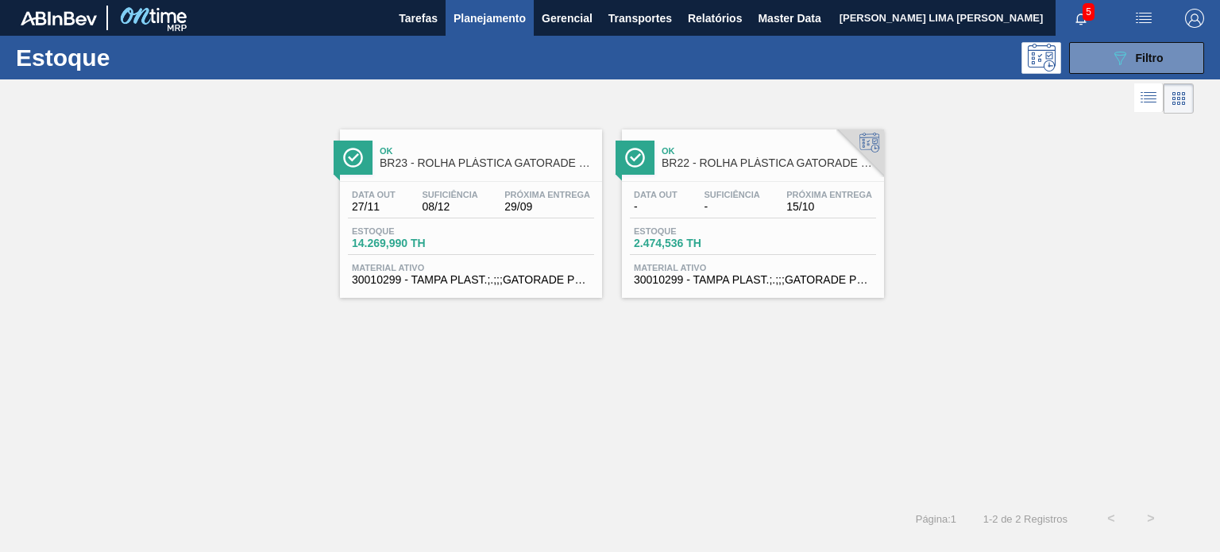
click at [731, 182] on div "Data out - Suficiência - Próxima Entrega 15/10 Estoque 2.474,536 TH Material at…" at bounding box center [753, 236] width 262 height 108
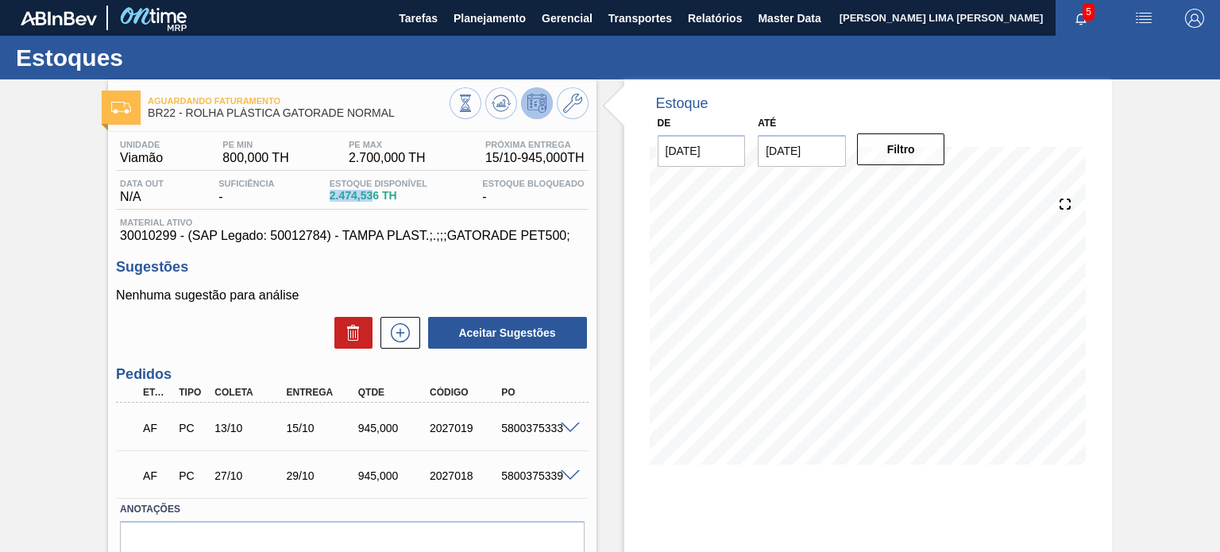
drag, startPoint x: 331, startPoint y: 193, endPoint x: 375, endPoint y: 196, distance: 43.8
click at [375, 196] on span "2.474,536 TH" at bounding box center [379, 196] width 98 height 12
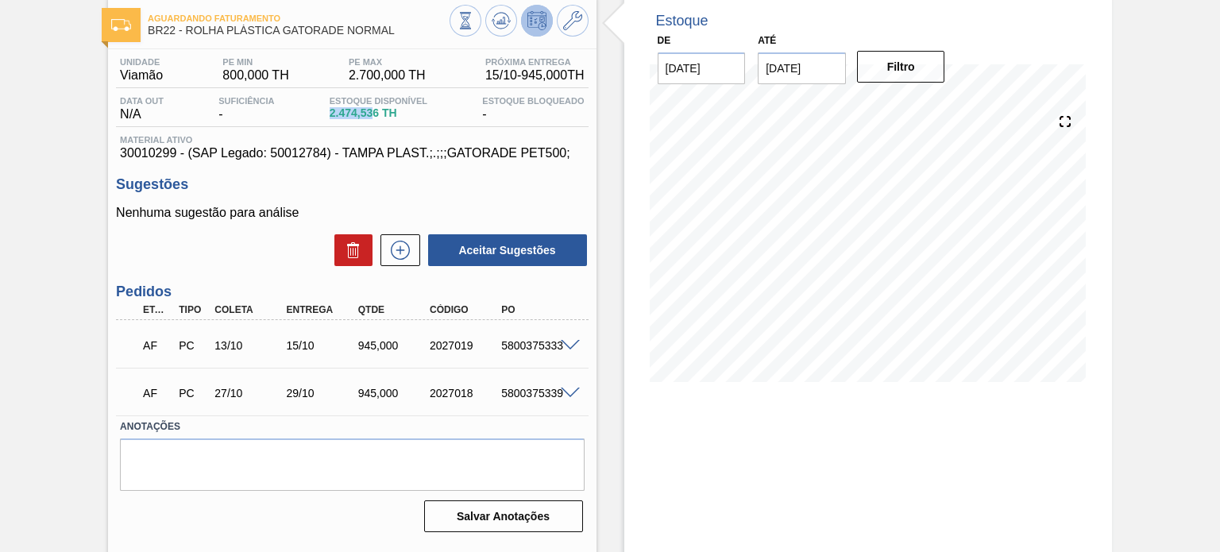
scroll to position [130, 0]
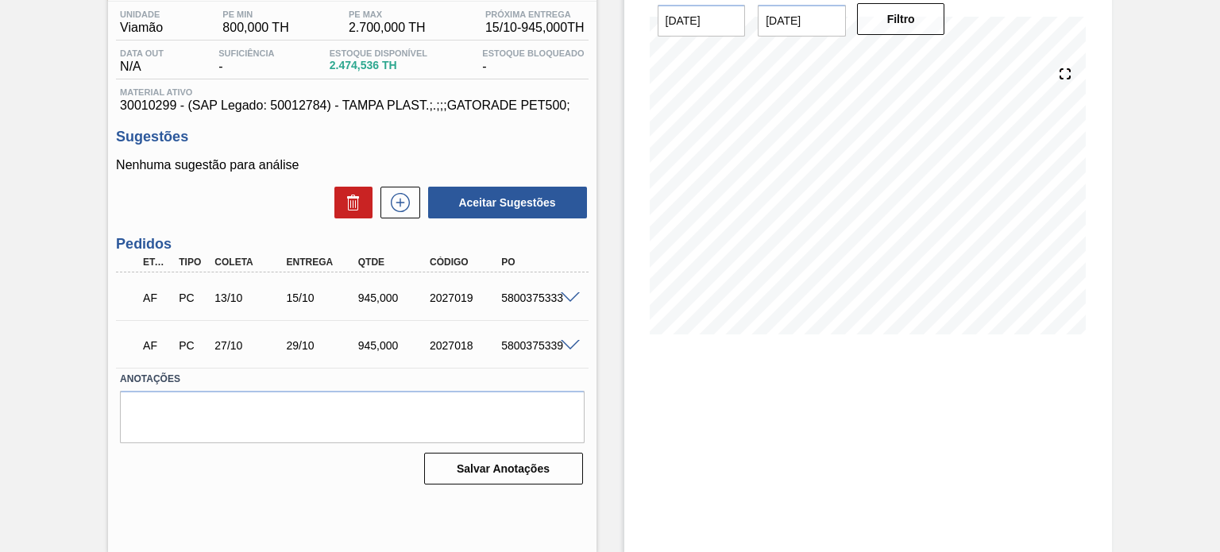
click at [566, 296] on span at bounding box center [570, 298] width 19 height 12
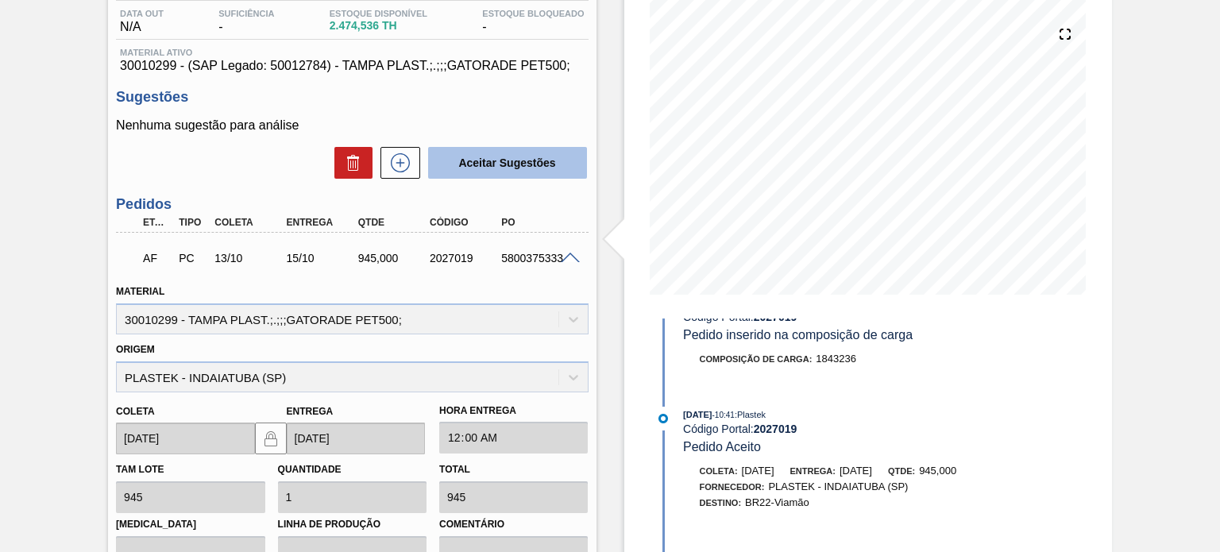
scroll to position [63, 0]
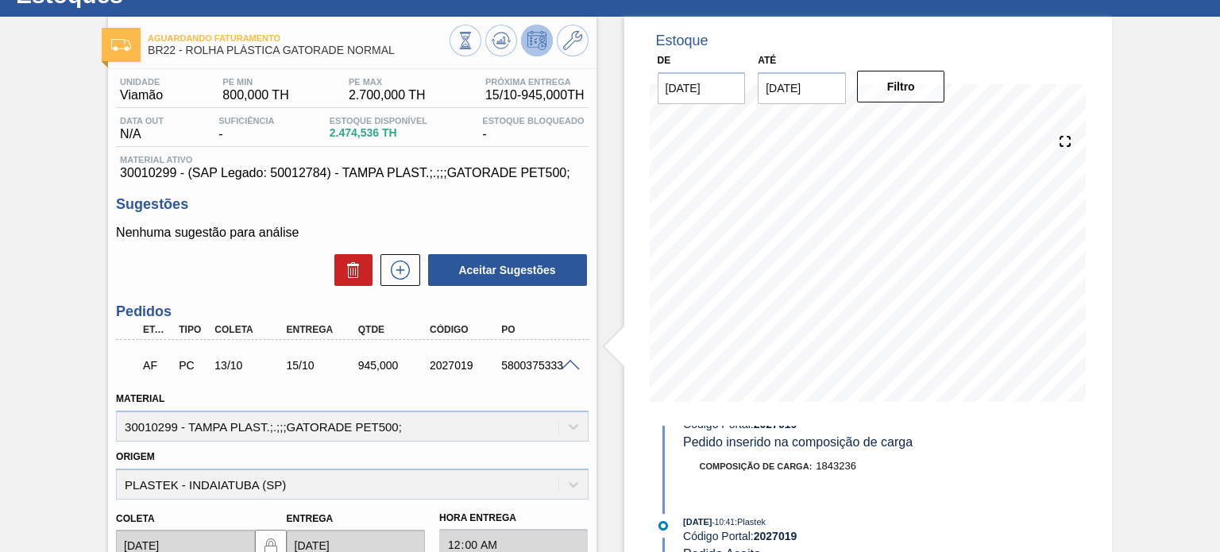
click at [567, 367] on span at bounding box center [570, 366] width 19 height 12
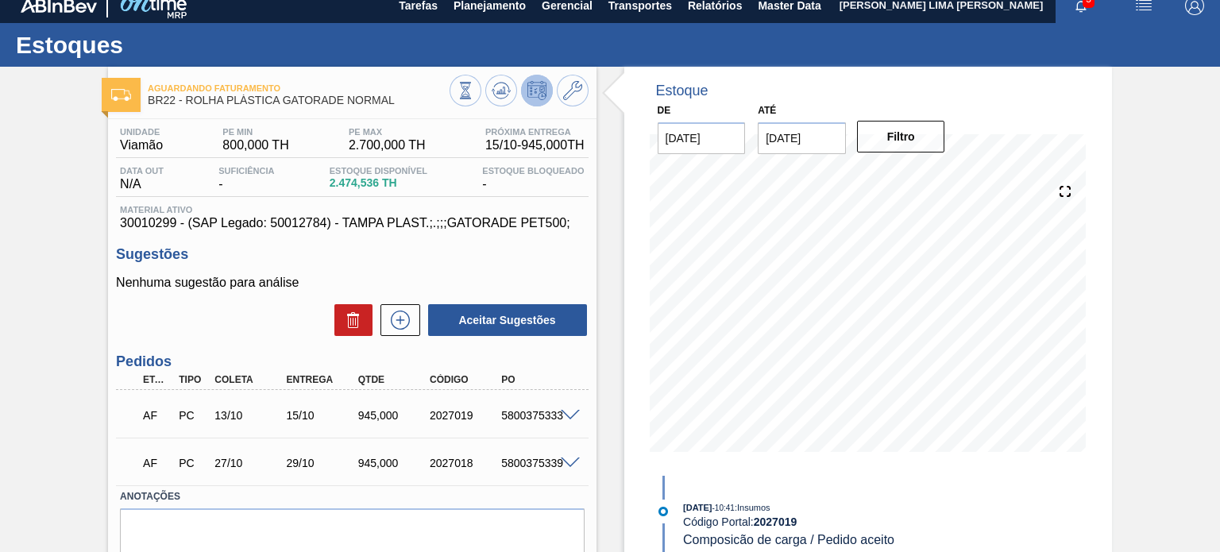
scroll to position [0, 0]
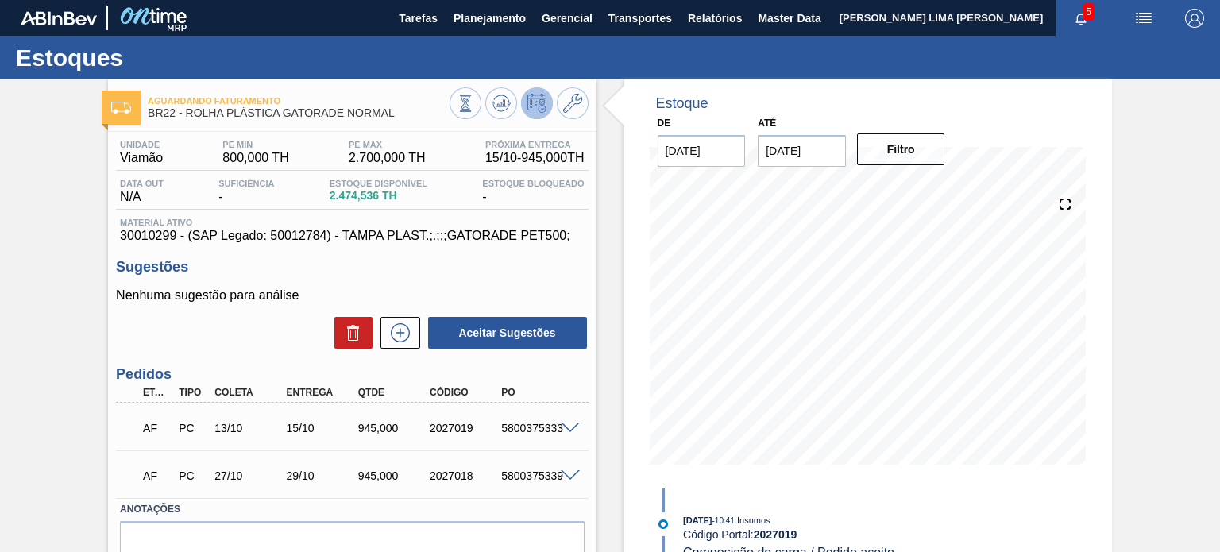
click at [574, 431] on span at bounding box center [570, 429] width 19 height 12
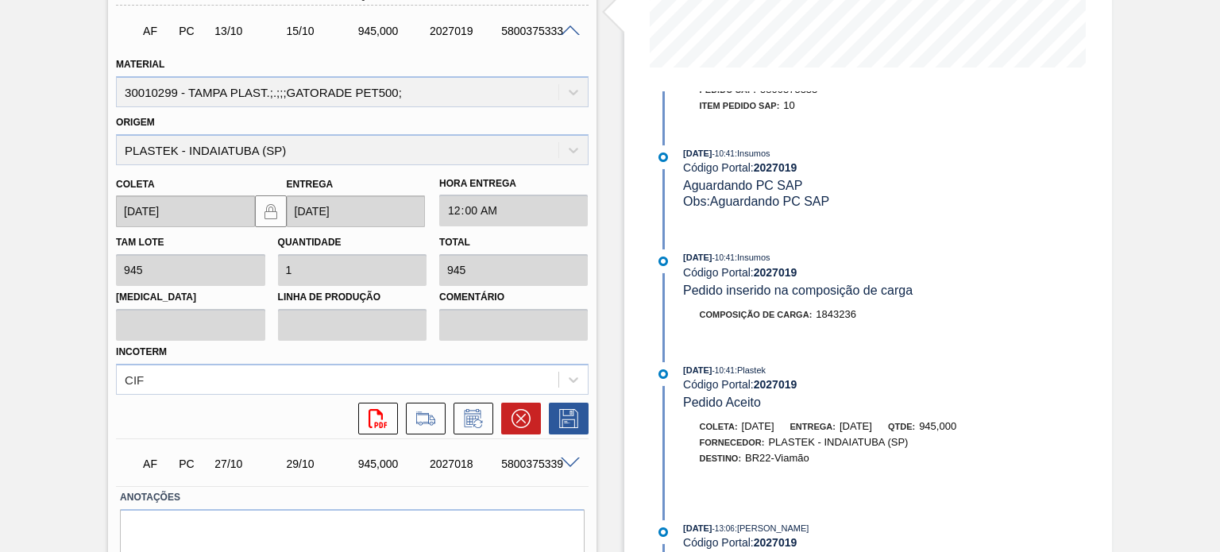
scroll to position [416, 0]
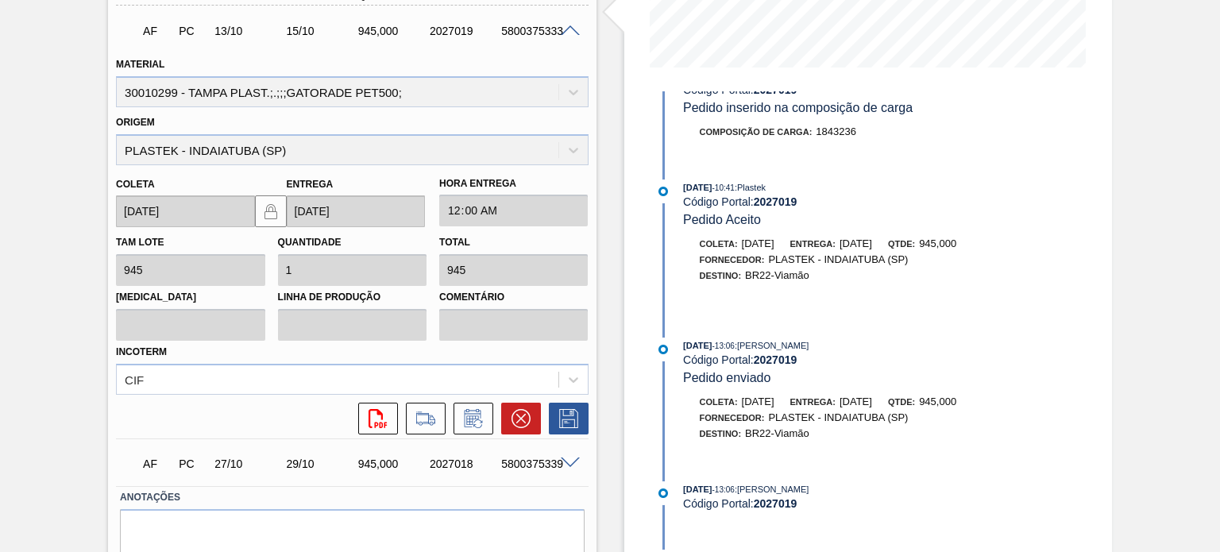
drag, startPoint x: 690, startPoint y: 484, endPoint x: 716, endPoint y: 485, distance: 25.5
click at [712, 485] on span "09/09/2025" at bounding box center [697, 490] width 29 height 10
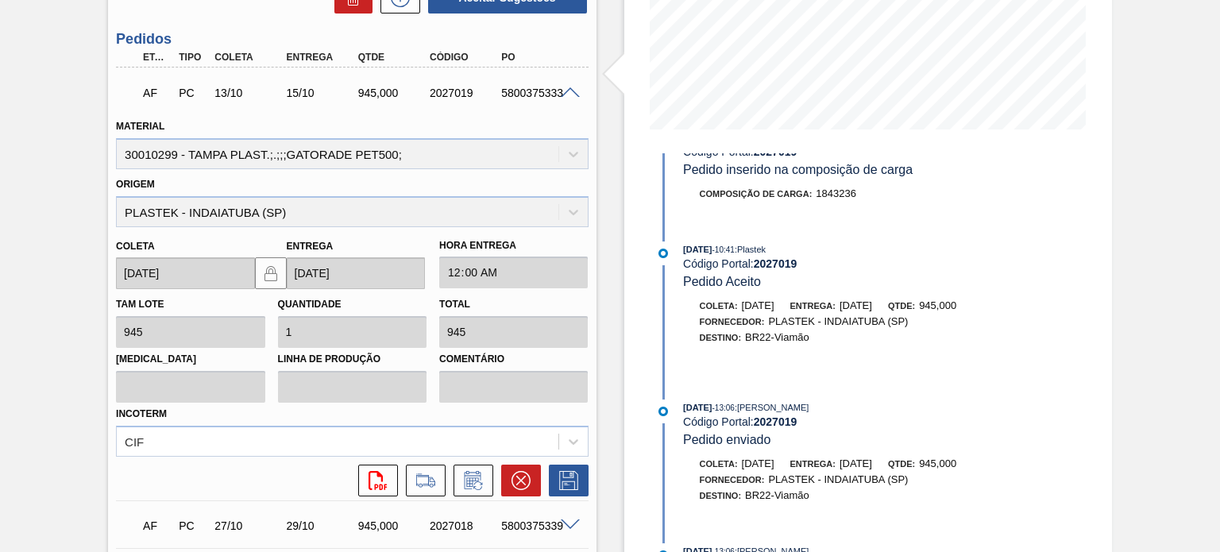
scroll to position [318, 0]
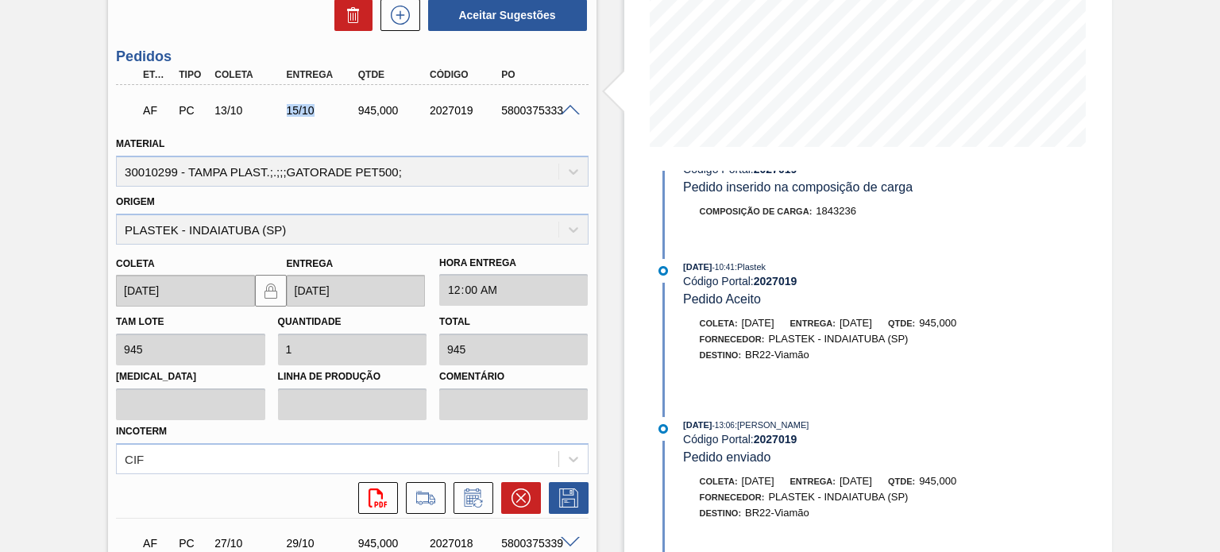
drag, startPoint x: 284, startPoint y: 113, endPoint x: 321, endPoint y: 111, distance: 37.4
click at [321, 111] on div "15/10" at bounding box center [322, 110] width 79 height 13
click at [304, 105] on div "15/10" at bounding box center [322, 110] width 79 height 13
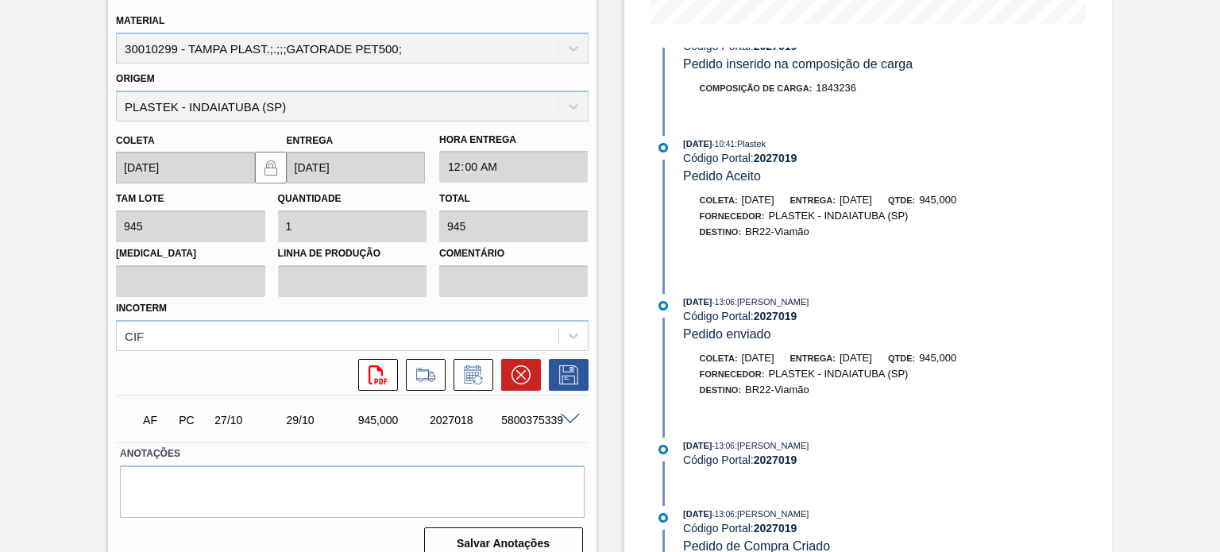
scroll to position [460, 0]
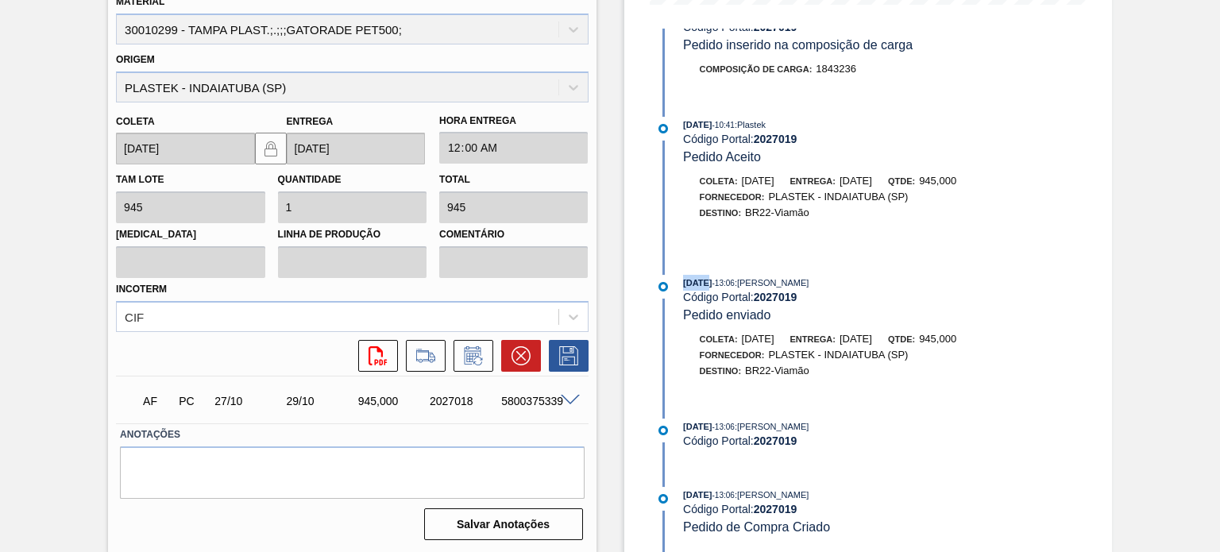
drag, startPoint x: 683, startPoint y: 273, endPoint x: 705, endPoint y: 276, distance: 21.6
click at [705, 278] on span "09/09/2025" at bounding box center [697, 283] width 29 height 10
drag, startPoint x: 863, startPoint y: 177, endPoint x: 897, endPoint y: 176, distance: 34.2
click at [872, 176] on span "15/10/2025" at bounding box center [856, 181] width 33 height 12
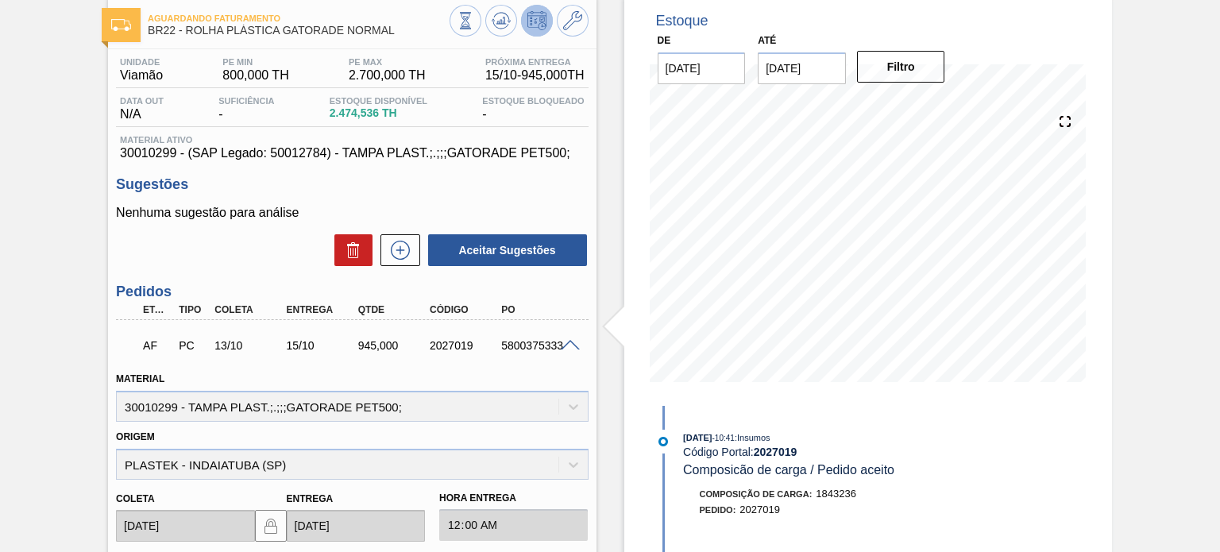
scroll to position [0, 0]
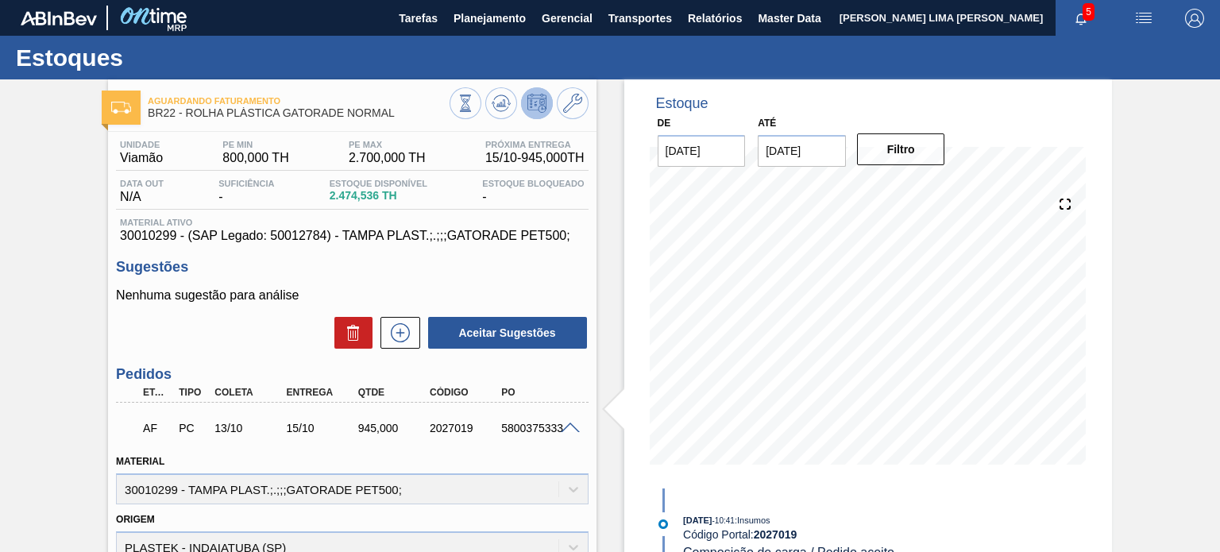
click at [584, 114] on div at bounding box center [519, 105] width 139 height 36
click at [576, 101] on icon at bounding box center [572, 103] width 19 height 19
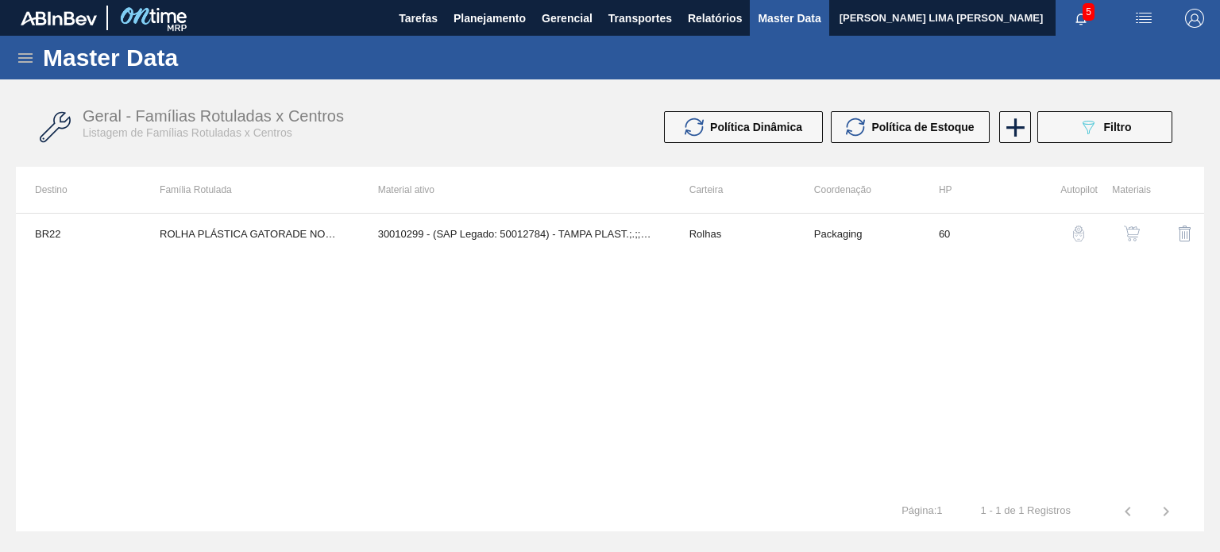
click at [1139, 234] on img "button" at bounding box center [1132, 234] width 16 height 16
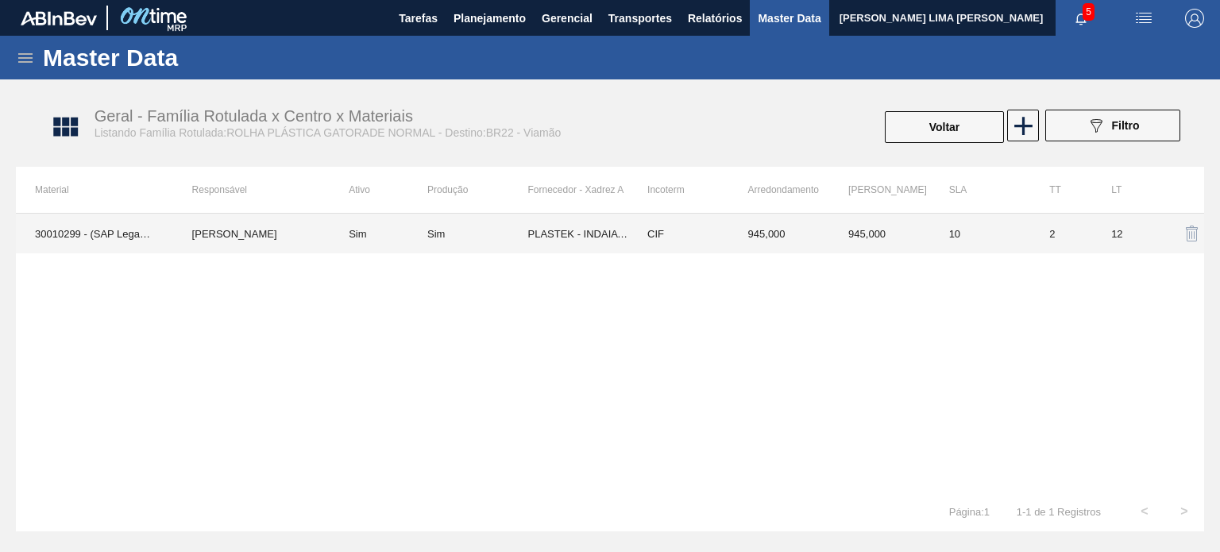
click at [1038, 234] on td "2" at bounding box center [1062, 234] width 62 height 40
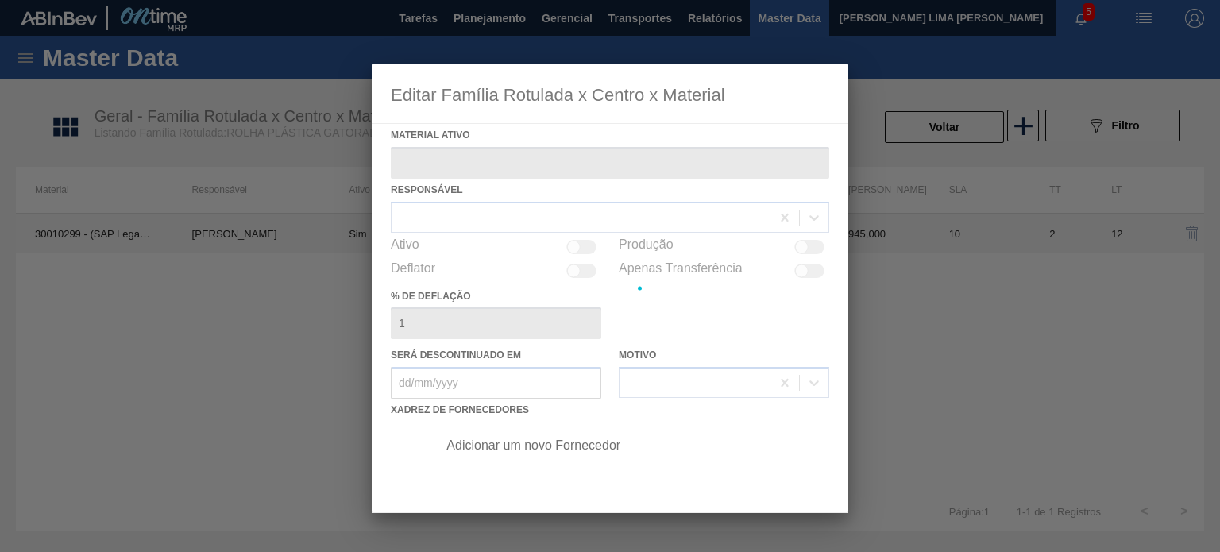
type ativo "30010299 - (SAP Legado: 50012784) - TAMPA PLAST.;.;;;GATORADE PET500;"
checkbox input "true"
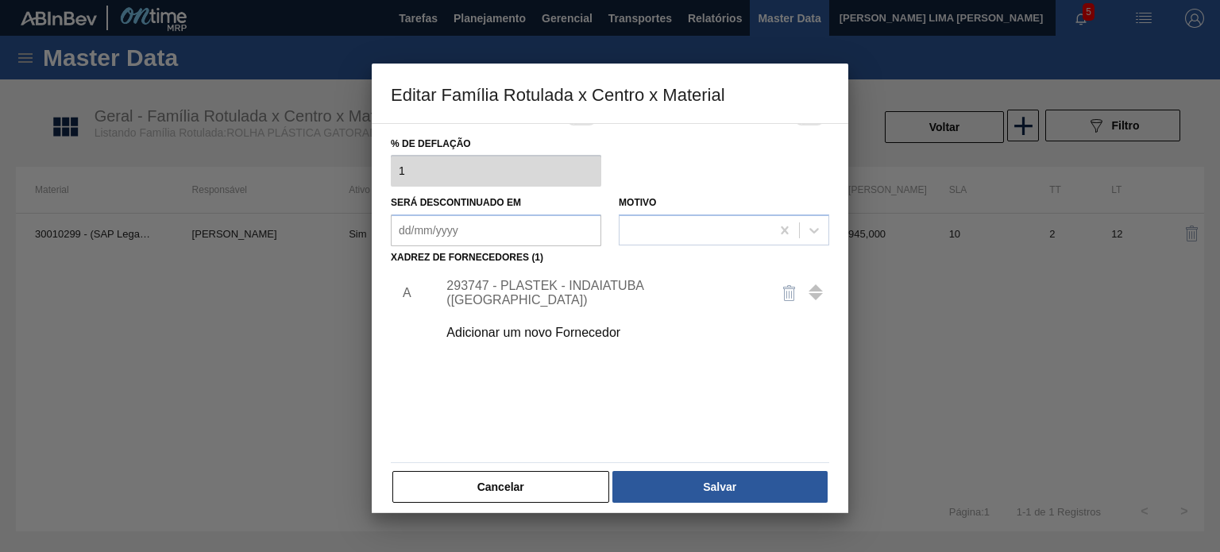
scroll to position [162, 0]
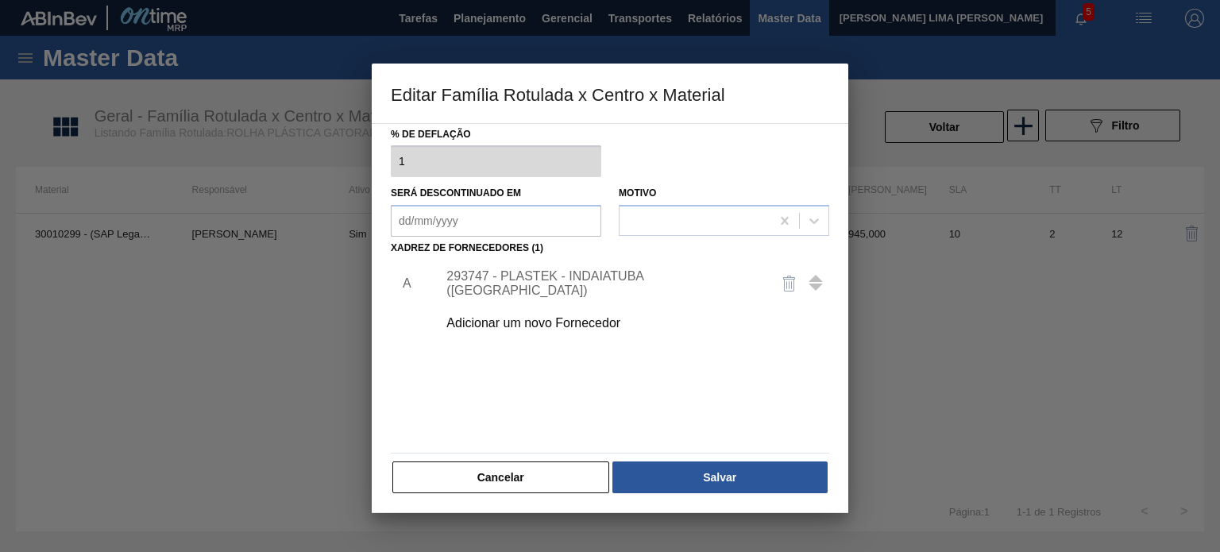
click at [595, 280] on div "293747 - PLASTEK - INDAIATUBA (SP)" at bounding box center [602, 283] width 311 height 29
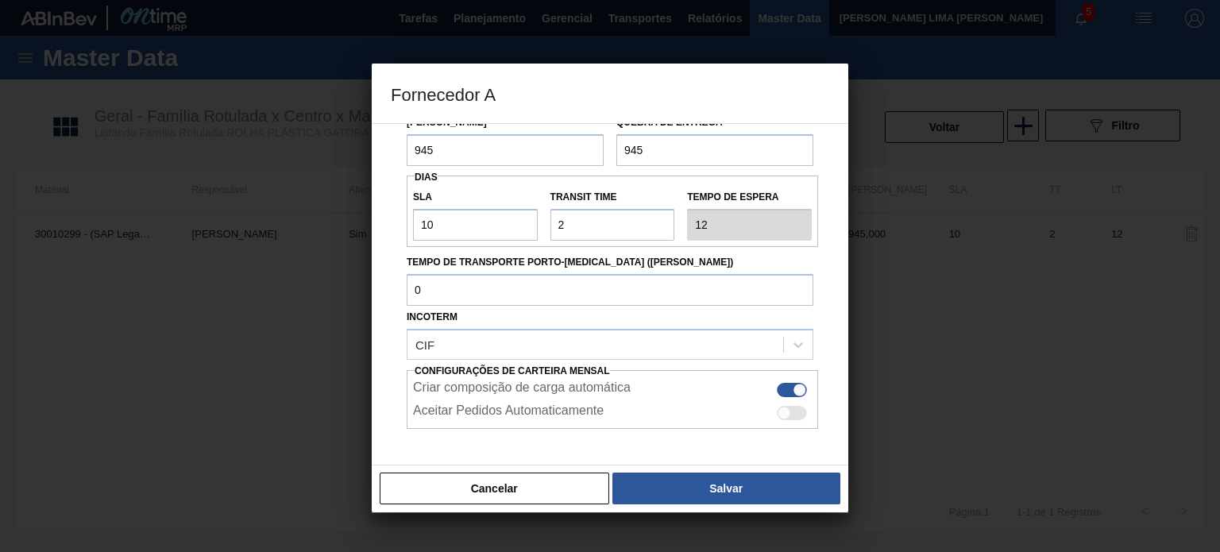
scroll to position [203, 0]
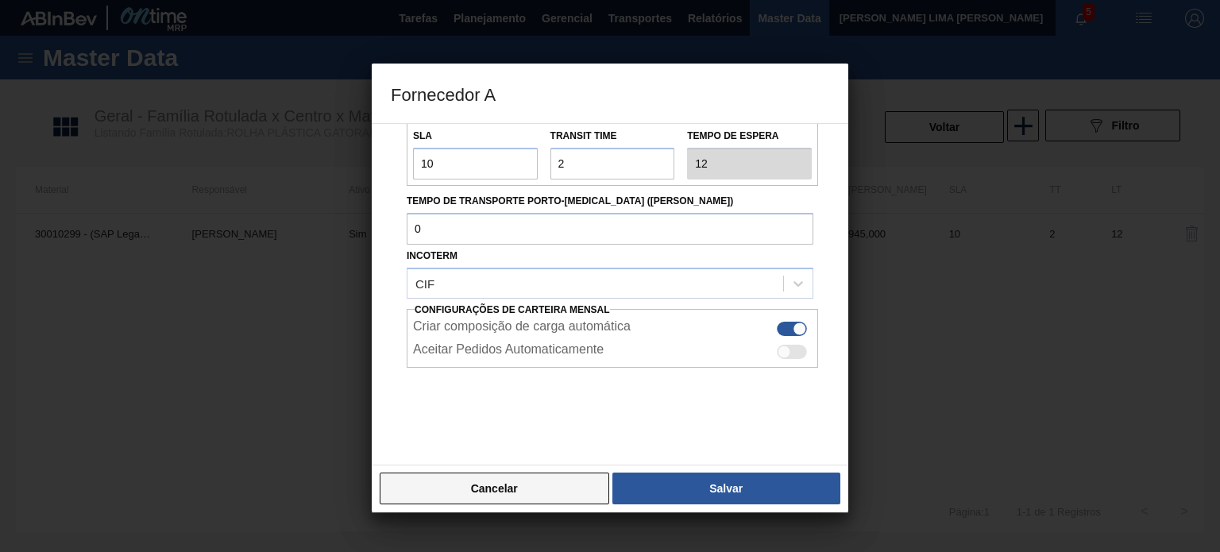
click at [516, 479] on button "Cancelar" at bounding box center [495, 489] width 230 height 32
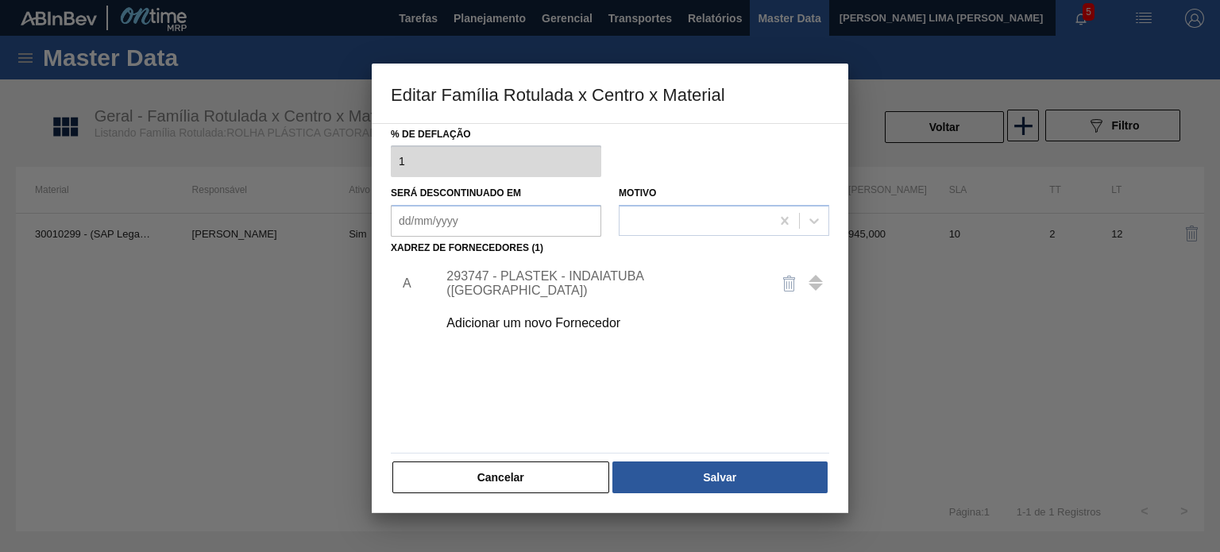
click at [519, 476] on button "Cancelar" at bounding box center [500, 478] width 217 height 32
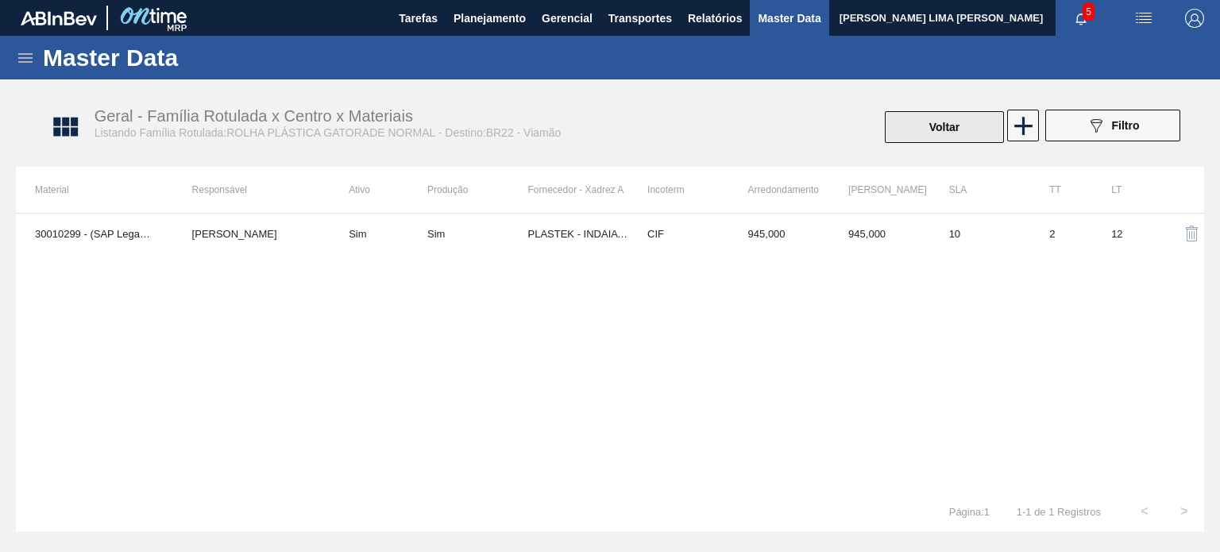
click at [938, 123] on button "Voltar" at bounding box center [944, 127] width 119 height 32
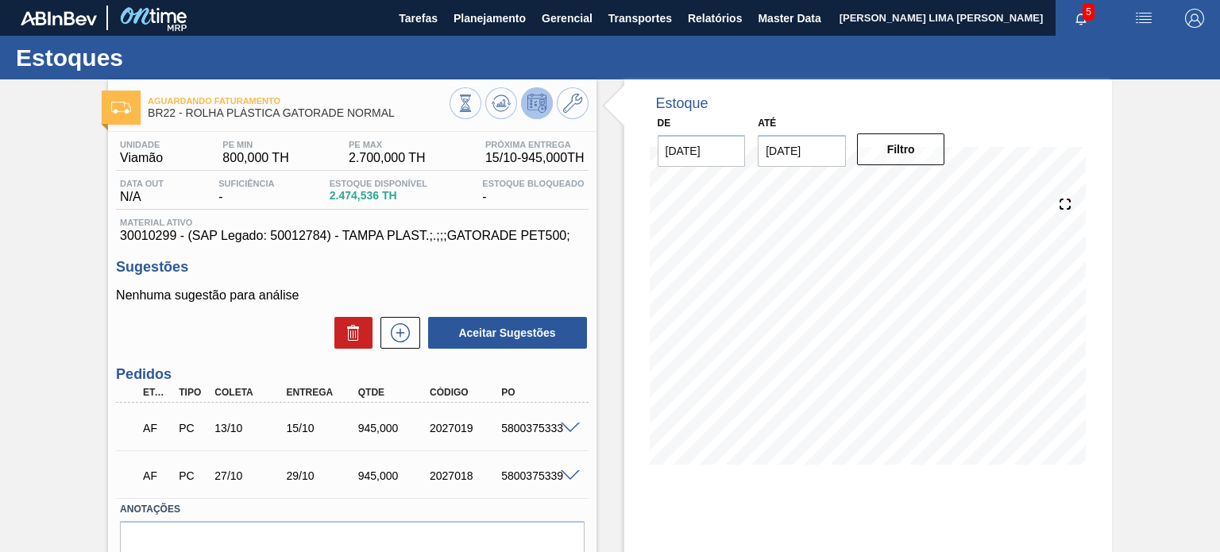
click at [578, 413] on div "AF PC 13/10 15/10 945,000 2027019 5800375333" at bounding box center [352, 427] width 472 height 40
click at [571, 427] on span at bounding box center [570, 429] width 19 height 12
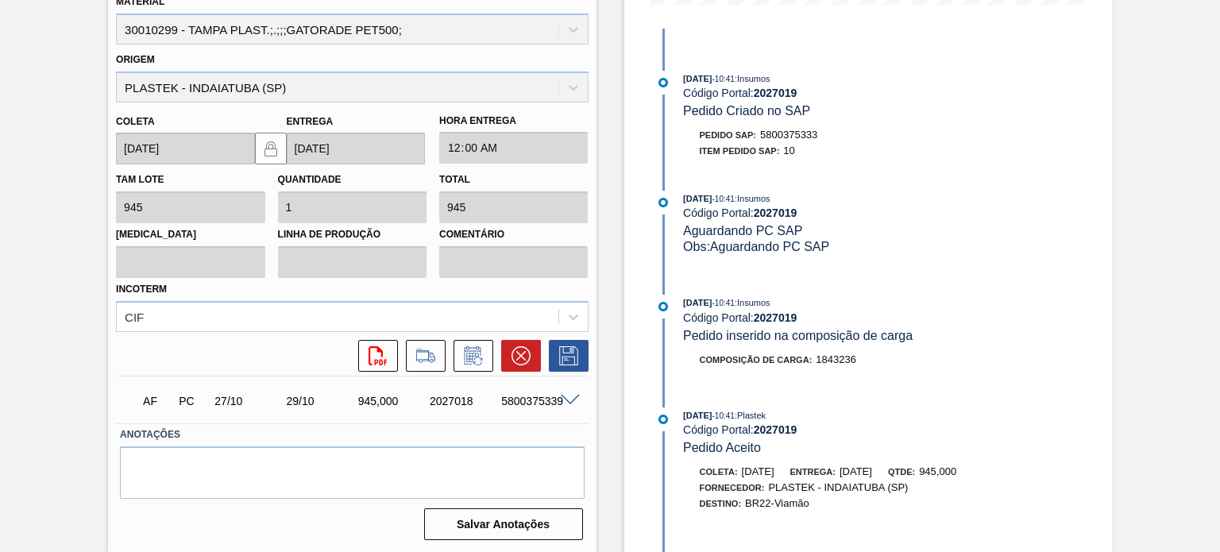
scroll to position [416, 0]
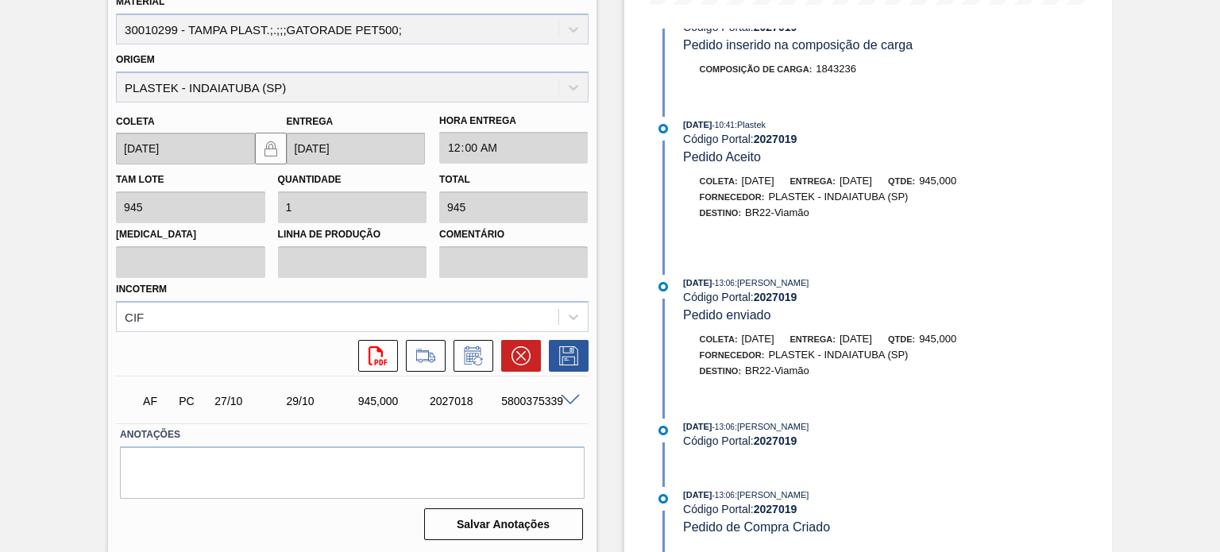
click at [566, 404] on div "5800375339" at bounding box center [536, 401] width 79 height 13
click at [566, 399] on span at bounding box center [570, 401] width 19 height 12
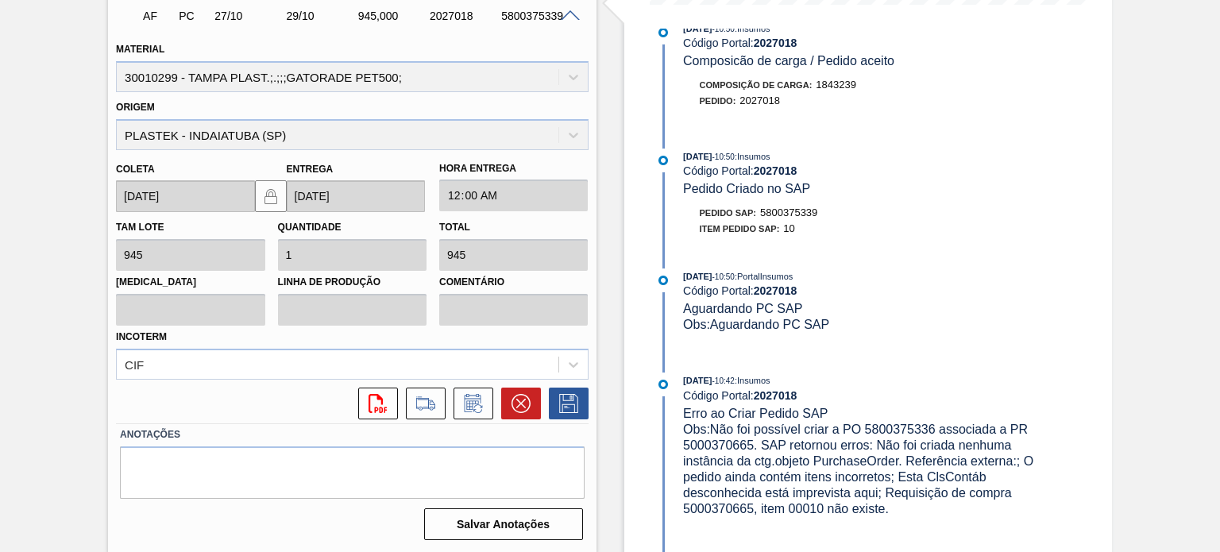
scroll to position [222, 0]
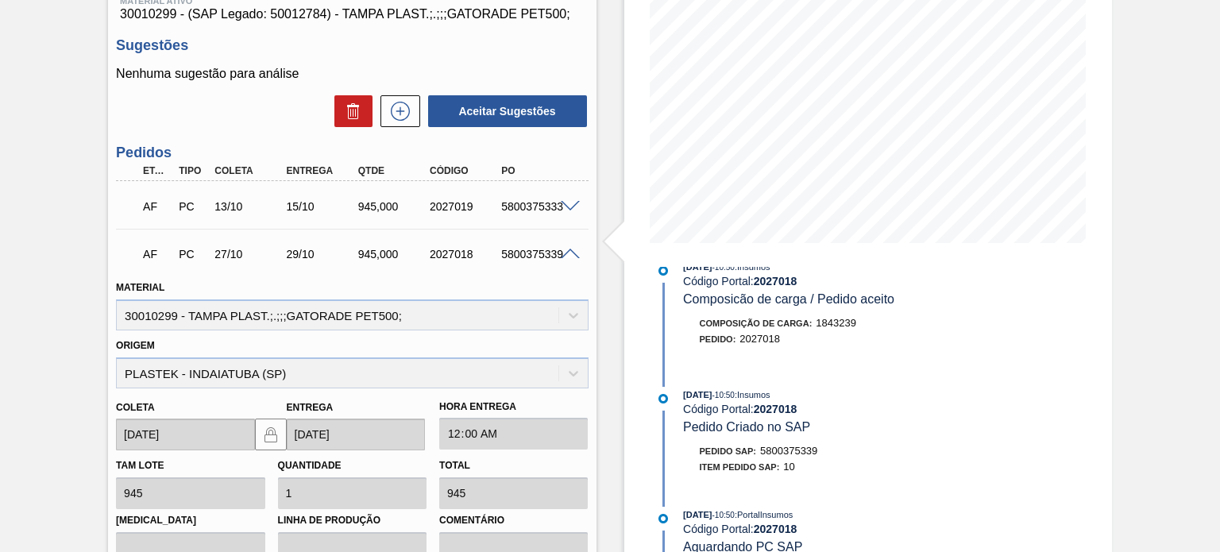
click at [563, 249] on span at bounding box center [570, 255] width 19 height 12
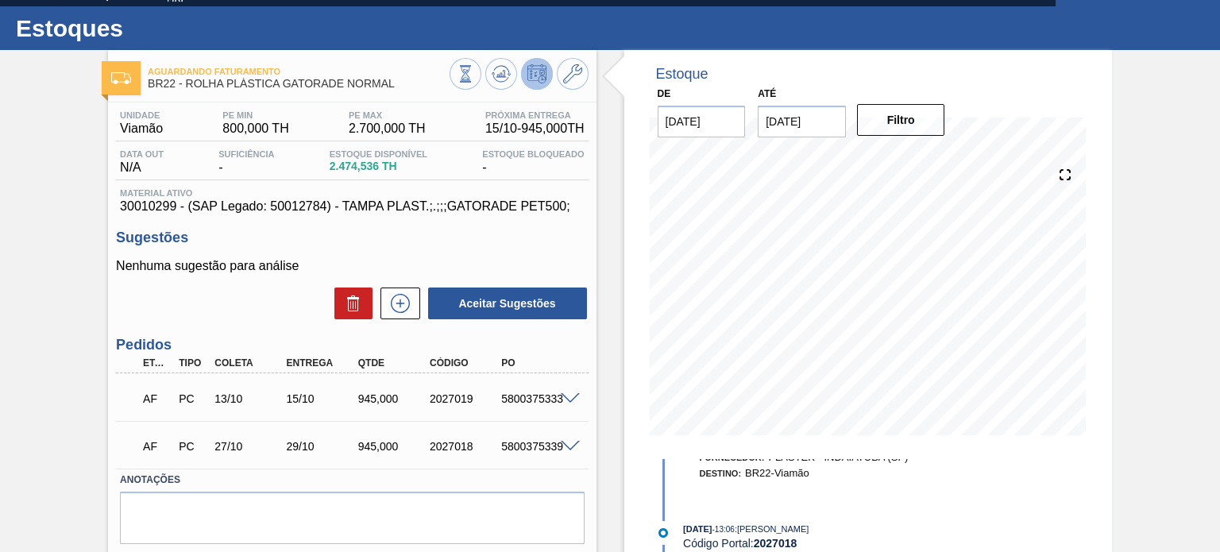
scroll to position [0, 0]
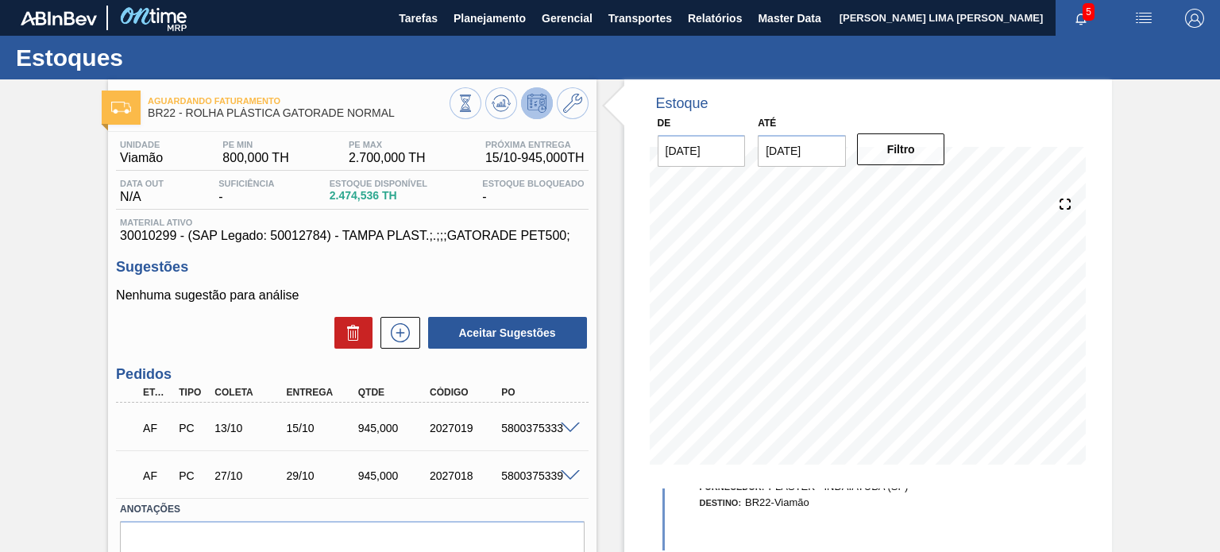
click at [1141, 232] on div "Aguardando Faturamento BR22 - ROLHA PLÁSTICA GATORADE NORMAL Unidade Viamão PE …" at bounding box center [610, 381] width 1220 height 604
click at [1168, 337] on div "Aguardando Faturamento BR22 - ROLHA PLÁSTICA GATORADE NORMAL Unidade Viamão PE …" at bounding box center [610, 381] width 1220 height 604
click at [1108, 234] on div "Estoque De 29/09/2025 Até 31/01/2026 Filtro 28/11 Projeção de Estoque 2,350.996…" at bounding box center [868, 283] width 488 height 409
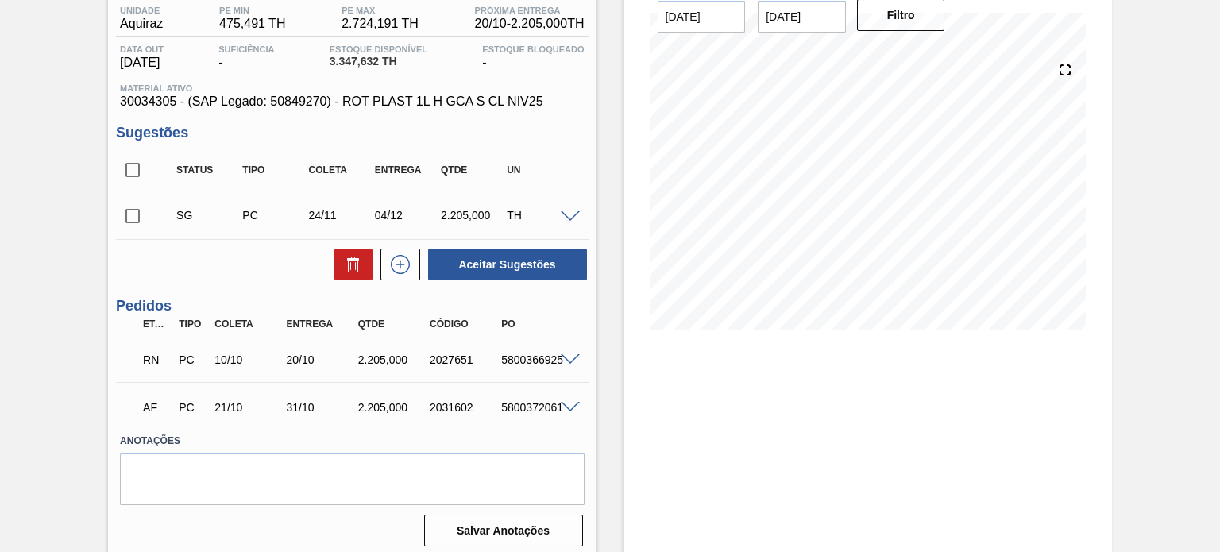
scroll to position [141, 0]
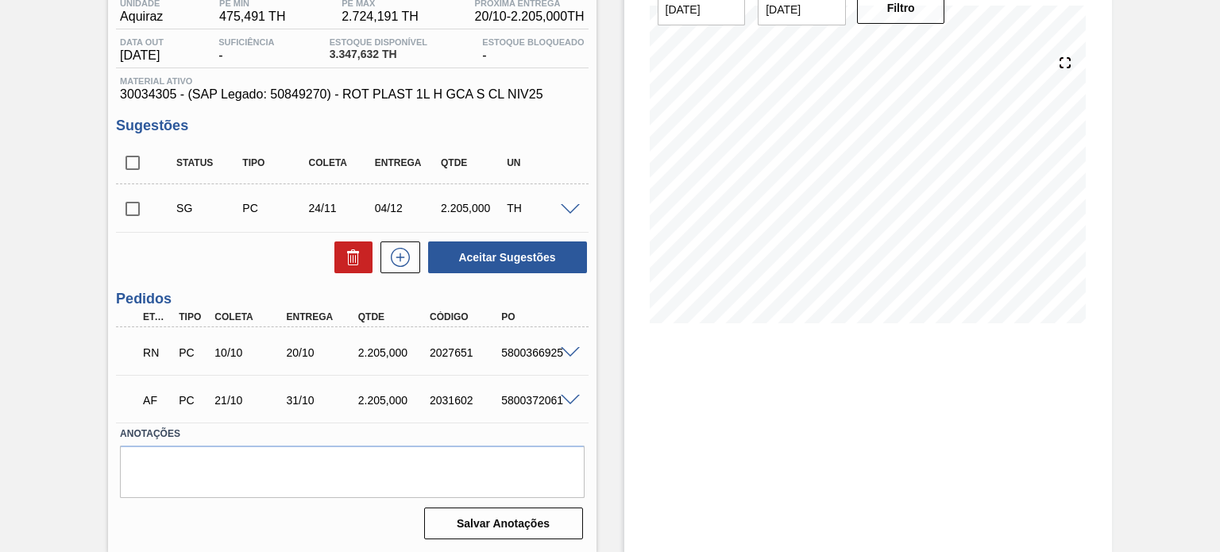
click at [566, 355] on span at bounding box center [570, 353] width 19 height 12
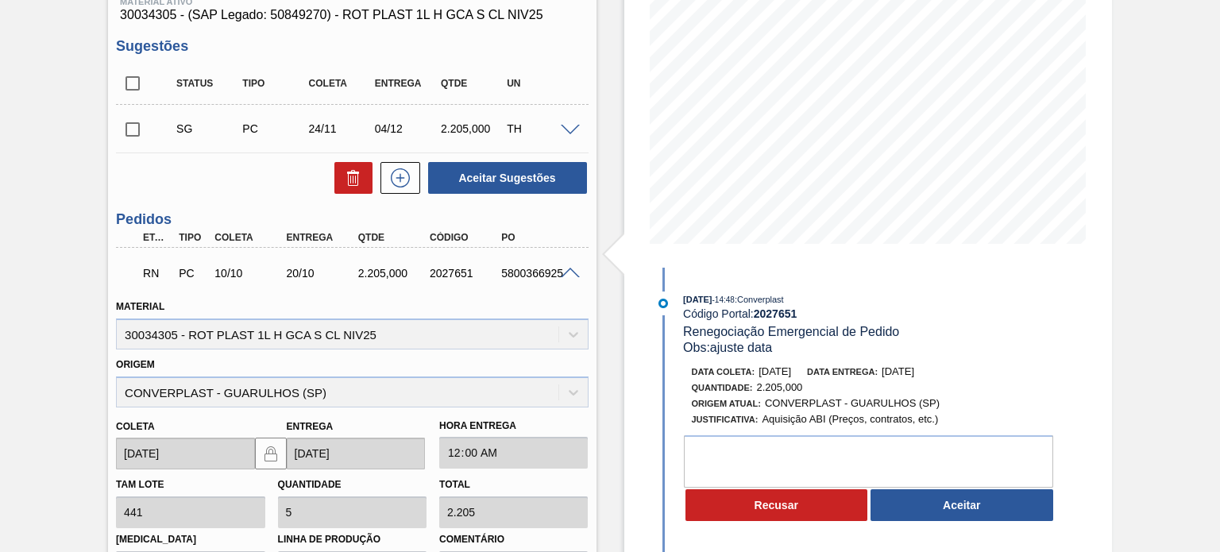
scroll to position [0, 0]
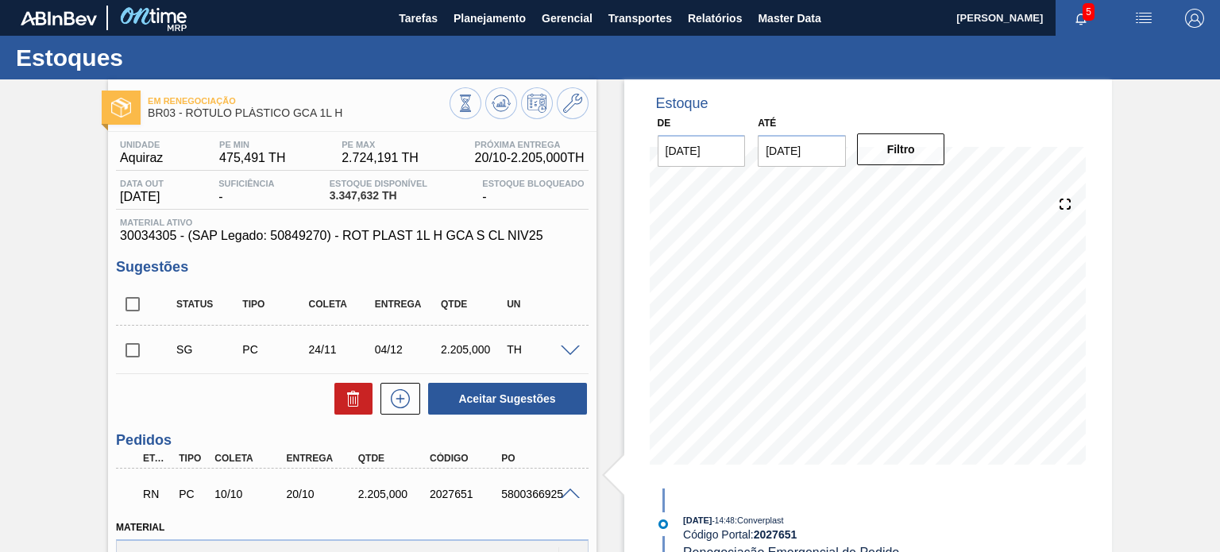
drag, startPoint x: 1126, startPoint y: 257, endPoint x: 1101, endPoint y: 222, distance: 42.8
drag, startPoint x: 351, startPoint y: 117, endPoint x: 185, endPoint y: 117, distance: 166.1
click at [185, 117] on span "BR03 - RÓTULO PLÁSTICO GCA 1L H" at bounding box center [298, 113] width 301 height 12
copy span "RÓTULO PLÁSTICO GCA 1L H"
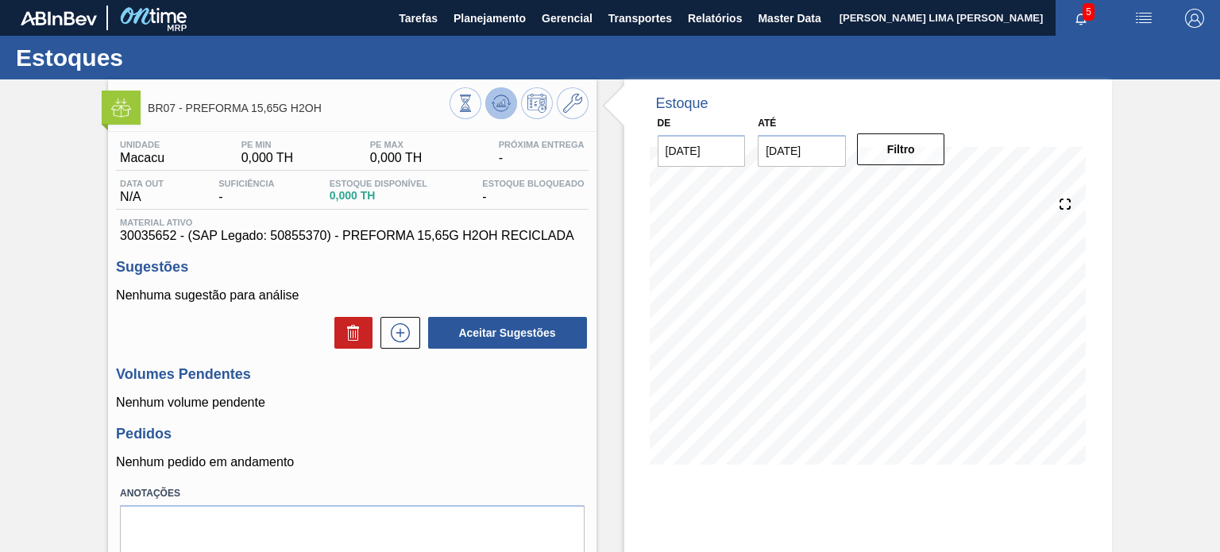
click at [508, 106] on icon at bounding box center [501, 103] width 19 height 19
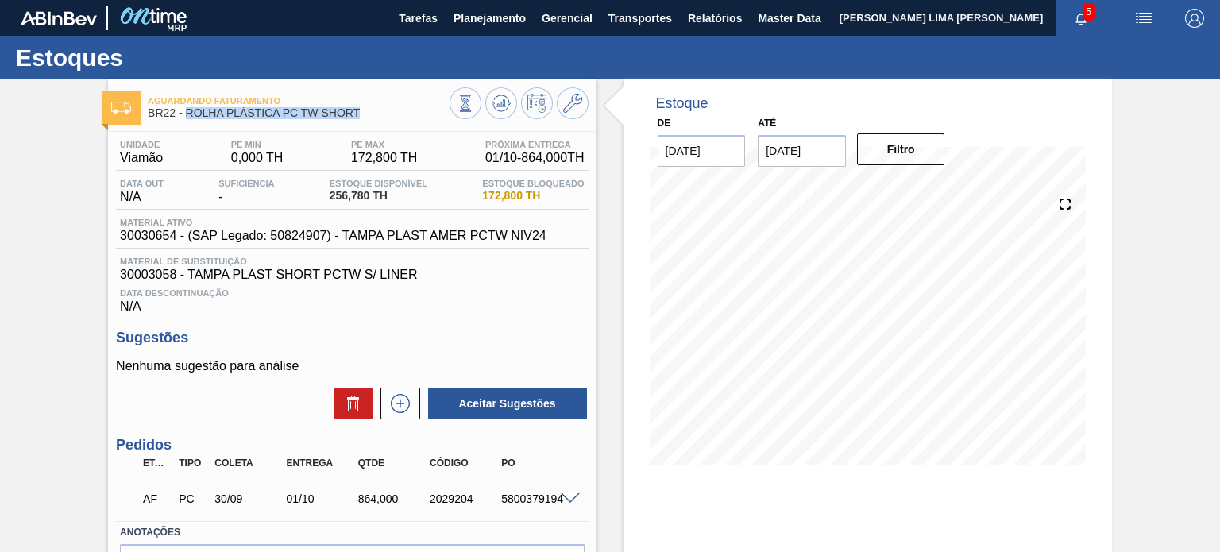
drag, startPoint x: 361, startPoint y: 112, endPoint x: 188, endPoint y: 115, distance: 173.2
click at [188, 115] on span "BR22 - ROLHA PLÁSTICA PC TW SHORT" at bounding box center [298, 113] width 301 height 12
copy span "ROLHA PLÁSTICA PC TW SHORT"
click at [372, 111] on span "BR22 - ROLHA PLÁSTICA PC TW SHORT" at bounding box center [298, 113] width 301 height 12
click at [373, 117] on span "BR22 - ROLHA PLÁSTICA PC TW SHORT" at bounding box center [298, 113] width 301 height 12
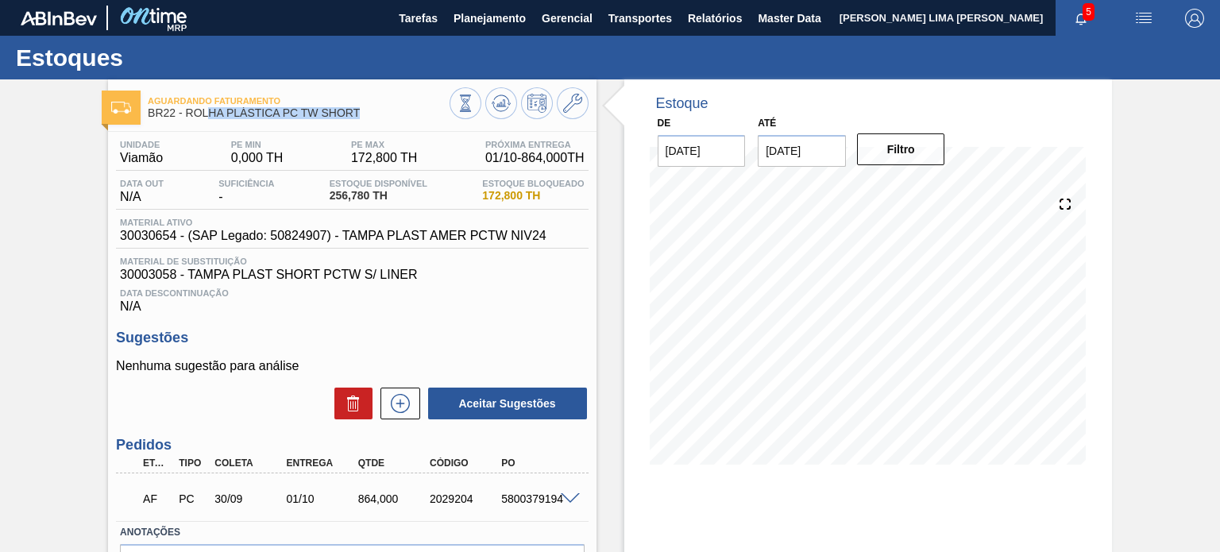
drag, startPoint x: 384, startPoint y: 117, endPoint x: 208, endPoint y: 118, distance: 175.6
click at [208, 118] on span "BR22 - ROLHA PLÁSTICA PC TW SHORT" at bounding box center [298, 113] width 301 height 12
click at [216, 114] on span "BR22 - ROLHA PLÁSTICA PC TW SHORT" at bounding box center [298, 113] width 301 height 12
drag, startPoint x: 191, startPoint y: 113, endPoint x: 318, endPoint y: 110, distance: 126.4
click at [318, 110] on span "BR22 - ROLHA PLÁSTICA PC TW SHORT" at bounding box center [298, 113] width 301 height 12
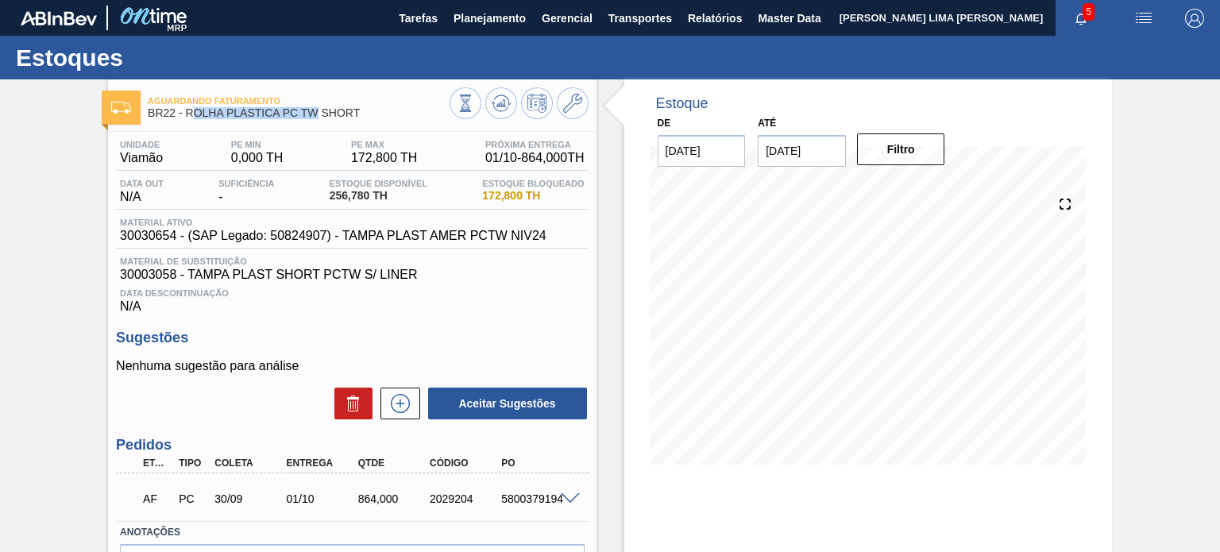
click at [318, 110] on span "BR22 - ROLHA PLÁSTICA PC TW SHORT" at bounding box center [298, 113] width 301 height 12
click at [343, 119] on div "Aguardando Faturamento BR22 - ROLHA PLÁSTICA PC TW SHORT" at bounding box center [298, 108] width 301 height 36
drag, startPoint x: 373, startPoint y: 110, endPoint x: 186, endPoint y: 118, distance: 186.9
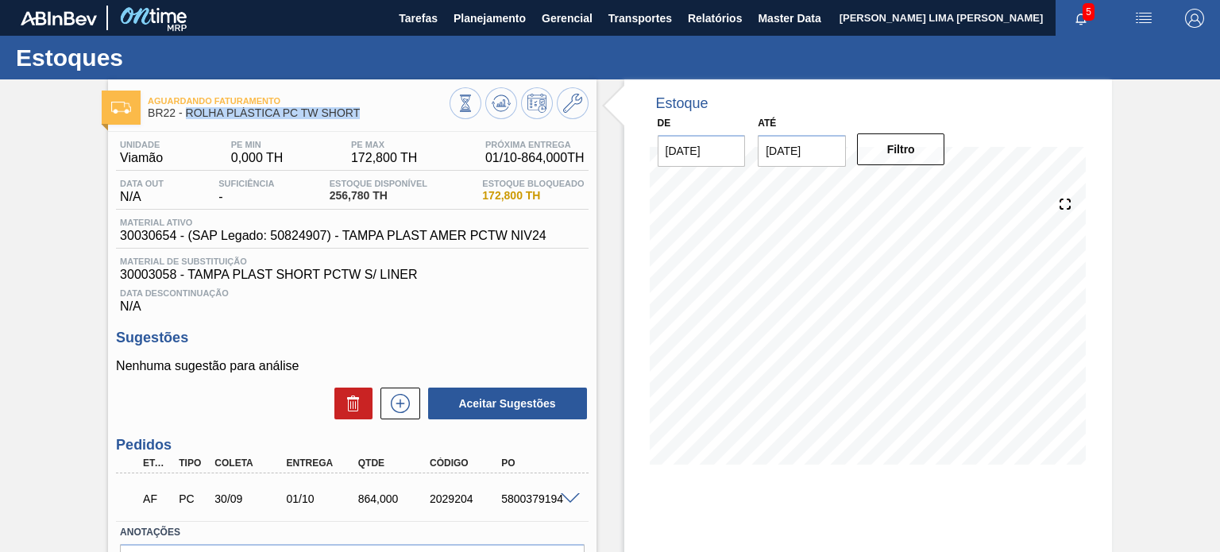
click at [186, 118] on span "BR22 - ROLHA PLÁSTICA PC TW SHORT" at bounding box center [298, 113] width 301 height 12
click at [248, 119] on div "Aguardando Faturamento BR22 - ROLHA PLÁSTICA PC TW SHORT" at bounding box center [298, 108] width 301 height 36
click at [283, 108] on span "BR22 - ROLHA PLÁSTICA PC TW SHORT" at bounding box center [298, 113] width 301 height 12
drag, startPoint x: 375, startPoint y: 115, endPoint x: 186, endPoint y: 114, distance: 189.1
click at [186, 114] on span "BR22 - ROLHA PLÁSTICA PC TW SHORT" at bounding box center [298, 113] width 301 height 12
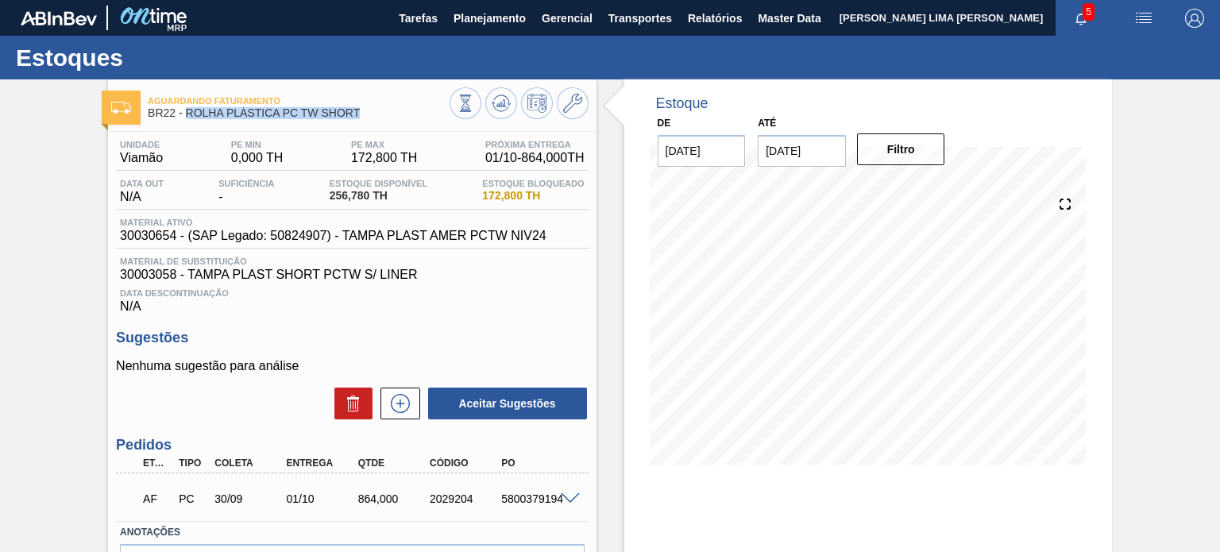
copy span "ROLHA PLÁSTICA PC TW SHORT"
click at [493, 21] on span "Planejamento" at bounding box center [490, 18] width 72 height 19
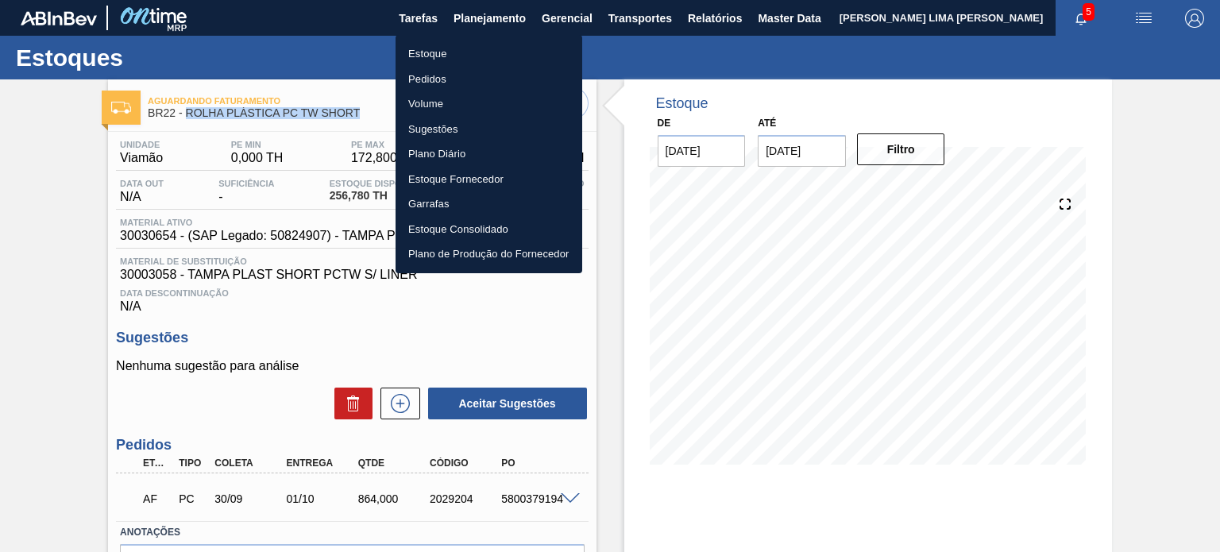
click at [474, 47] on li "Estoque" at bounding box center [489, 53] width 187 height 25
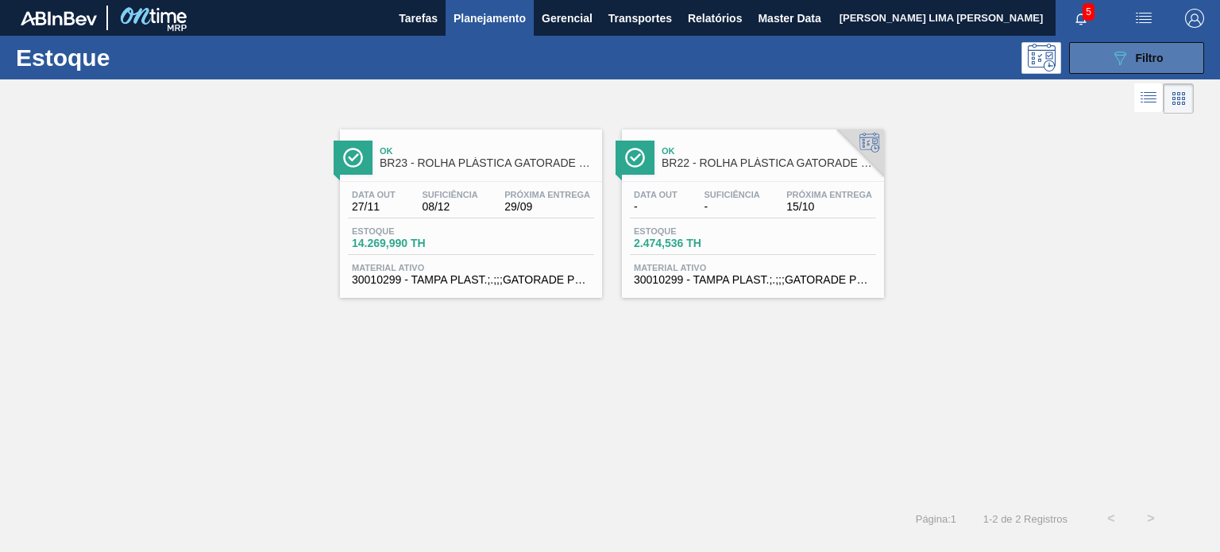
click at [1117, 56] on icon "089F7B8B-B2A5-4AFE-B5C0-19BA573D28AC" at bounding box center [1120, 57] width 19 height 19
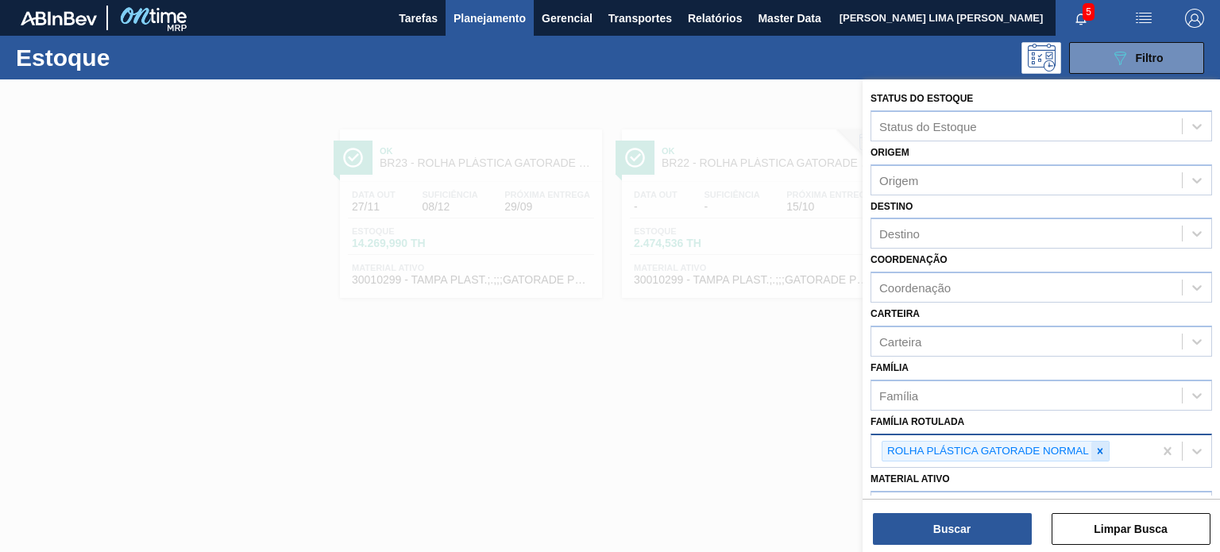
click at [1104, 454] on div at bounding box center [1100, 452] width 17 height 20
paste Rotulada "ROLHA PLÁSTICA AMER SODA SHORT"
type Rotulada "ROLHA PLÁSTICA AMER SODA SHORT"
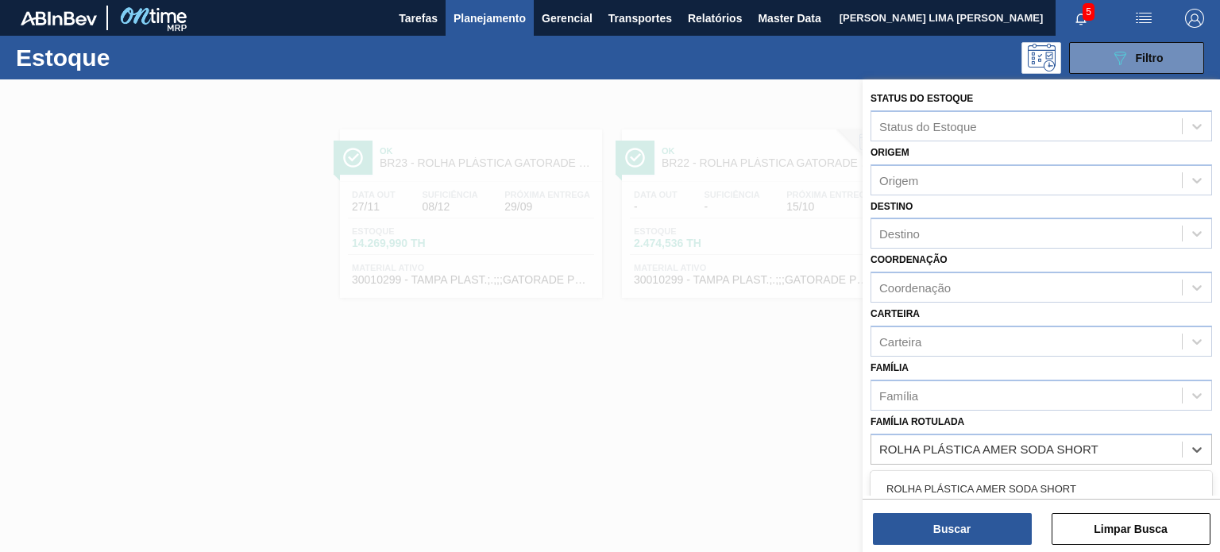
click at [1046, 482] on div "ROLHA PLÁSTICA AMER SODA SHORT" at bounding box center [1042, 488] width 342 height 29
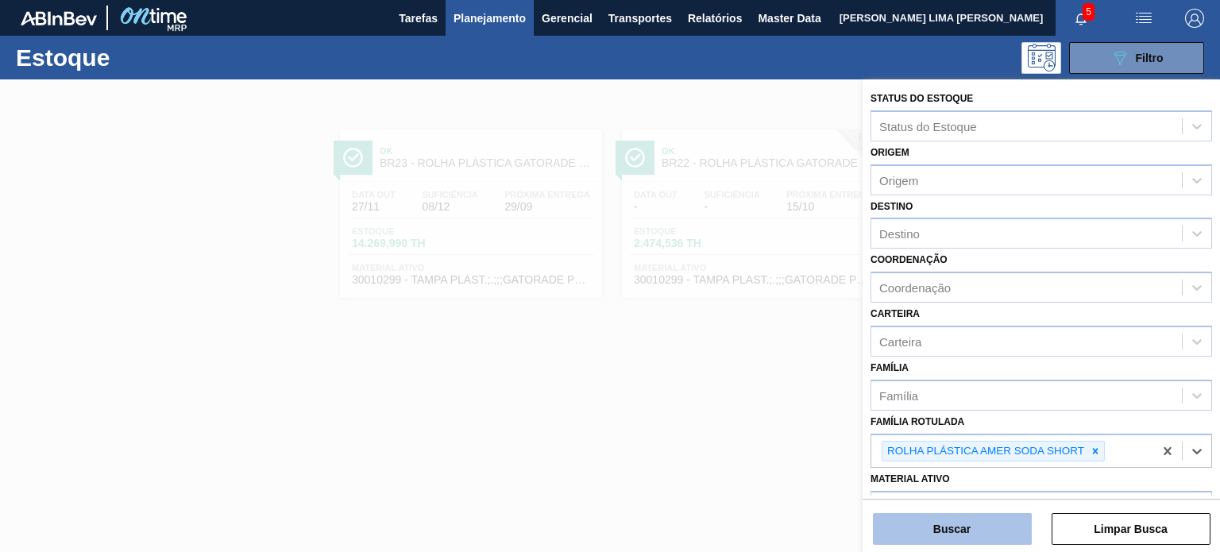
click at [992, 523] on button "Buscar" at bounding box center [952, 529] width 159 height 32
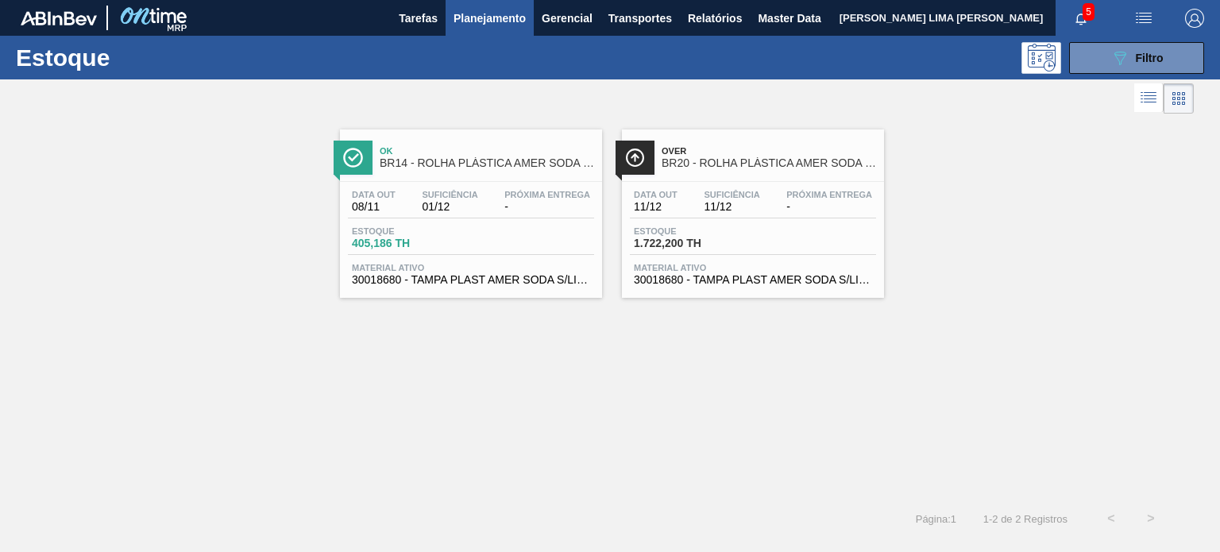
click at [765, 196] on div "Data out 11/12 Suficiência 11/12 Próxima Entrega -" at bounding box center [753, 204] width 246 height 29
